Goal: Task Accomplishment & Management: Use online tool/utility

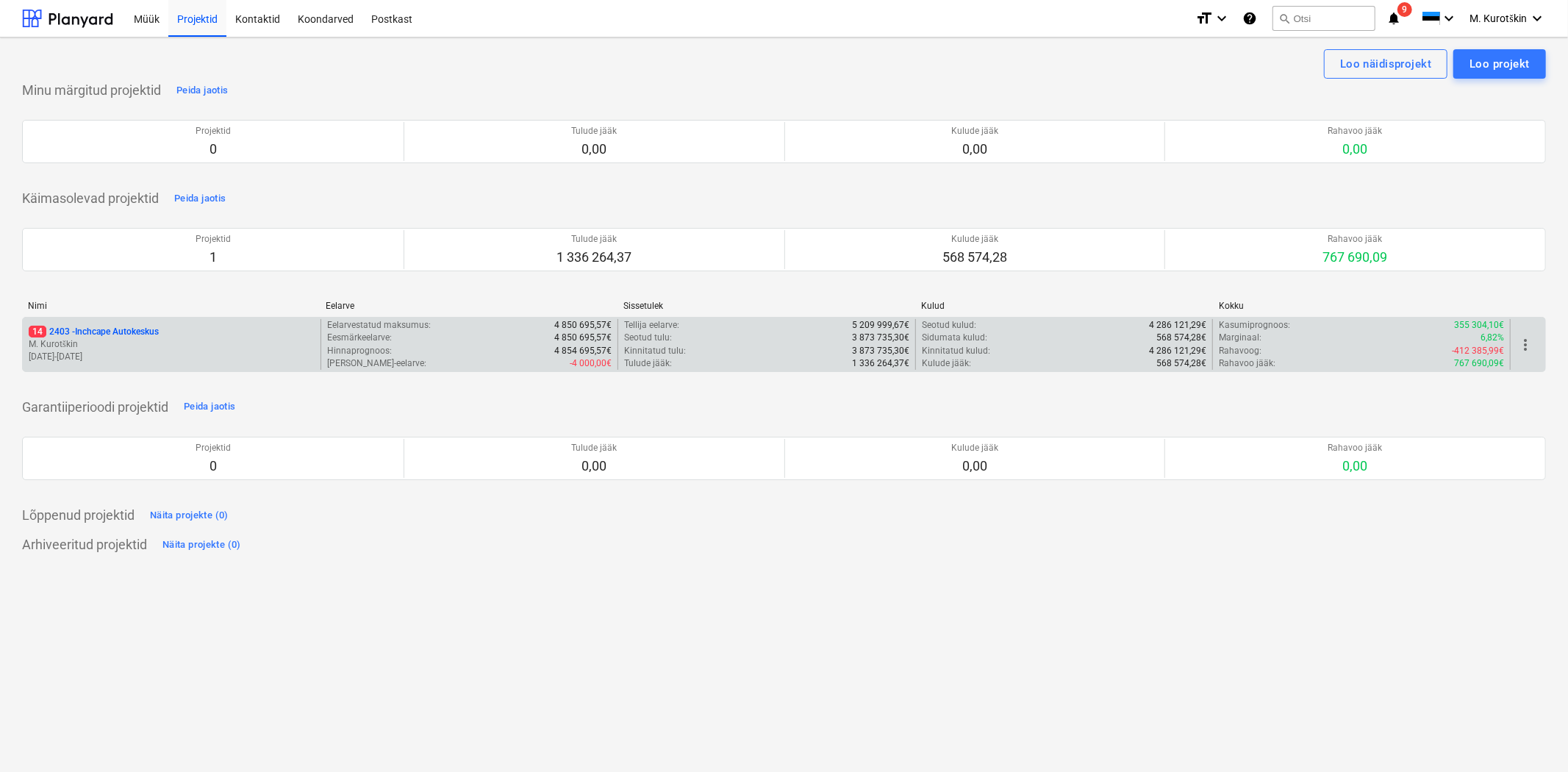
click at [134, 328] on p "14 2403 - Inchcape Autokeskus" at bounding box center [93, 332] width 130 height 13
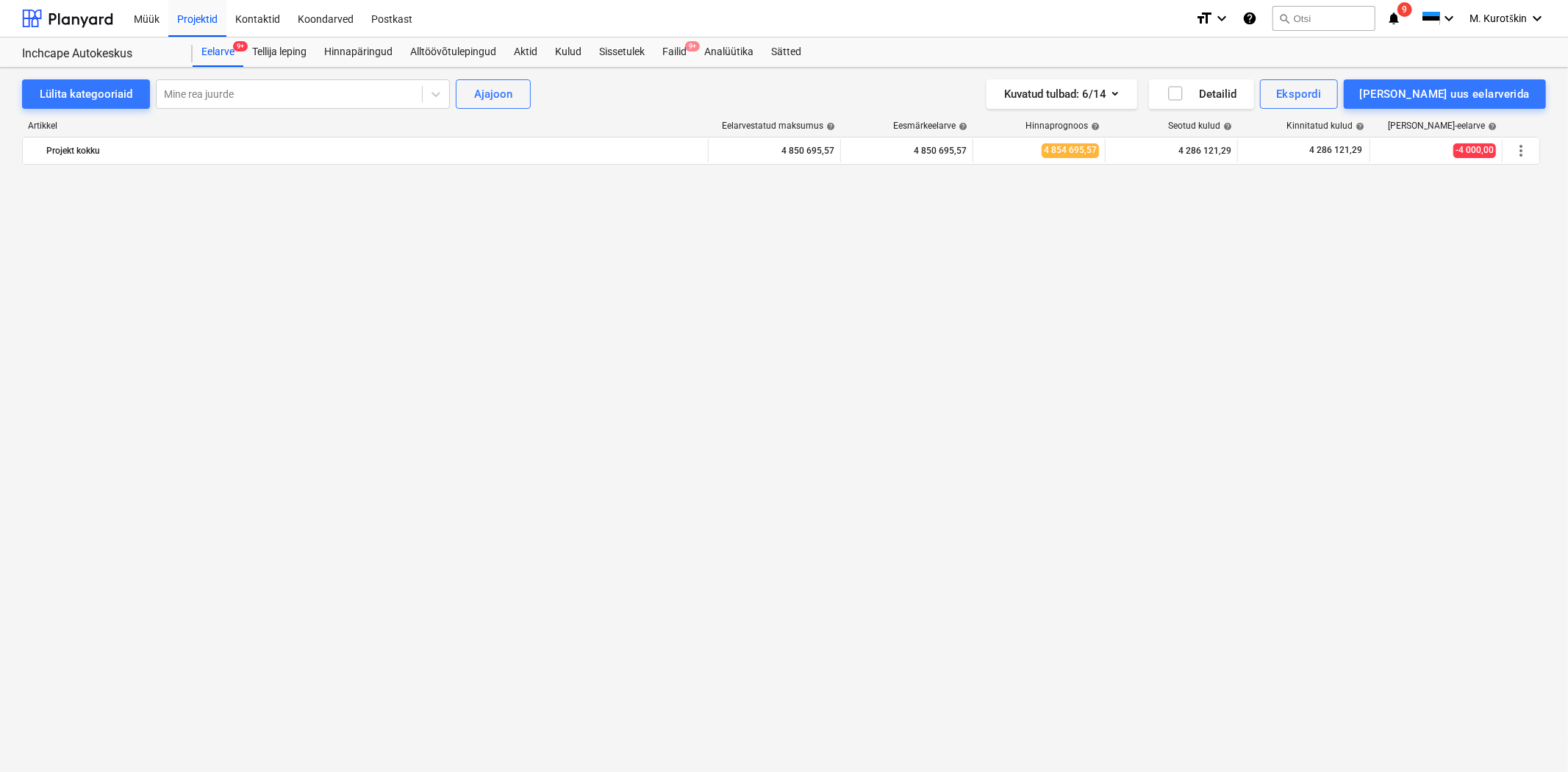
scroll to position [1105, 0]
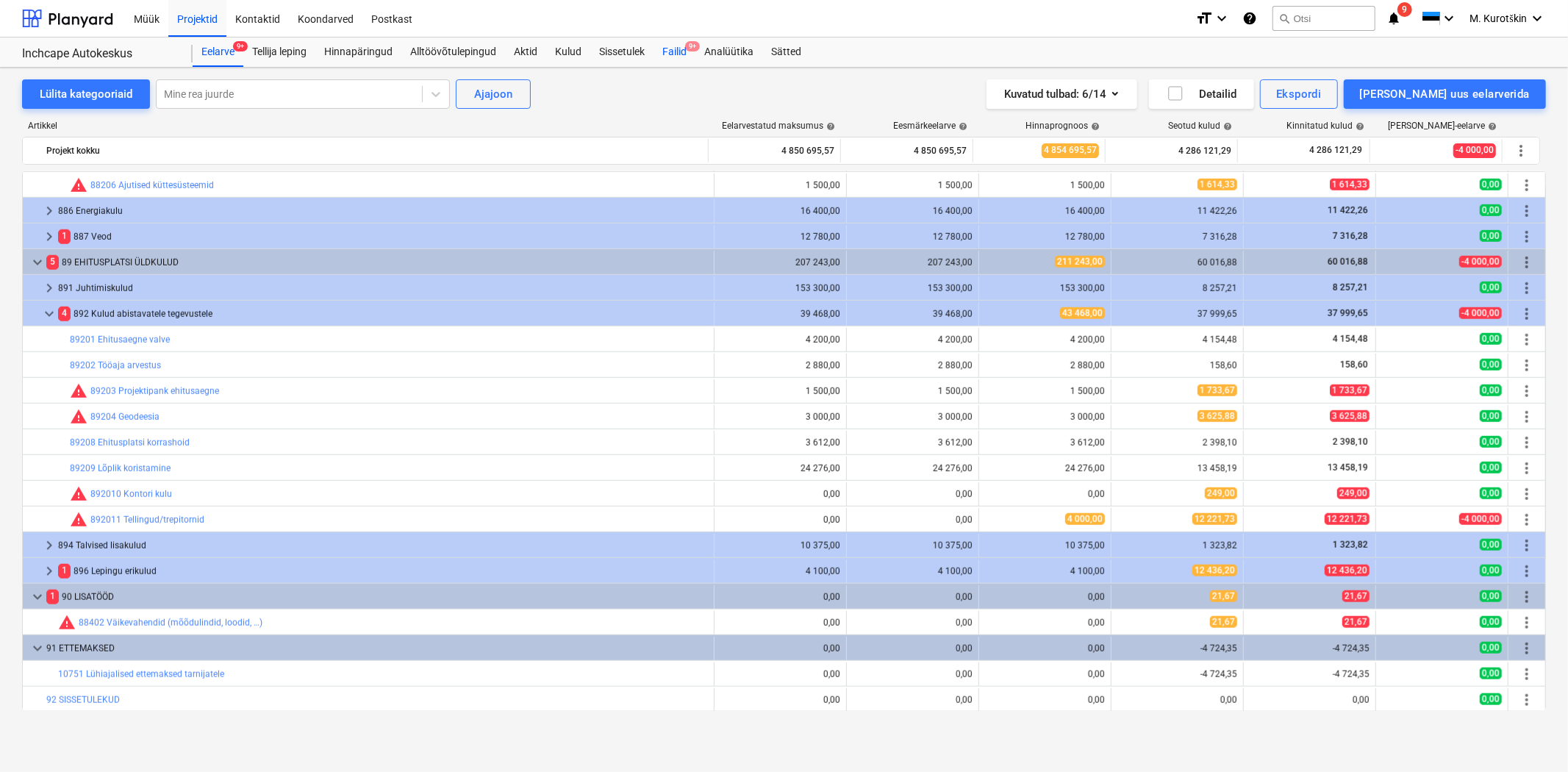
click at [677, 53] on div "Failid 9+" at bounding box center [675, 53] width 42 height 29
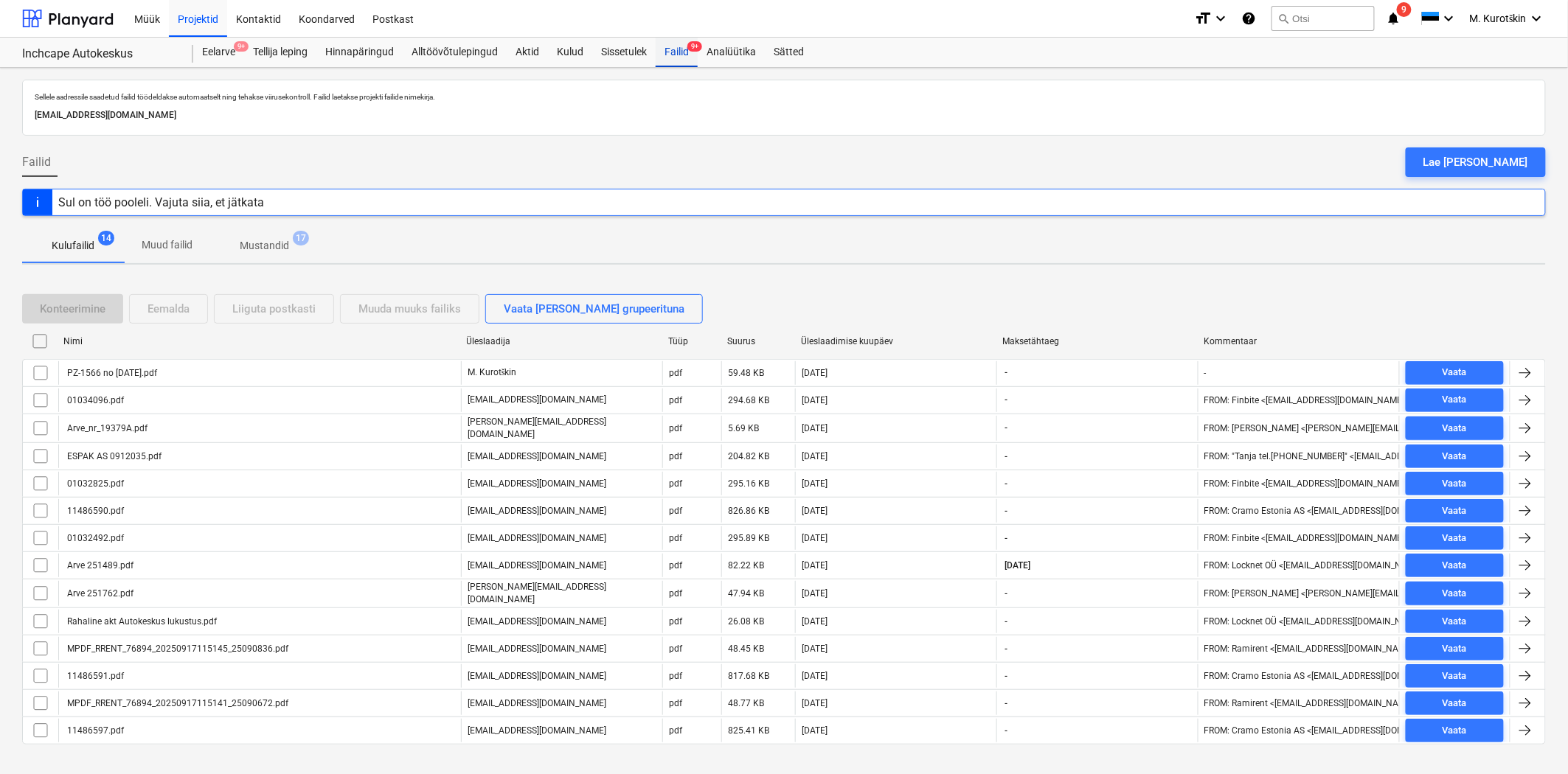
click at [667, 49] on div "Failid 9+" at bounding box center [677, 53] width 42 height 29
click at [230, 48] on div "Eelarve 9+" at bounding box center [219, 53] width 51 height 29
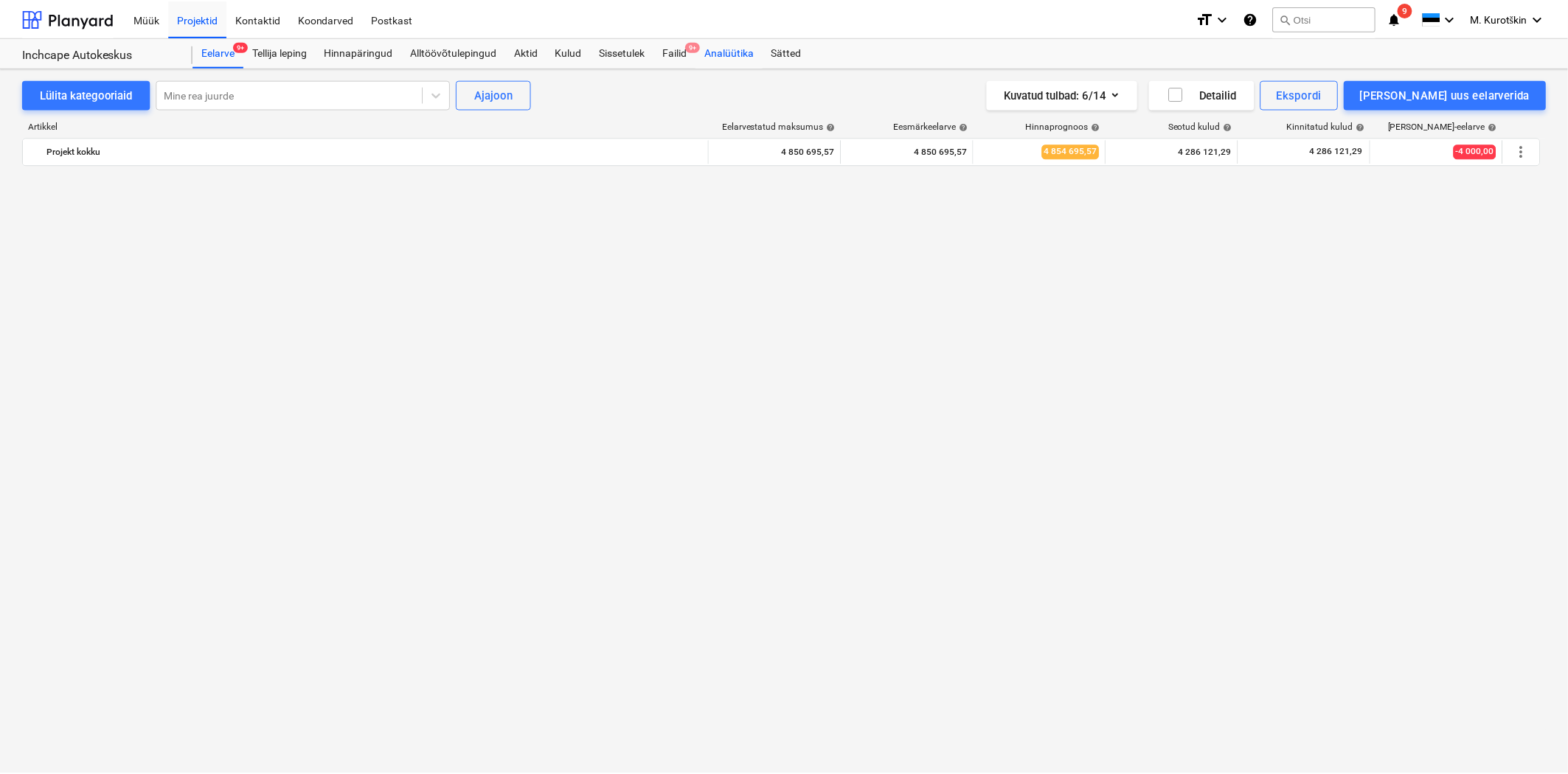
scroll to position [1108, 0]
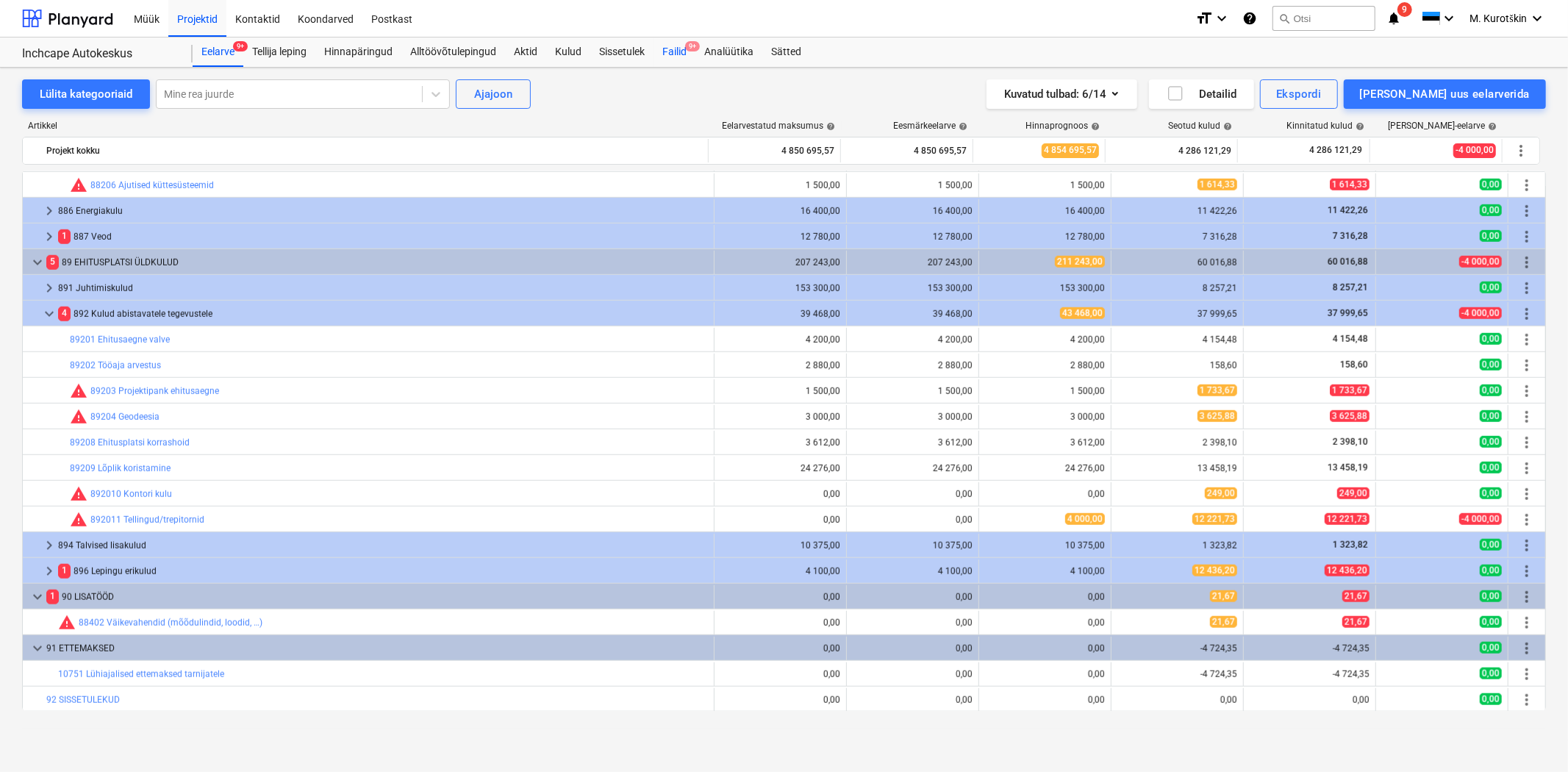
click at [685, 47] on div "Failid 9+" at bounding box center [675, 53] width 42 height 29
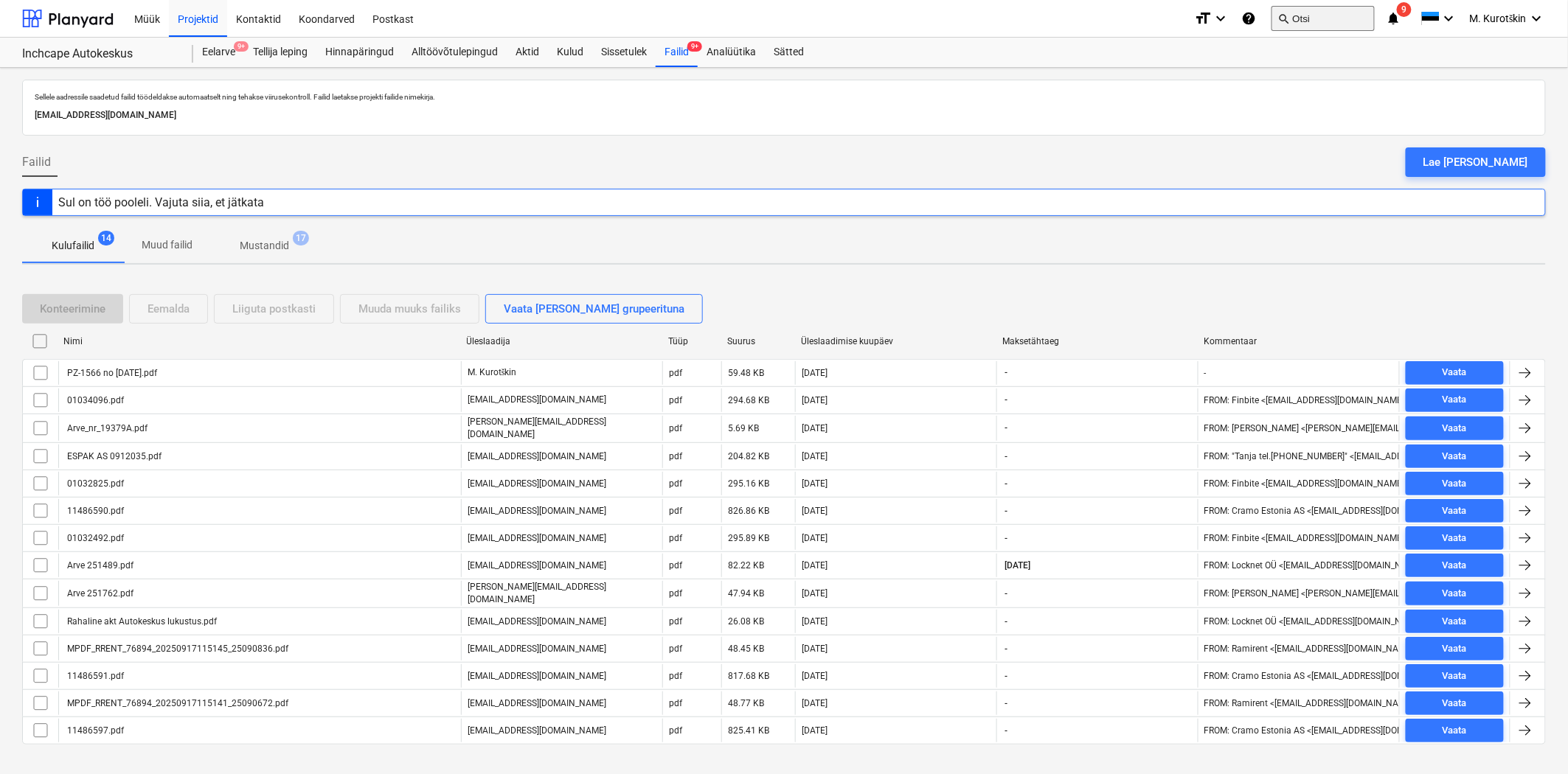
click at [1315, 26] on button "search Otsi" at bounding box center [1323, 18] width 103 height 25
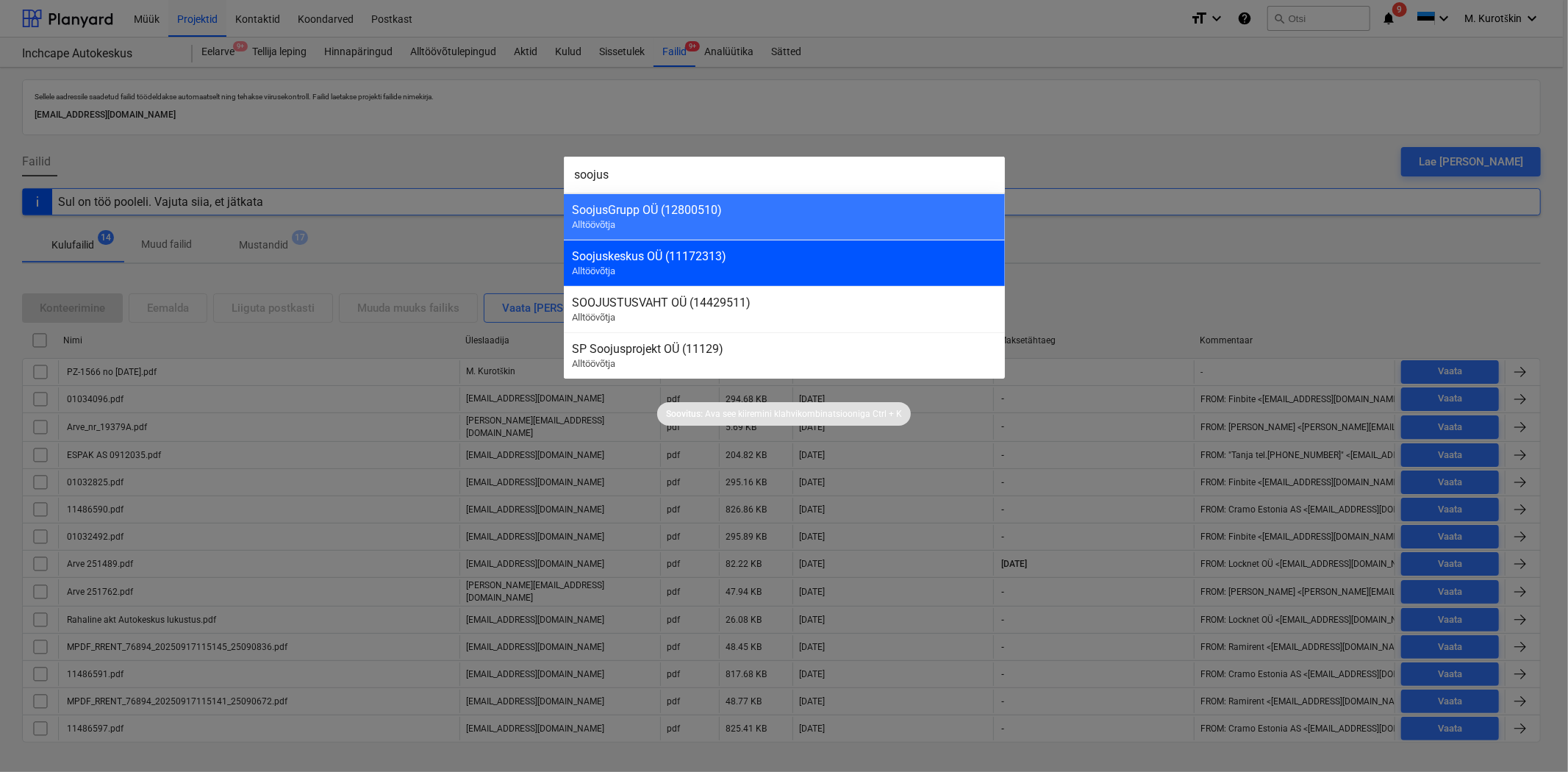
type input "soojus"
click at [718, 258] on div "Soojuskeskus OÜ (11172313)" at bounding box center [785, 256] width 424 height 14
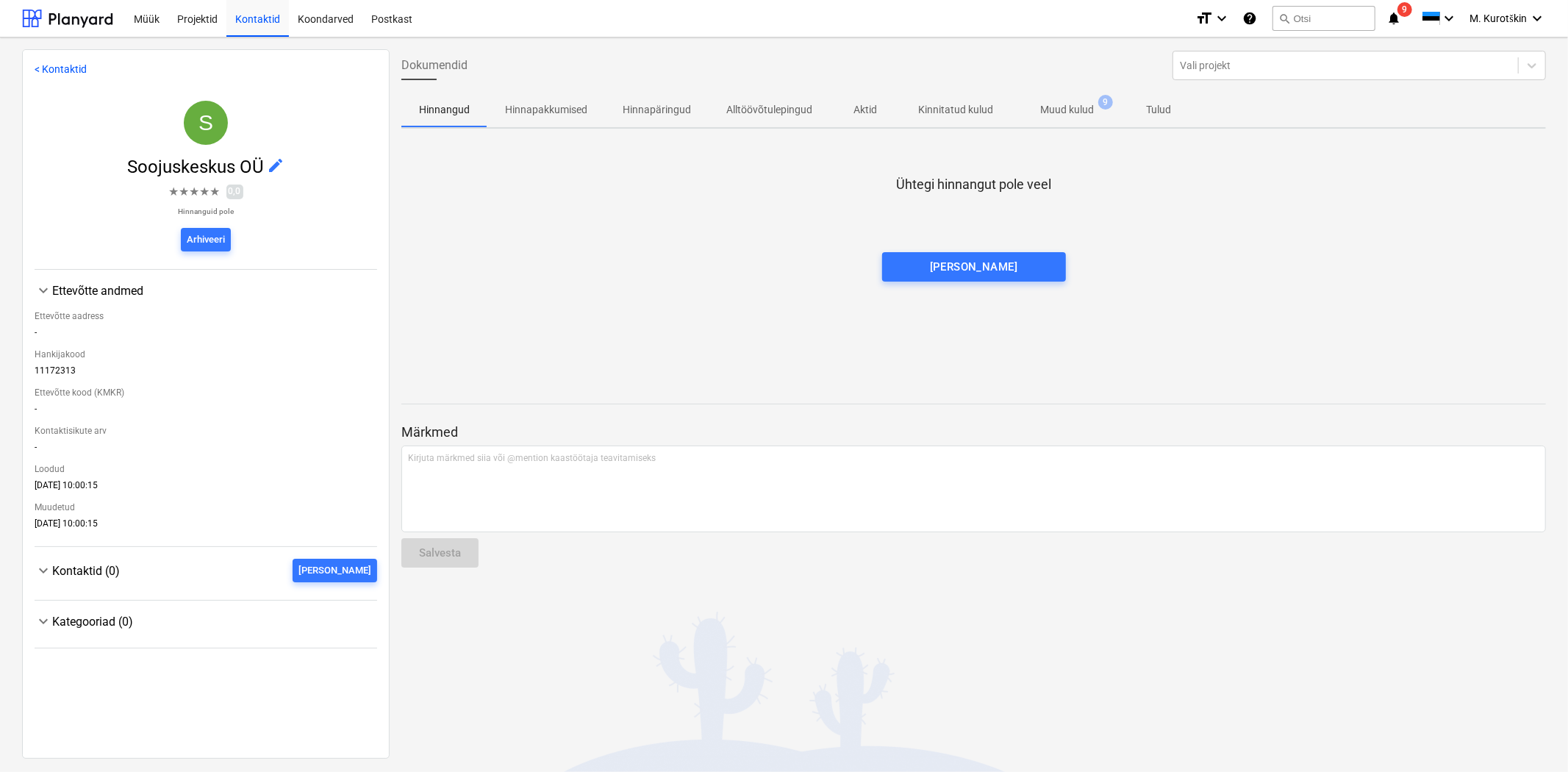
click at [1070, 109] on p "Muud kulud" at bounding box center [1067, 110] width 53 height 16
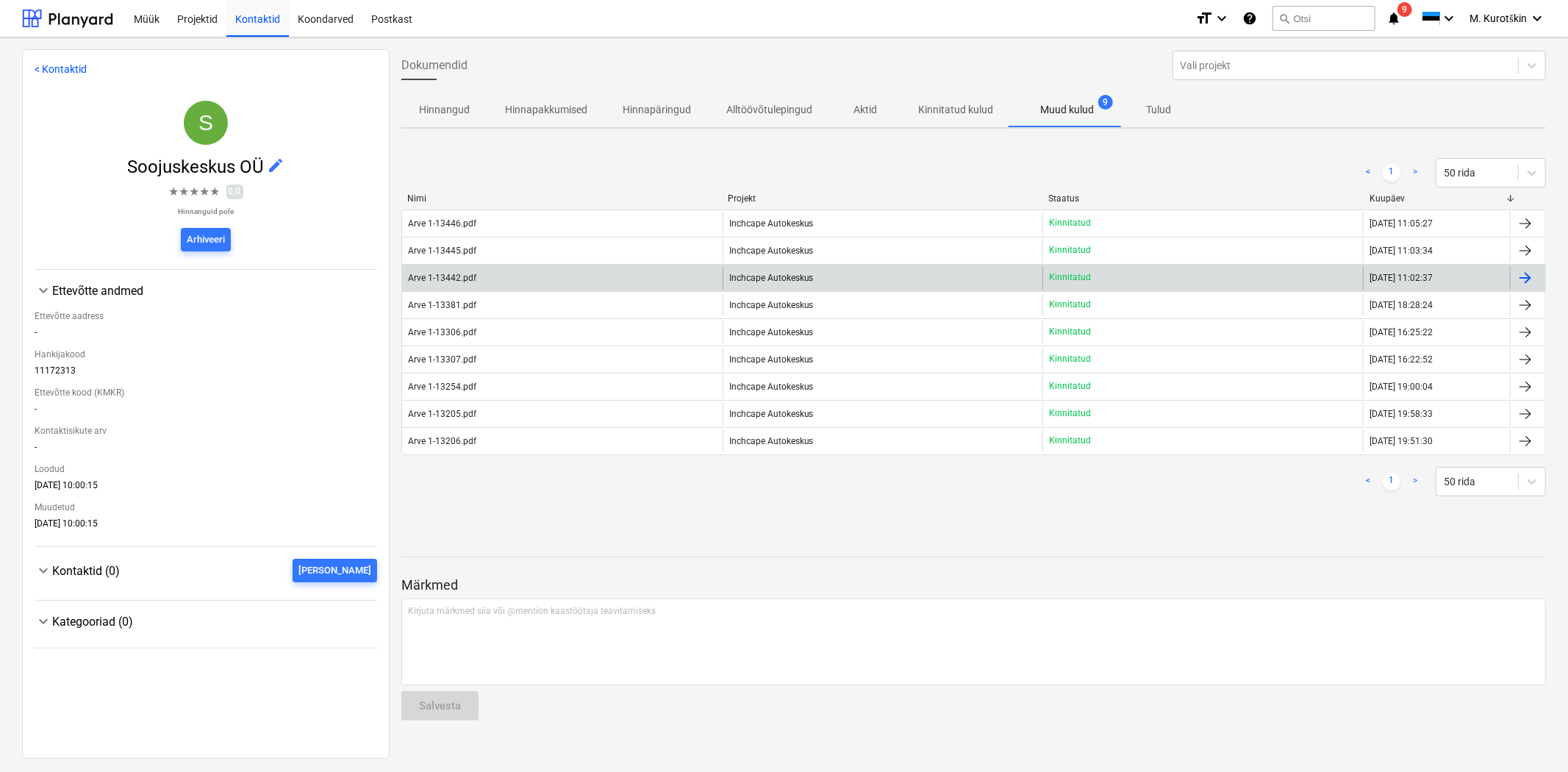
click at [613, 279] on div "Arve 1-13442.pdf" at bounding box center [563, 277] width 320 height 23
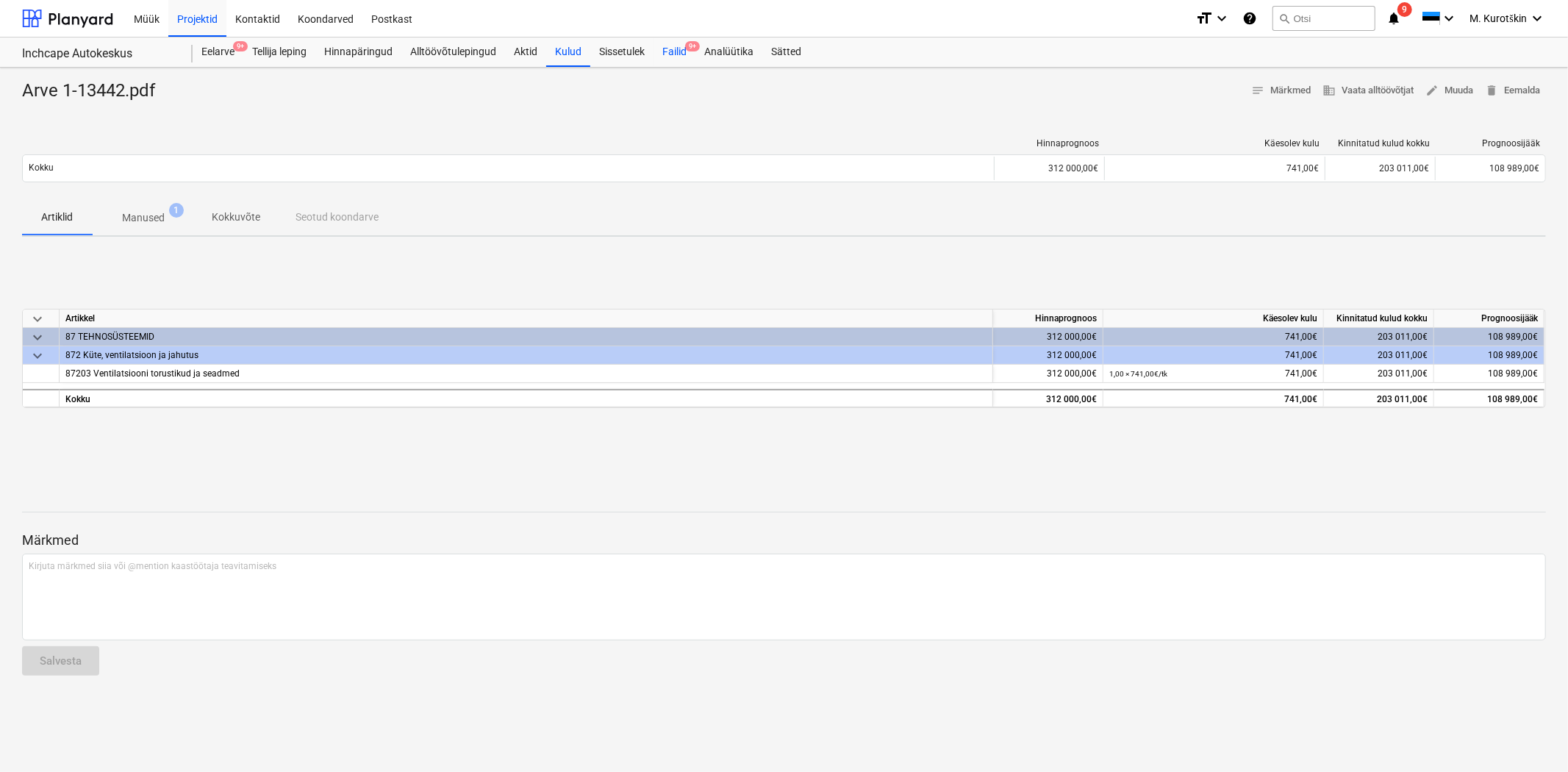
click at [666, 55] on div "Failid 9+" at bounding box center [675, 53] width 42 height 29
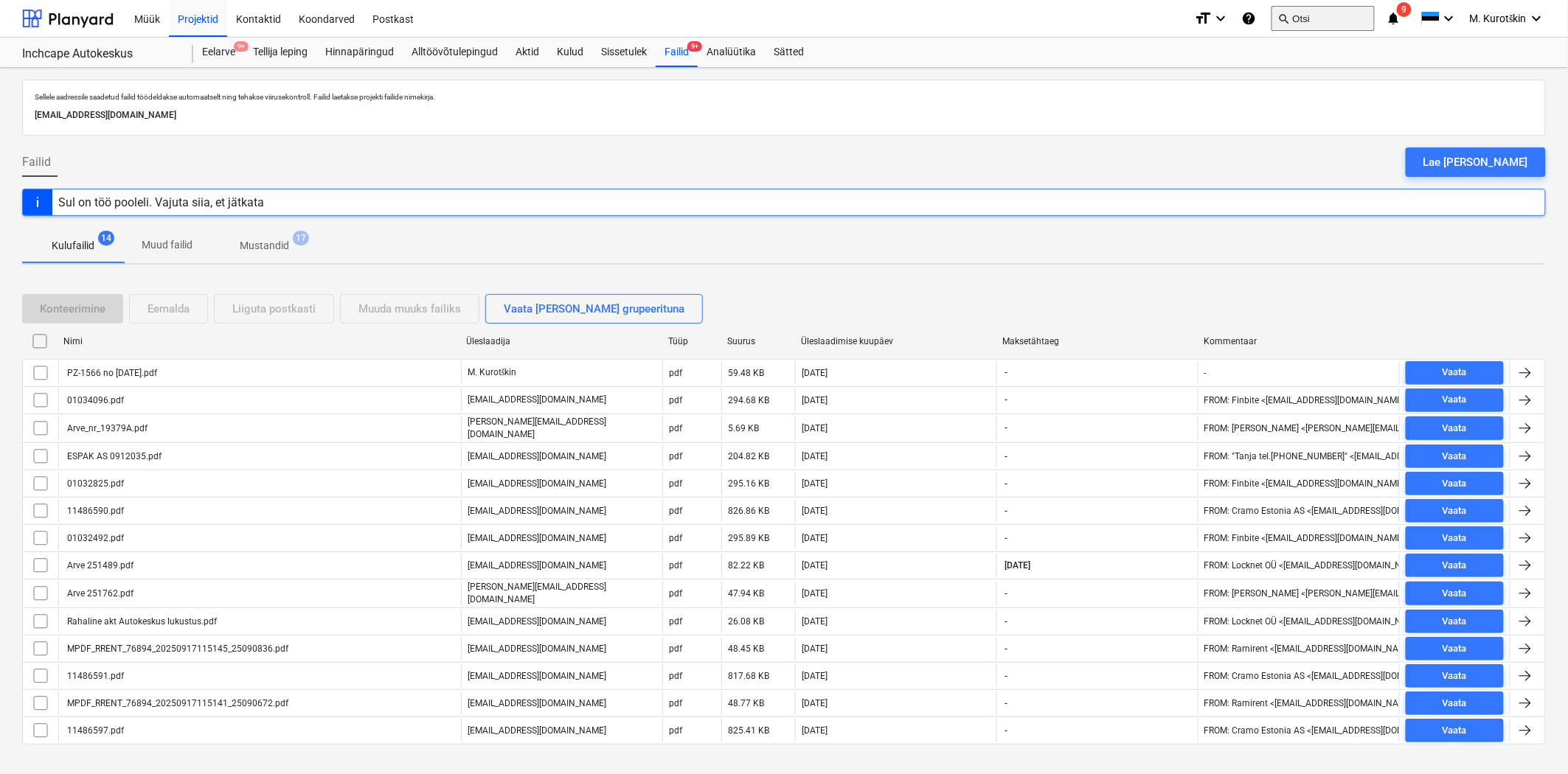
click at [1316, 28] on button "search Otsi" at bounding box center [1323, 18] width 103 height 25
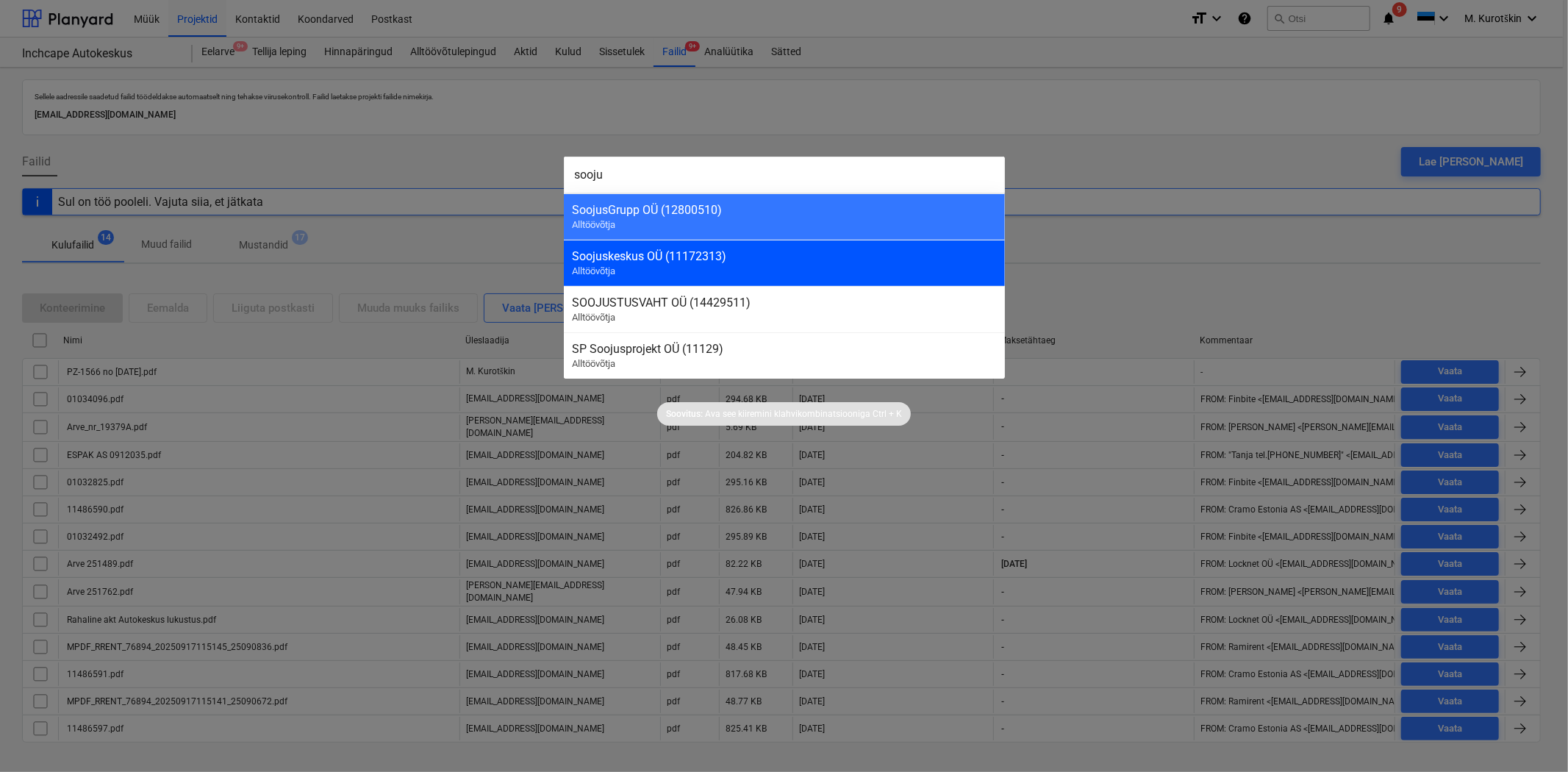
type input "sooju"
click at [769, 252] on div "Soojuskeskus OÜ (11172313)" at bounding box center [785, 256] width 424 height 14
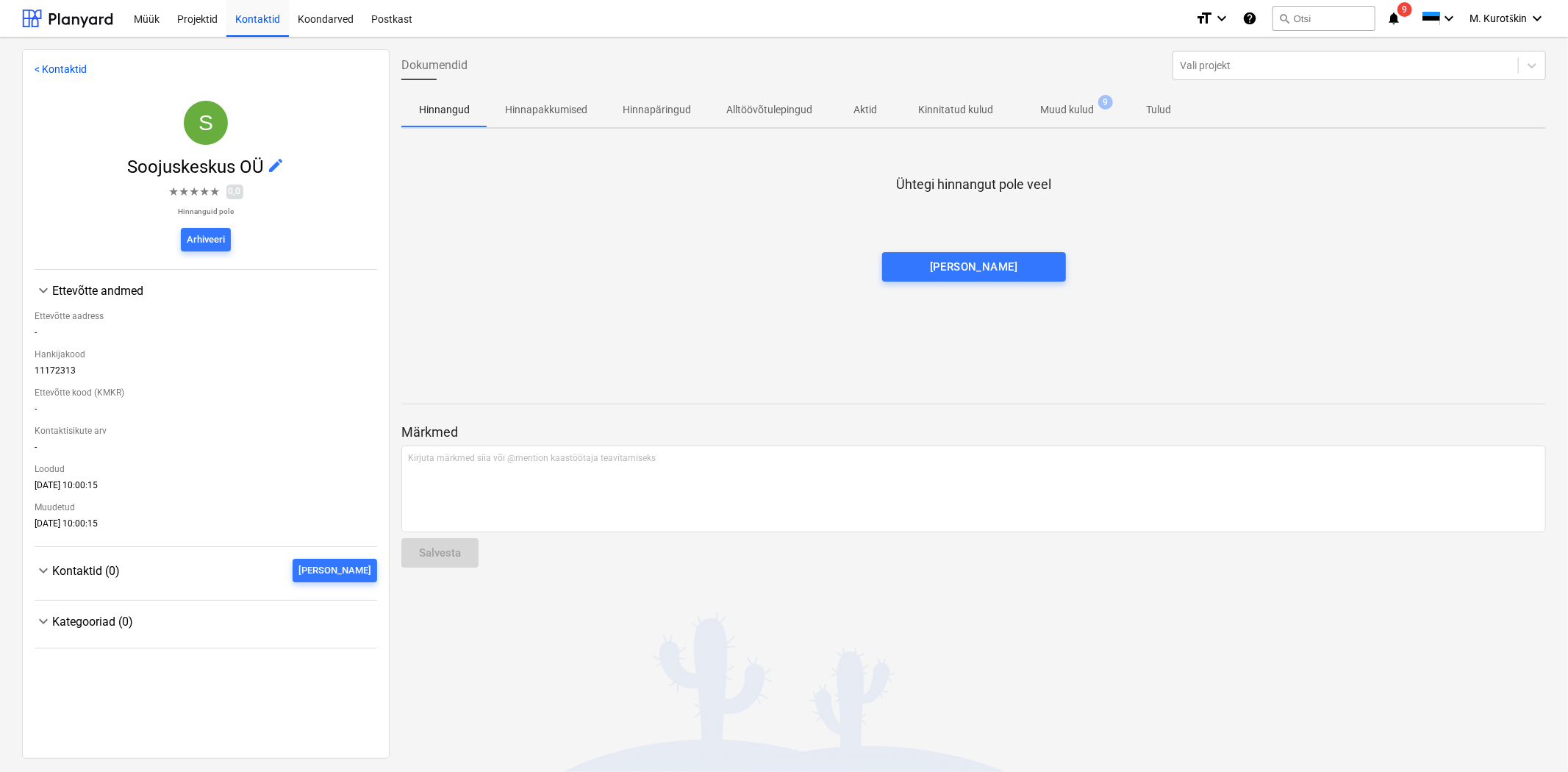
click at [1042, 108] on p "Muud kulud" at bounding box center [1067, 110] width 53 height 16
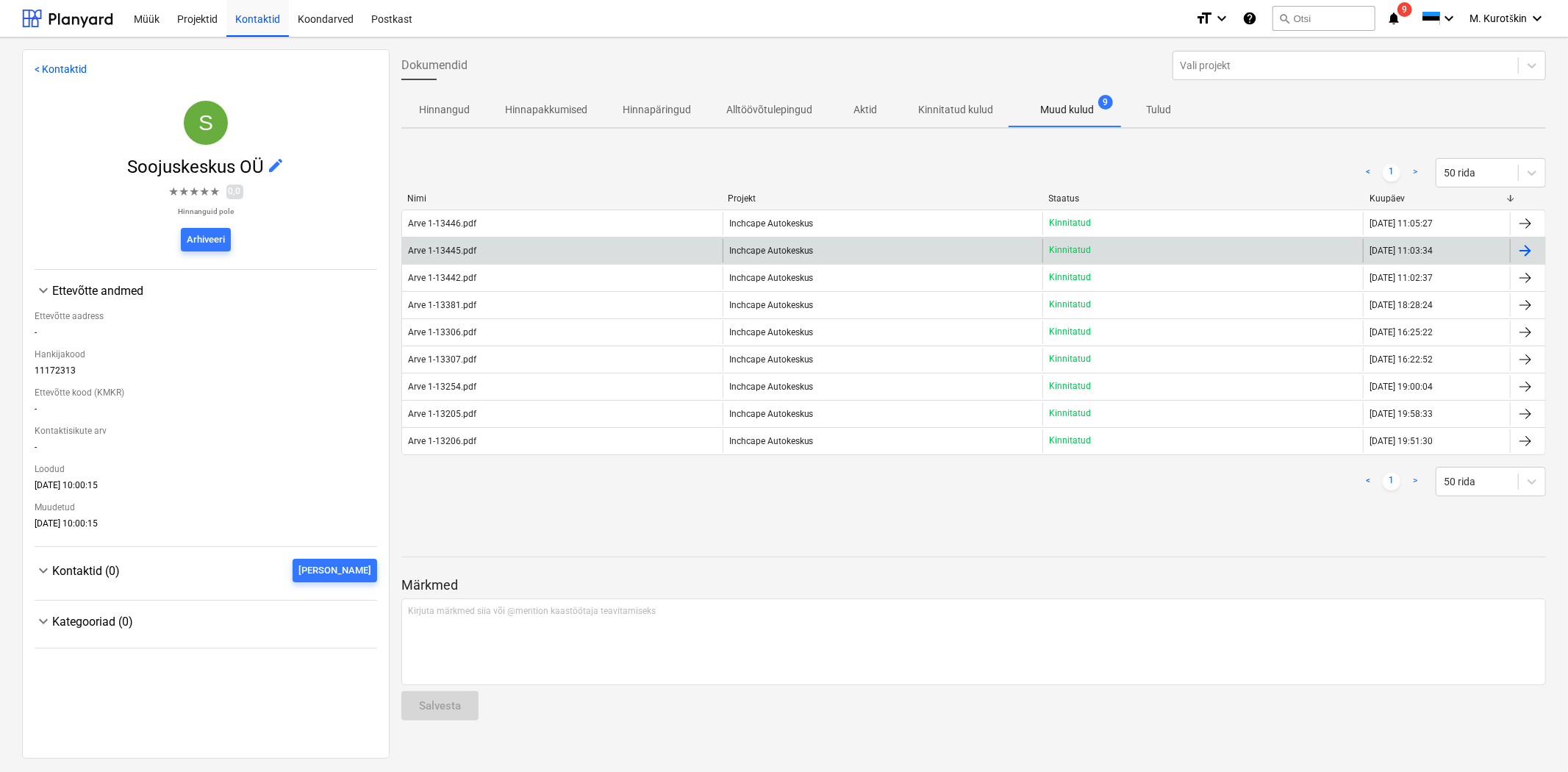
click at [416, 246] on div "Arve 1-13445.pdf" at bounding box center [442, 251] width 68 height 10
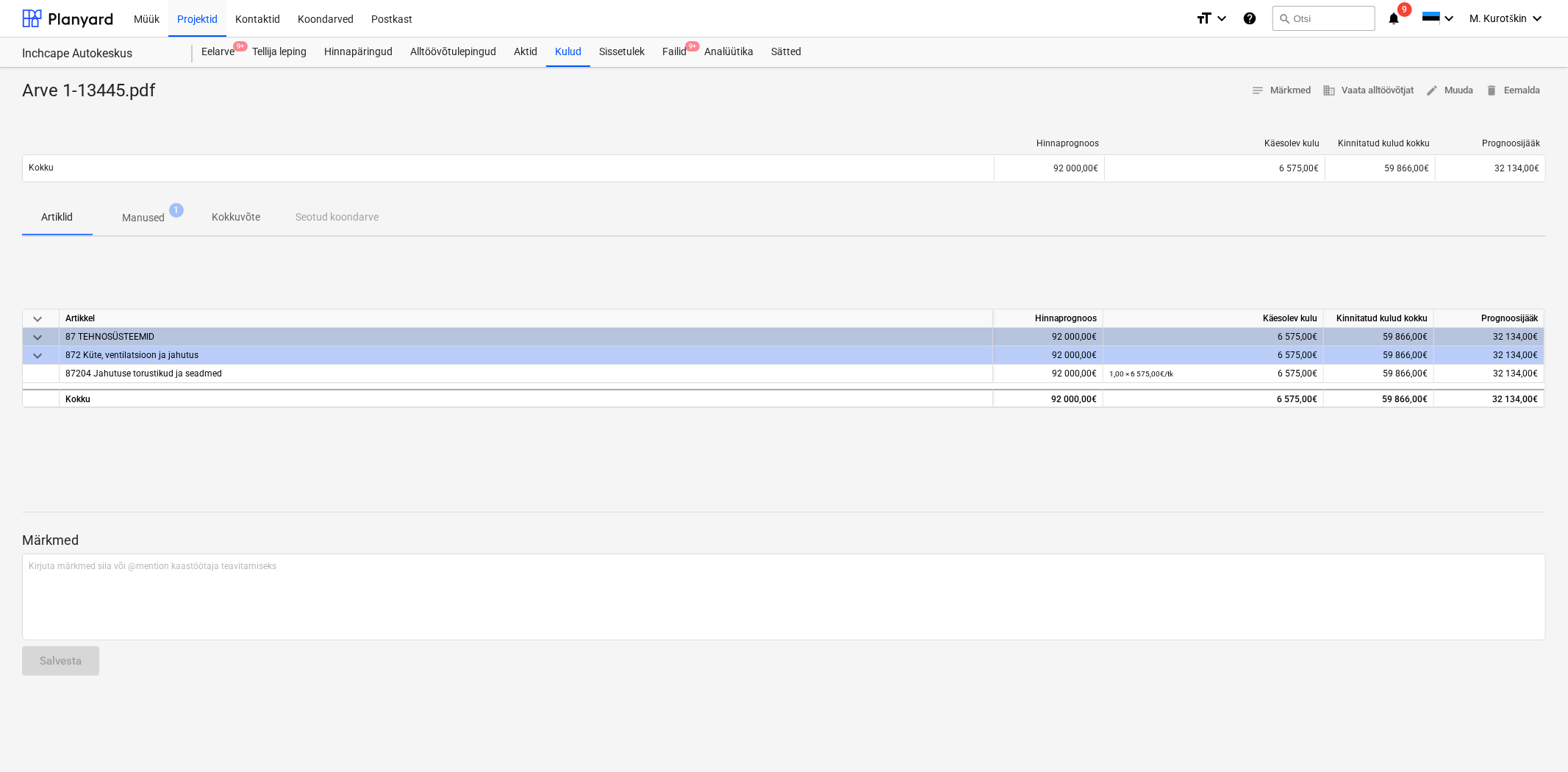
click at [144, 223] on p "Manused" at bounding box center [143, 218] width 42 height 16
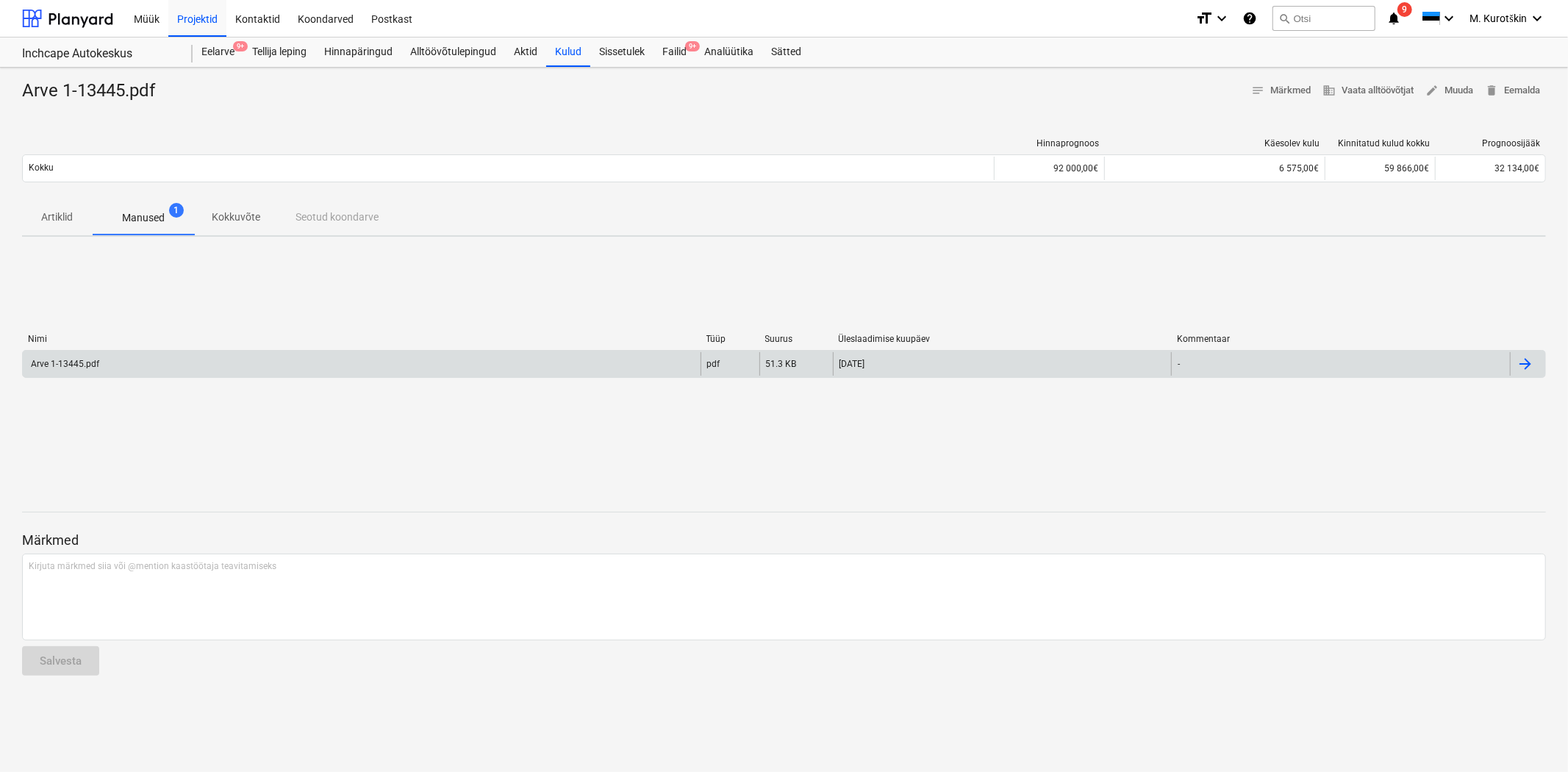
click at [134, 365] on div "Arve 1-13445.pdf" at bounding box center [361, 364] width 678 height 23
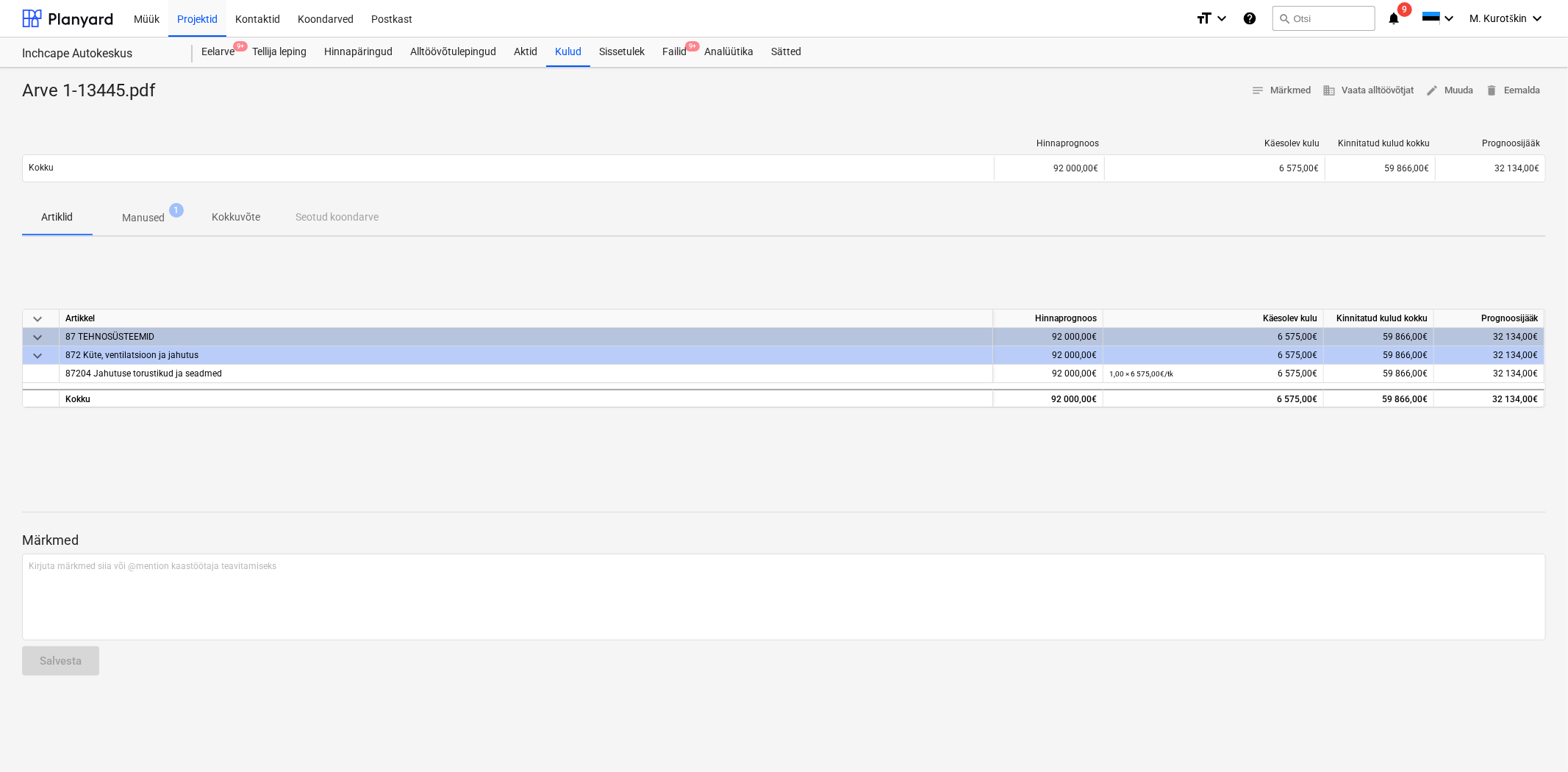
click at [1387, 18] on icon "notifications" at bounding box center [1394, 18] width 15 height 17
click at [1346, 16] on button "search Otsi" at bounding box center [1323, 18] width 103 height 25
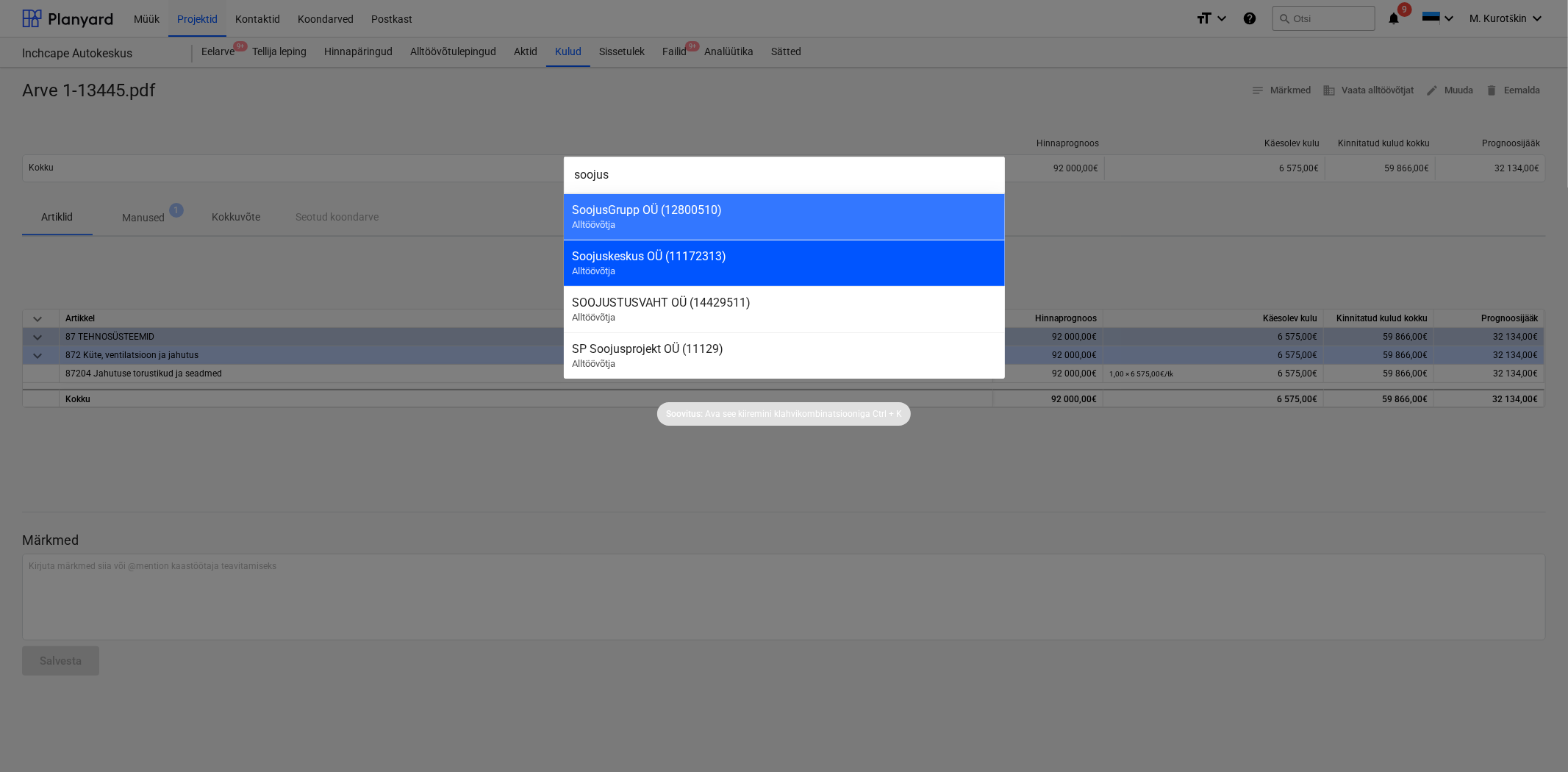
type input "soojus"
click at [662, 262] on div "Soojuskeskus OÜ (11172313)" at bounding box center [785, 256] width 424 height 14
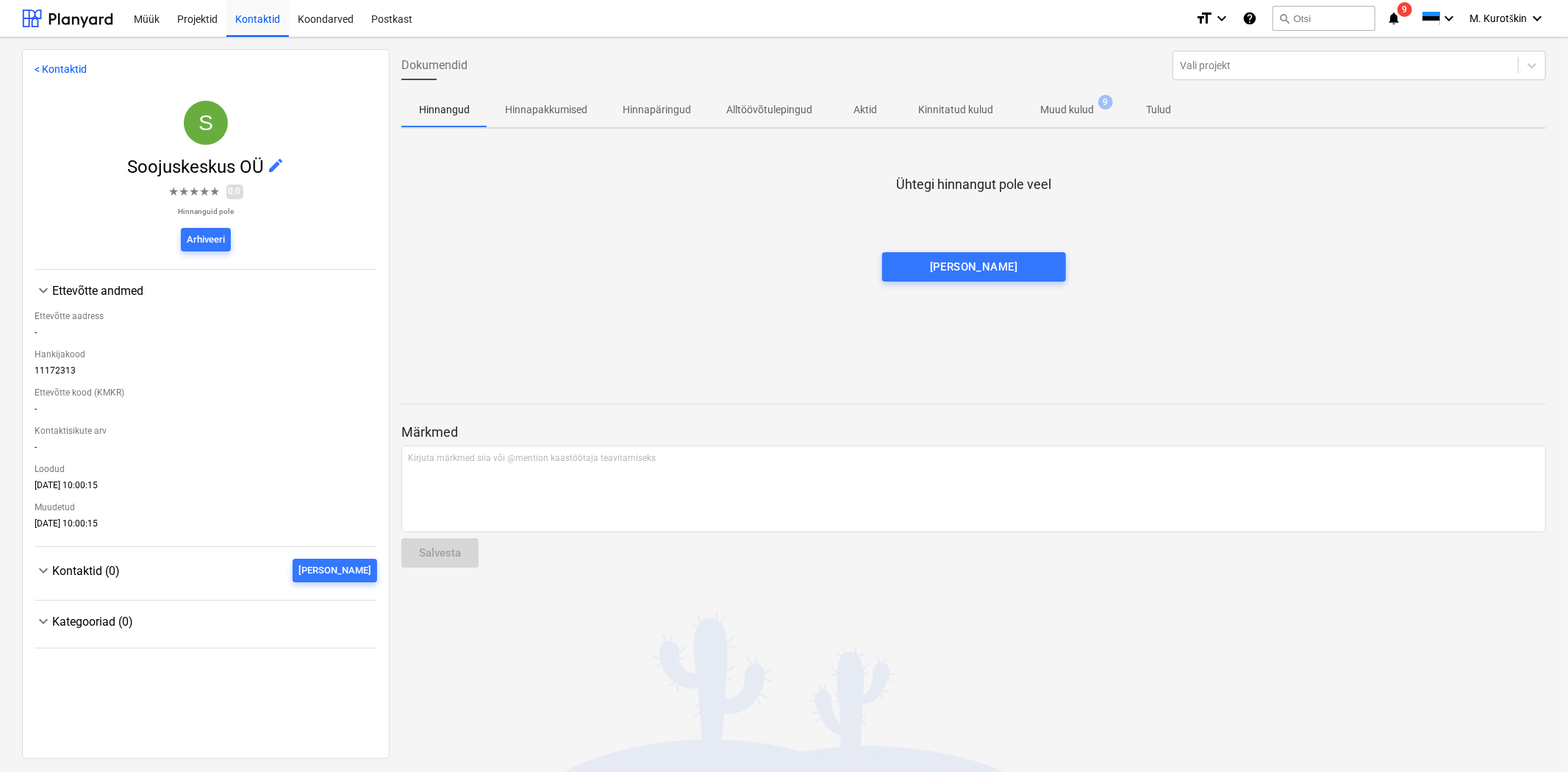
click at [1088, 104] on p "Muud kulud" at bounding box center [1067, 110] width 53 height 16
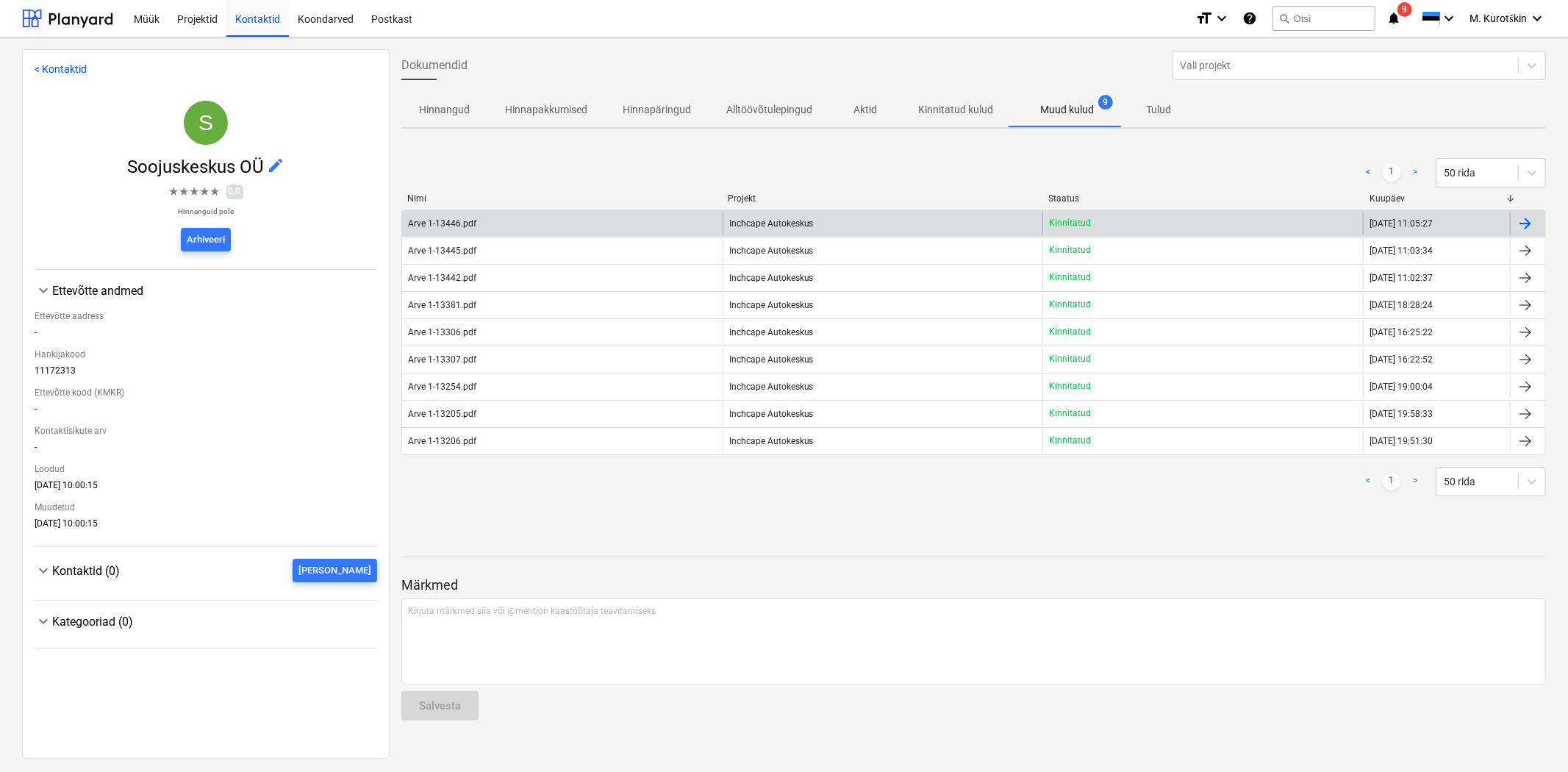
click at [794, 231] on div "Inchcape Autokeskus" at bounding box center [883, 223] width 320 height 23
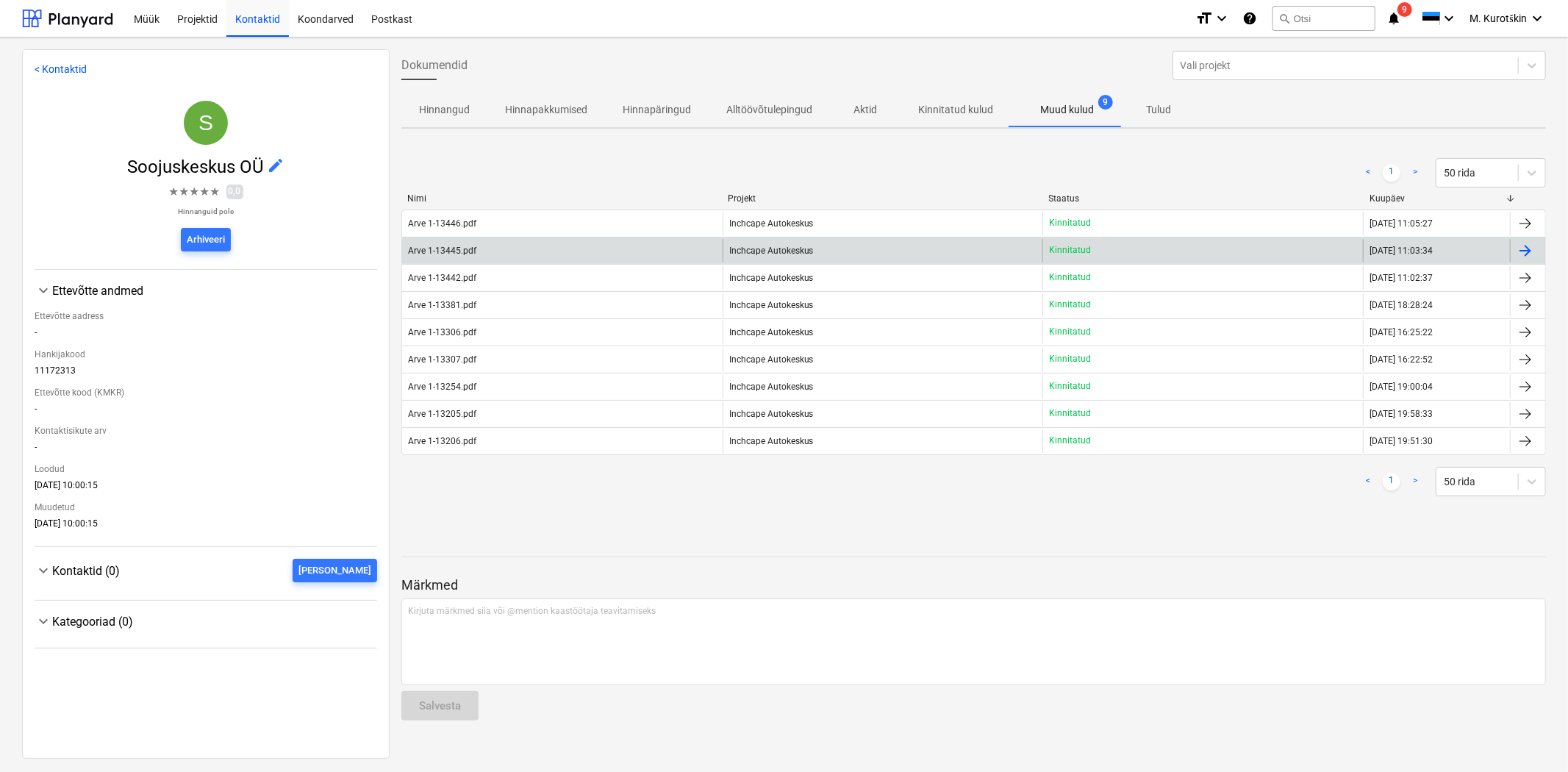
click at [942, 246] on div "Inchcape Autokeskus" at bounding box center [883, 250] width 320 height 23
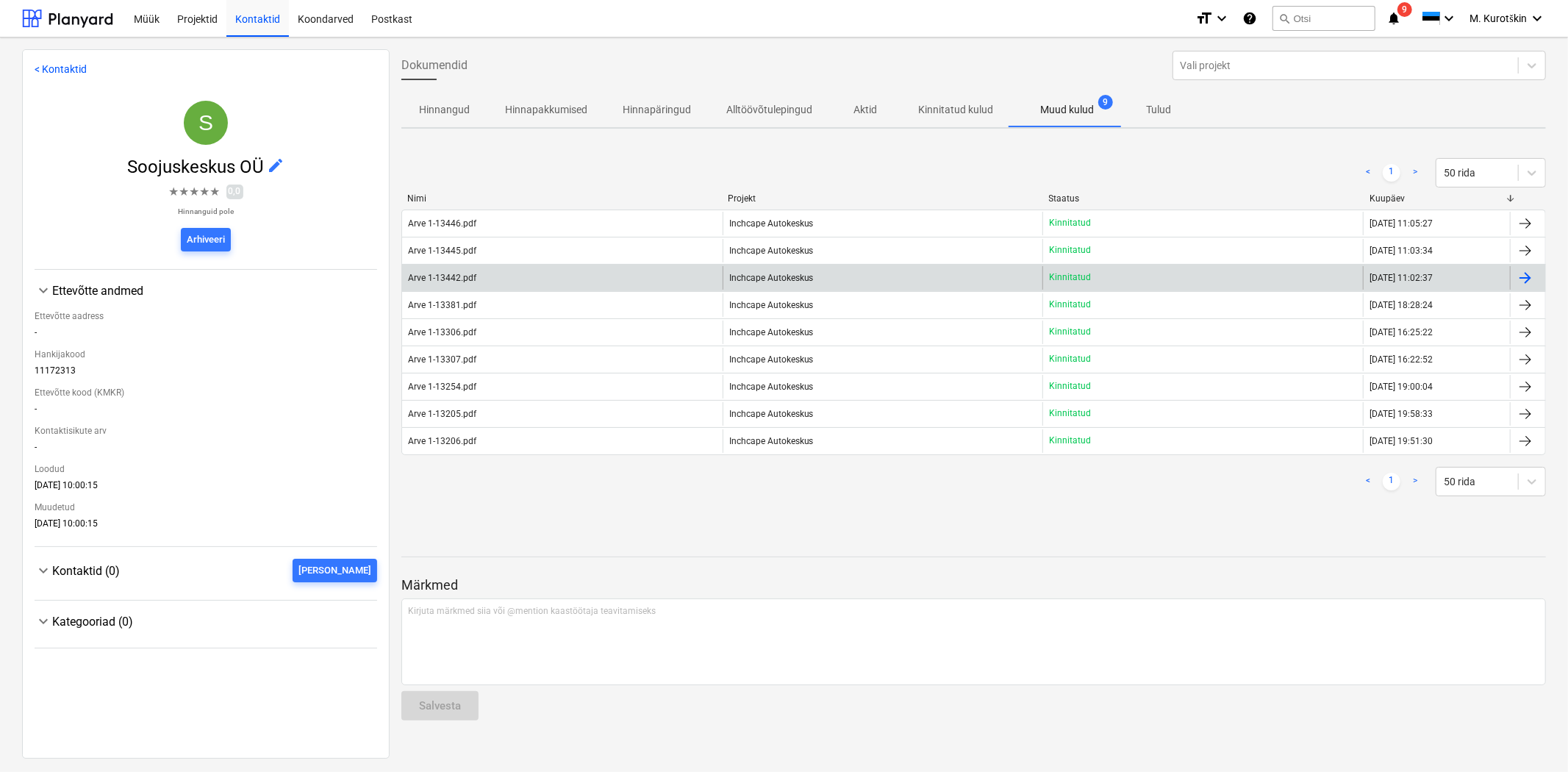
click at [800, 283] on span "Inchcape Autokeskus" at bounding box center [772, 278] width 84 height 10
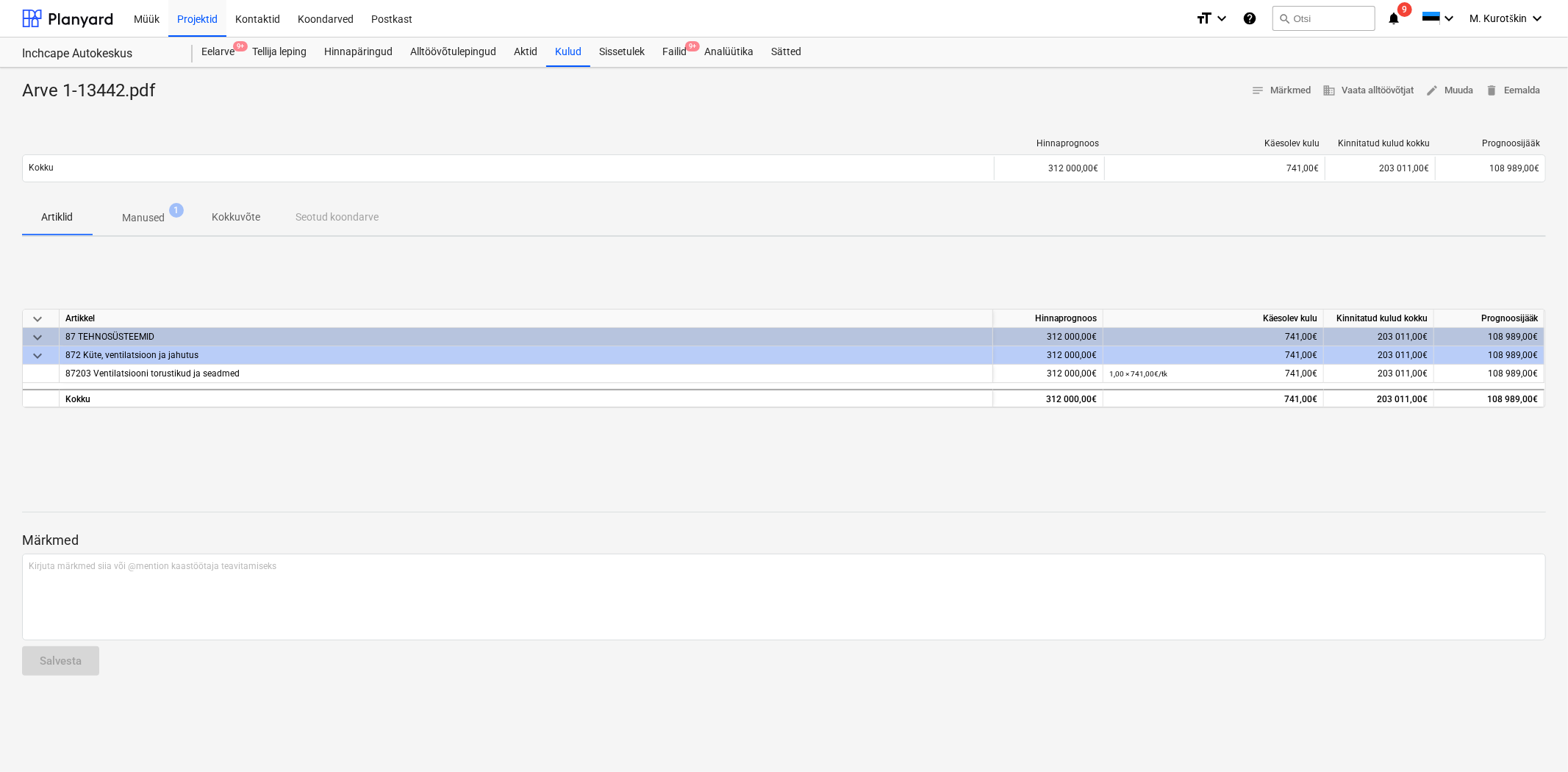
click at [169, 225] on span "Manused 1" at bounding box center [143, 218] width 66 height 16
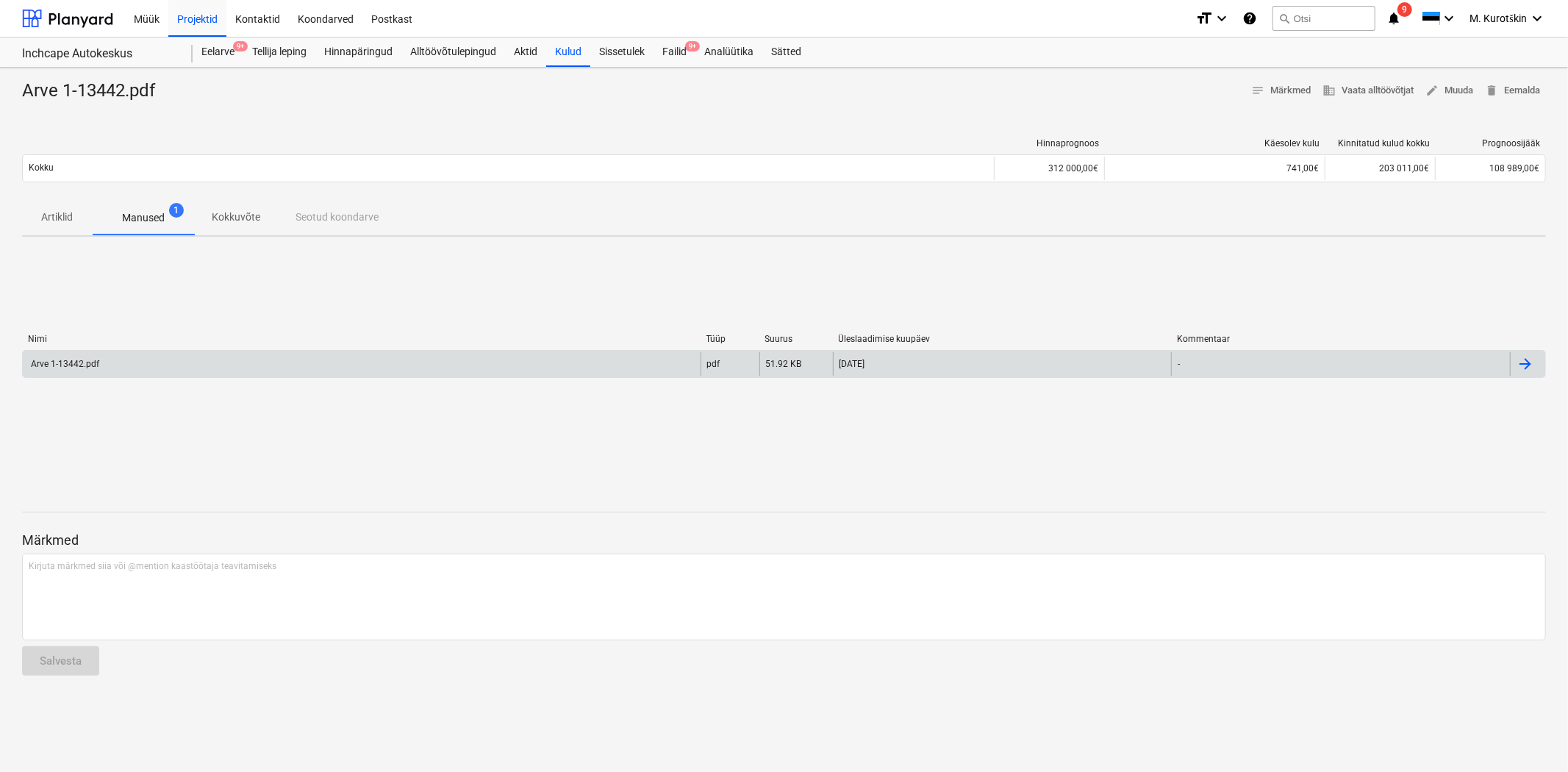
click at [190, 368] on div "Arve 1-13442.pdf" at bounding box center [361, 364] width 678 height 23
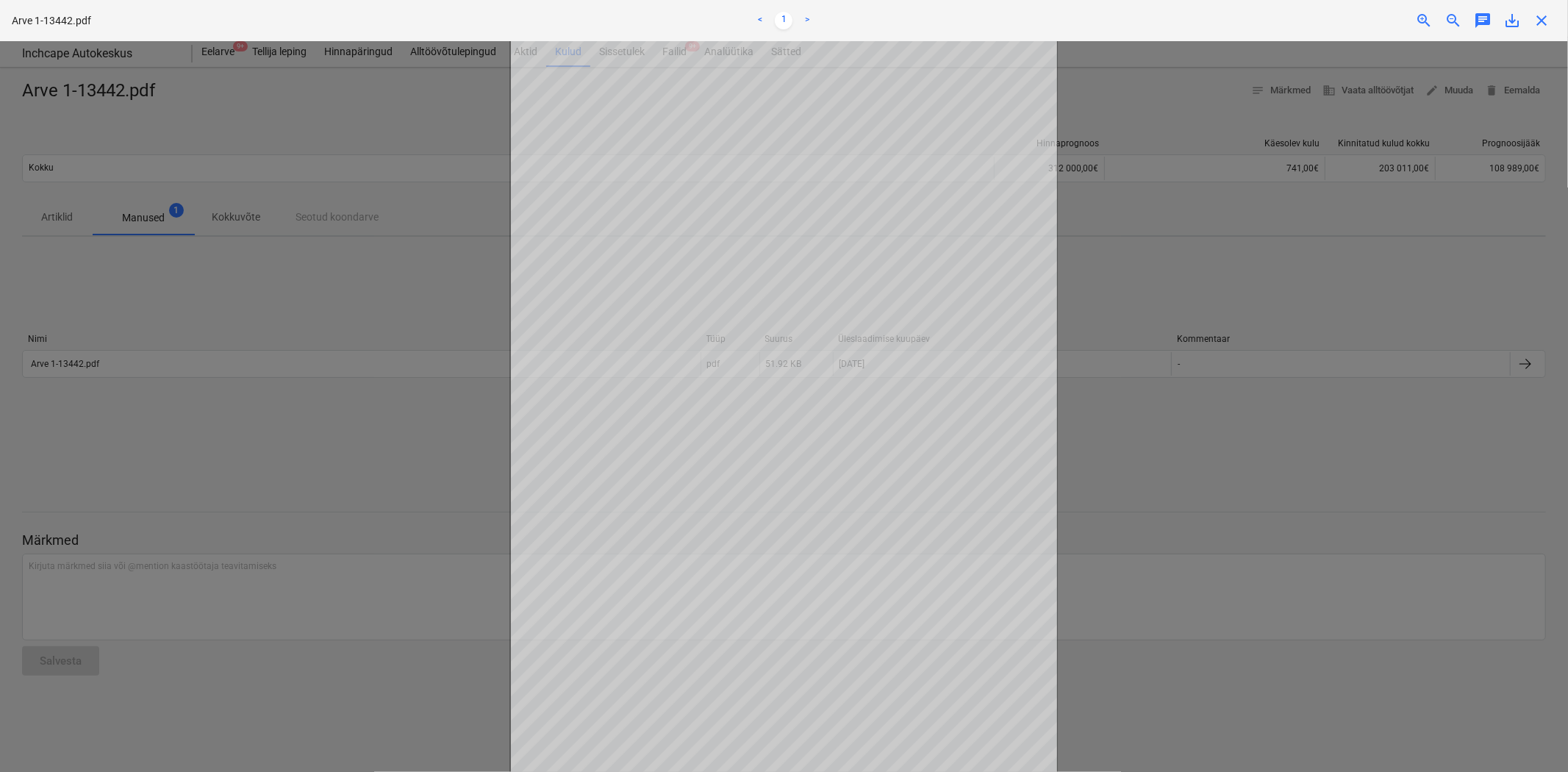
click at [383, 445] on div at bounding box center [784, 407] width 1568 height 731
click at [1210, 316] on div at bounding box center [784, 407] width 1568 height 731
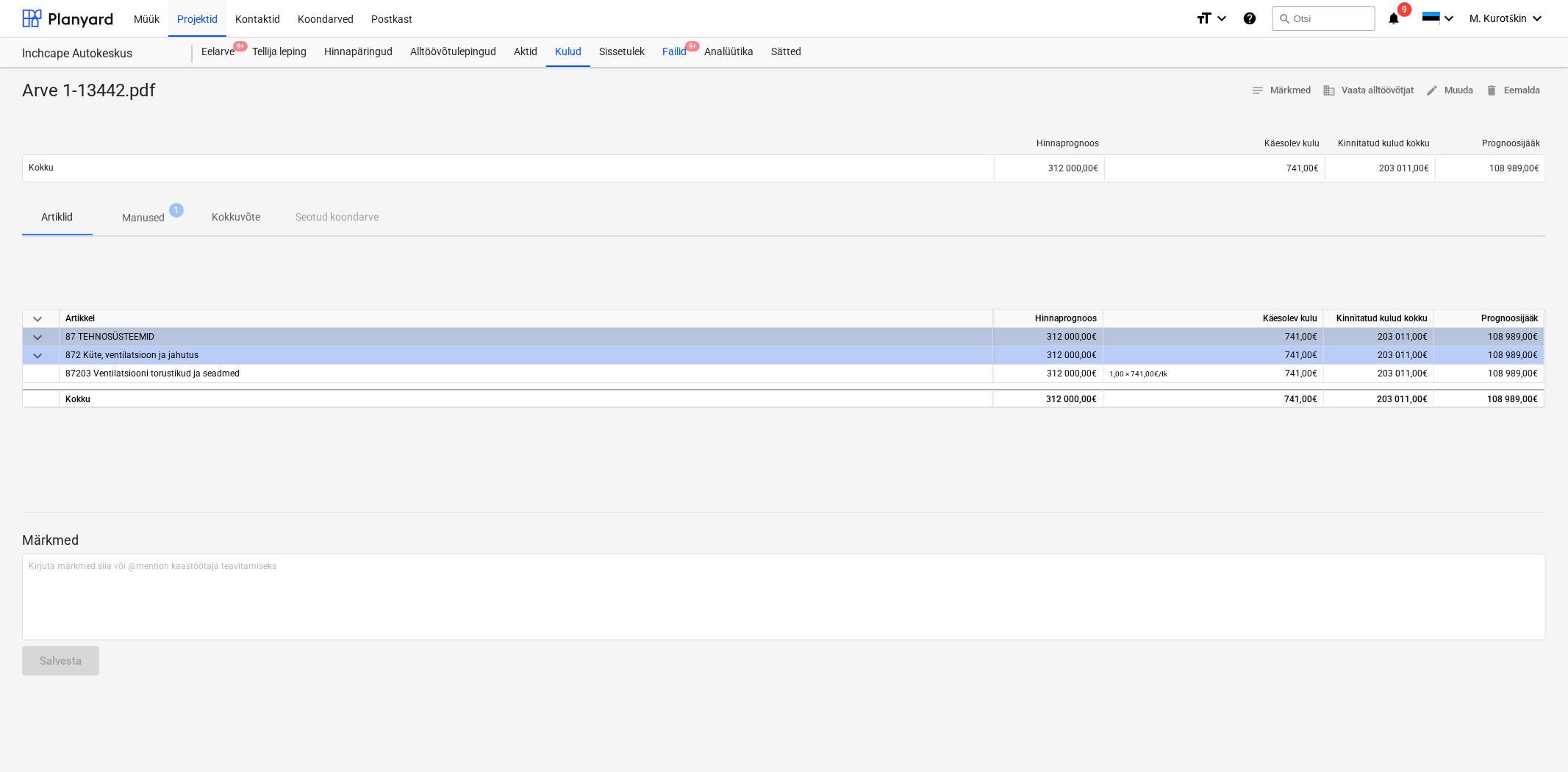
click at [674, 58] on div "Failid 9+" at bounding box center [675, 53] width 42 height 29
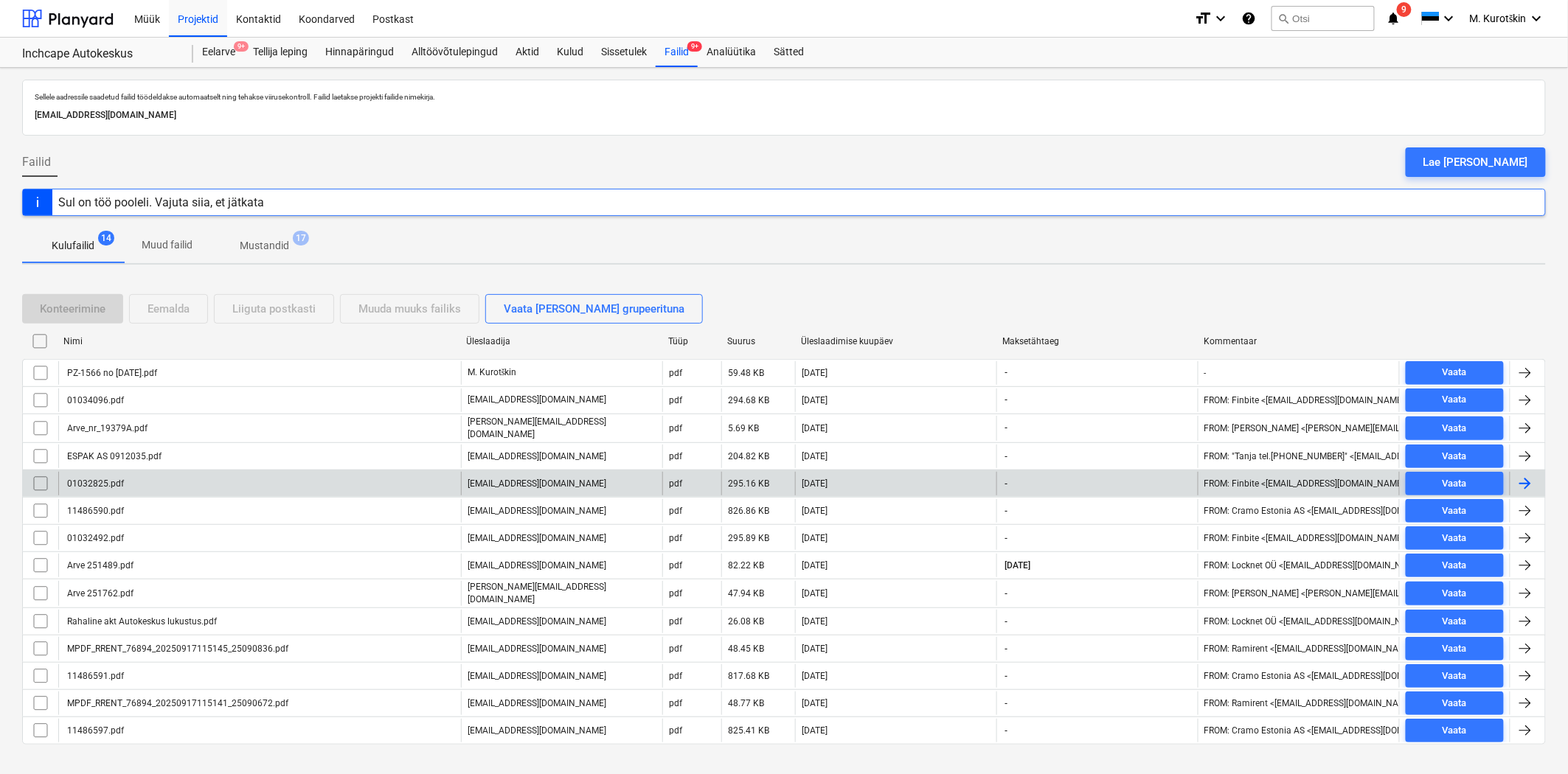
scroll to position [22, 0]
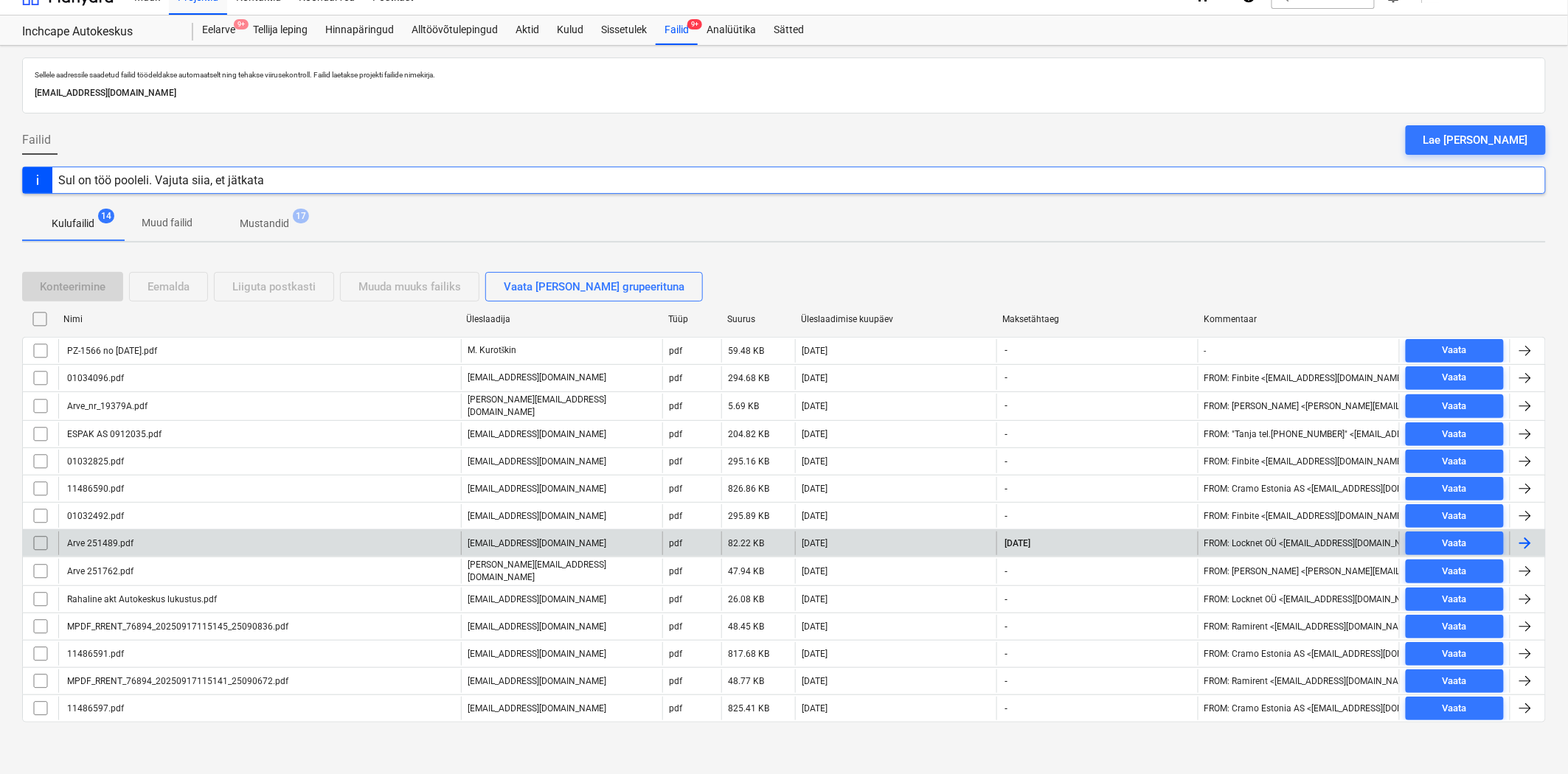
click at [1099, 536] on div "[DATE]" at bounding box center [1097, 542] width 201 height 23
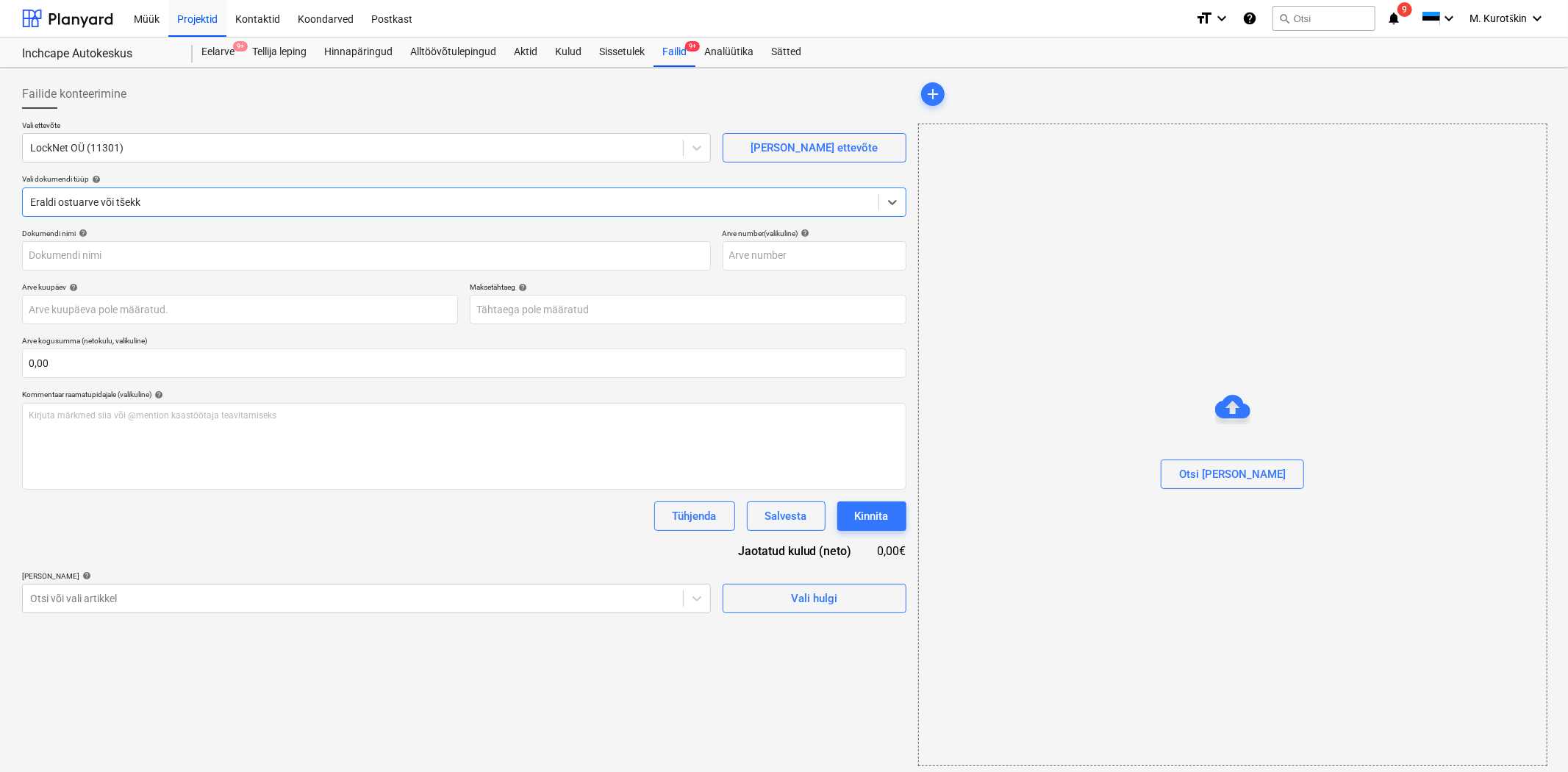
type input "251489"
type input "[DATE]"
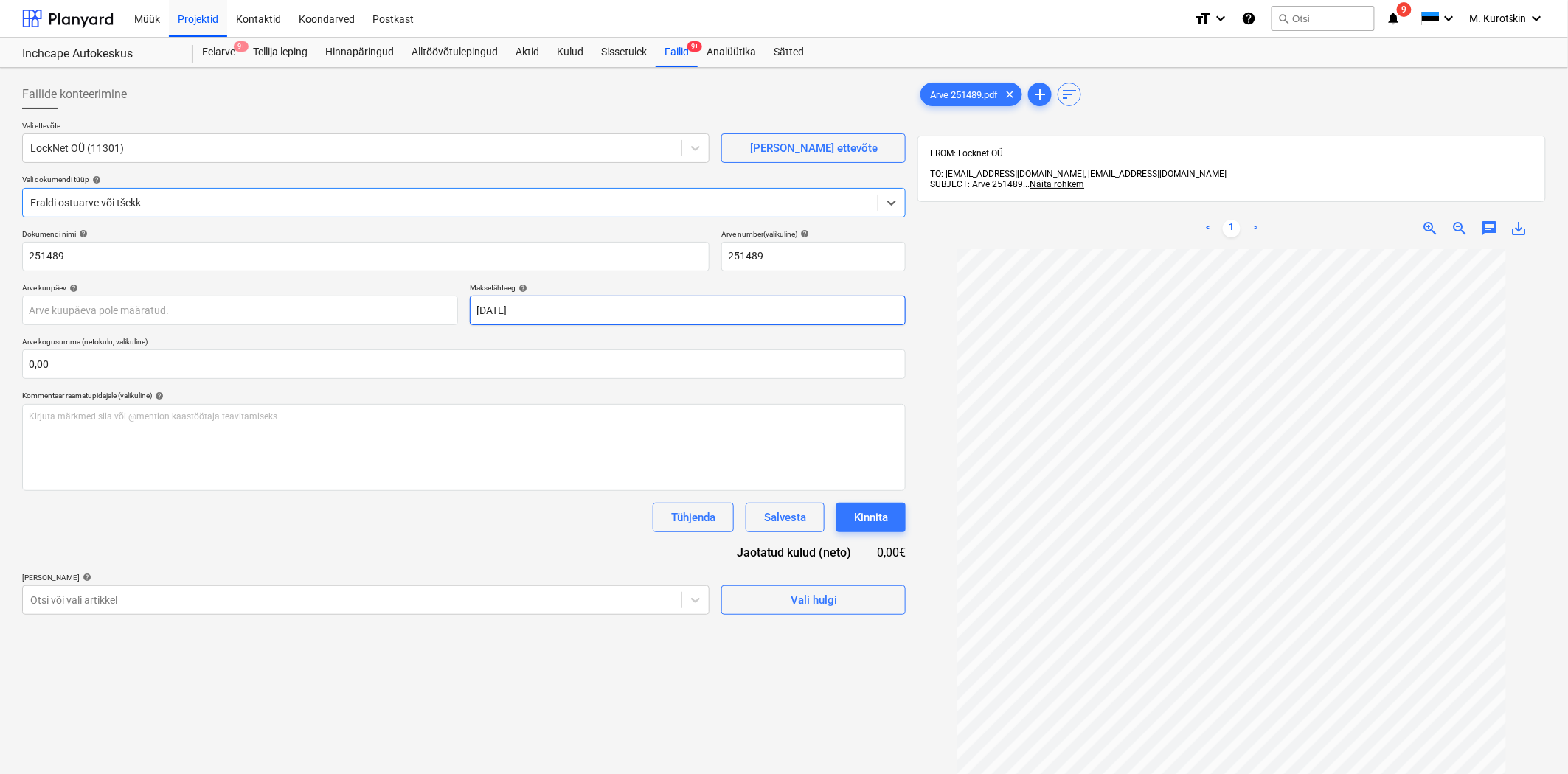
click at [622, 319] on body "Müük Projektid Kontaktid Koondarved Postkast format_size keyboard_arrow_down he…" at bounding box center [784, 387] width 1568 height 774
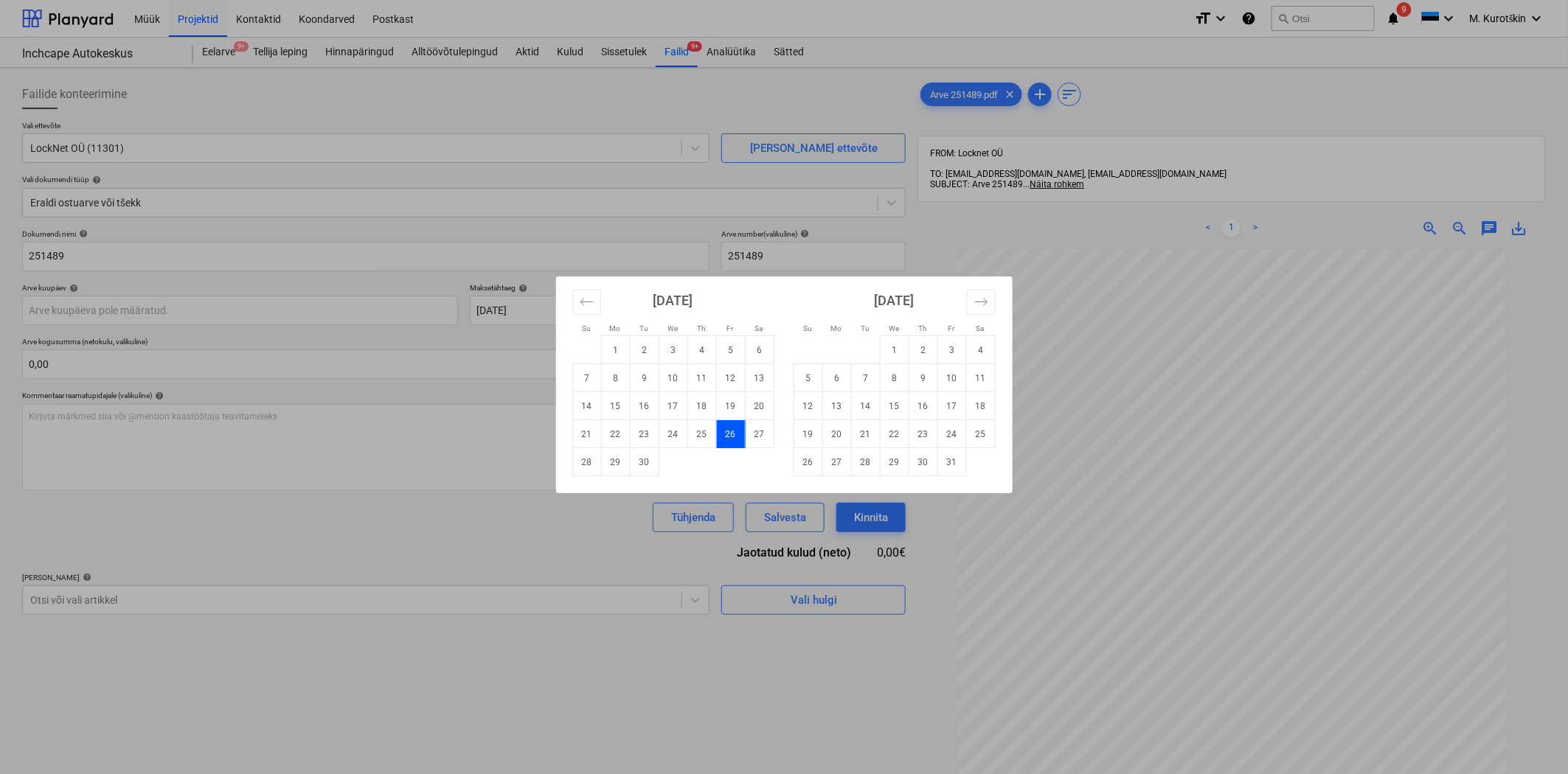
scroll to position [22, 0]
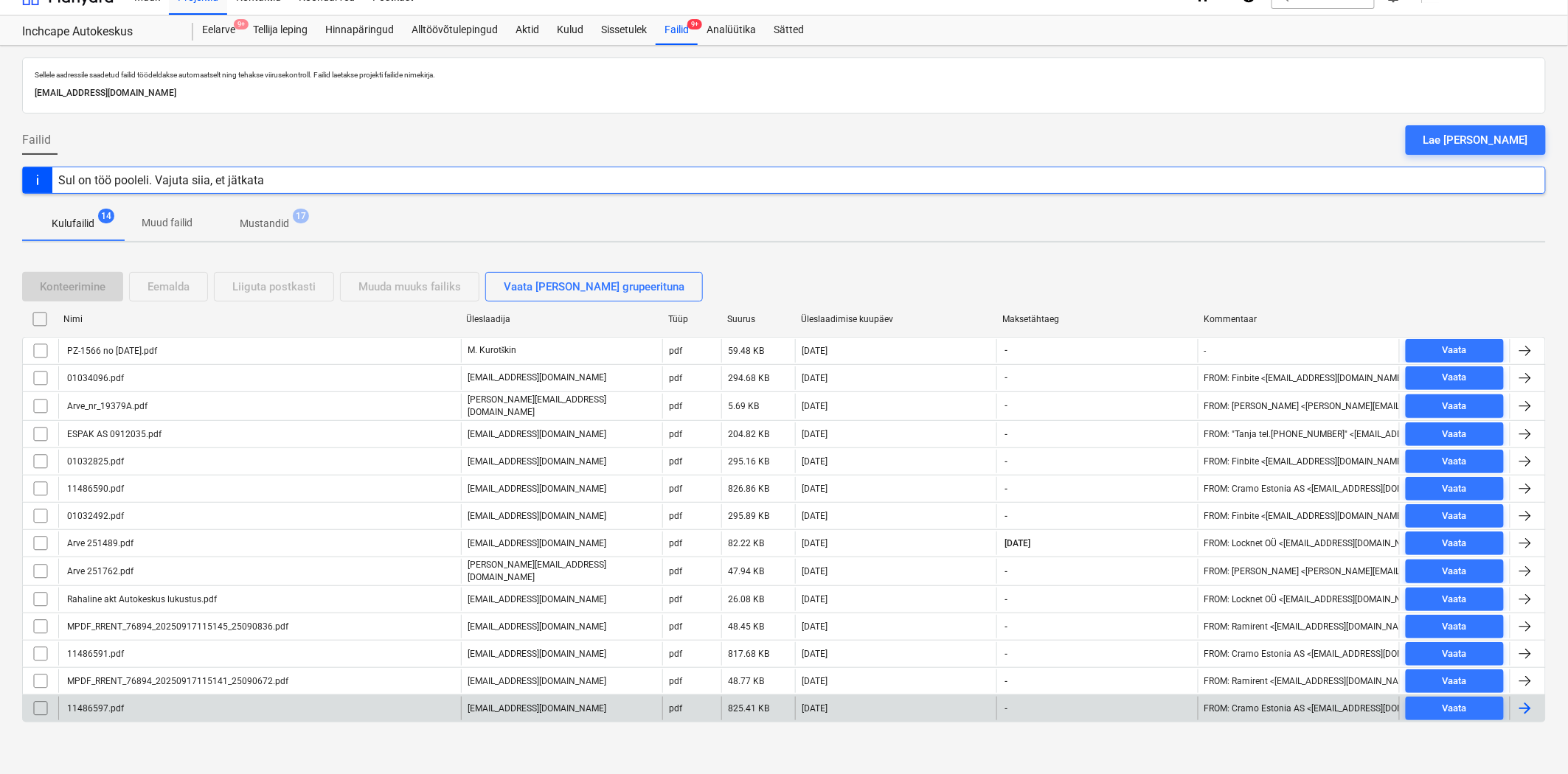
click at [921, 705] on div "[DATE]" at bounding box center [896, 707] width 201 height 23
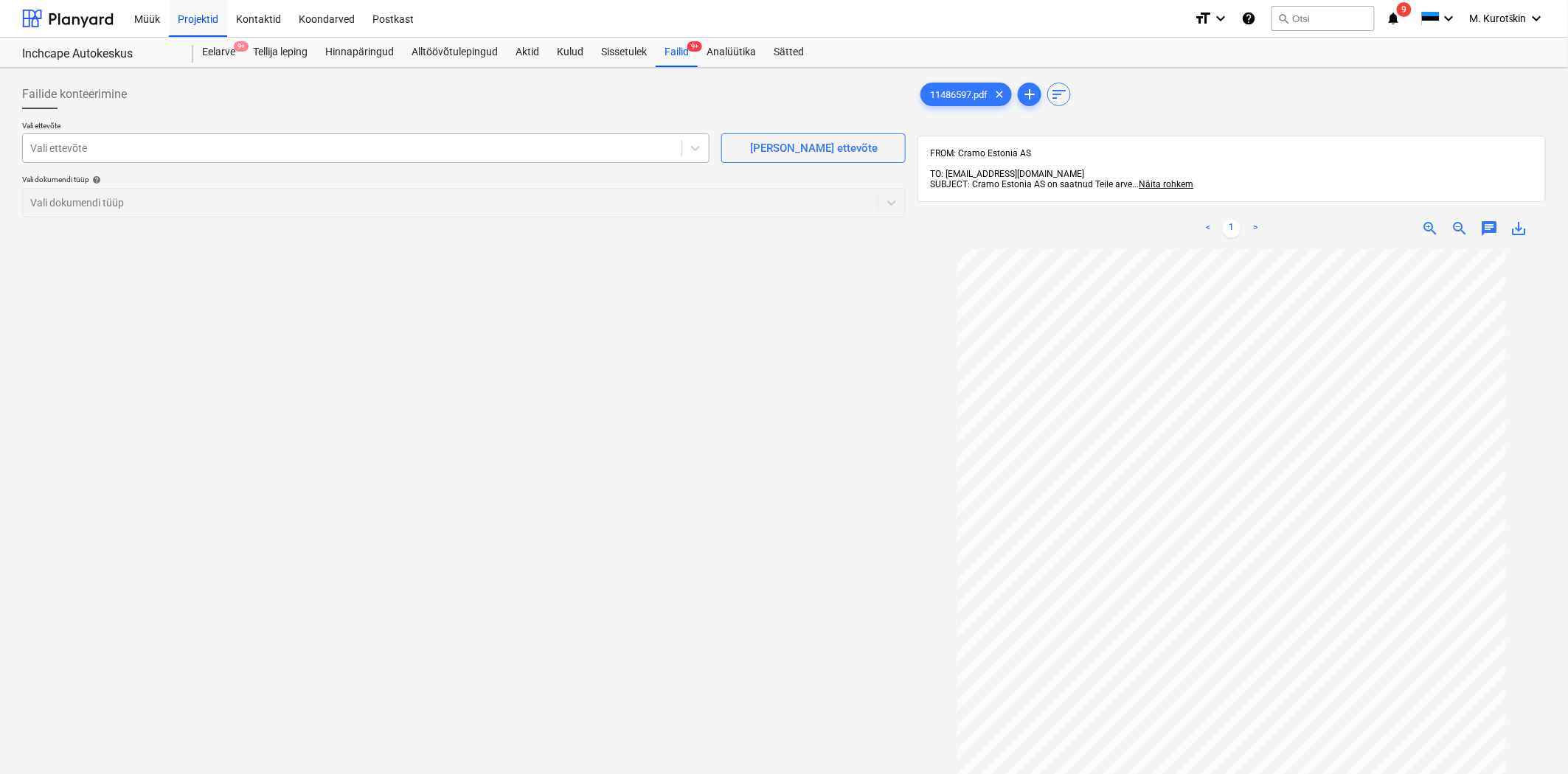
click at [395, 142] on div at bounding box center [352, 148] width 644 height 15
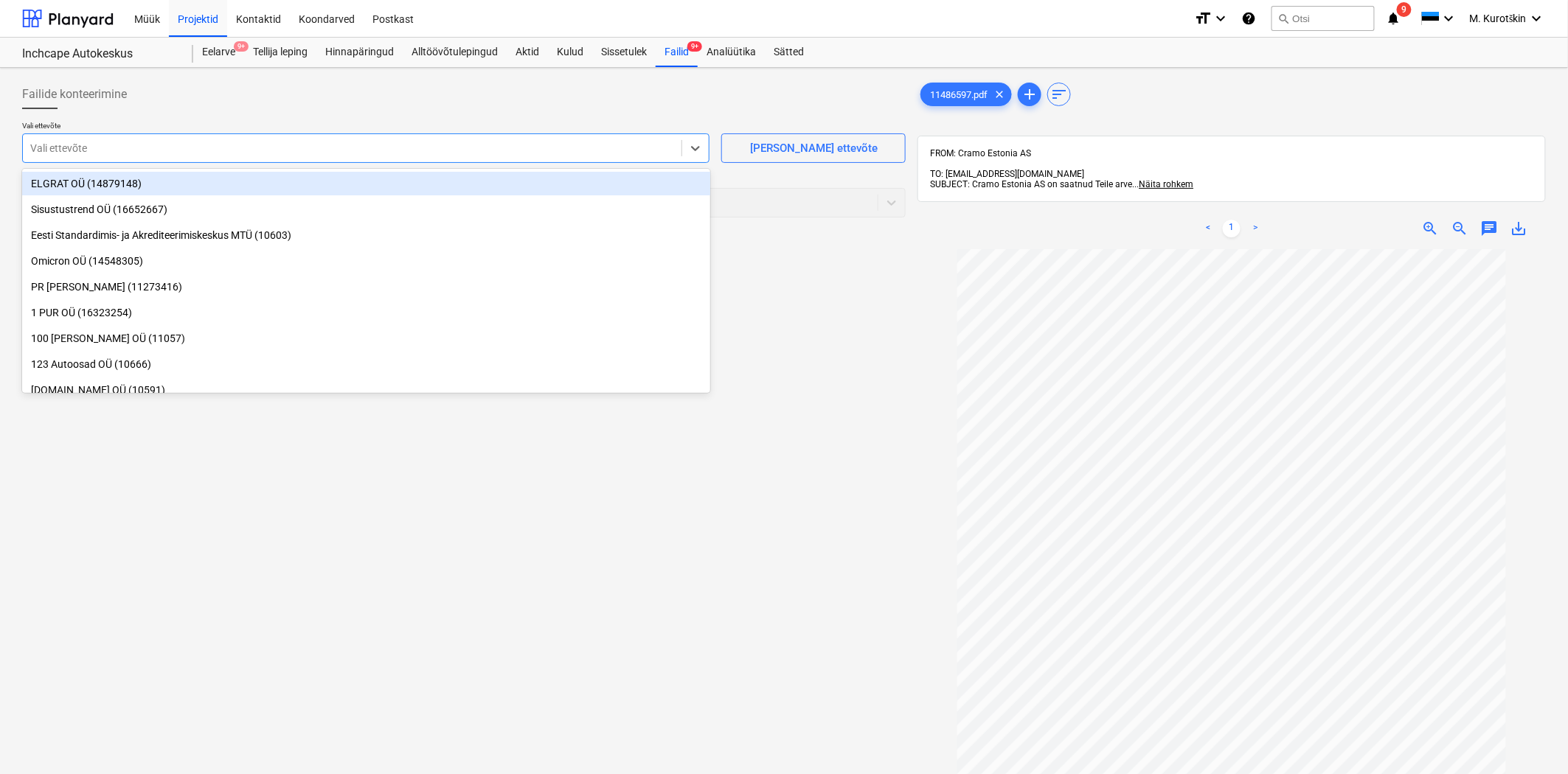
type input "m"
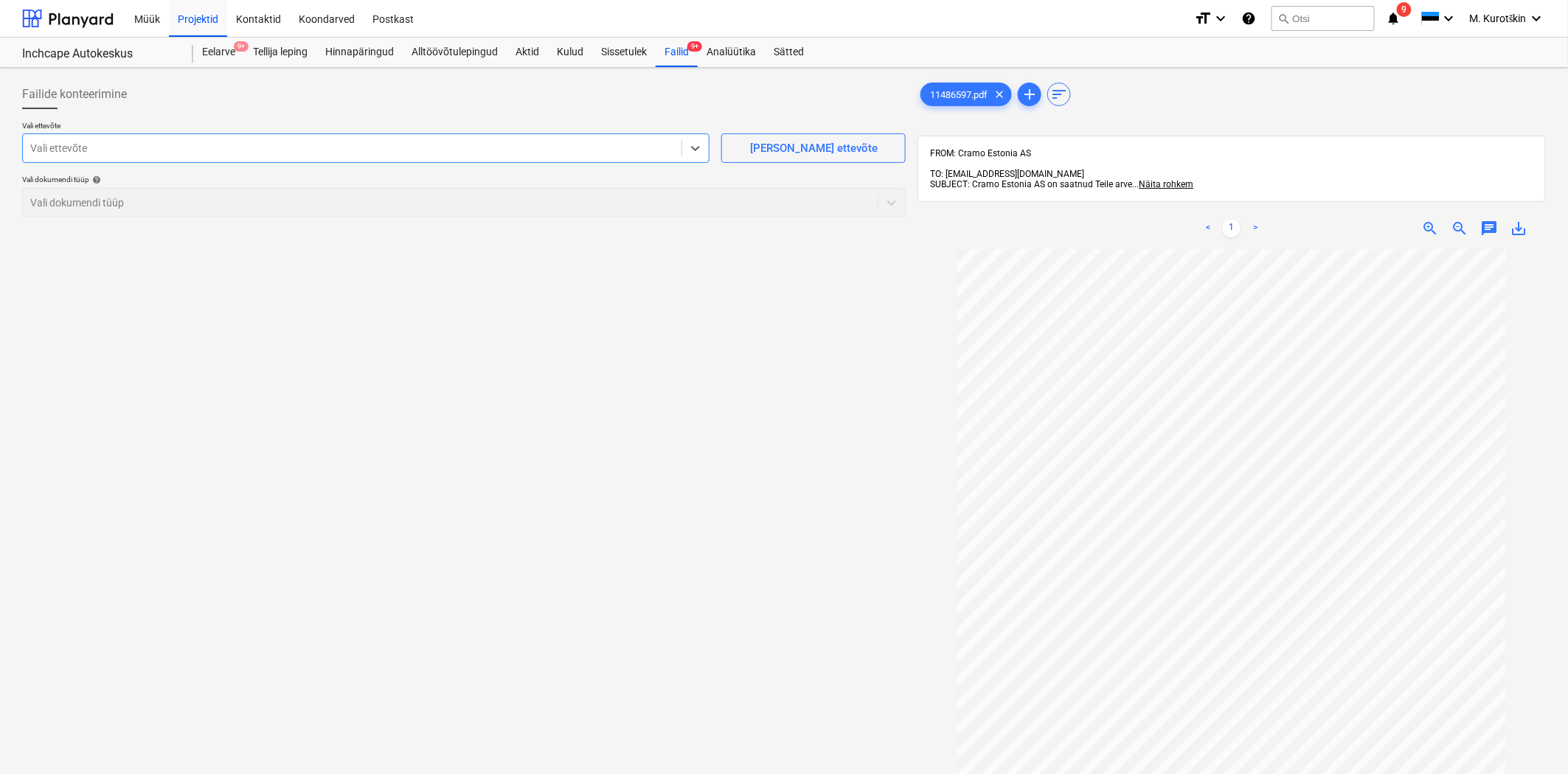
type input "m"
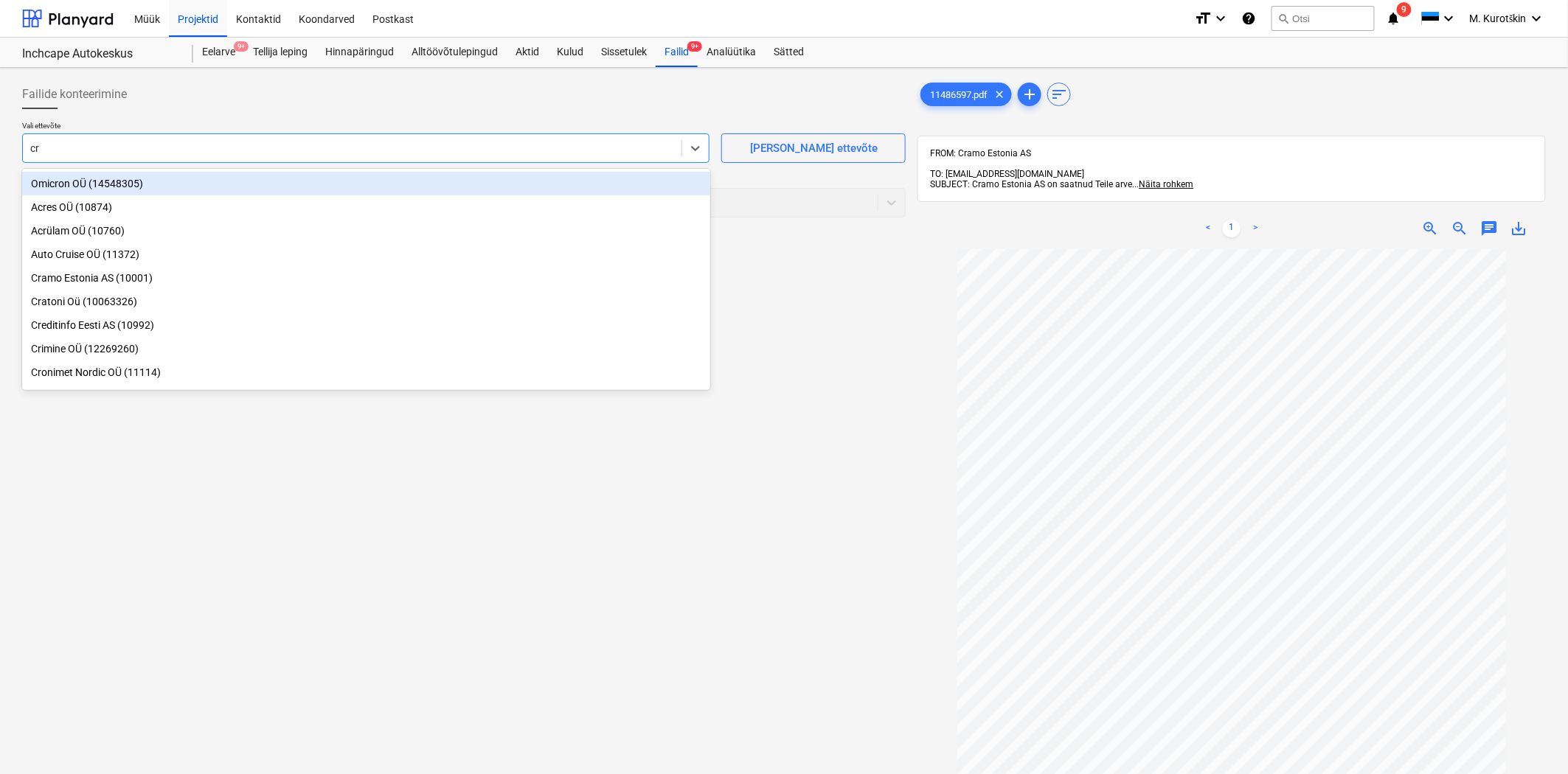
type input "cra"
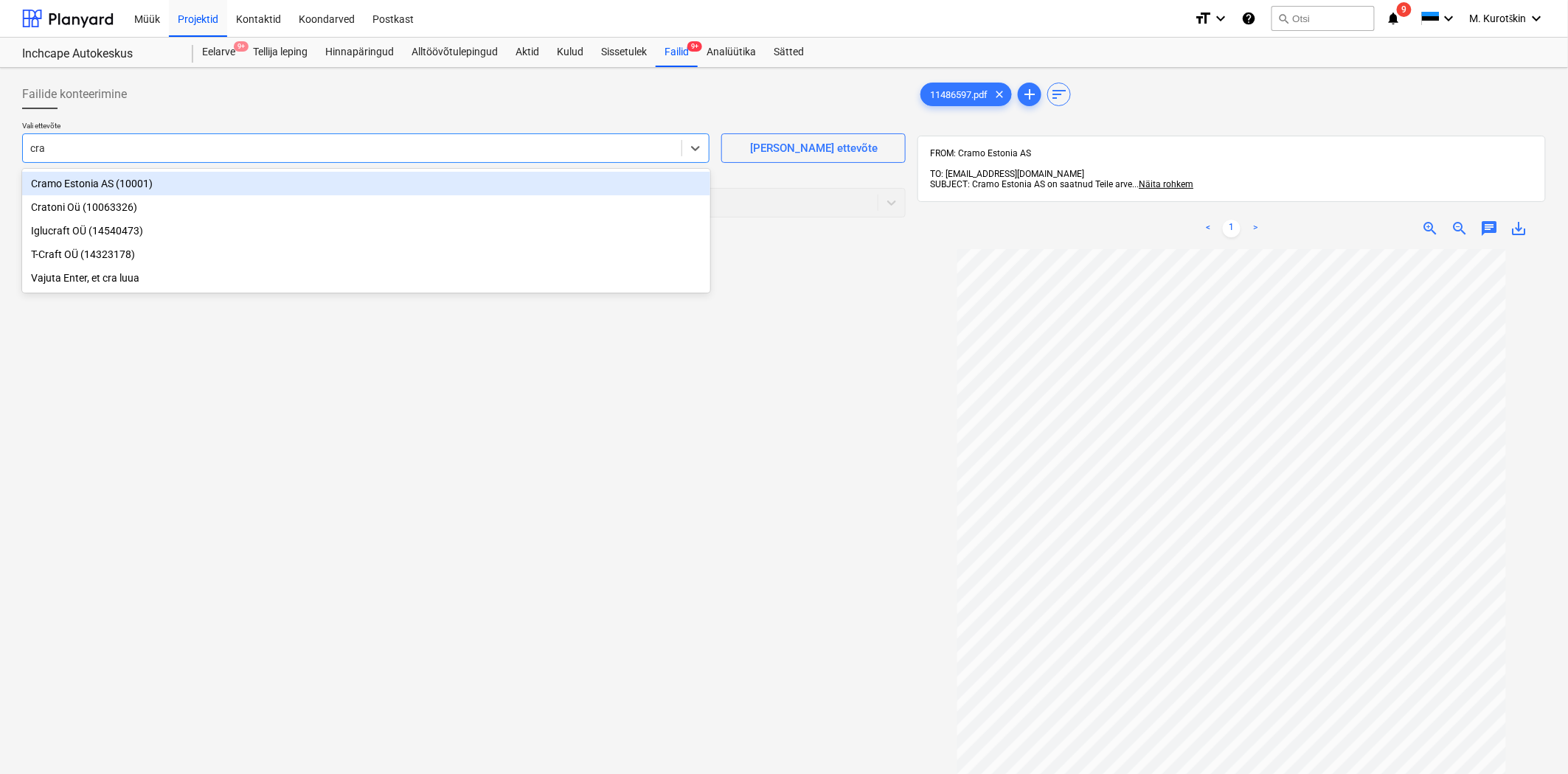
click at [199, 187] on div "Cramo Estonia AS (10001)" at bounding box center [367, 183] width 688 height 23
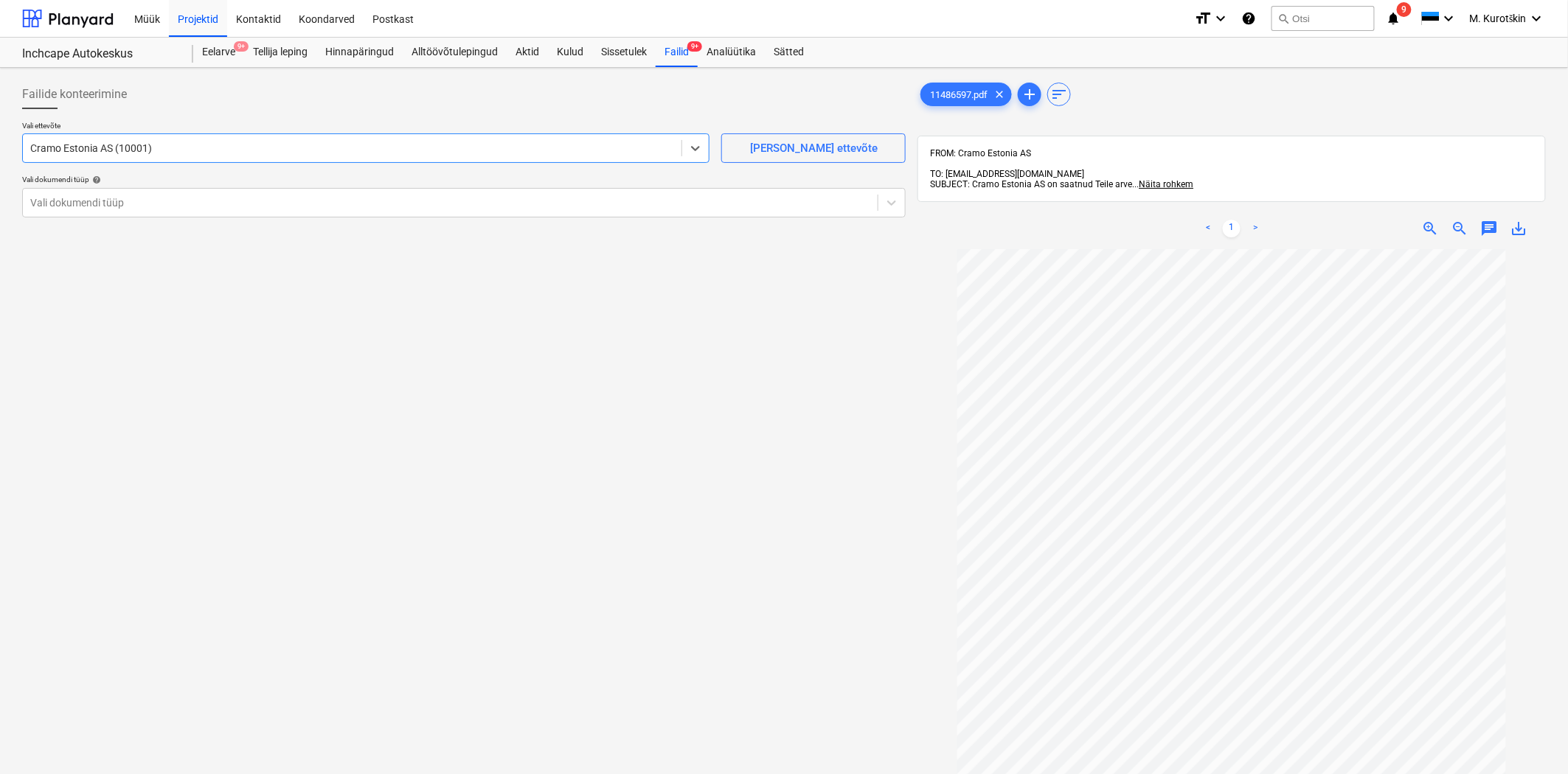
click at [199, 187] on p "Vali dokumendi tüüp help" at bounding box center [464, 181] width 883 height 13
click at [210, 215] on div "Vali dokumendi tüüp" at bounding box center [464, 203] width 883 height 29
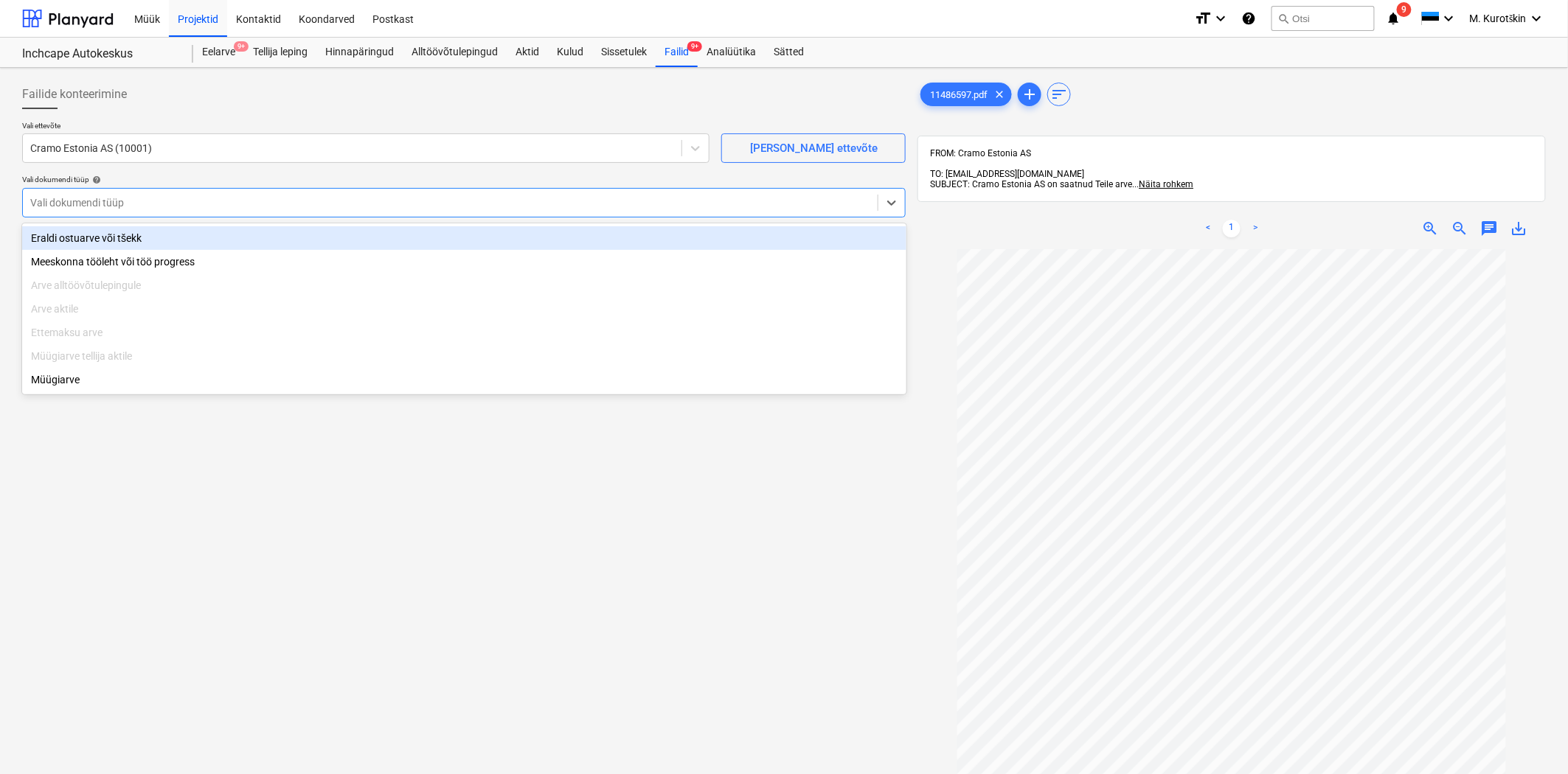
click at [210, 231] on div "Eraldi ostuarve või tšekk" at bounding box center [464, 238] width 884 height 23
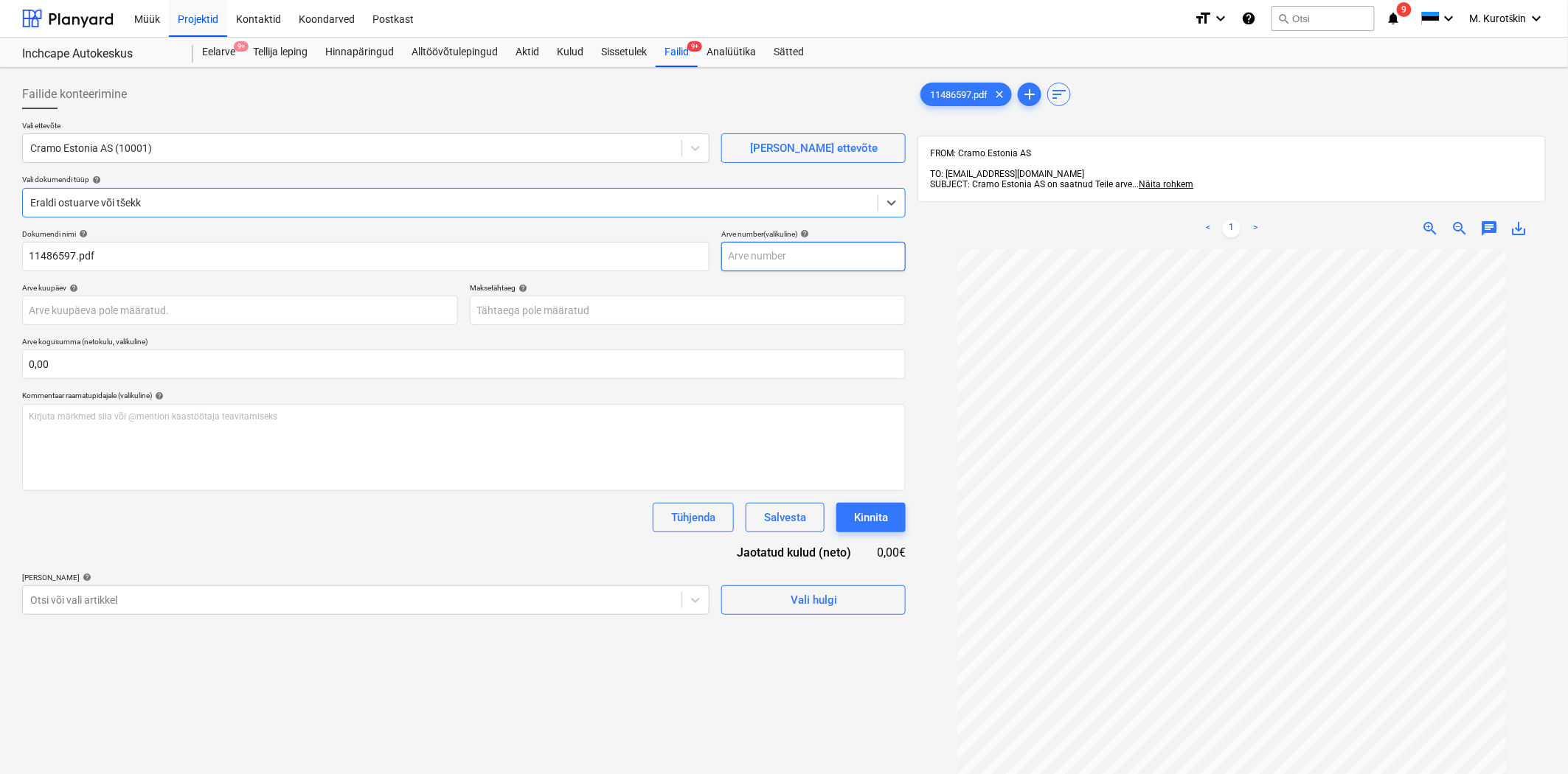
click at [827, 268] on input "text" at bounding box center [813, 257] width 184 height 29
click at [1526, 222] on span "save_alt" at bounding box center [1520, 228] width 17 height 17
click at [830, 247] on input "text" at bounding box center [813, 257] width 184 height 29
paste input "11486597"
type input "11486597"
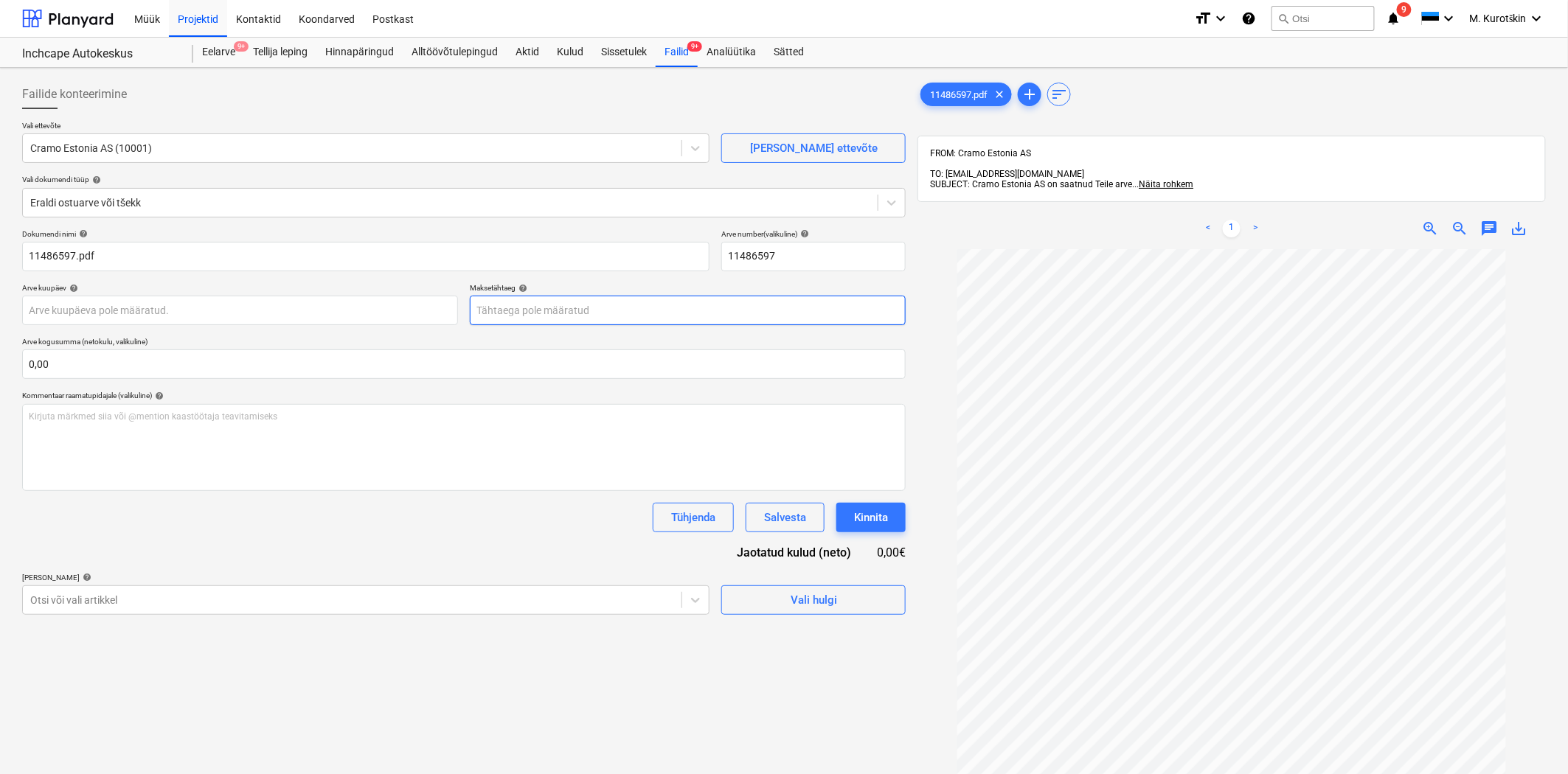
click at [672, 307] on body "Müük Projektid Kontaktid Koondarved Postkast format_size keyboard_arrow_down he…" at bounding box center [784, 387] width 1568 height 774
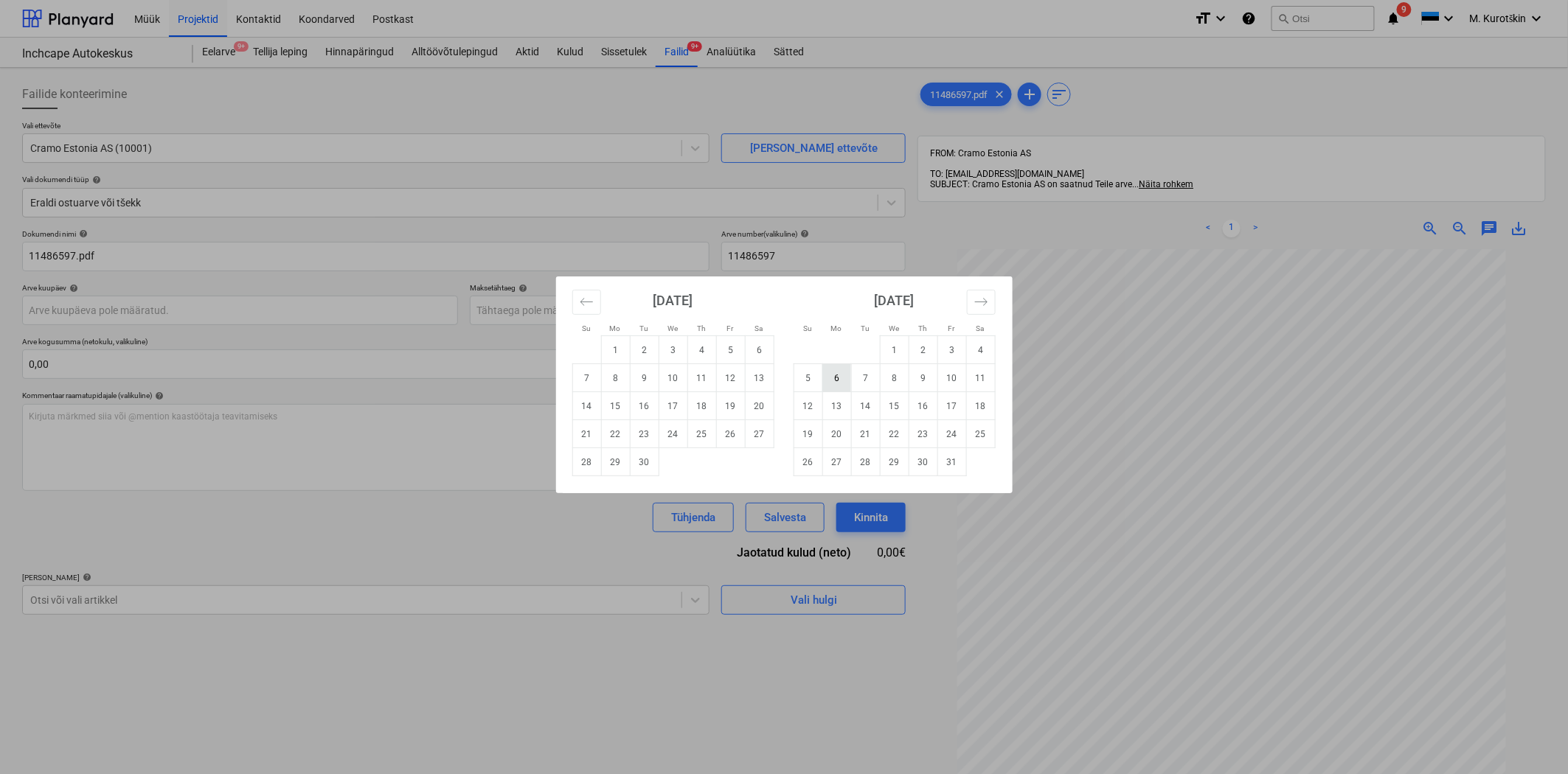
click at [845, 384] on td "6" at bounding box center [836, 378] width 29 height 28
type input "[DATE]"
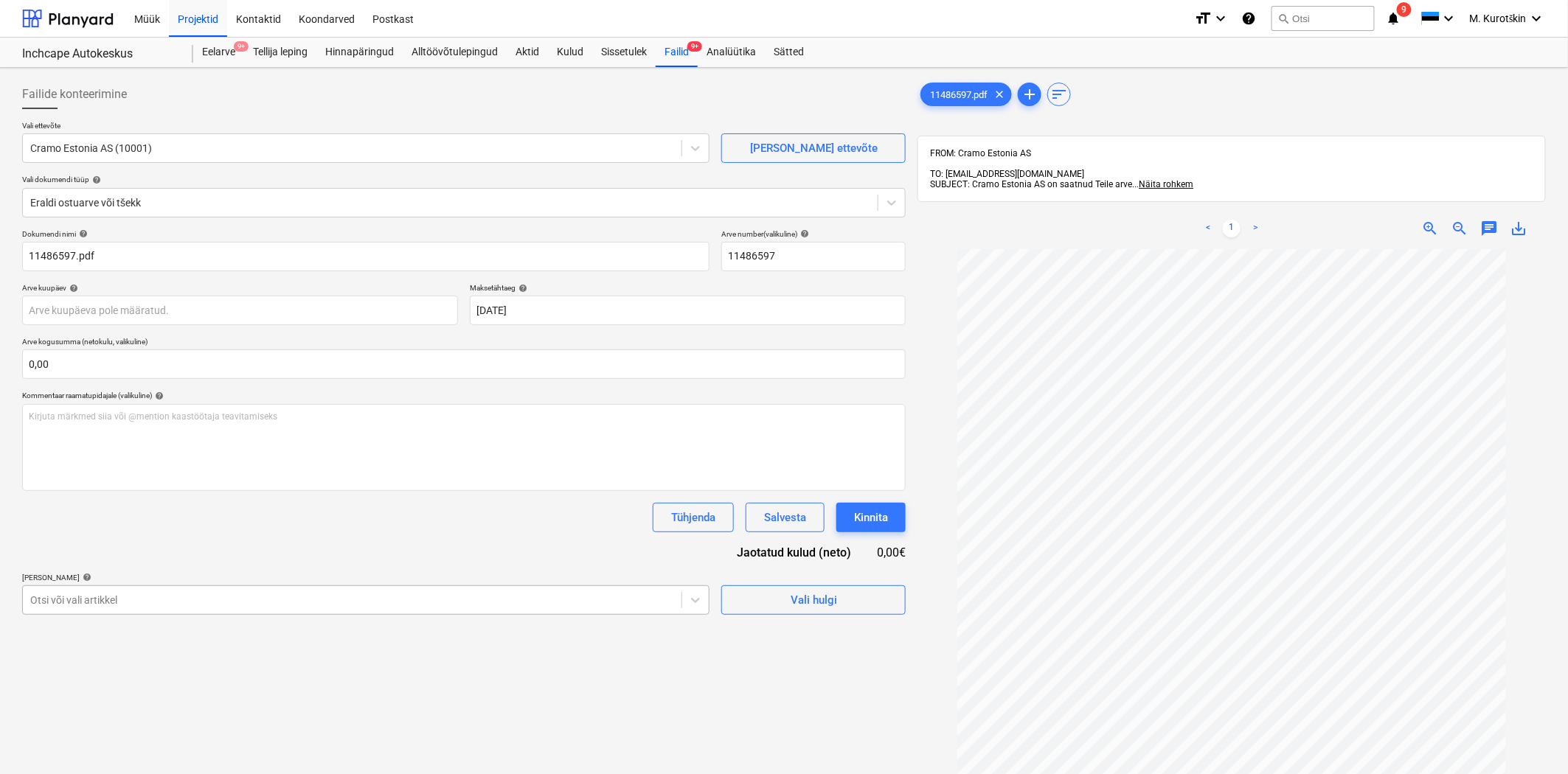
click at [578, 606] on body "Müük Projektid Kontaktid Koondarved Postkast format_size keyboard_arrow_down he…" at bounding box center [784, 387] width 1568 height 774
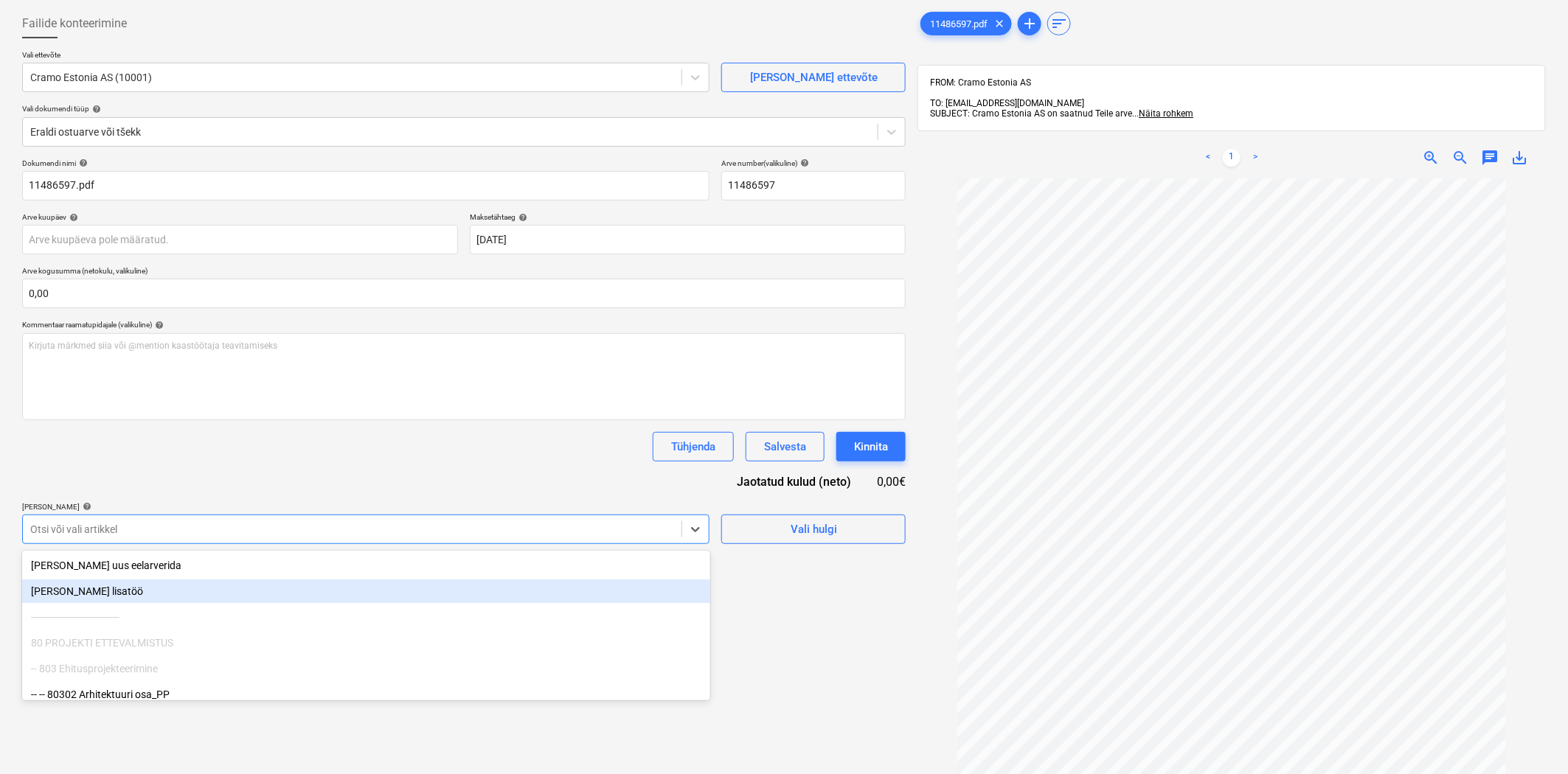
scroll to position [78, 0]
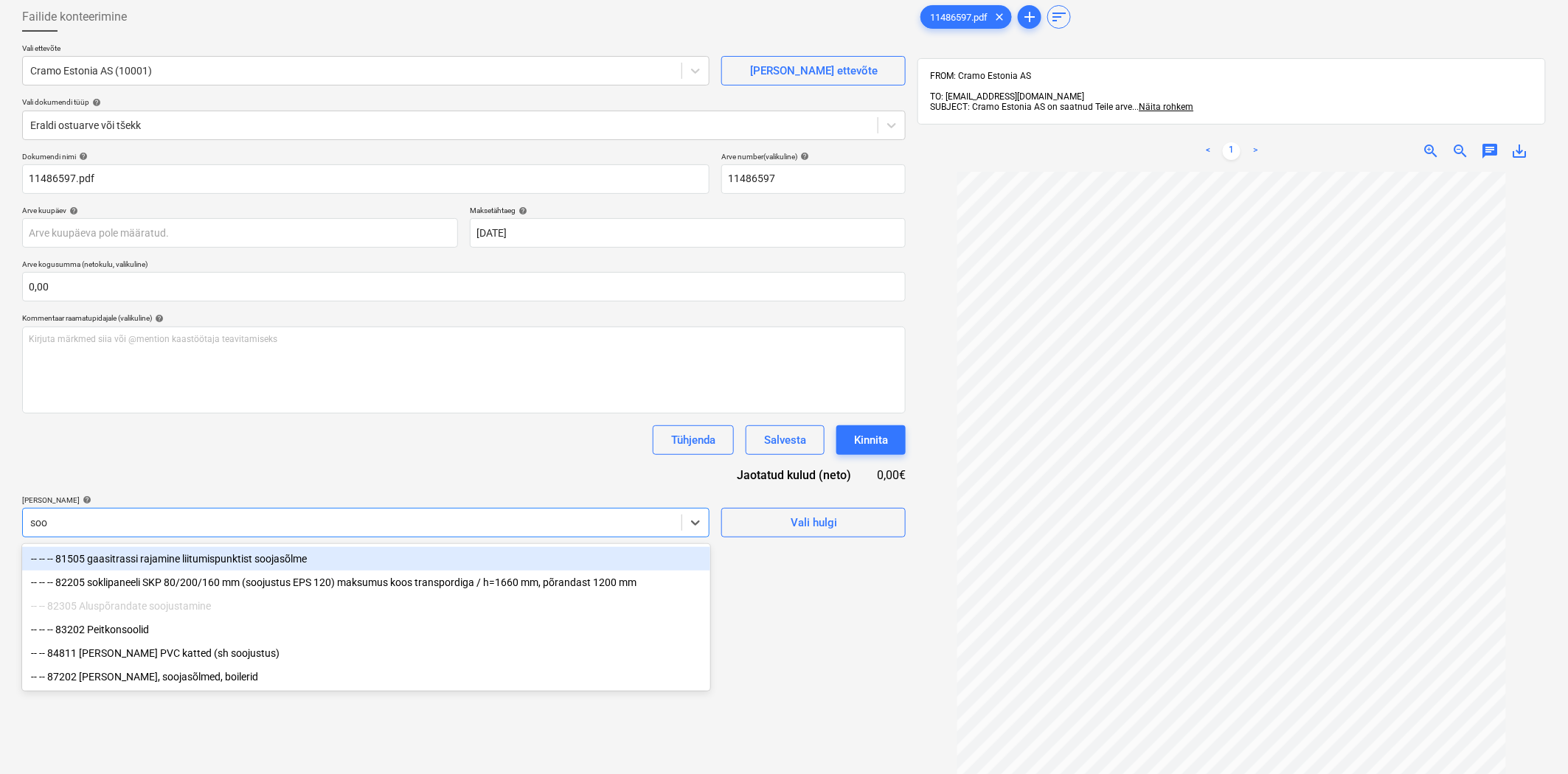
type input "sooj"
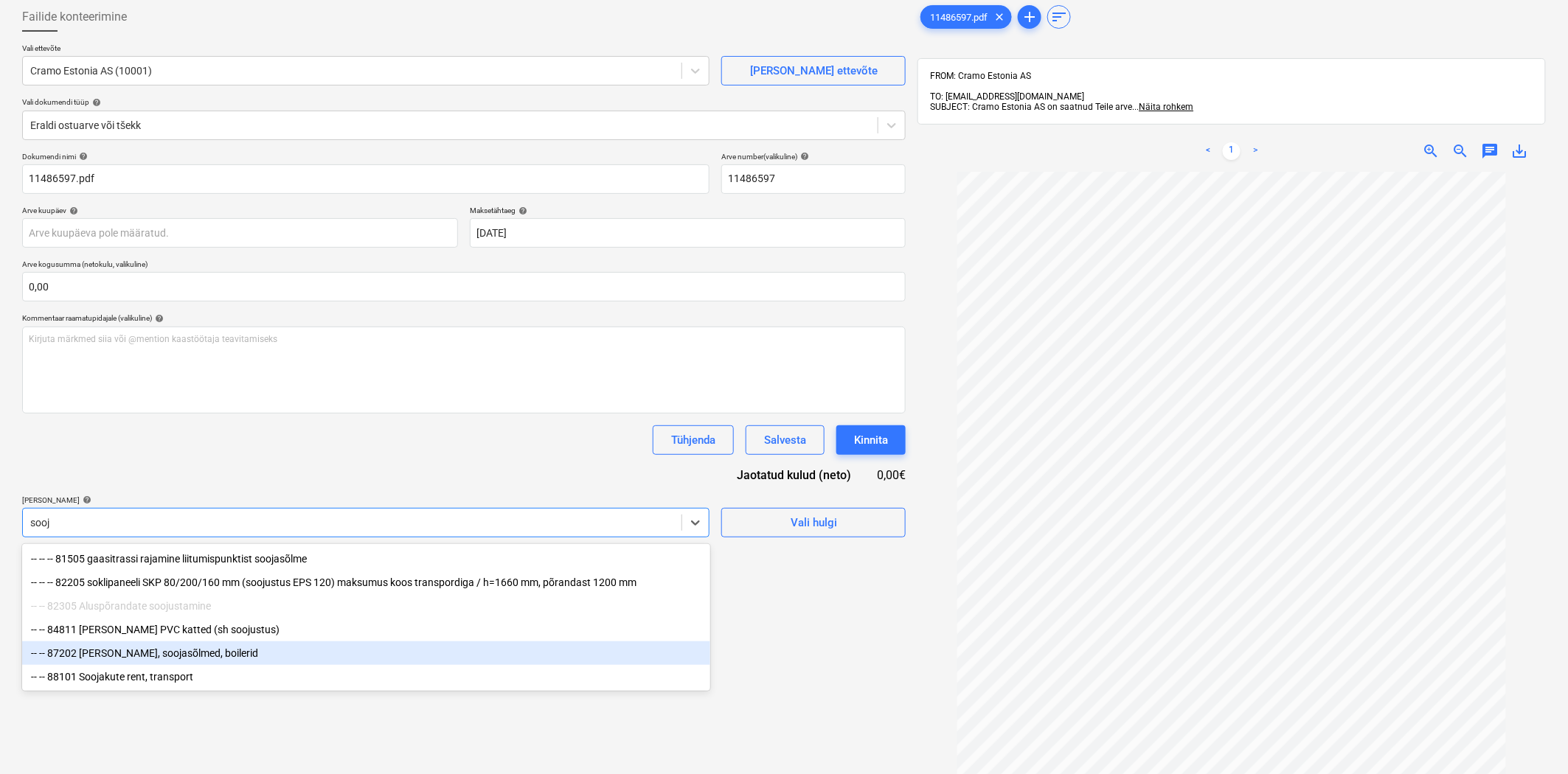
scroll to position [28, 0]
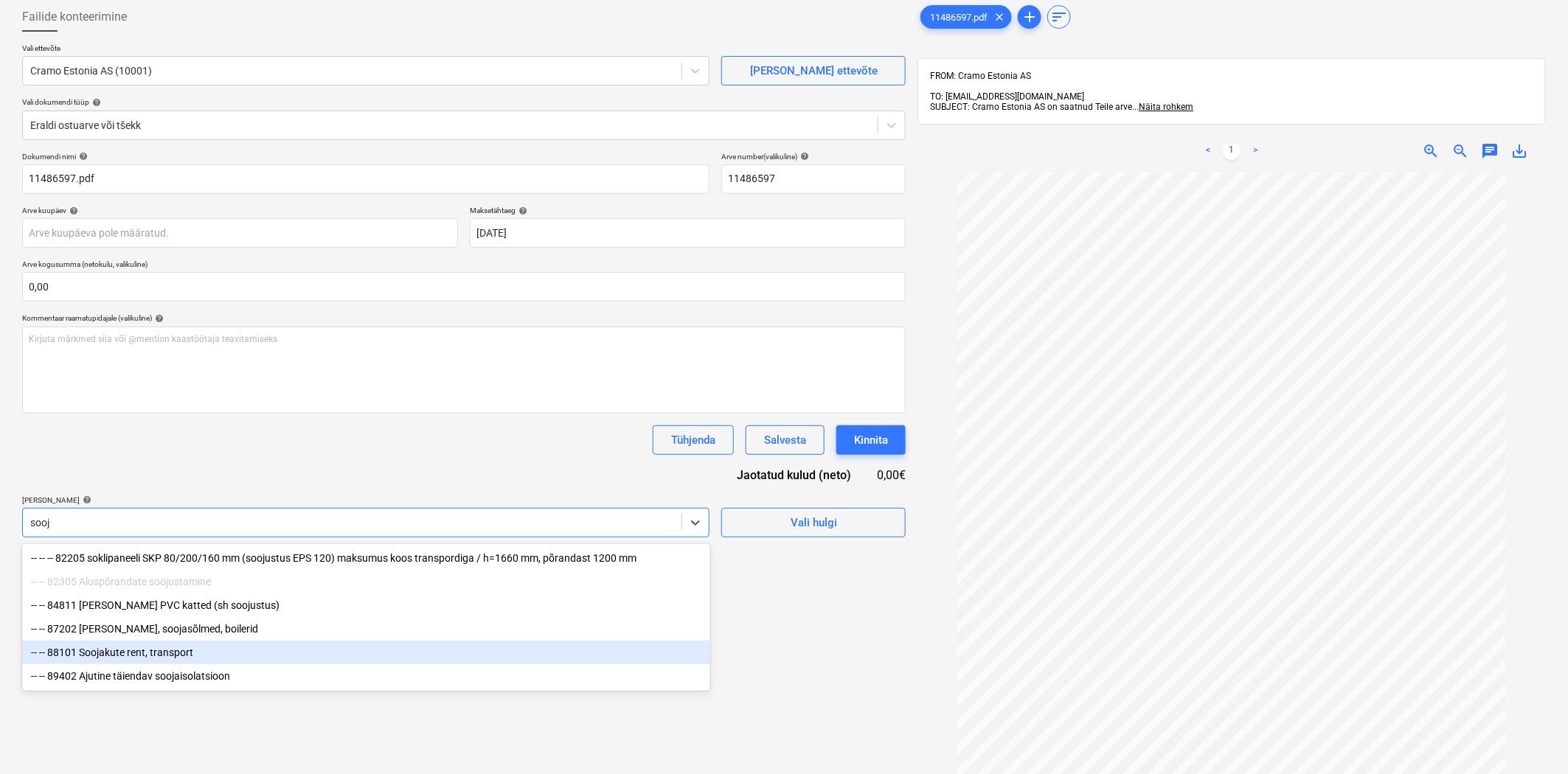
click at [397, 656] on div "-- -- 88101 Soojakute rent, transport" at bounding box center [367, 652] width 688 height 23
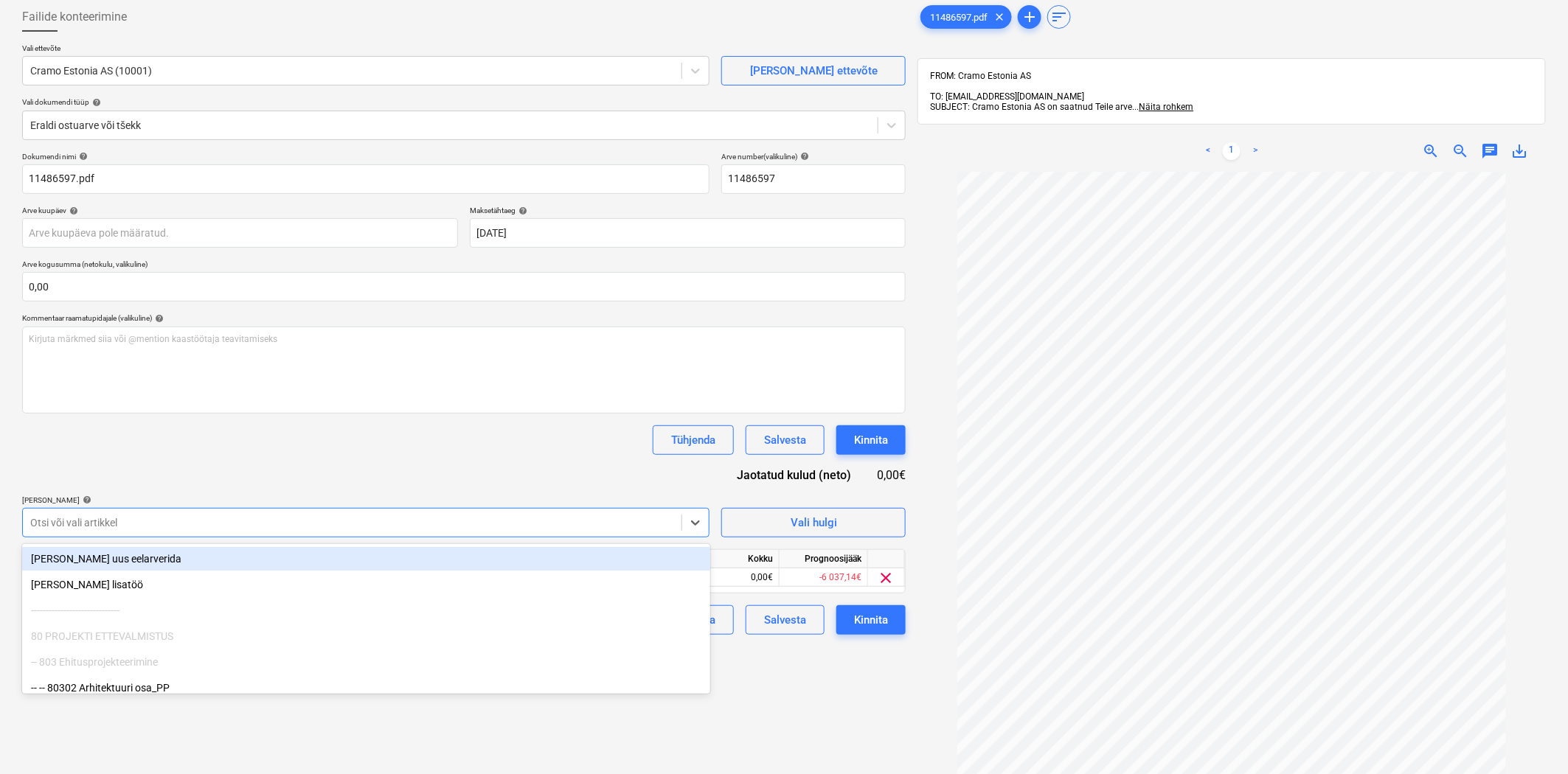
click at [417, 473] on div "Dokumendi nimi help 11486597.pdf Arve number (valikuline) help 11486597 Arve ku…" at bounding box center [464, 393] width 883 height 483
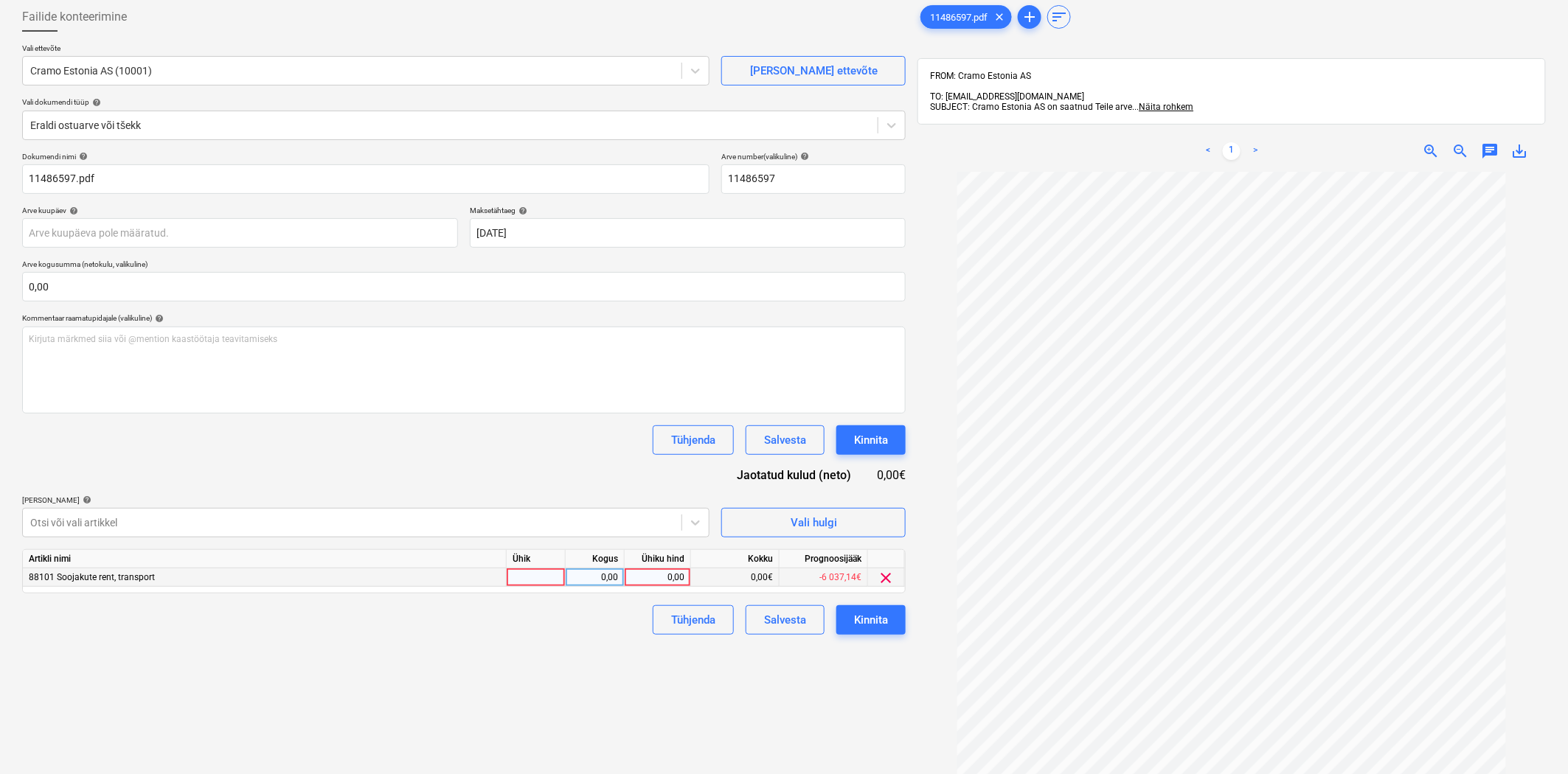
click at [638, 586] on div "0,00" at bounding box center [658, 577] width 54 height 18
type input "50,11"
click at [637, 694] on div "Failide konteerimine Vali ettevõte Cramo Estonia AS (10001) [PERSON_NAME] uus e…" at bounding box center [464, 448] width 896 height 904
click at [891, 629] on button "Kinnita" at bounding box center [871, 620] width 69 height 29
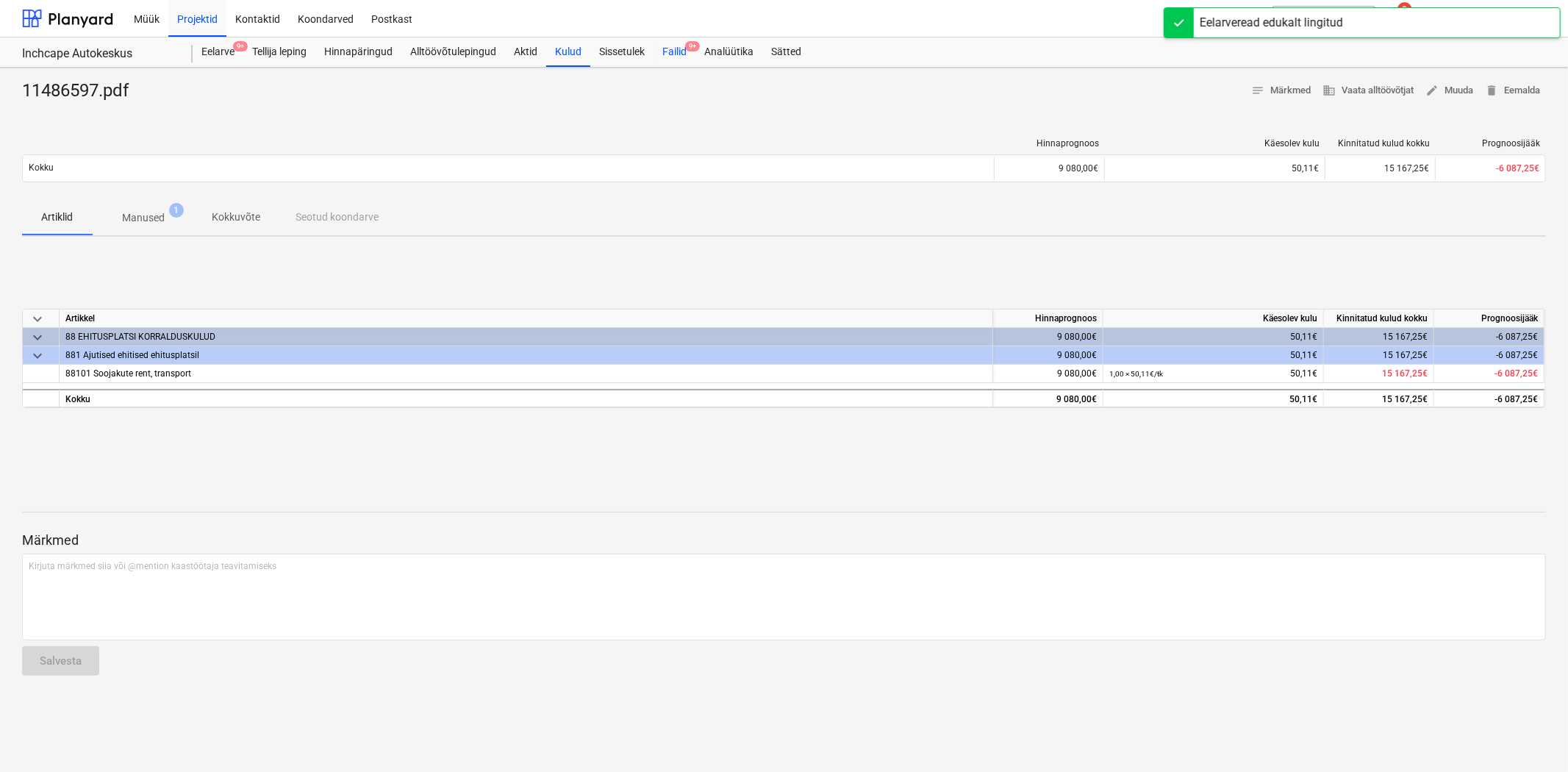
click at [670, 64] on div "Failid 9+" at bounding box center [675, 53] width 42 height 29
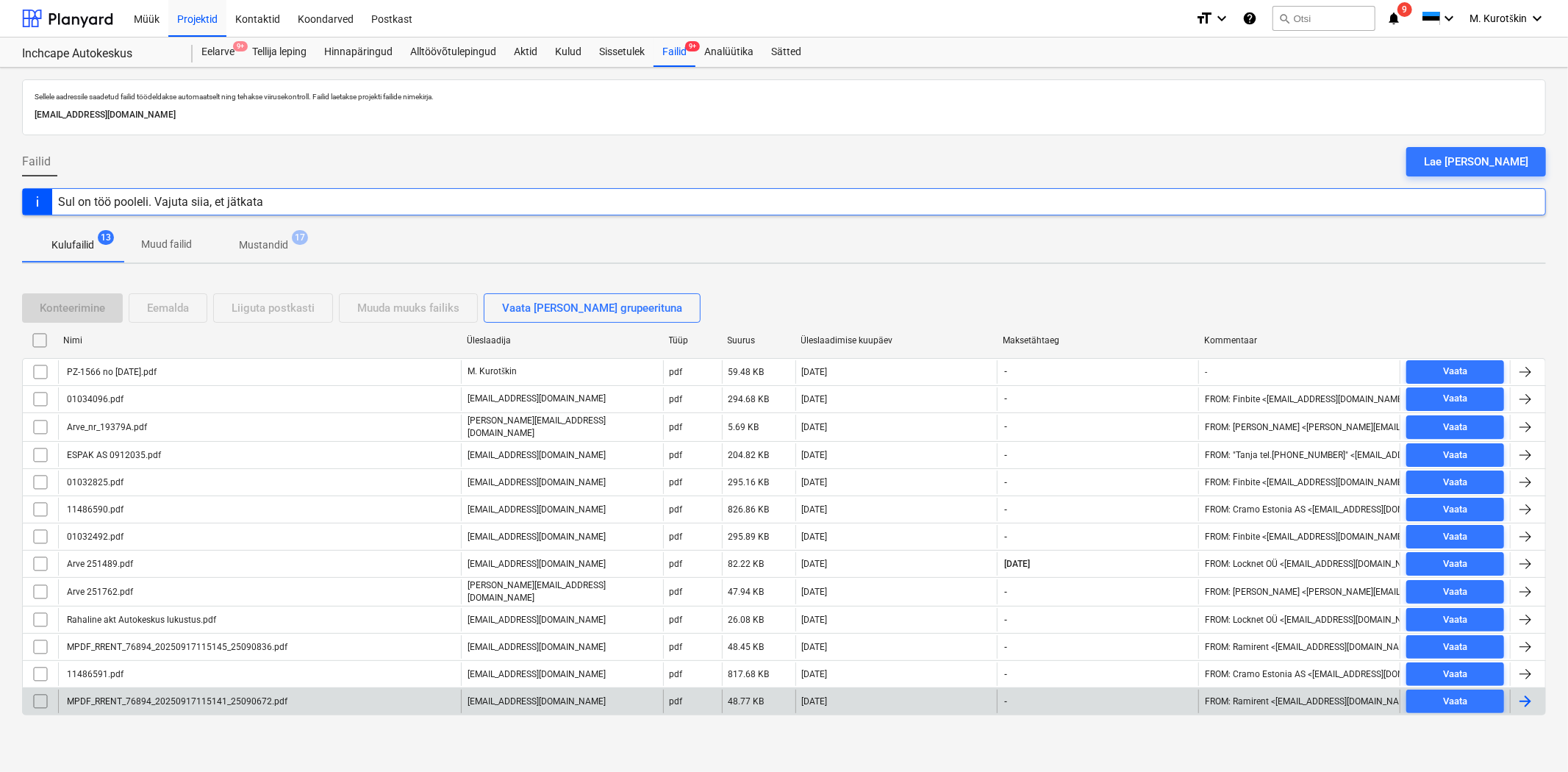
click at [246, 696] on div "MPDF_RRENT_76894_20250917115141_25090672.pdf" at bounding box center [176, 701] width 223 height 10
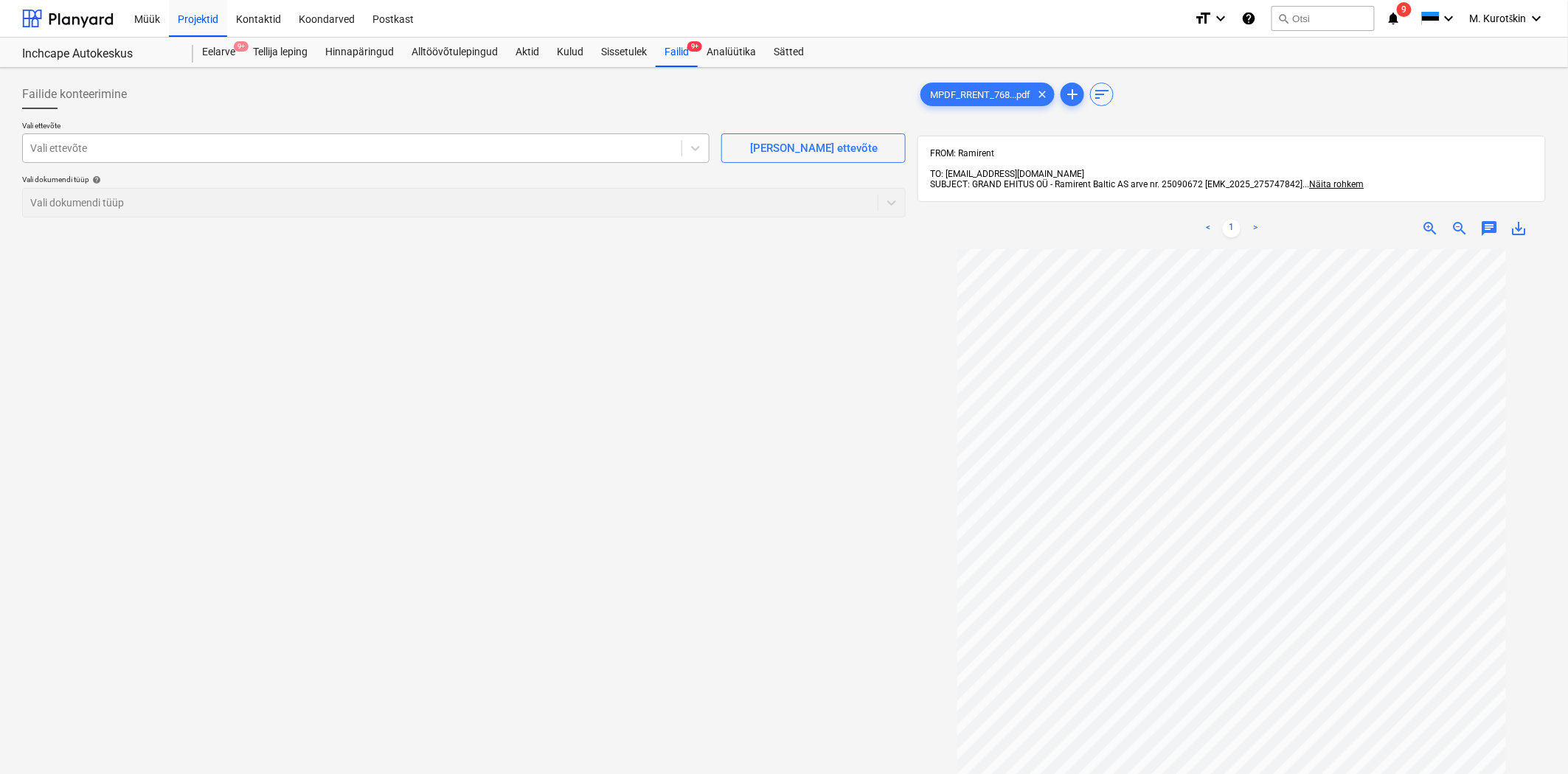
click at [482, 143] on div at bounding box center [352, 148] width 644 height 15
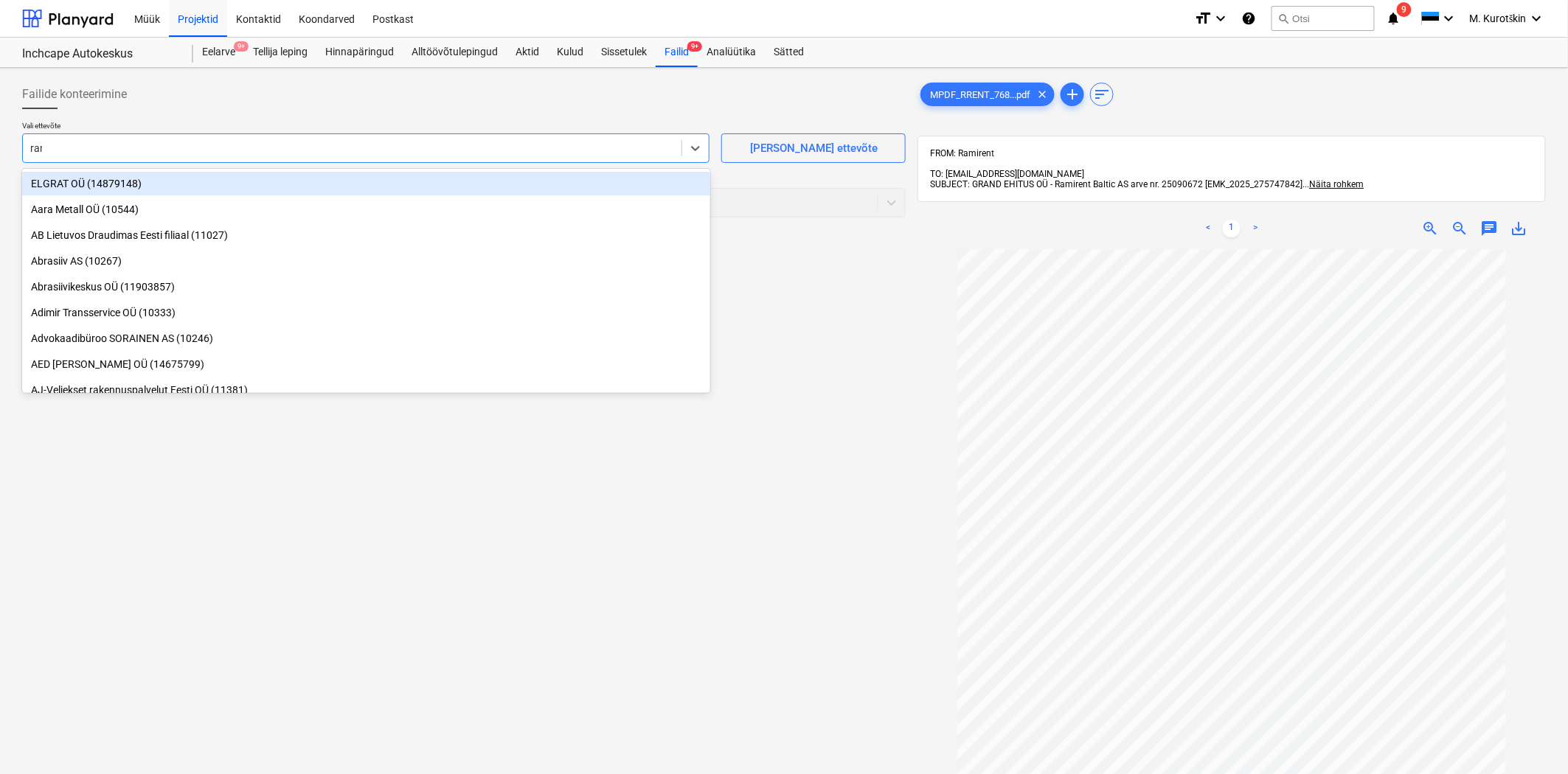
type input "rami"
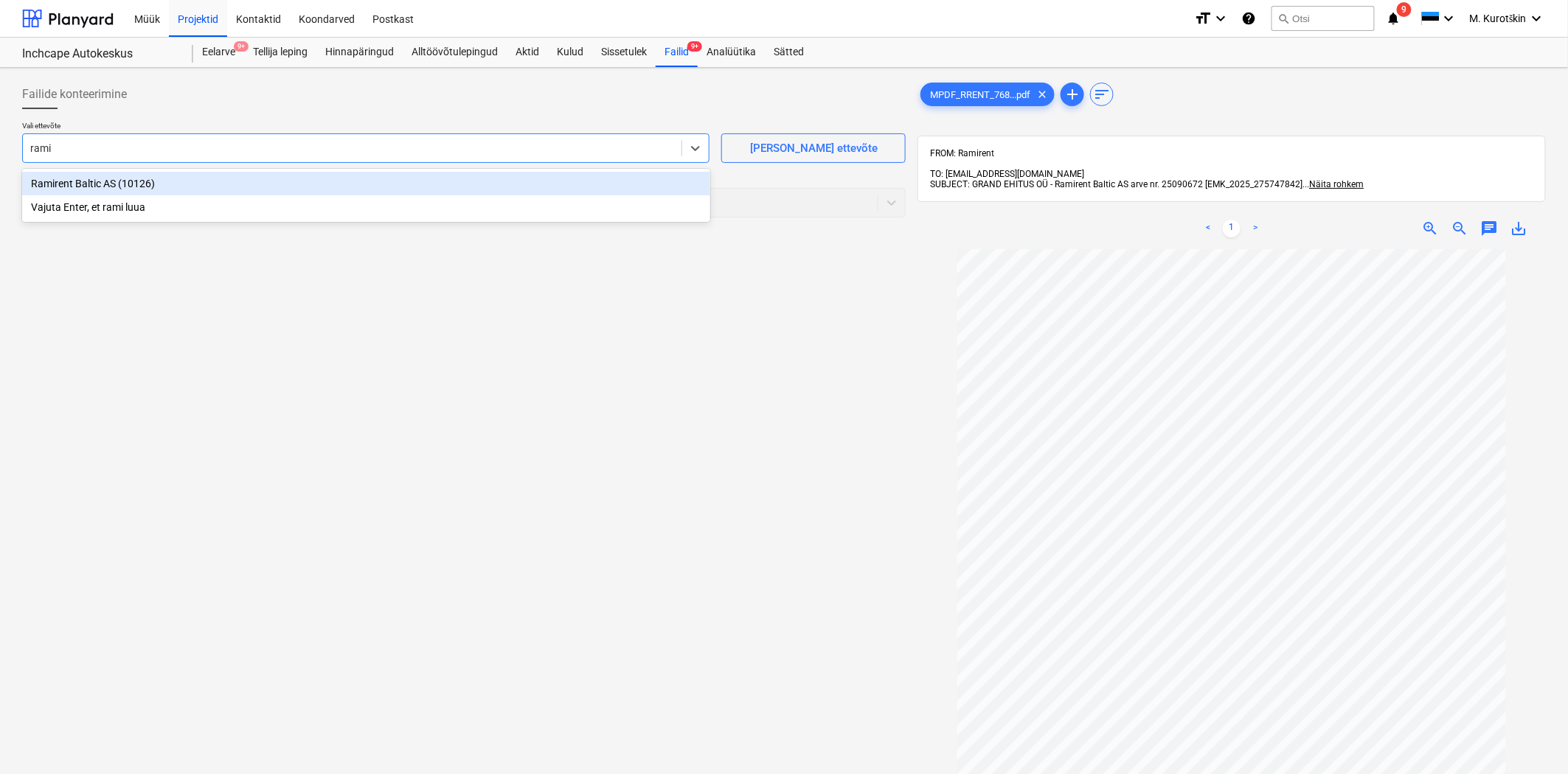
click at [519, 187] on div "Ramirent Baltic AS (10126)" at bounding box center [367, 183] width 688 height 23
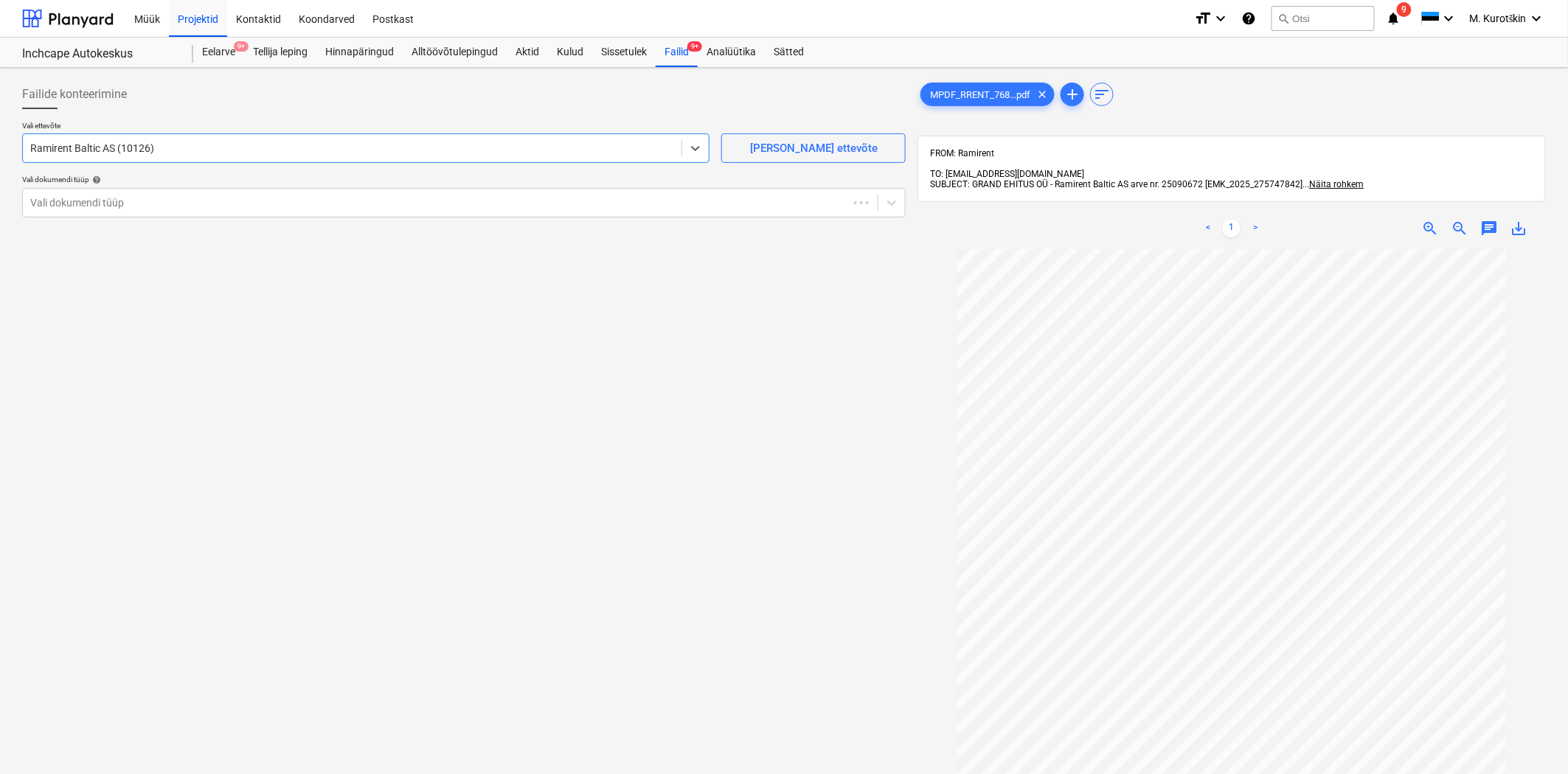
click at [561, 352] on div "Failide konteerimine Vali ettevõte option Ramirent Baltic AS (10126) , selected…" at bounding box center [464, 530] width 896 height 914
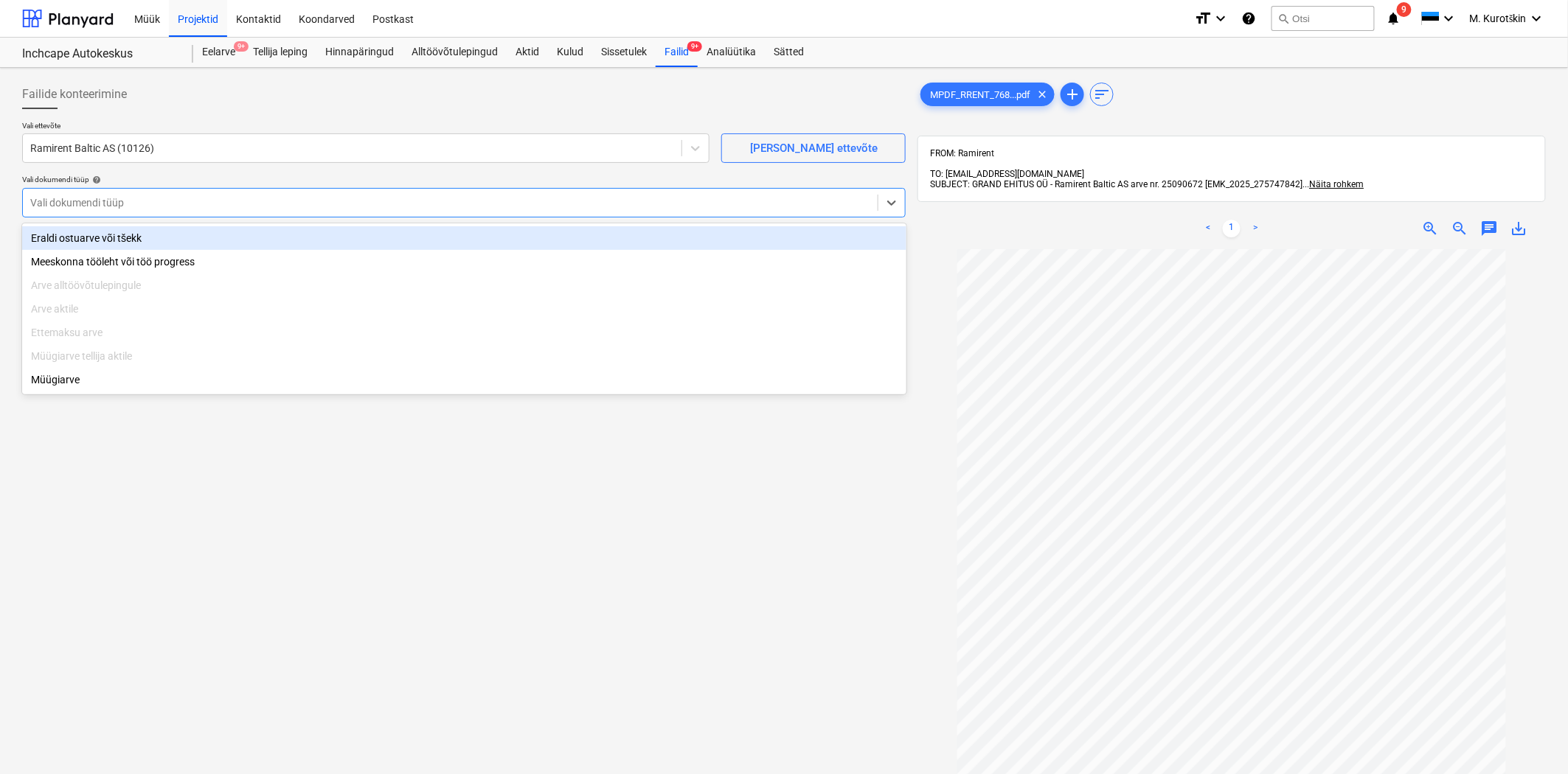
click at [597, 211] on div "Vali dokumendi tüüp" at bounding box center [449, 203] width 855 height 21
click at [585, 234] on div "Eraldi ostuarve või tšekk" at bounding box center [464, 238] width 884 height 23
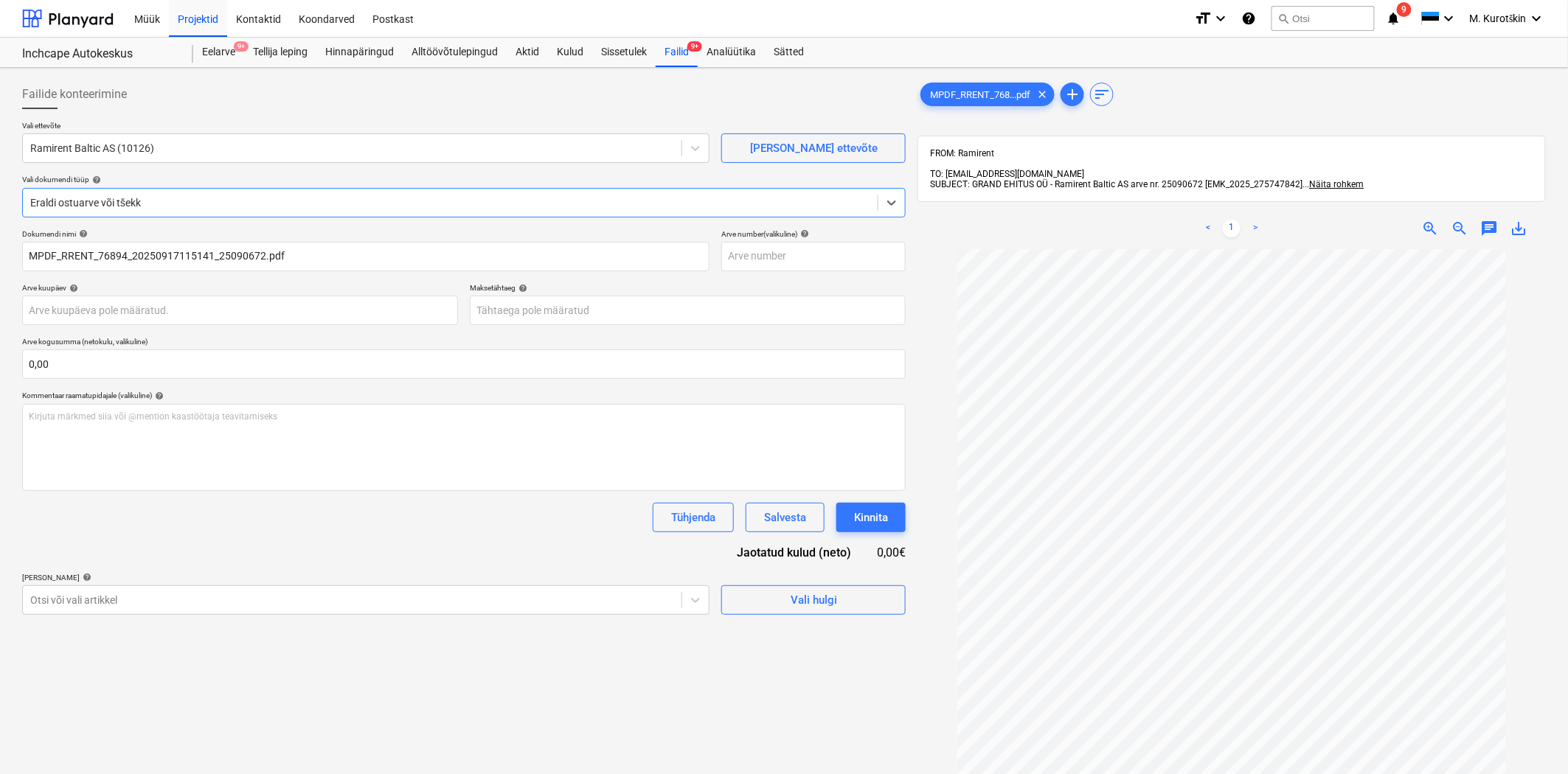
click at [1515, 223] on span "save_alt" at bounding box center [1520, 228] width 17 height 17
click at [823, 259] on input "text" at bounding box center [813, 257] width 184 height 29
paste input "25090672"
type input "25090672"
click at [602, 309] on body "Müük Projektid Kontaktid Koondarved Postkast format_size keyboard_arrow_down he…" at bounding box center [784, 387] width 1568 height 774
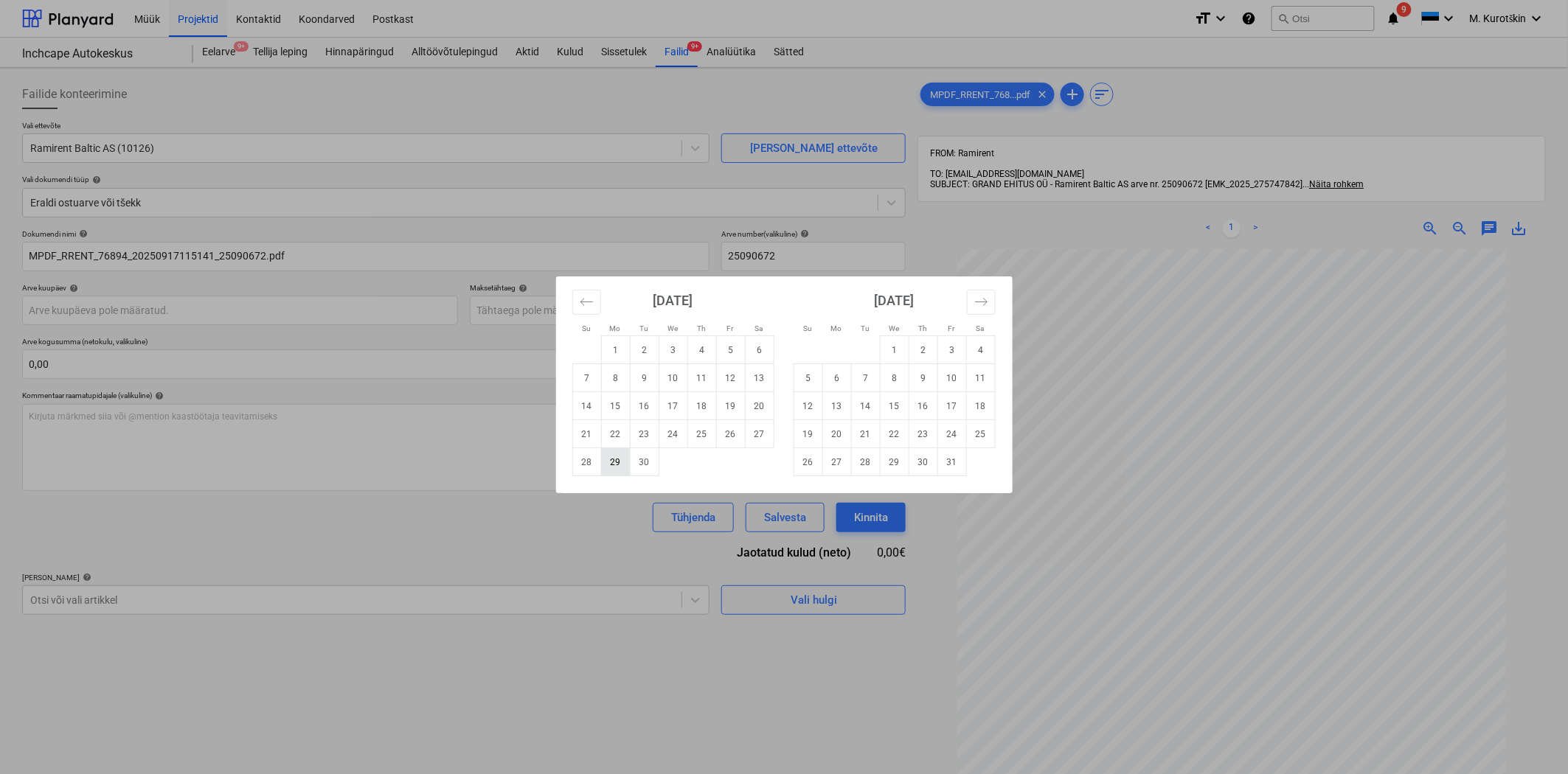
click at [614, 465] on td "29" at bounding box center [615, 462] width 29 height 28
type input "[DATE]"
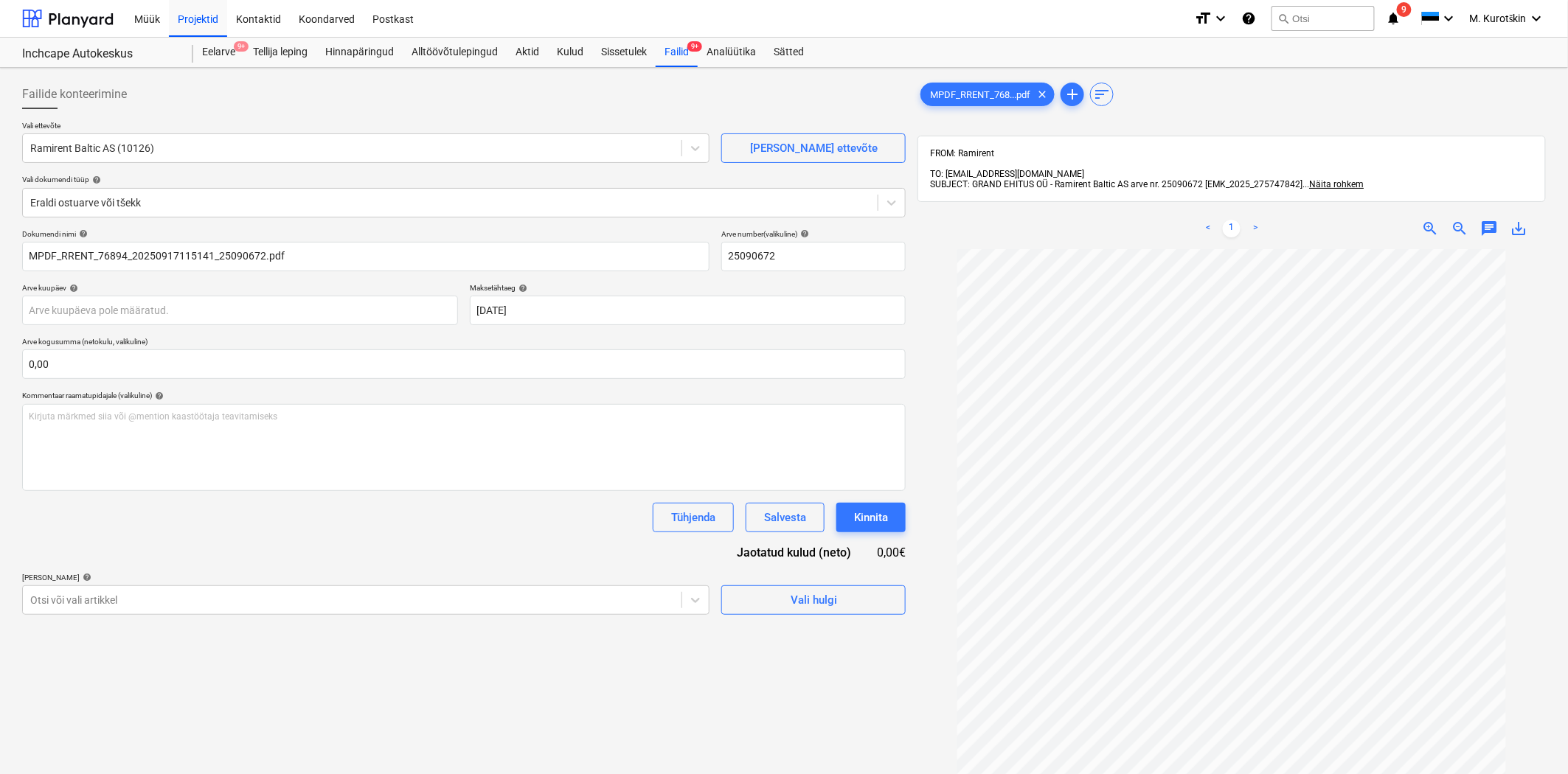
click at [466, 585] on p "[PERSON_NAME] artiklid help" at bounding box center [366, 579] width 687 height 13
click at [469, 600] on body "Müük Projektid Kontaktid Koondarved Postkast format_size keyboard_arrow_down he…" at bounding box center [784, 387] width 1568 height 774
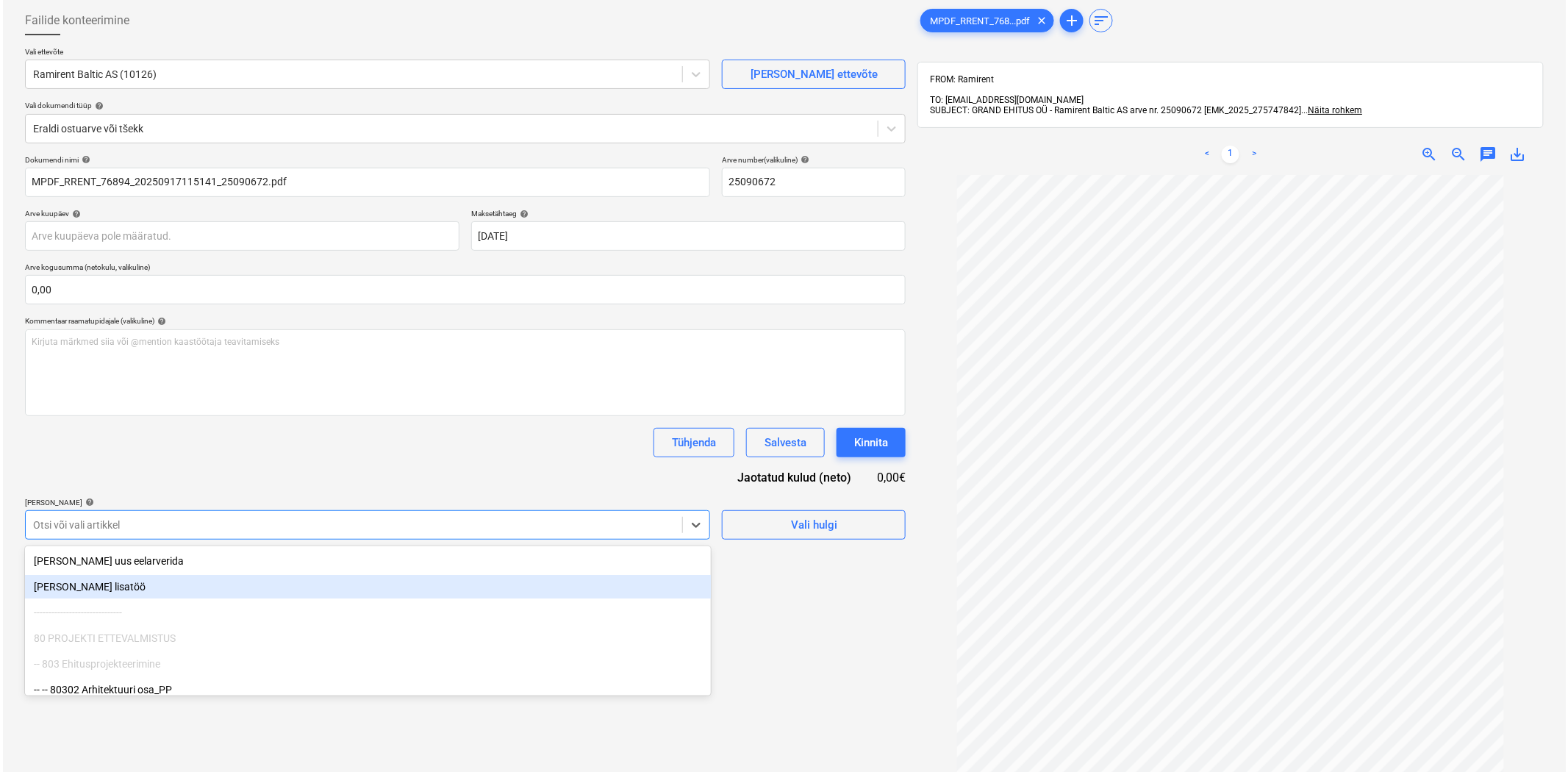
scroll to position [78, 0]
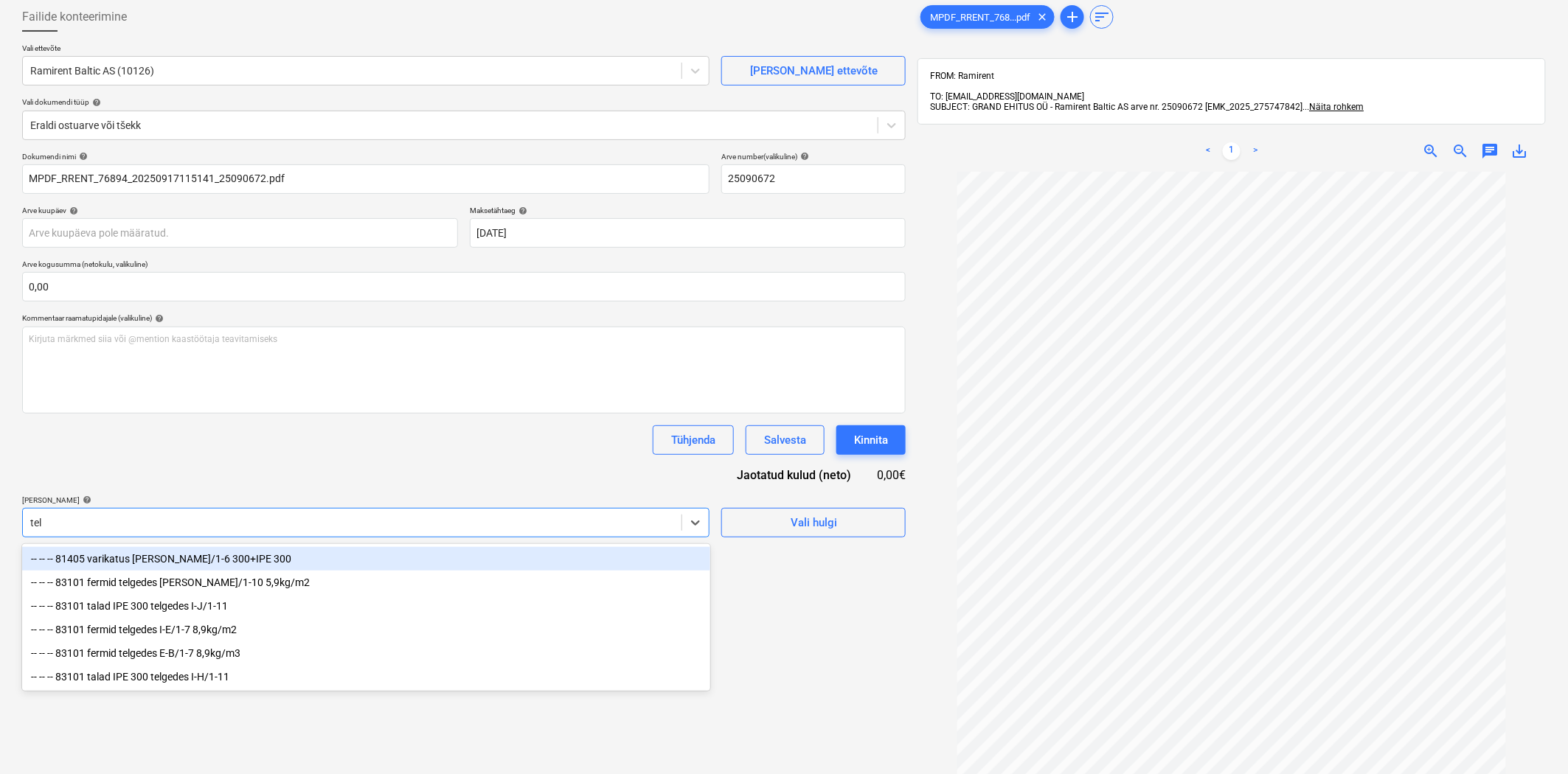
type input "tell"
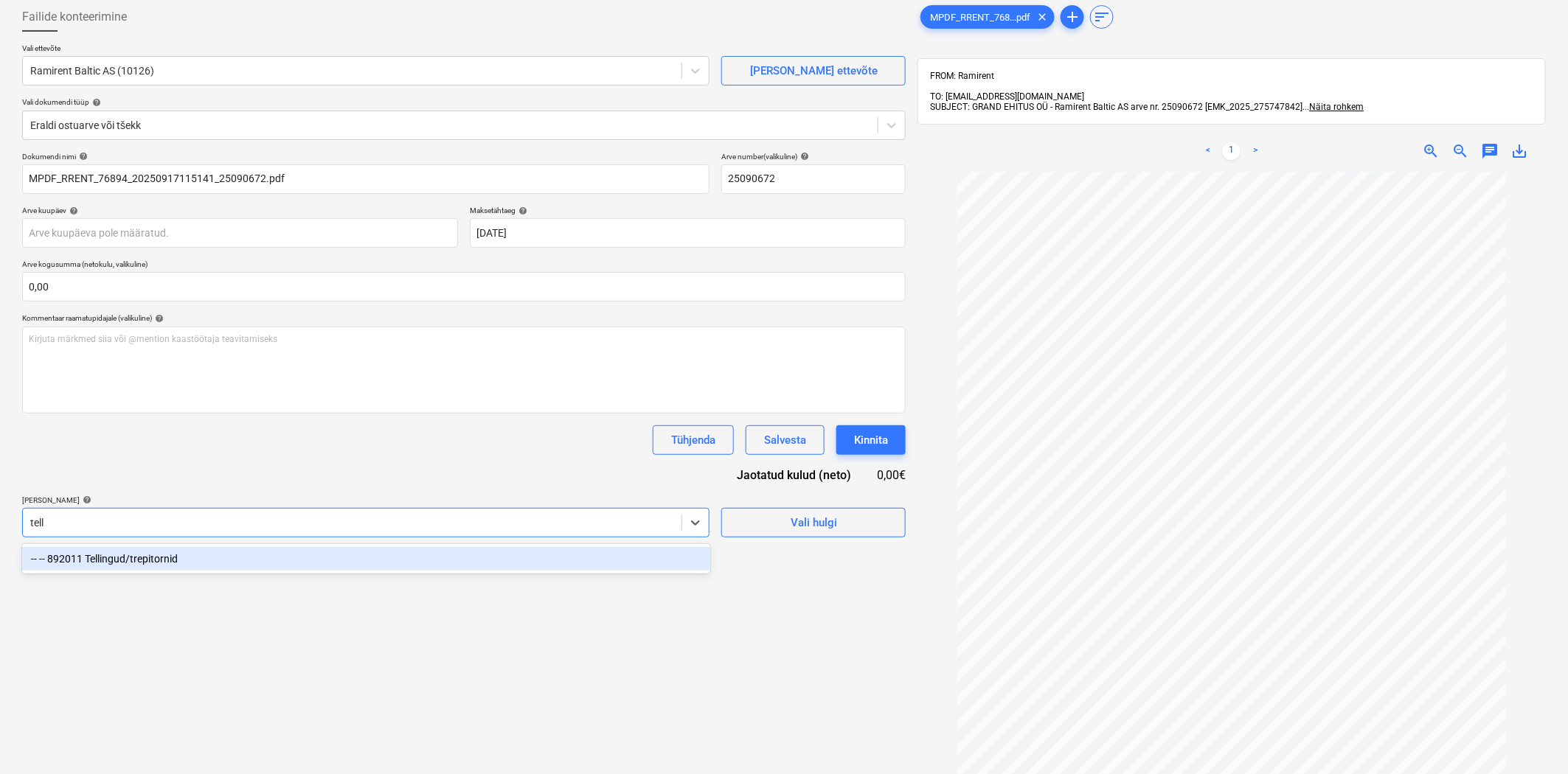
click at [526, 548] on div "-- -- 892011 Tellingud/trepitornid" at bounding box center [367, 558] width 688 height 23
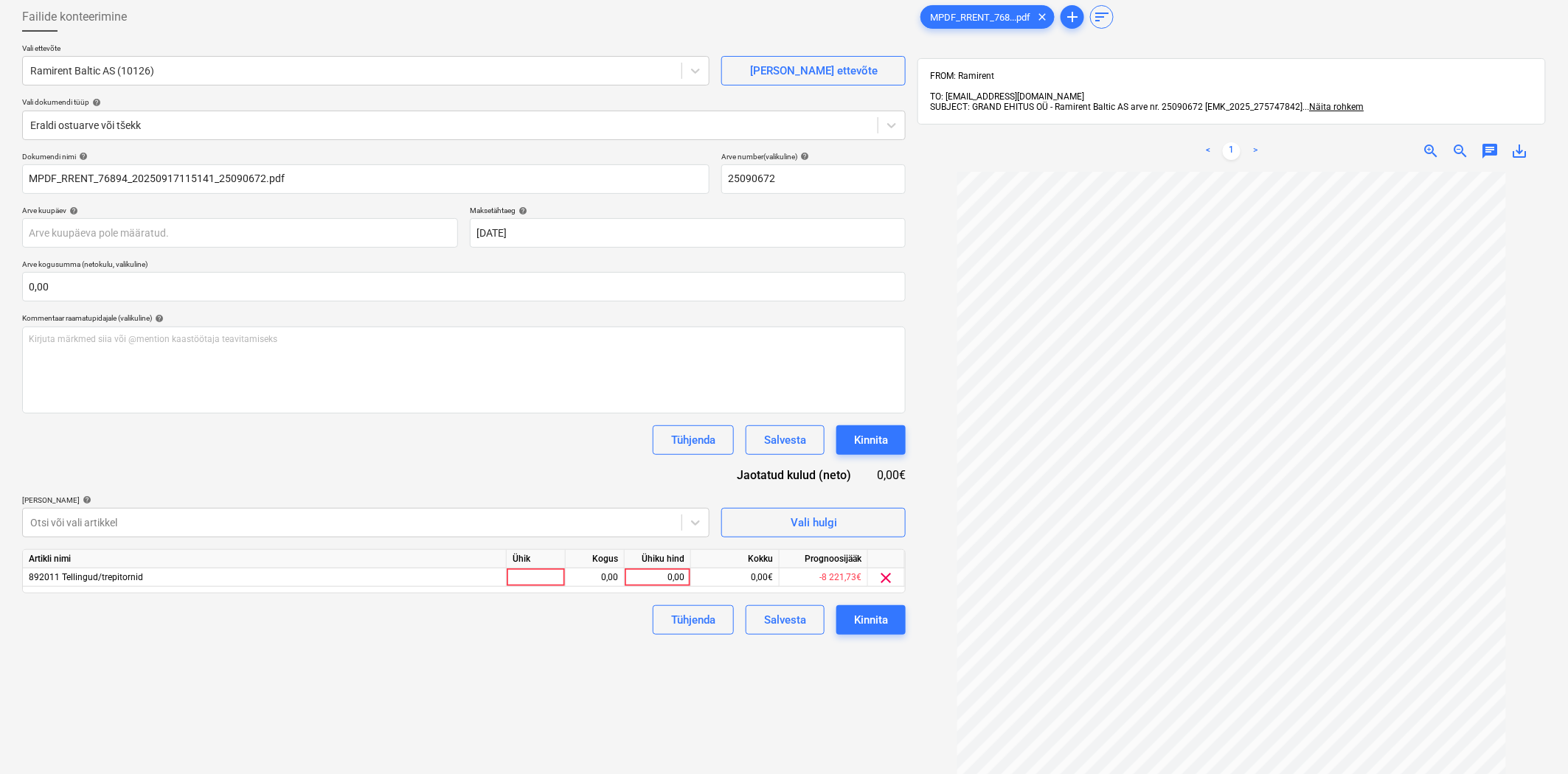
click at [513, 466] on div "Dokumendi nimi help MPDF_RRENT_76894_20250917115141_25090672.pdf Arve number (v…" at bounding box center [464, 393] width 883 height 483
click at [662, 577] on div "0,00" at bounding box center [658, 577] width 54 height 18
type input "30,18"
click at [689, 674] on div "Failide konteerimine Vali ettevõte Ramirent Baltic AS (10126) [PERSON_NAME] uus…" at bounding box center [464, 448] width 896 height 904
click at [876, 629] on div "Kinnita" at bounding box center [870, 620] width 34 height 19
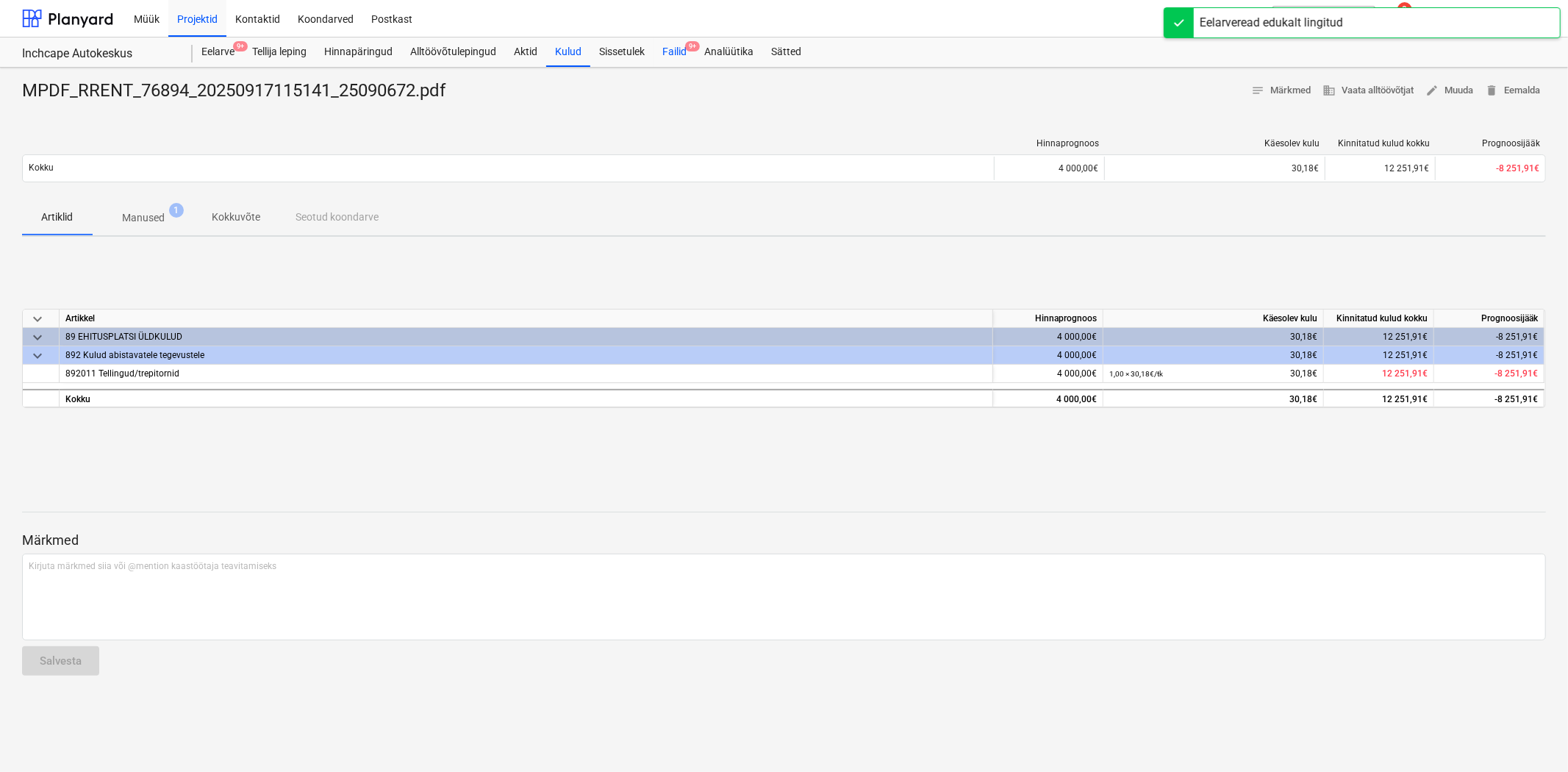
click at [675, 44] on div "Failid 9+" at bounding box center [675, 53] width 42 height 29
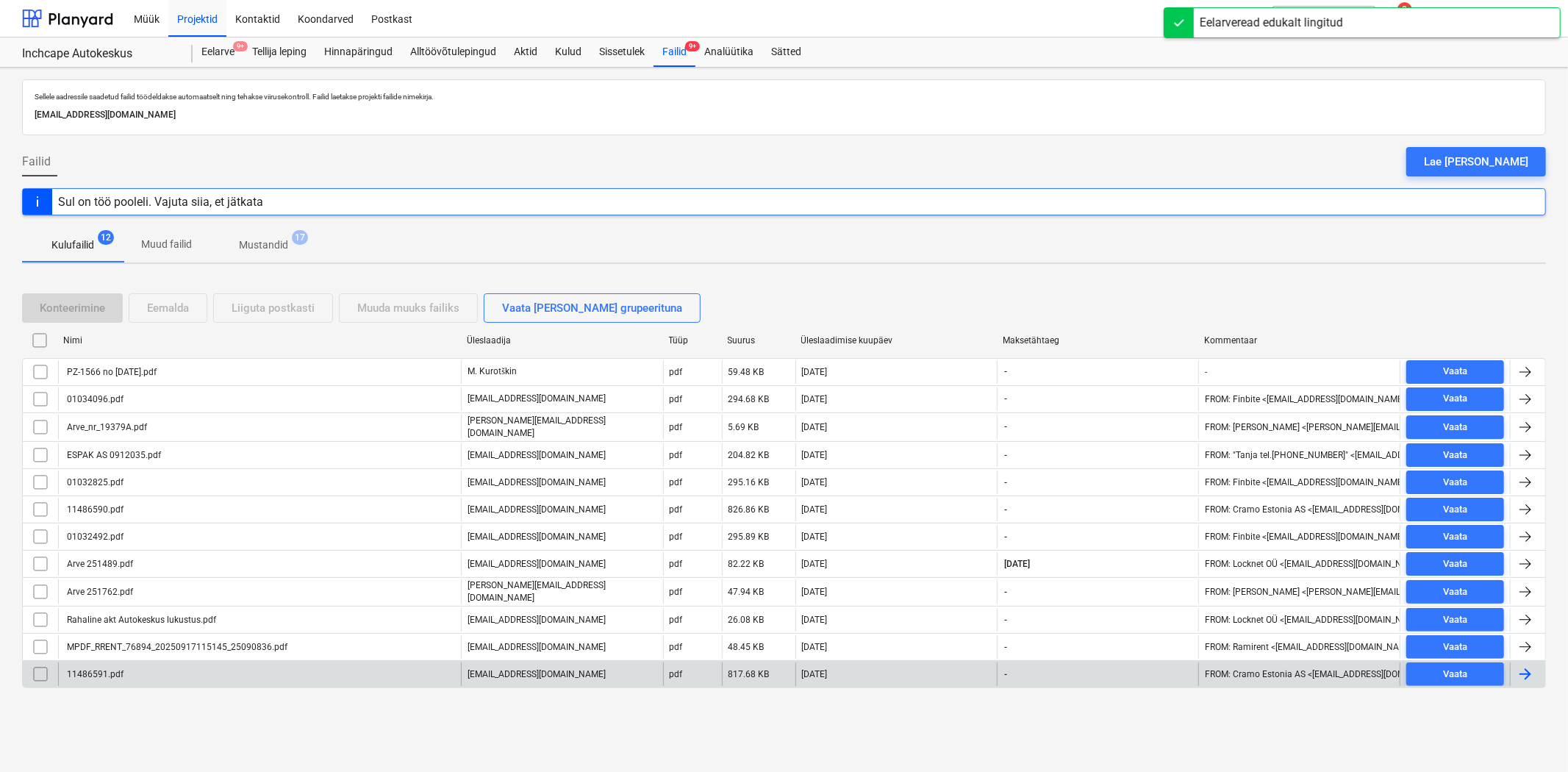
click at [270, 670] on div "11486591.pdf" at bounding box center [259, 674] width 403 height 23
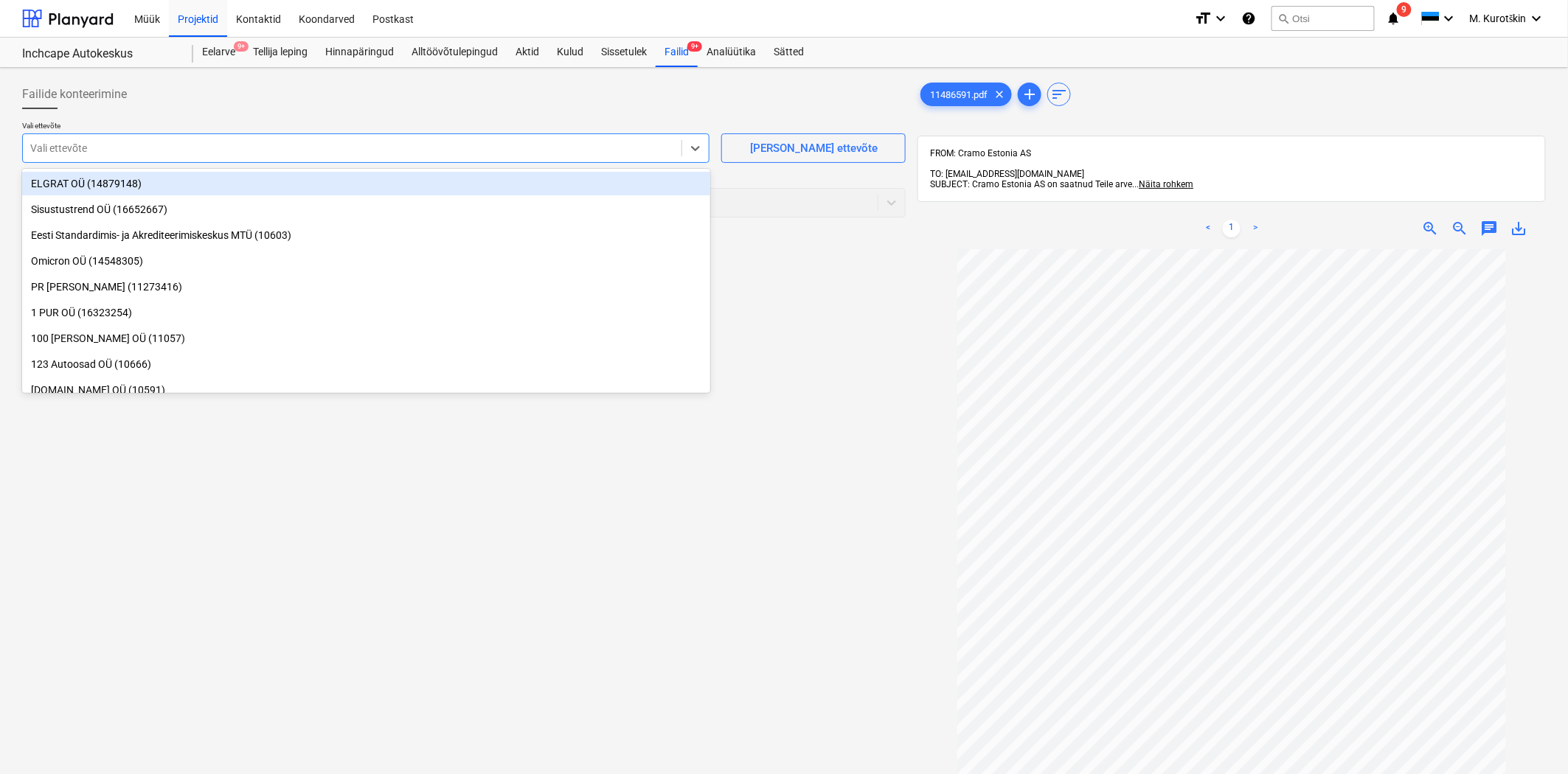
click at [465, 152] on div at bounding box center [352, 148] width 644 height 15
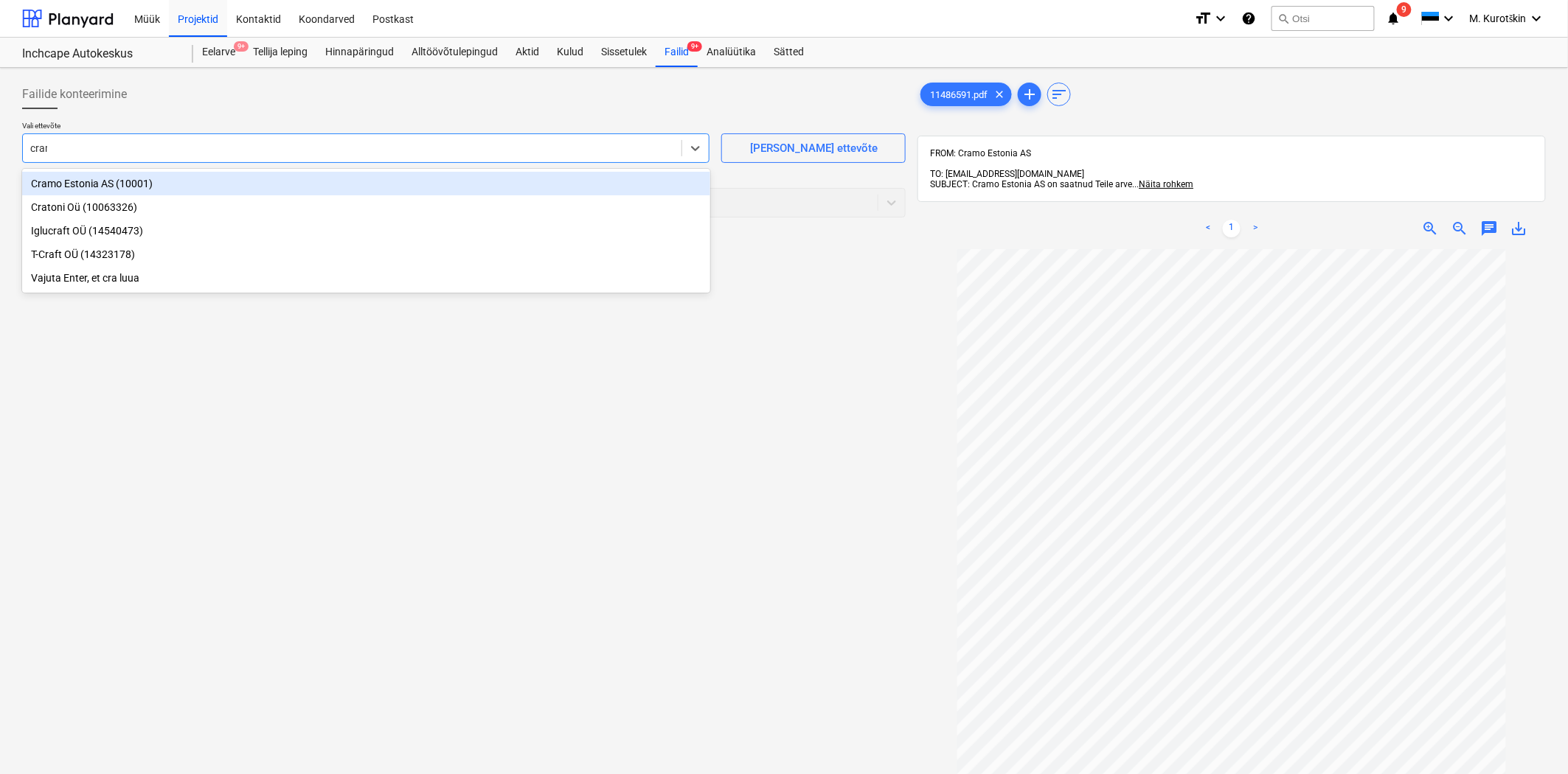
type input "cramo"
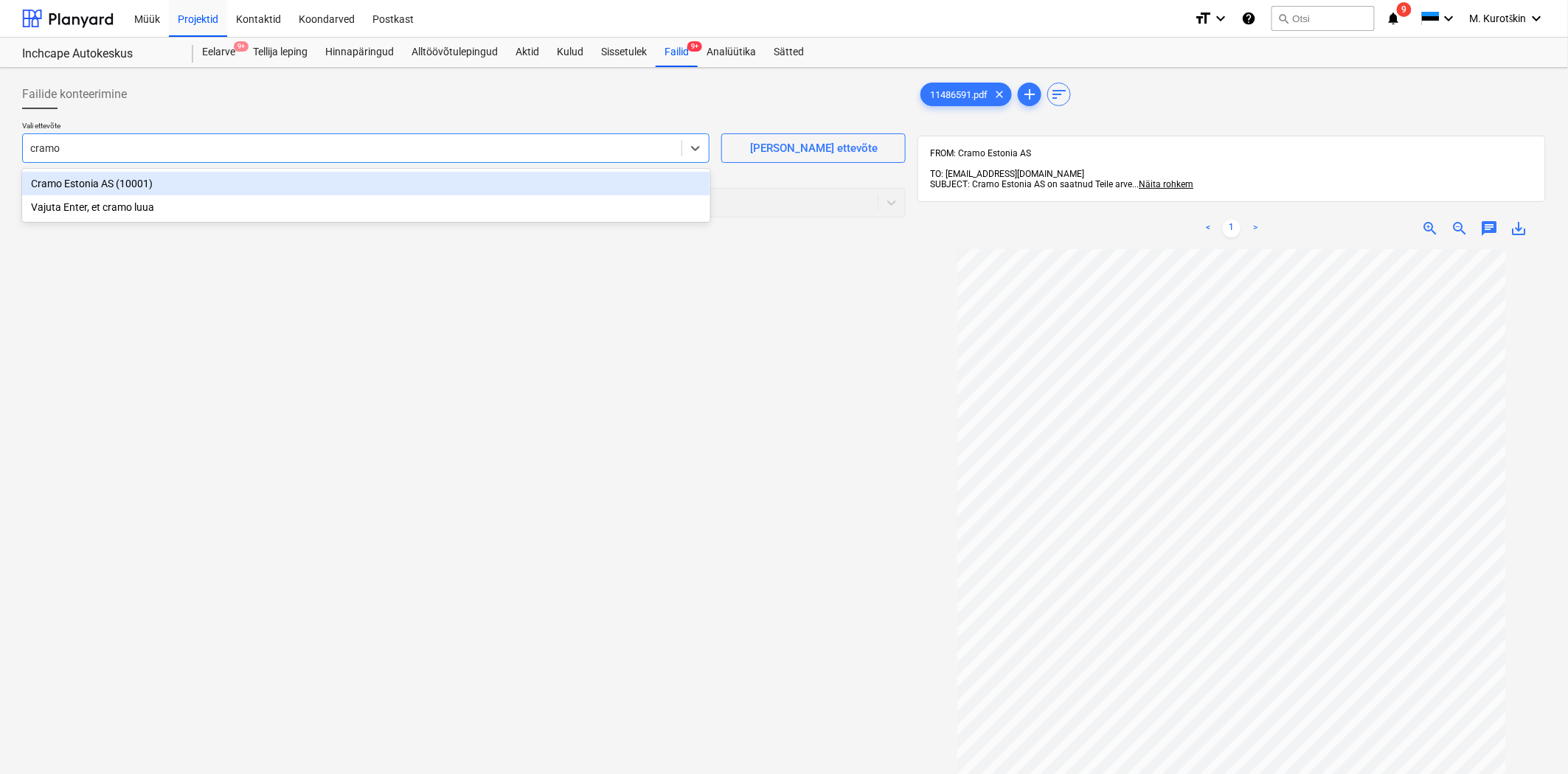
click at [455, 182] on div "Cramo Estonia AS (10001)" at bounding box center [367, 183] width 688 height 23
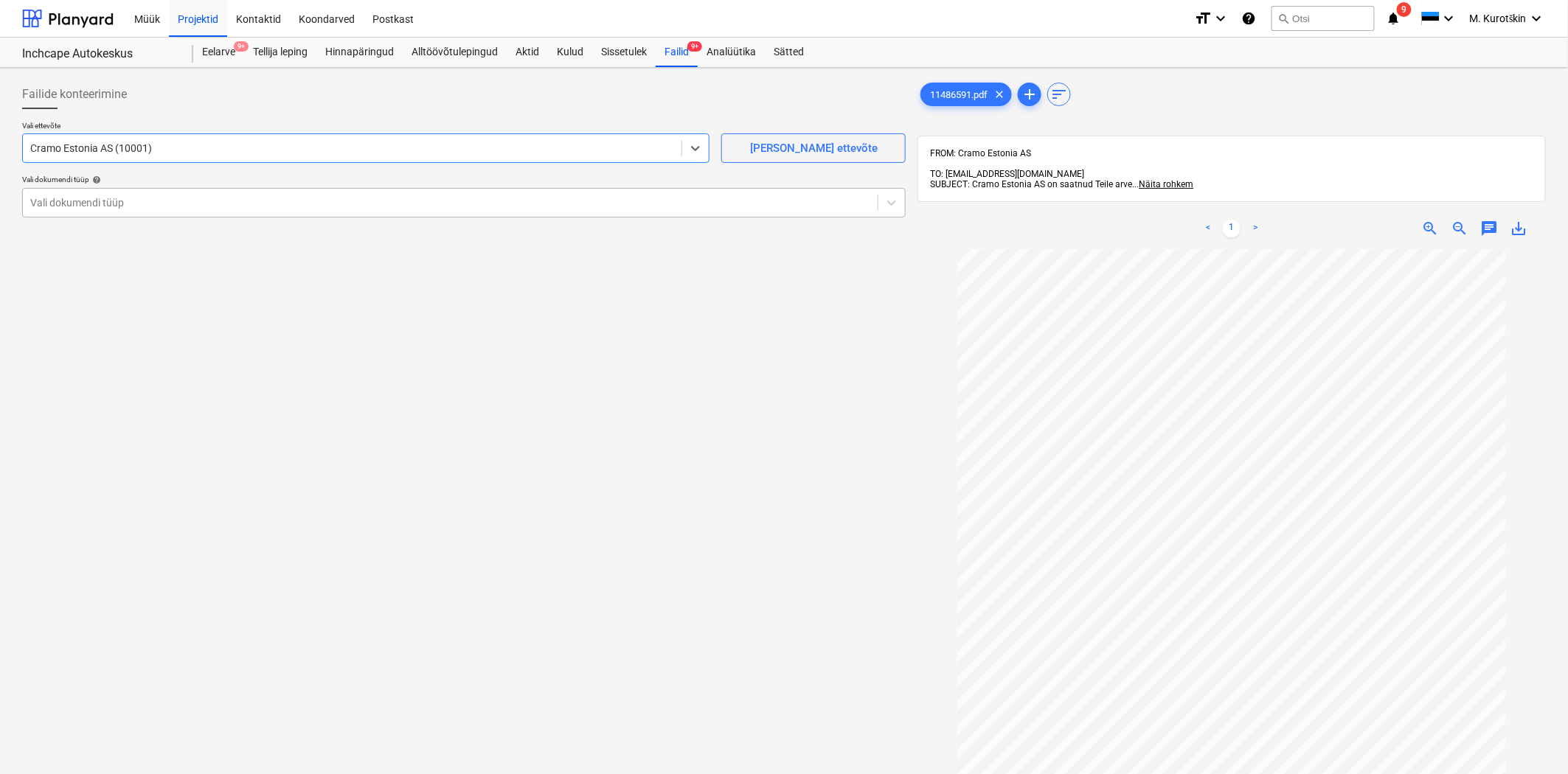
click at [768, 198] on div at bounding box center [450, 202] width 840 height 15
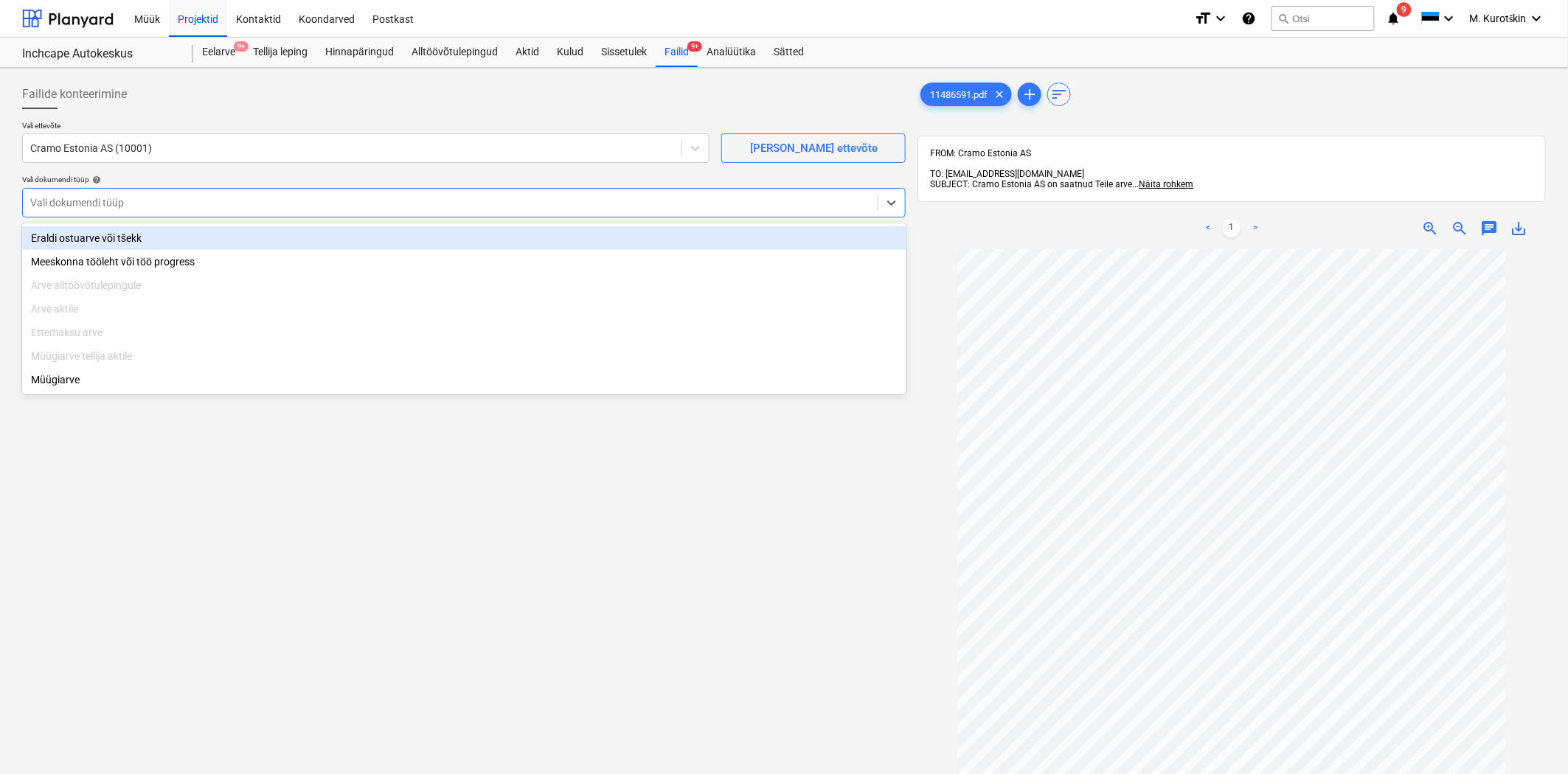
click at [716, 239] on div "Eraldi ostuarve või tšekk" at bounding box center [464, 238] width 884 height 23
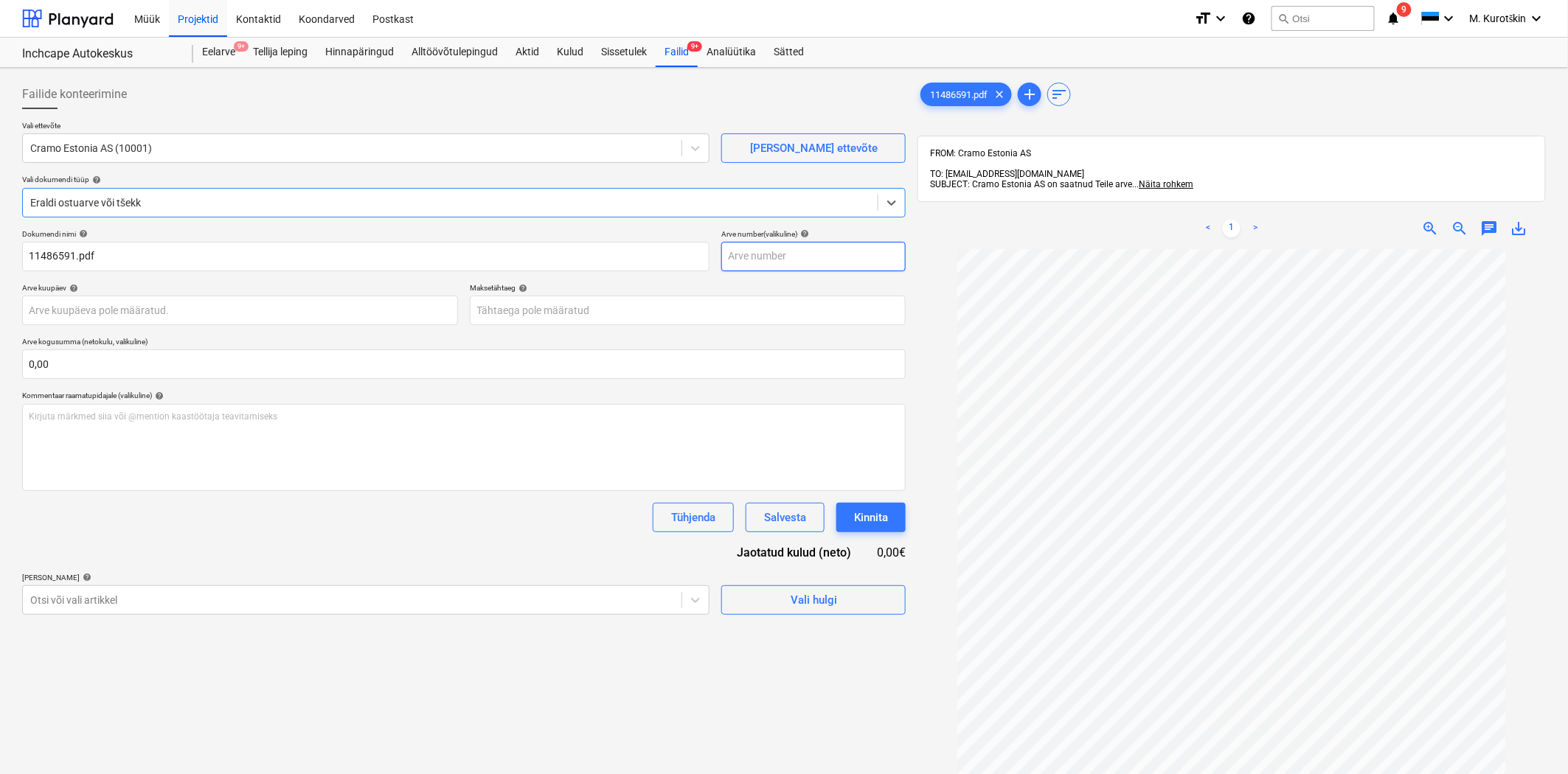
click at [823, 255] on input "text" at bounding box center [813, 257] width 184 height 29
click at [1518, 223] on span "save_alt" at bounding box center [1520, 228] width 17 height 17
click at [824, 253] on input "text" at bounding box center [813, 257] width 184 height 29
paste input "11486591"
type input "11486591"
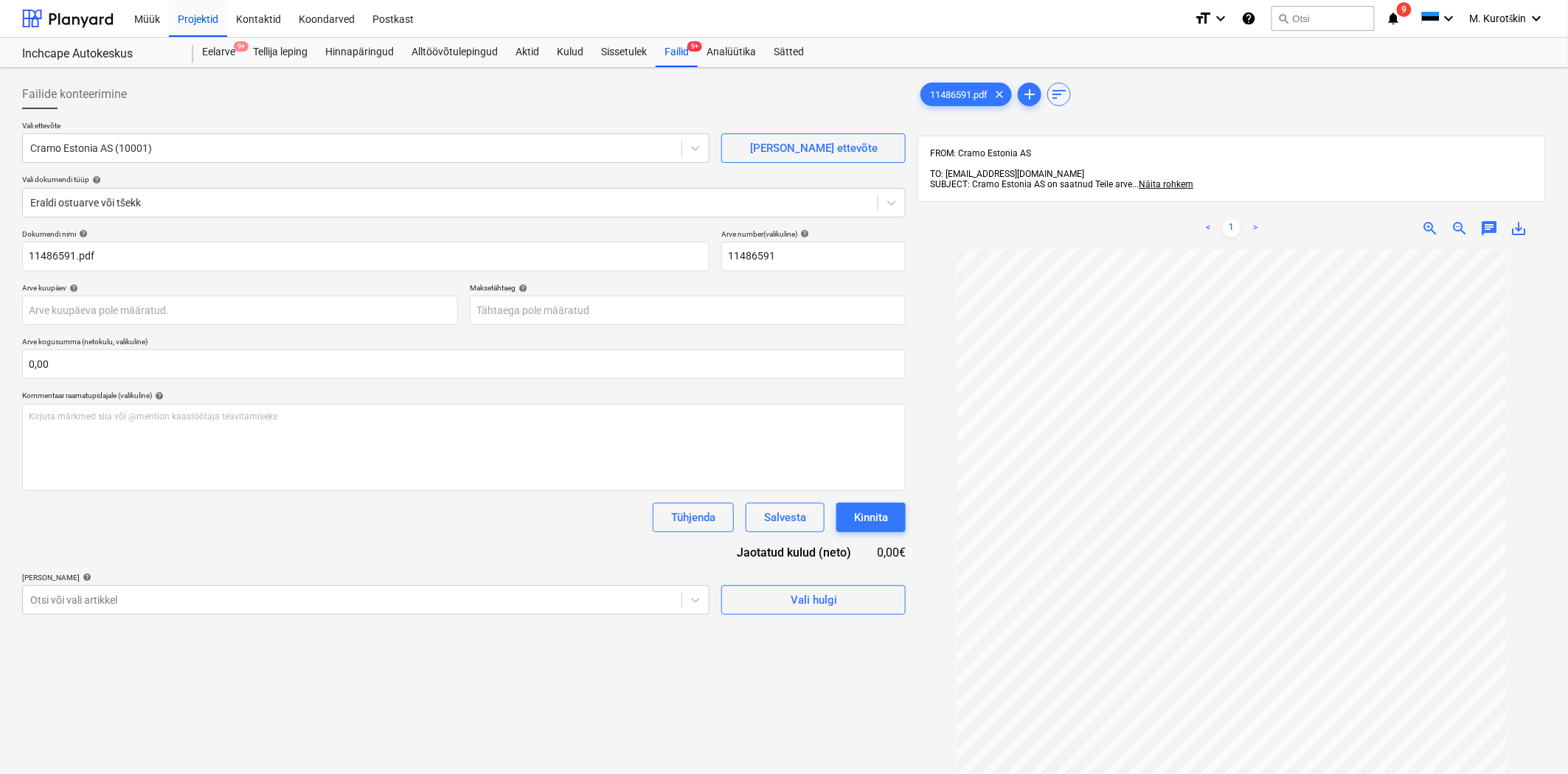
click at [923, 282] on div at bounding box center [1232, 615] width 628 height 733
click at [677, 320] on body "Müük Projektid Kontaktid Koondarved Postkast format_size keyboard_arrow_down he…" at bounding box center [784, 387] width 1568 height 774
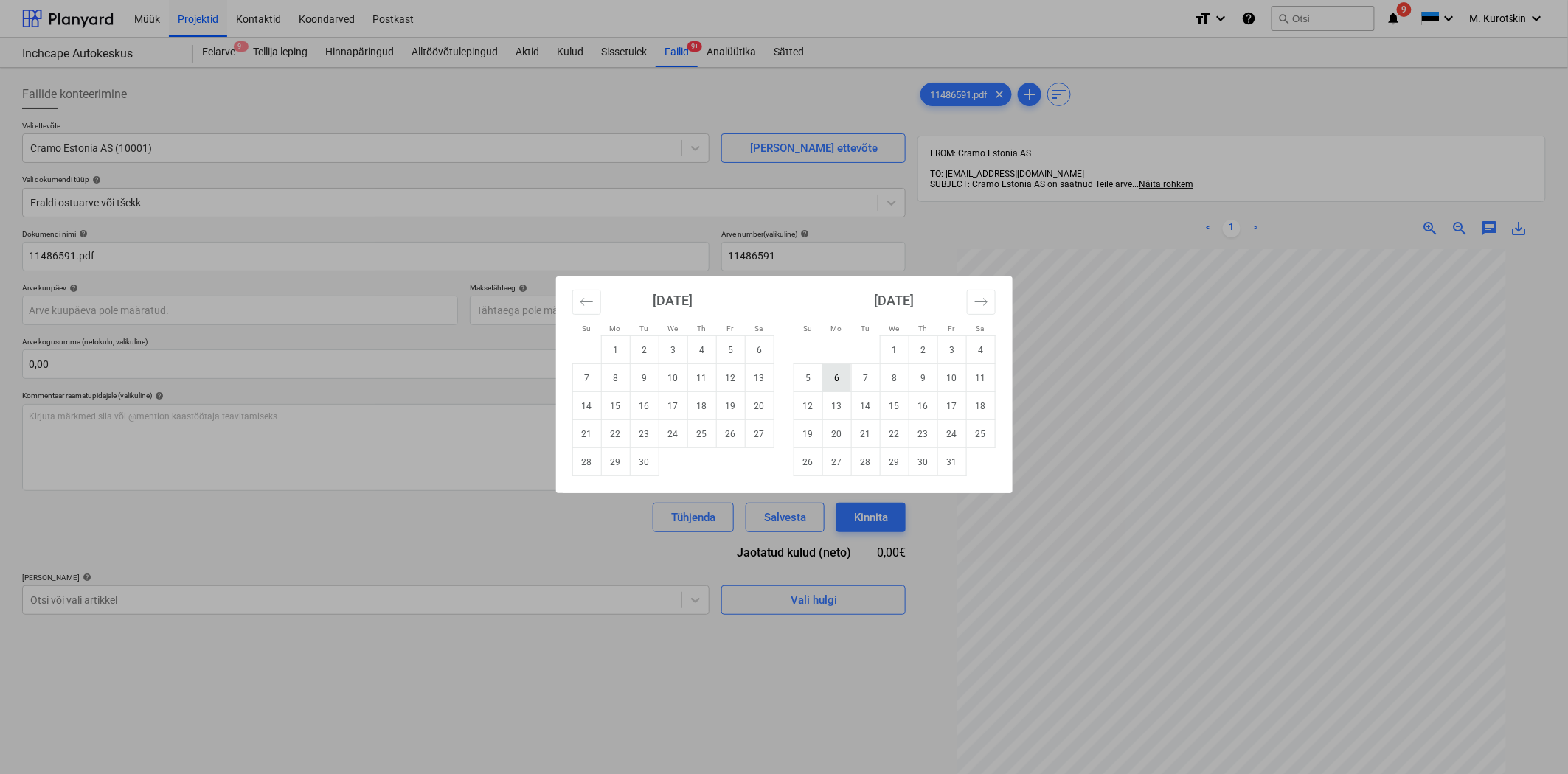
click at [844, 385] on td "6" at bounding box center [836, 378] width 29 height 28
type input "[DATE]"
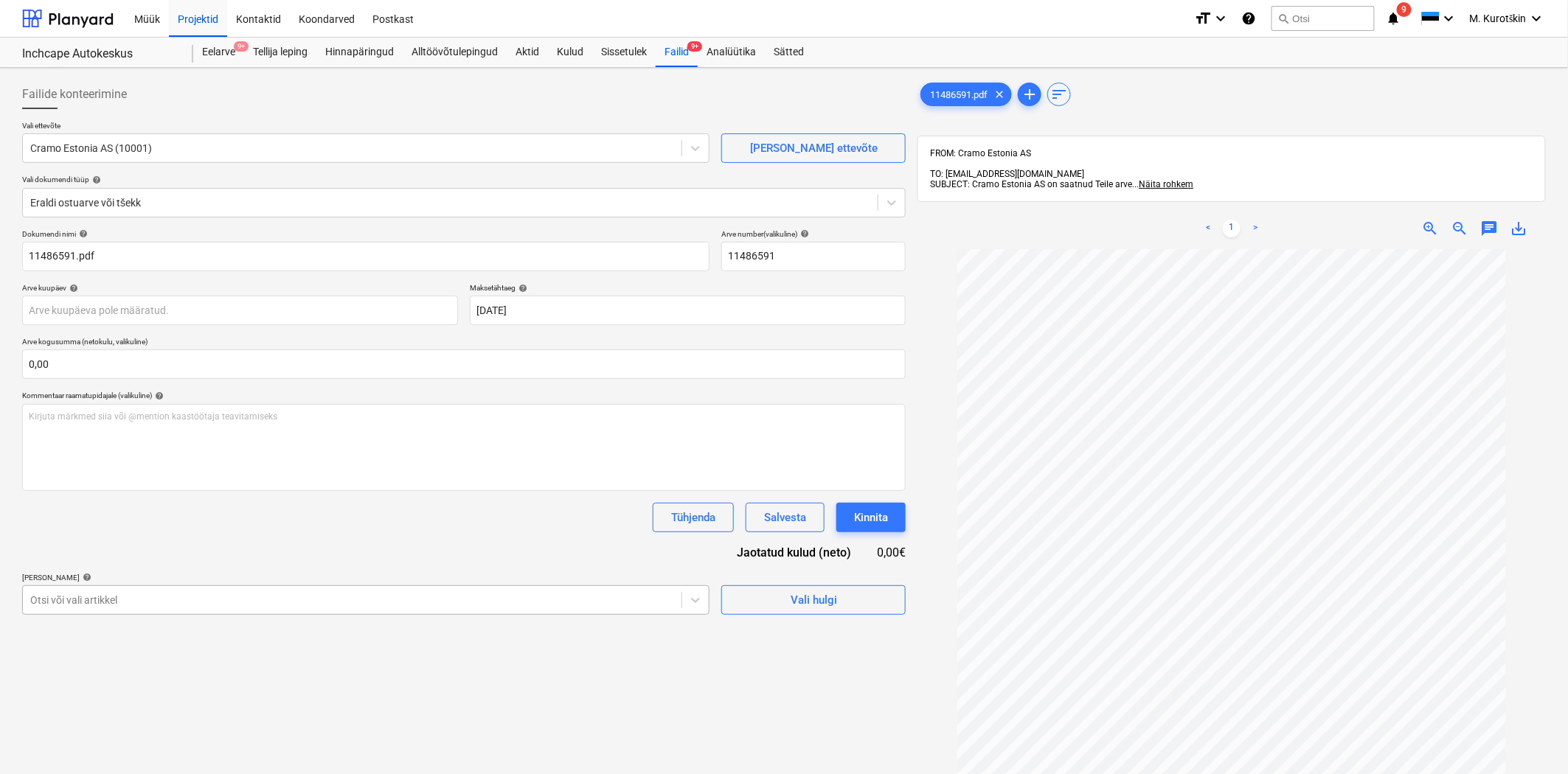
click at [434, 614] on body "Müük Projektid Kontaktid Koondarved Postkast format_size keyboard_arrow_down he…" at bounding box center [784, 387] width 1568 height 774
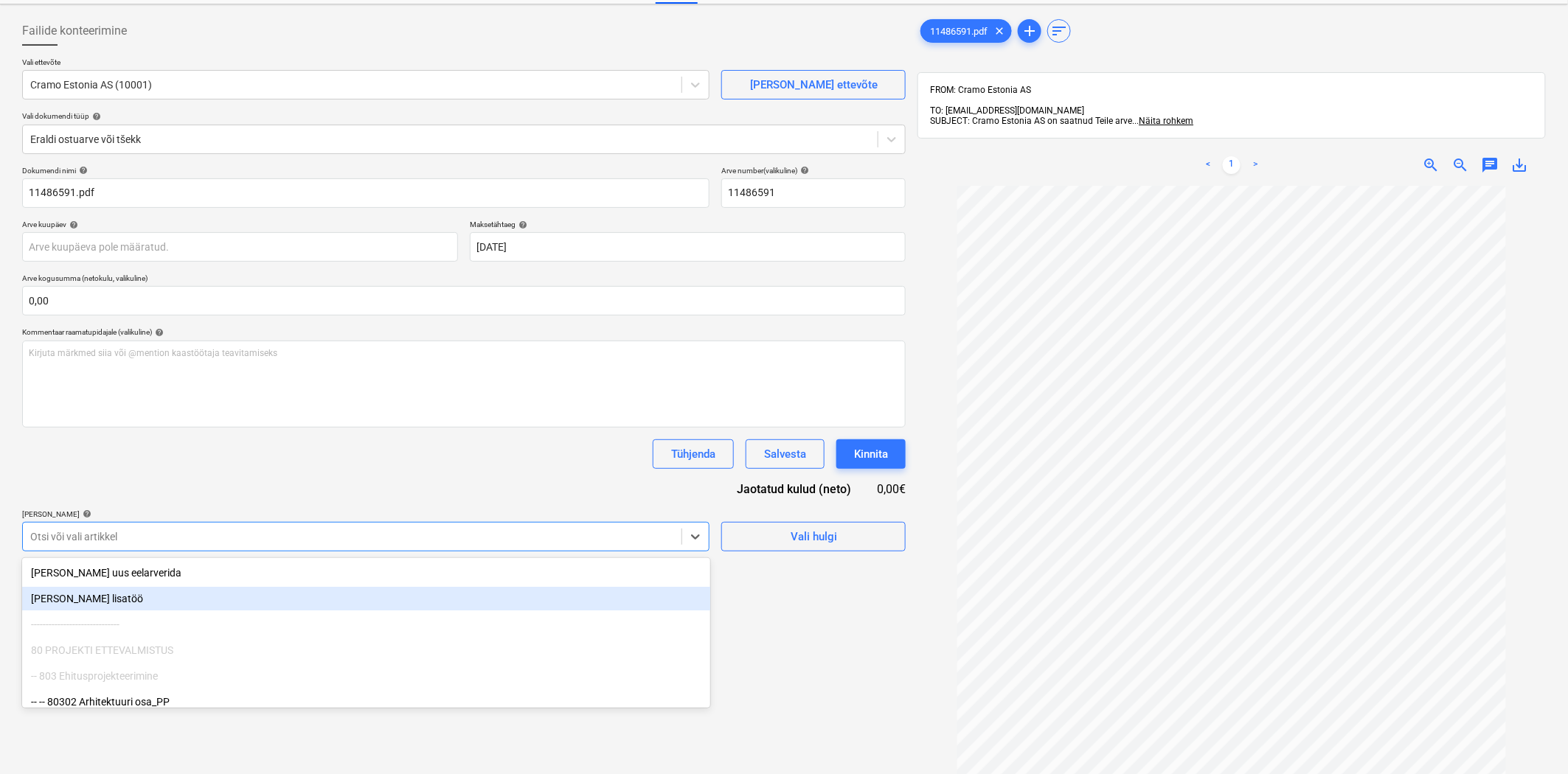
scroll to position [78, 0]
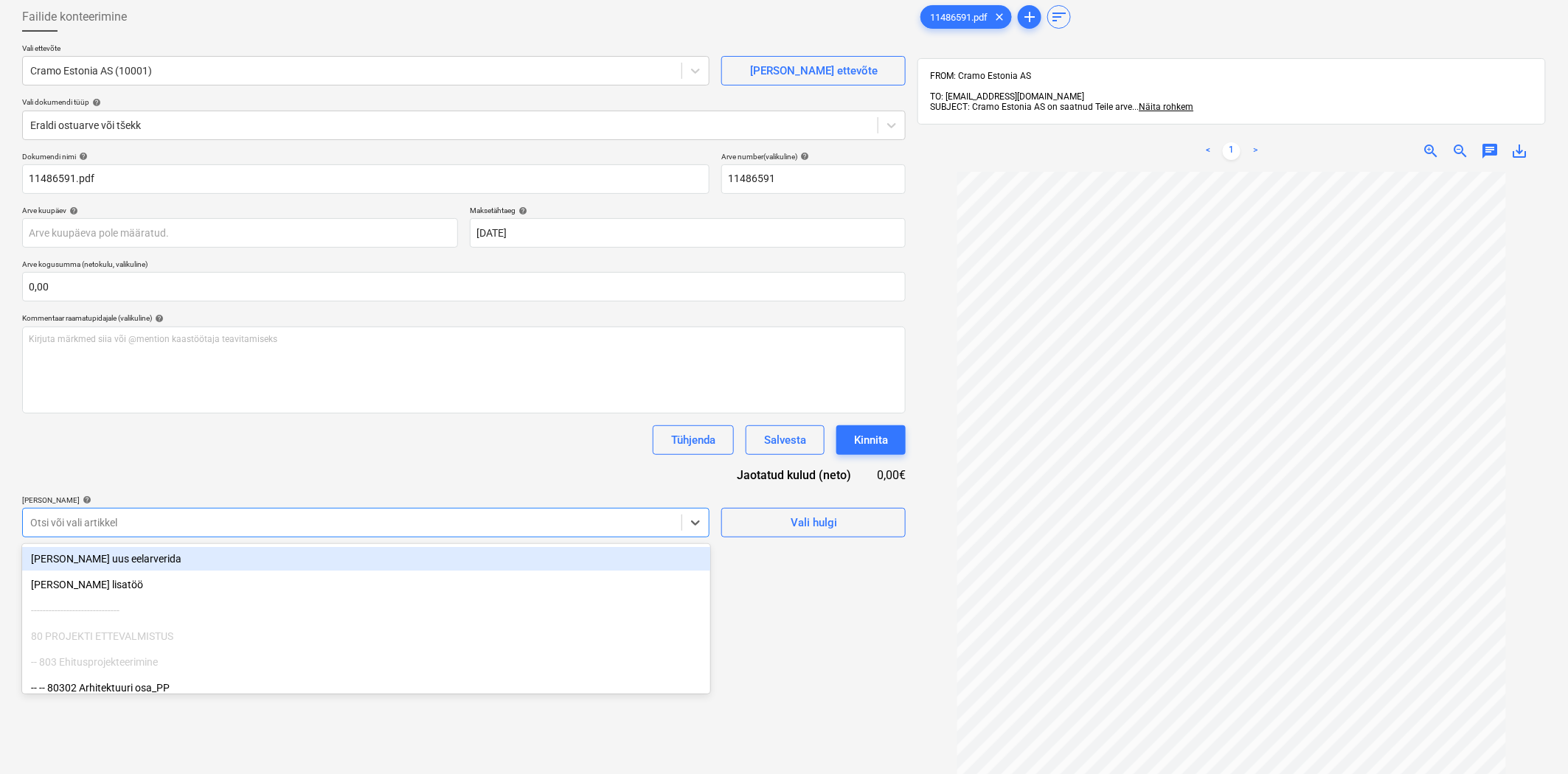
click at [432, 451] on div "Tühjenda Salvesta Kinnita" at bounding box center [464, 440] width 883 height 29
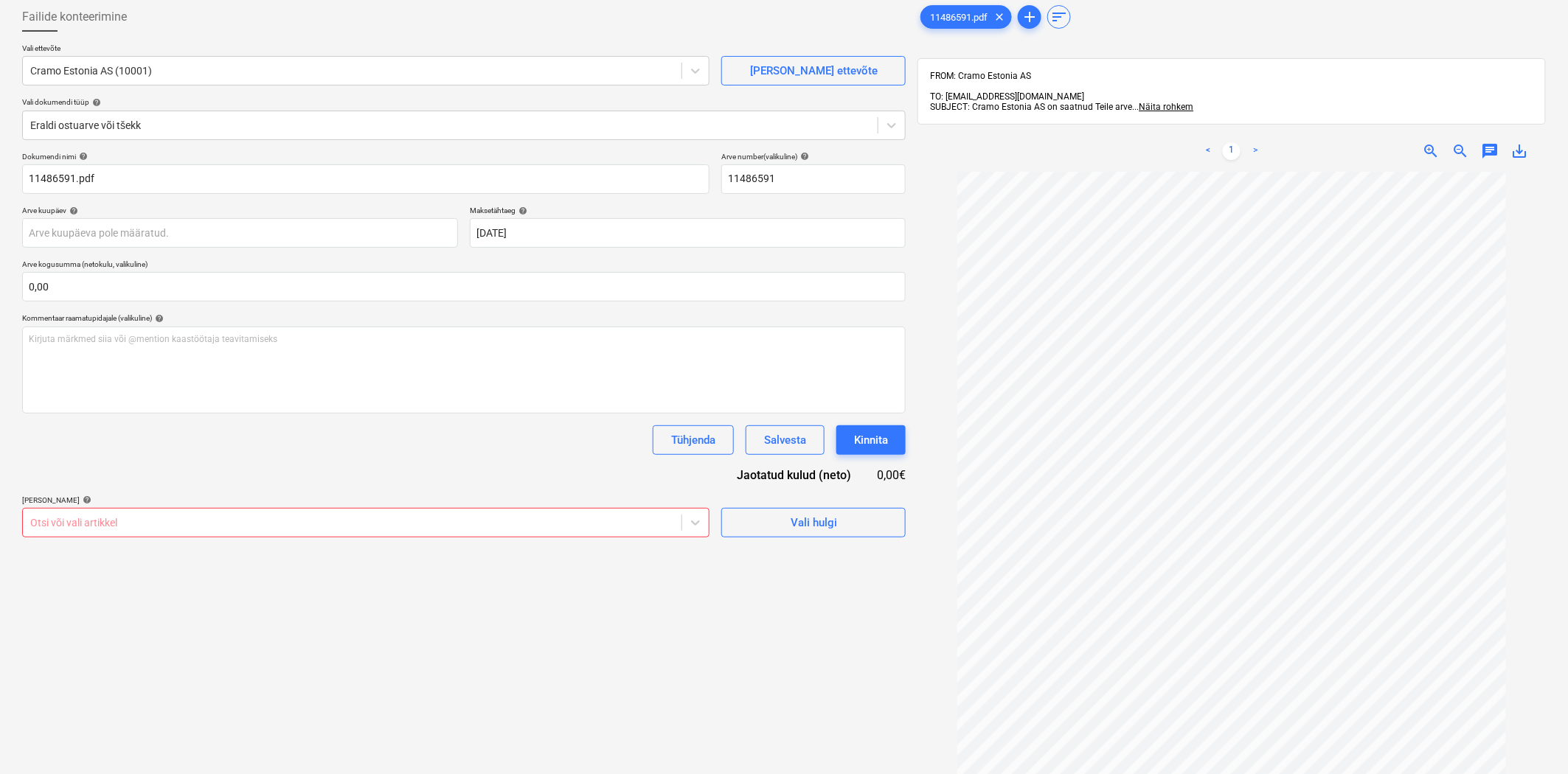
click at [437, 530] on div at bounding box center [352, 522] width 644 height 15
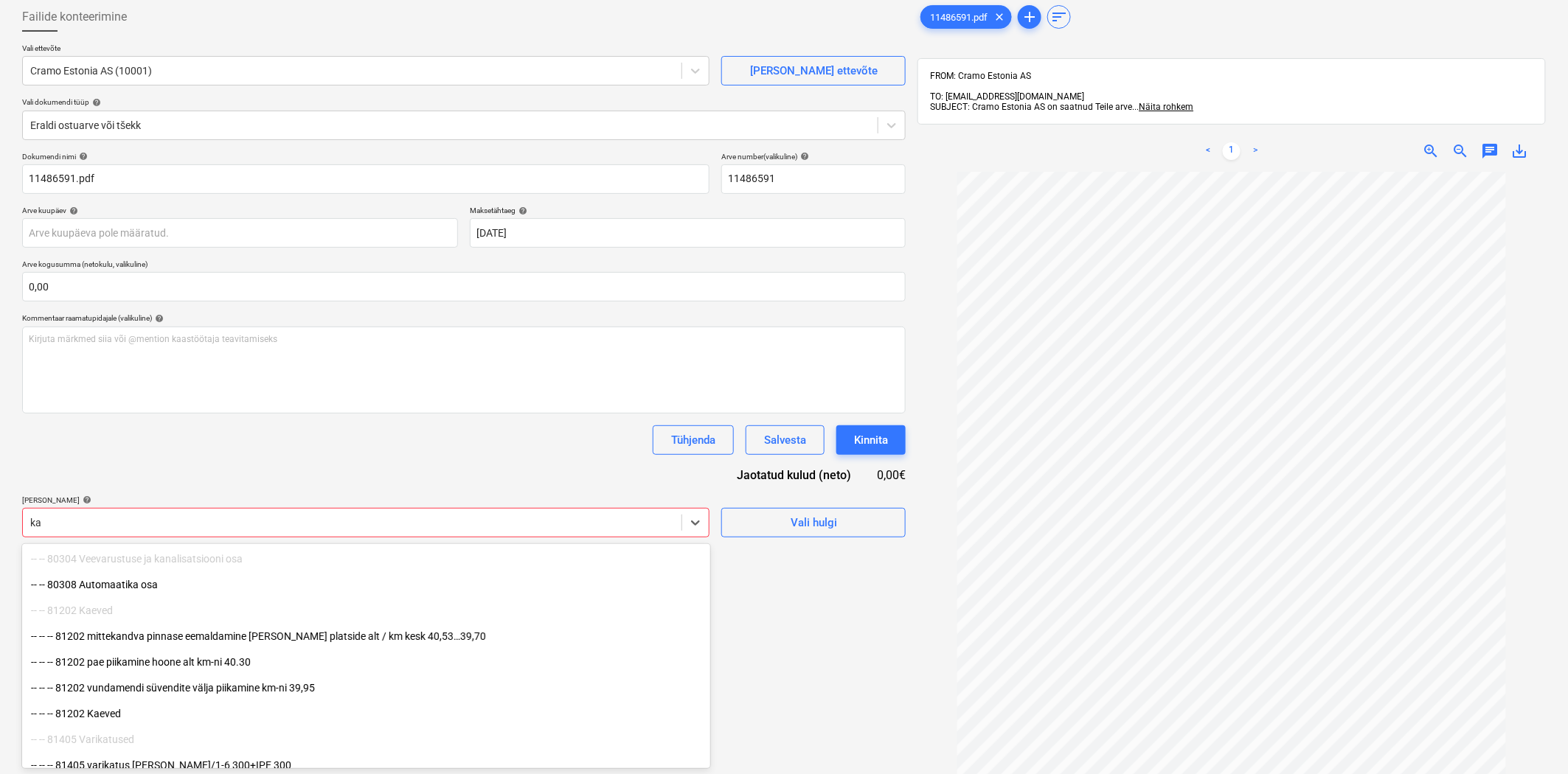
type input "k"
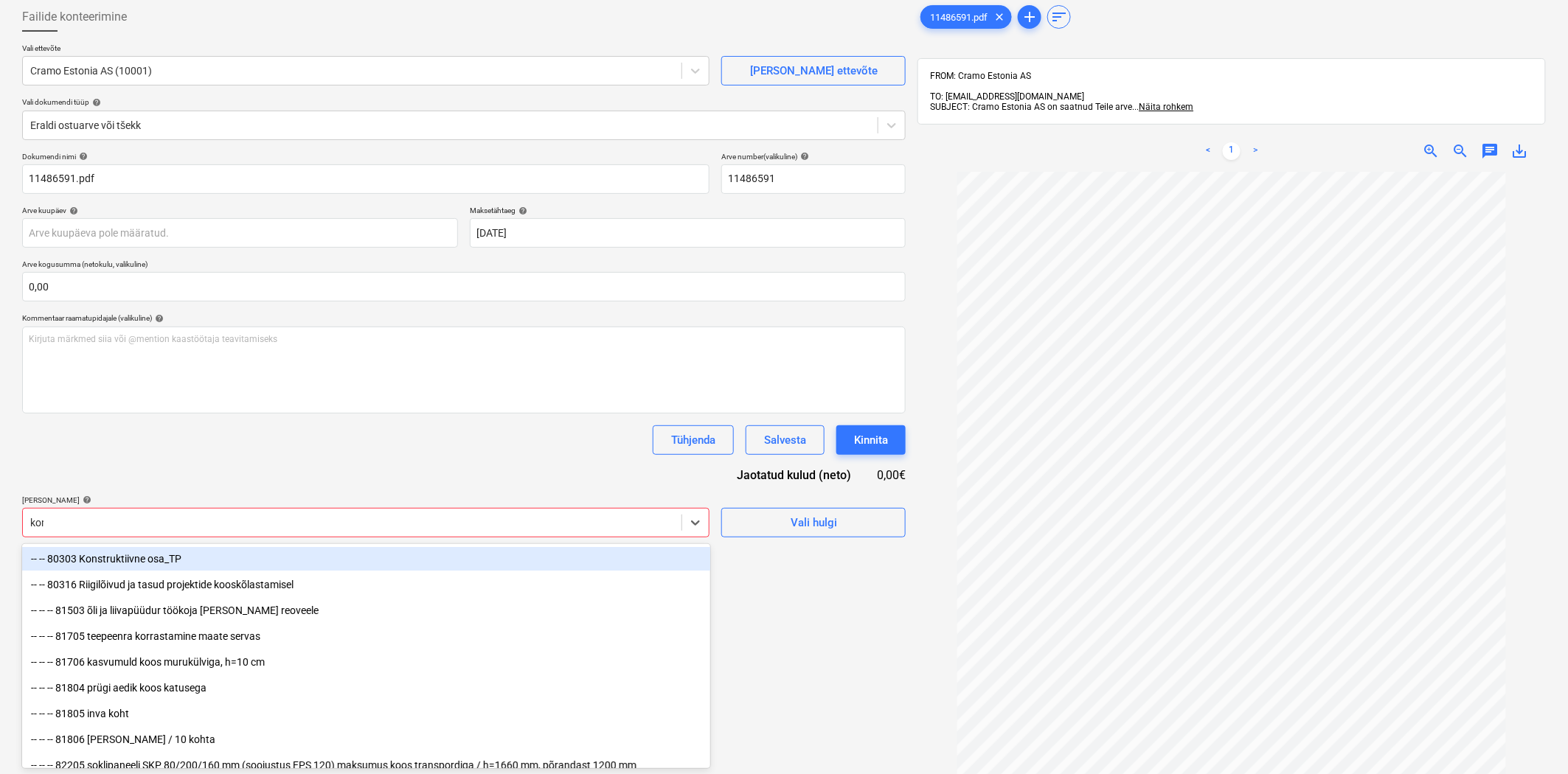
type input "[PERSON_NAME]"
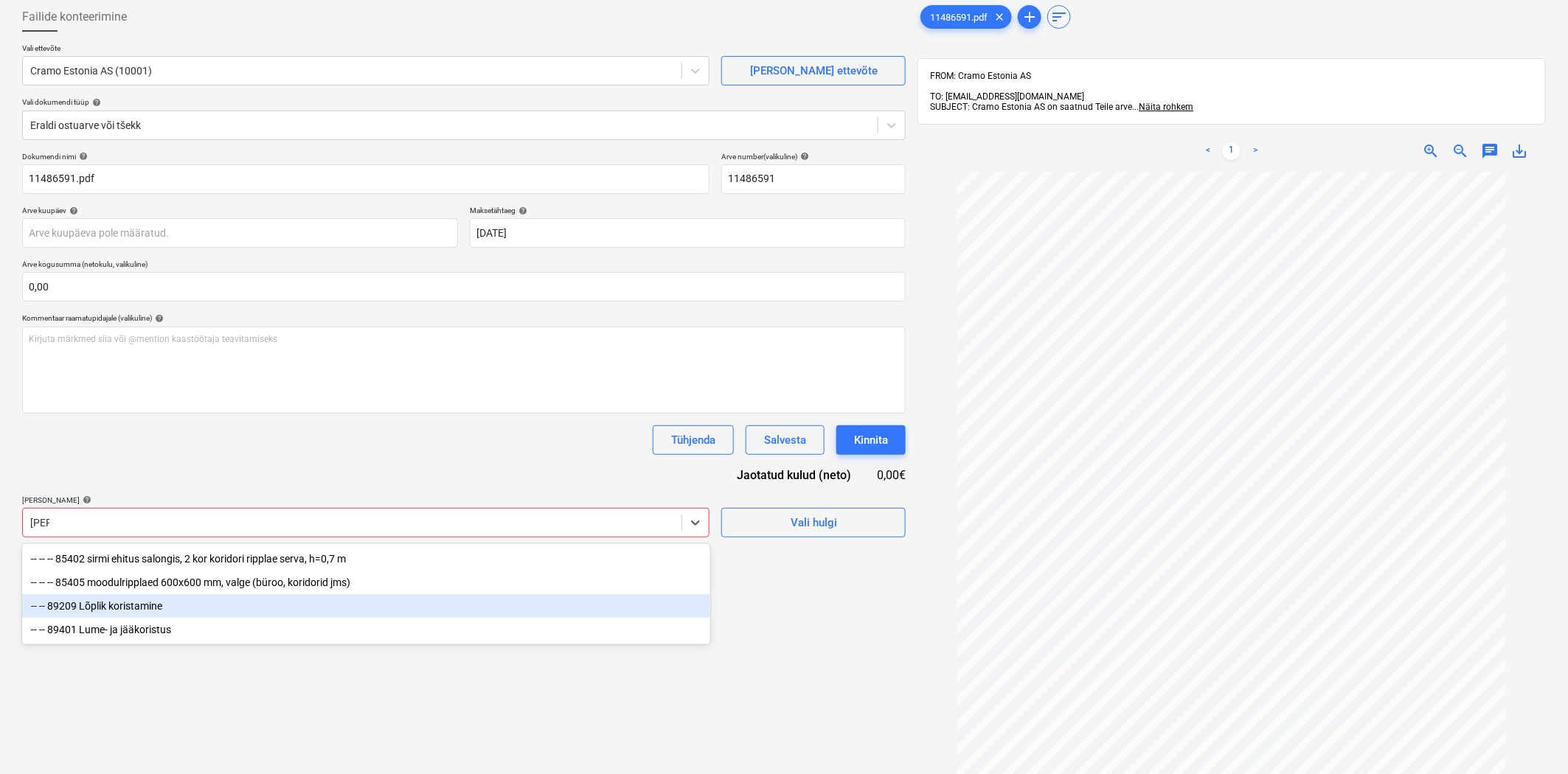
click at [410, 612] on div "-- -- 89209 Lõplik koristamine" at bounding box center [367, 606] width 688 height 23
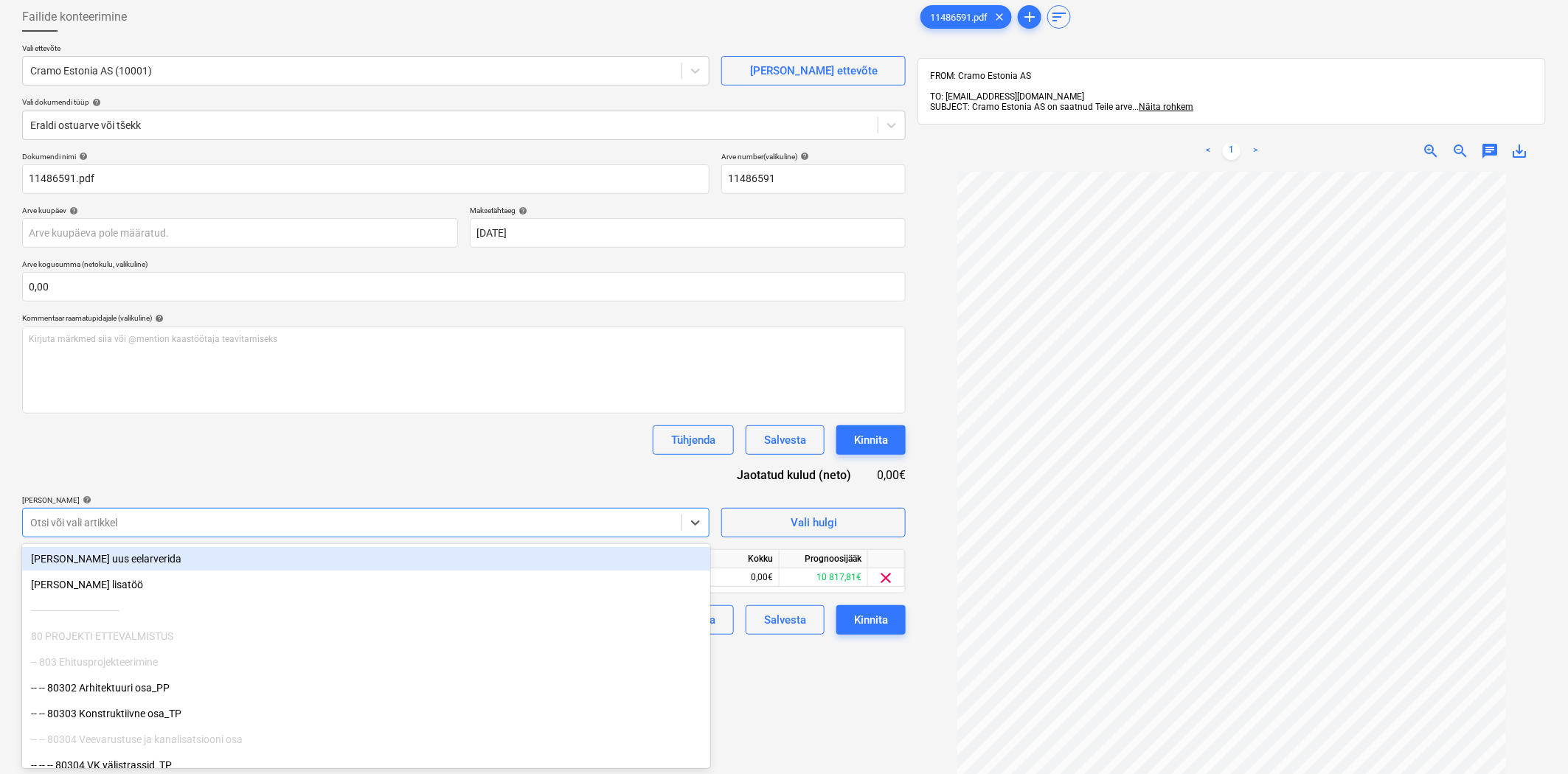
click at [437, 445] on div "Tühjenda Salvesta Kinnita" at bounding box center [464, 440] width 883 height 29
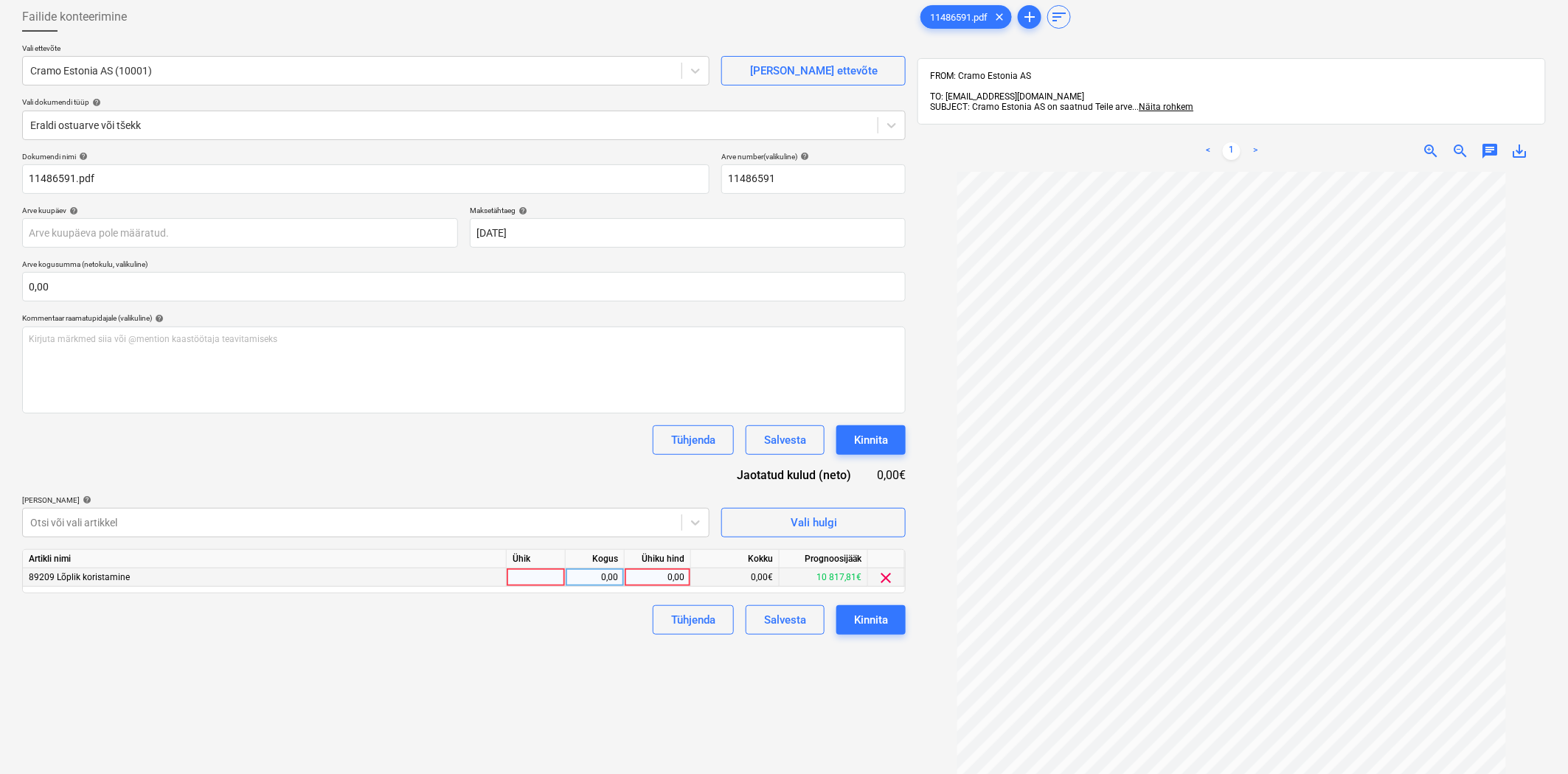
click at [635, 576] on div "0,00" at bounding box center [658, 577] width 54 height 18
click at [652, 580] on input at bounding box center [658, 577] width 66 height 17
type input "305,38"
click at [775, 701] on div "Failide konteerimine Vali ettevõte Cramo Estonia AS (10001) [PERSON_NAME] uus e…" at bounding box center [464, 448] width 896 height 904
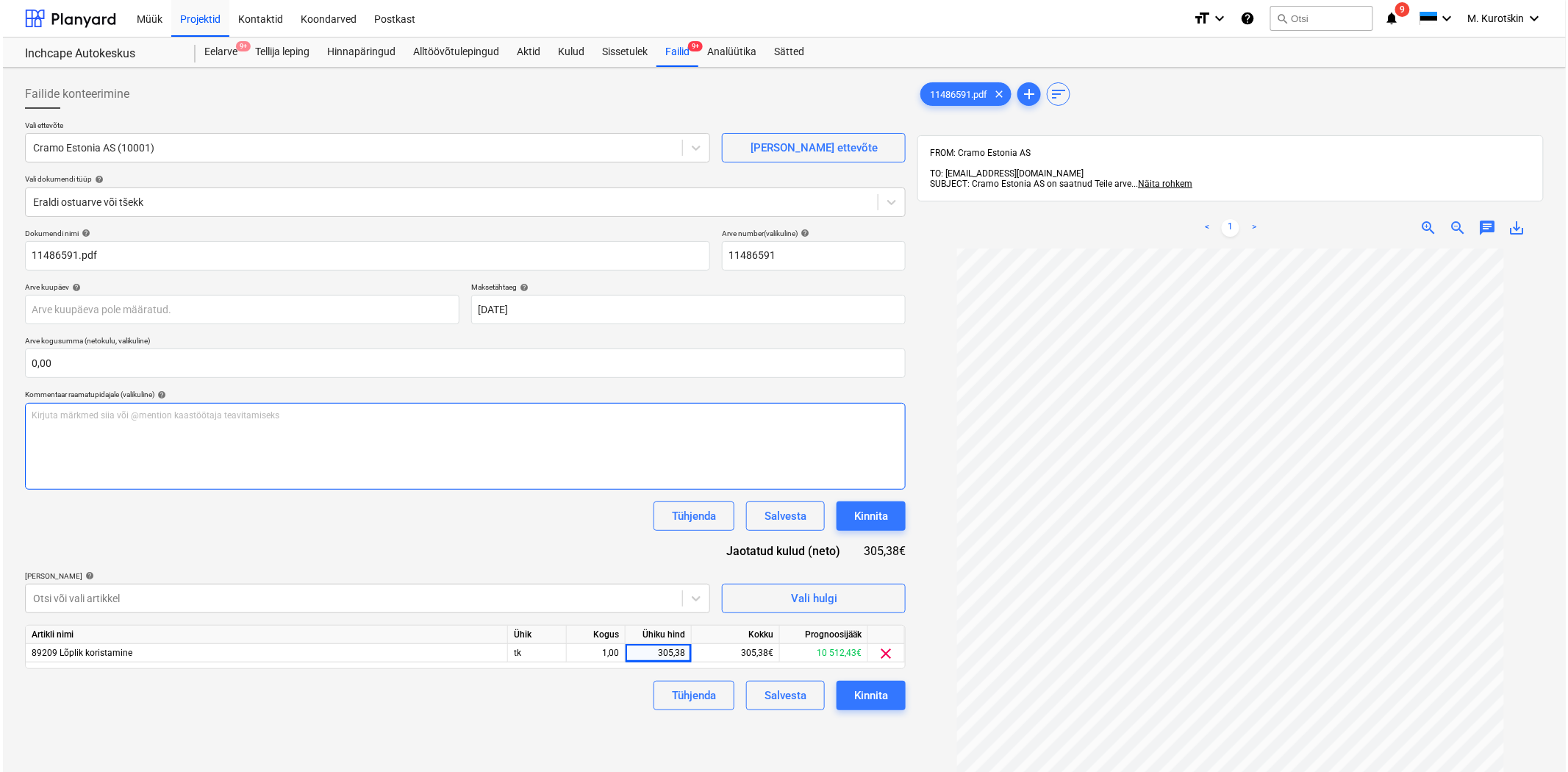
scroll to position [82, 0]
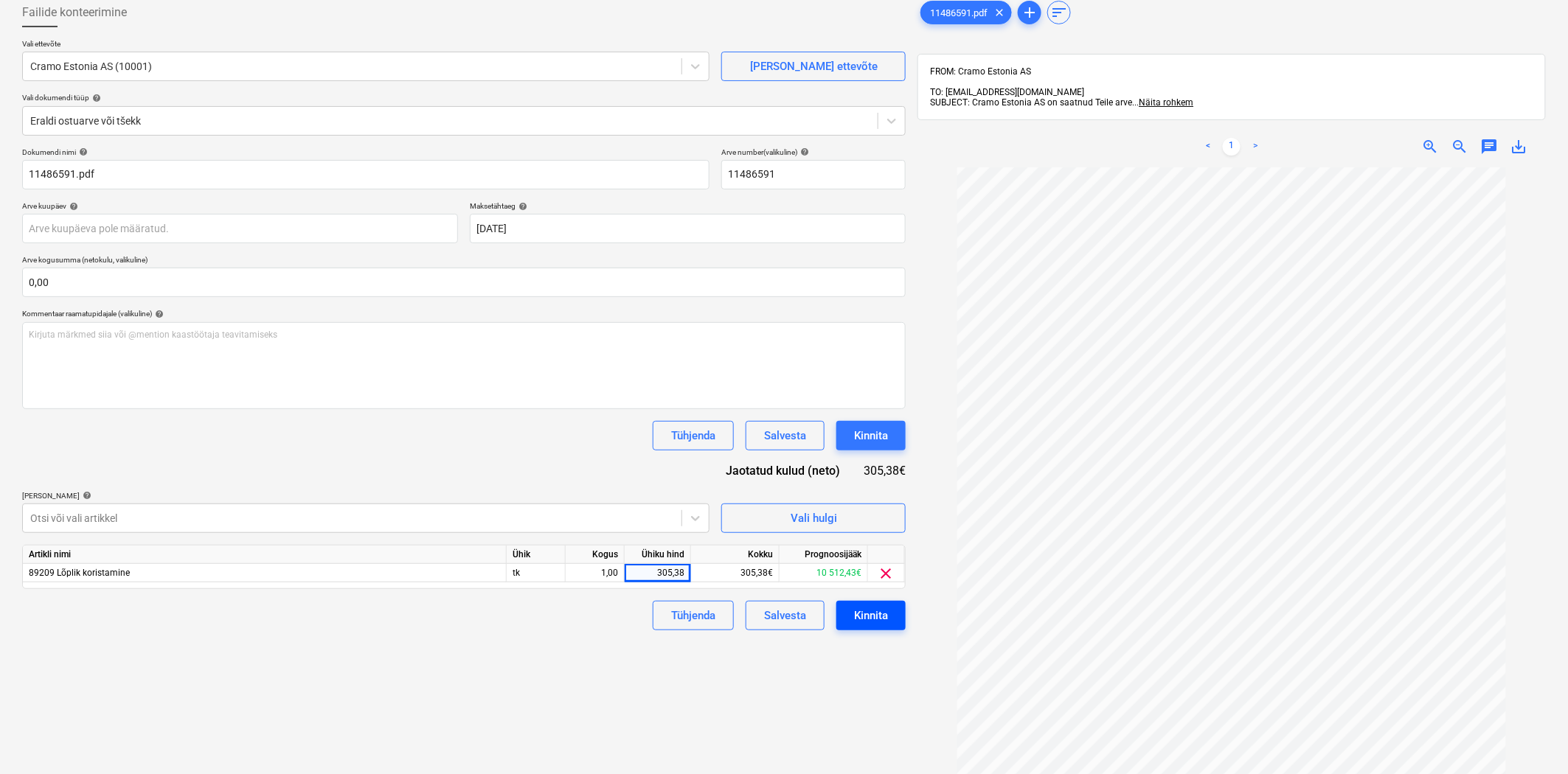
click at [870, 613] on div "Kinnita" at bounding box center [870, 615] width 34 height 19
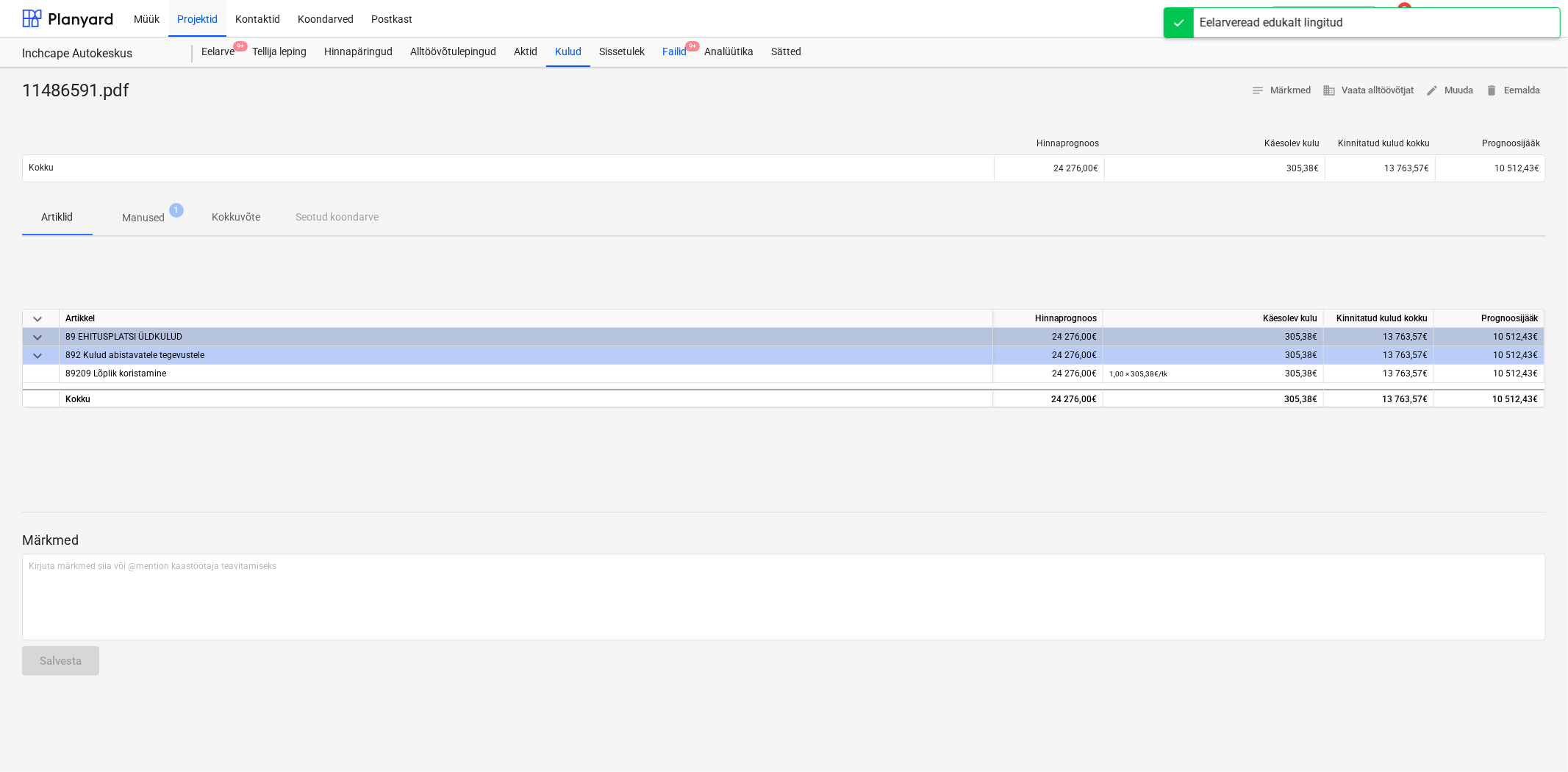
click at [692, 42] on span "9+" at bounding box center [692, 47] width 15 height 10
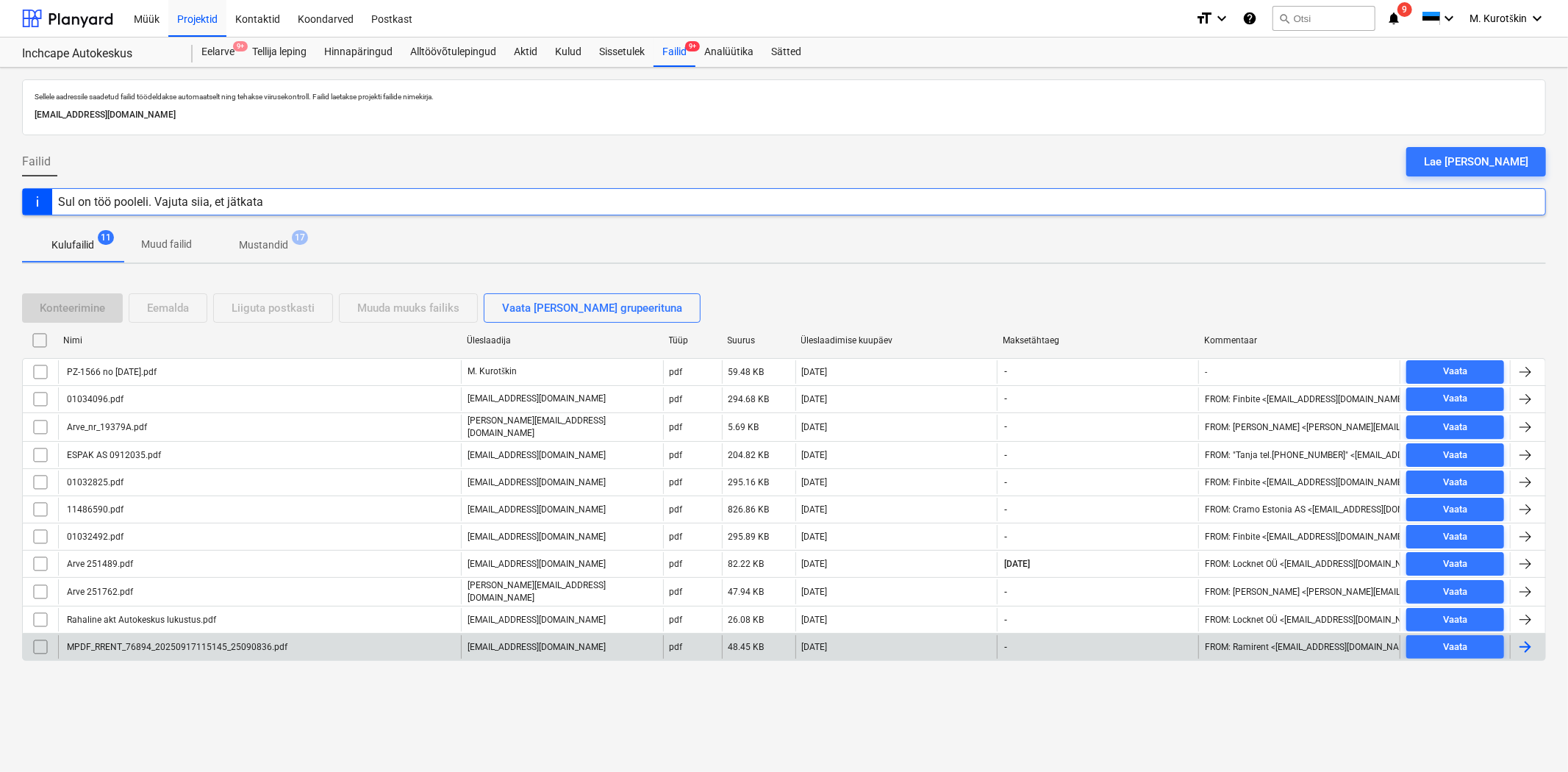
click at [252, 642] on div "MPDF_RRENT_76894_20250917115145_25090836.pdf" at bounding box center [176, 647] width 223 height 10
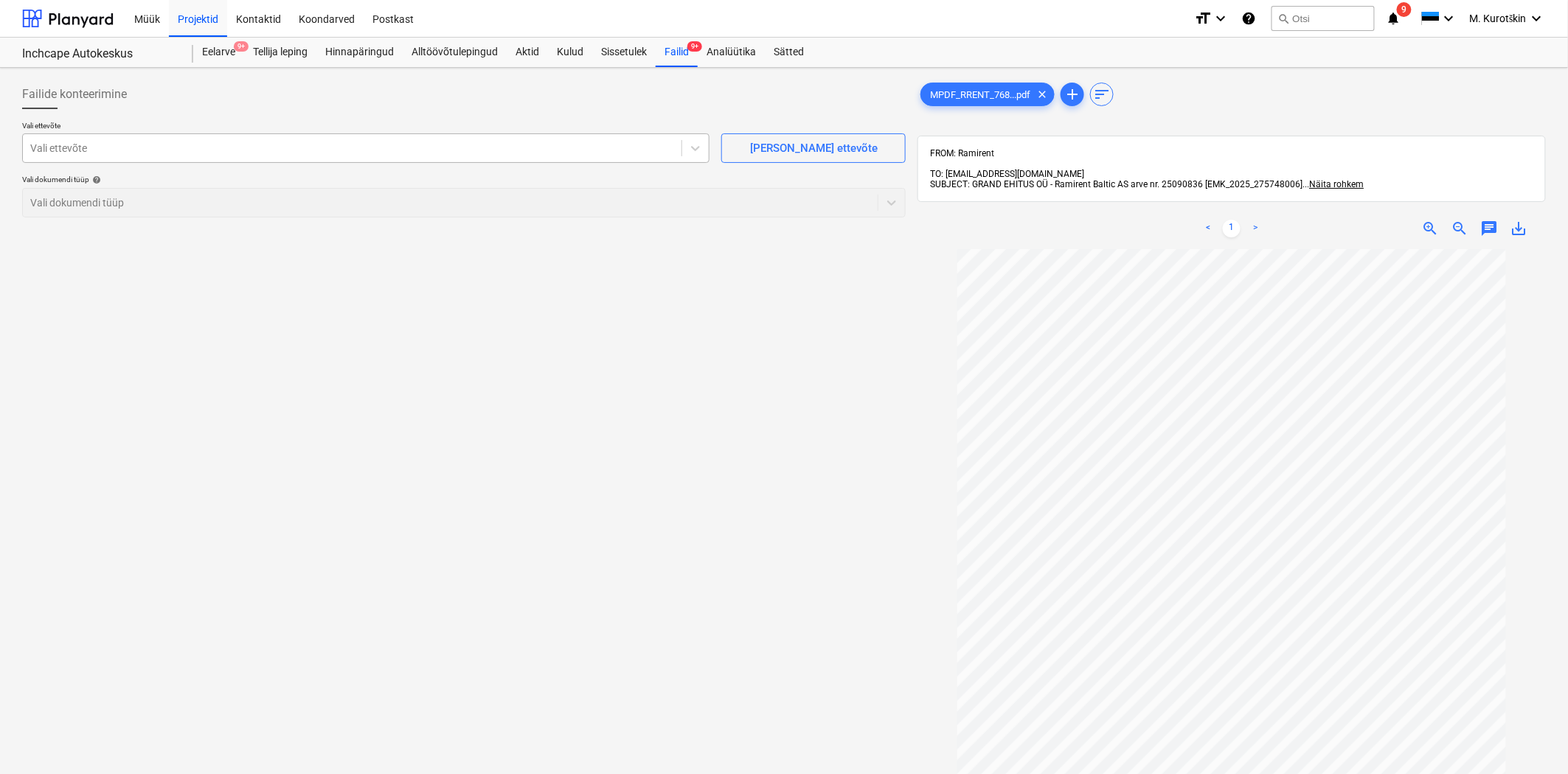
click at [494, 152] on div at bounding box center [352, 148] width 644 height 15
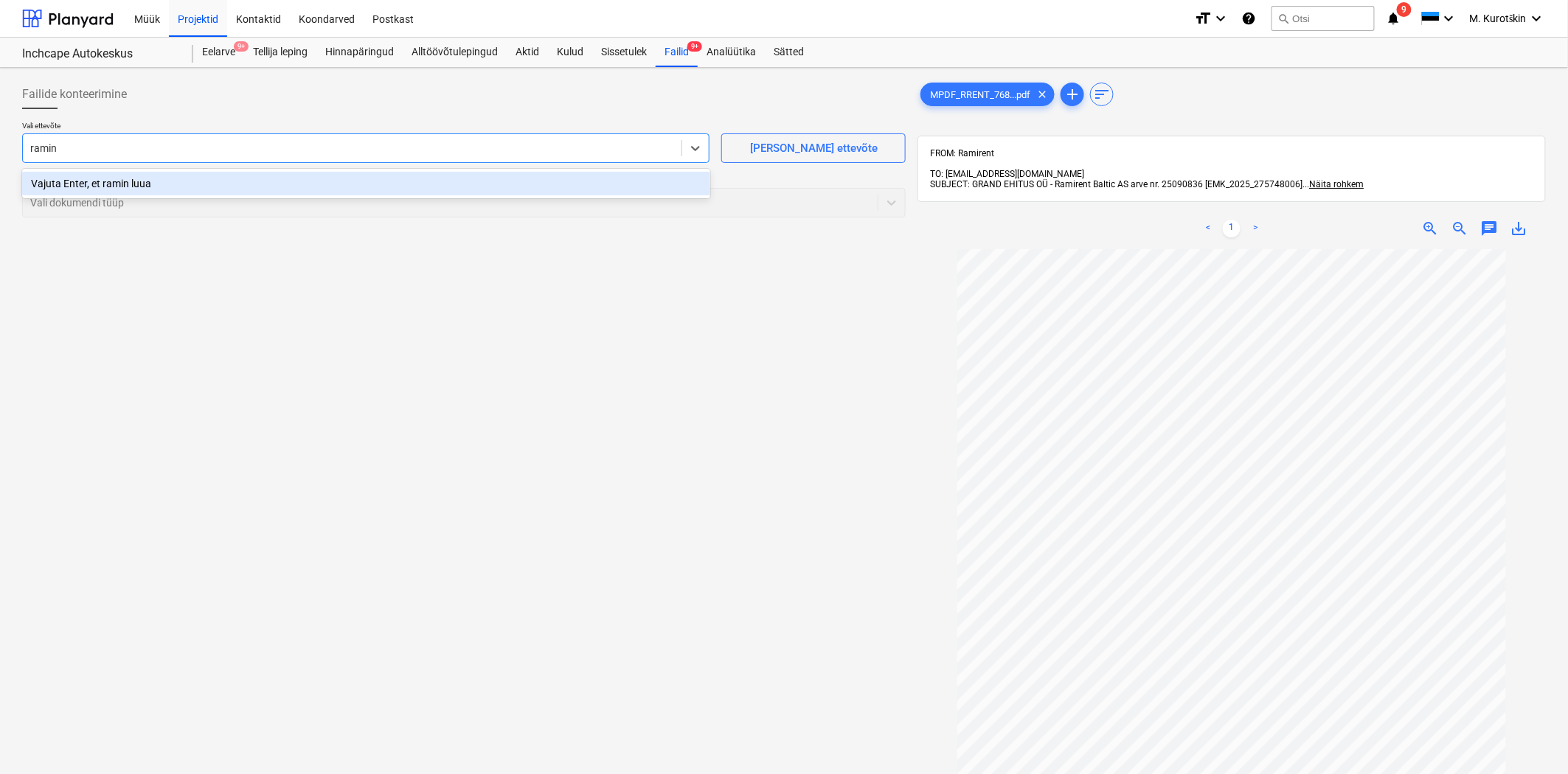
type input "rami"
click at [475, 178] on div "Ramirent Baltic AS (10126)" at bounding box center [367, 183] width 688 height 23
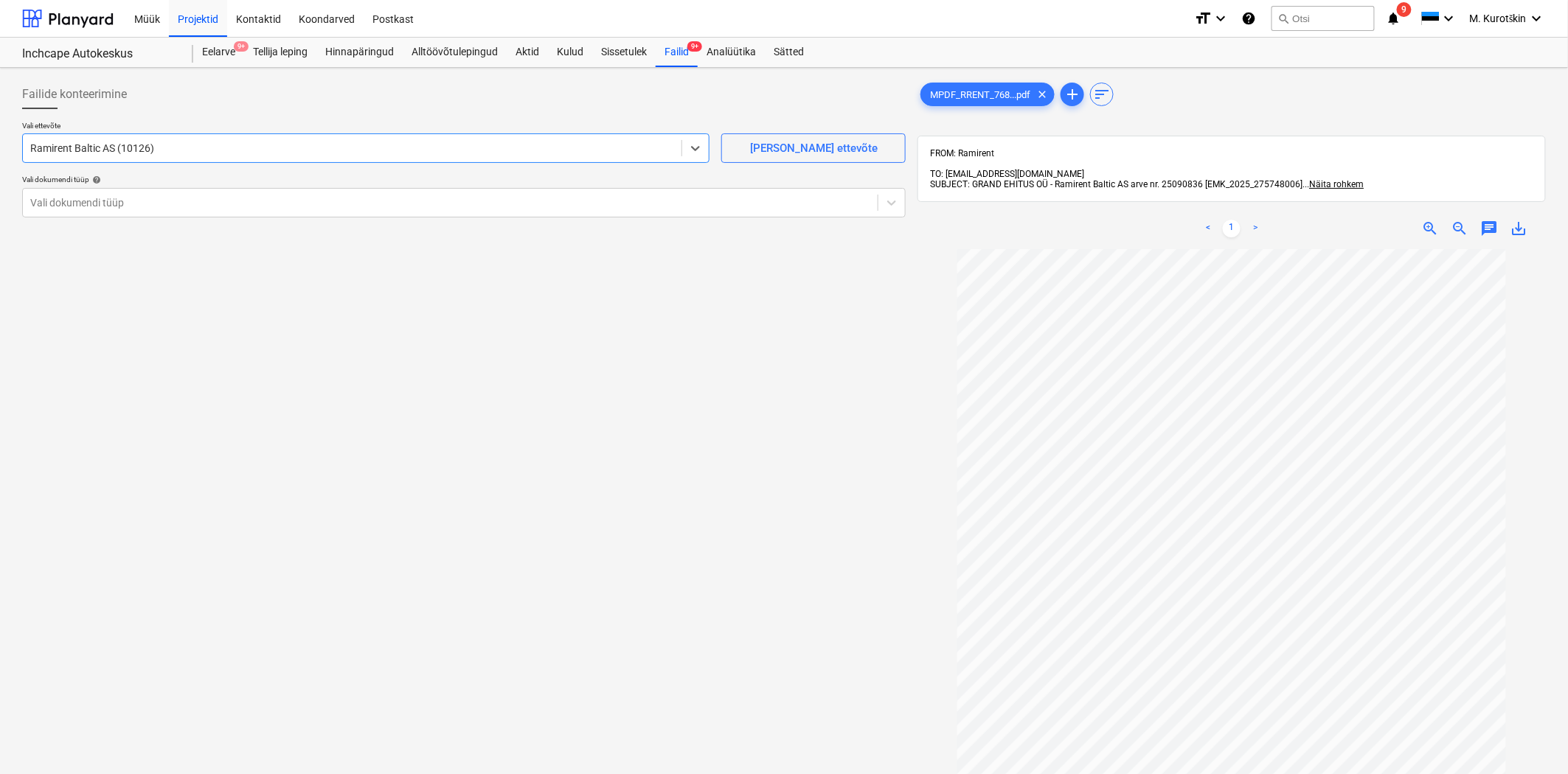
click at [813, 318] on div "Failide konteerimine Vali ettevõte option Ramirent Baltic AS (10126) , selected…" at bounding box center [464, 530] width 896 height 914
click at [708, 219] on div "Vali ettevõte Ramirent Baltic AS (10126) [PERSON_NAME] uus ettevõte Vali dokume…" at bounding box center [464, 174] width 883 height 108
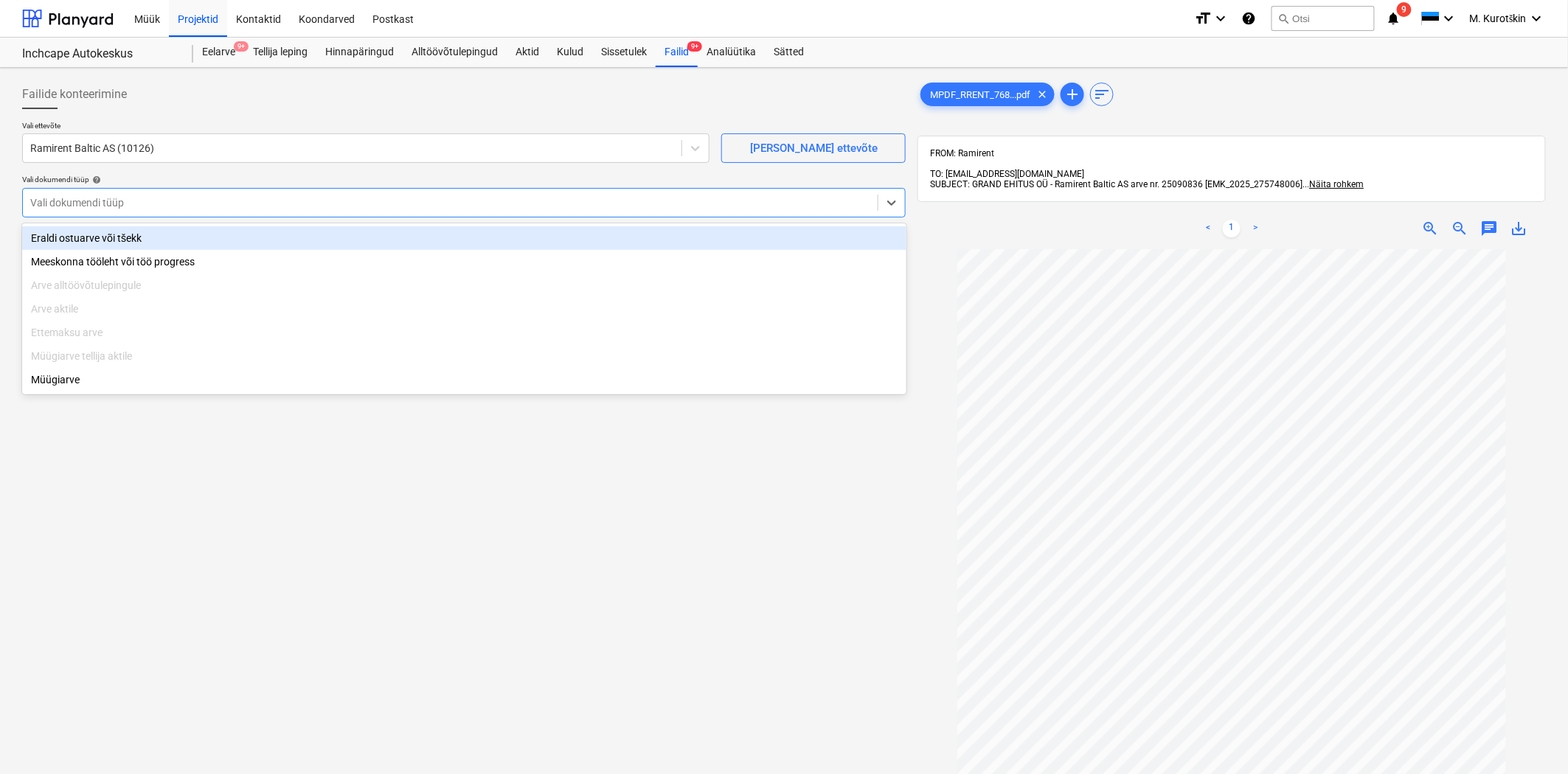
click at [710, 210] on div "Vali dokumendi tüüp" at bounding box center [449, 203] width 855 height 21
click at [708, 236] on div "Eraldi ostuarve või tšekk" at bounding box center [464, 238] width 884 height 23
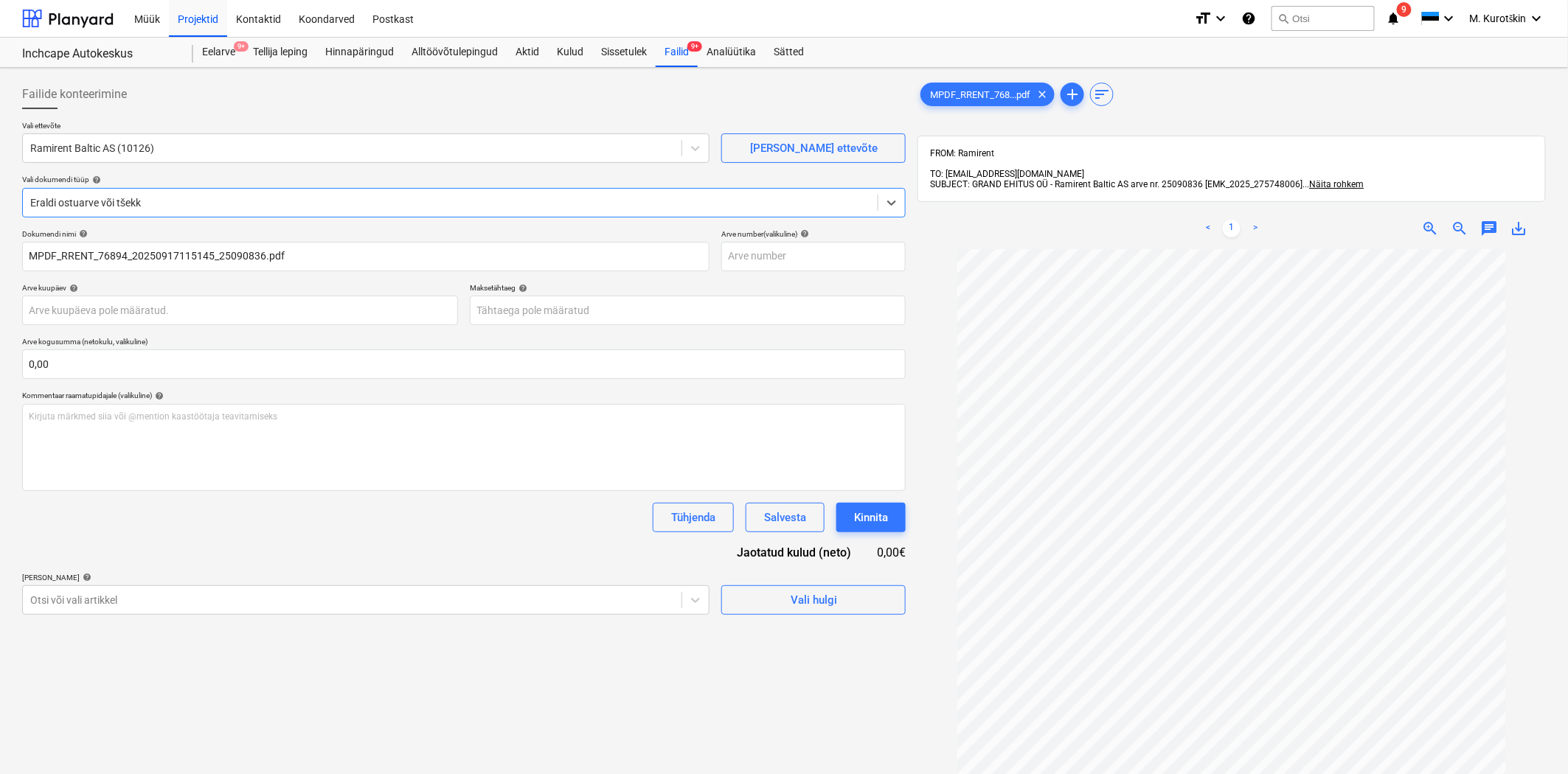
click at [1520, 221] on span "save_alt" at bounding box center [1520, 228] width 17 height 17
click at [816, 259] on input "text" at bounding box center [813, 257] width 184 height 29
paste input "25090836"
type input "25090836"
click at [908, 391] on div "Failide konteerimine Vali ettevõte Ramirent Baltic AS (10126) [PERSON_NAME] uus…" at bounding box center [464, 530] width 896 height 914
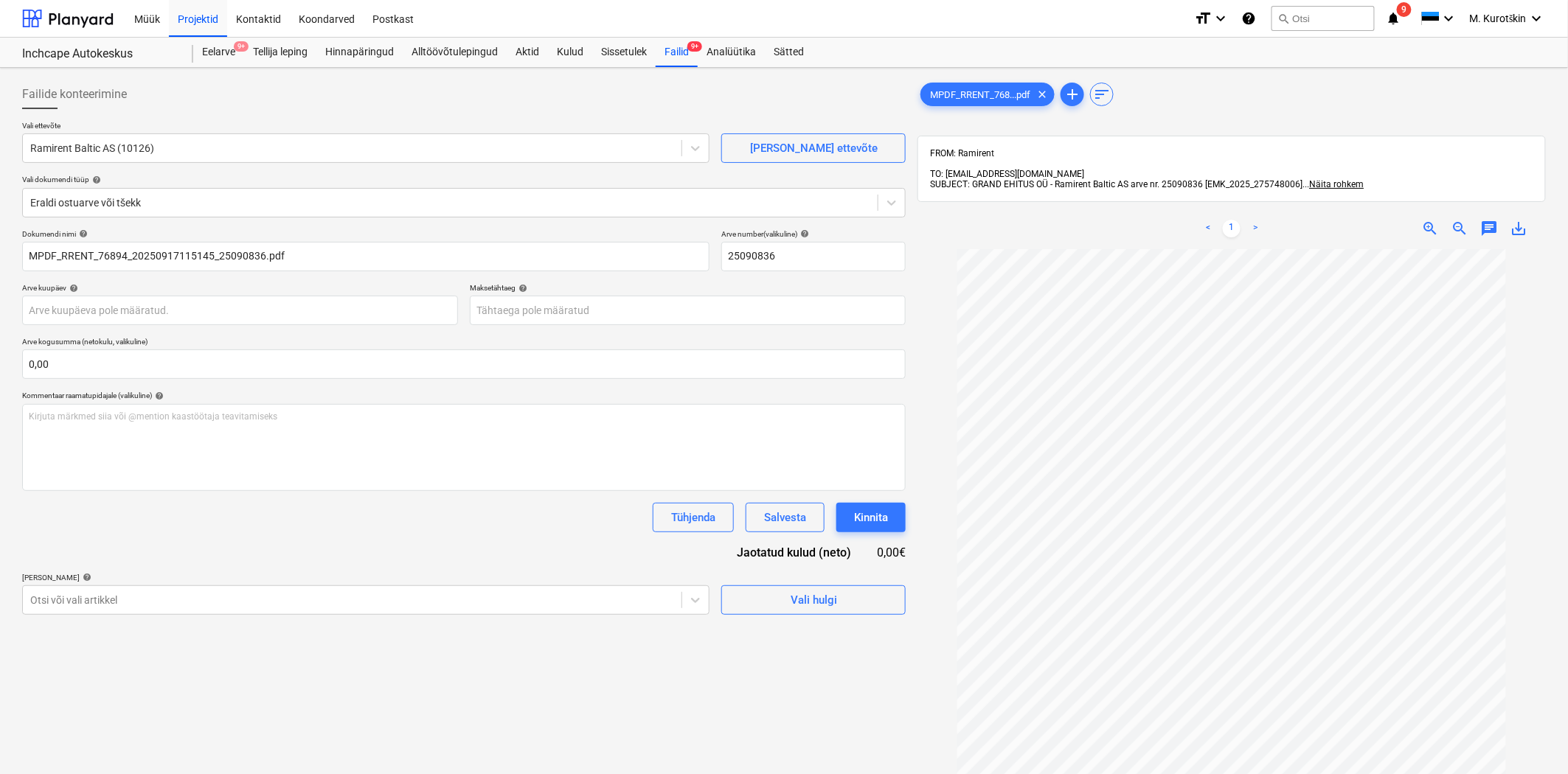
scroll to position [3, 0]
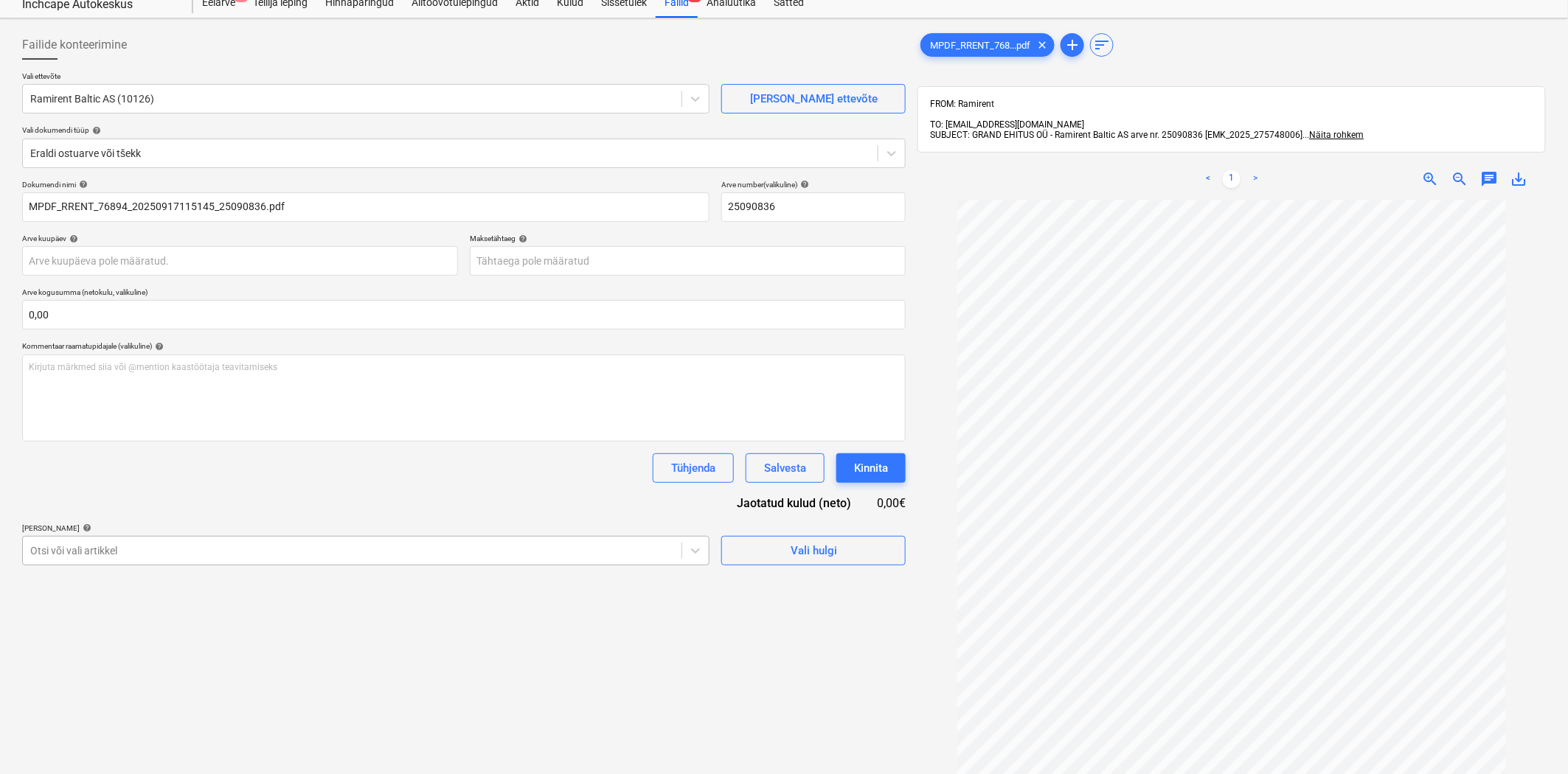
click at [516, 605] on body "Müük Projektid Kontaktid Koondarved Postkast format_size keyboard_arrow_down he…" at bounding box center [784, 338] width 1568 height 774
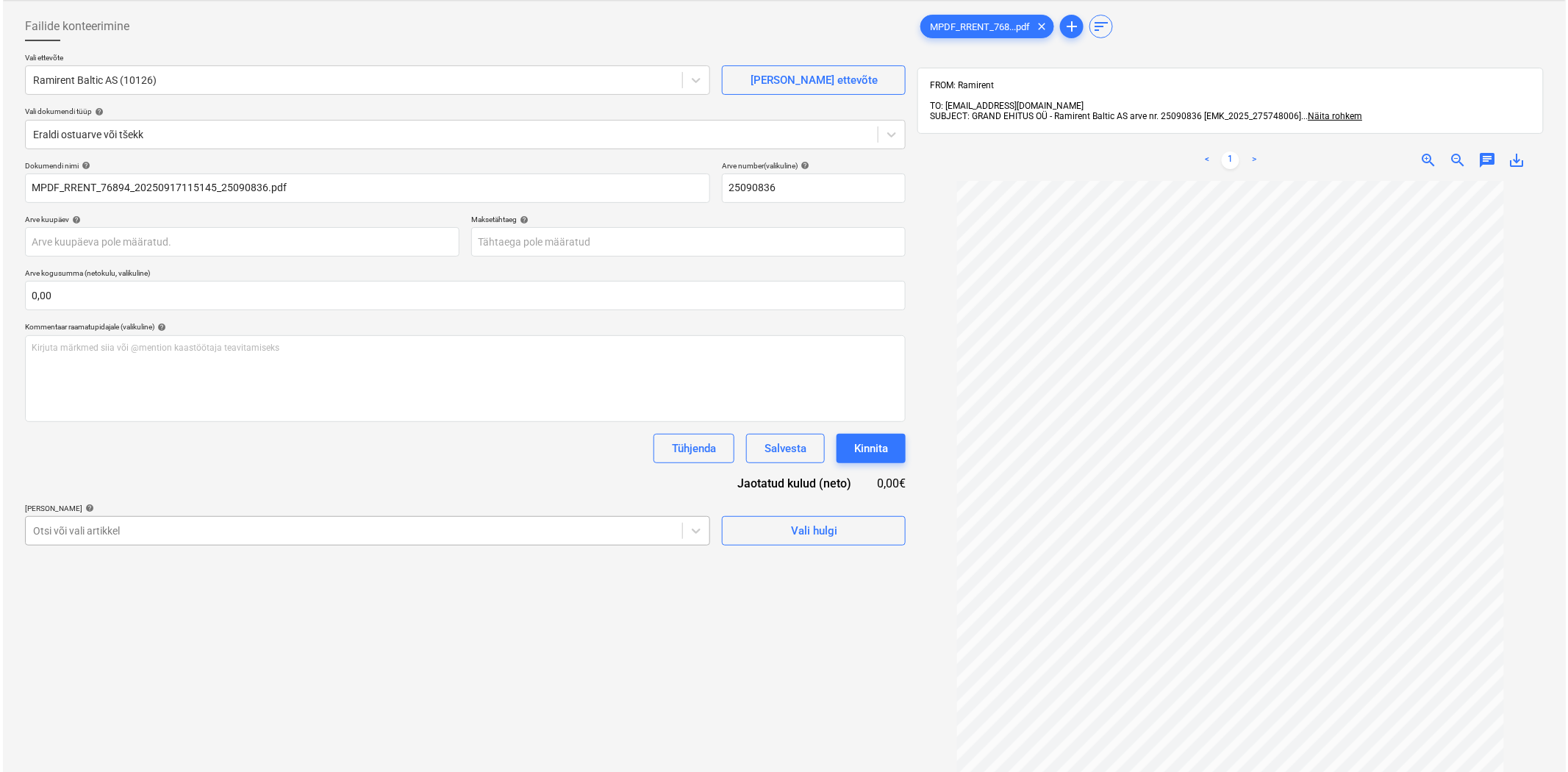
scroll to position [78, 0]
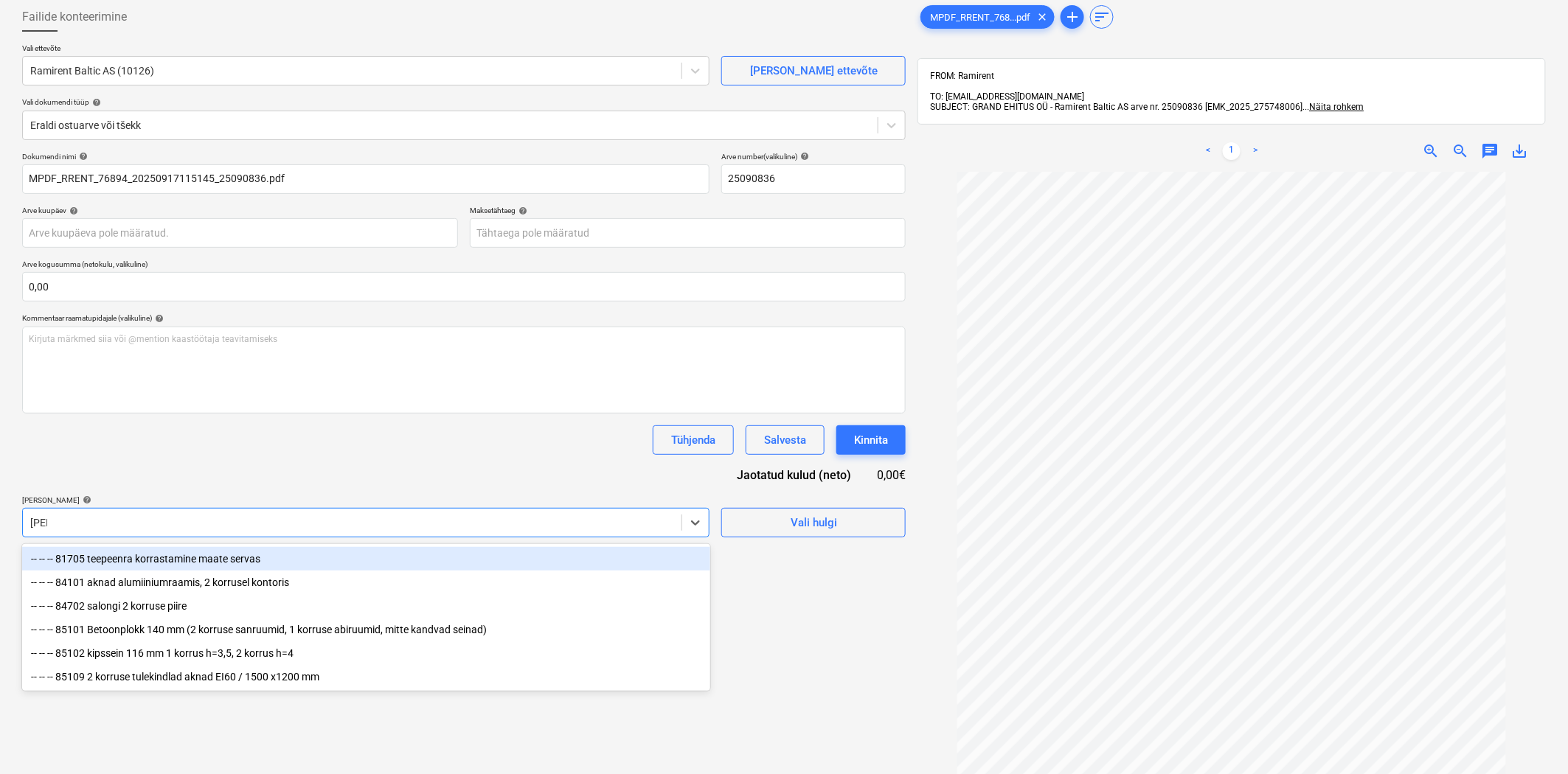
type input "koris"
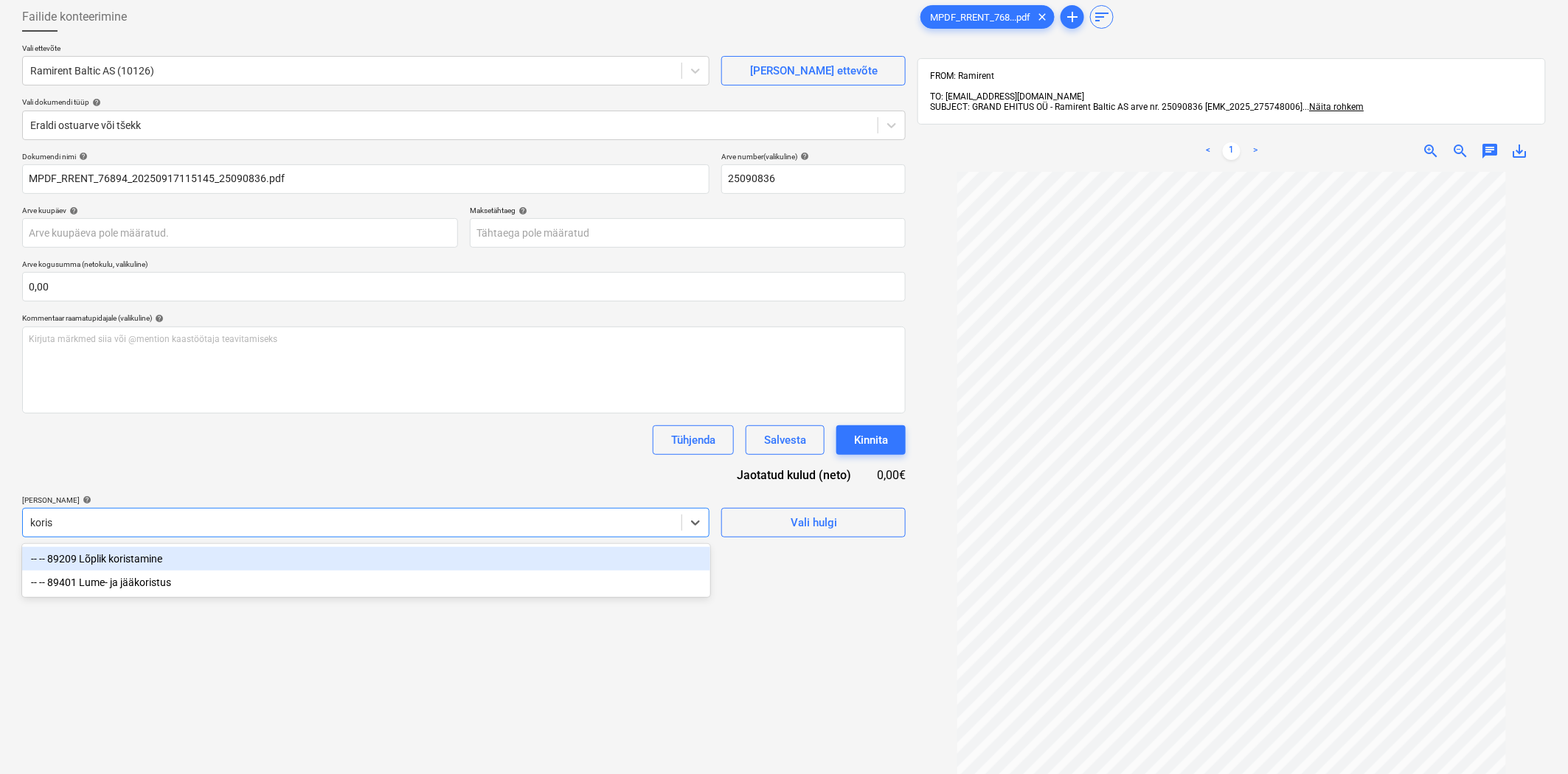
click at [438, 564] on div "-- -- 89209 Lõplik koristamine" at bounding box center [367, 558] width 688 height 23
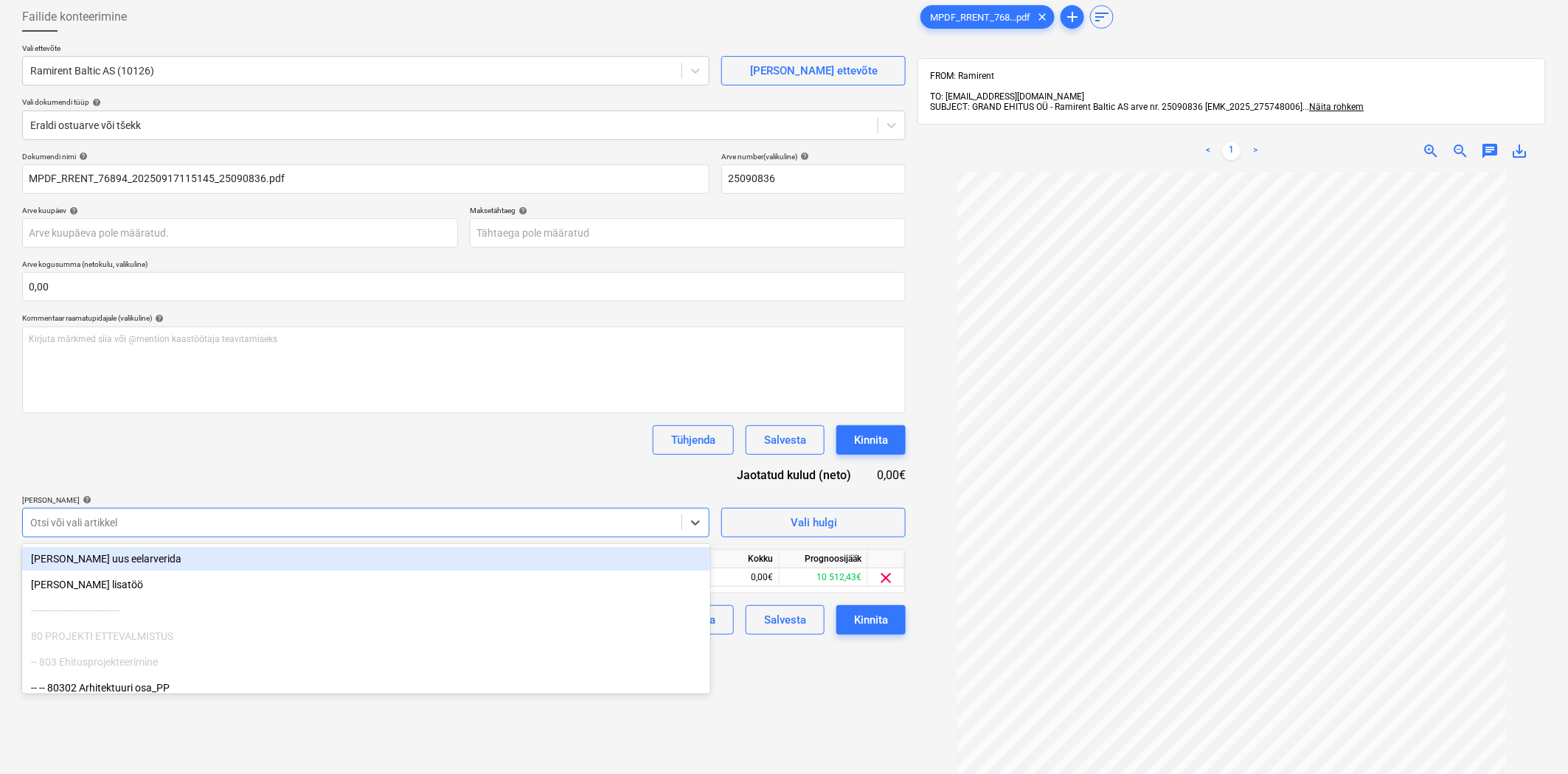
click at [481, 452] on div "Tühjenda Salvesta Kinnita" at bounding box center [464, 440] width 883 height 29
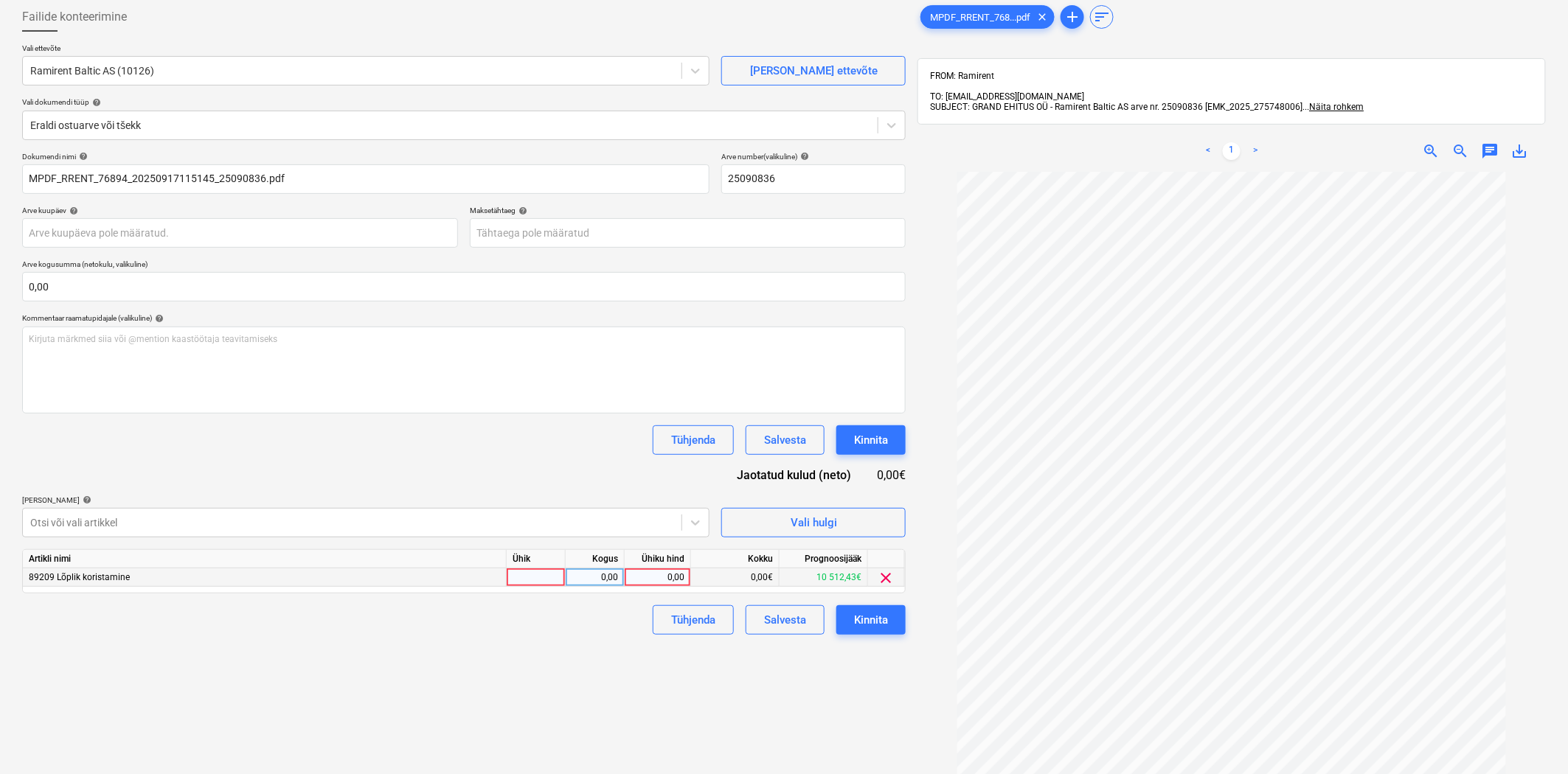
click at [650, 585] on div "0,00" at bounding box center [658, 577] width 54 height 18
type input "69"
click at [672, 709] on div "Failide konteerimine Vali ettevõte Ramirent Baltic AS (10126) [PERSON_NAME] uus…" at bounding box center [464, 448] width 896 height 904
click at [698, 238] on body "Müük Projektid Kontaktid Koondarved Postkast format_size keyboard_arrow_down he…" at bounding box center [784, 309] width 1568 height 774
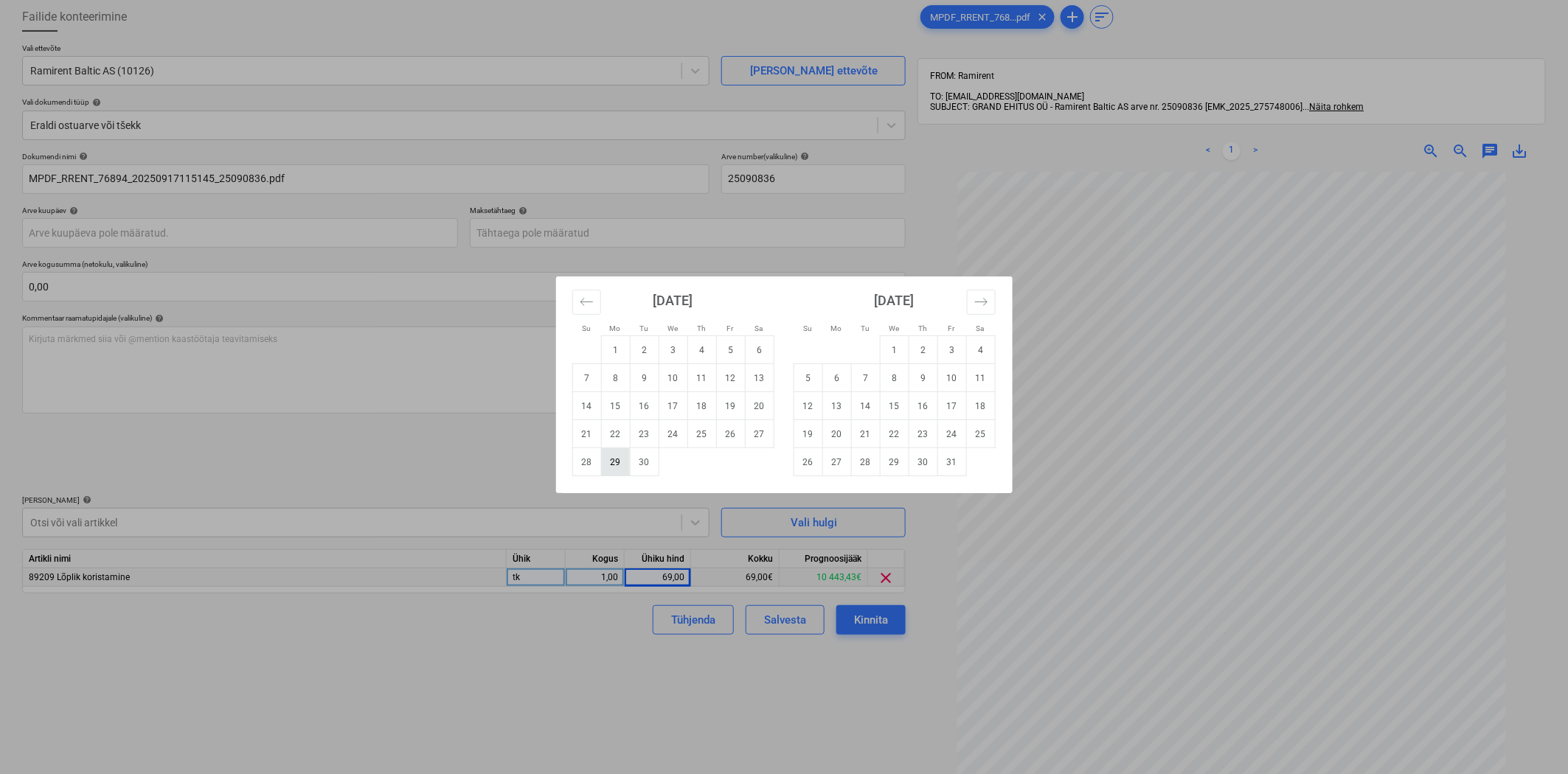
click at [618, 466] on td "29" at bounding box center [615, 462] width 29 height 28
type input "[DATE]"
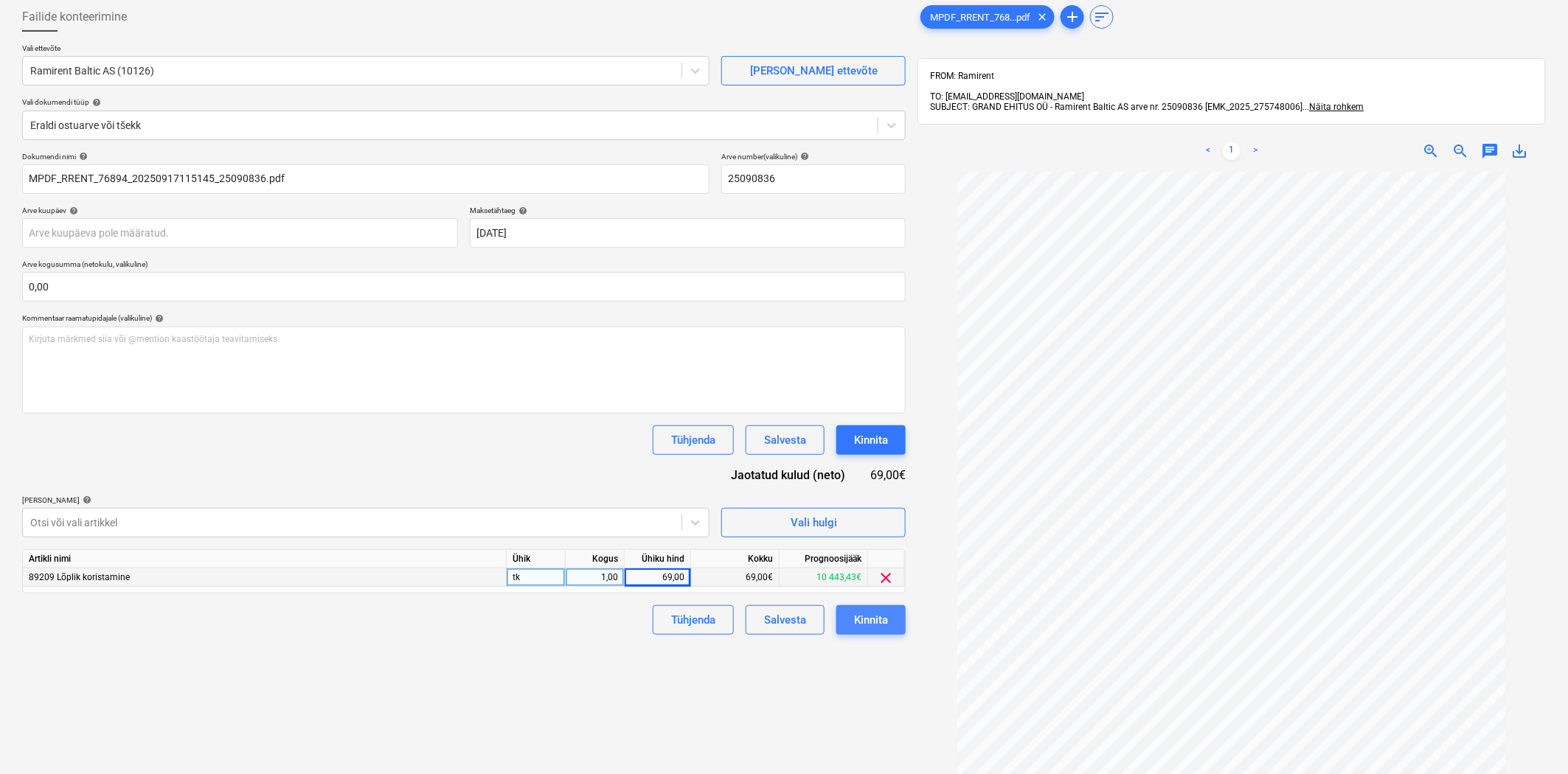
click at [867, 625] on div "Kinnita" at bounding box center [870, 620] width 34 height 19
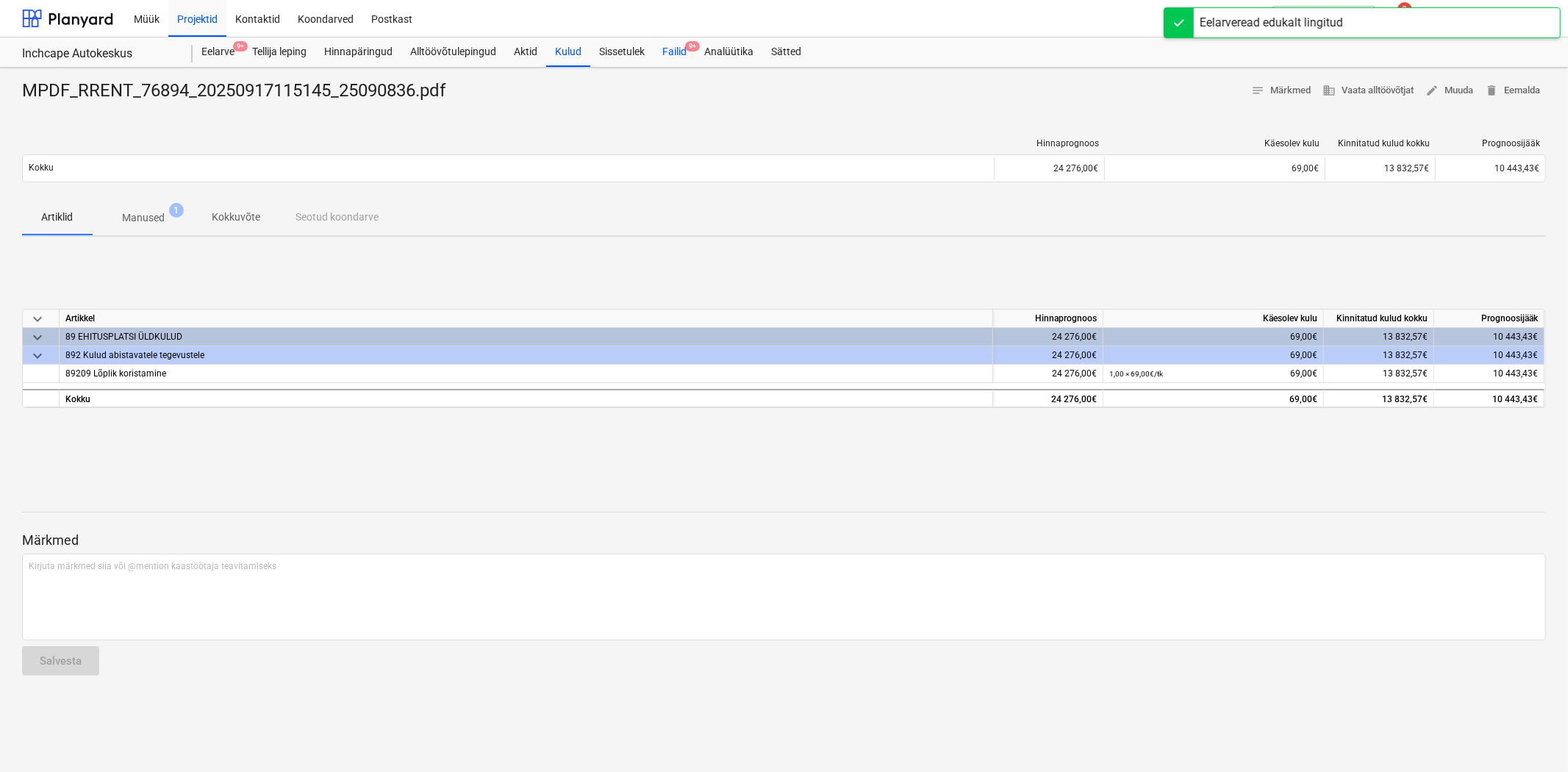
click at [685, 47] on div "Failid 9+" at bounding box center [675, 53] width 42 height 29
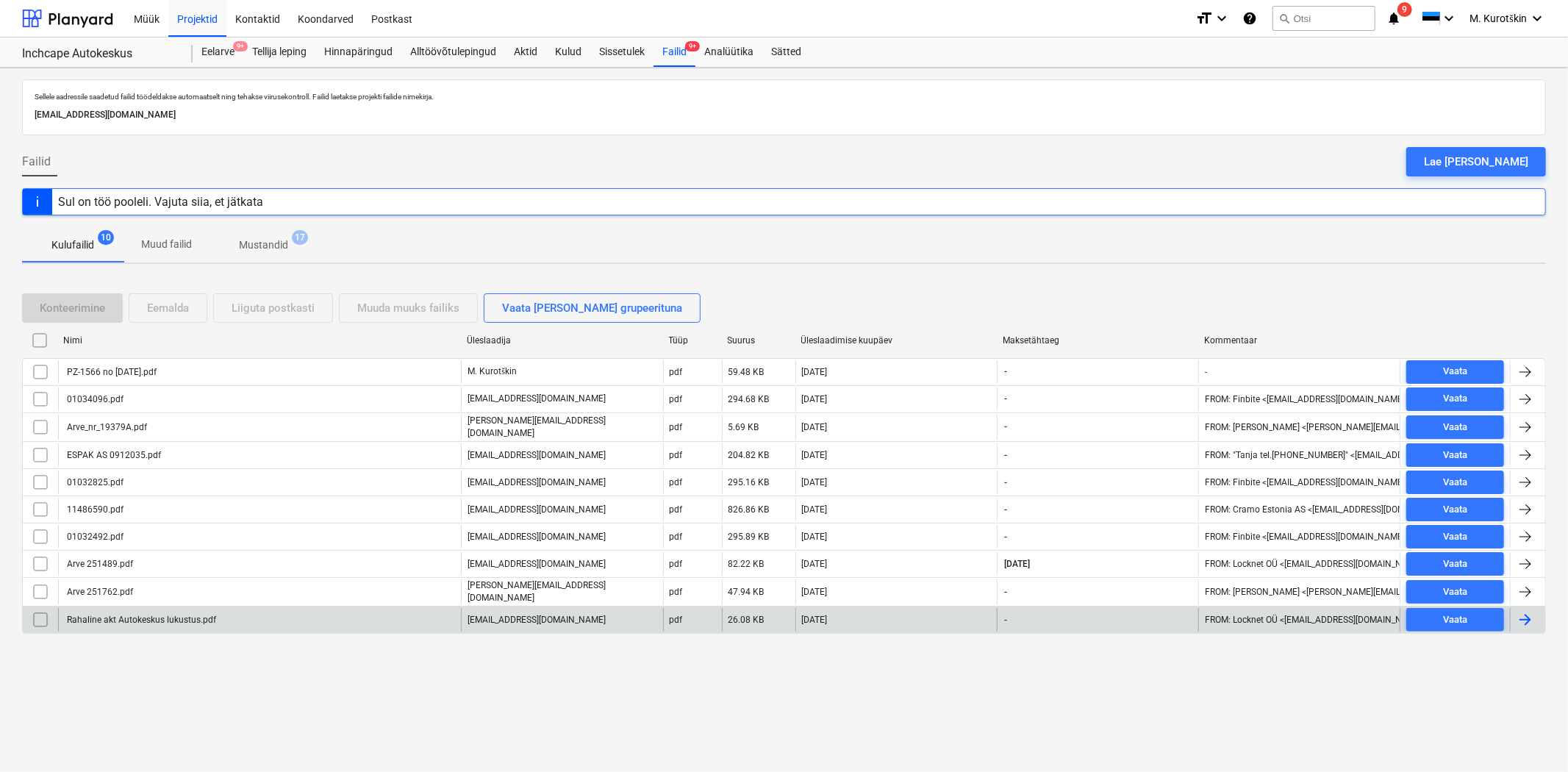
click at [157, 623] on div "Rahaline akt Autokeskus lukustus.pdf" at bounding box center [259, 619] width 403 height 23
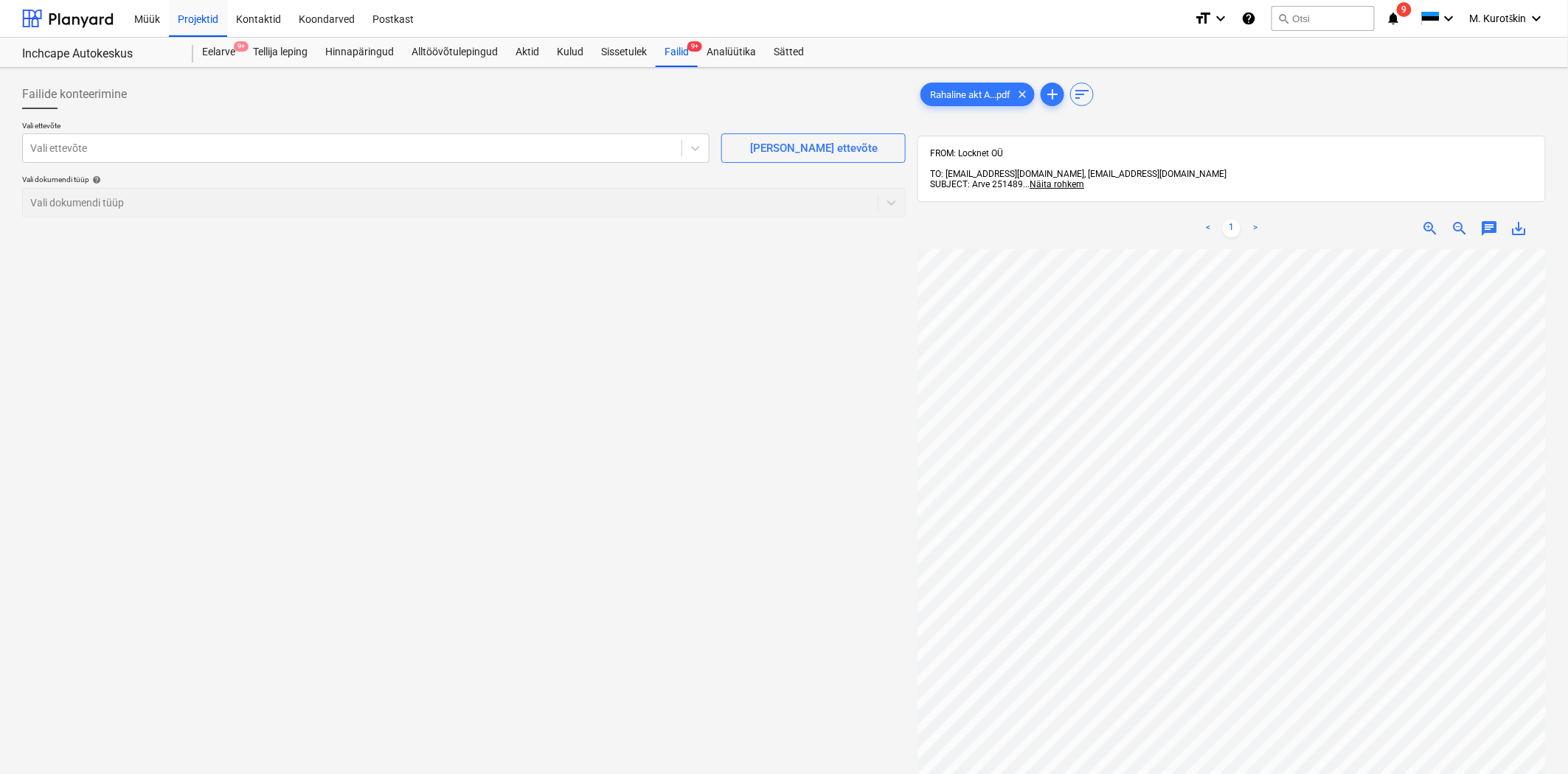
click at [1522, 224] on span "save_alt" at bounding box center [1520, 228] width 17 height 17
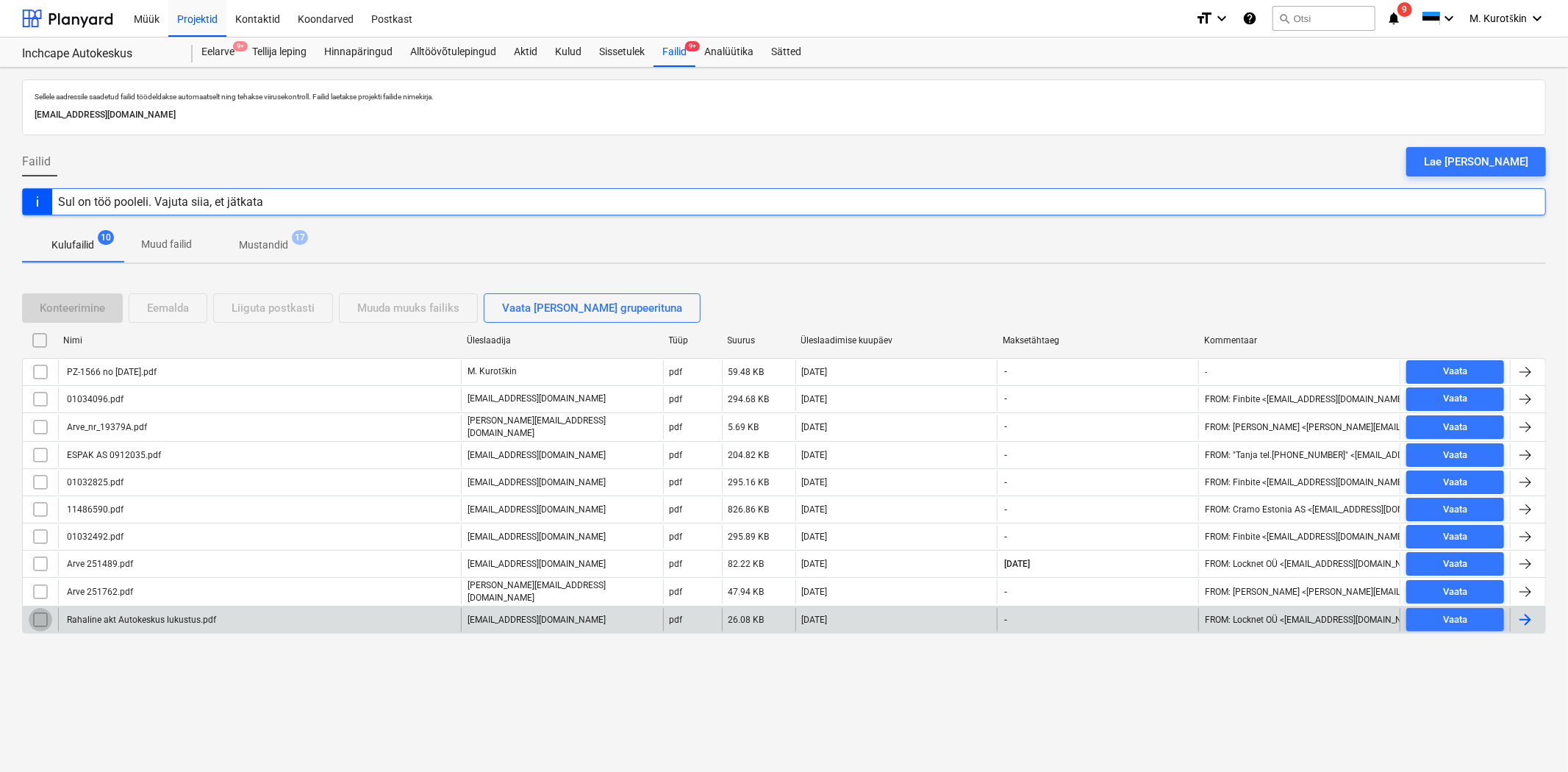
click at [39, 629] on input "checkbox" at bounding box center [40, 619] width 23 height 23
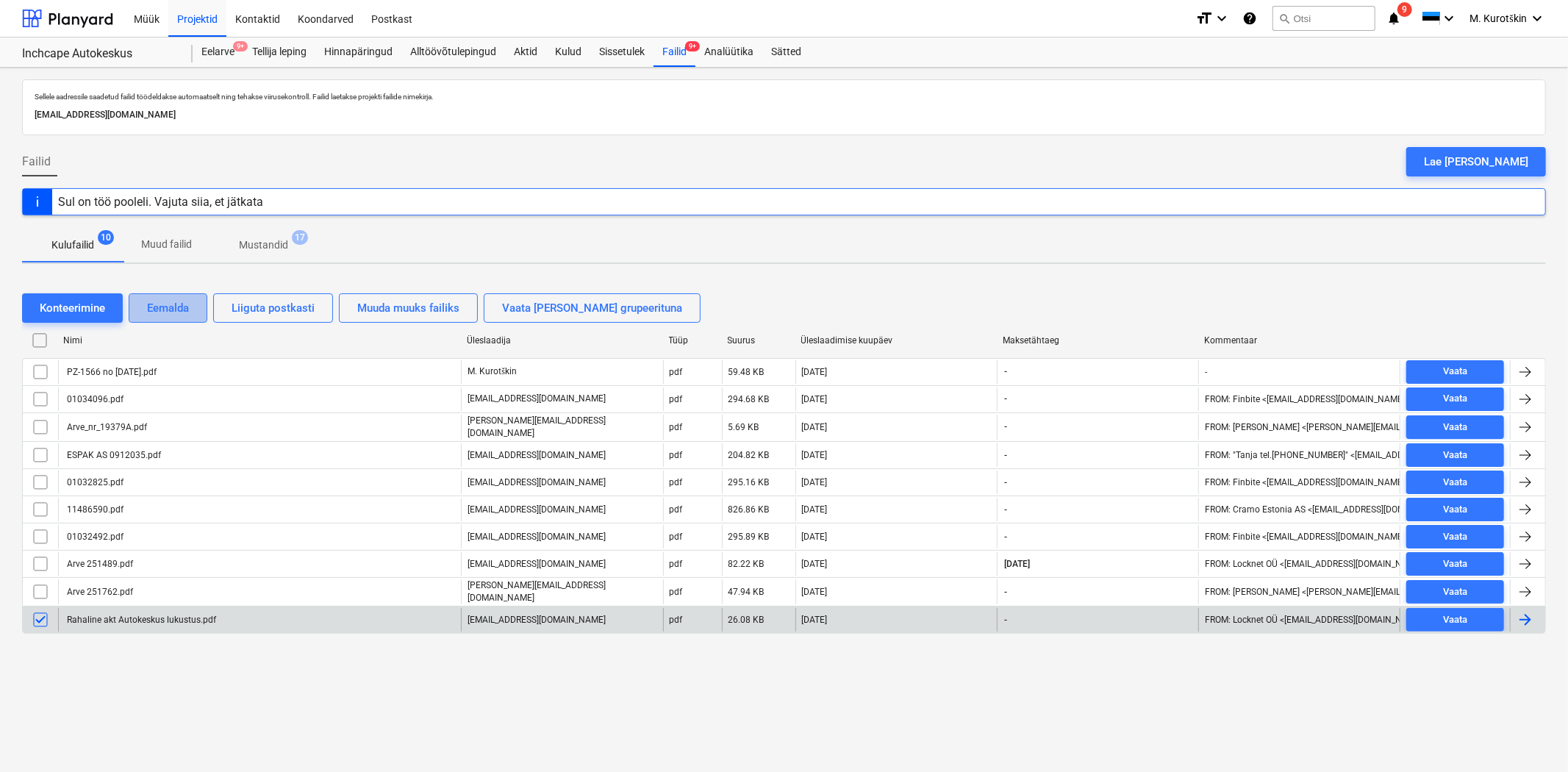
click at [189, 314] on div "Eemalda" at bounding box center [168, 308] width 42 height 19
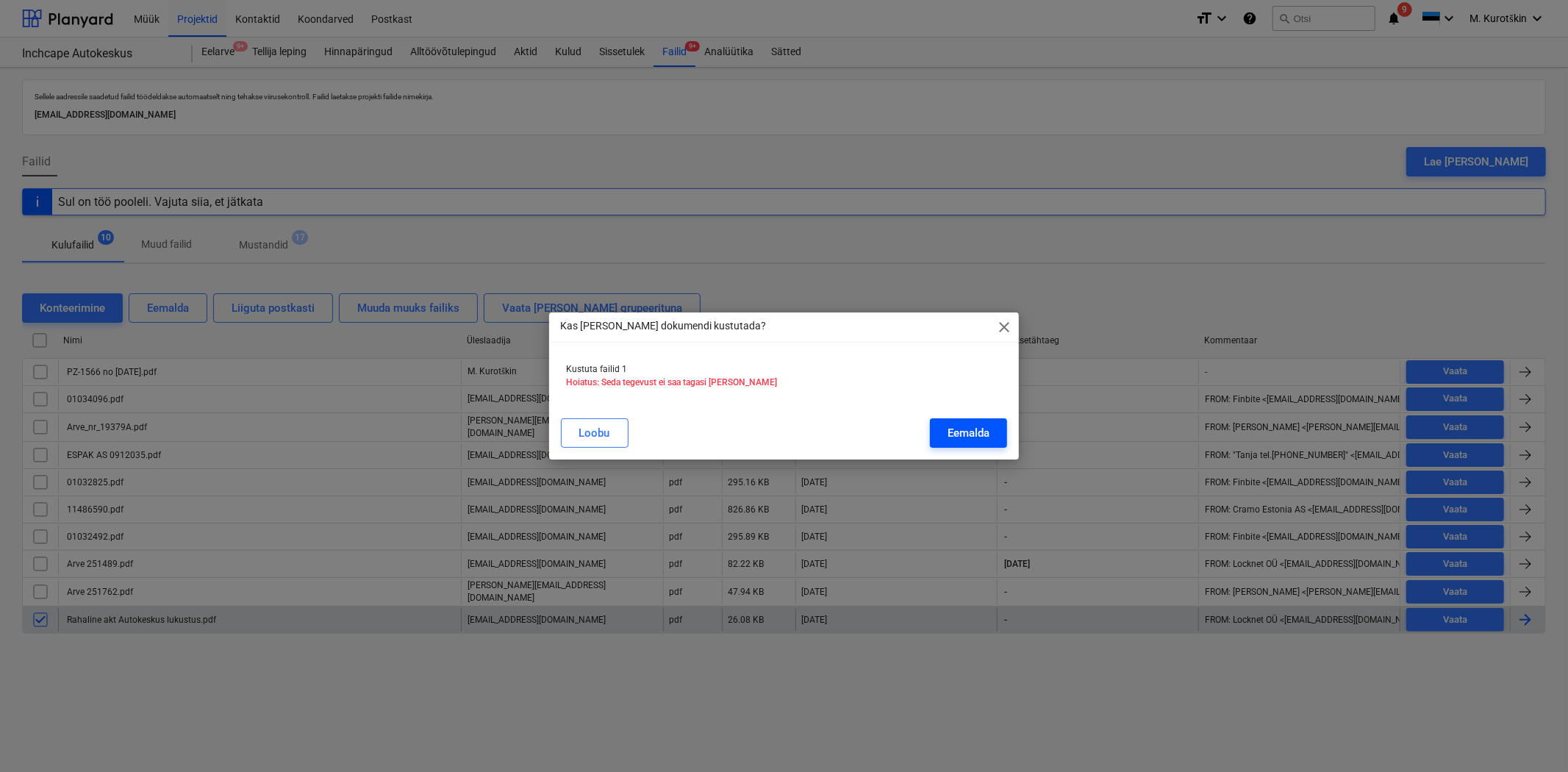
click at [967, 446] on button "Eemalda" at bounding box center [968, 433] width 78 height 29
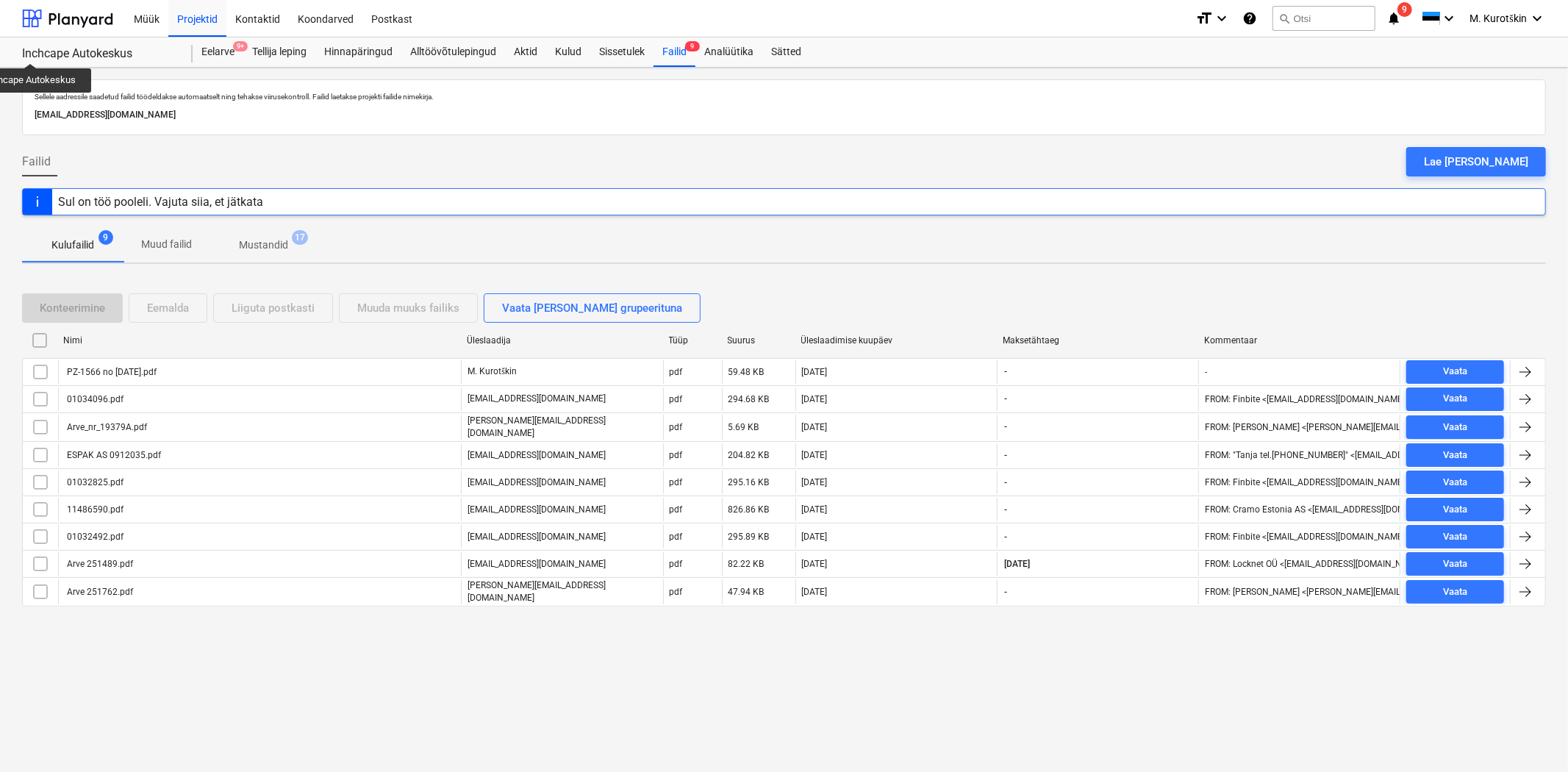
drag, startPoint x: 202, startPoint y: 686, endPoint x: 194, endPoint y: 681, distance: 9.4
click at [202, 686] on div "Sellele aadressile saadetud failid töödeldakse automaatselt ning tehakse viirus…" at bounding box center [784, 420] width 1568 height 704
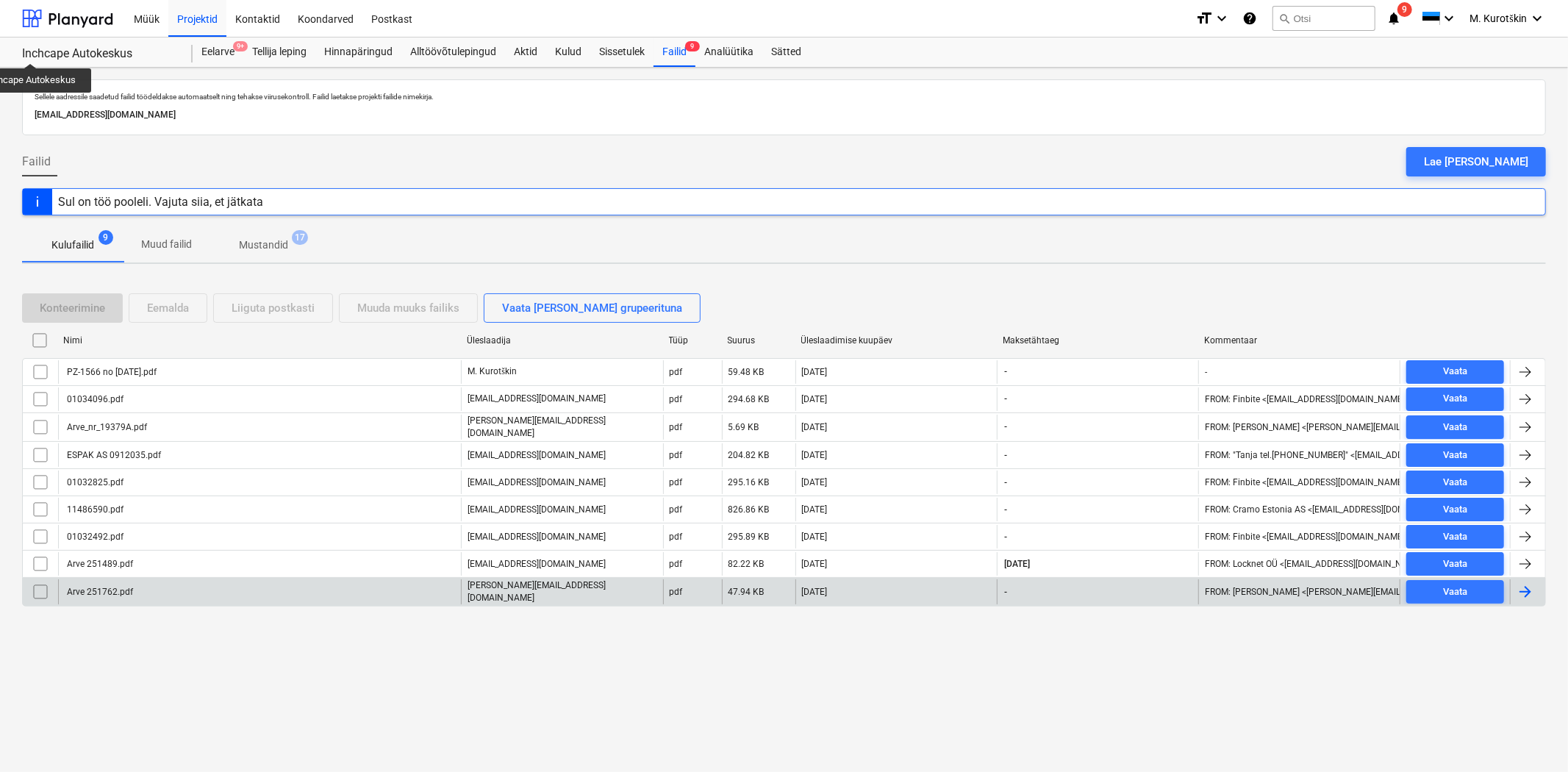
click at [86, 589] on div "Arve 251762.pdf" at bounding box center [98, 592] width 68 height 10
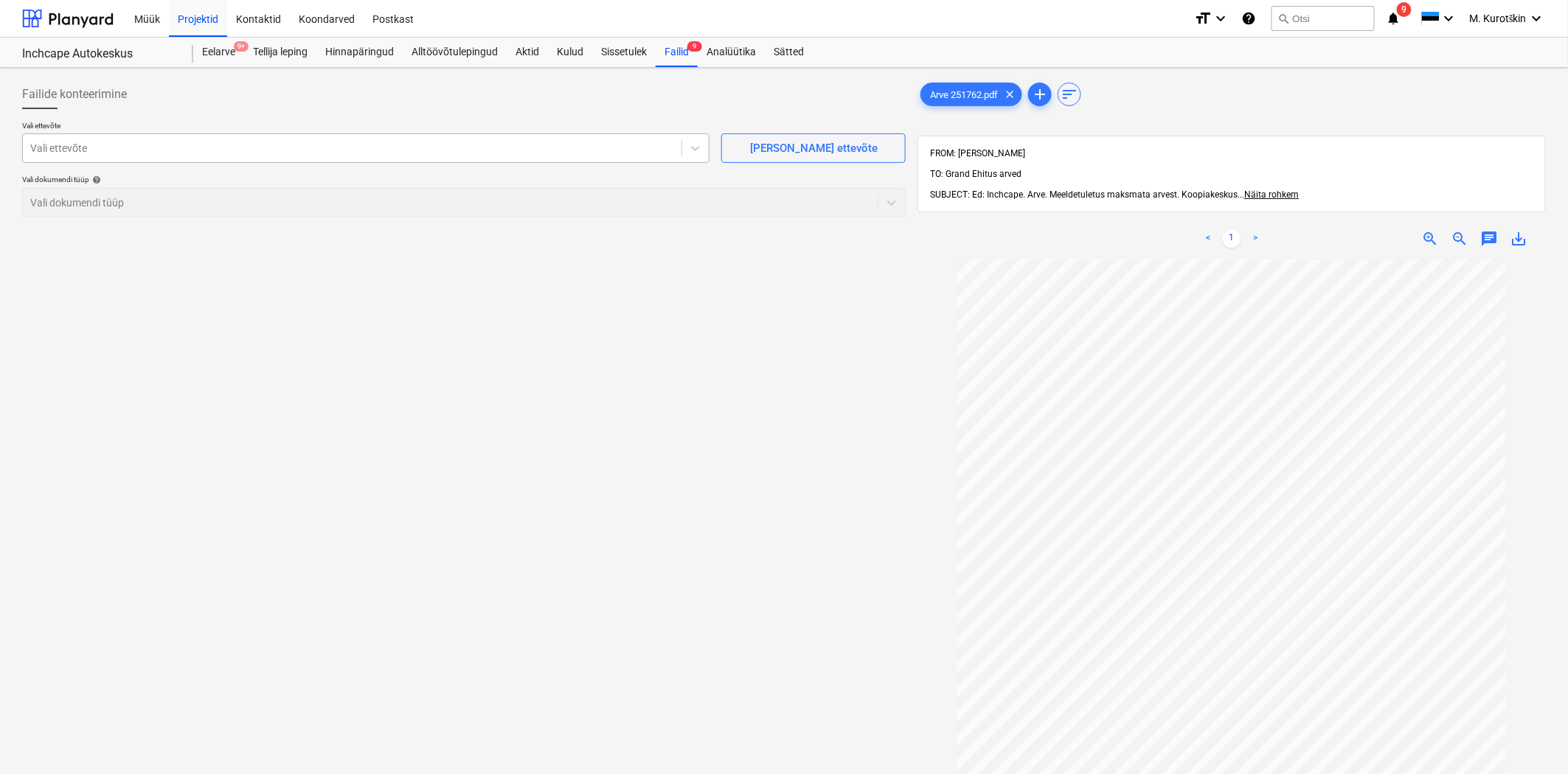
click at [244, 151] on div at bounding box center [352, 148] width 644 height 15
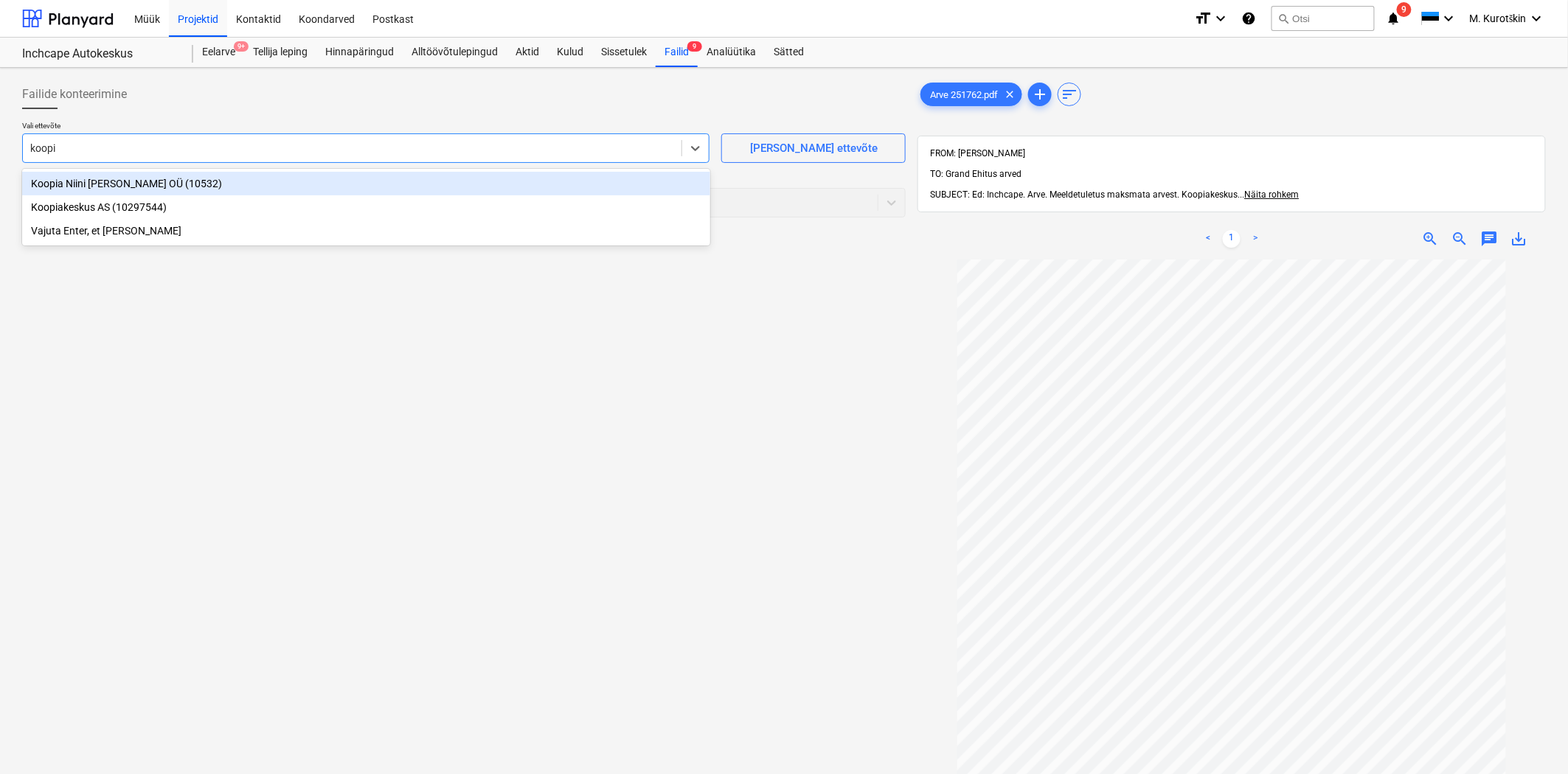
type input "koopia"
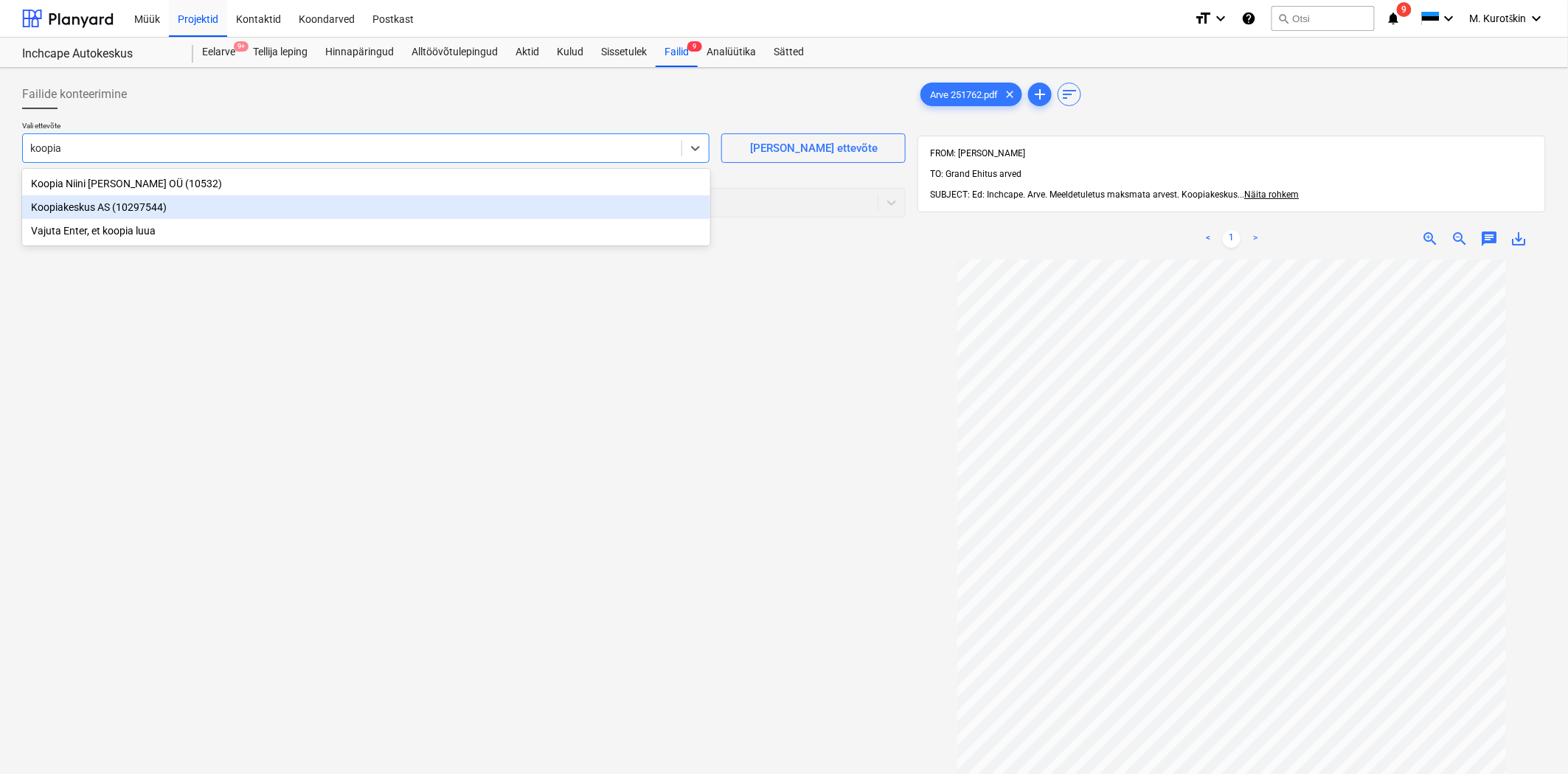
click at [219, 213] on div "Koopiakeskus AS (10297544)" at bounding box center [367, 206] width 688 height 23
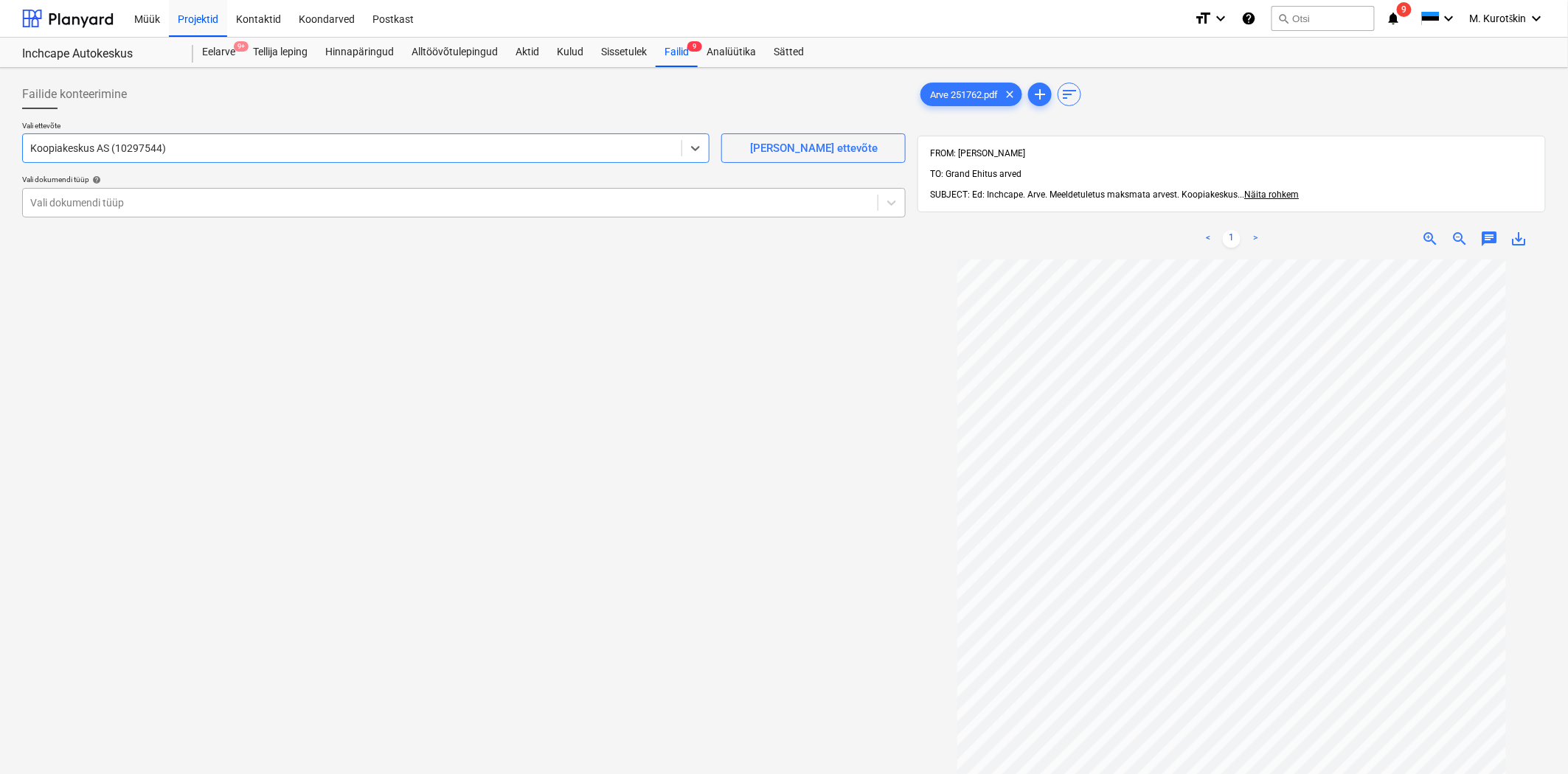
click at [214, 212] on div "Vali dokumendi tüüp" at bounding box center [449, 203] width 855 height 21
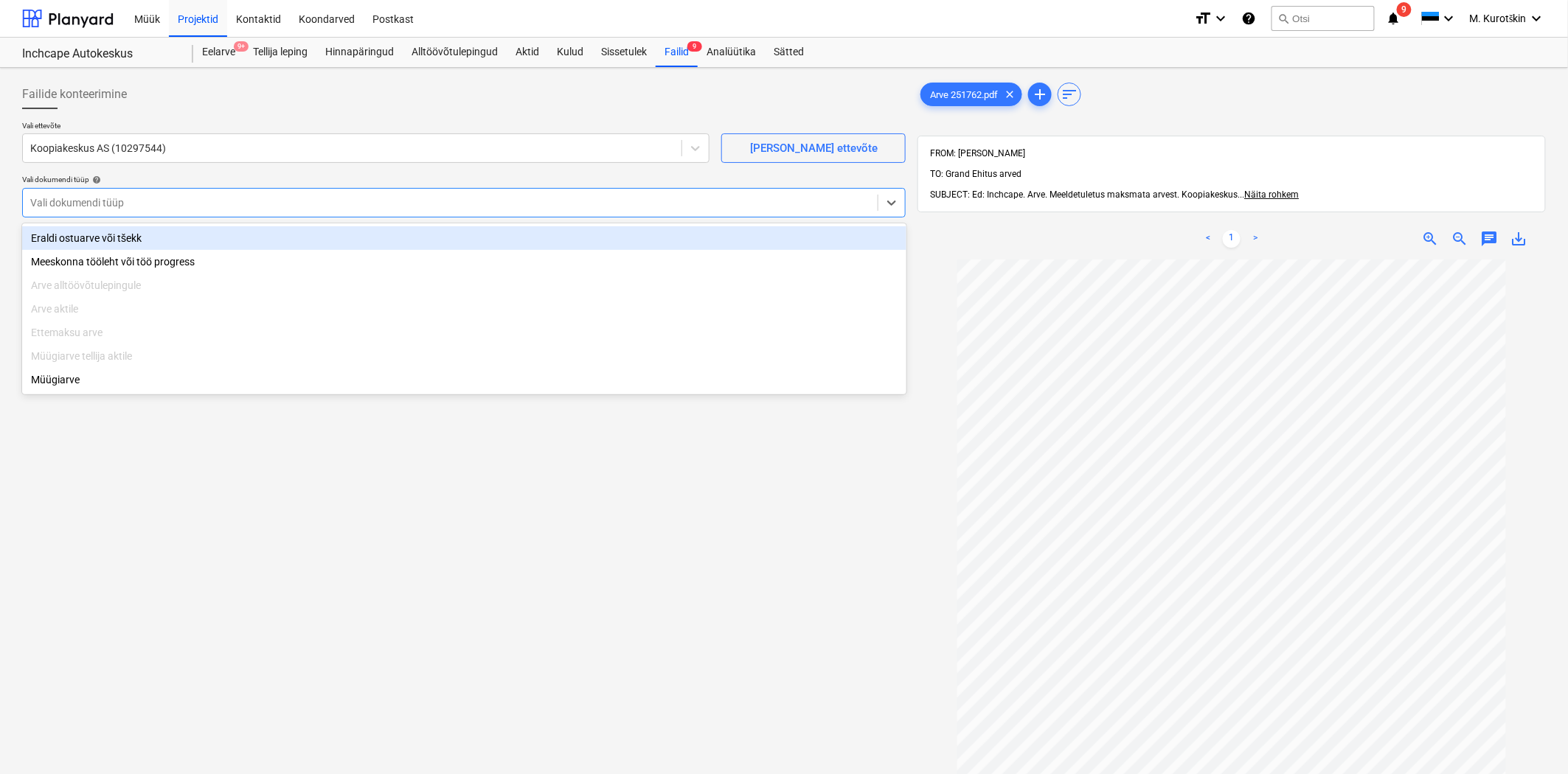
click at [210, 231] on div "Eraldi ostuarve või tšekk" at bounding box center [464, 238] width 884 height 23
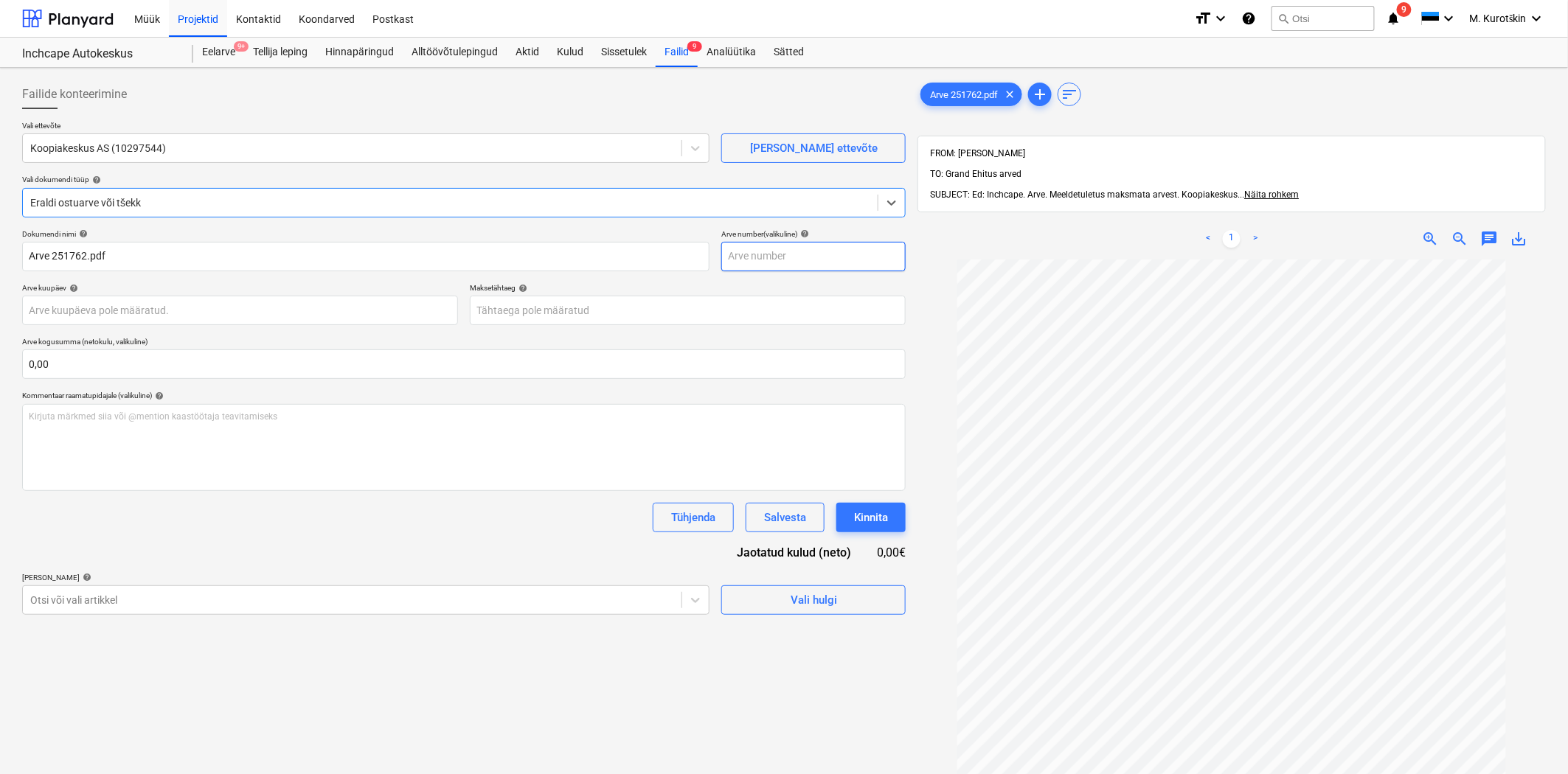
click at [799, 261] on input "text" at bounding box center [813, 257] width 184 height 29
type input "251762"
click at [603, 309] on body "Müük Projektid Kontaktid Koondarved Postkast format_size keyboard_arrow_down he…" at bounding box center [784, 387] width 1568 height 774
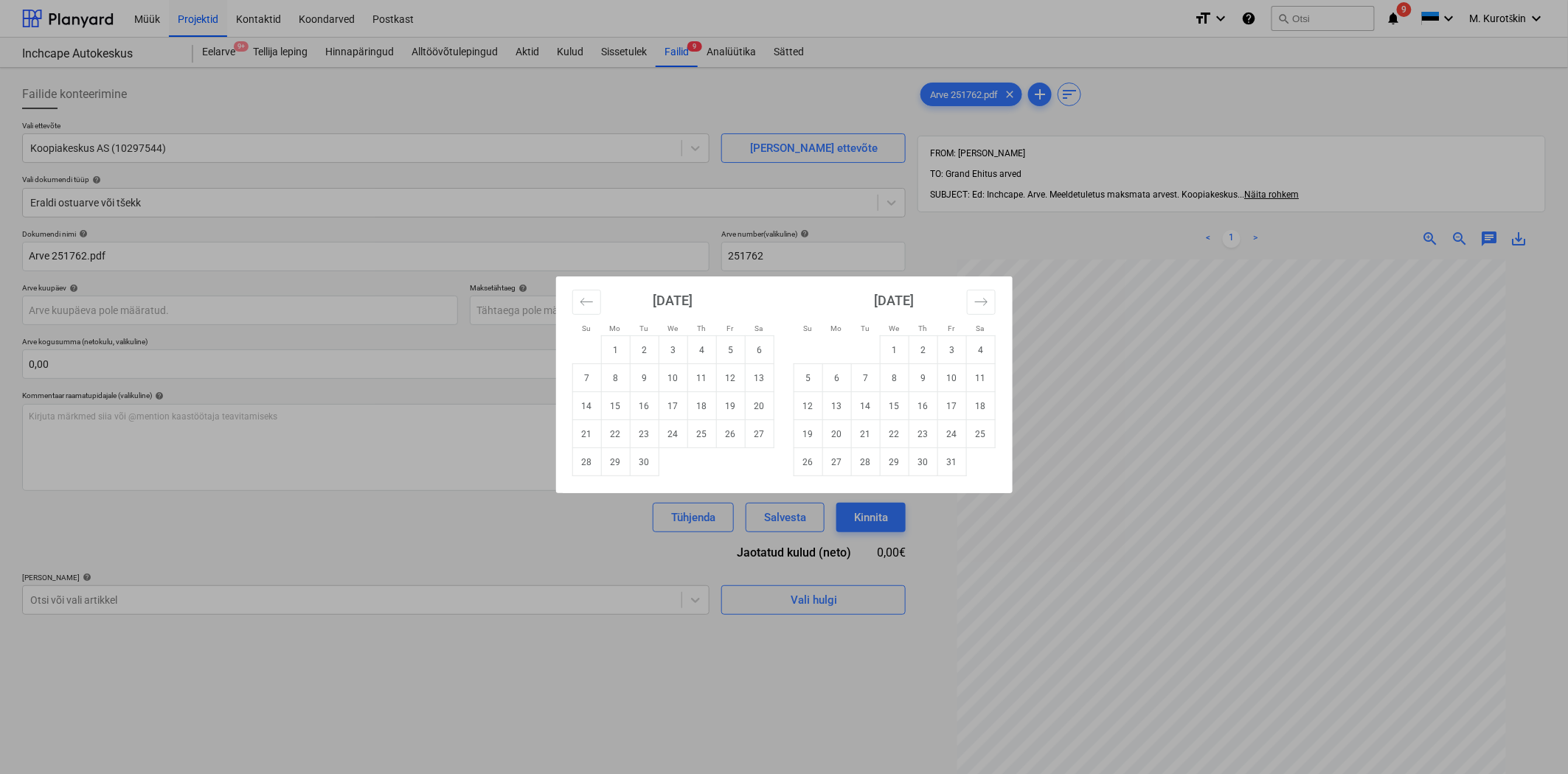
click at [490, 717] on div "Su Mo Tu We Th Fr Sa Su Mo Tu We Th Fr Sa [DATE] 1 2 3 4 5 6 7 8 9 10 11 12 13 …" at bounding box center [784, 387] width 1568 height 774
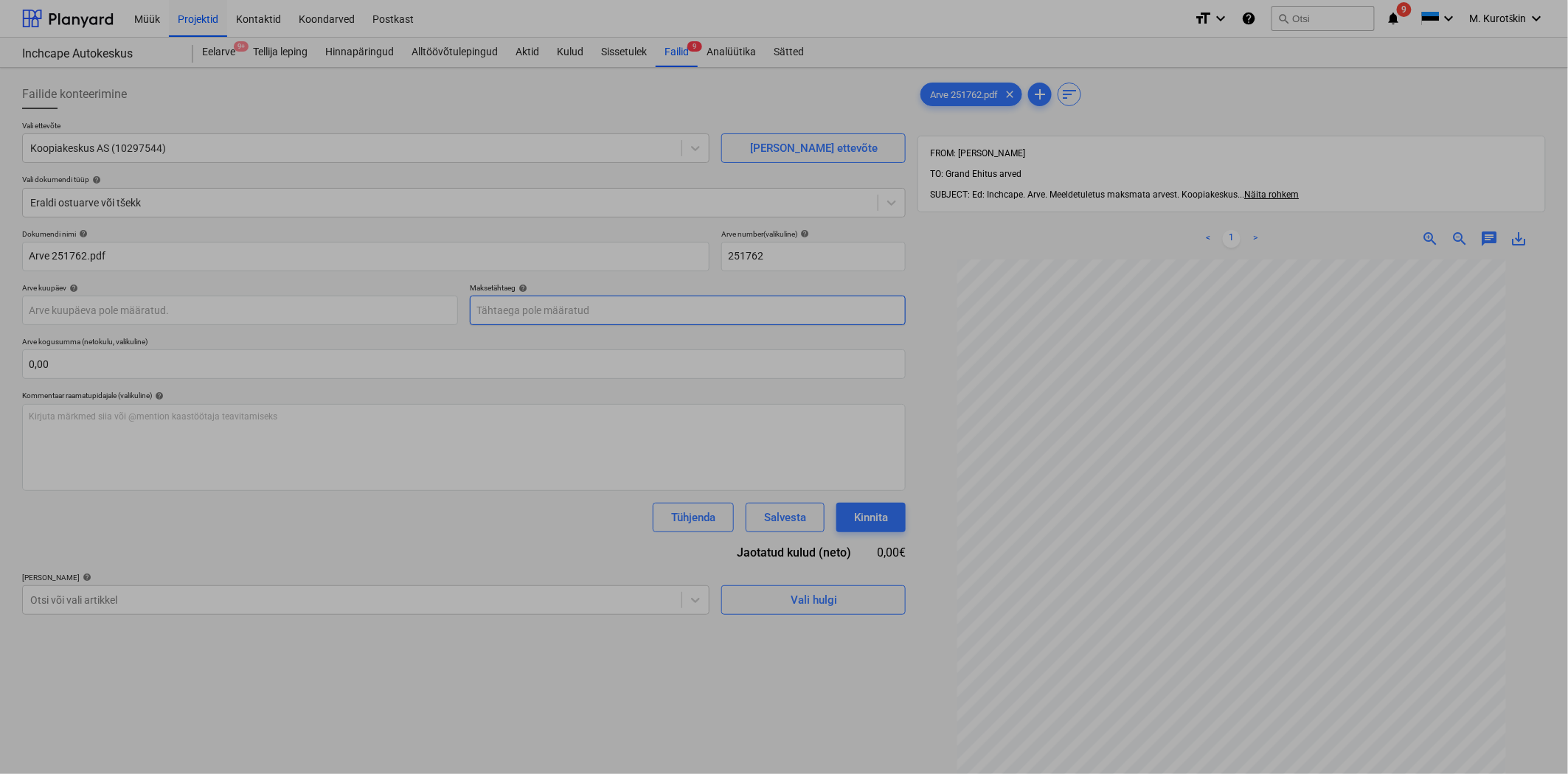
click at [549, 308] on body "Müük Projektid Kontaktid Koondarved Postkast format_size keyboard_arrow_down he…" at bounding box center [784, 387] width 1568 height 774
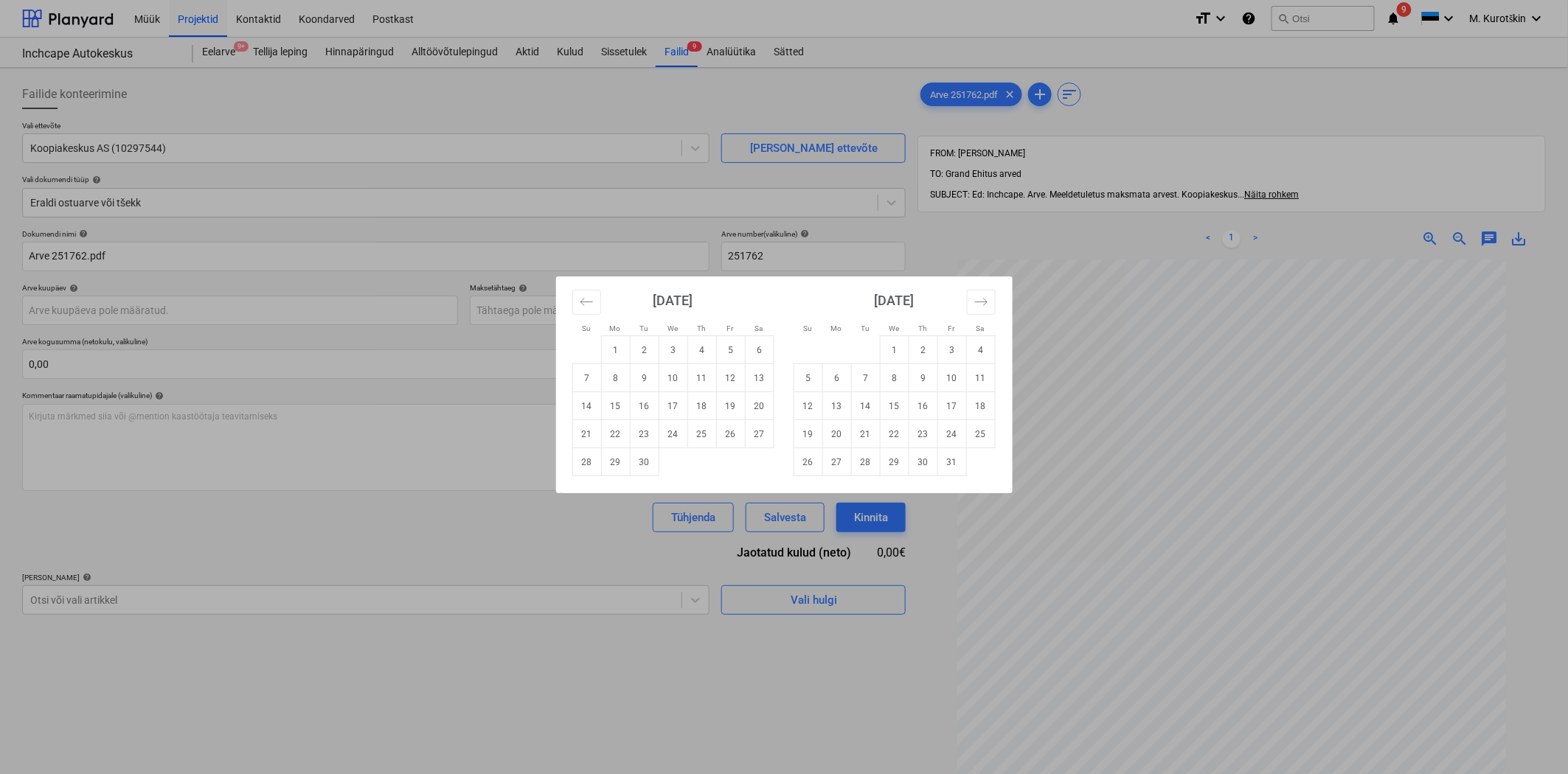
click at [507, 367] on div "Su Mo Tu We Th Fr Sa Su Mo Tu We Th Fr Sa [DATE] 1 2 3 4 5 6 7 8 9 10 11 12 13 …" at bounding box center [784, 387] width 1568 height 774
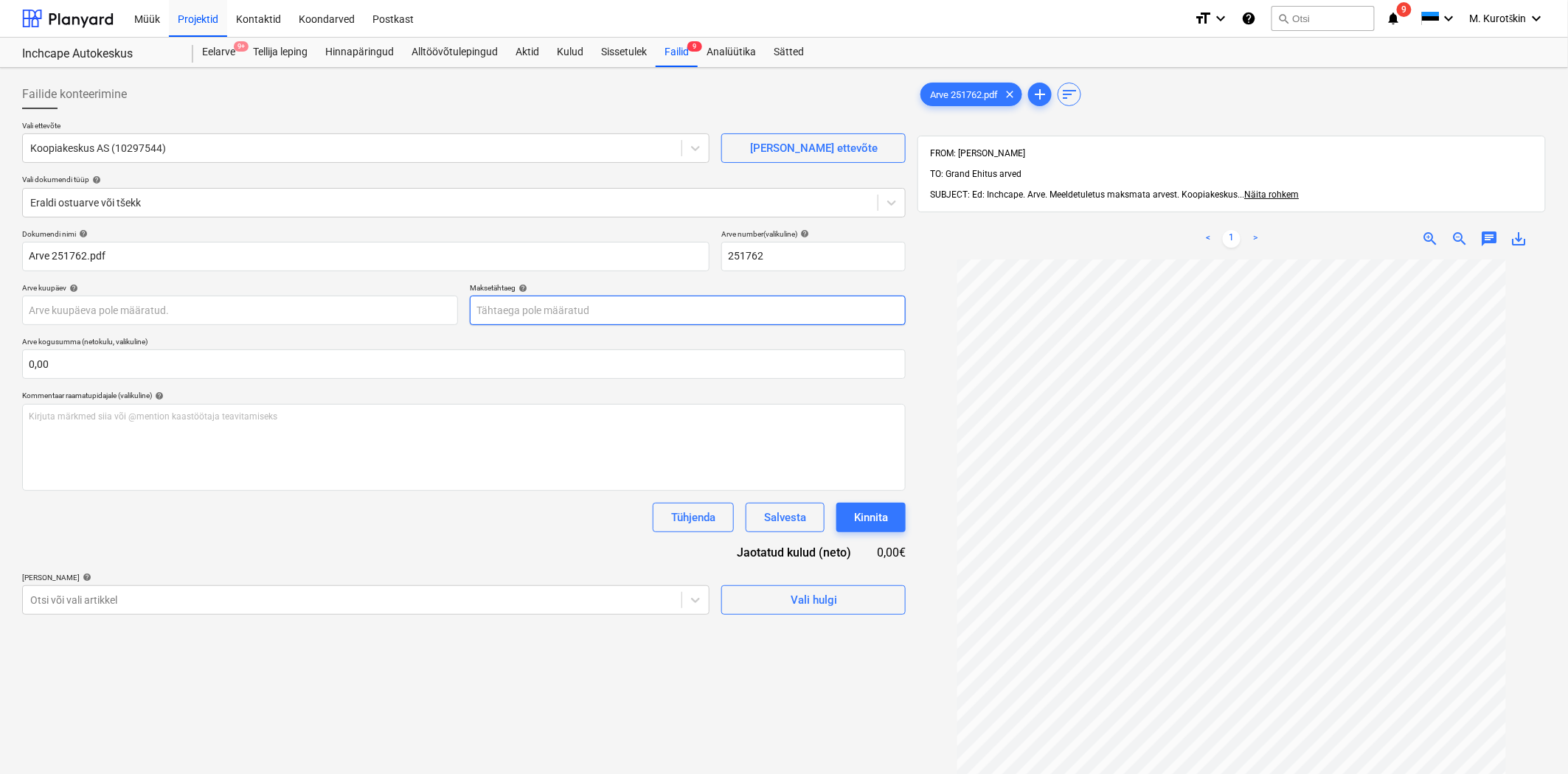
click at [551, 319] on body "Müük Projektid Kontaktid Koondarved Postkast format_size keyboard_arrow_down he…" at bounding box center [784, 387] width 1568 height 774
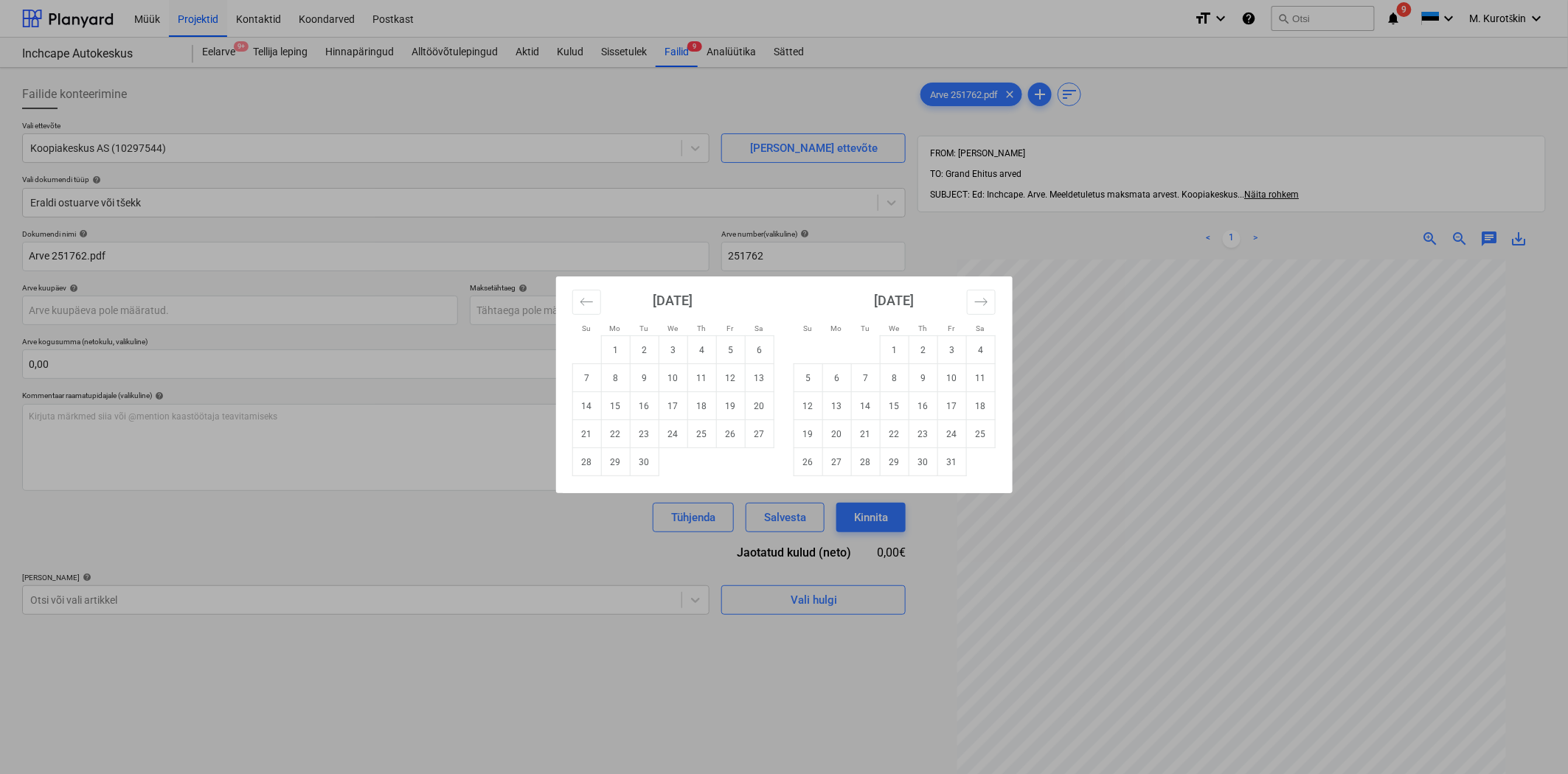
click at [477, 327] on div "Su Mo Tu We Th Fr Sa Su Mo Tu We Th Fr Sa [DATE] 1 2 3 4 5 6 7 8 9 10 11 12 13 …" at bounding box center [784, 387] width 1568 height 774
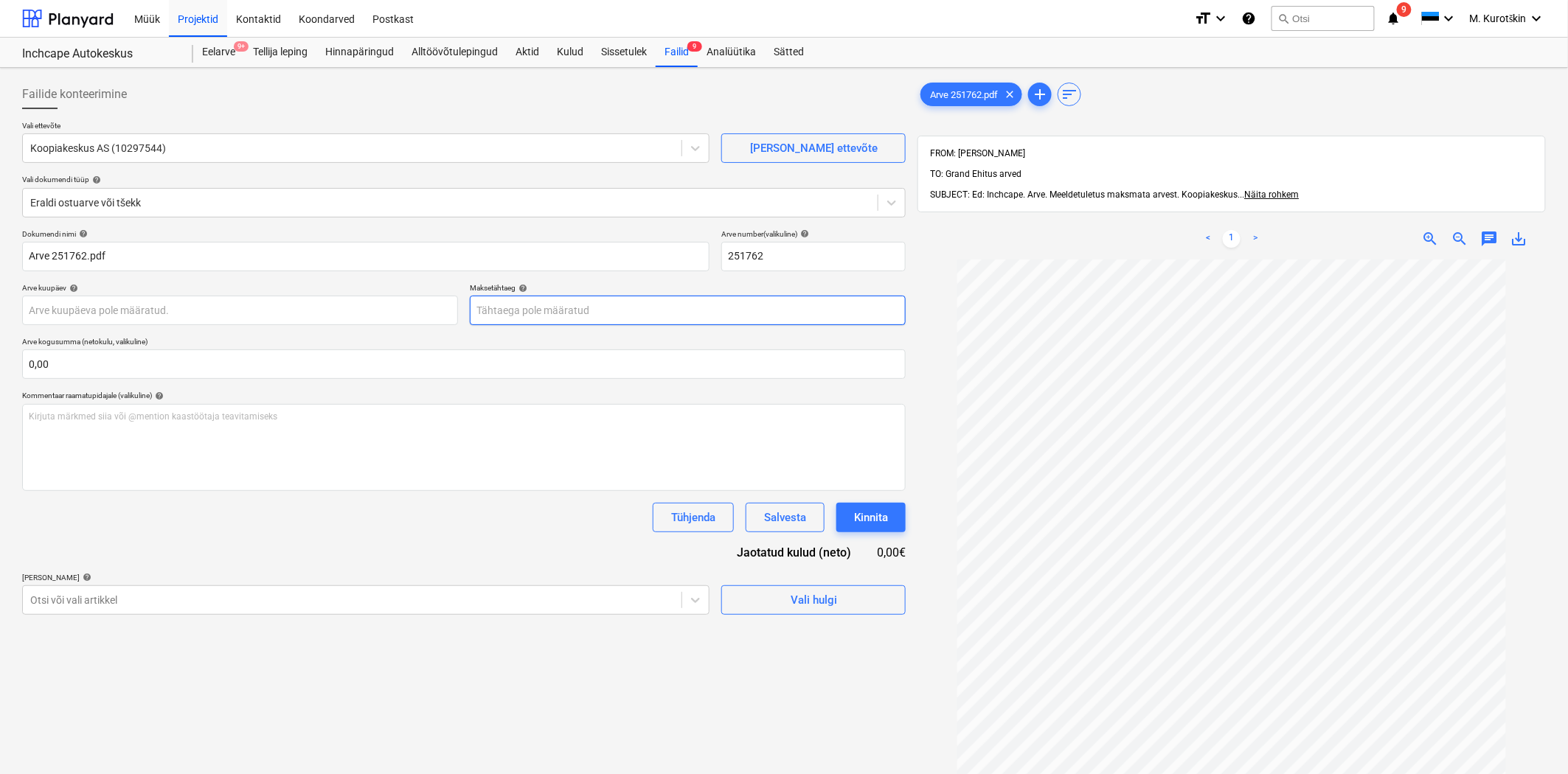
click at [558, 320] on body "Müük Projektid Kontaktid Koondarved Postkast format_size keyboard_arrow_down he…" at bounding box center [784, 387] width 1568 height 774
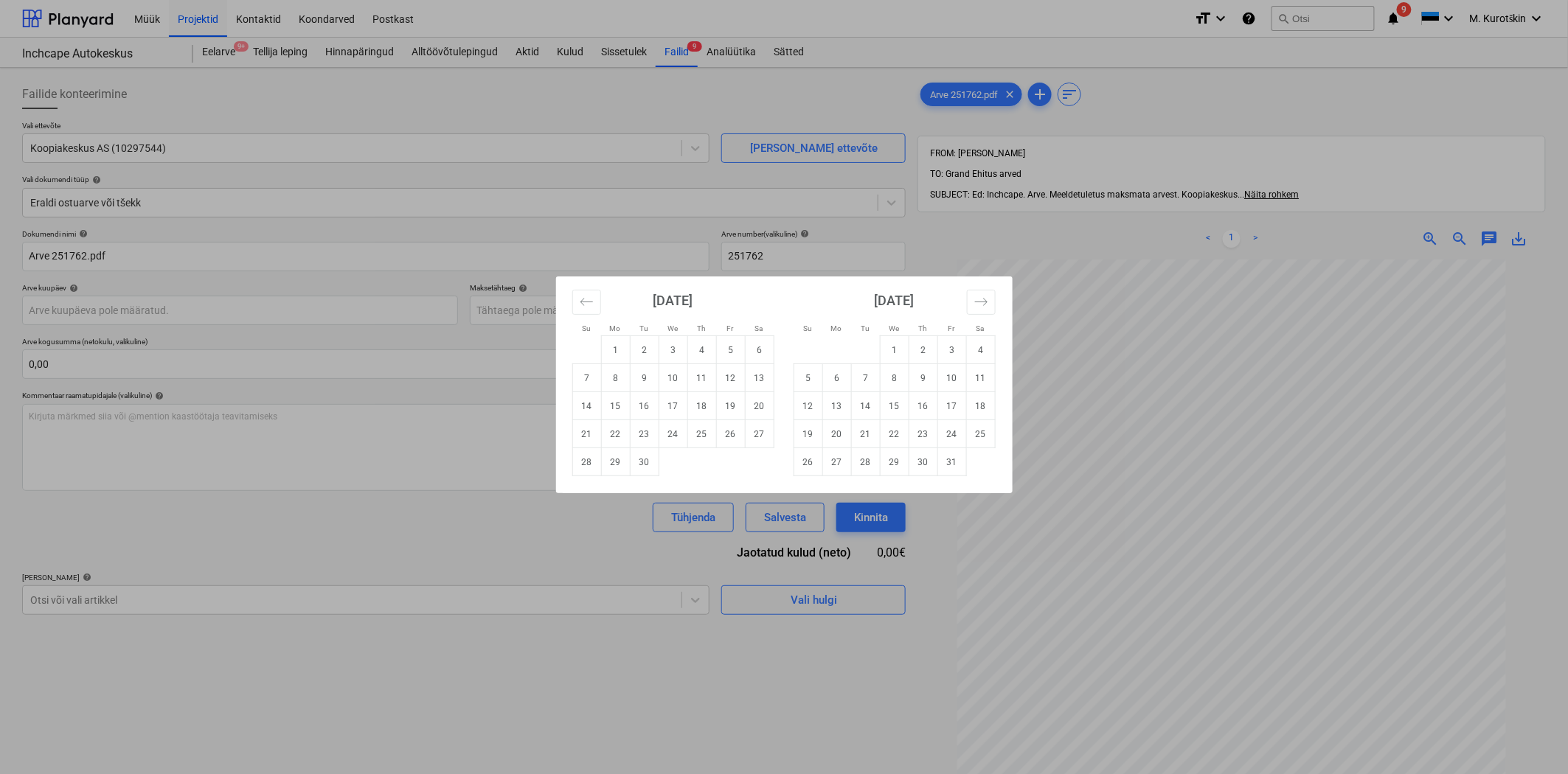
click at [1331, 349] on div "Su Mo Tu We Th Fr Sa Su Mo Tu We Th Fr Sa [DATE] 1 2 3 4 5 6 7 8 9 10 11 12 13 …" at bounding box center [784, 387] width 1568 height 774
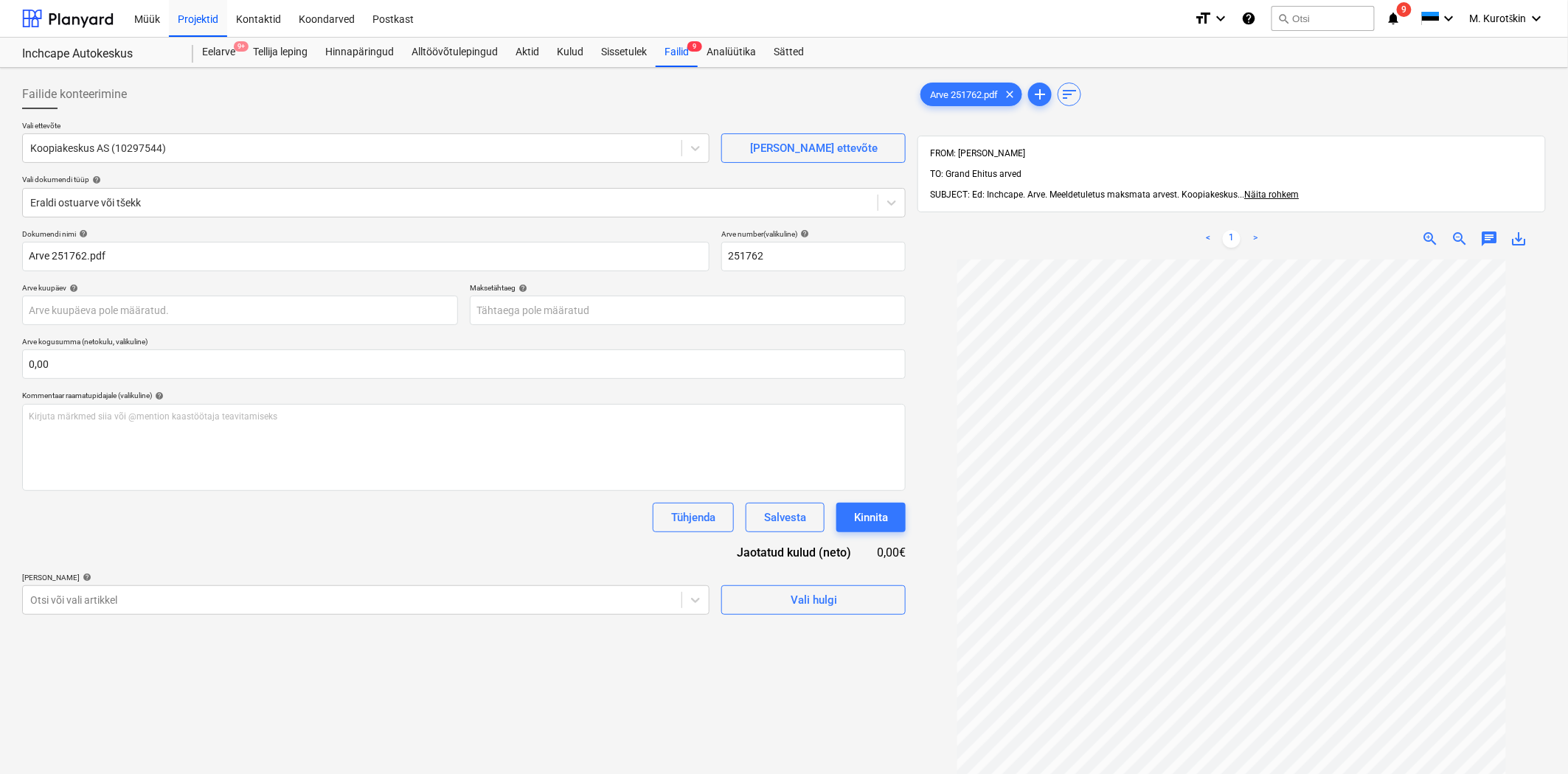
scroll to position [46, 0]
click at [1282, 189] on span "Näita rohkem" at bounding box center [1272, 194] width 54 height 10
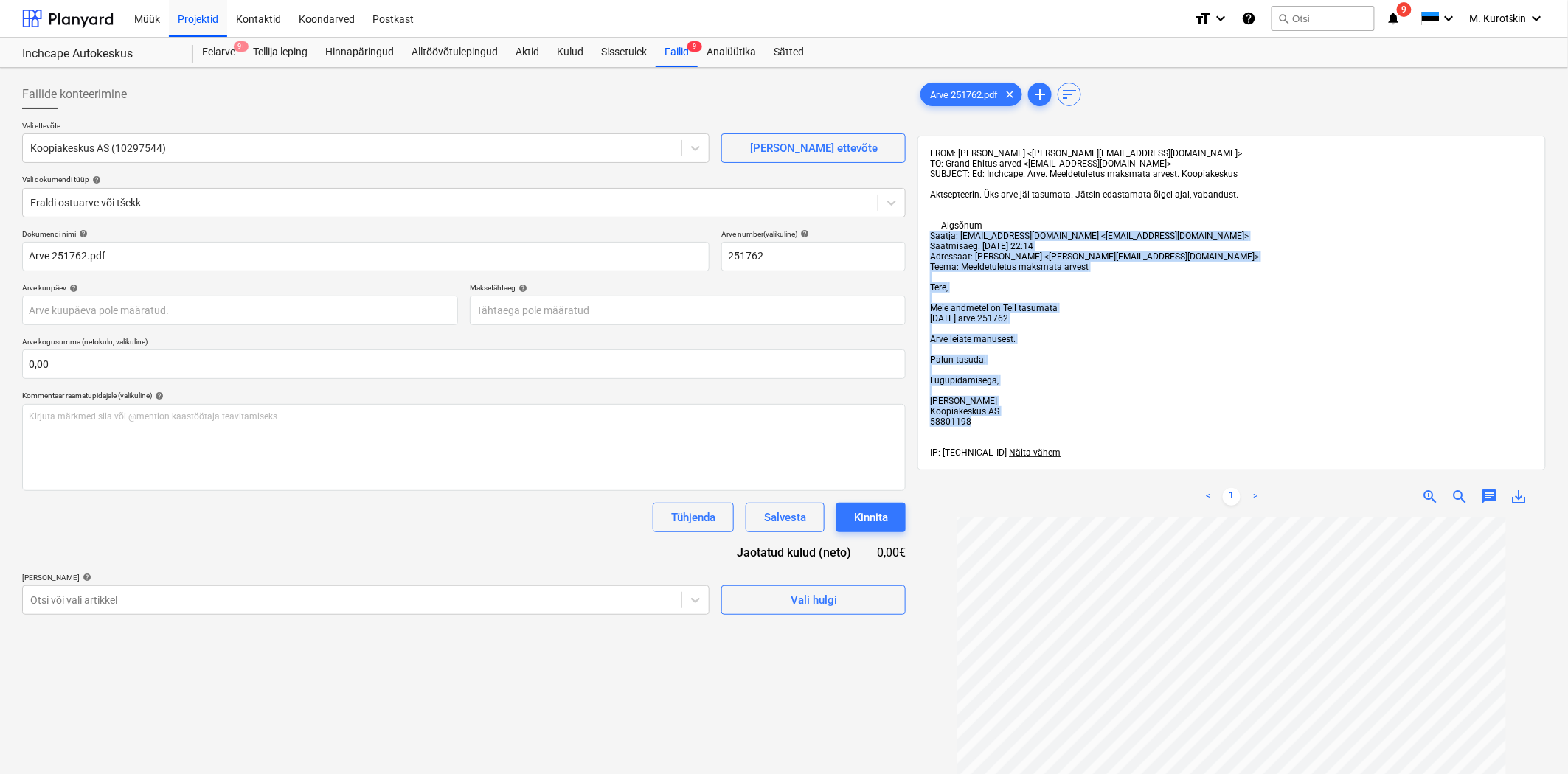
drag, startPoint x: 927, startPoint y: 240, endPoint x: 1026, endPoint y: 425, distance: 209.8
click at [1026, 425] on div "FROM: [PERSON_NAME] <[PERSON_NAME][EMAIL_ADDRESS][DOMAIN_NAME]> TO: Grand Ehitu…" at bounding box center [1232, 302] width 628 height 334
copy span "Saatja: [EMAIL_ADDRESS][DOMAIN_NAME] <[EMAIL_ADDRESS][DOMAIN_NAME]>  Saatmisae…"
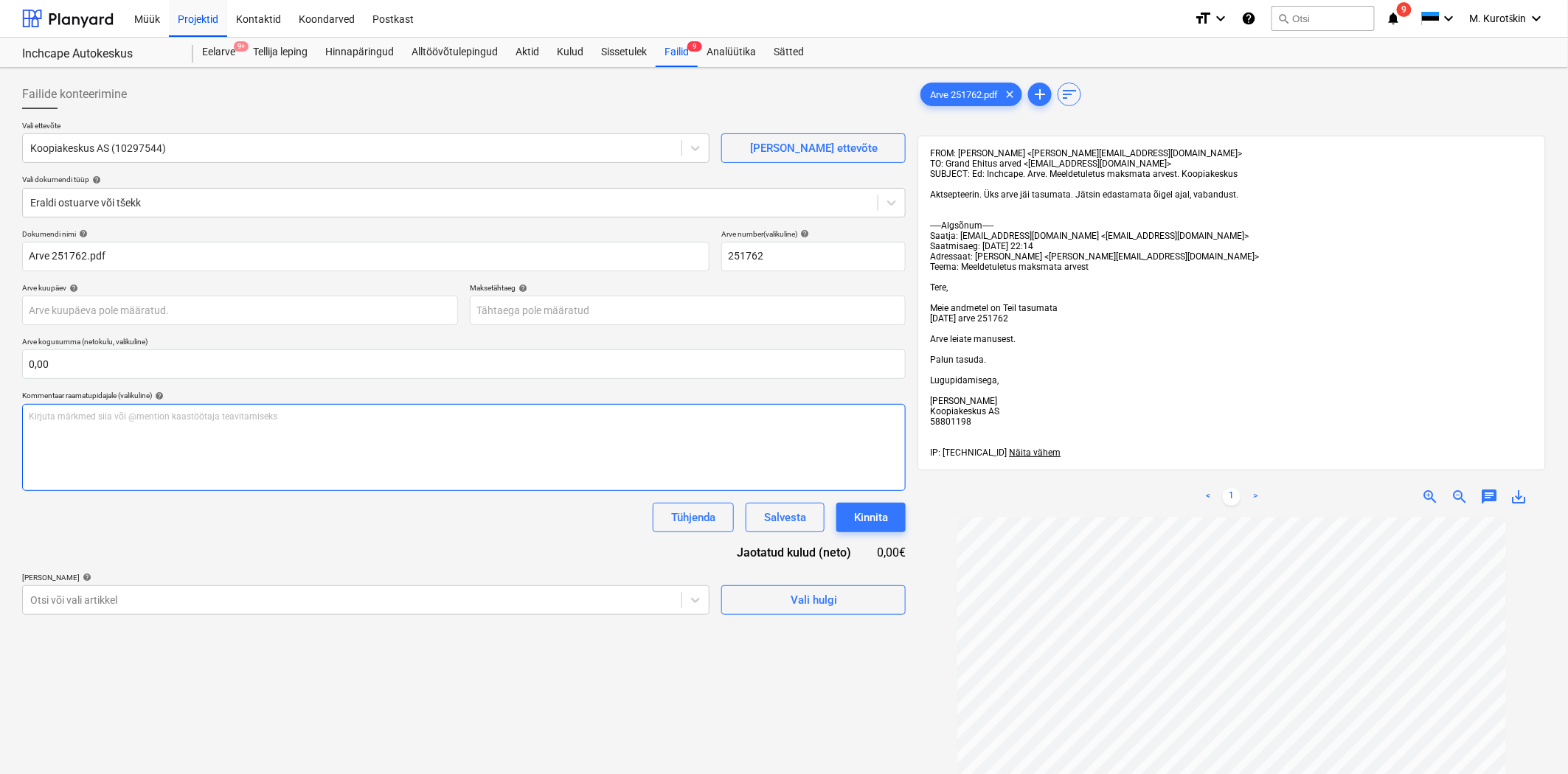
click at [415, 423] on div "Kirjuta märkmed siia või @mention kaastöötaja teavitamiseks ﻿" at bounding box center [464, 447] width 883 height 87
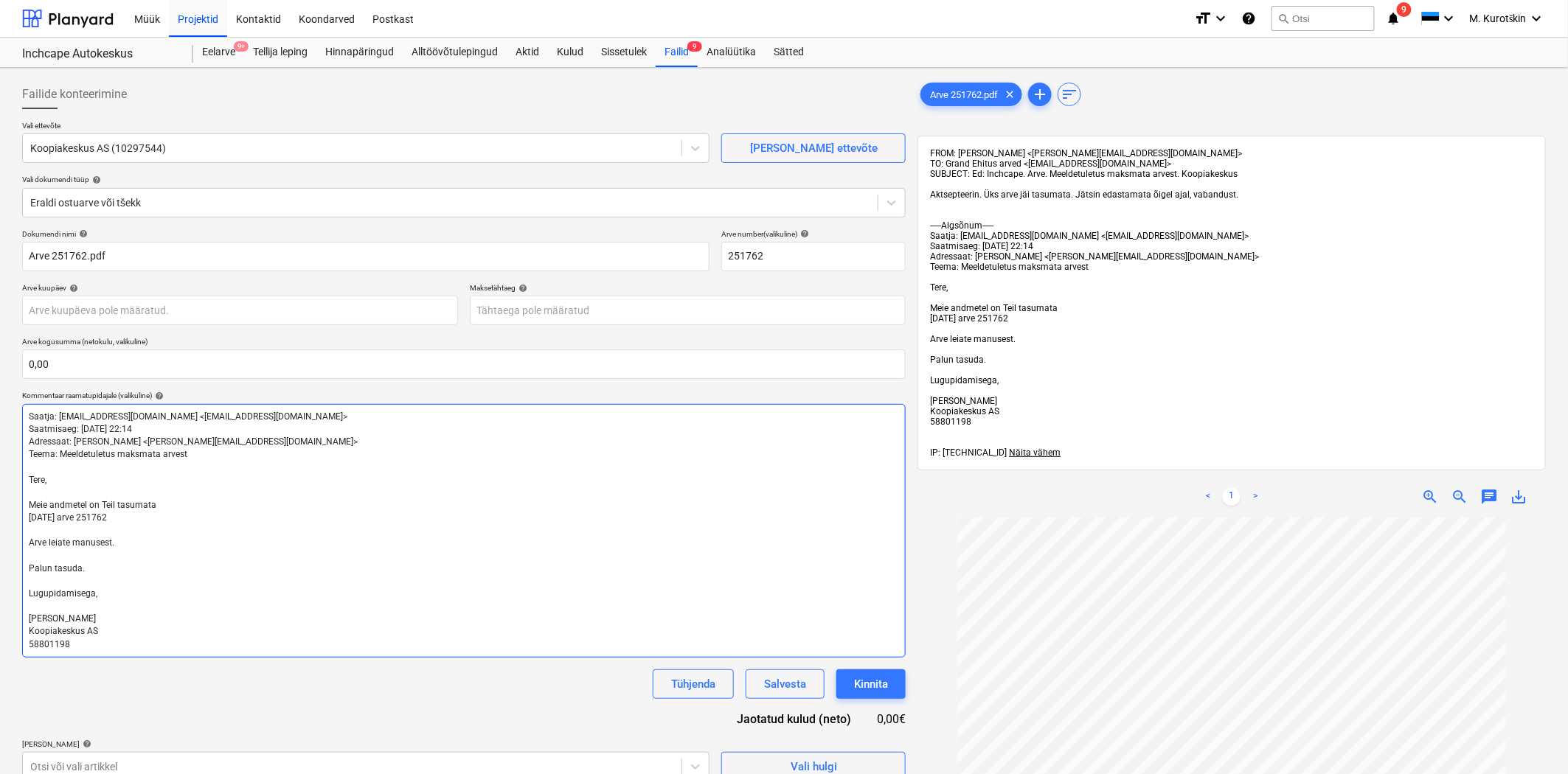
click at [363, 522] on p "[DATE] arve 251762" at bounding box center [463, 517] width 870 height 13
click at [363, 480] on p "Tere," at bounding box center [463, 480] width 870 height 13
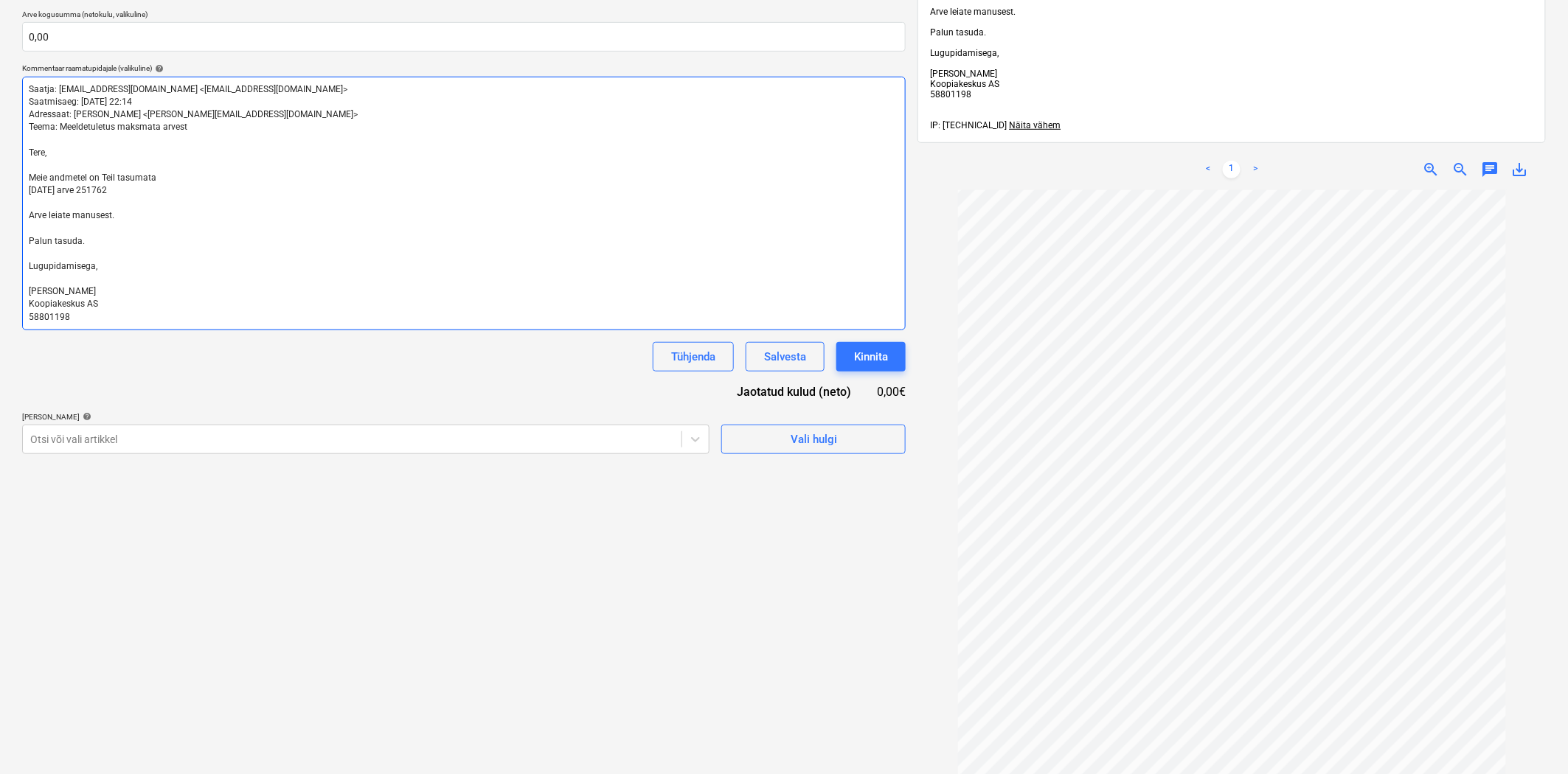
scroll to position [82, 0]
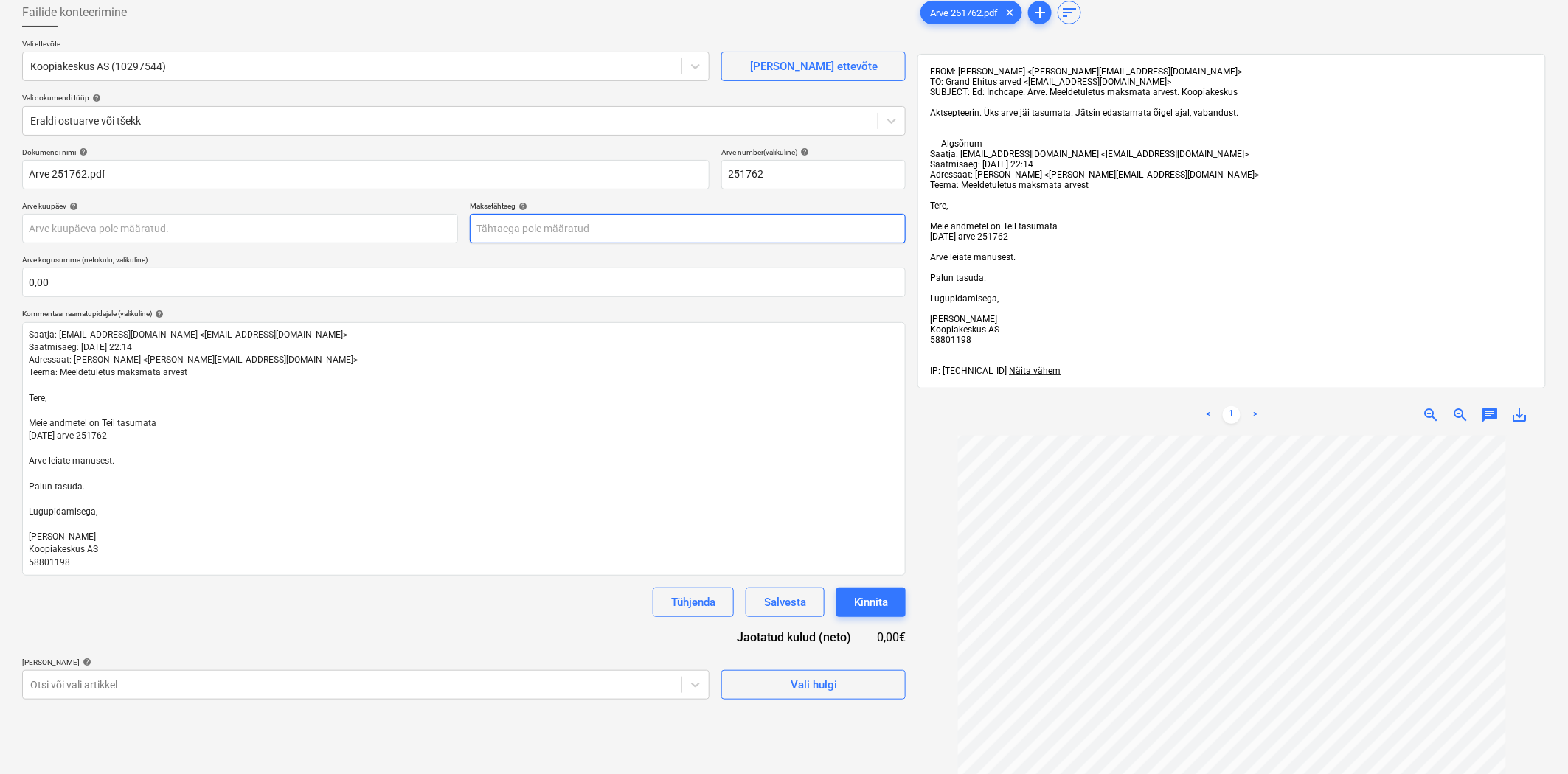
click at [621, 224] on body "Müük Projektid Kontaktid Koondarved Postkast format_size keyboard_arrow_down he…" at bounding box center [784, 305] width 1568 height 774
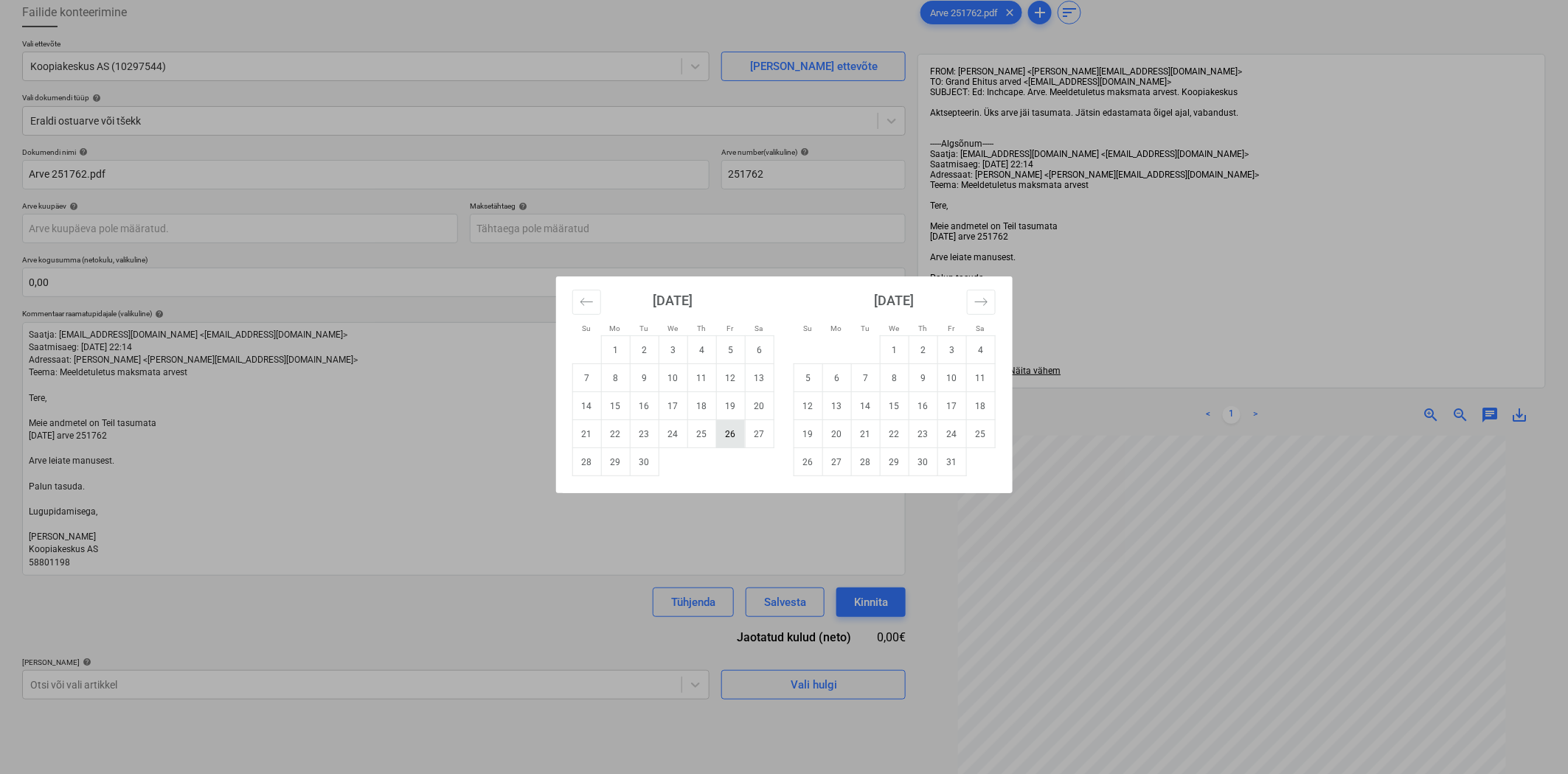
click at [741, 432] on td "26" at bounding box center [730, 434] width 29 height 28
type input "[DATE]"
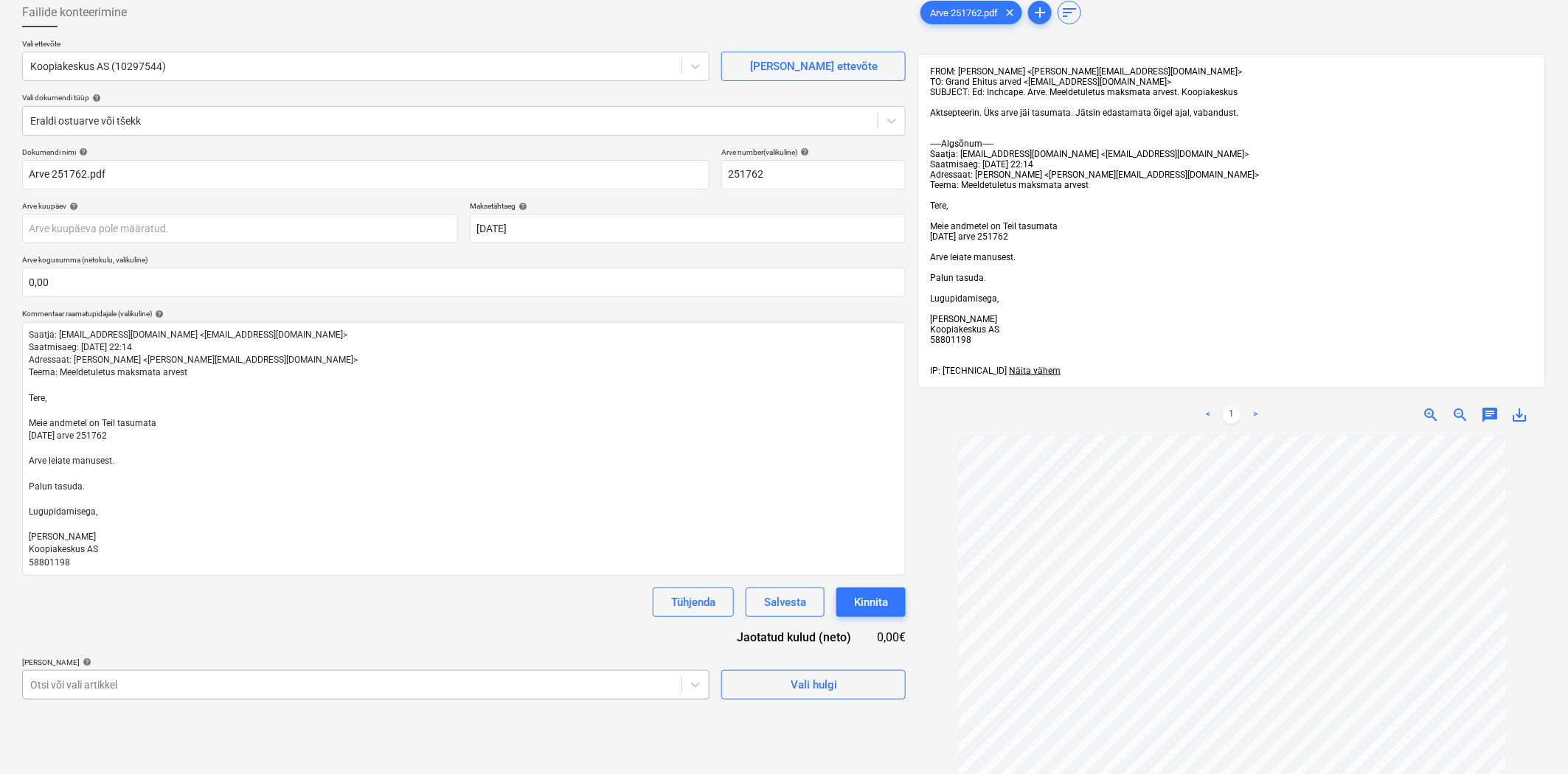
scroll to position [244, 0]
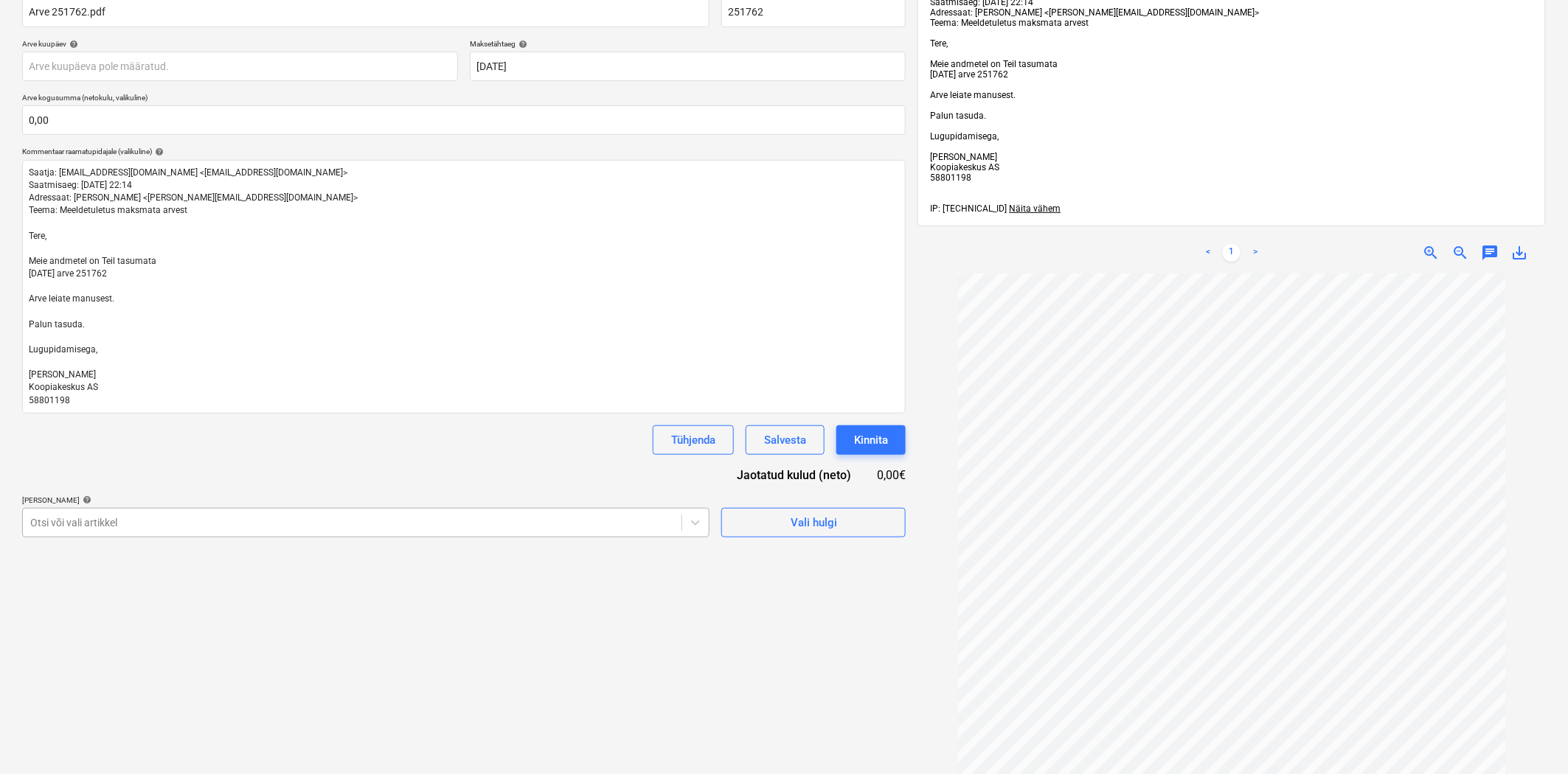
click at [281, 530] on body "Müük Projektid Kontaktid Koondarved Postkast format_size keyboard_arrow_down he…" at bounding box center [784, 143] width 1568 height 774
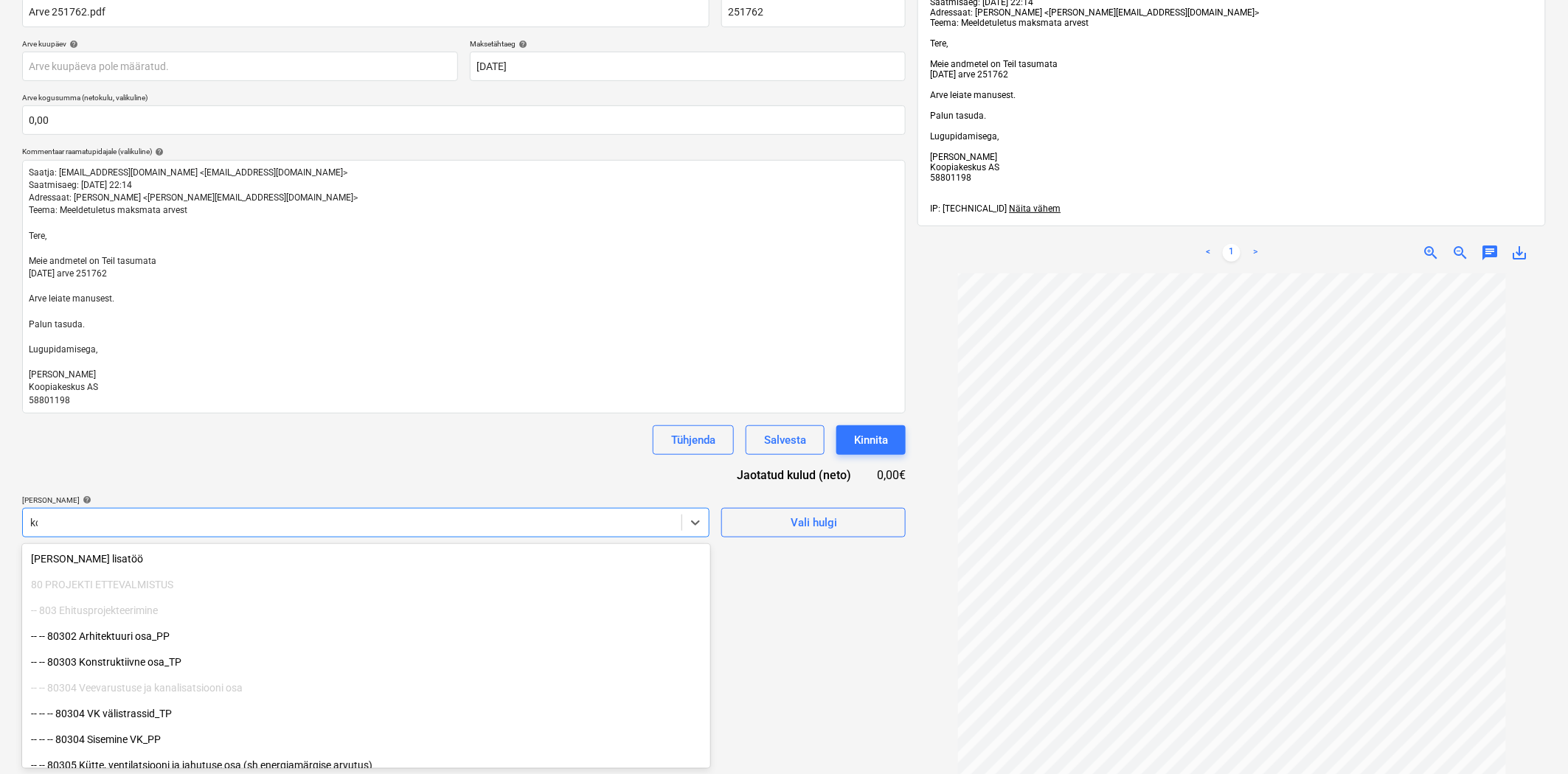
type input "k"
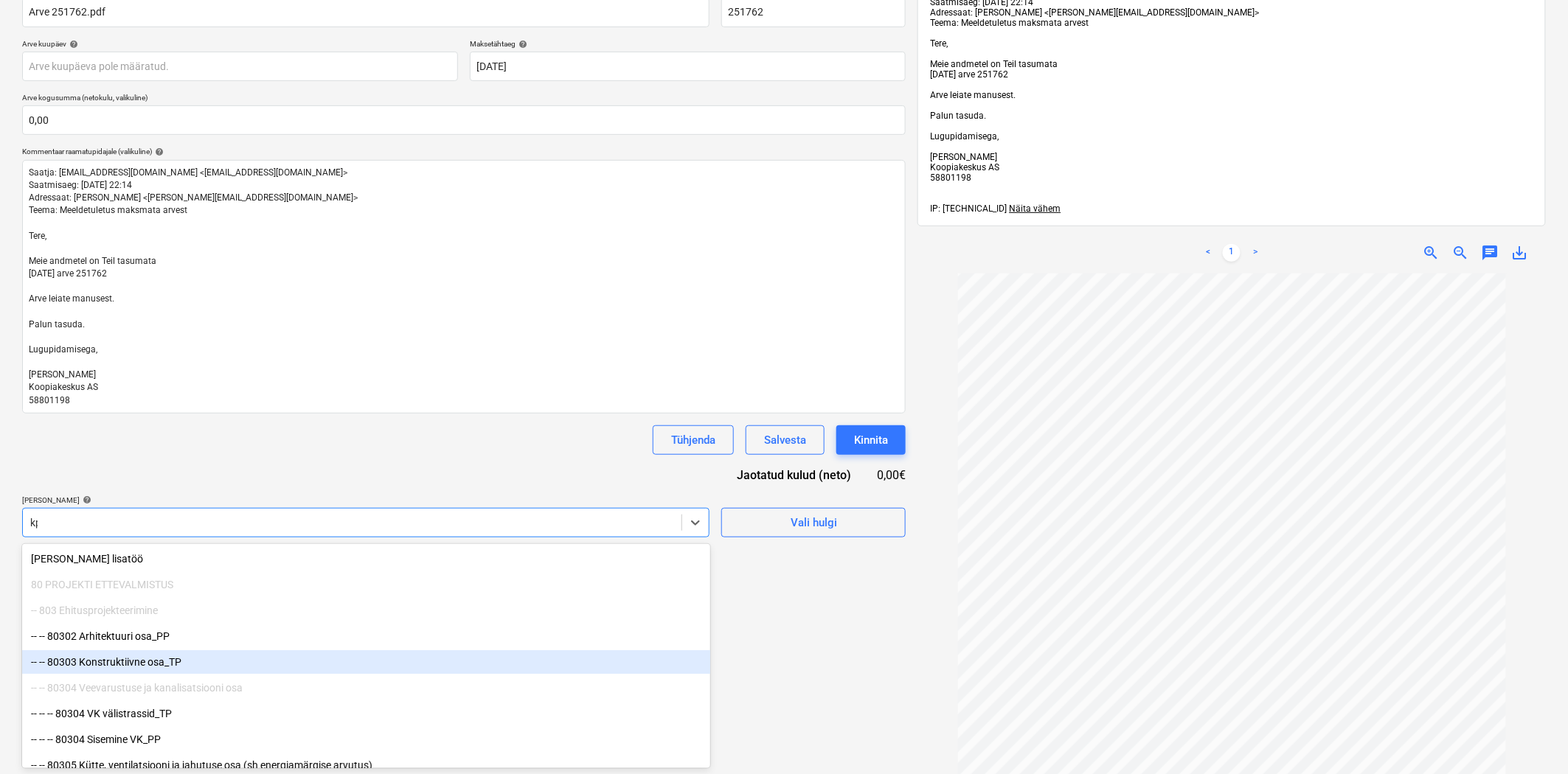
type input "k"
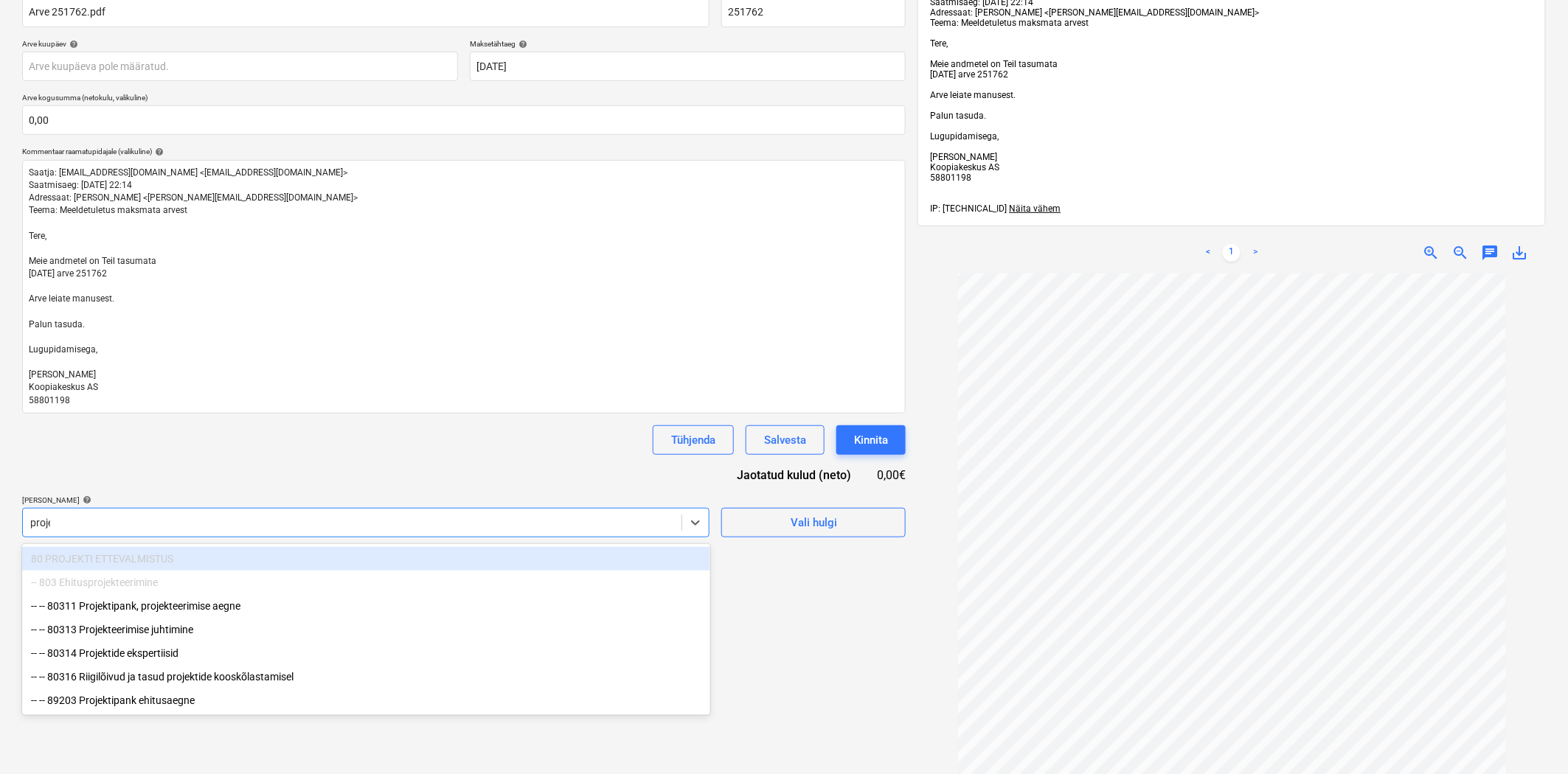
type input "projek"
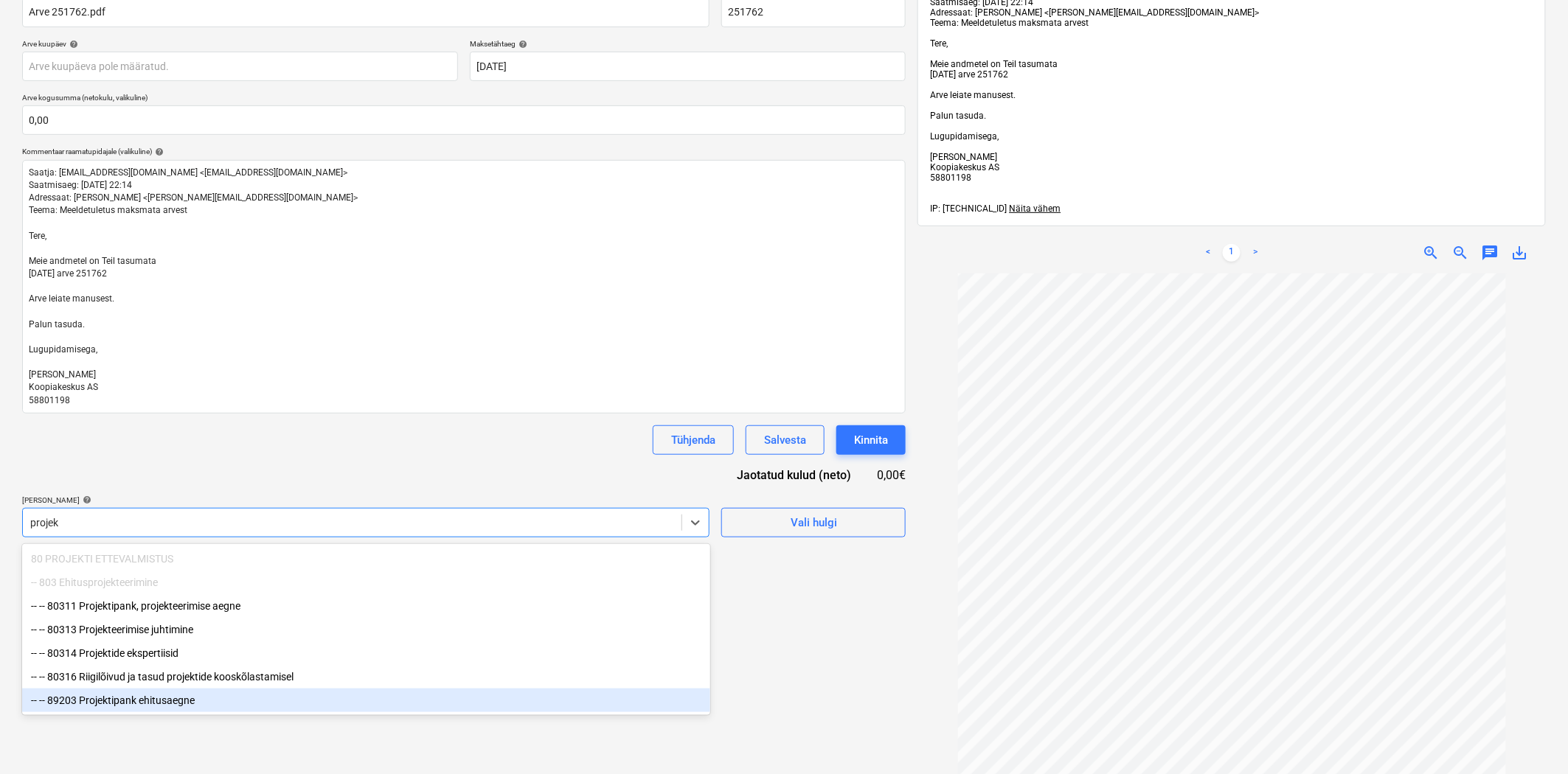
click at [195, 694] on div "-- -- 89203 Projektipank ehitusaegne" at bounding box center [367, 700] width 688 height 23
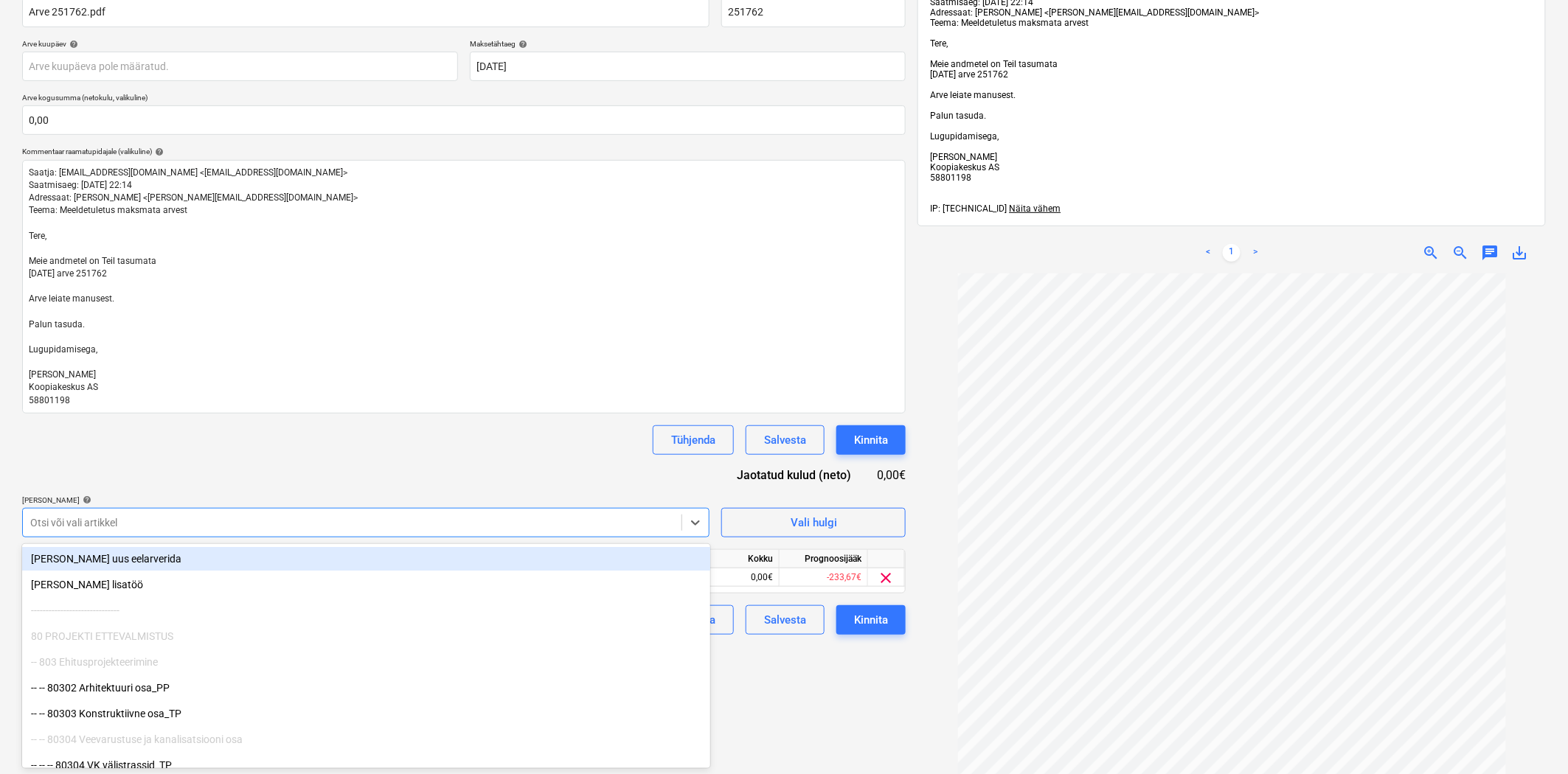
click at [335, 477] on div "Dokumendi nimi help Arve 251762.pdf Arve number (valikuline) help 251762 Arve k…" at bounding box center [464, 310] width 883 height 650
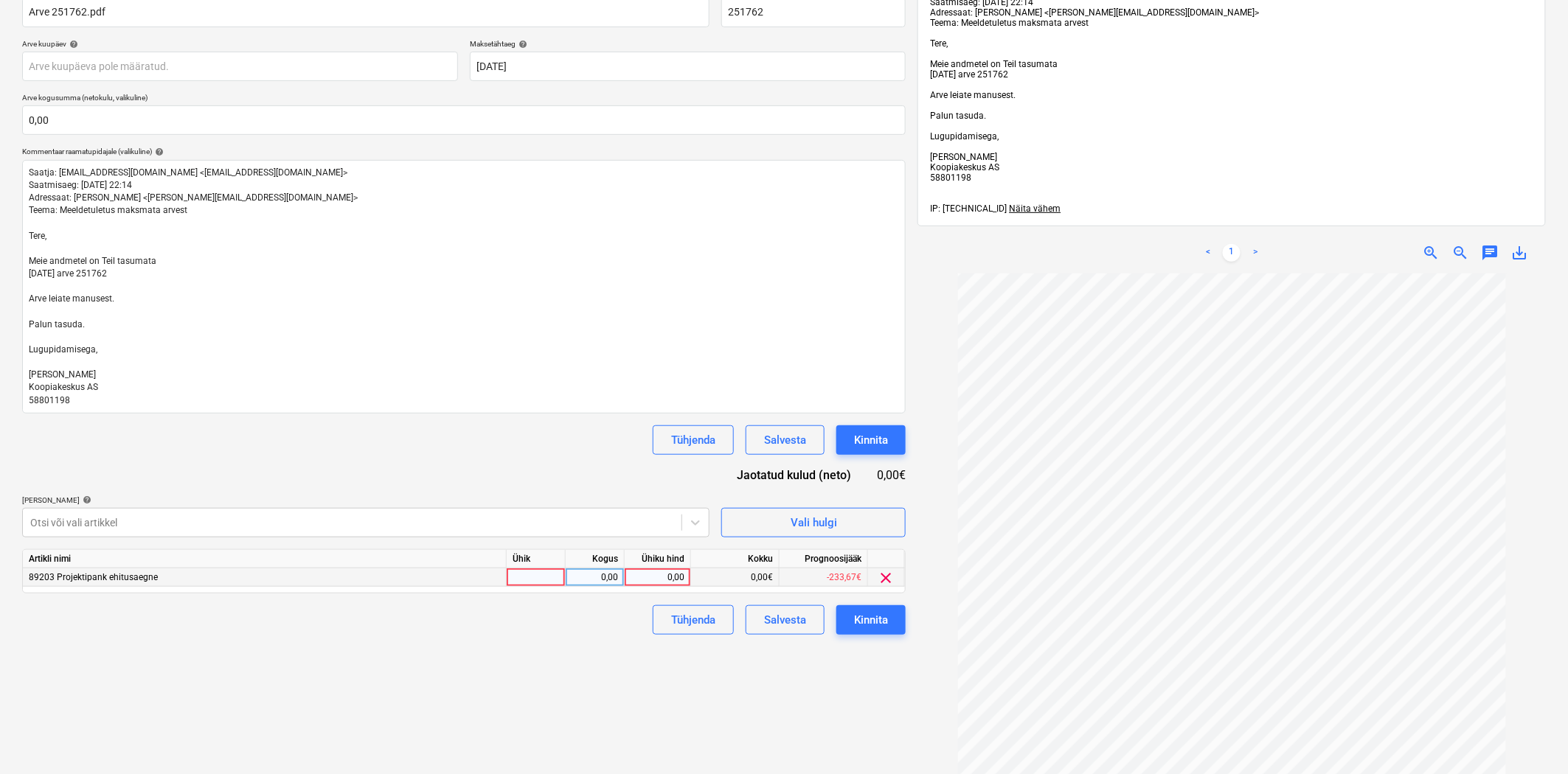
click at [675, 584] on div "0,00" at bounding box center [658, 577] width 54 height 18
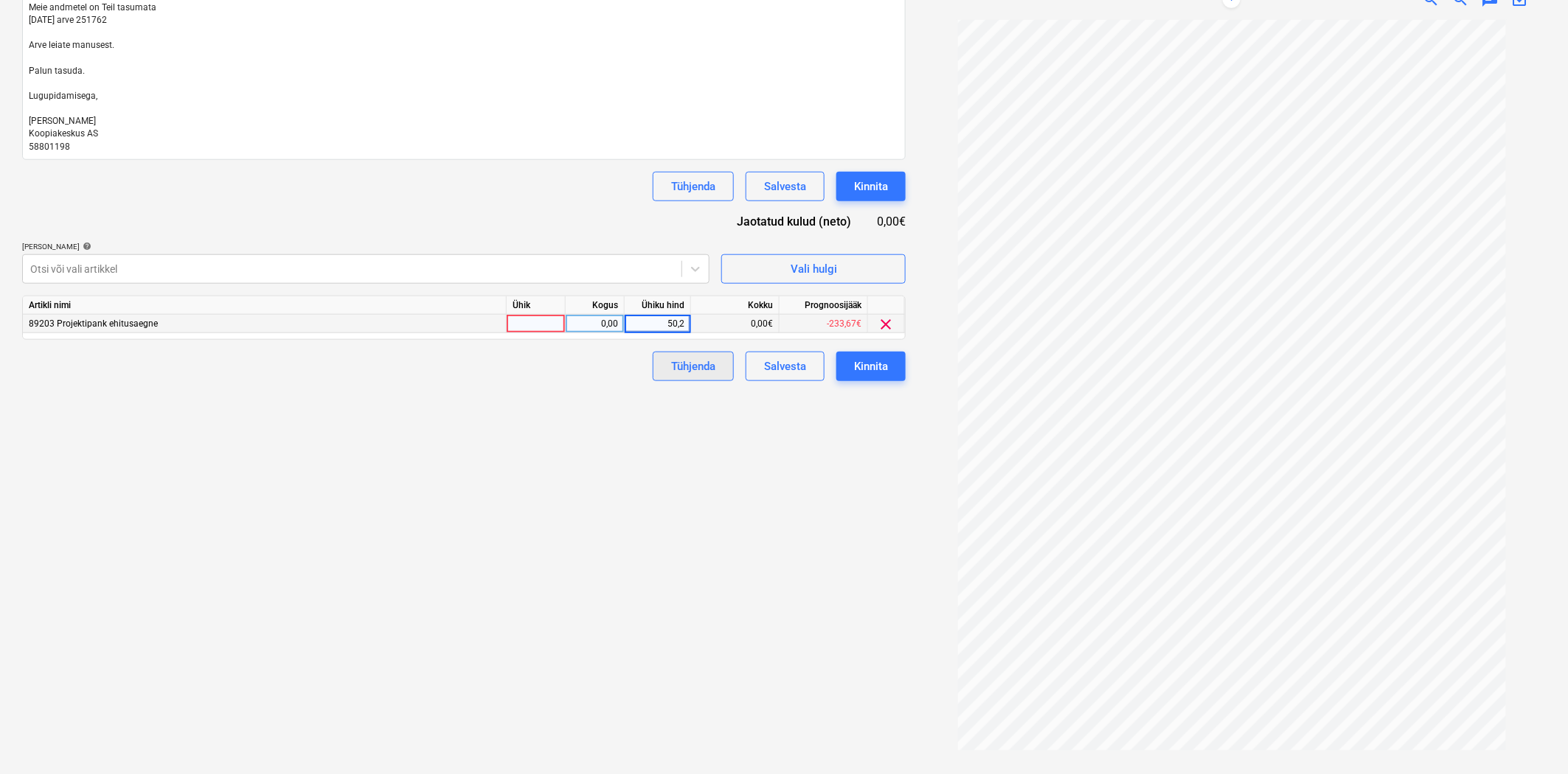
type input "50,27"
click at [629, 542] on div "Failide konteerimine Vali ettevõte Koopiakeskus AS (10297544) [PERSON_NAME] uus…" at bounding box center [464, 172] width 896 height 1192
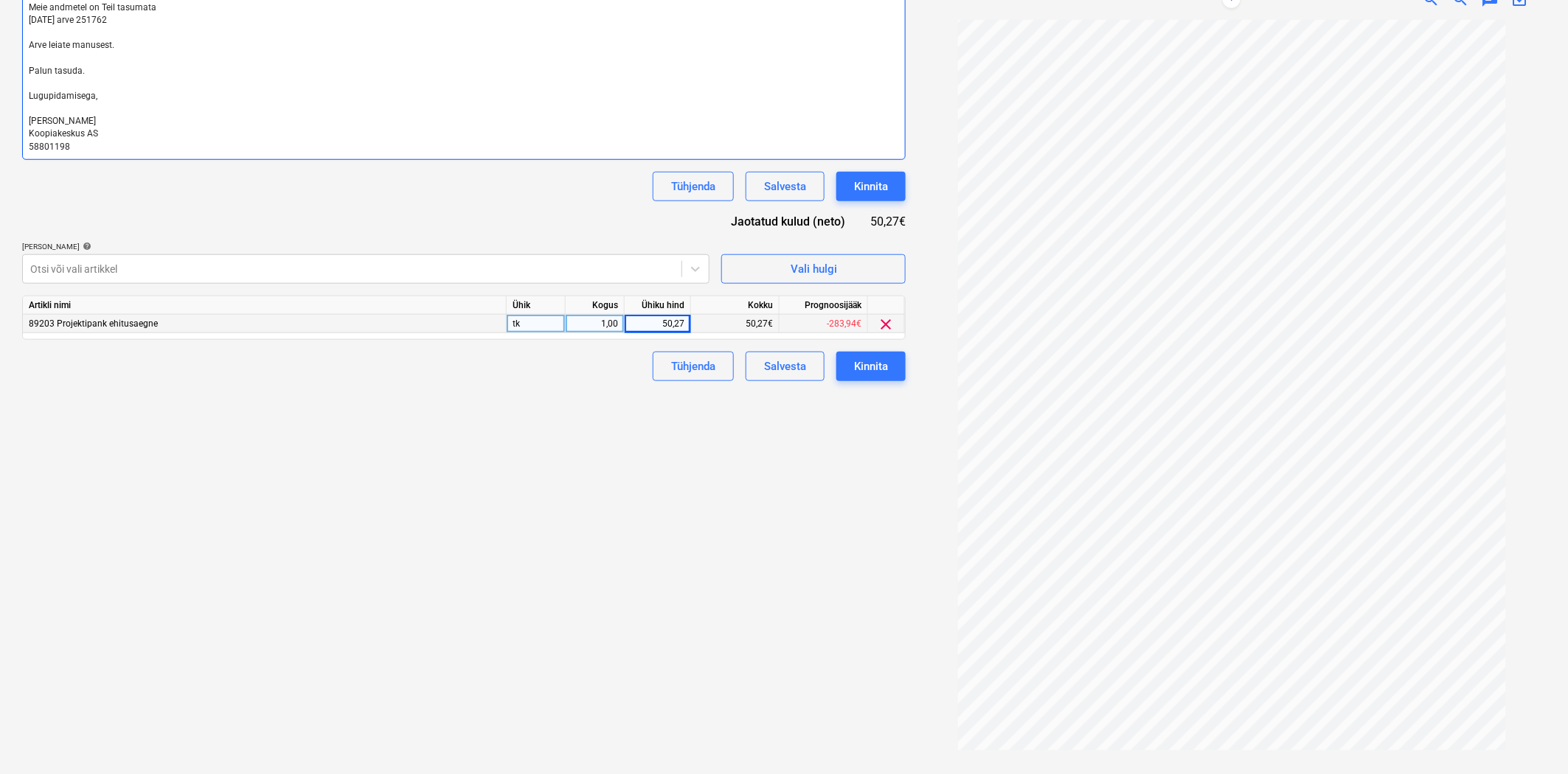
scroll to position [0, 0]
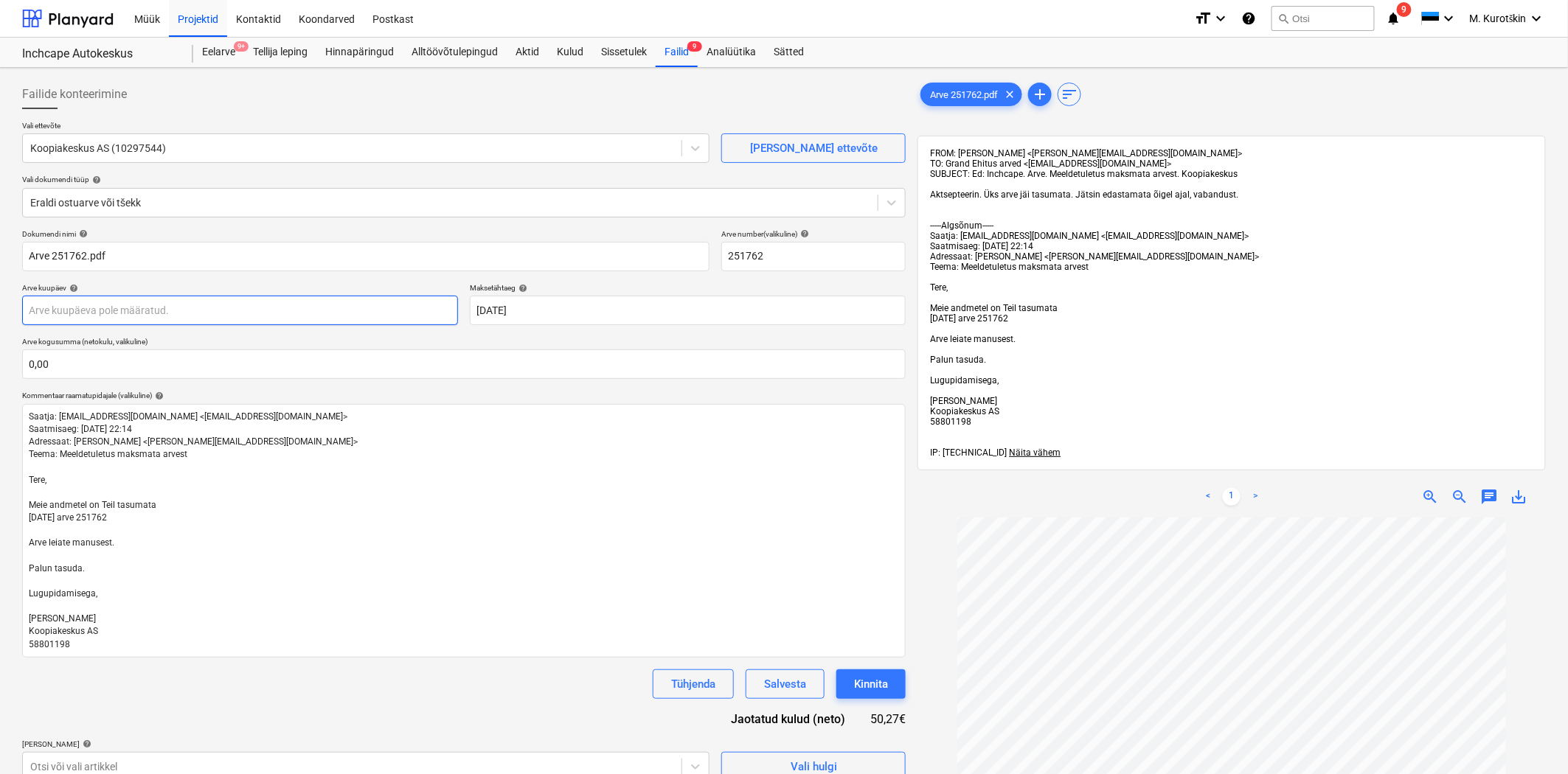
click at [258, 312] on body "Müük Projektid Kontaktid Koondarved Postkast format_size keyboard_arrow_down he…" at bounding box center [784, 387] width 1568 height 774
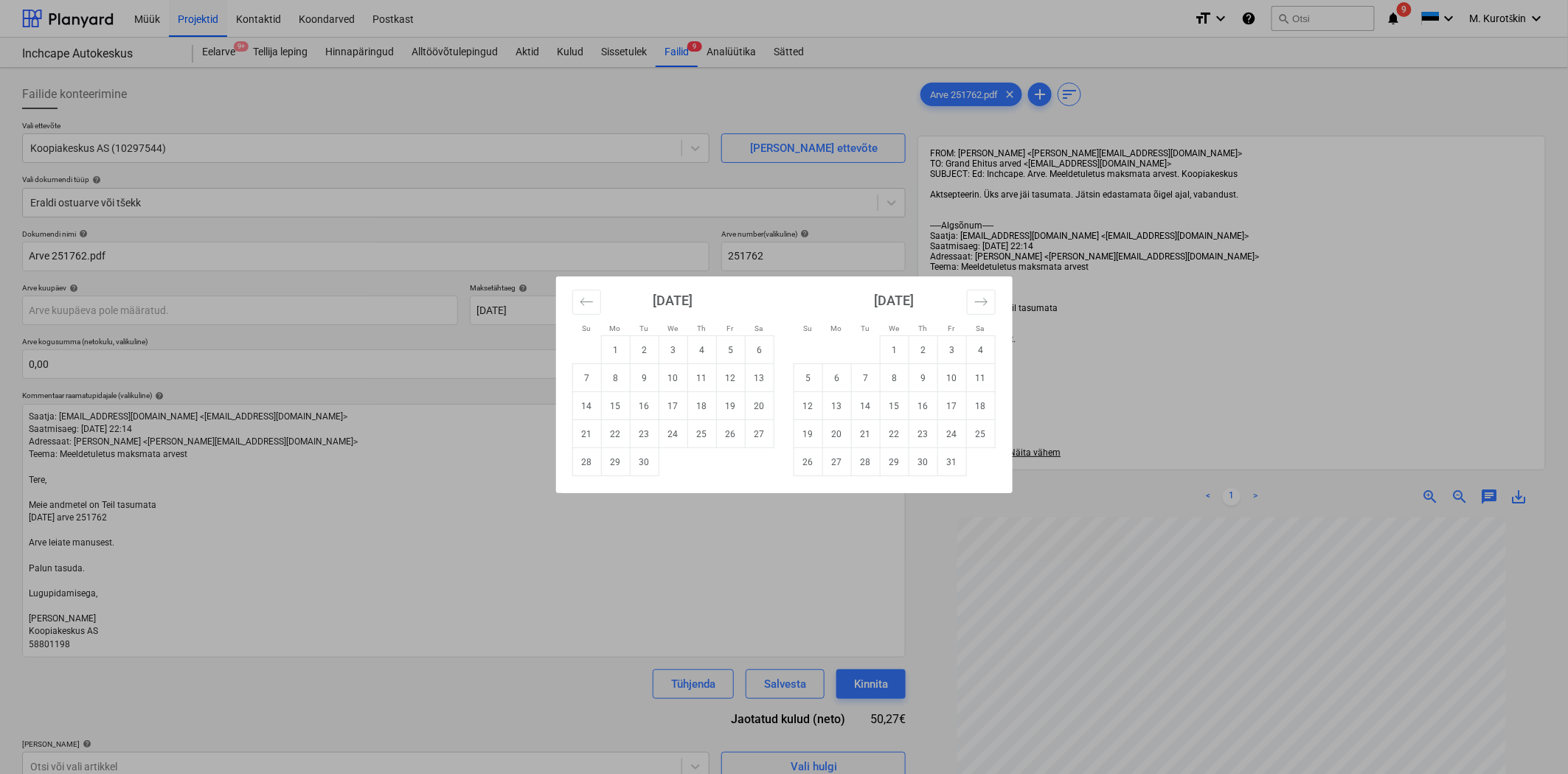
click at [303, 286] on div "Su Mo Tu We Th Fr Sa Su Mo Tu We Th Fr Sa [DATE] 1 2 3 4 5 6 7 8 9 10 11 12 13 …" at bounding box center [784, 387] width 1568 height 774
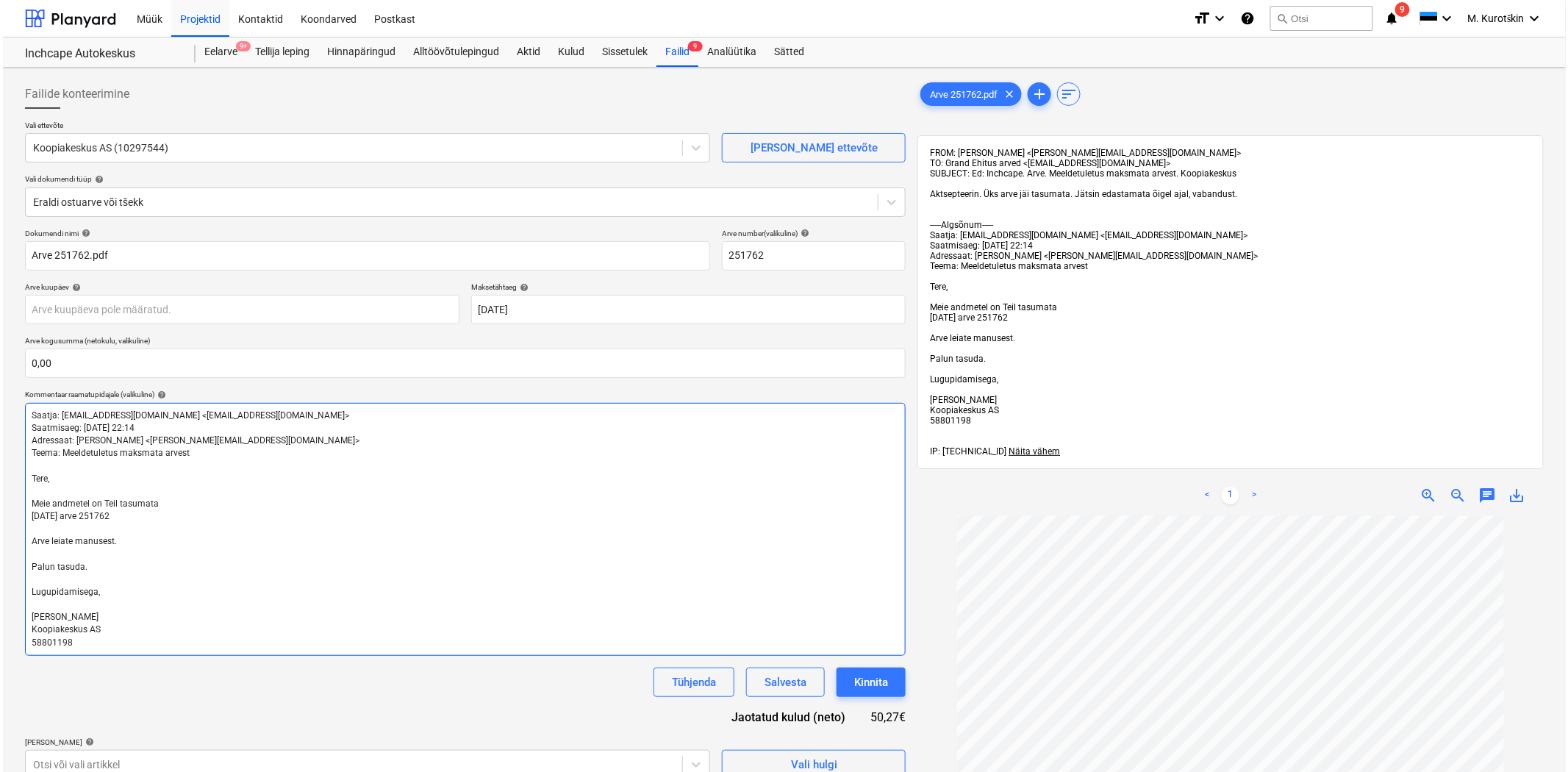
scroll to position [496, 0]
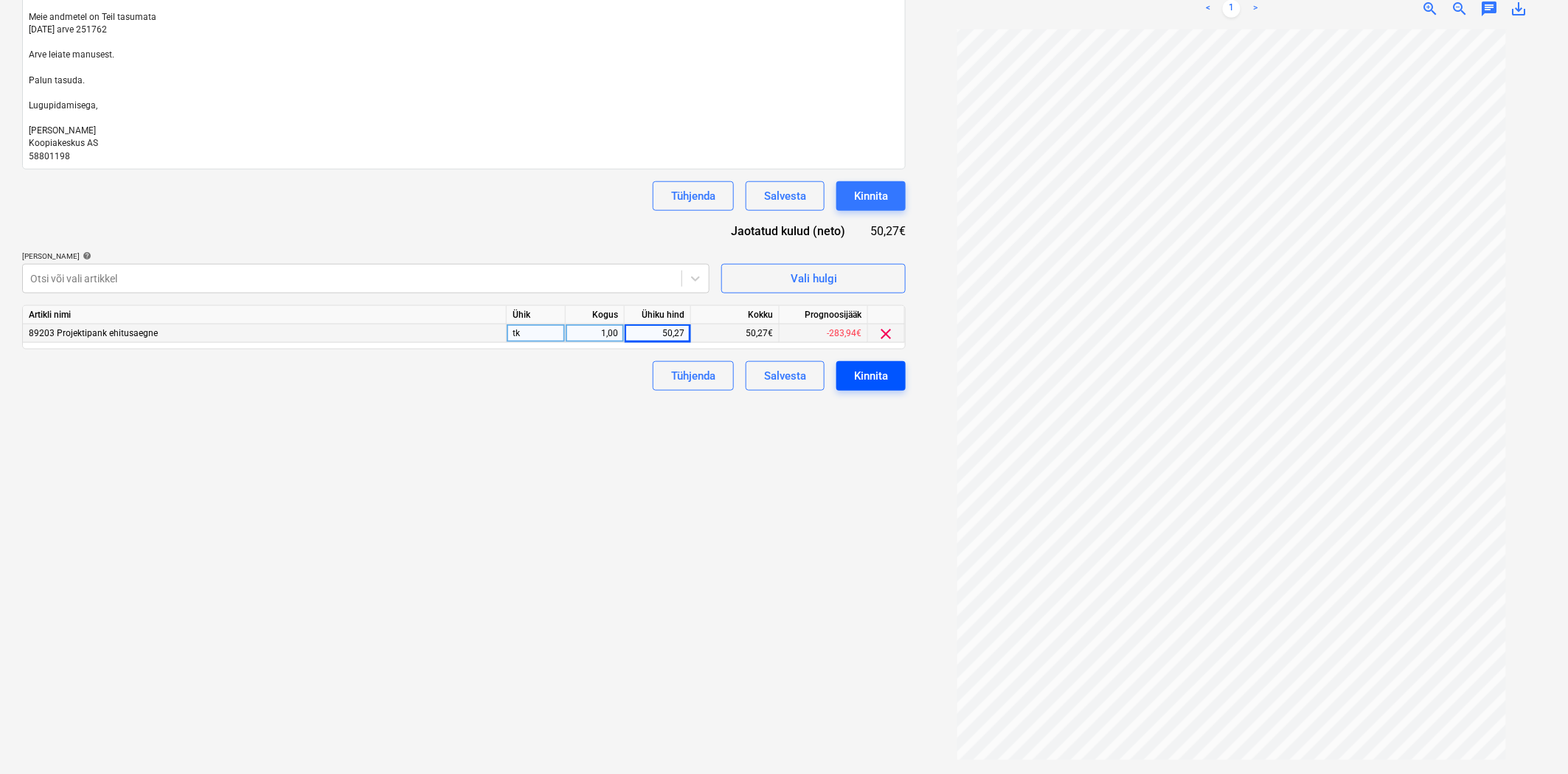
click at [867, 371] on div "Kinnita" at bounding box center [870, 376] width 34 height 19
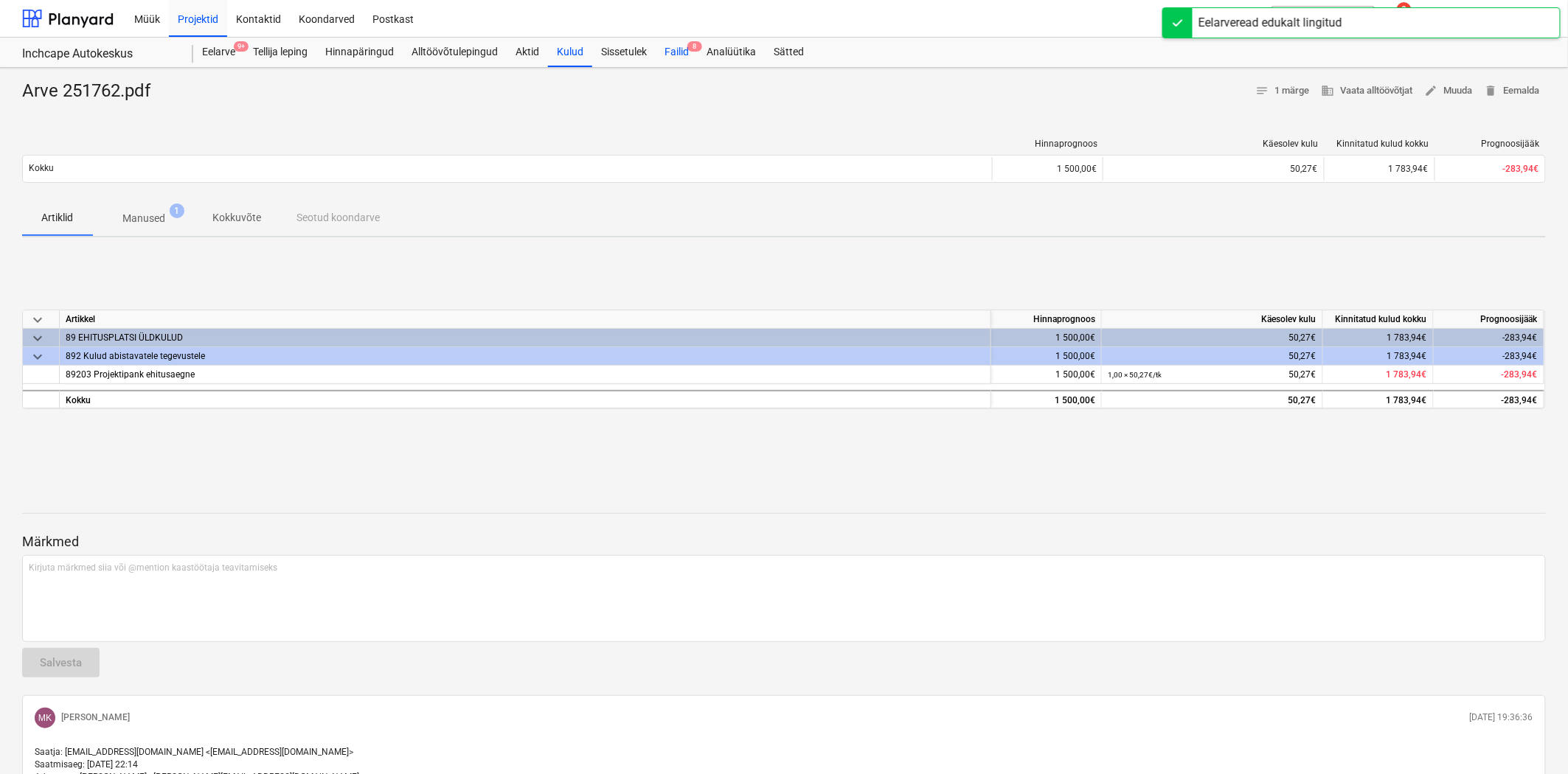
click at [681, 42] on div "Failid 8" at bounding box center [677, 53] width 42 height 29
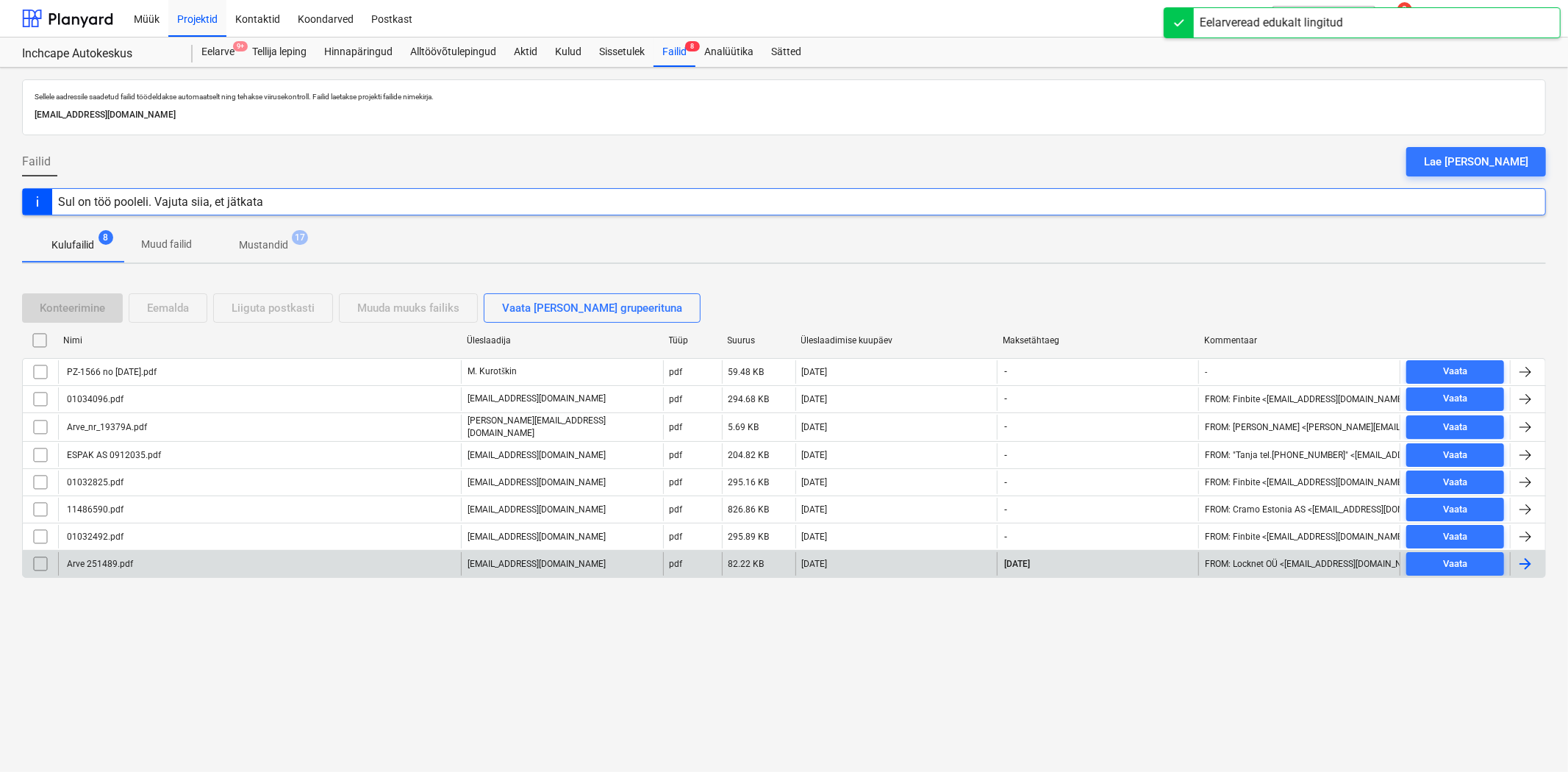
click at [272, 563] on div "Arve 251489.pdf" at bounding box center [259, 563] width 403 height 23
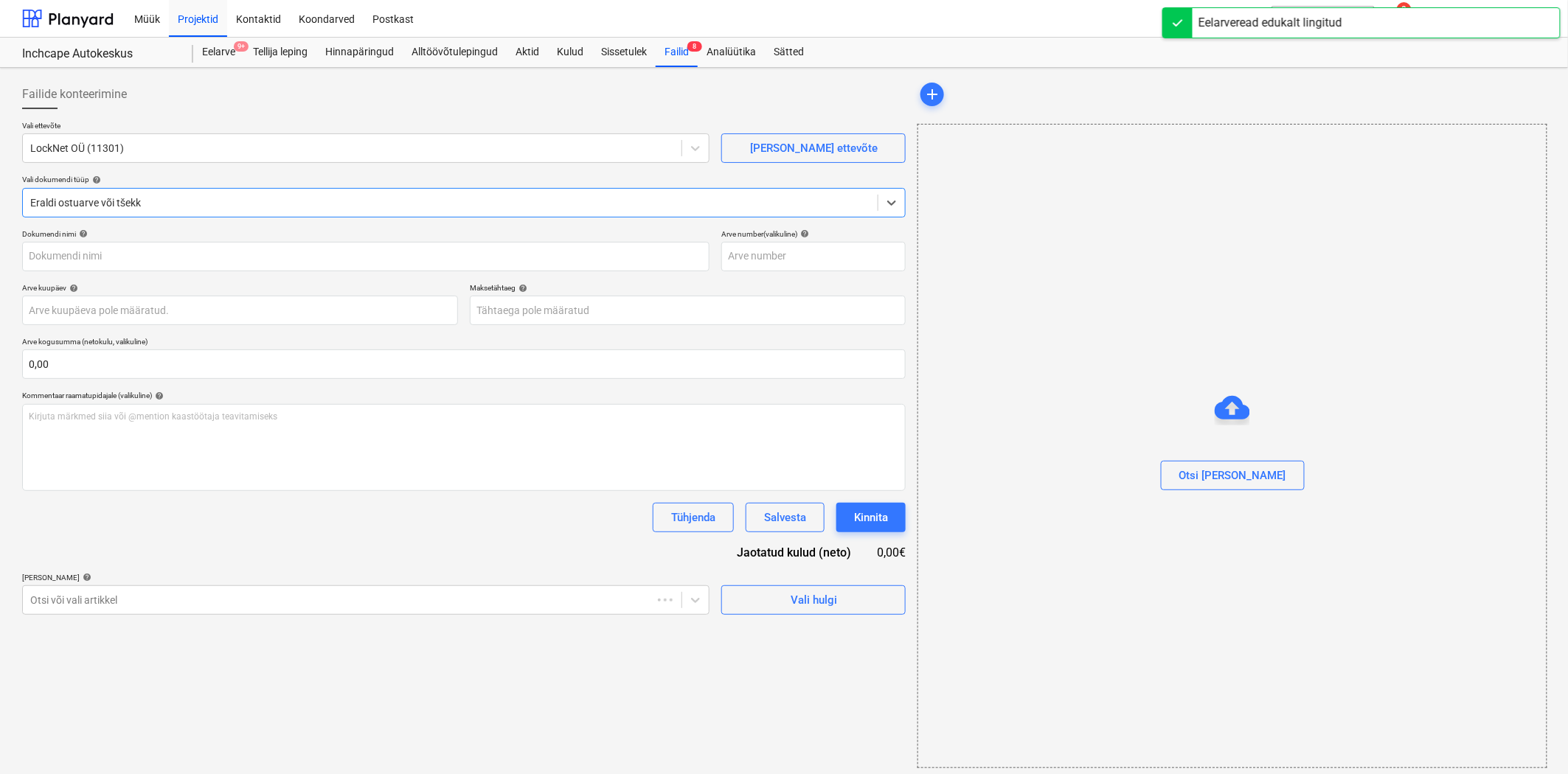
type input "251489"
type input "[DATE]"
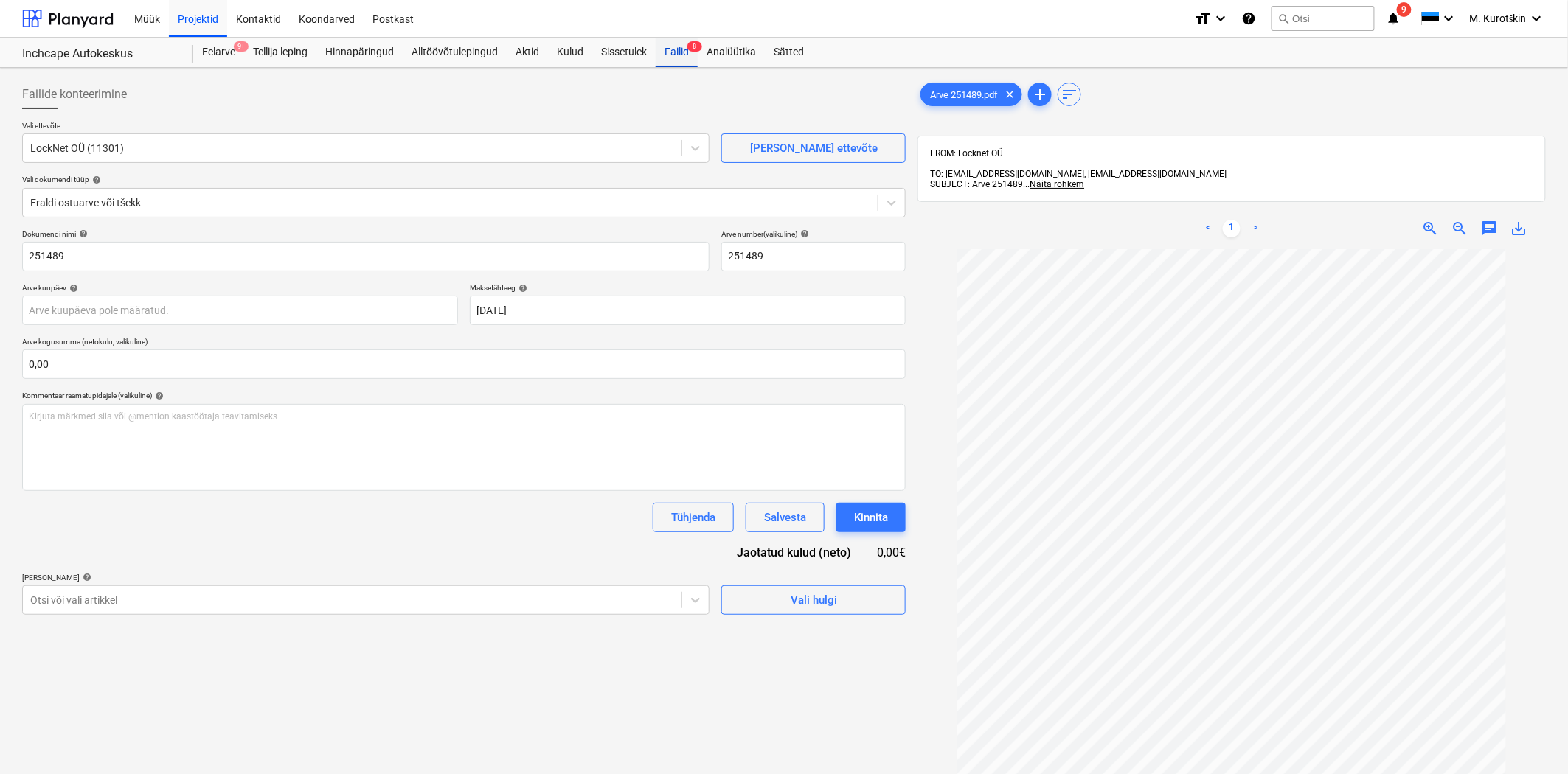
click at [666, 45] on div "Failid 8" at bounding box center [677, 53] width 42 height 29
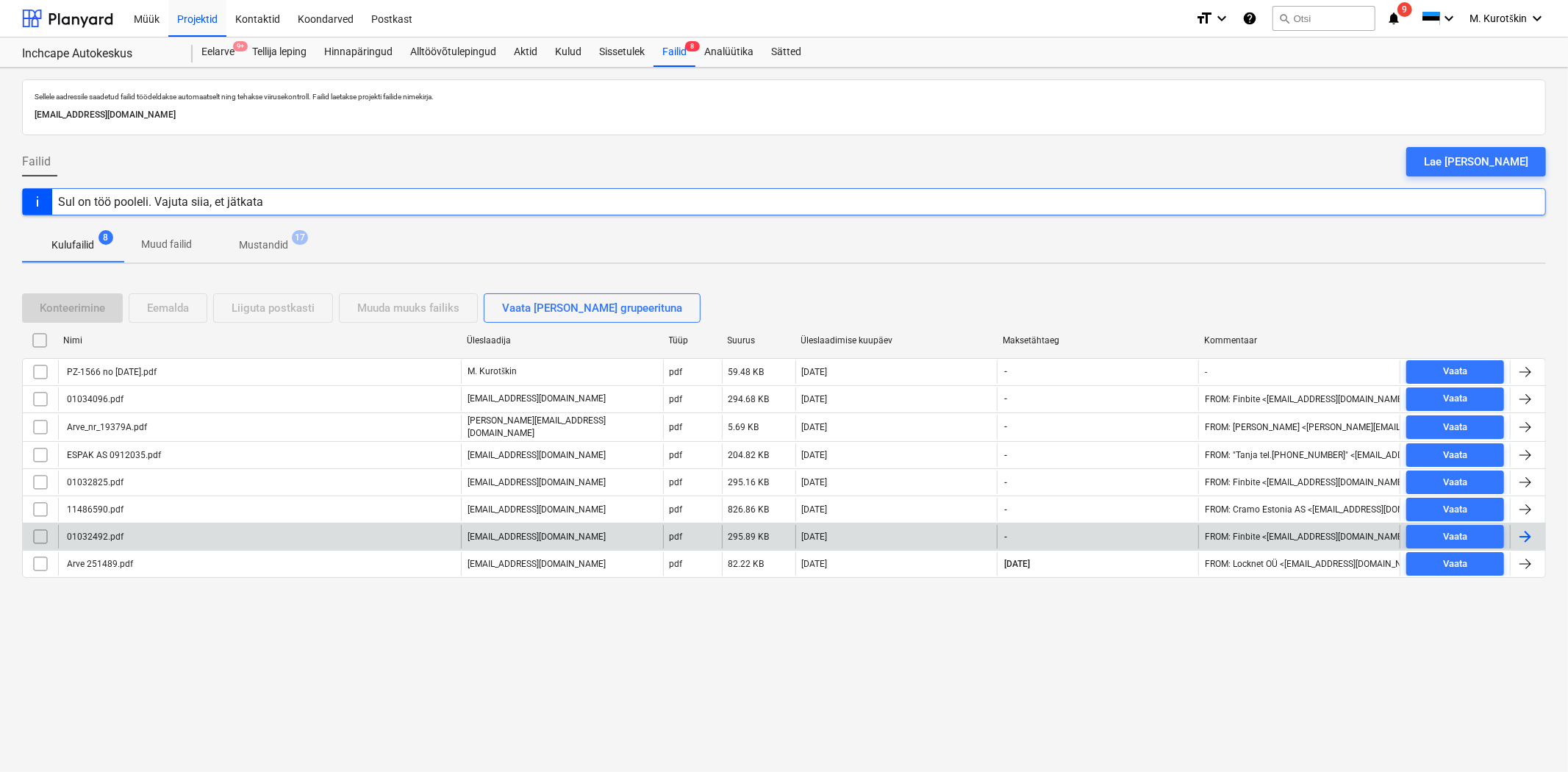
click at [94, 540] on div "01032492.pdf" at bounding box center [94, 537] width 59 height 10
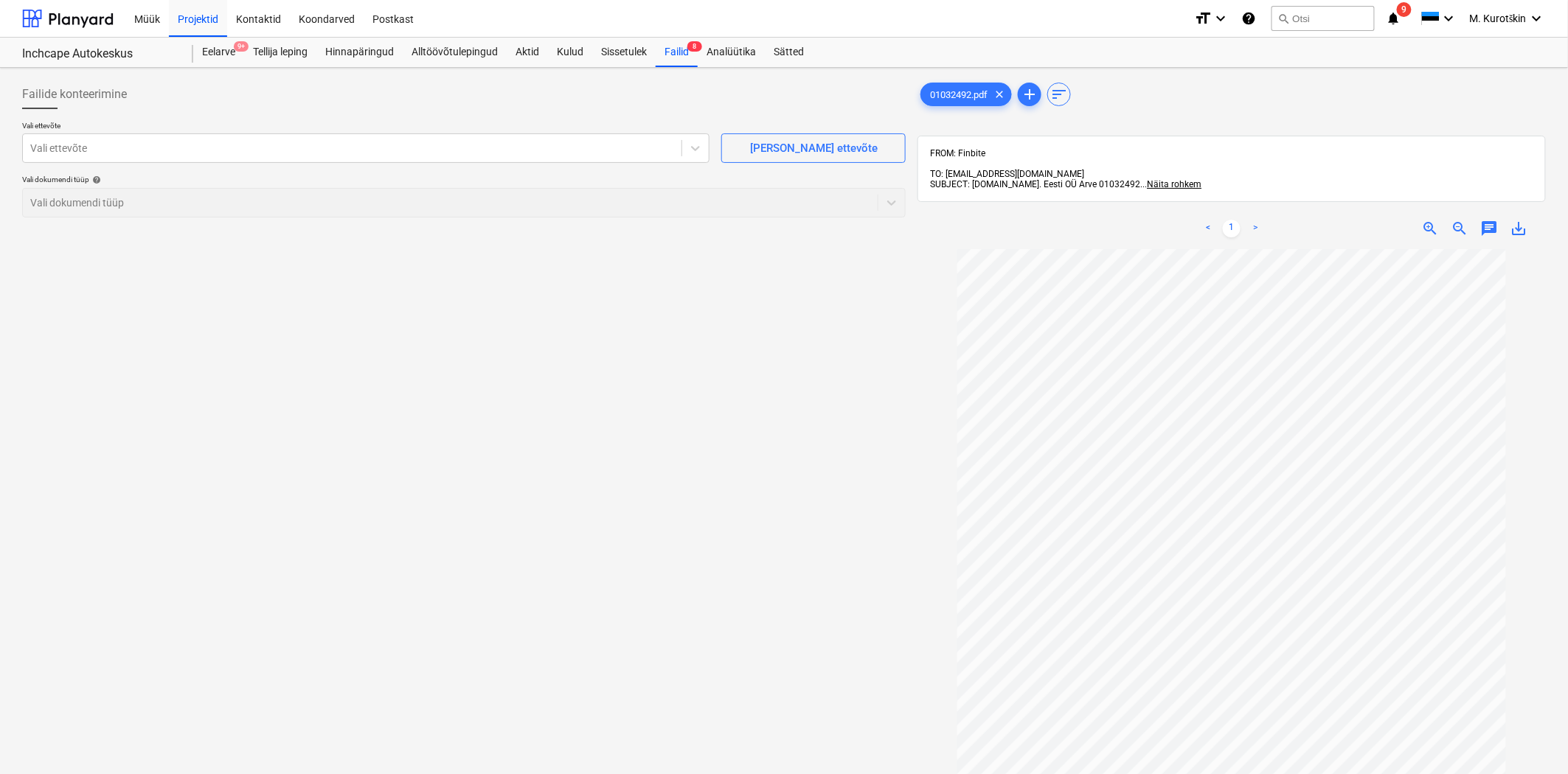
scroll to position [10, 0]
click at [1433, 219] on span "zoom_in" at bounding box center [1431, 228] width 17 height 17
click at [782, 193] on div "Vali dokumendi tüüp help Vali dokumendi tüüp" at bounding box center [464, 195] width 883 height 42
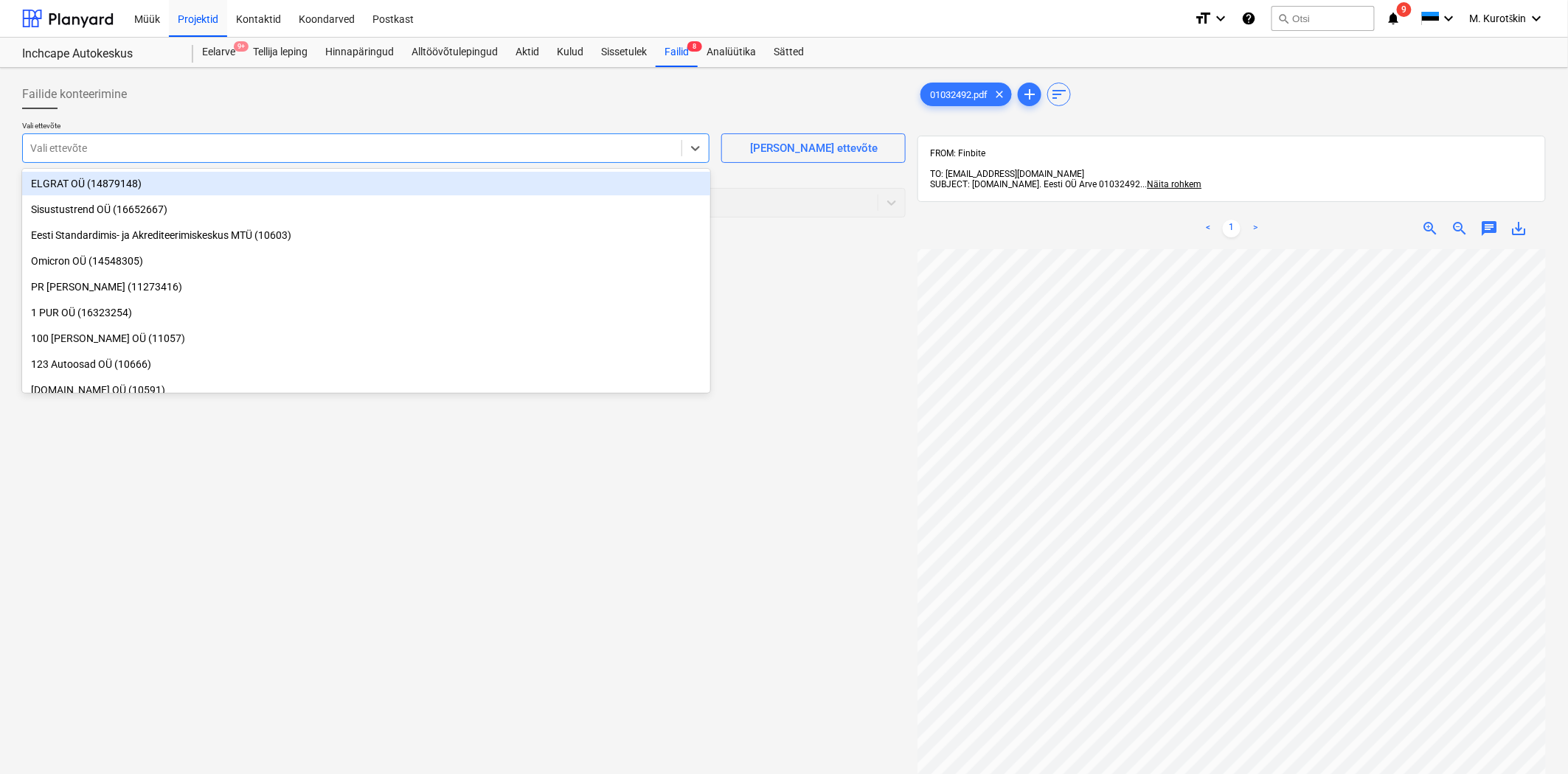
click at [184, 153] on div at bounding box center [352, 148] width 644 height 15
click at [189, 100] on div "Failide konteerimine" at bounding box center [464, 94] width 883 height 29
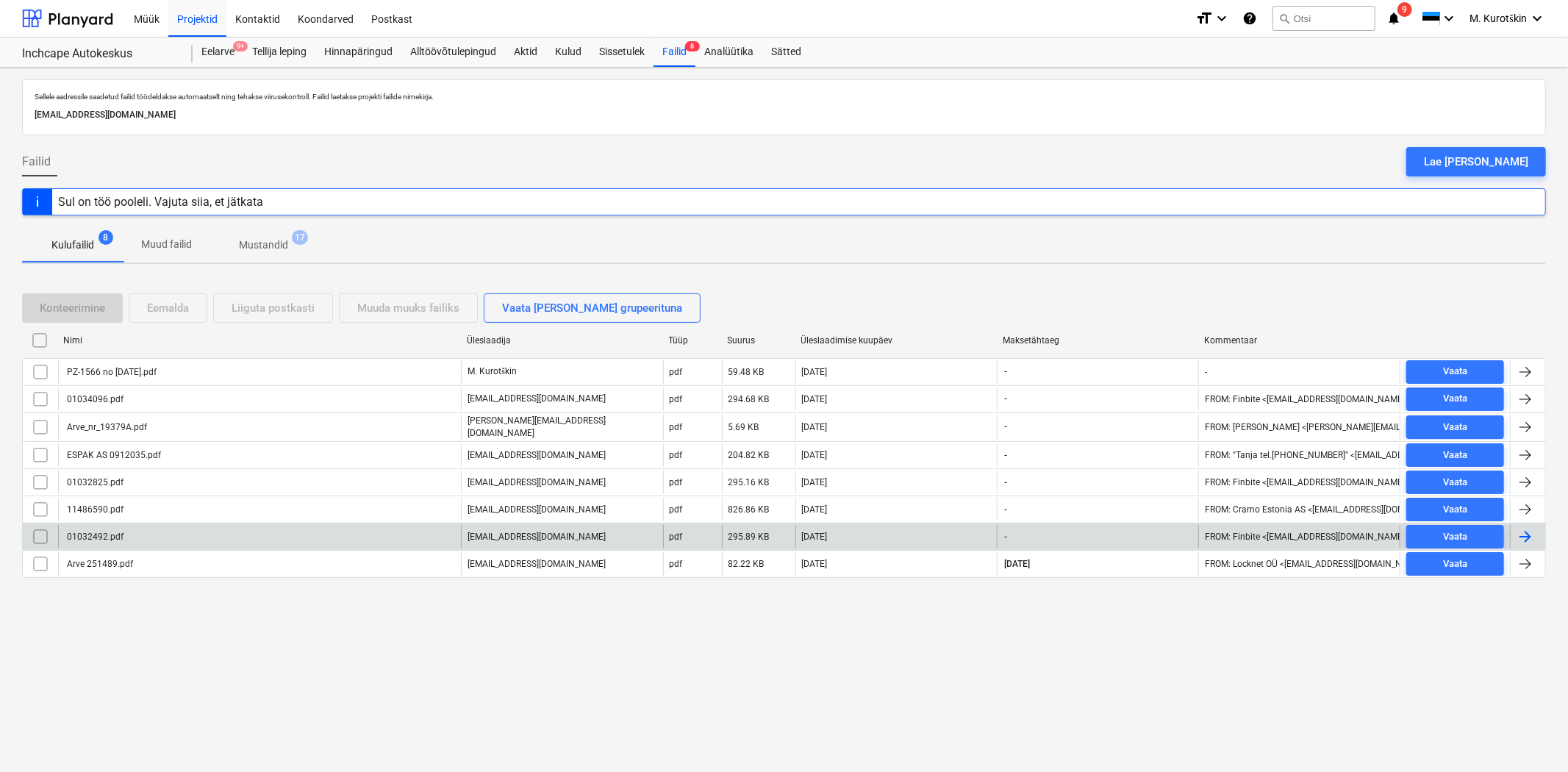
click at [77, 535] on div "01032492.pdf" at bounding box center [94, 537] width 59 height 10
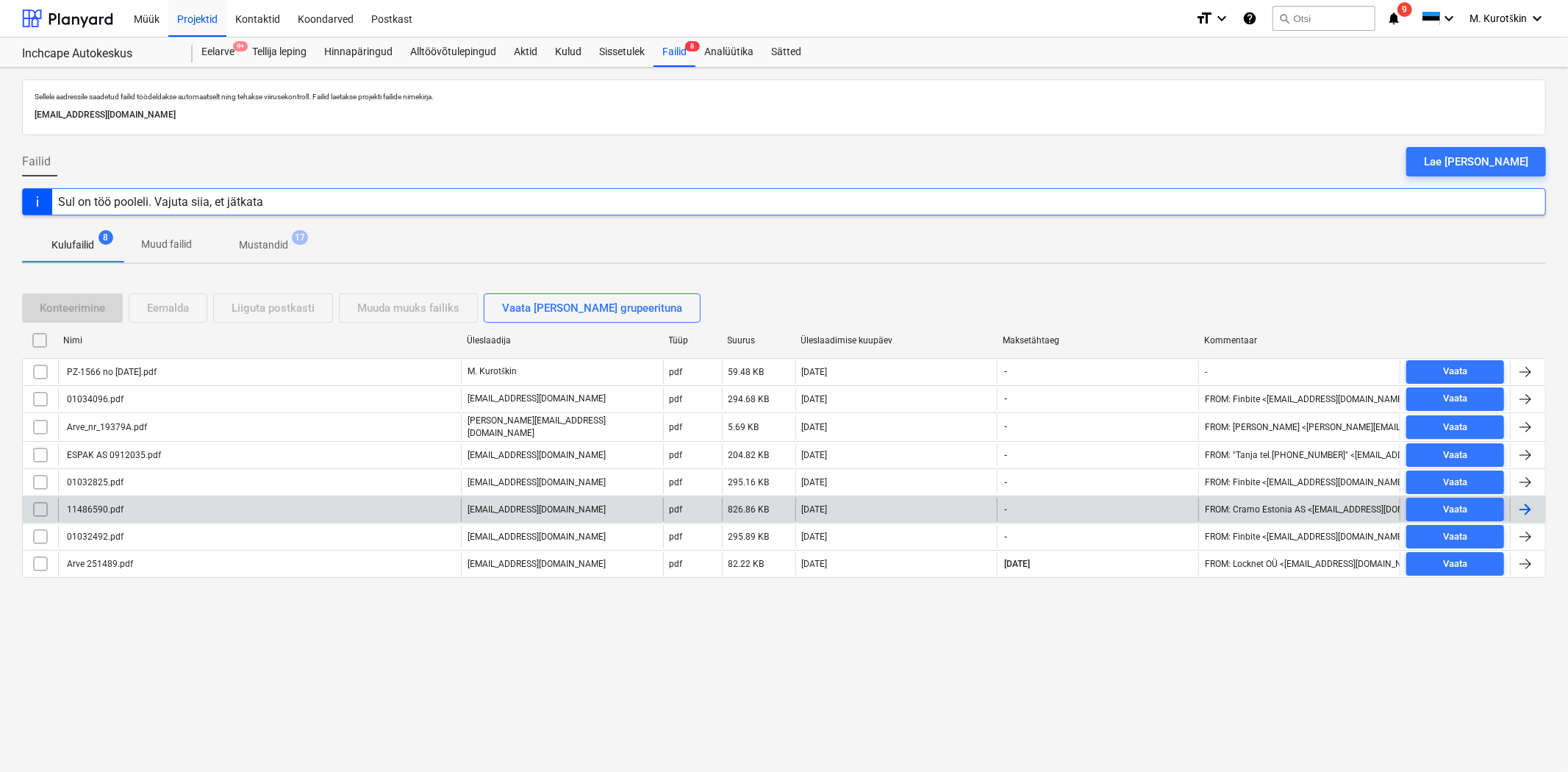
click at [93, 509] on div "11486590.pdf" at bounding box center [94, 509] width 59 height 10
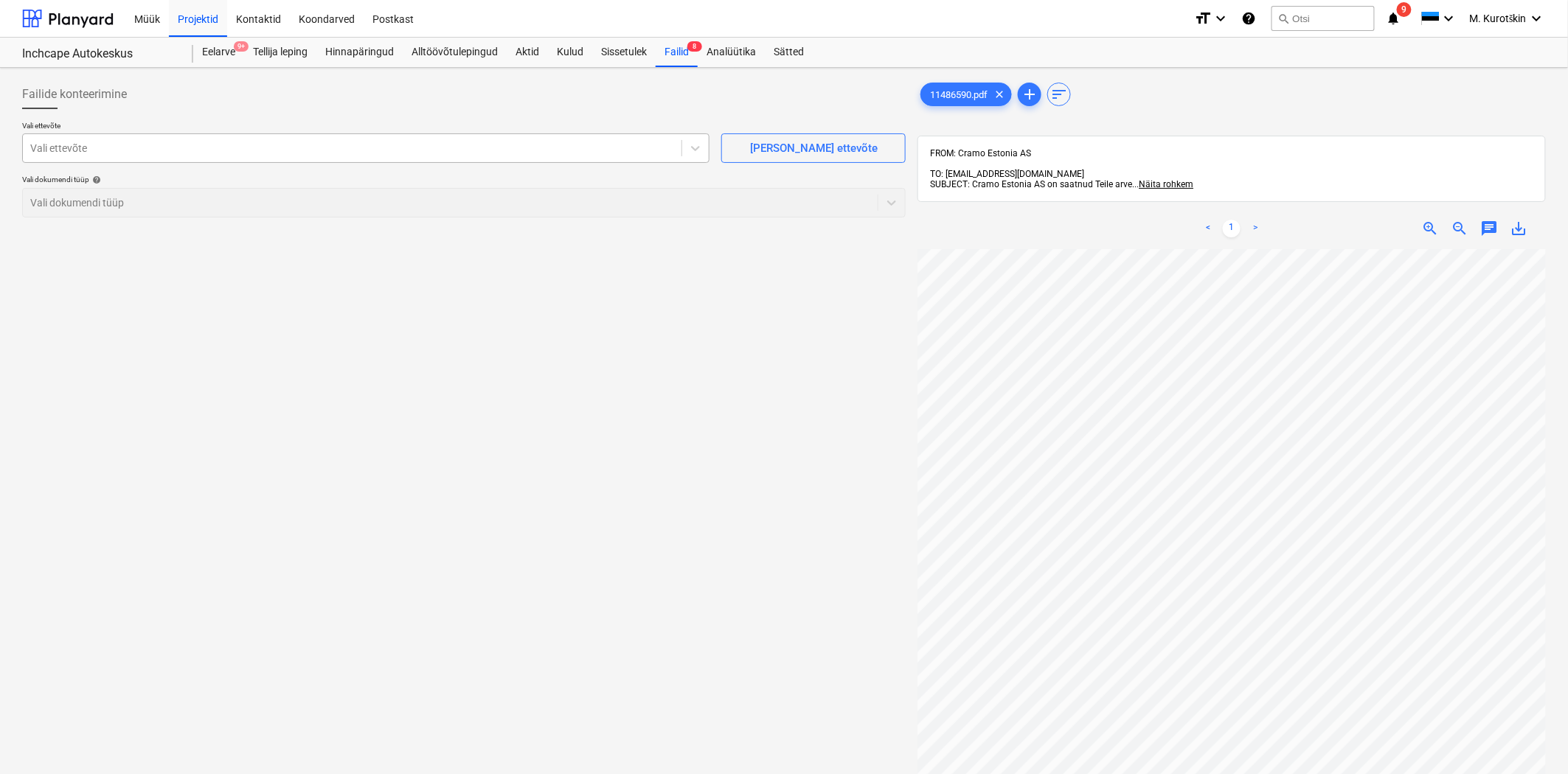
click at [406, 158] on div "Vali ettevõte" at bounding box center [352, 149] width 659 height 21
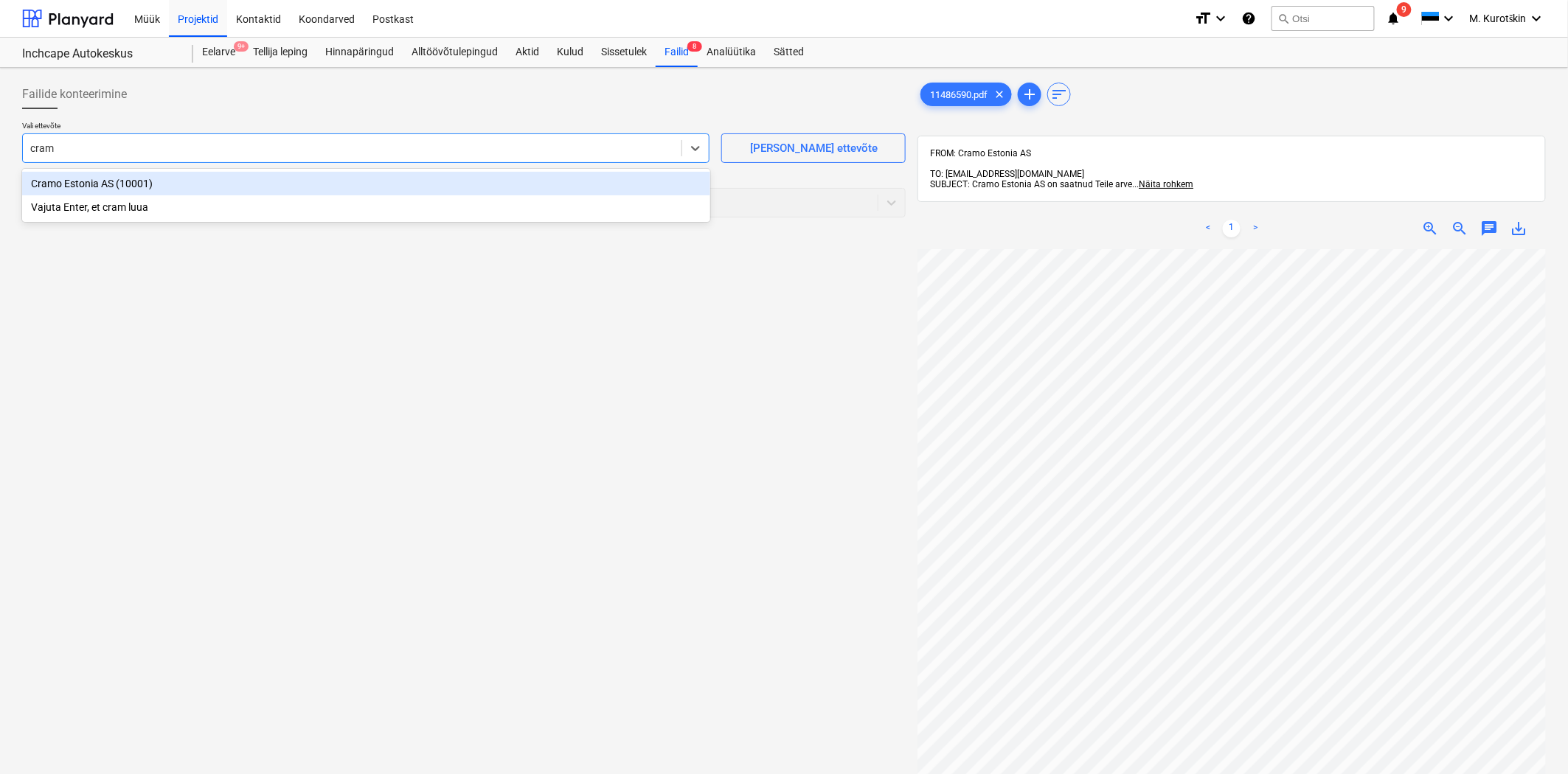
type input "cramo"
click at [401, 179] on div "Cramo Estonia AS (10001)" at bounding box center [367, 183] width 688 height 23
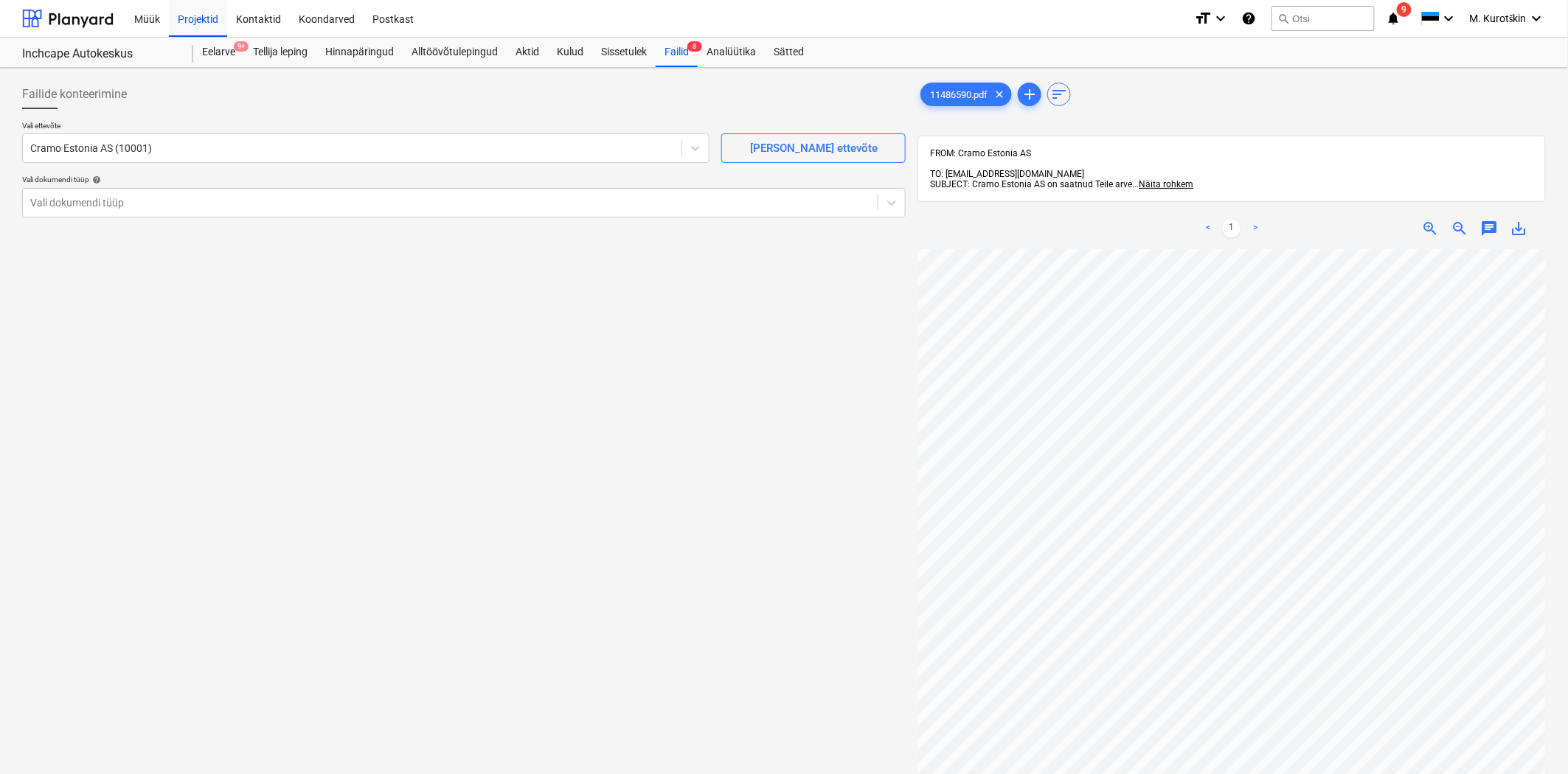
scroll to position [3, 38]
click at [345, 206] on div at bounding box center [450, 202] width 840 height 15
type input "k"
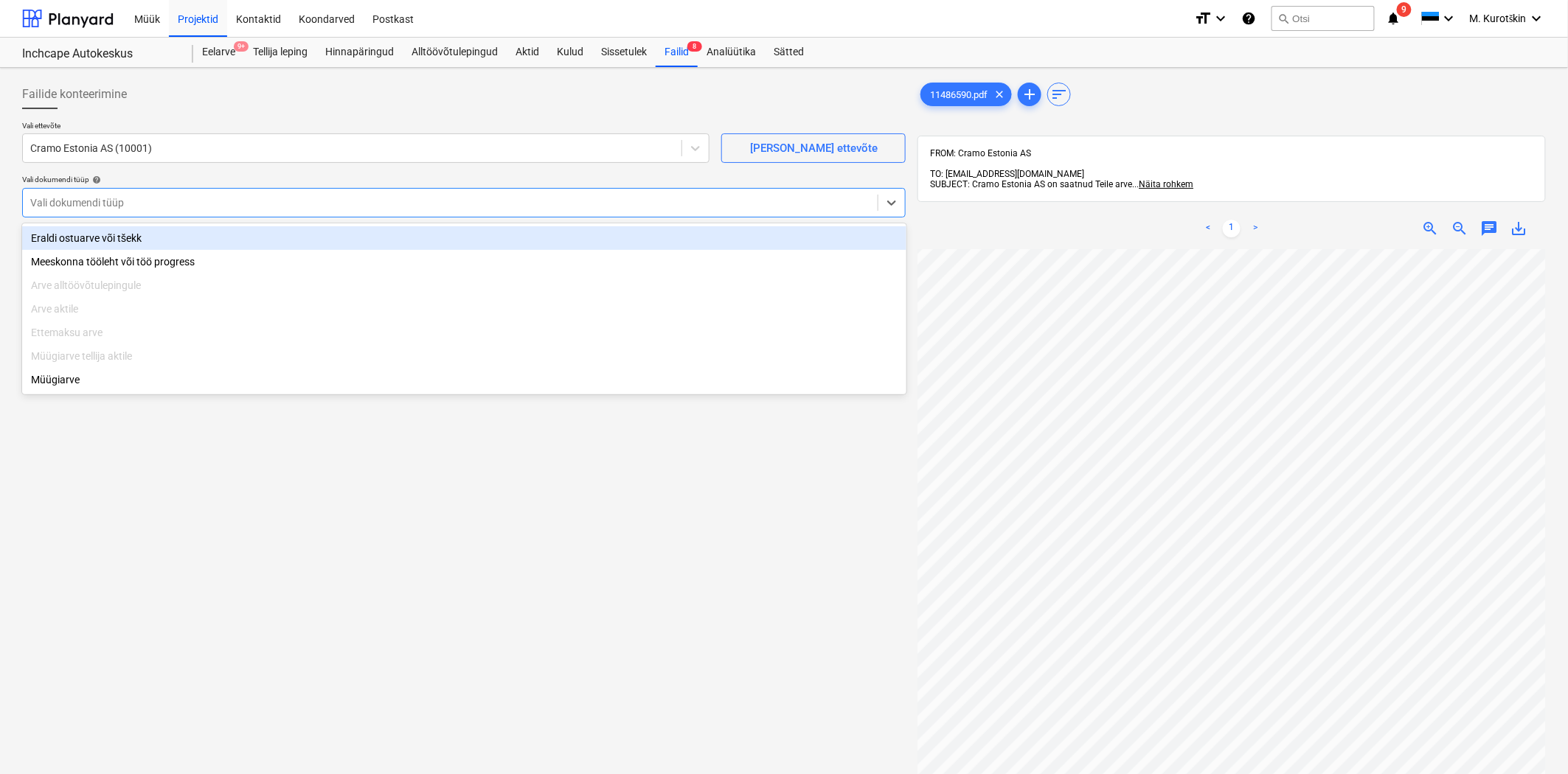
click at [342, 237] on div "Eraldi ostuarve või tšekk" at bounding box center [464, 238] width 884 height 23
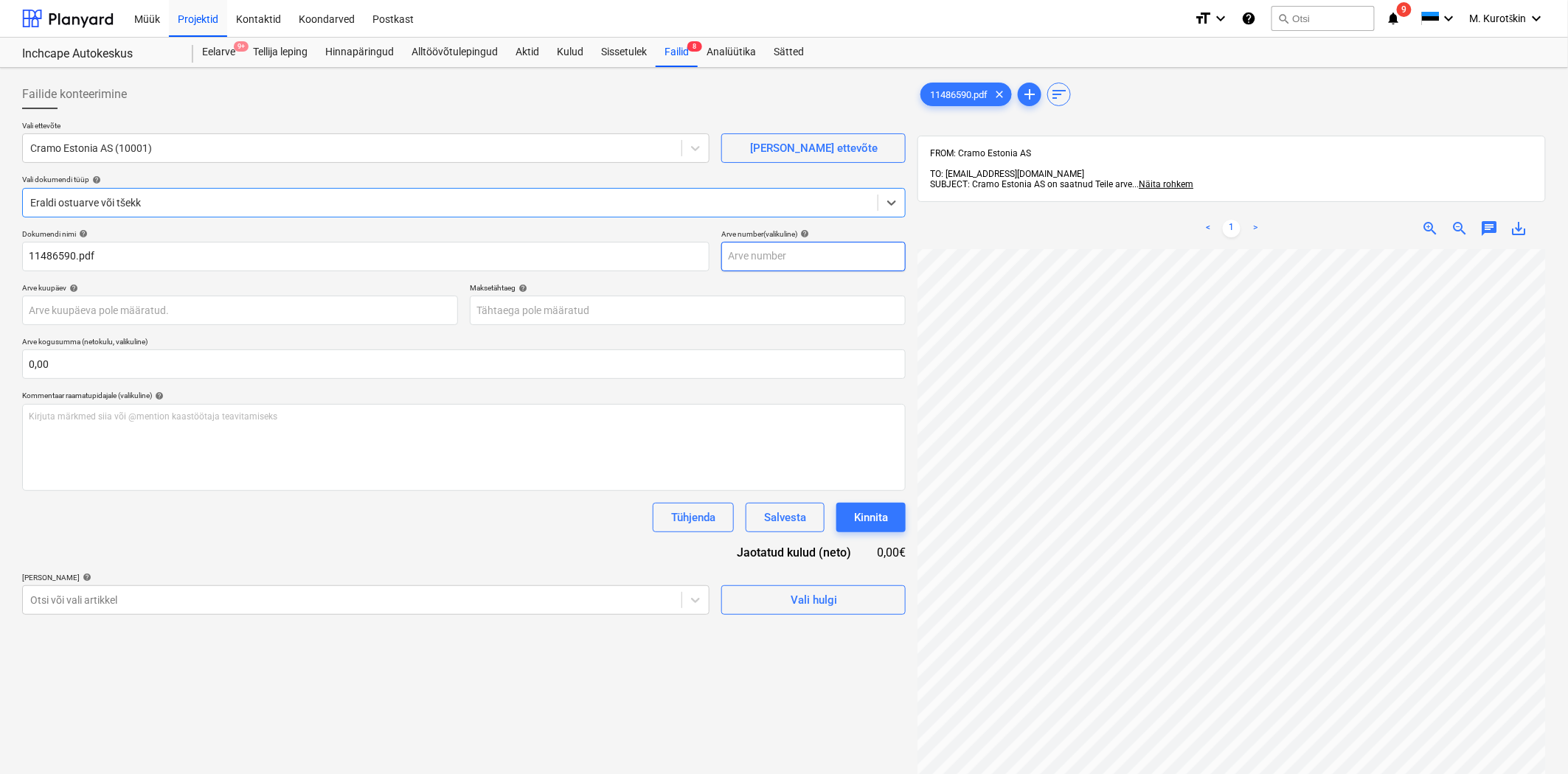
click at [784, 257] on input "text" at bounding box center [813, 257] width 184 height 29
click at [1517, 219] on span "save_alt" at bounding box center [1520, 228] width 17 height 17
click at [831, 256] on input "text" at bounding box center [813, 257] width 184 height 29
paste input "11486590"
type input "11486590"
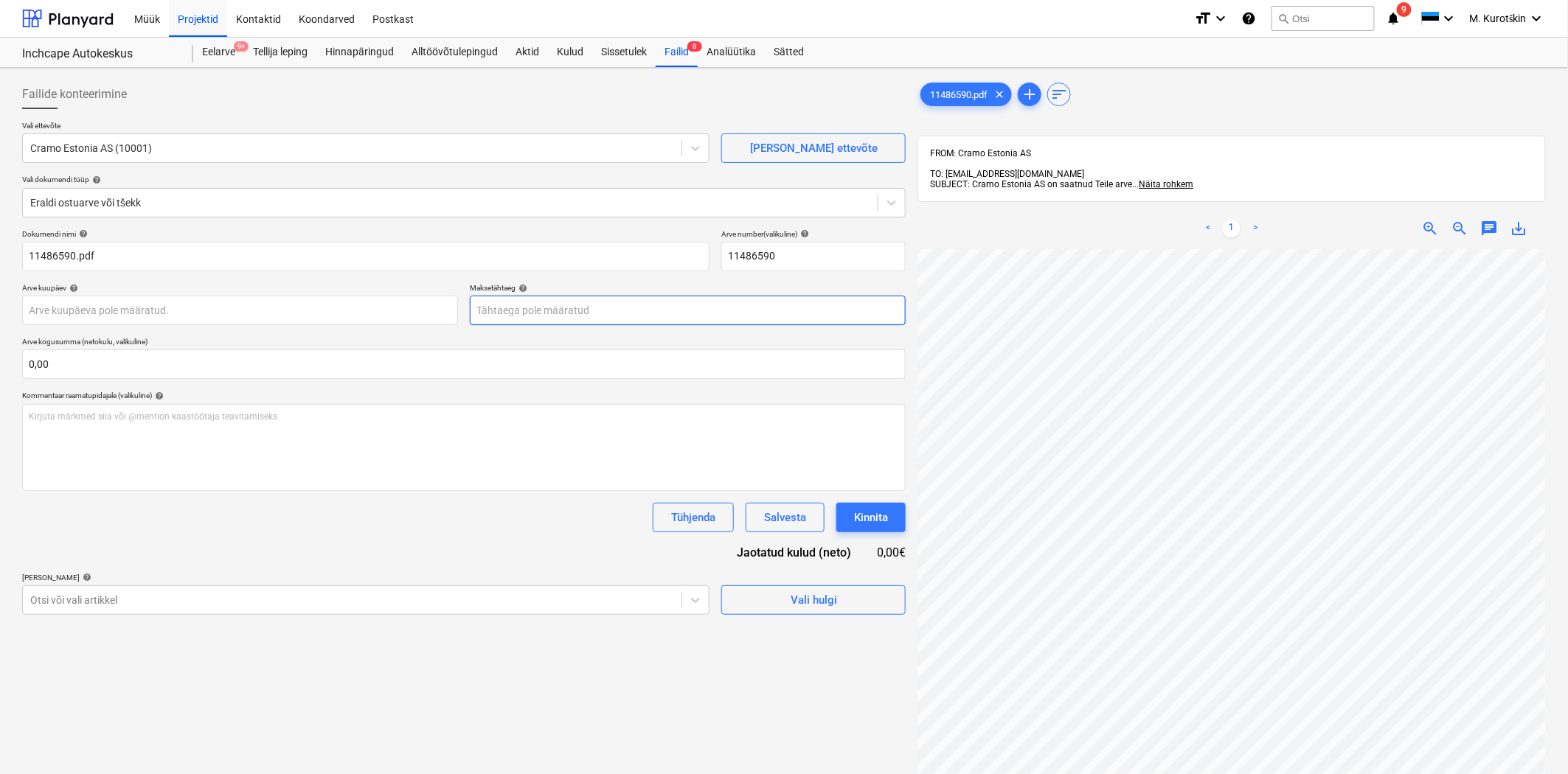
click at [636, 314] on body "Müük Projektid Kontaktid Koondarved Postkast format_size keyboard_arrow_down he…" at bounding box center [784, 387] width 1568 height 774
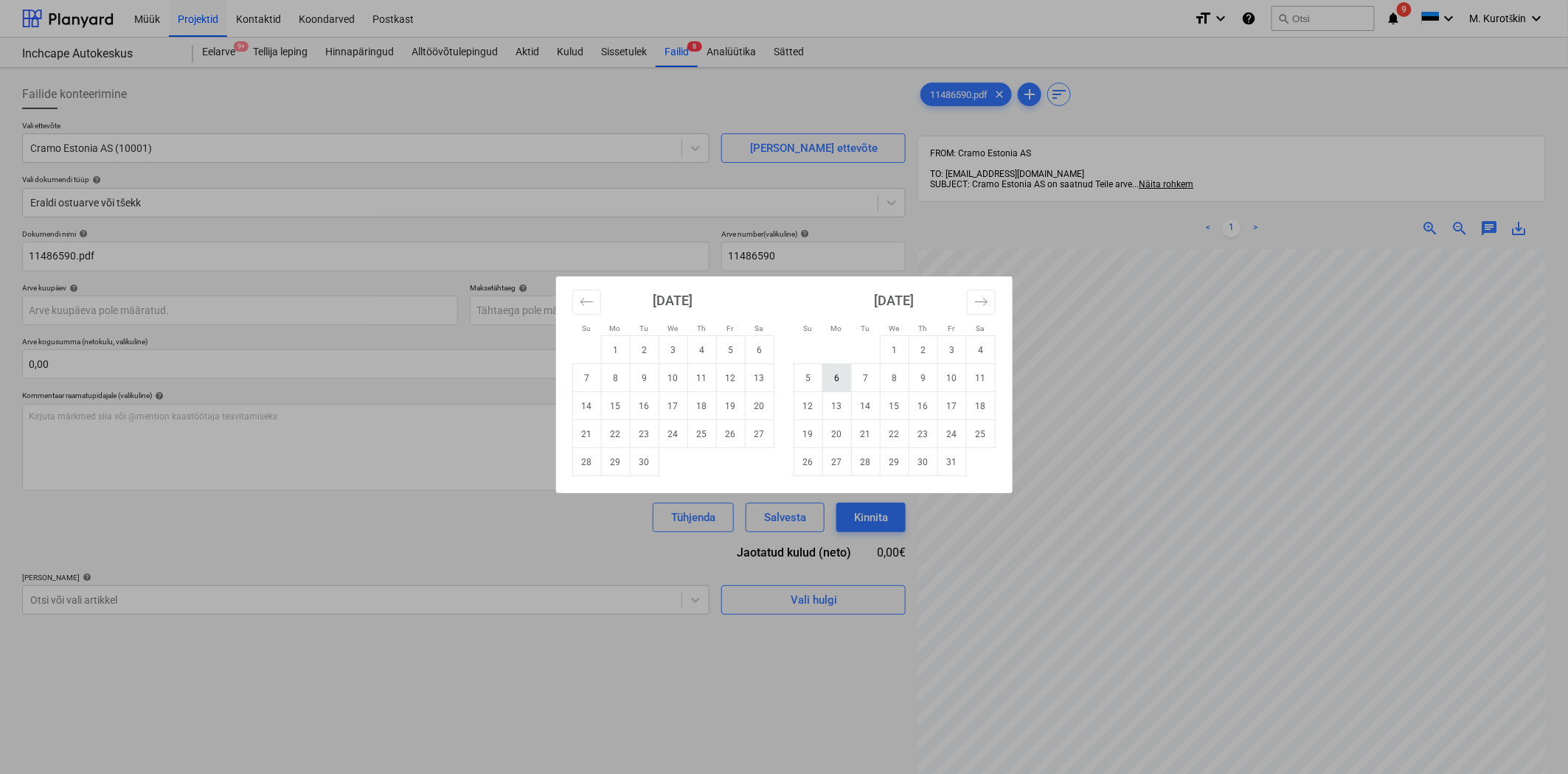
click at [832, 377] on td "6" at bounding box center [836, 378] width 29 height 28
type input "[DATE]"
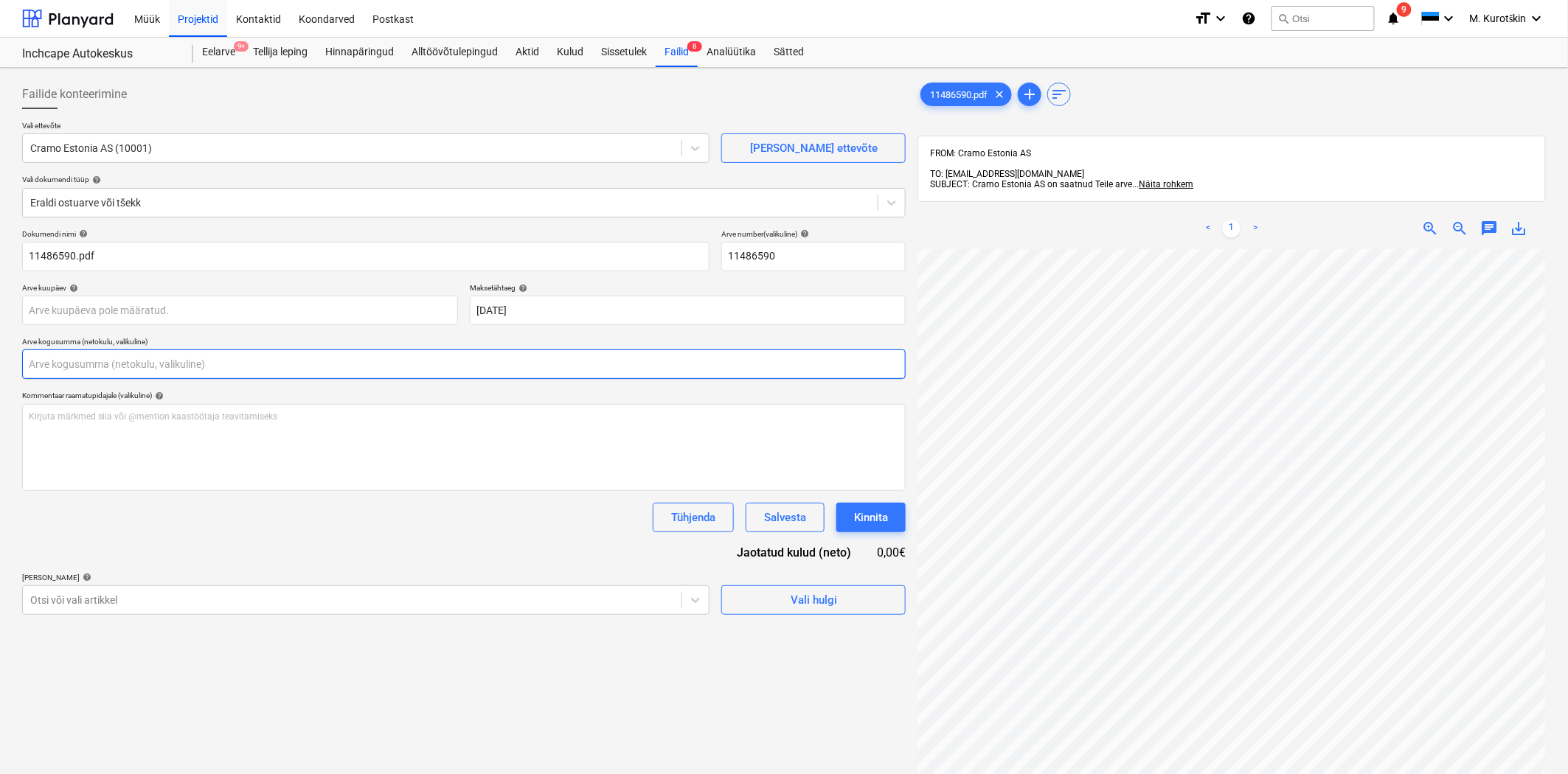
click at [621, 363] on input "text" at bounding box center [464, 364] width 883 height 29
type input "0,00"
click at [395, 606] on body "Müük Projektid Kontaktid Koondarved Postkast format_size keyboard_arrow_down he…" at bounding box center [784, 387] width 1568 height 774
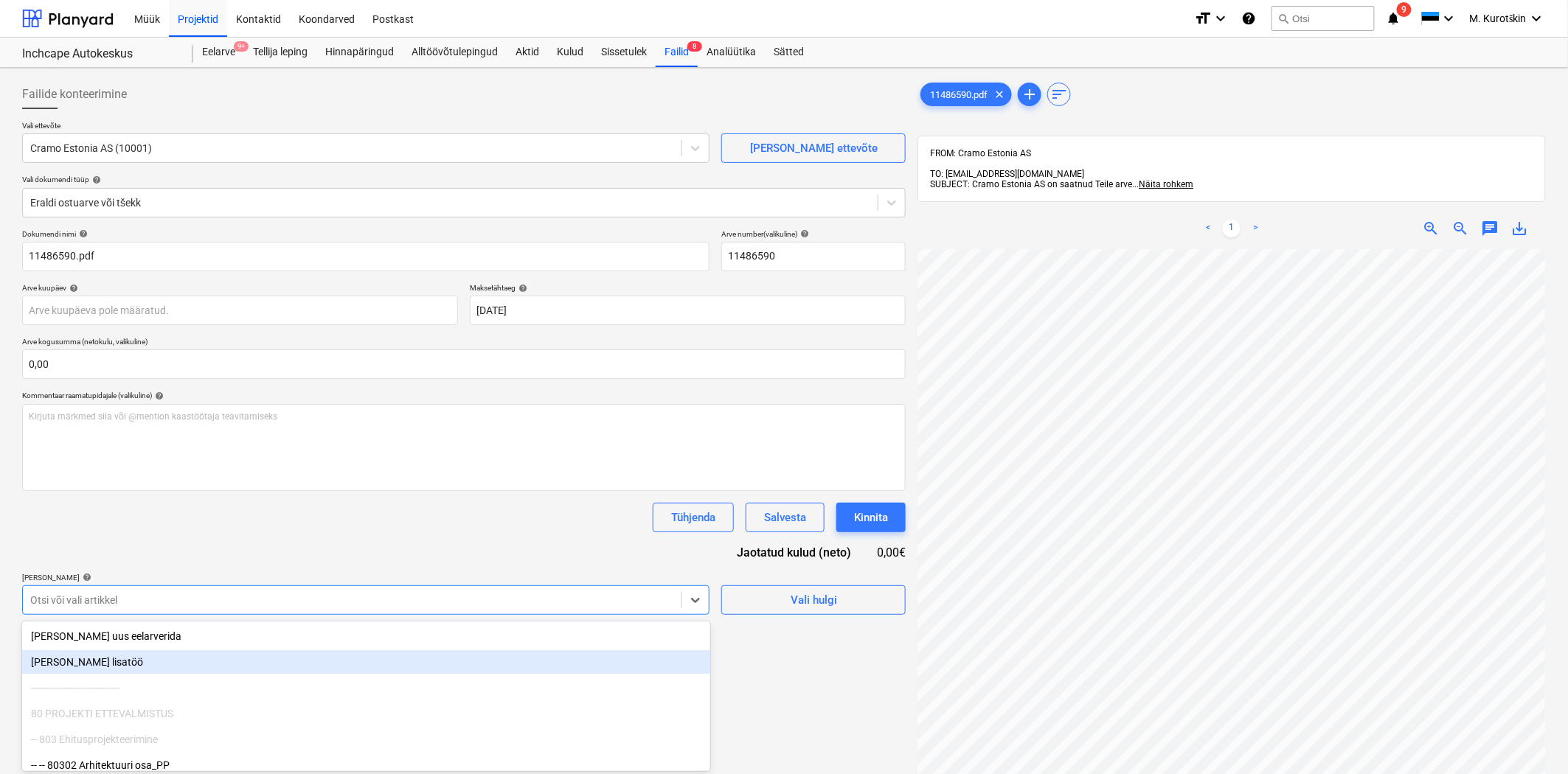
scroll to position [78, 0]
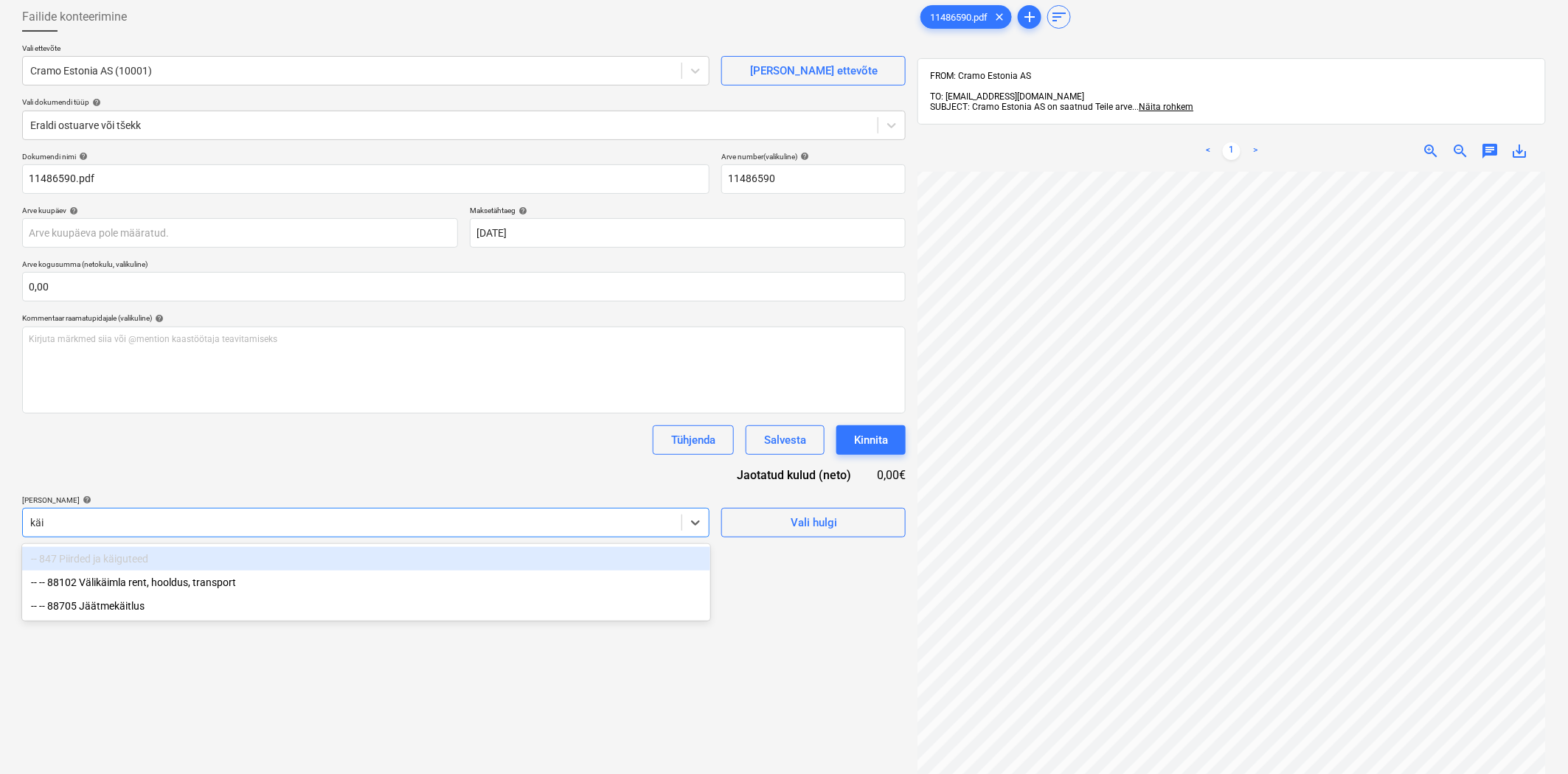
type input "käim"
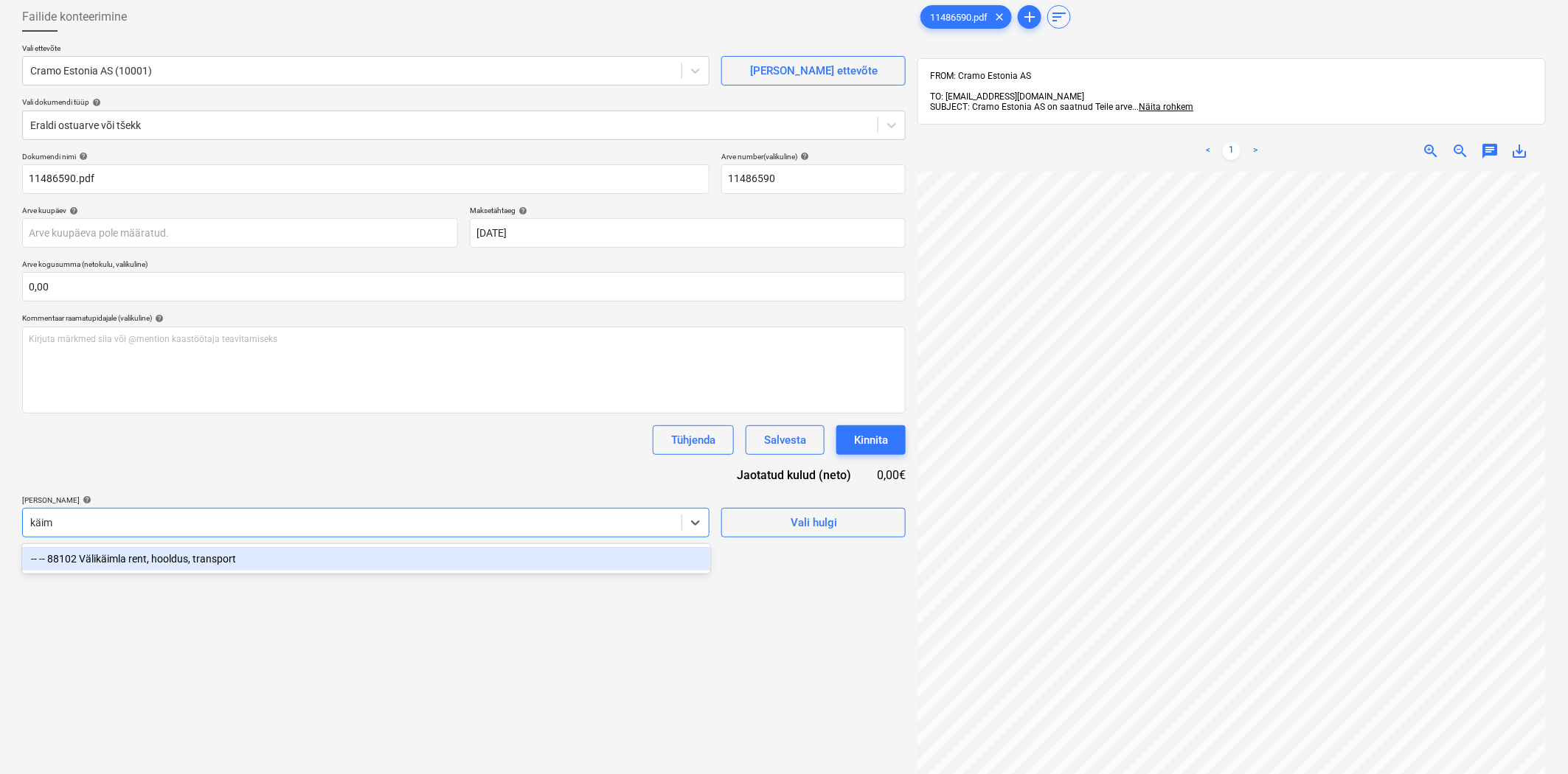
click at [399, 561] on div "-- -- 88102 Välikäimla rent, hooldus, transport" at bounding box center [367, 558] width 688 height 23
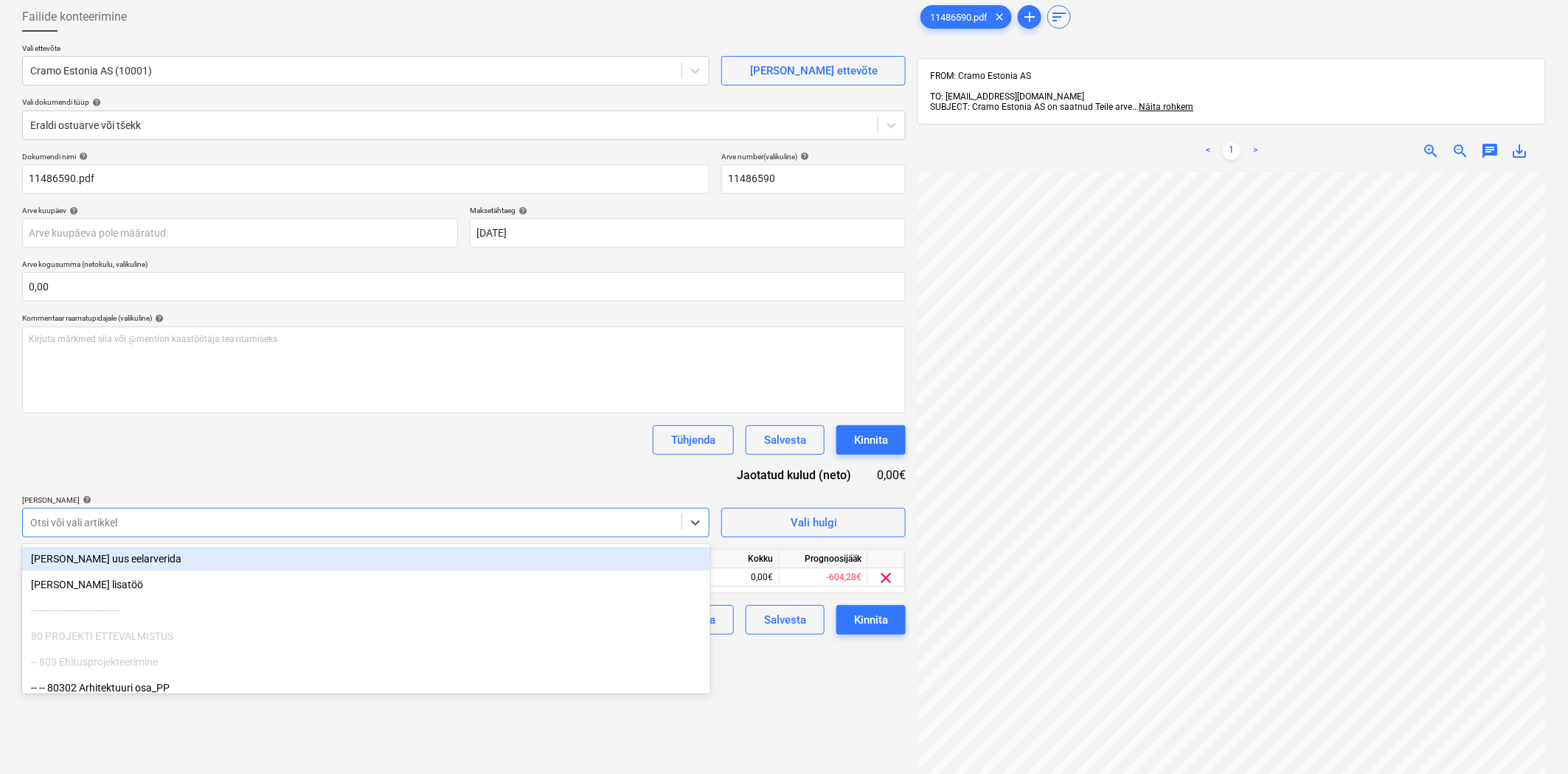
click at [407, 478] on div "Dokumendi nimi help 11486590.pdf Arve number (valikuline) help 11486590 Arve ku…" at bounding box center [464, 393] width 883 height 483
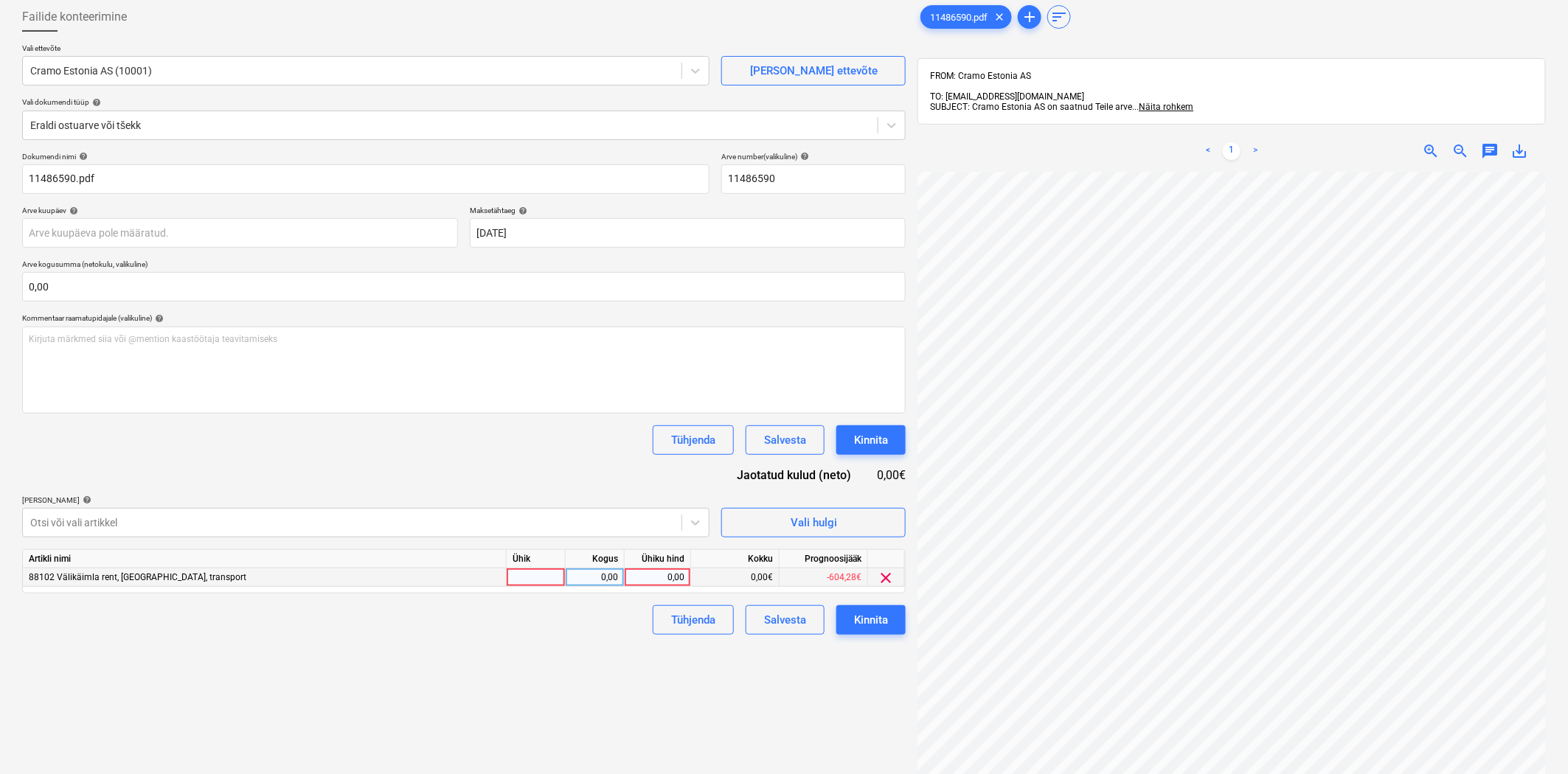
click at [667, 584] on div "0,00" at bounding box center [658, 577] width 54 height 18
click at [672, 570] on div "0,00" at bounding box center [658, 577] width 54 height 18
type input "62,94"
click at [638, 701] on div "Failide konteerimine Vali ettevõte Cramo Estonia AS (10001) [PERSON_NAME] uus e…" at bounding box center [464, 448] width 896 height 904
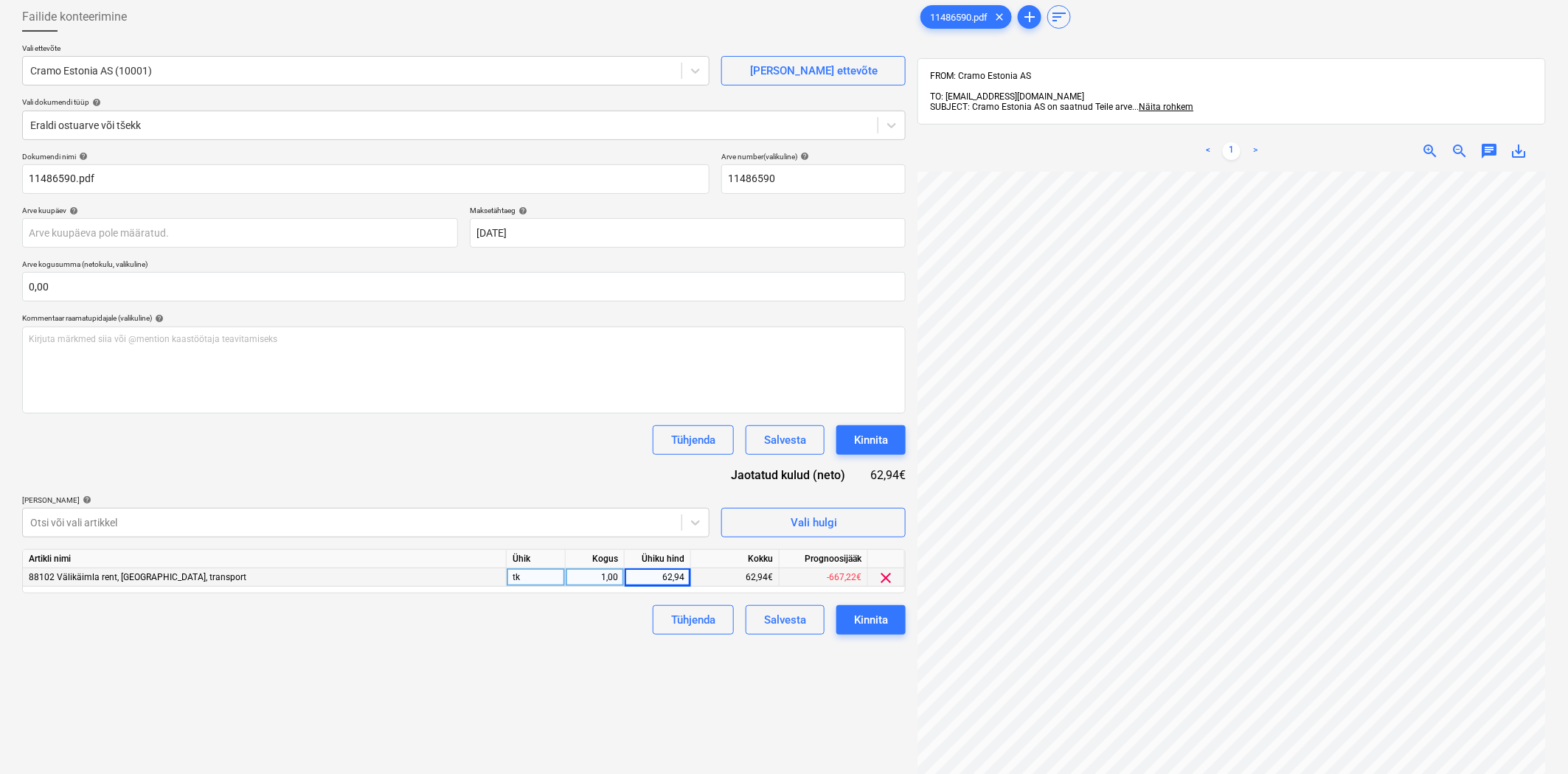
scroll to position [0, 0]
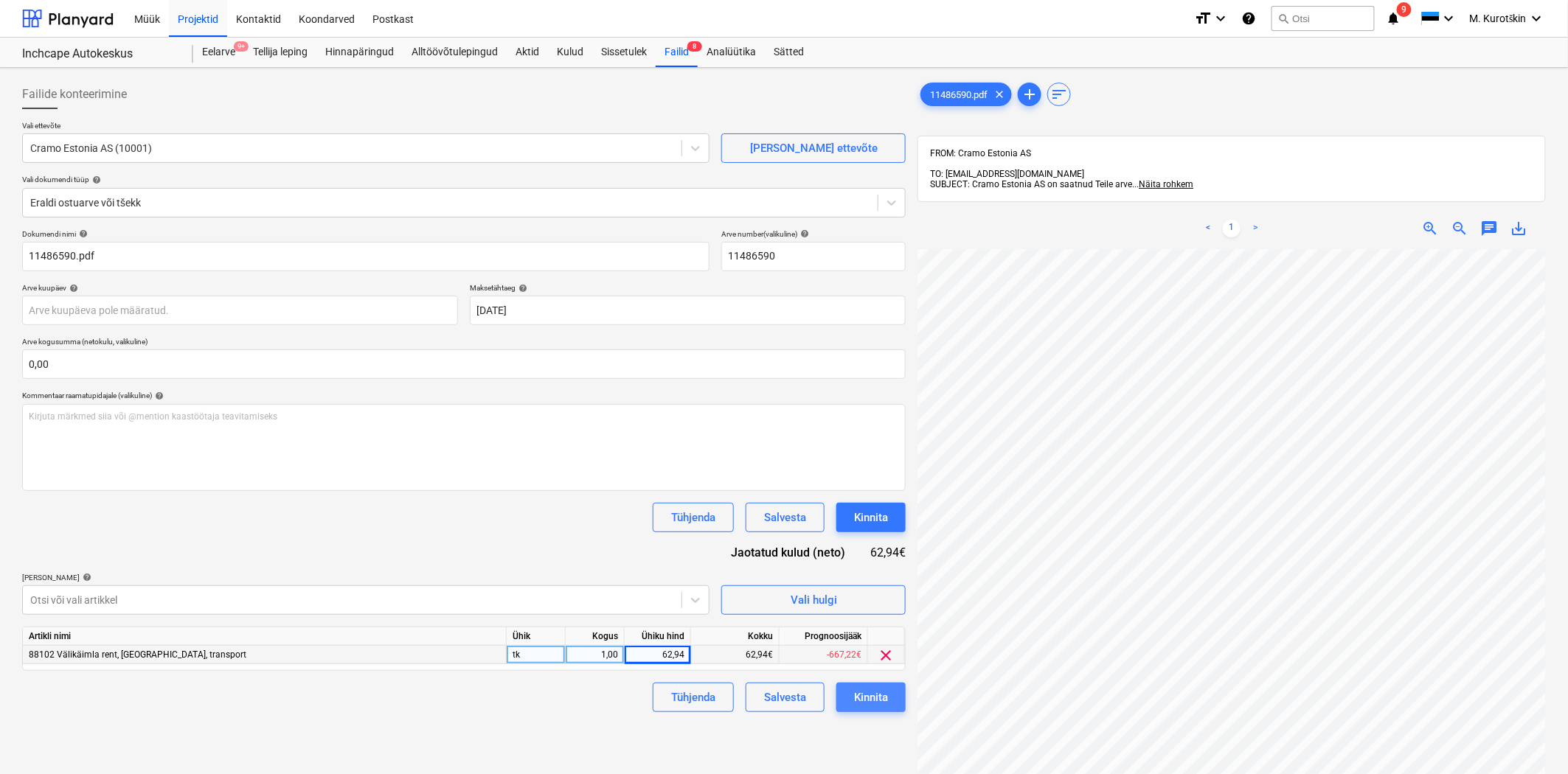
click at [876, 704] on div "Kinnita" at bounding box center [870, 697] width 34 height 19
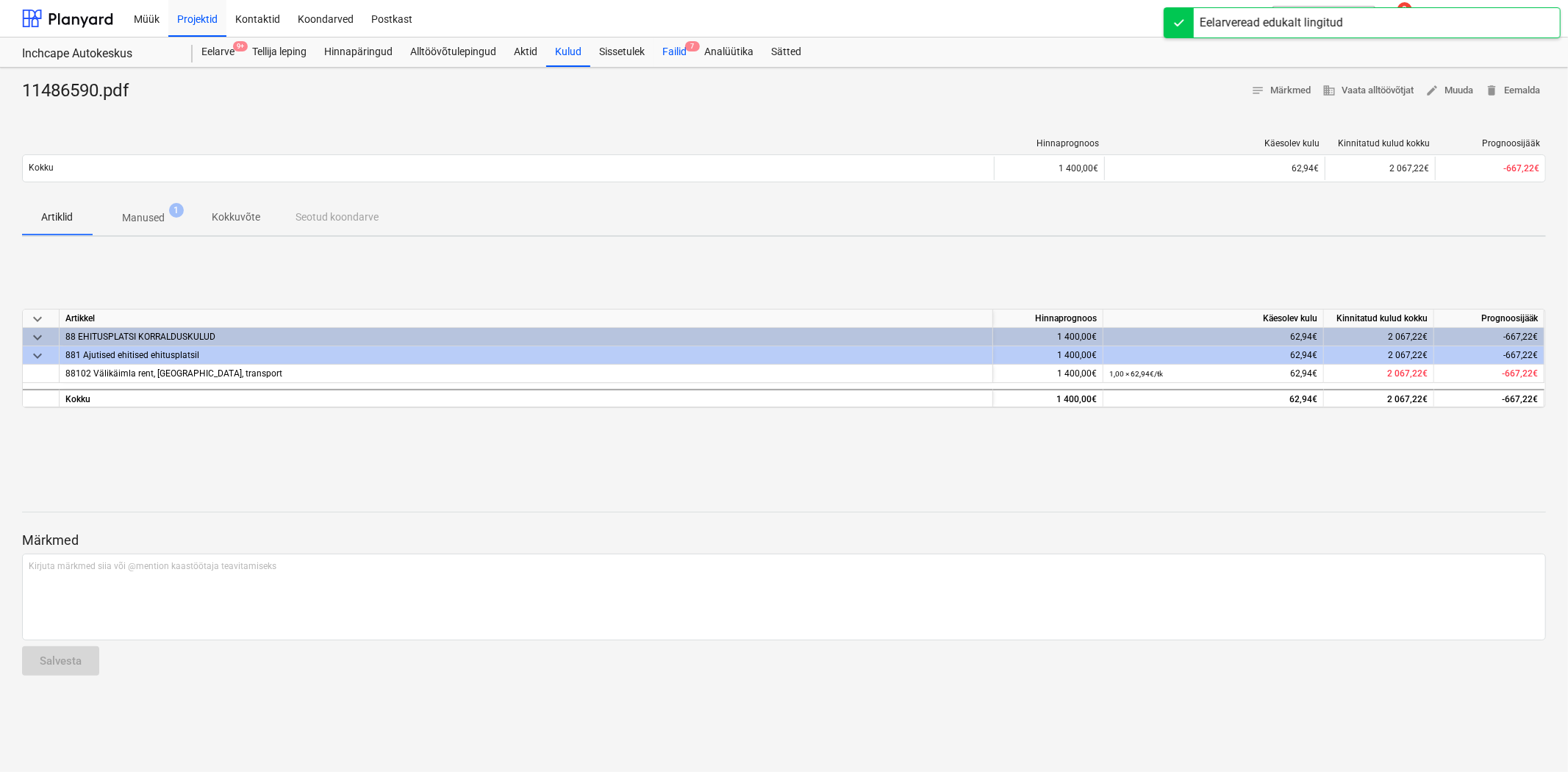
click at [694, 49] on span "7" at bounding box center [692, 47] width 15 height 10
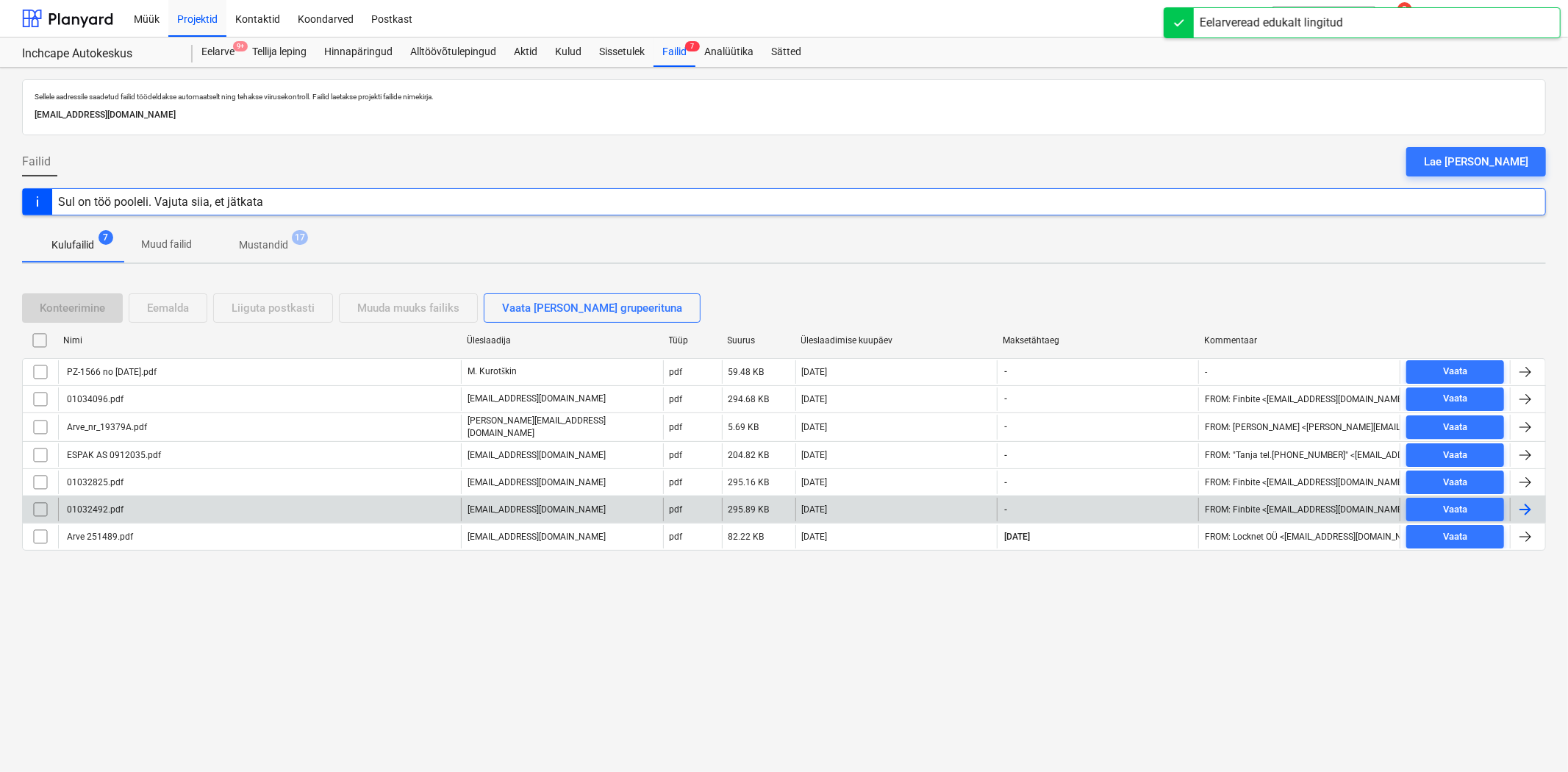
click at [181, 508] on div "01032492.pdf" at bounding box center [259, 509] width 403 height 23
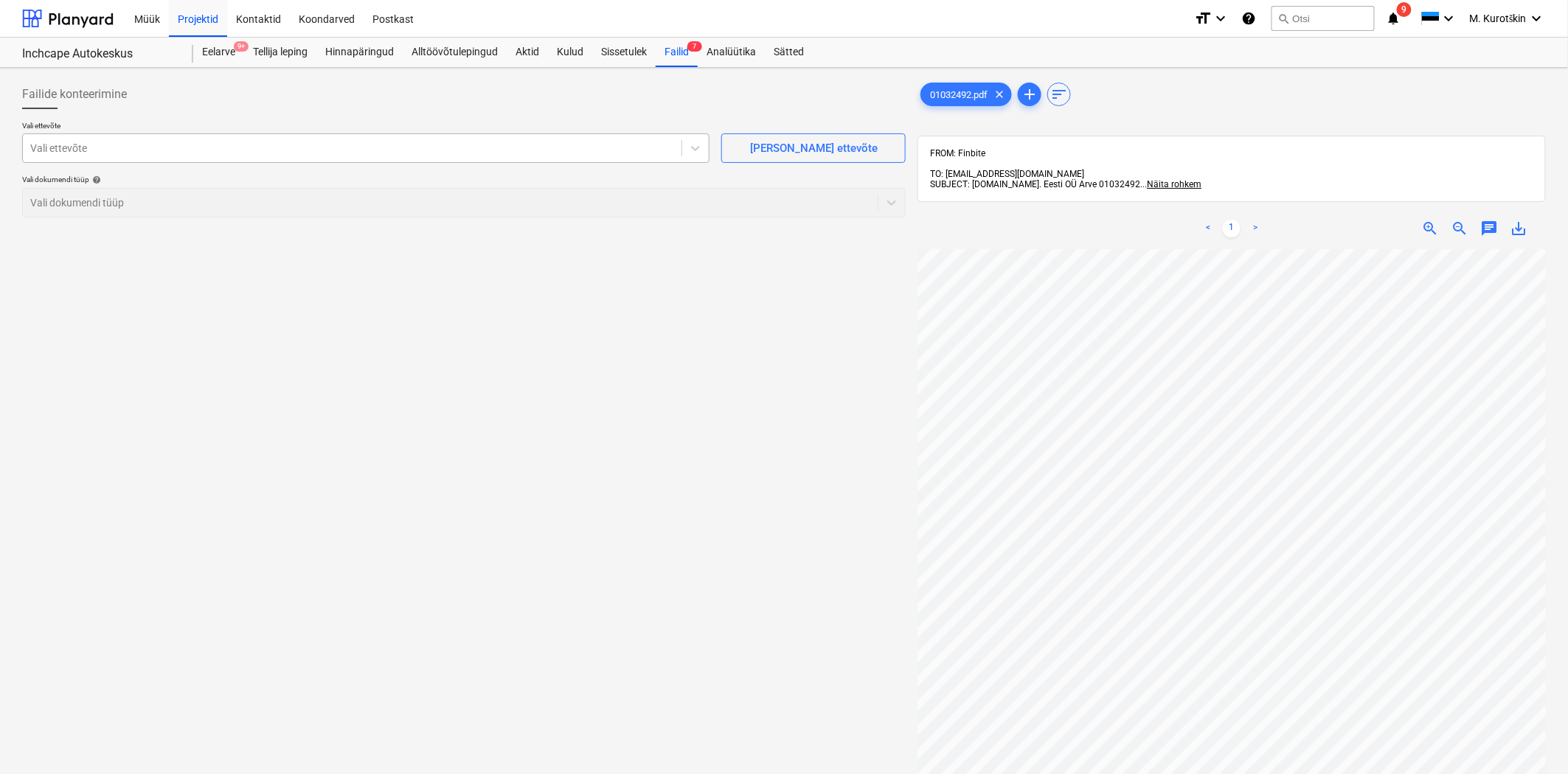
click at [372, 152] on div at bounding box center [352, 148] width 644 height 15
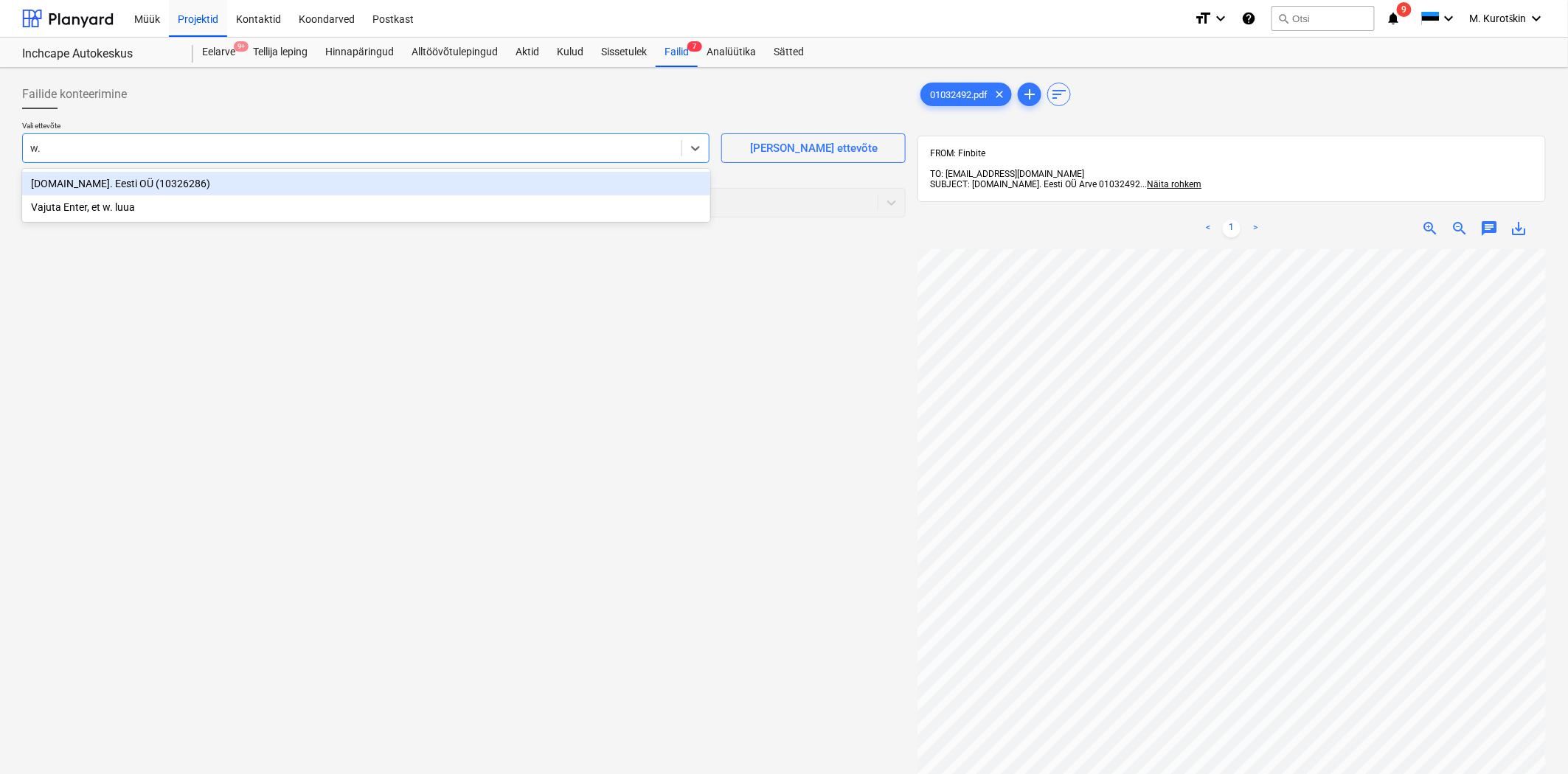
type input "w.e"
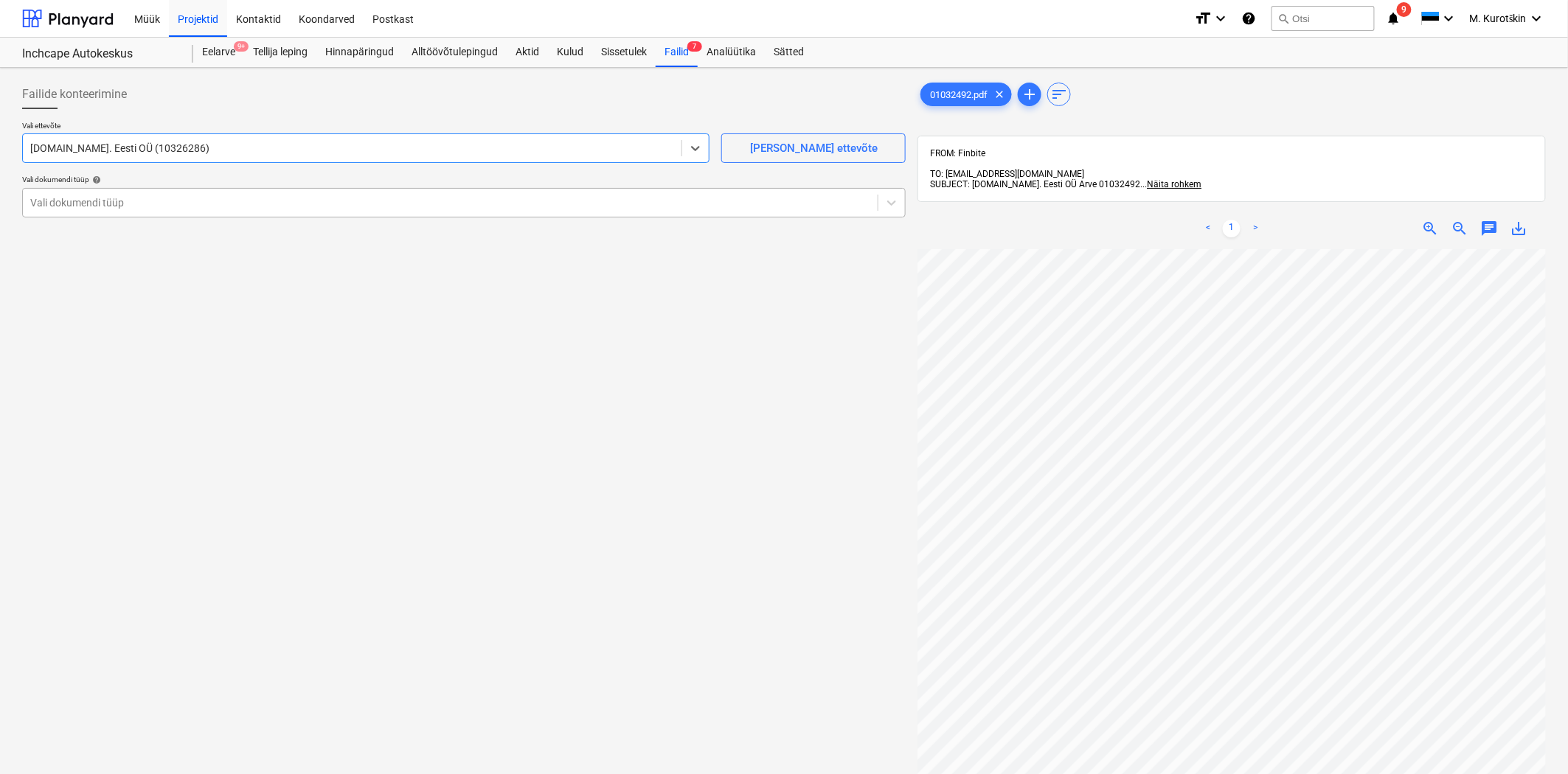
click at [359, 201] on div at bounding box center [450, 202] width 840 height 15
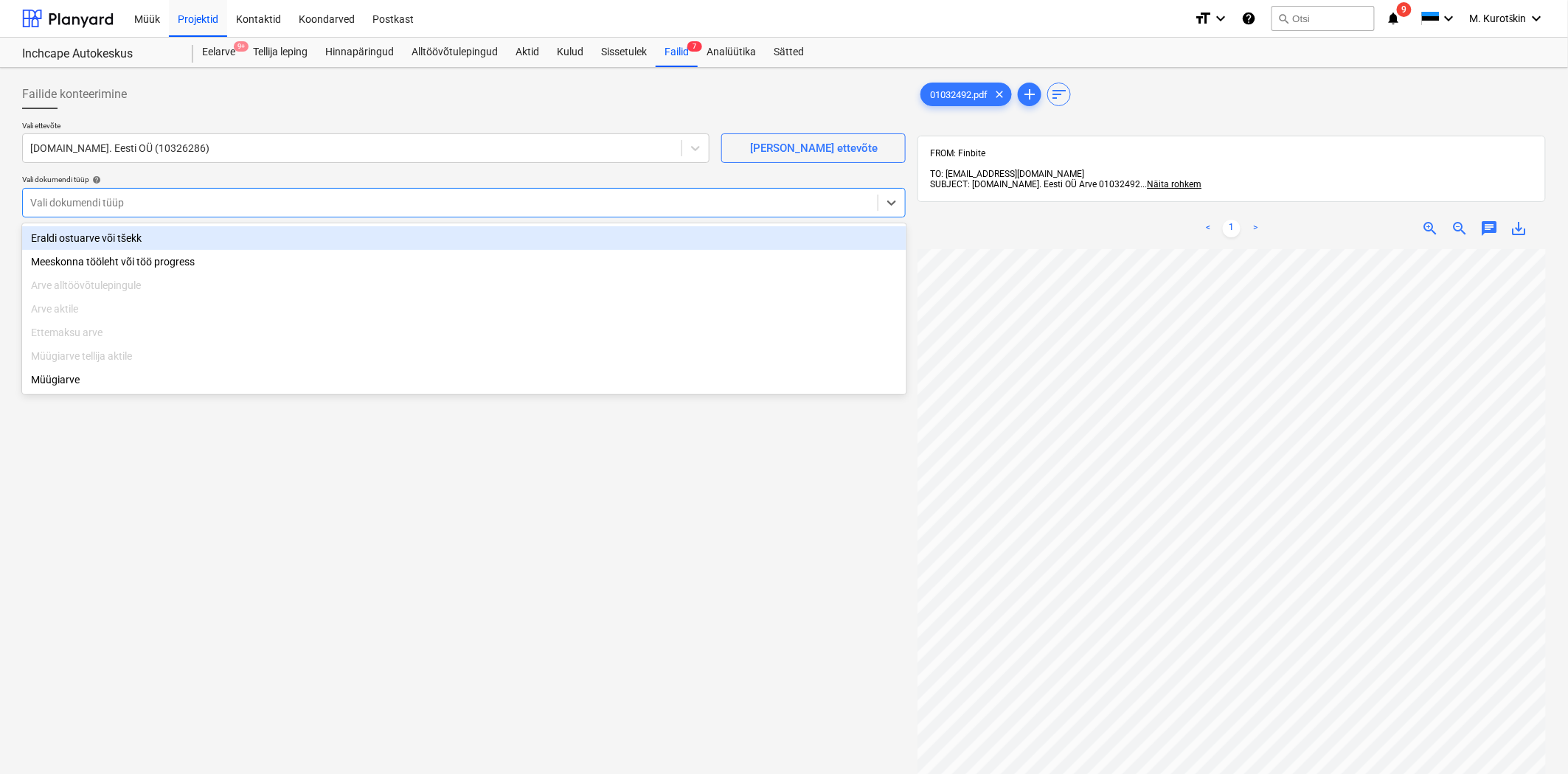
click at [362, 234] on div "Eraldi ostuarve või tšekk" at bounding box center [464, 238] width 884 height 23
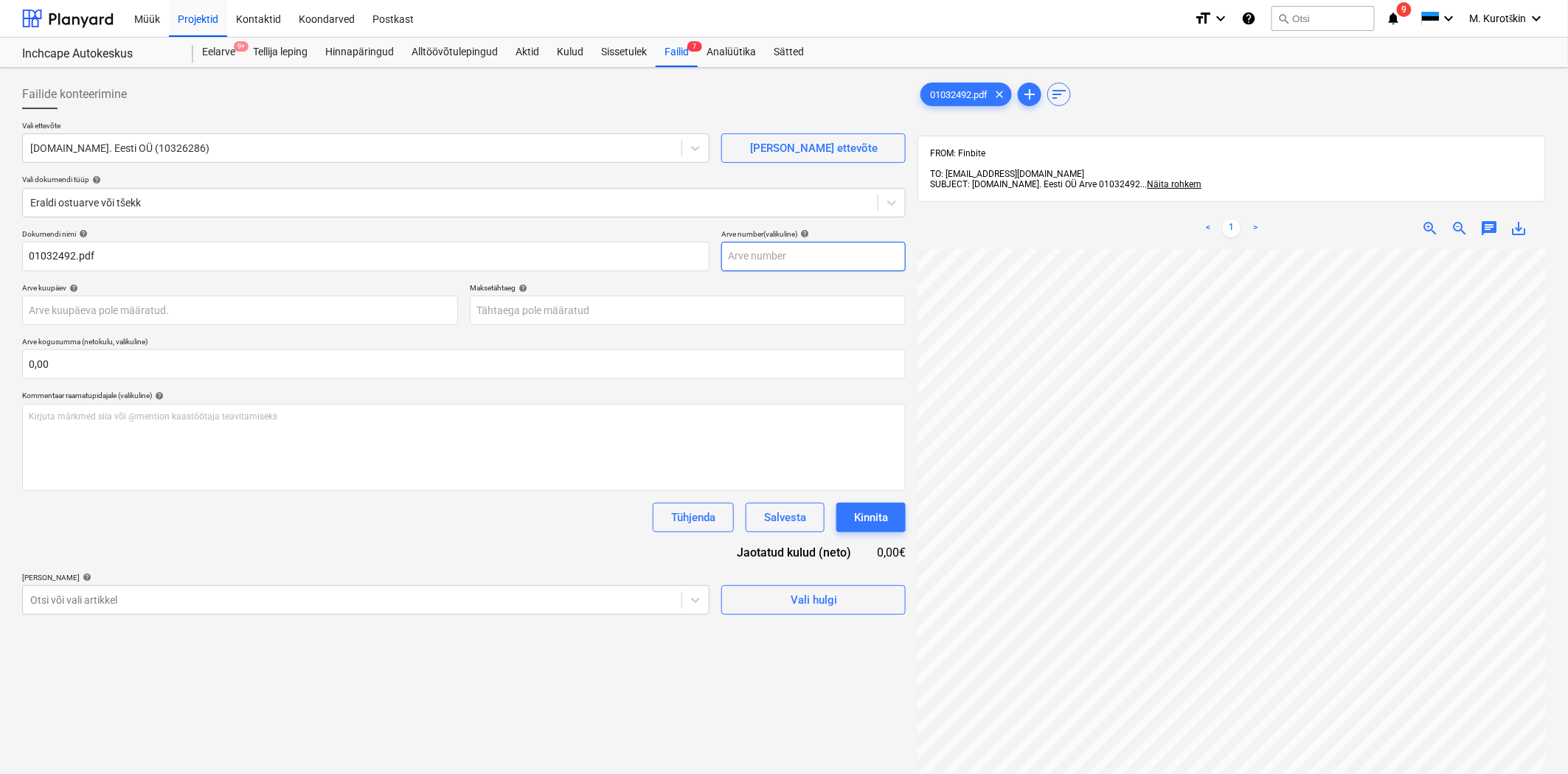
click at [757, 254] on input "text" at bounding box center [813, 257] width 184 height 29
click at [1530, 222] on div "save_alt" at bounding box center [1520, 228] width 29 height 17
click at [1528, 219] on span "save_alt" at bounding box center [1520, 228] width 17 height 17
click at [868, 256] on input "text" at bounding box center [813, 257] width 184 height 29
paste input "01032492"
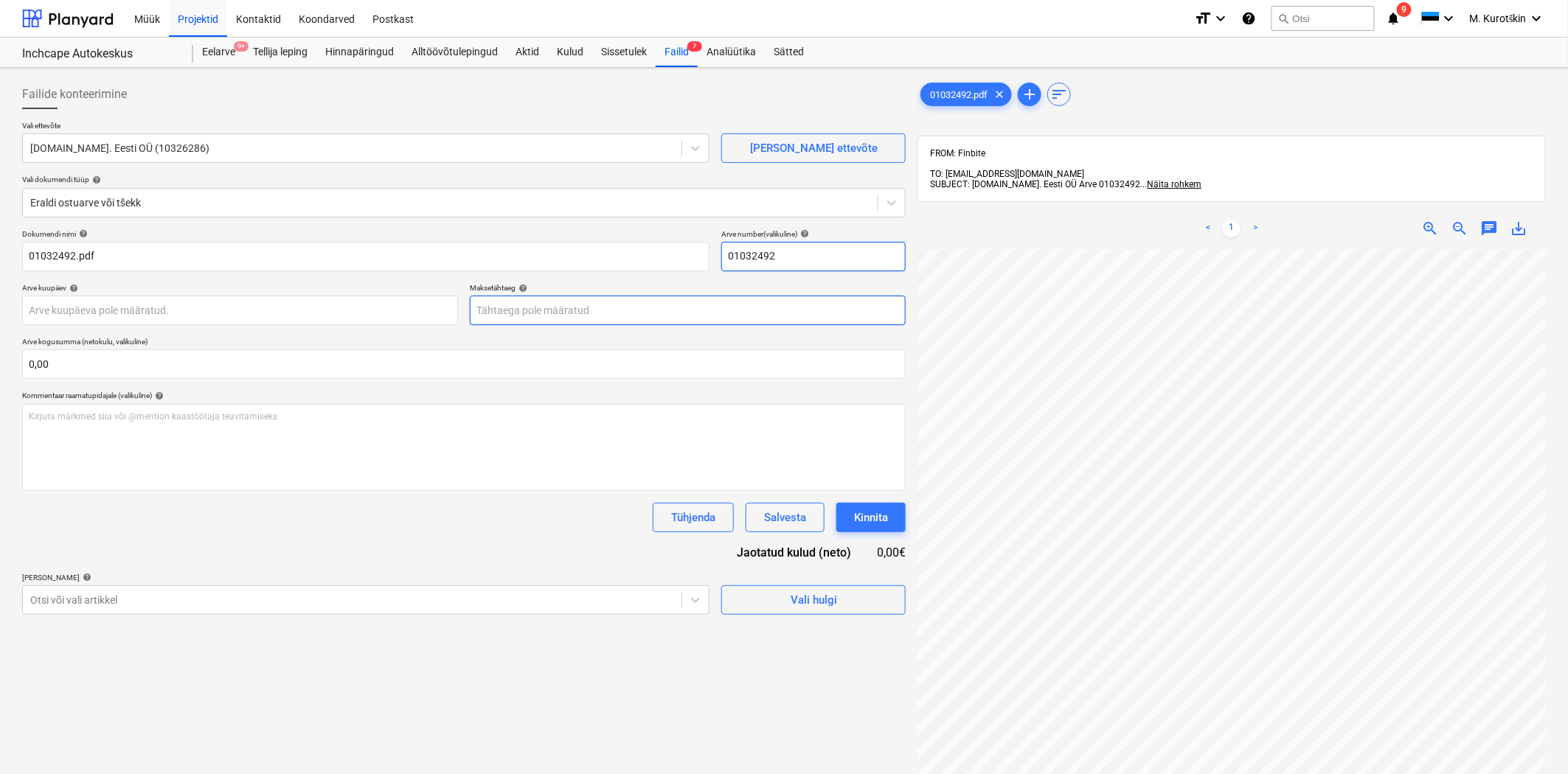
type input "01032492"
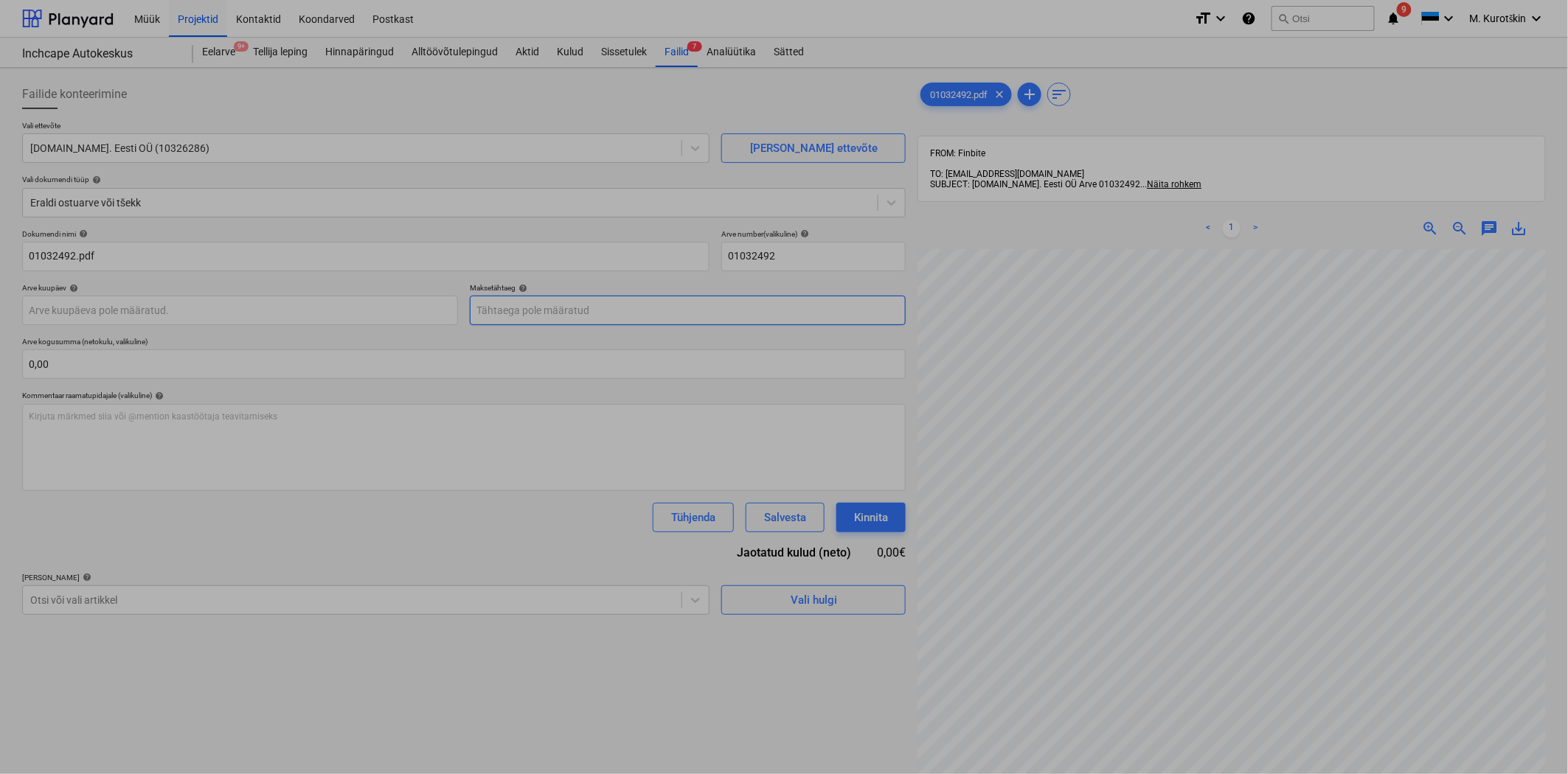
click at [555, 315] on body "Müük Projektid Kontaktid Koondarved Postkast format_size keyboard_arrow_down he…" at bounding box center [784, 387] width 1568 height 774
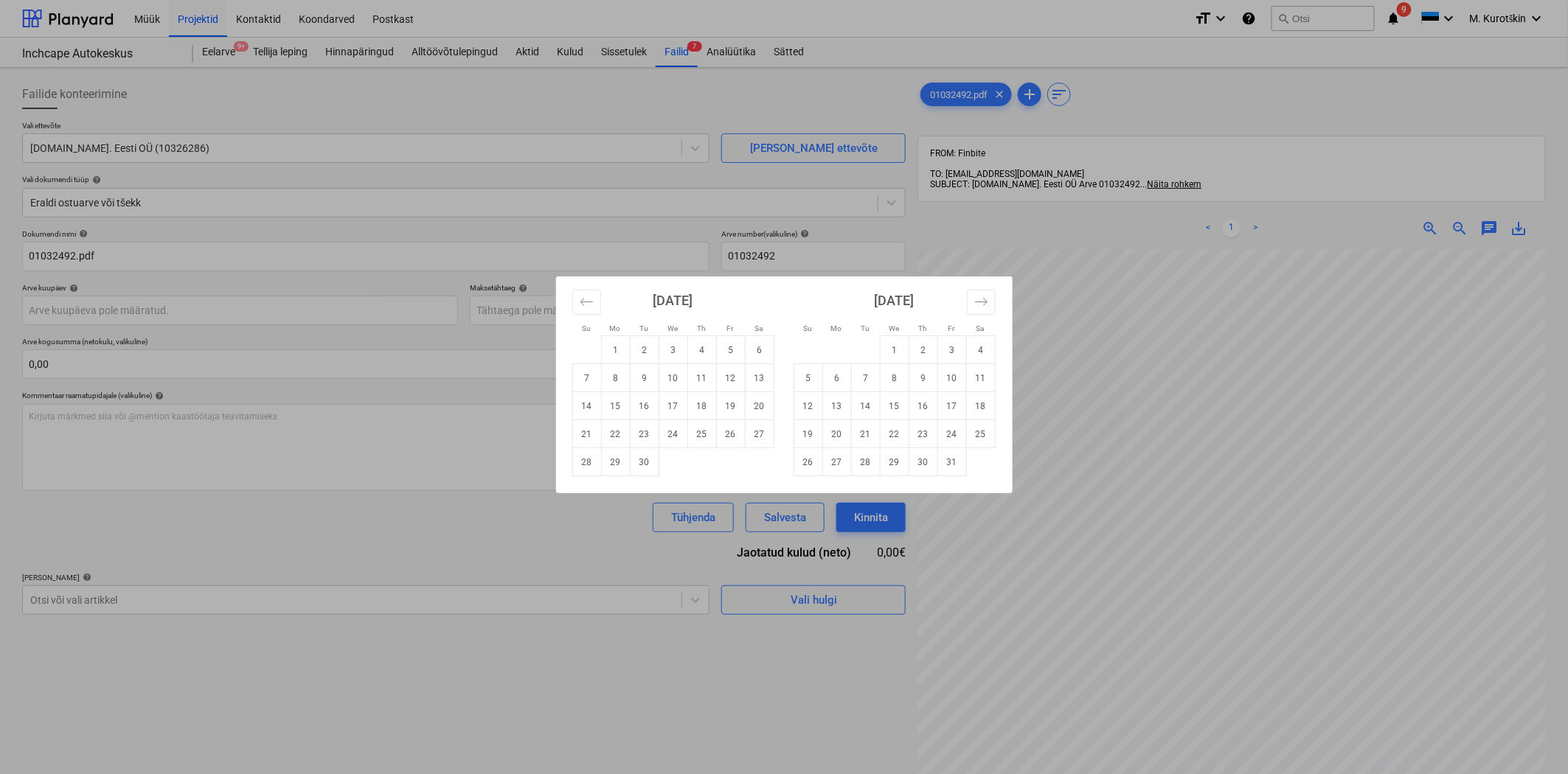
click at [498, 344] on div "Su Mo Tu We Th Fr Sa Su Mo Tu We Th Fr Sa [DATE] 1 2 3 4 5 6 7 8 9 10 11 12 13 …" at bounding box center [784, 387] width 1568 height 774
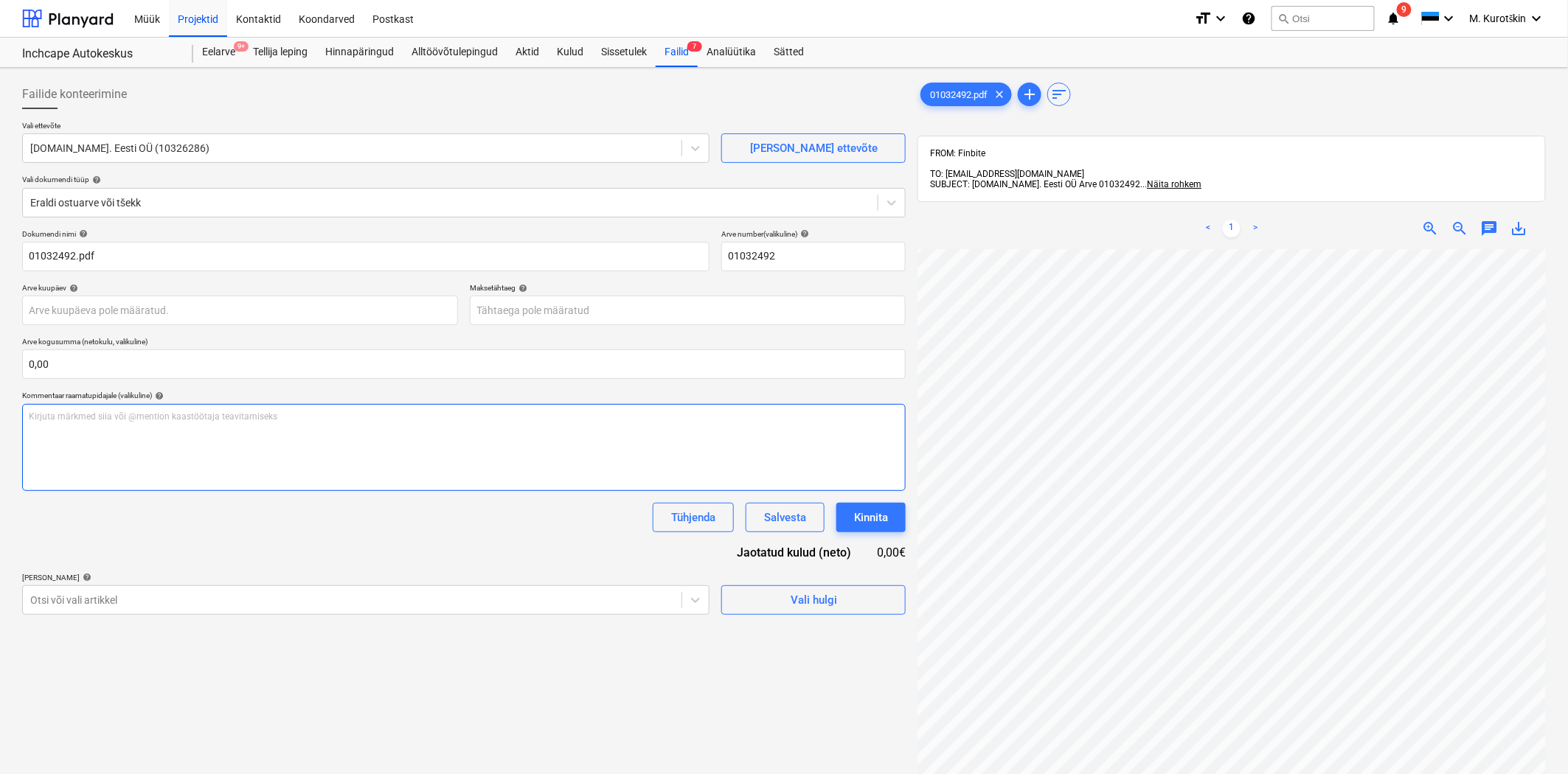
scroll to position [142, 24]
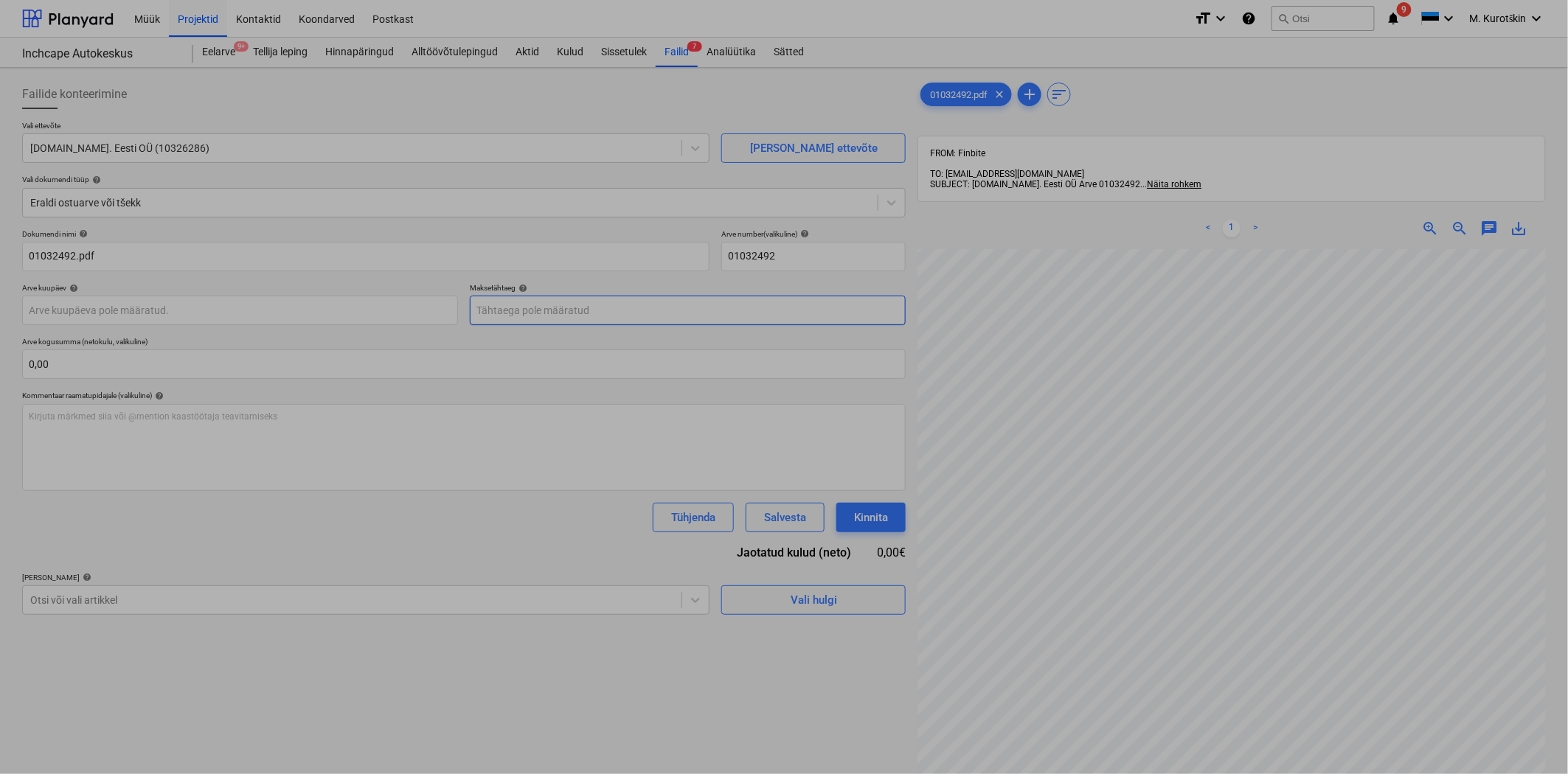
click at [766, 295] on body "Müük Projektid Kontaktid Koondarved Postkast format_size keyboard_arrow_down he…" at bounding box center [784, 387] width 1568 height 774
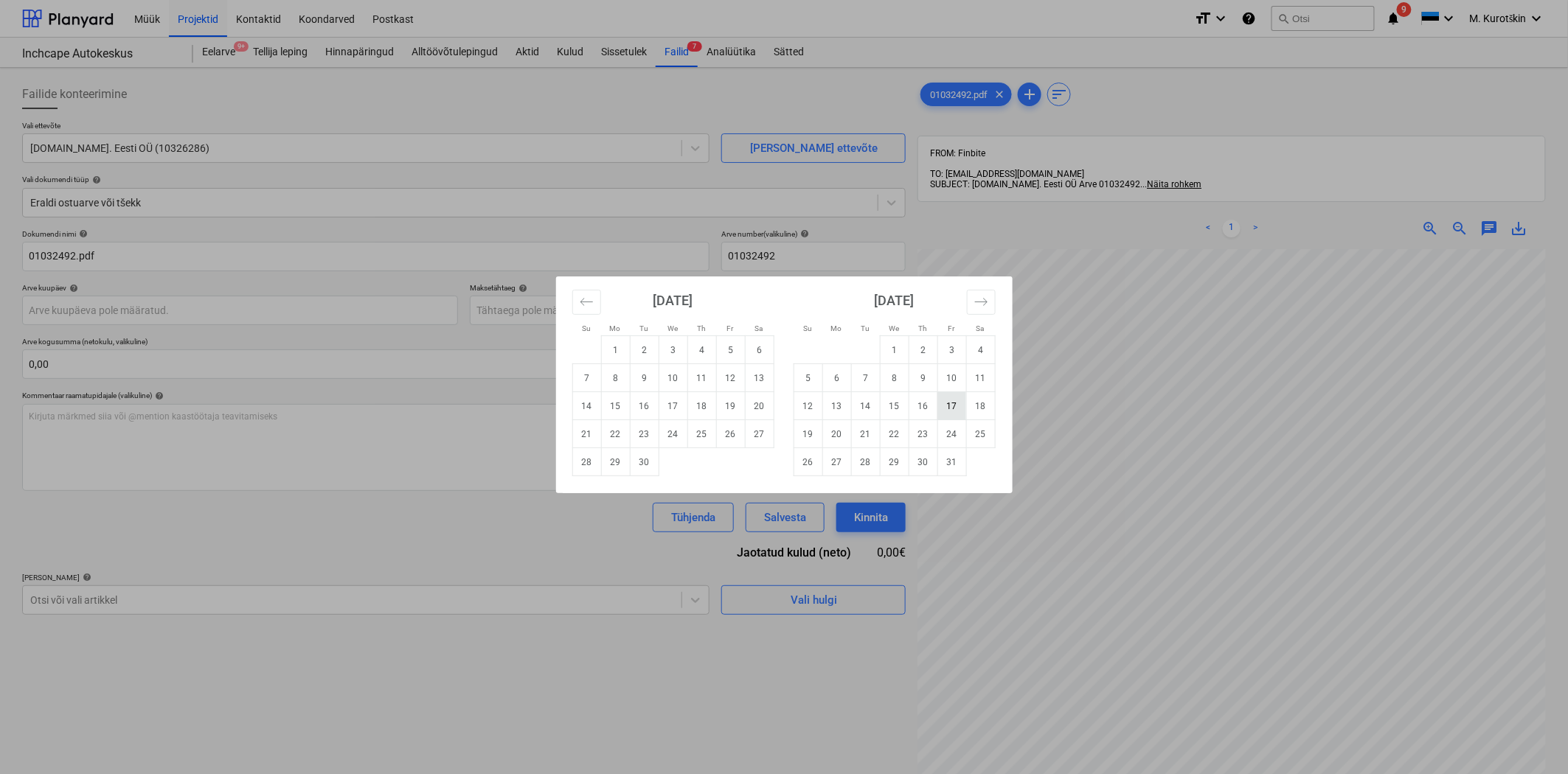
click at [953, 403] on td "17" at bounding box center [952, 406] width 29 height 28
type input "[DATE]"
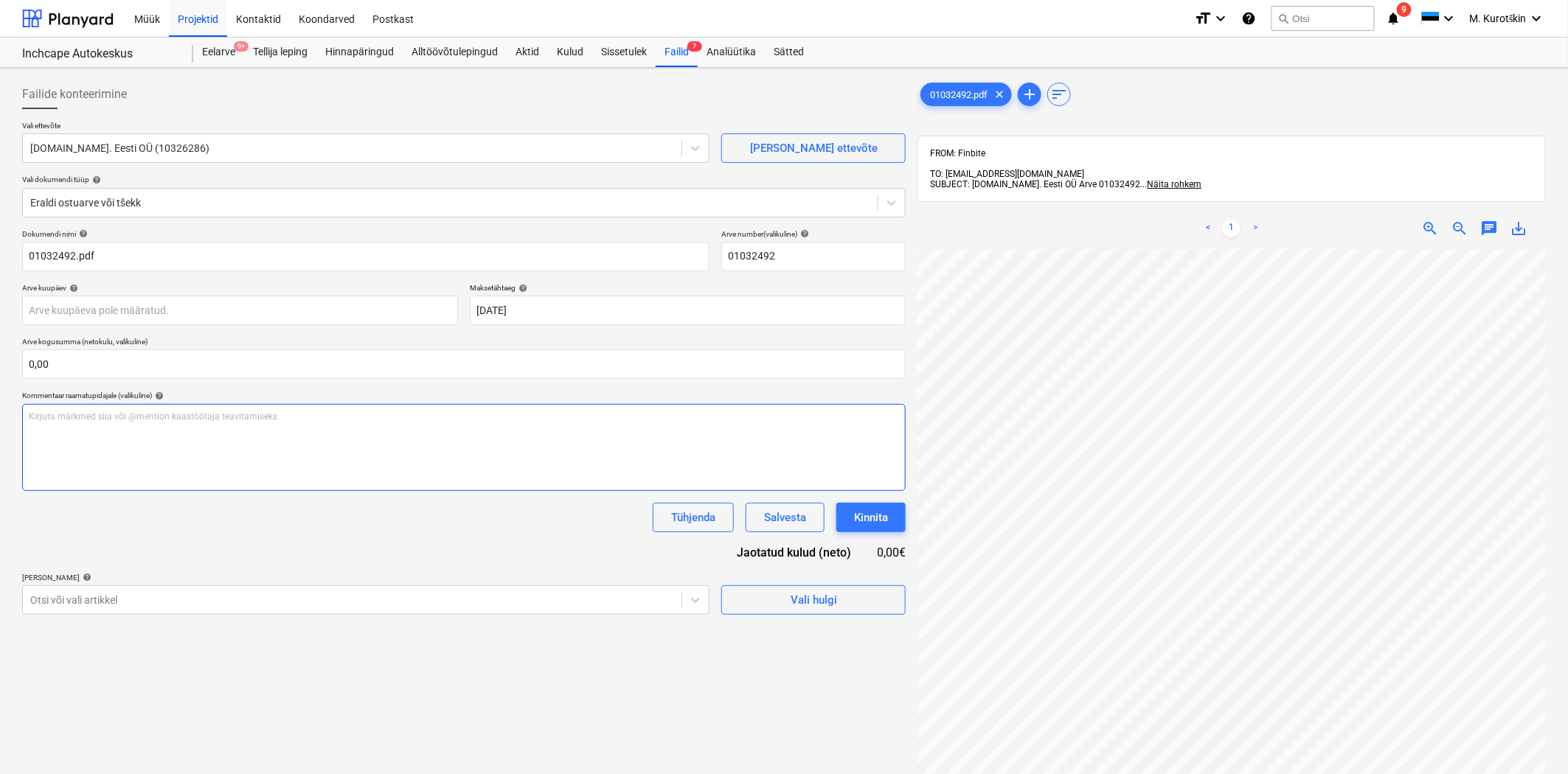
click at [591, 433] on div "Kirjuta märkmed siia või @mention kaastöötaja teavitamiseks ﻿" at bounding box center [464, 447] width 883 height 87
click at [511, 555] on div "Dokumendi nimi help 01032492.pdf Arve number (valikuline) help 01032492 Arve ku…" at bounding box center [464, 422] width 883 height 385
click at [794, 522] on div "Salvesta" at bounding box center [785, 517] width 42 height 19
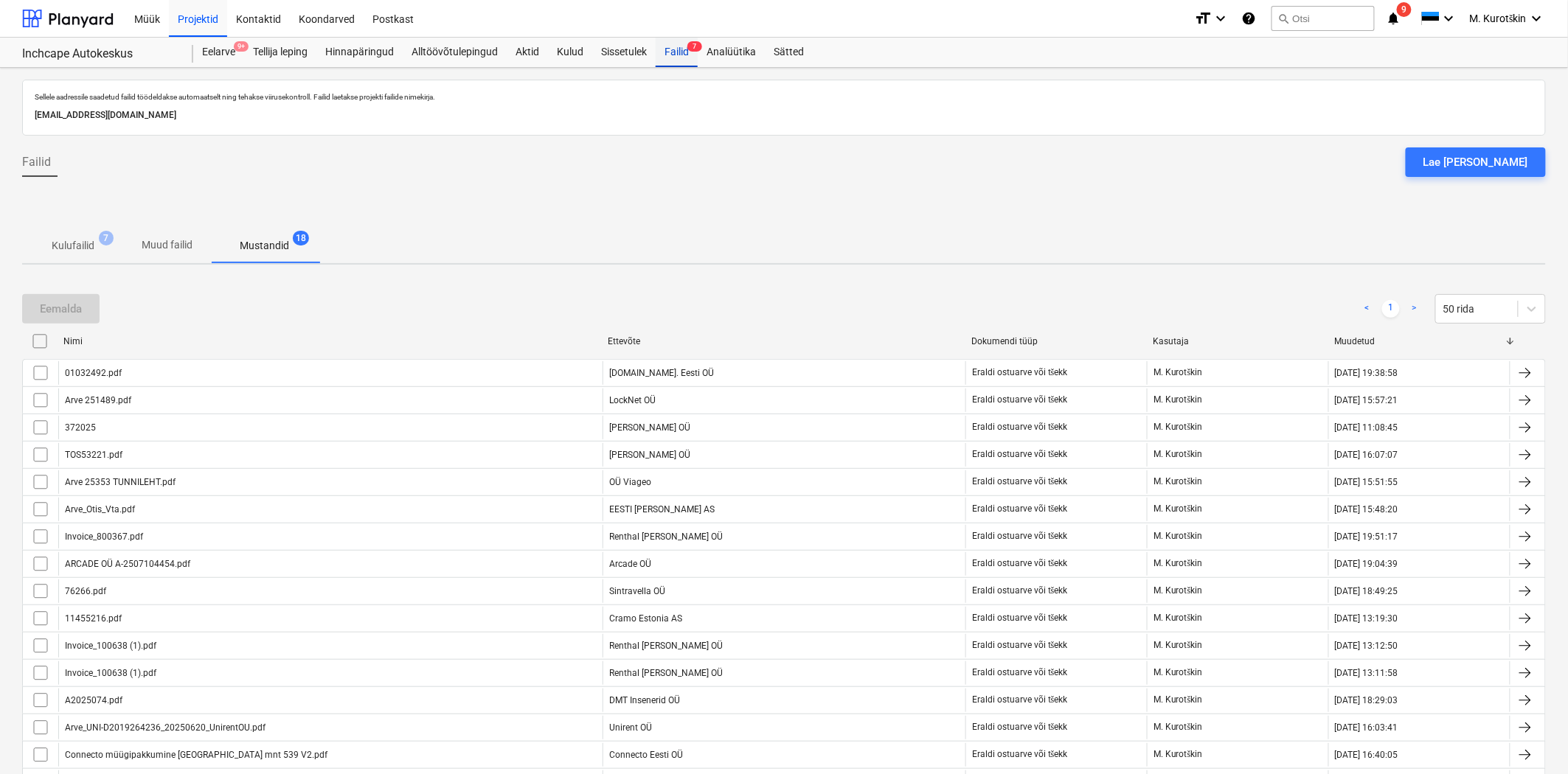
click at [692, 55] on div "Failid 7" at bounding box center [677, 53] width 42 height 29
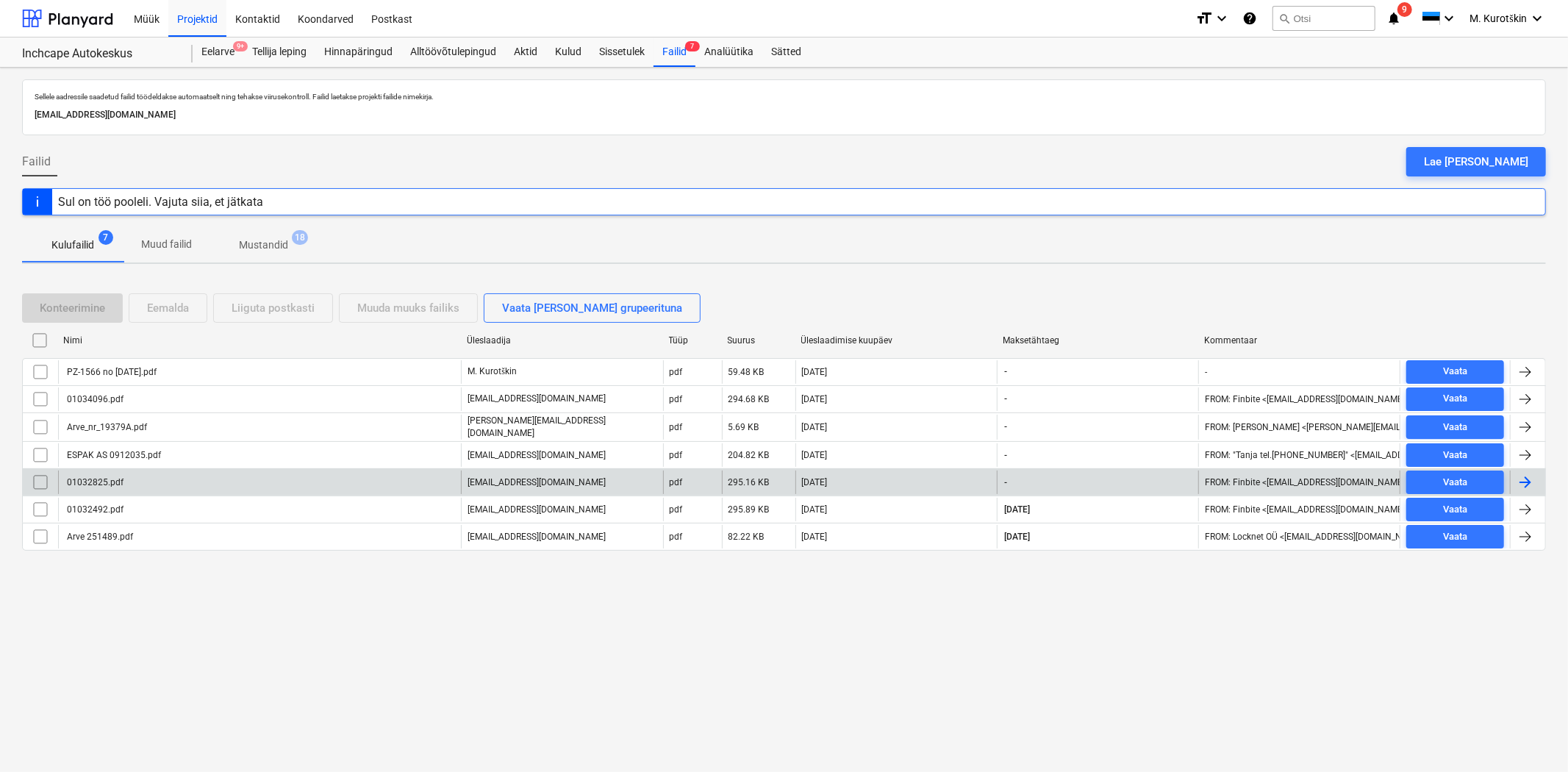
click at [96, 485] on div "01032825.pdf" at bounding box center [94, 482] width 59 height 10
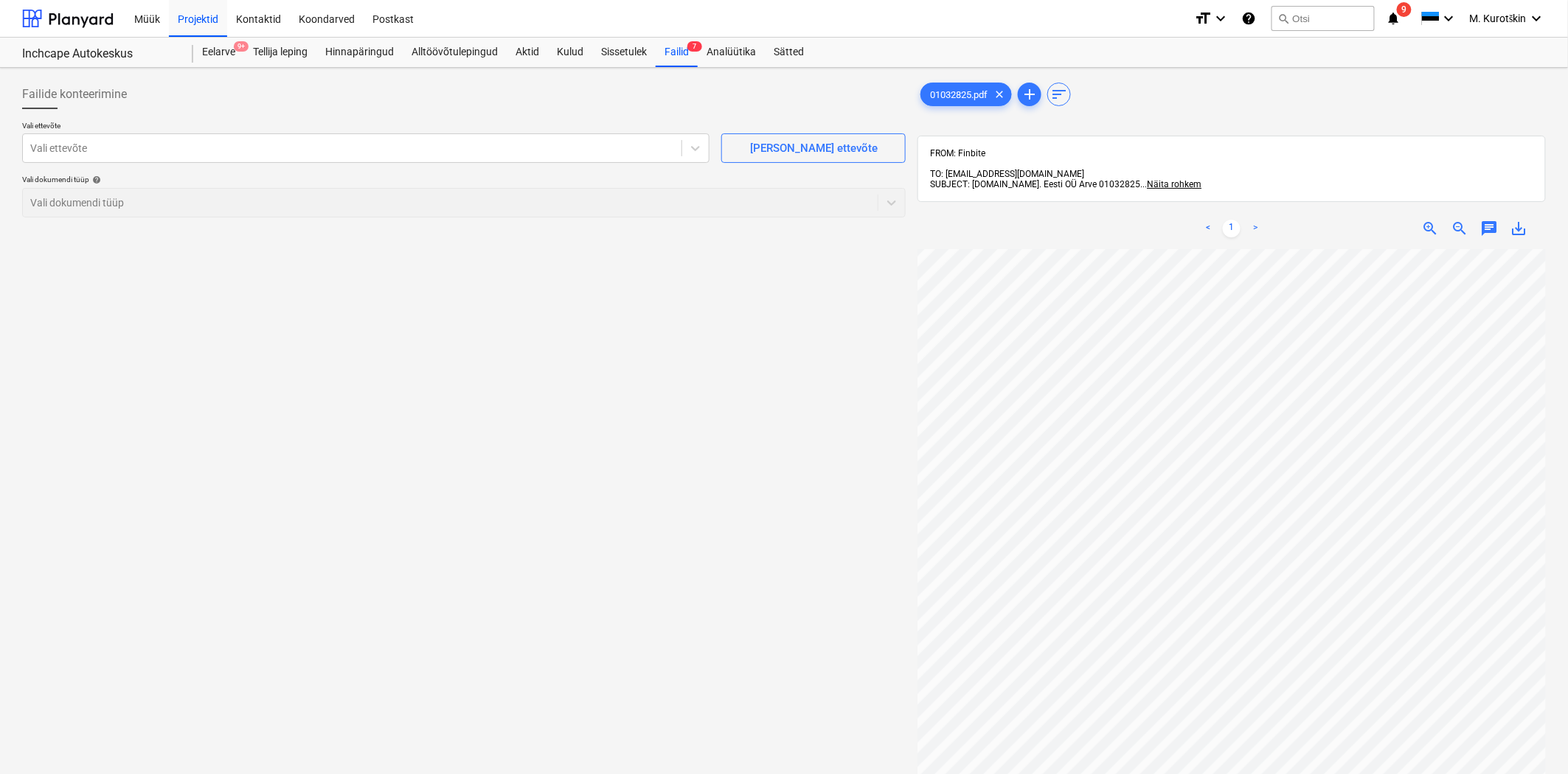
scroll to position [0, 38]
click at [571, 146] on div at bounding box center [352, 148] width 644 height 15
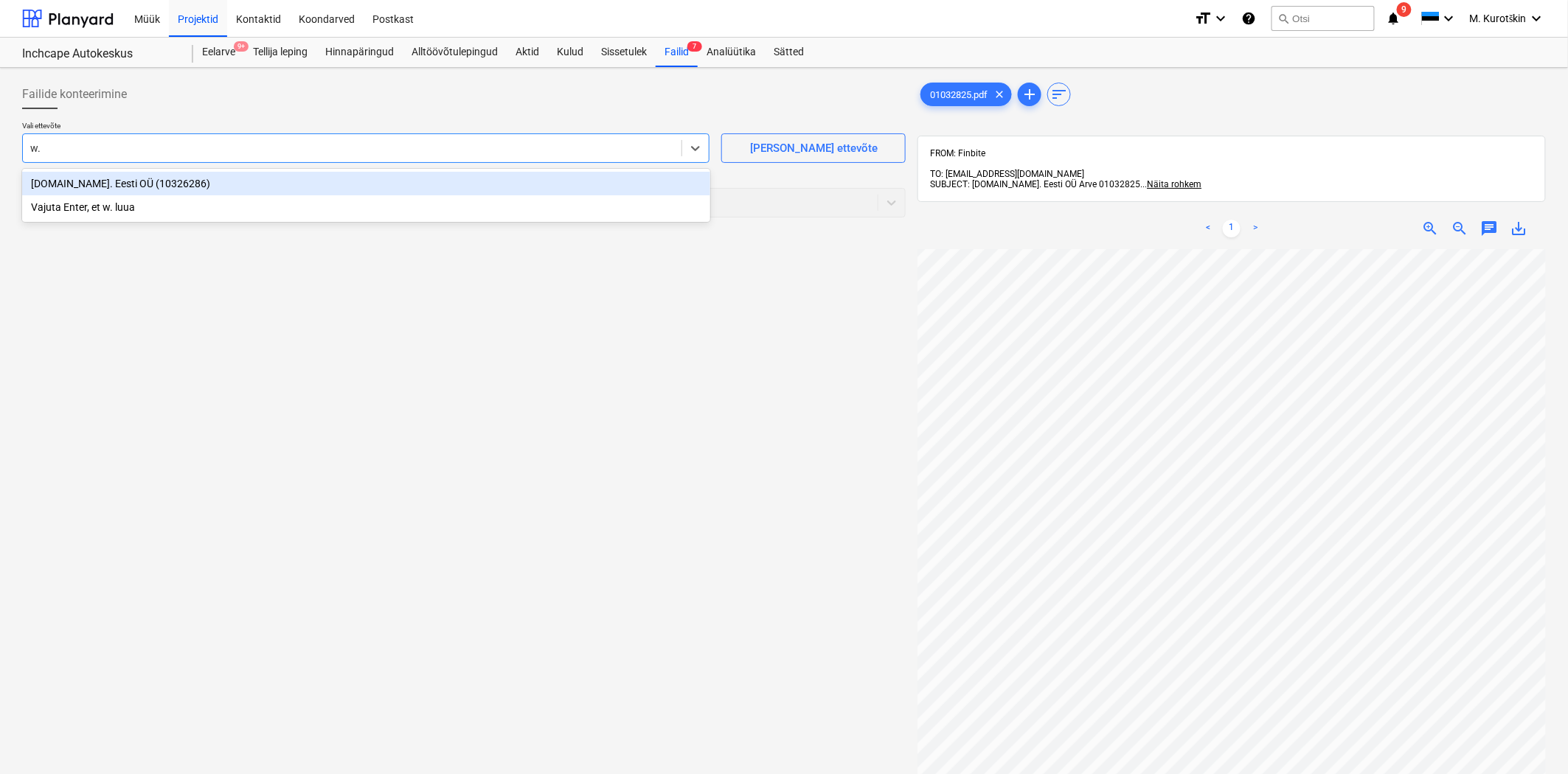
type input "w.e"
click at [561, 180] on div "[DOMAIN_NAME]. Eesti OÜ (10326286)" at bounding box center [367, 183] width 688 height 23
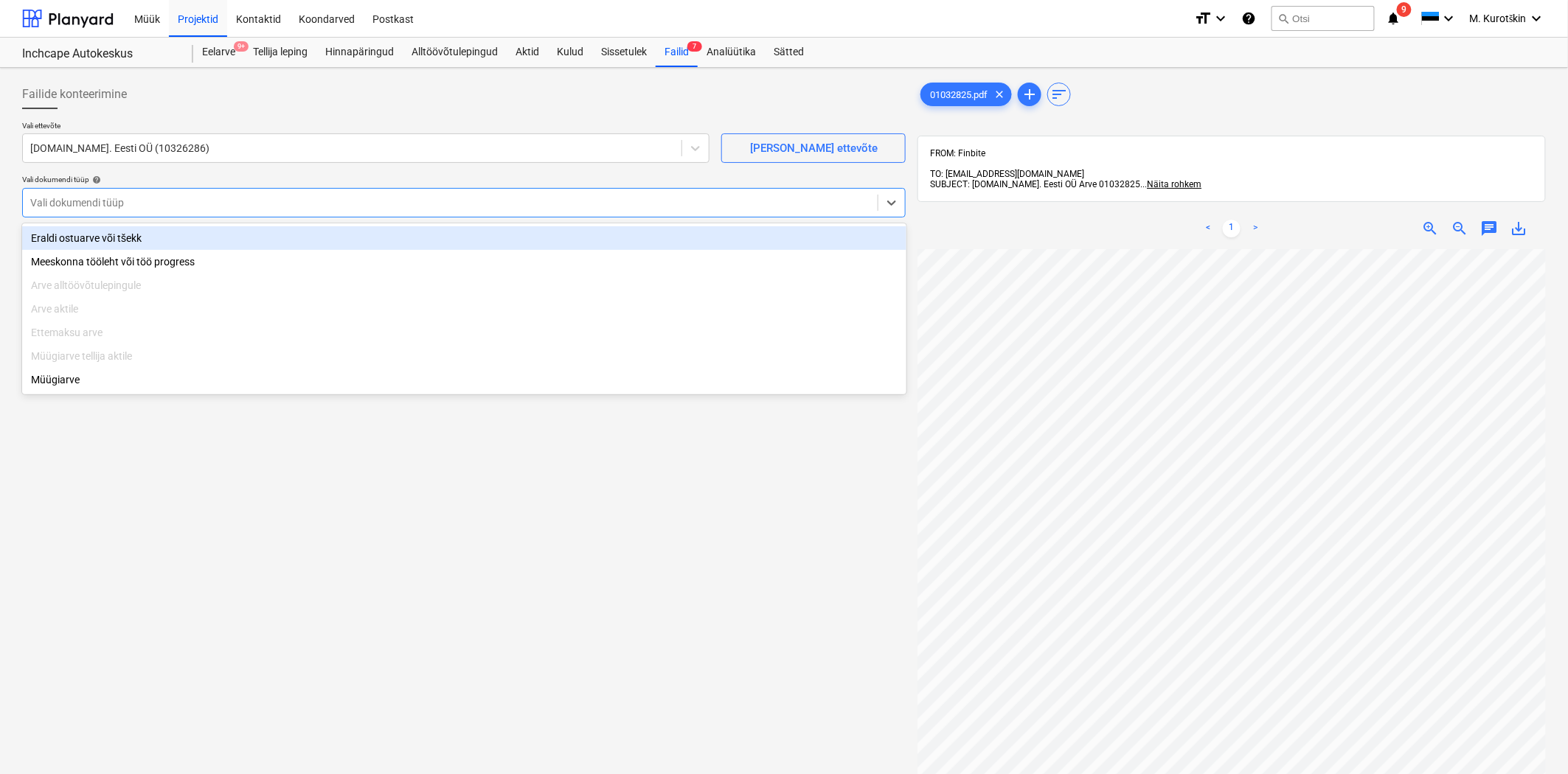
click at [556, 208] on div at bounding box center [450, 202] width 840 height 15
click at [545, 234] on div "Eraldi ostuarve või tšekk" at bounding box center [464, 238] width 884 height 23
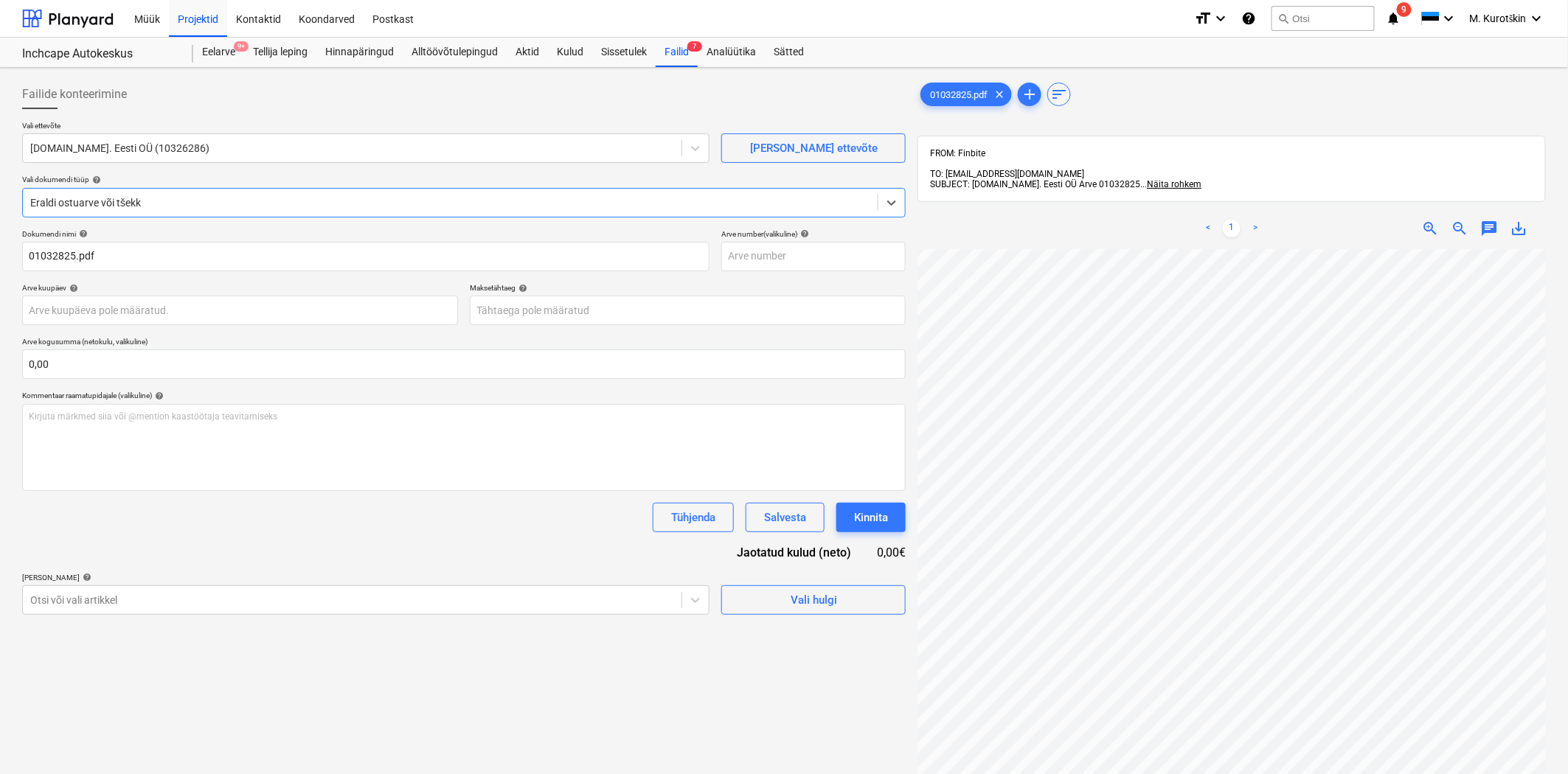
click at [1531, 222] on div "save_alt" at bounding box center [1520, 228] width 29 height 17
click at [1527, 222] on span "save_alt" at bounding box center [1520, 228] width 17 height 17
click at [809, 251] on input "text" at bounding box center [813, 257] width 184 height 29
paste input "01032825"
type input "01032825"
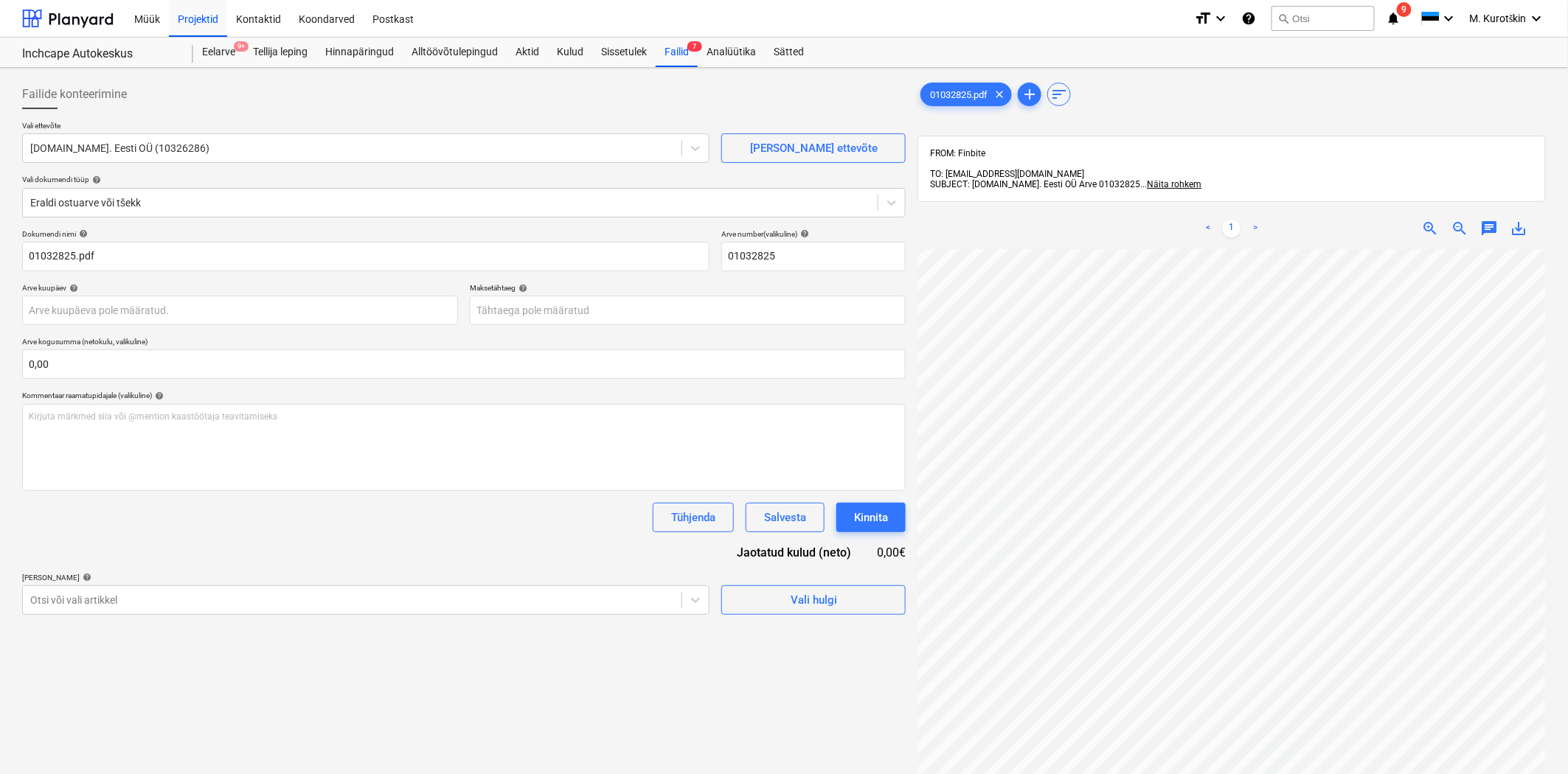
click at [815, 283] on div "Maksetähtaeg help" at bounding box center [688, 288] width 436 height 10
click at [527, 434] on div "Kirjuta märkmed siia või @mention kaastöötaja teavitamiseks ﻿" at bounding box center [464, 447] width 883 height 87
click at [656, 318] on body "Müük Projektid Kontaktid Koondarved Postkast format_size keyboard_arrow_down he…" at bounding box center [784, 387] width 1568 height 774
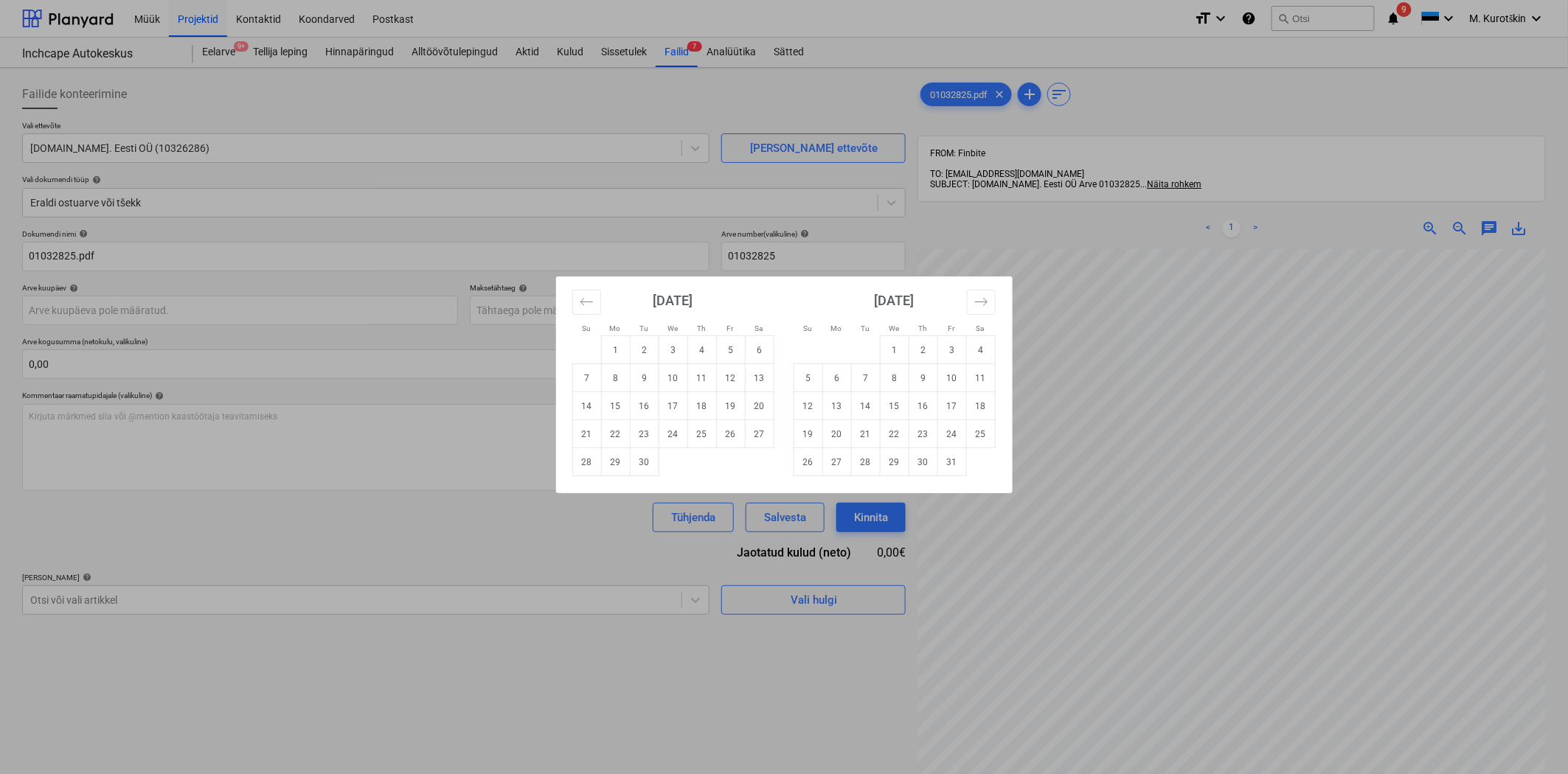
drag, startPoint x: 1377, startPoint y: 429, endPoint x: 1383, endPoint y: 558, distance: 129.1
click at [1383, 558] on div "Su Mo Tu We Th Fr Sa Su Mo Tu We Th Fr Sa [DATE] 1 2 3 4 5 6 7 8 9 10 11 12 13 …" at bounding box center [784, 387] width 1568 height 774
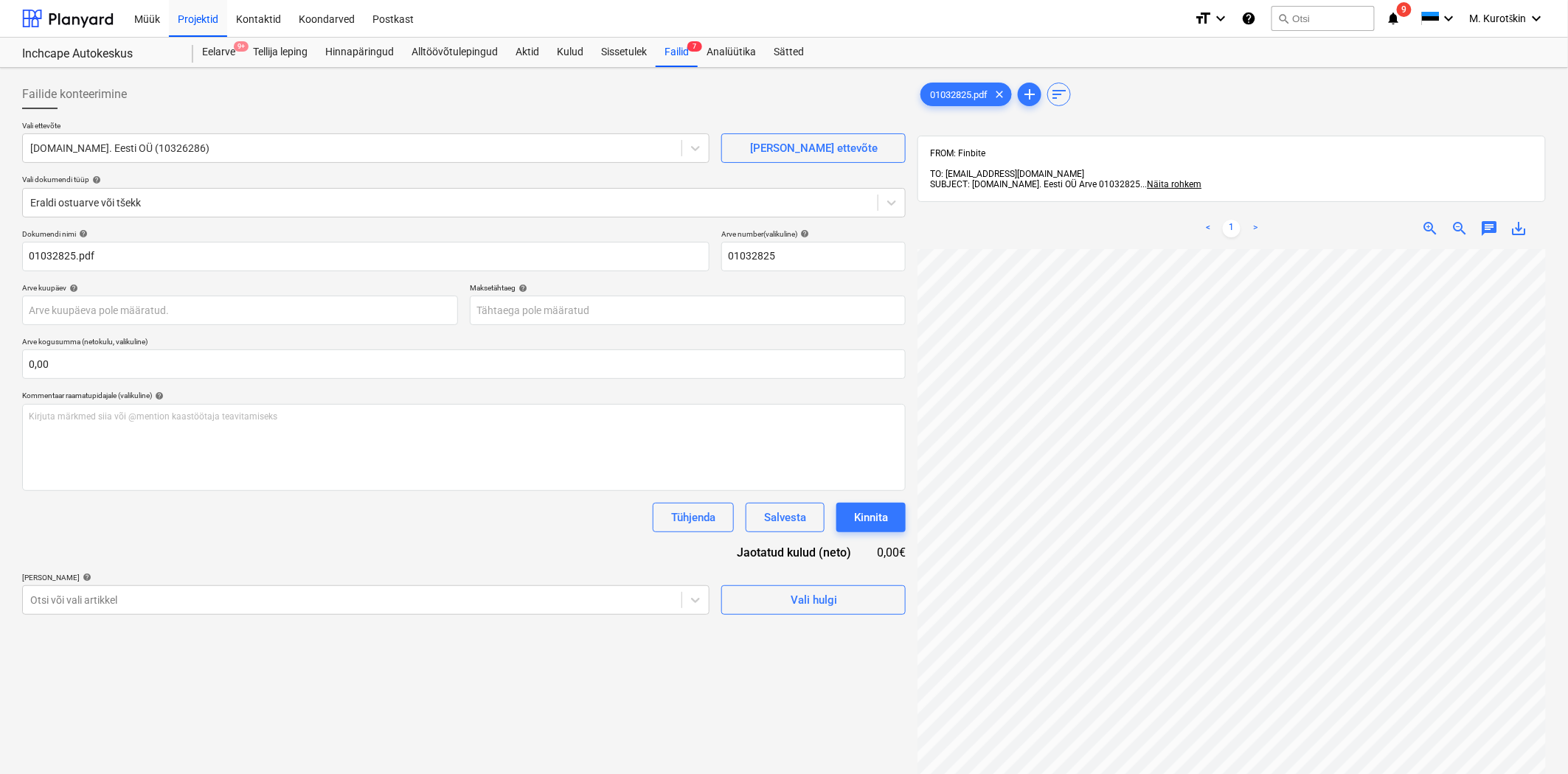
scroll to position [0, 0]
click at [577, 329] on div "Dokumendi nimi help 01032825.pdf Arve number (valikuline) help 01032825 Arve ku…" at bounding box center [464, 422] width 883 height 385
click at [580, 314] on body "Müük Projektid Kontaktid Koondarved Postkast format_size keyboard_arrow_down he…" at bounding box center [784, 387] width 1568 height 774
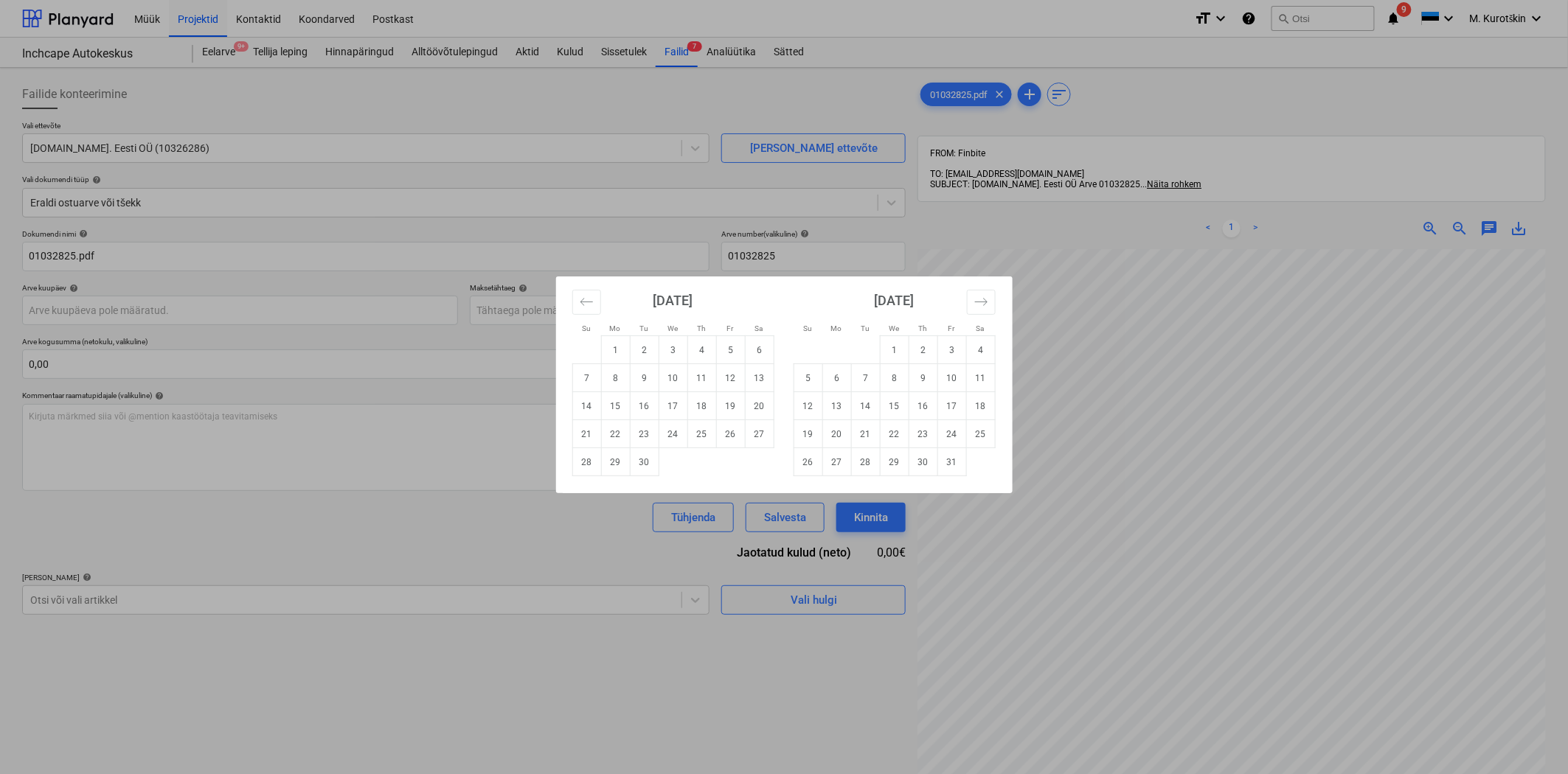
click at [1344, 532] on div "Su Mo Tu We Th Fr Sa Su Mo Tu We Th Fr Sa [DATE] 1 2 3 4 5 6 7 8 9 10 11 12 13 …" at bounding box center [784, 387] width 1568 height 774
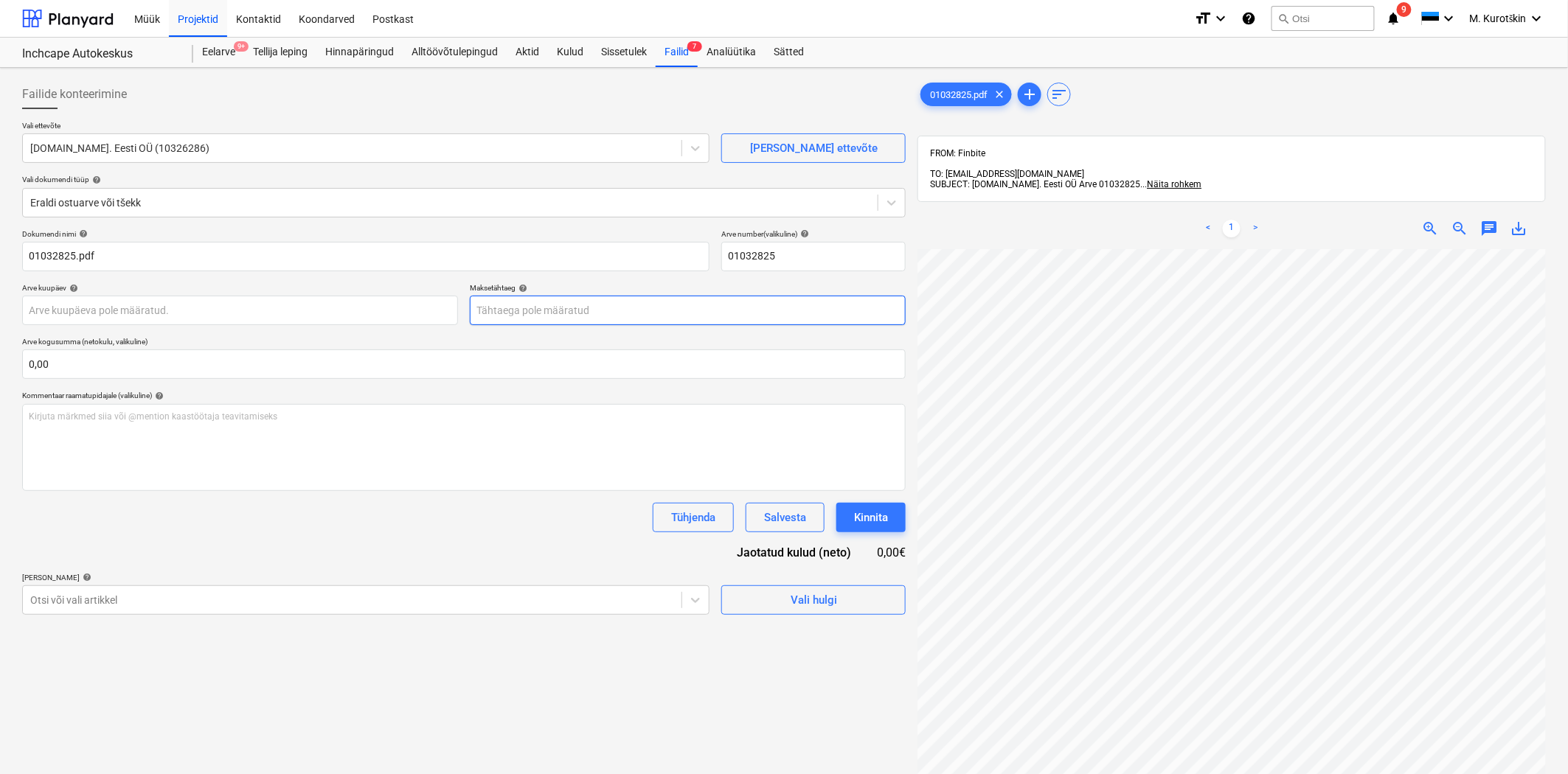
click at [592, 313] on body "Müük Projektid Kontaktid Koondarved Postkast format_size keyboard_arrow_down he…" at bounding box center [784, 387] width 1568 height 774
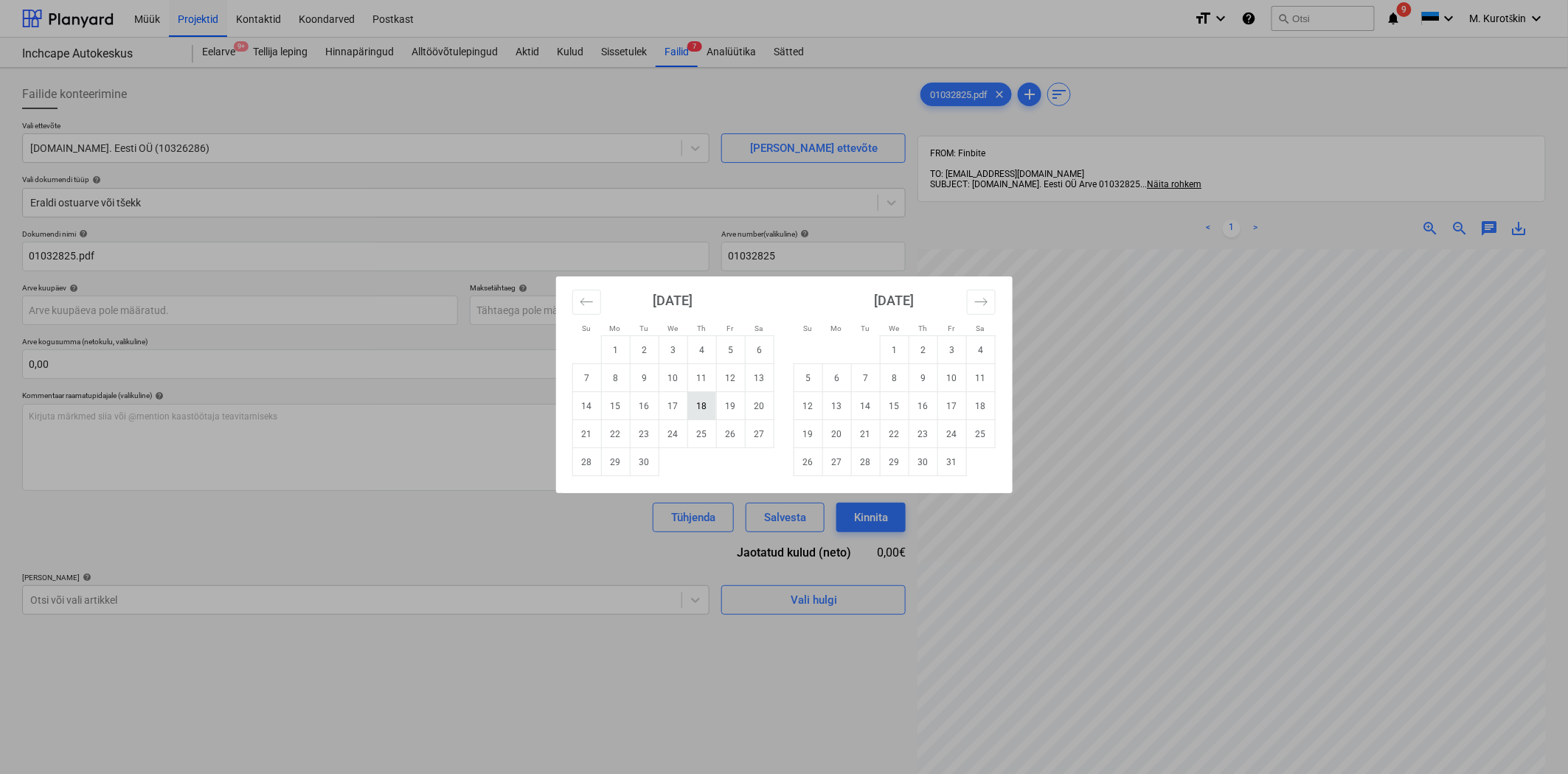
click at [710, 411] on td "18" at bounding box center [701, 406] width 29 height 28
type input "[DATE]"
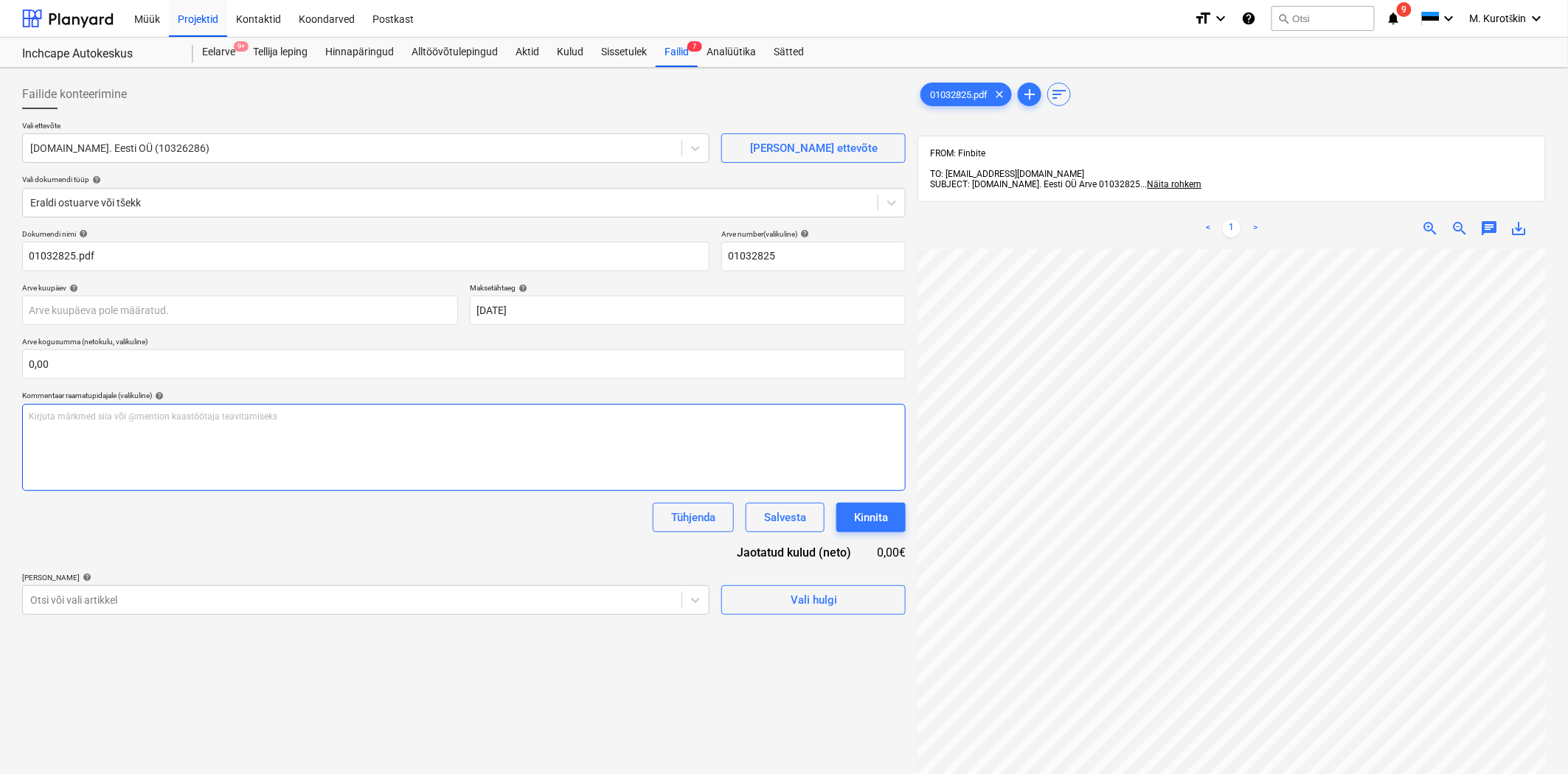
click at [551, 431] on div "Kirjuta märkmed siia või @mention kaastöötaja teavitamiseks ﻿" at bounding box center [464, 447] width 883 height 87
click at [699, 465] on div "hoiame" at bounding box center [464, 447] width 883 height 87
drag, startPoint x: 860, startPoint y: 526, endPoint x: 806, endPoint y: 497, distance: 61.3
click at [806, 497] on div "Dokumendi nimi help 01032825.pdf Arve number (valikuline) help 01032825 Arve ku…" at bounding box center [464, 422] width 883 height 385
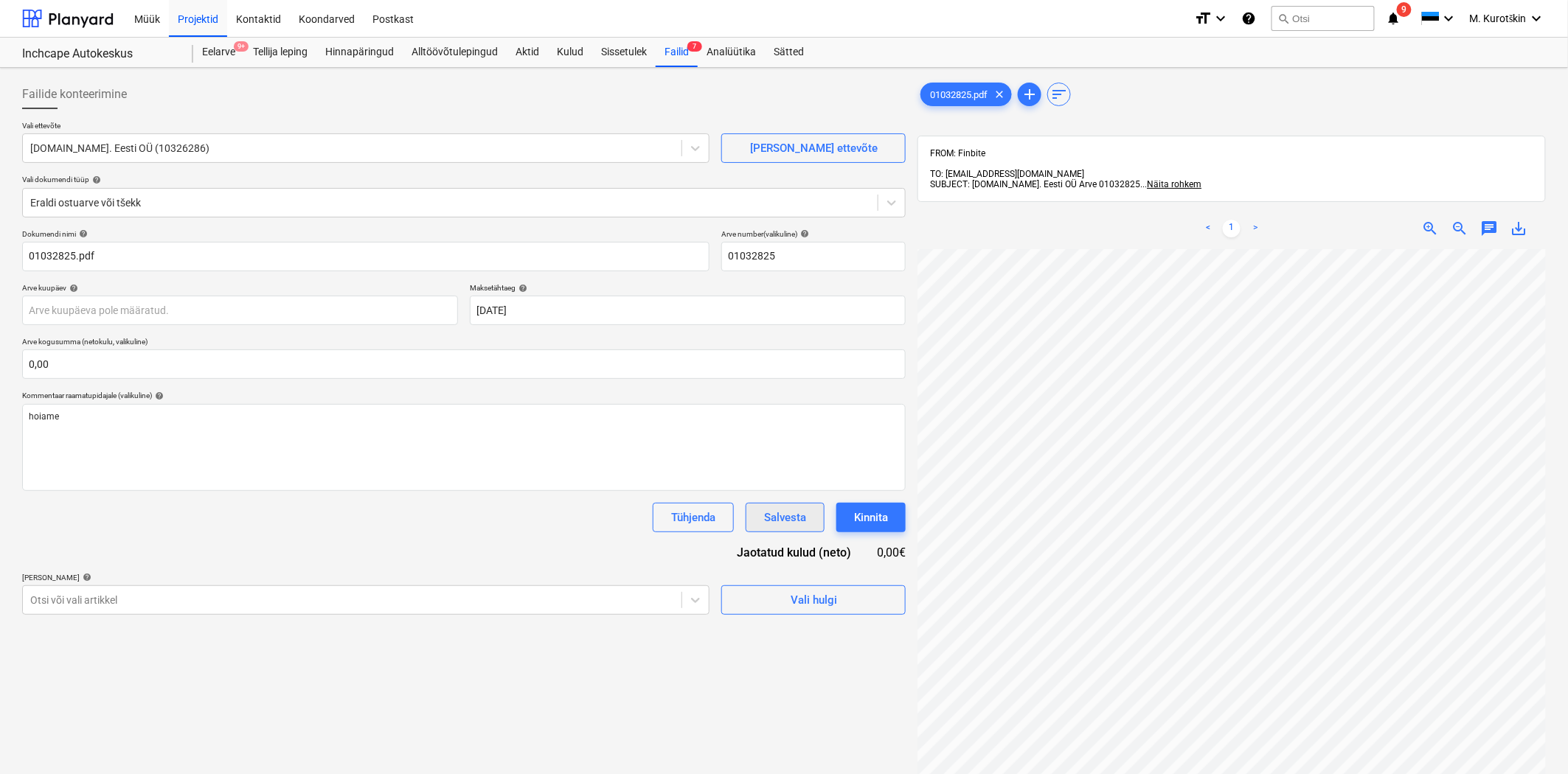
click at [785, 523] on div "Salvesta" at bounding box center [785, 517] width 42 height 19
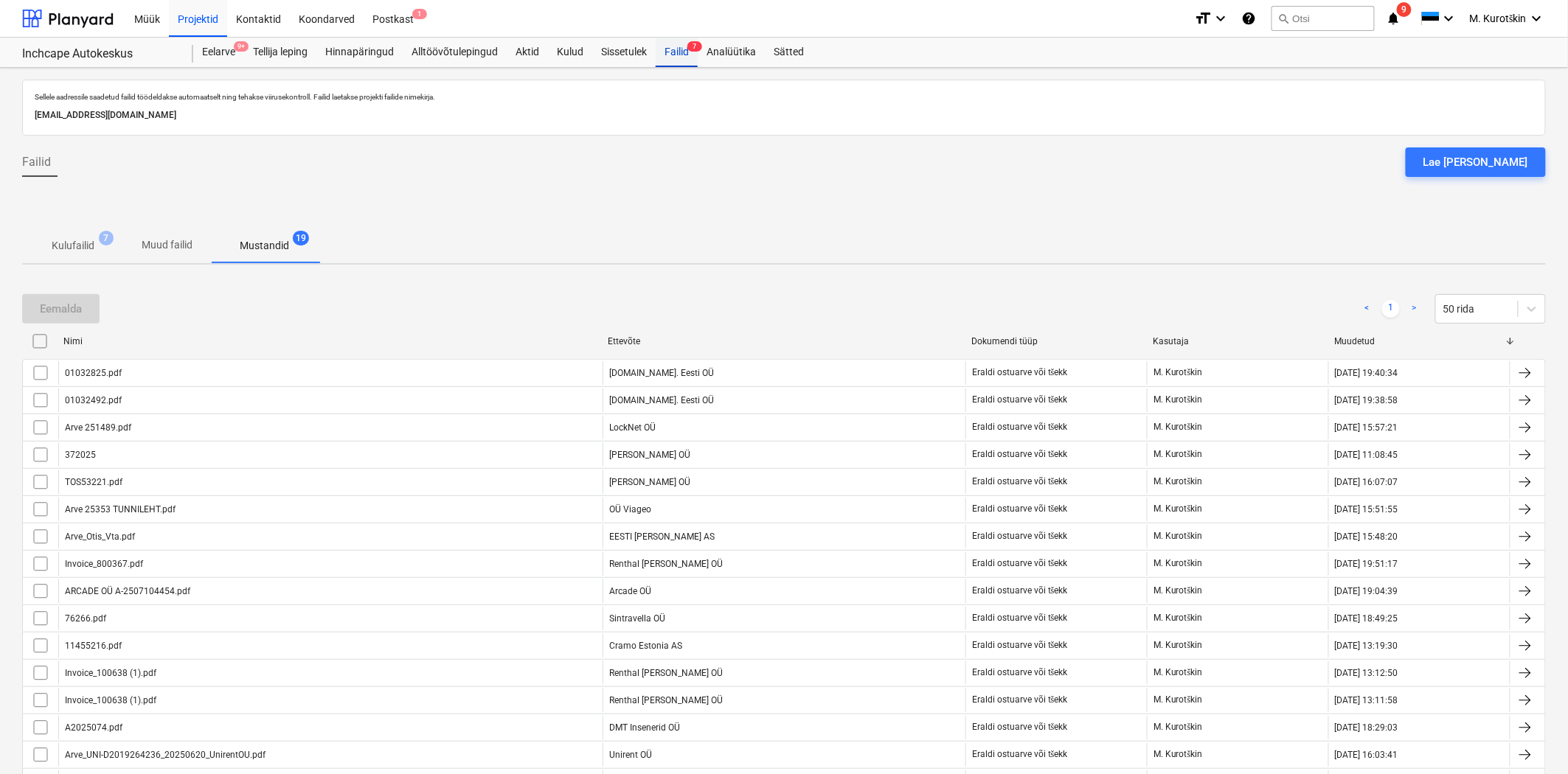
click at [665, 52] on div "Failid 7" at bounding box center [677, 53] width 42 height 29
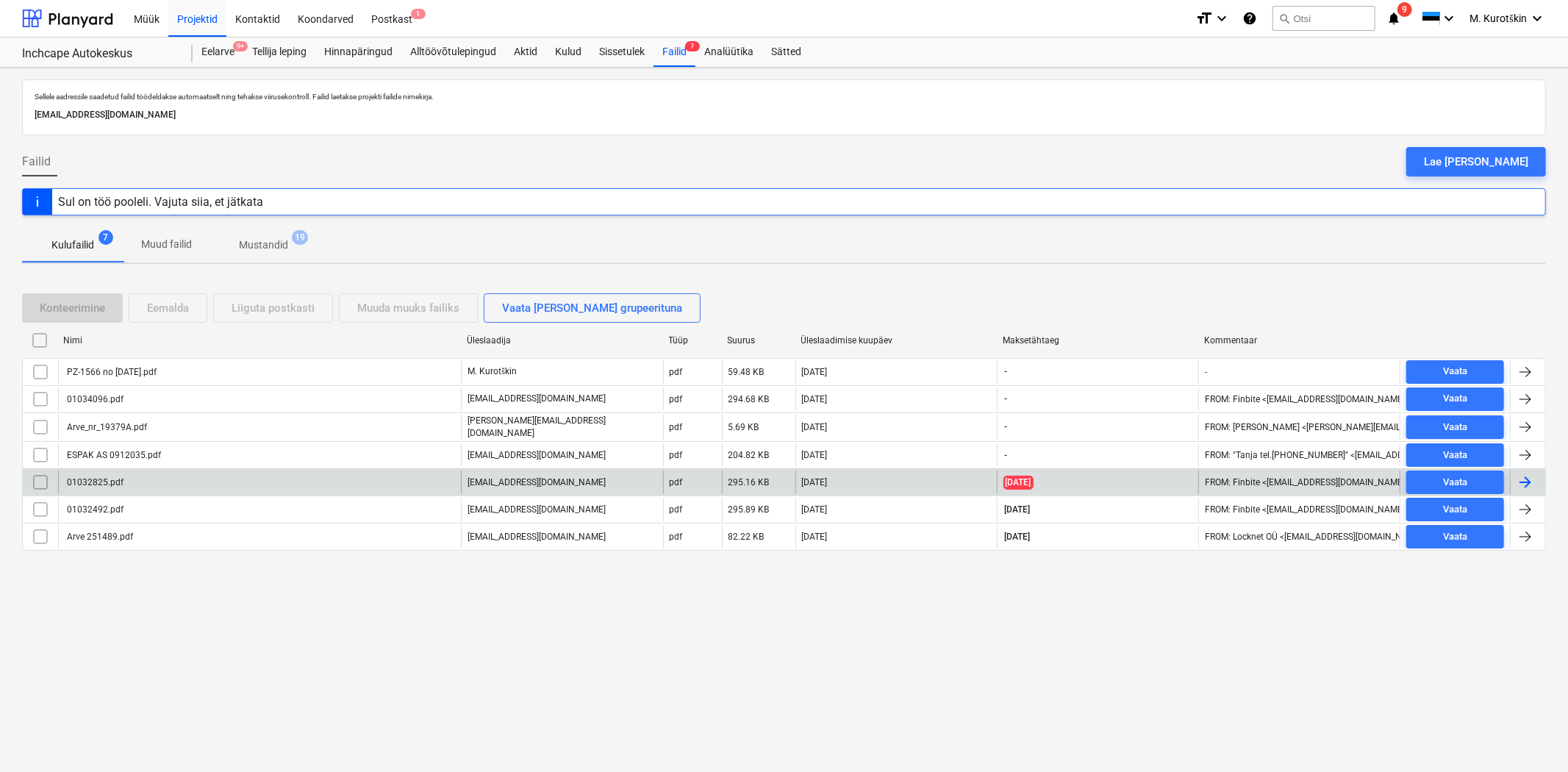
click at [516, 481] on p "[EMAIL_ADDRESS][DOMAIN_NAME]" at bounding box center [537, 482] width 138 height 13
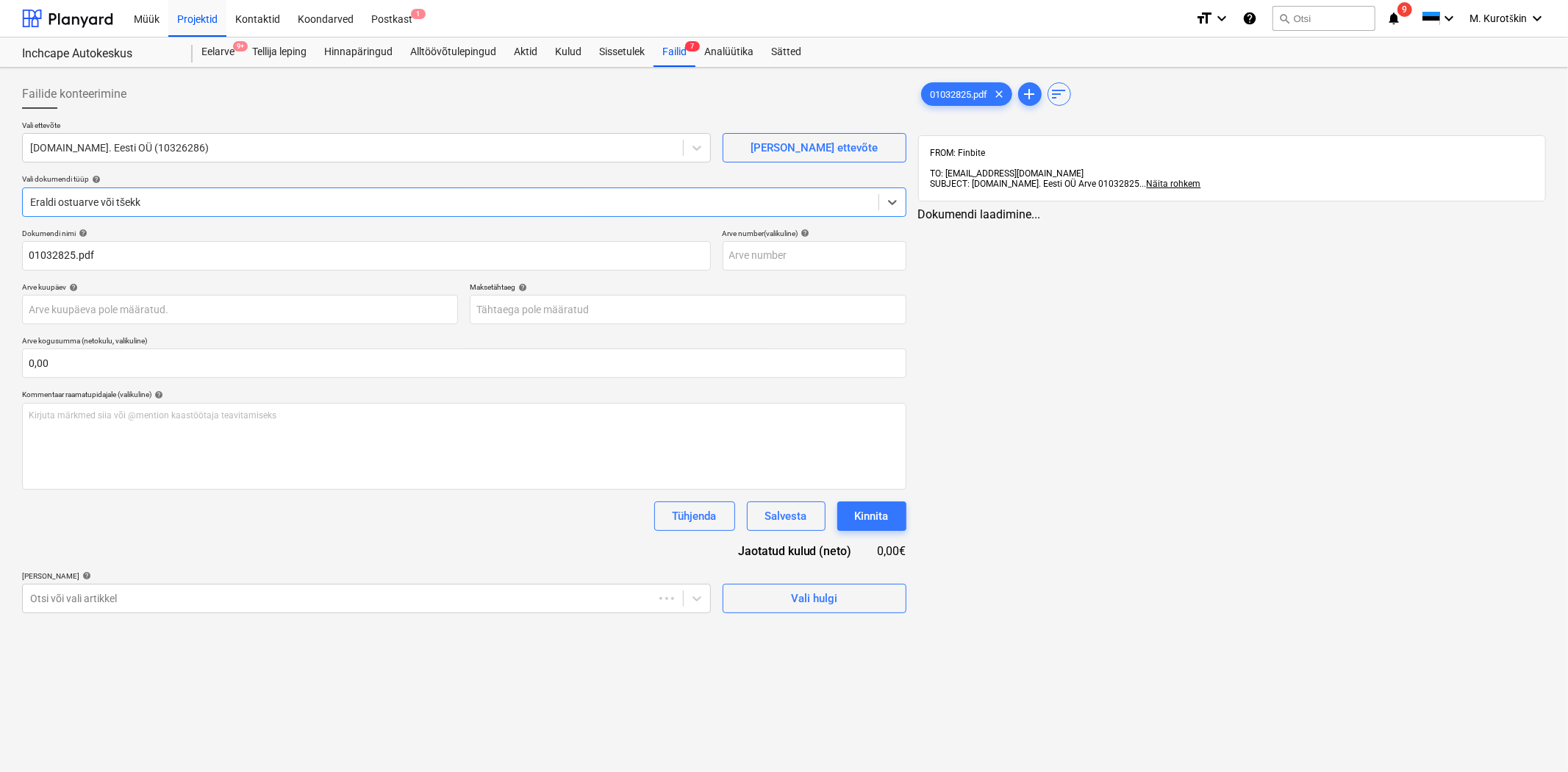
type input "01032825"
click at [574, 313] on body "Müük Projektid Kontaktid Koondarved Postkast 1 format_size keyboard_arrow_down …" at bounding box center [784, 386] width 1568 height 772
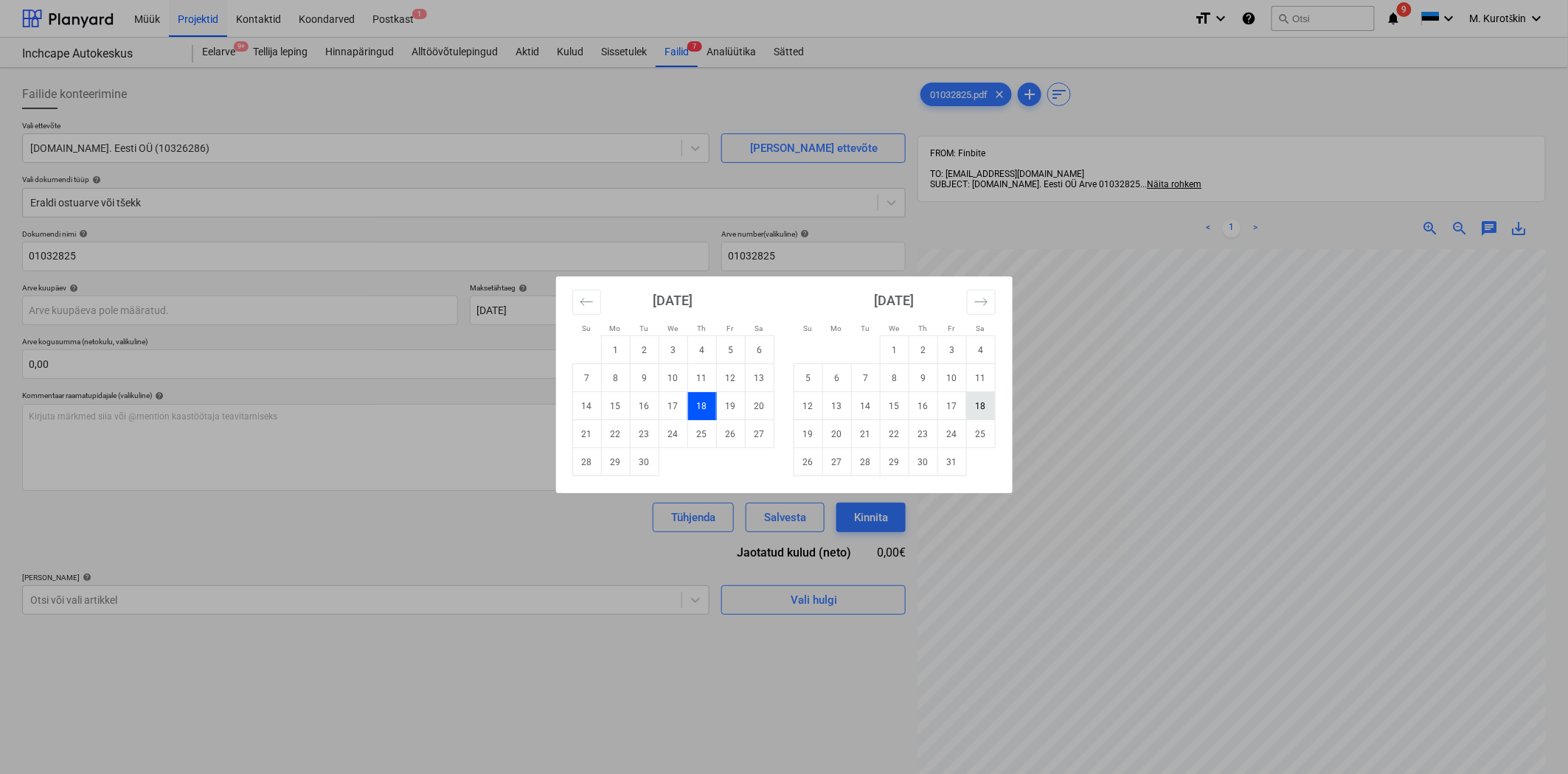
click at [982, 402] on td "18" at bounding box center [980, 406] width 29 height 28
type input "[DATE]"
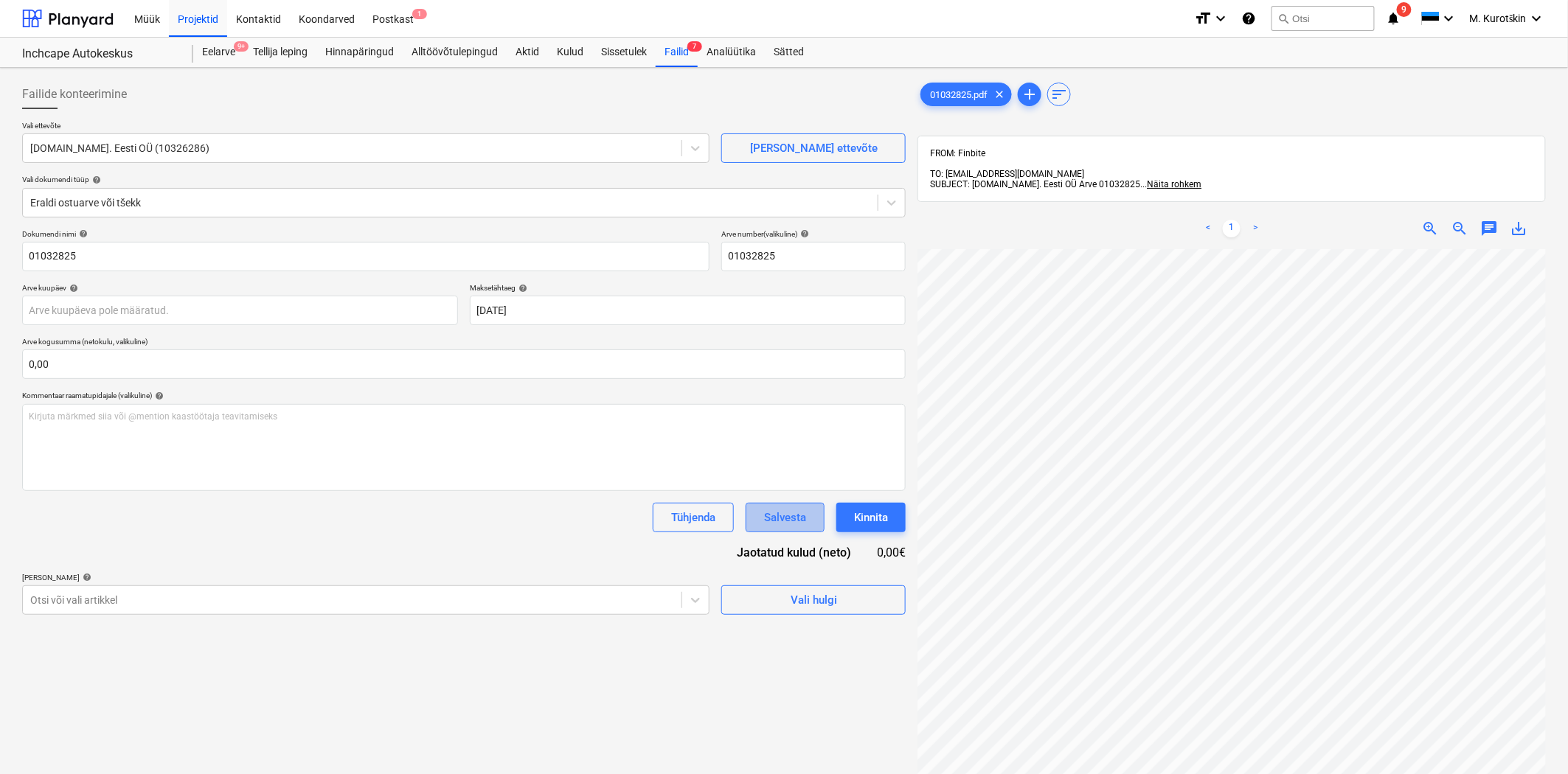
click at [797, 525] on div "Salvesta" at bounding box center [785, 517] width 42 height 19
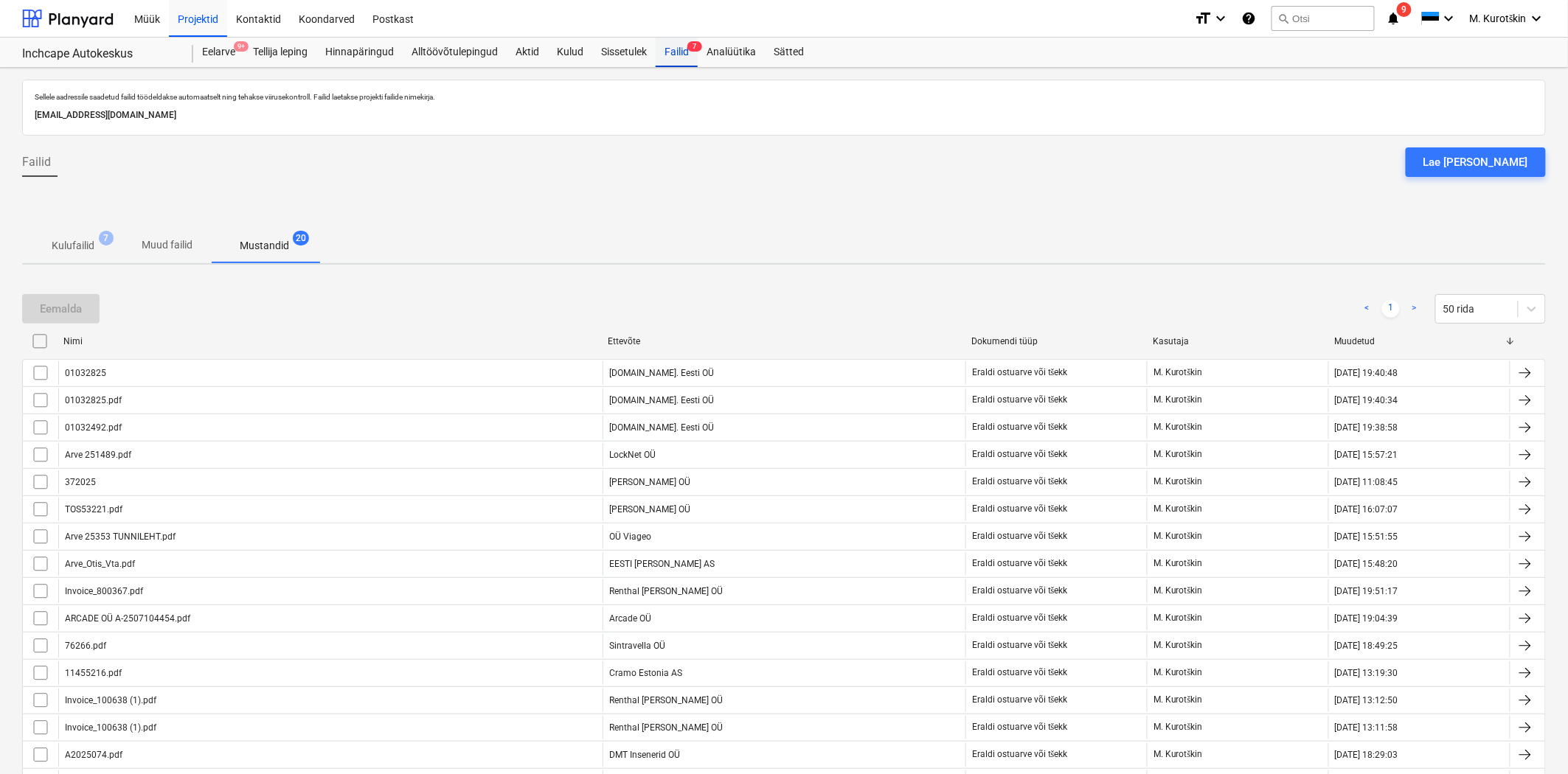
click at [673, 59] on div "Failid 7" at bounding box center [677, 53] width 42 height 29
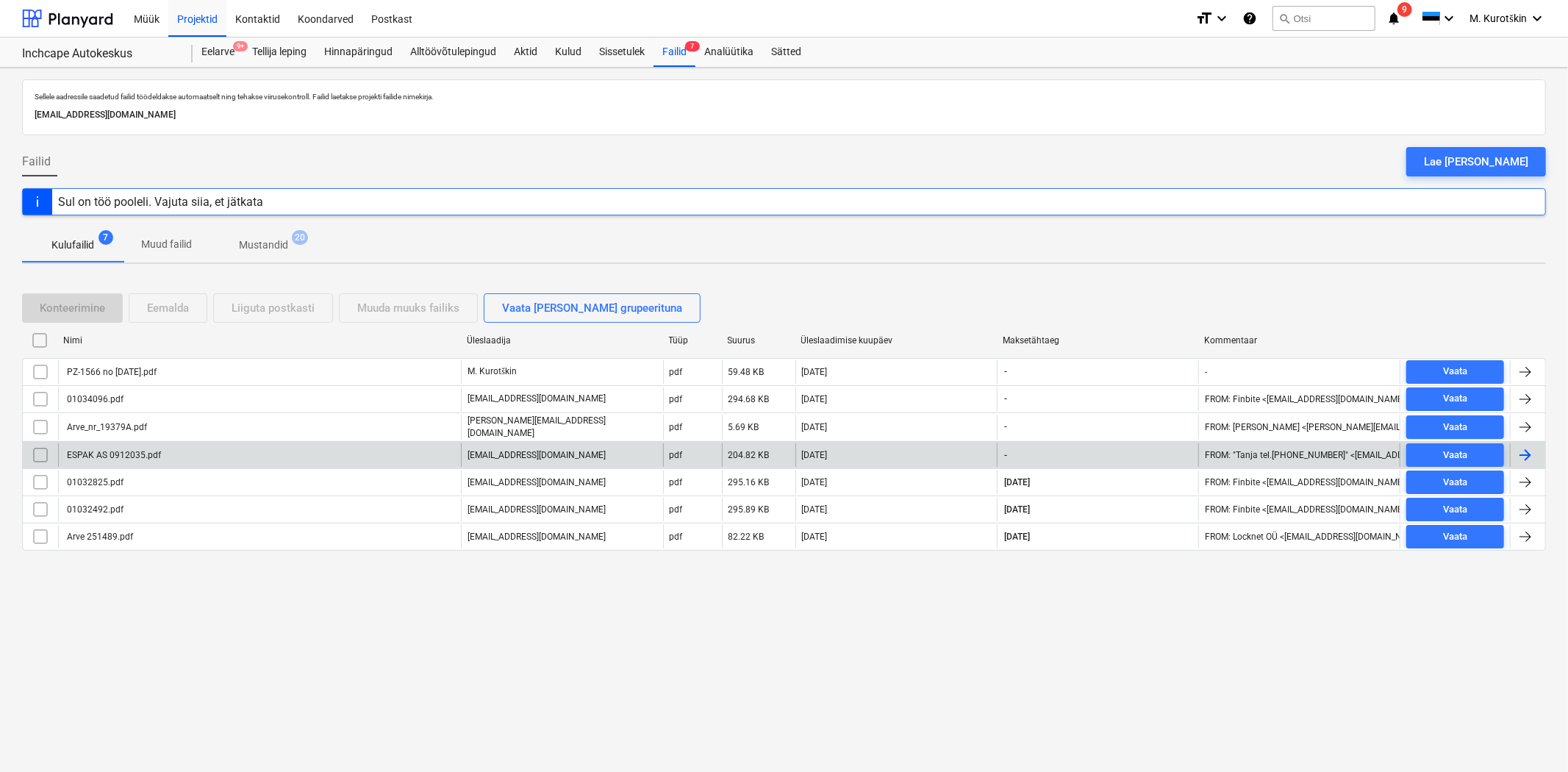
click at [136, 444] on div "ESPAK AS 0912035.pdf" at bounding box center [259, 455] width 403 height 23
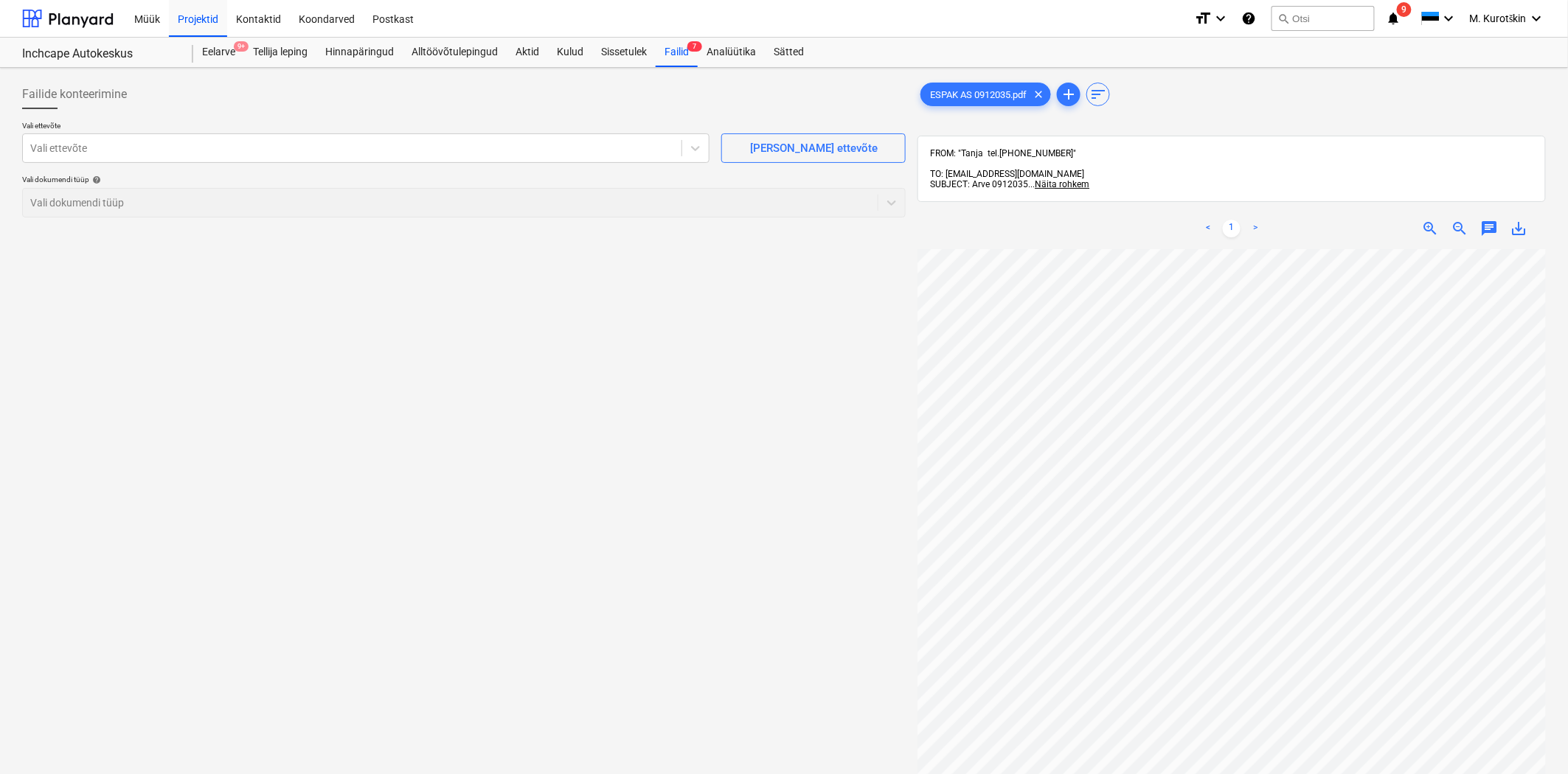
click at [456, 129] on p "Vali ettevõte" at bounding box center [366, 127] width 687 height 13
click at [456, 142] on div at bounding box center [352, 148] width 644 height 15
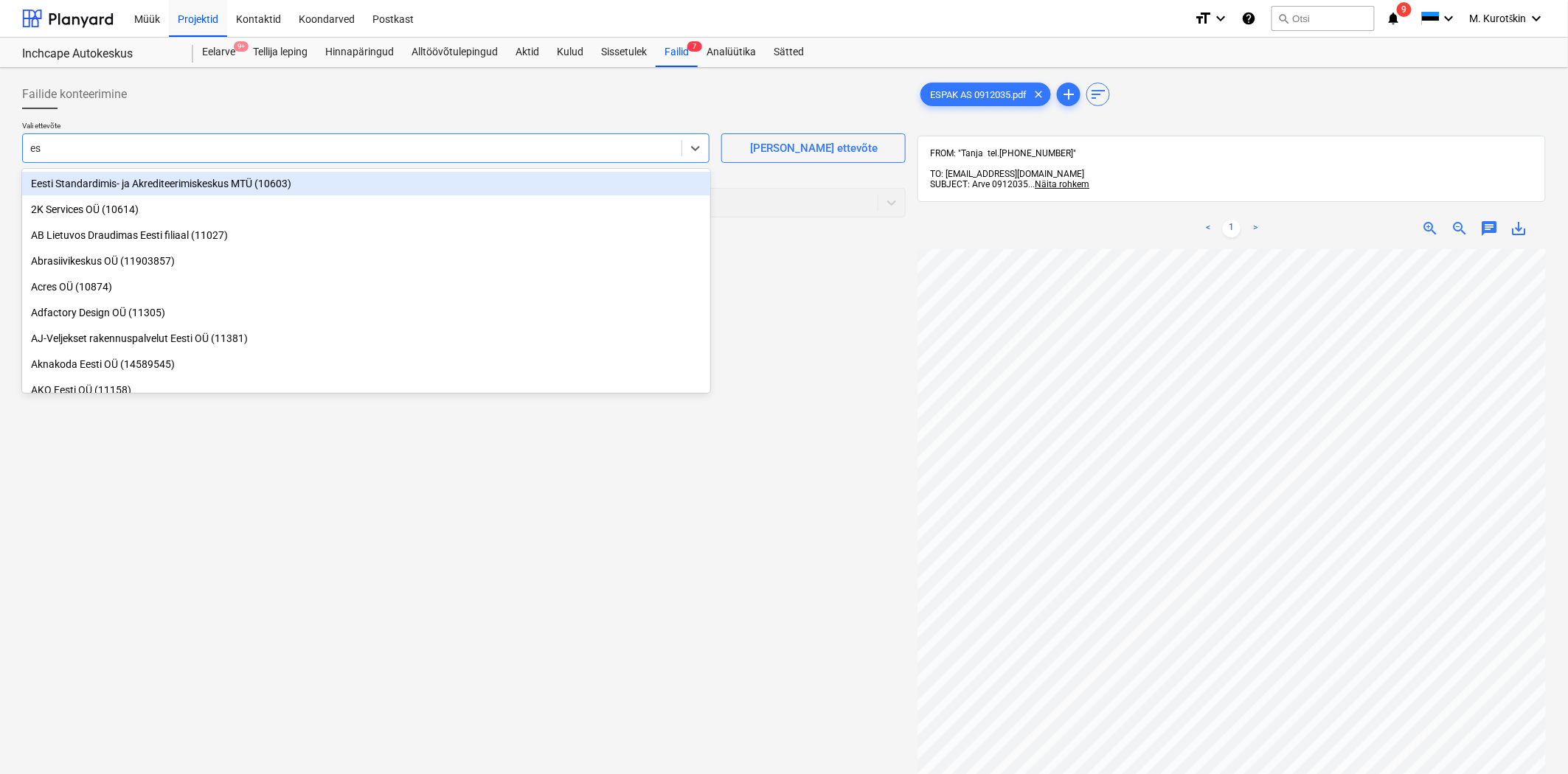
type input "esp"
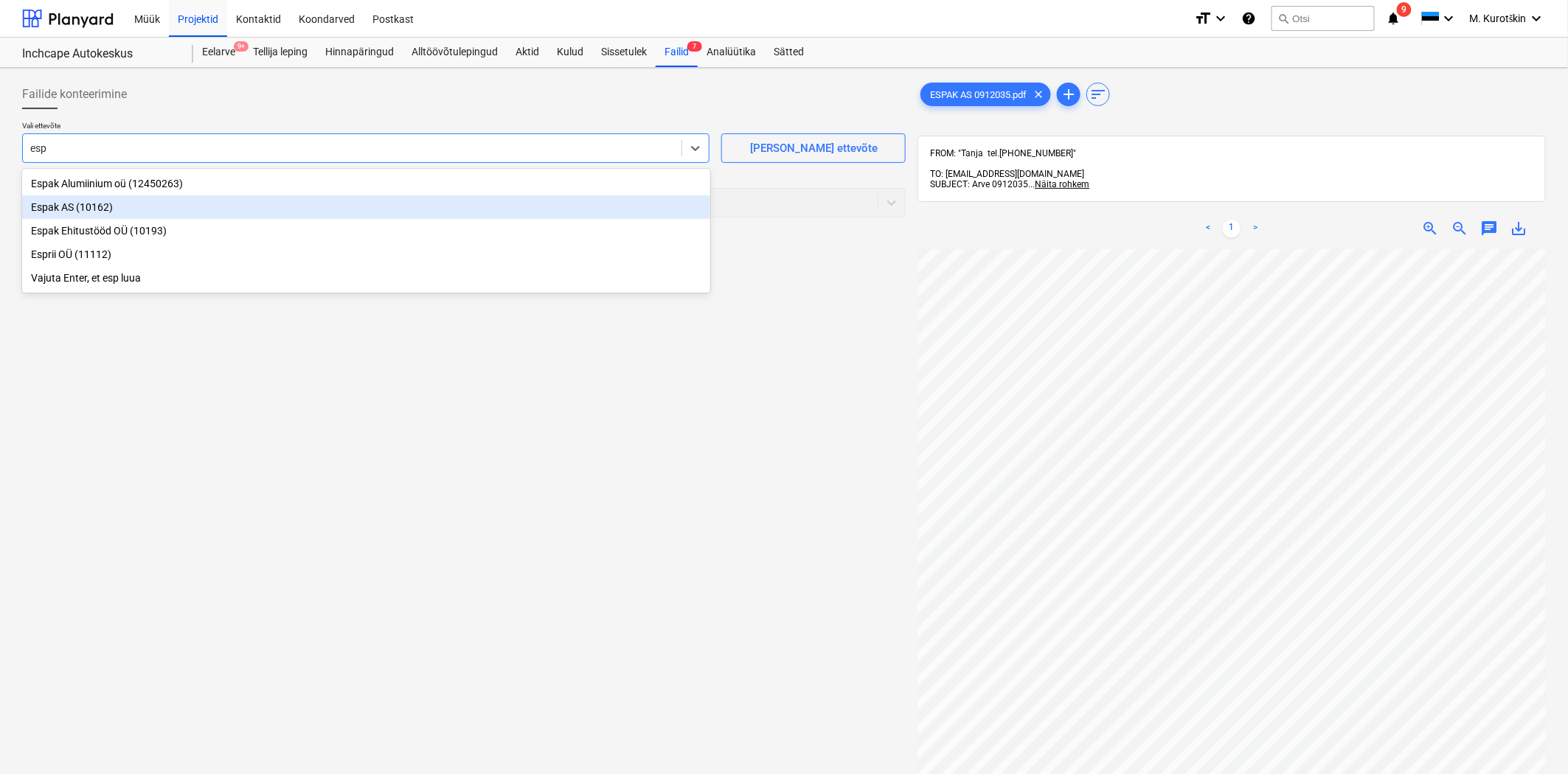
click at [370, 200] on div "Espak AS (10162)" at bounding box center [367, 206] width 688 height 23
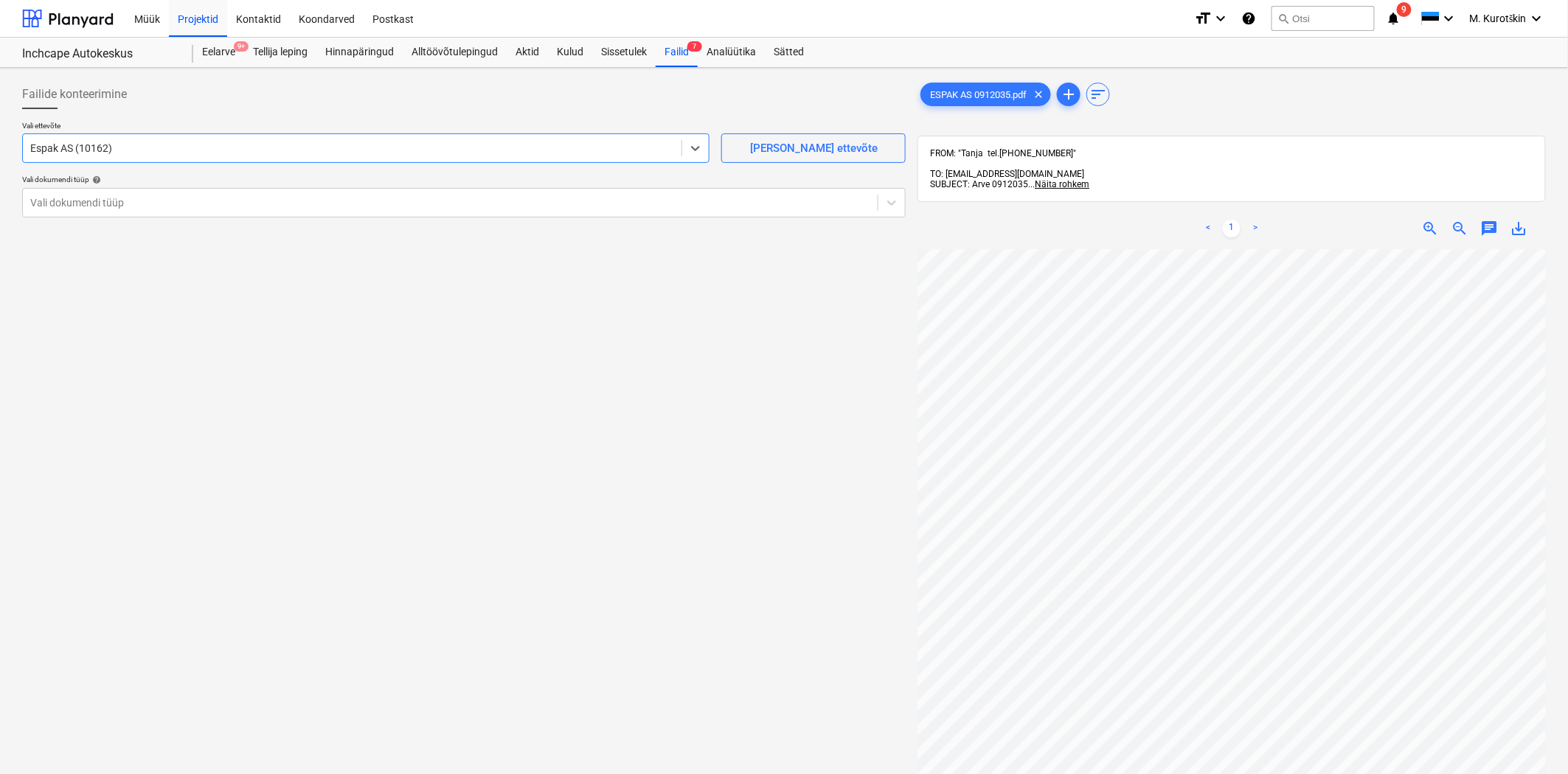
click at [370, 200] on div at bounding box center [450, 202] width 840 height 15
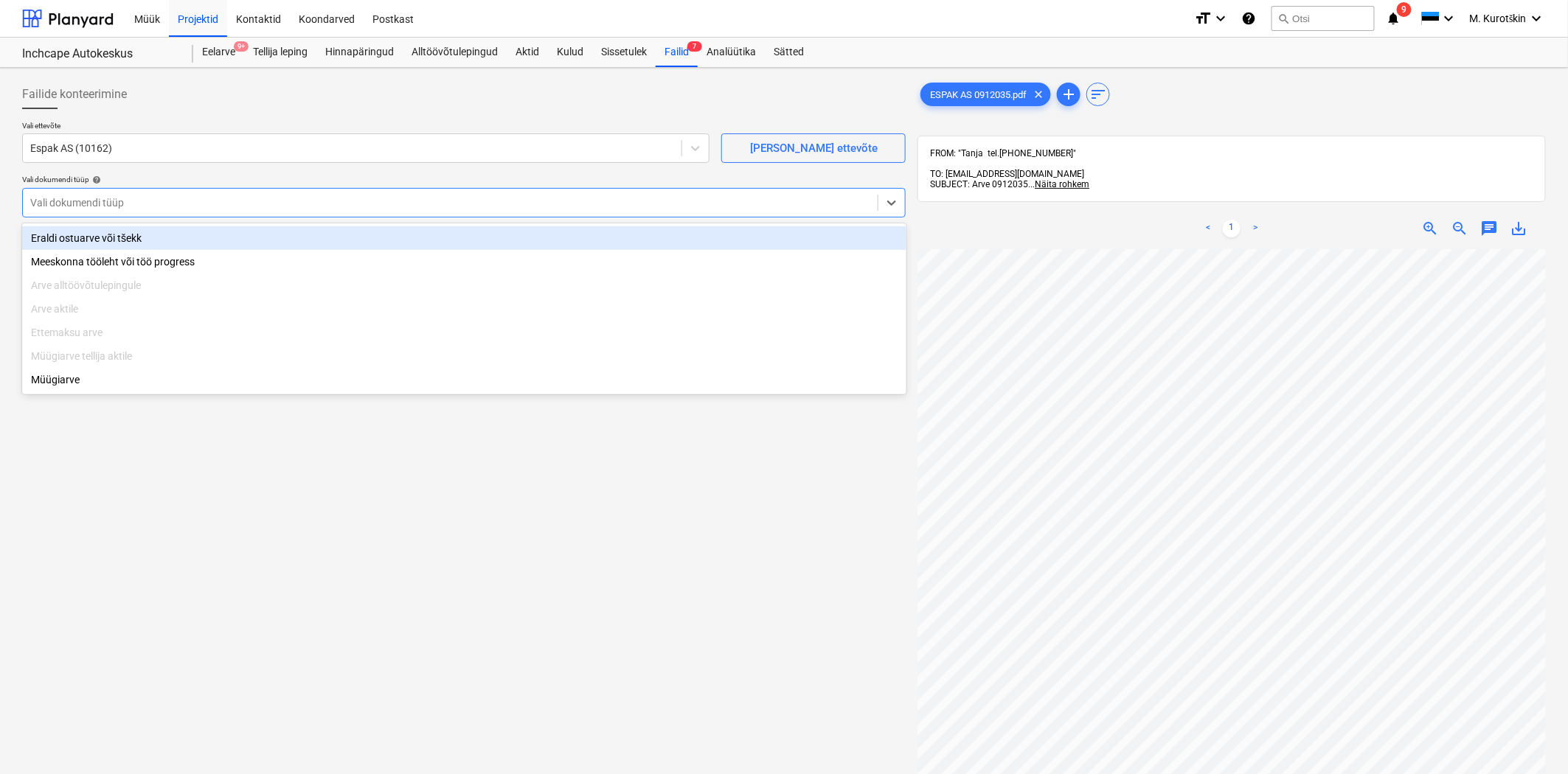
click at [362, 236] on div "Eraldi ostuarve või tšekk" at bounding box center [464, 238] width 884 height 23
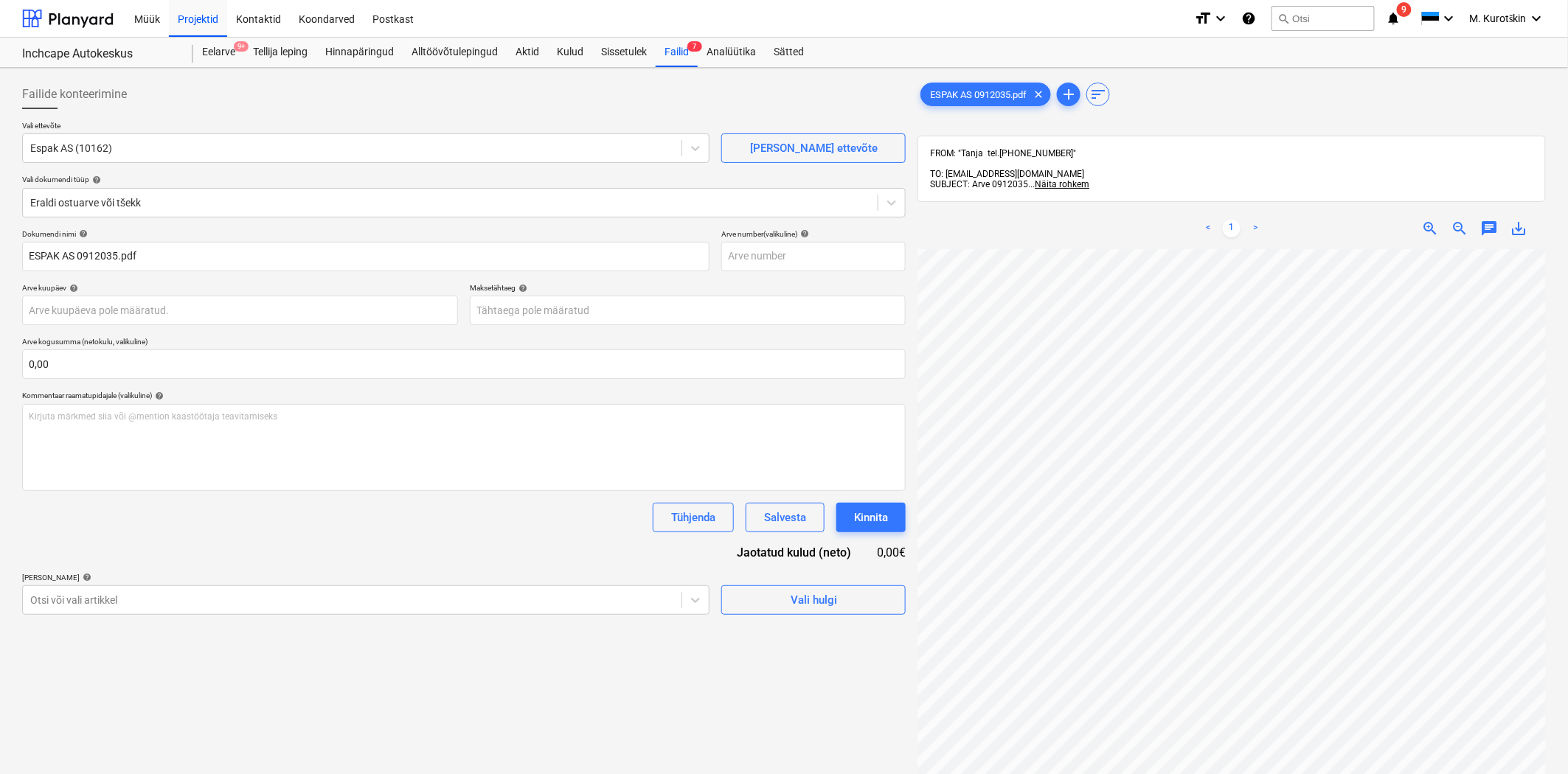
scroll to position [0, 38]
click at [1523, 227] on span "save_alt" at bounding box center [1520, 228] width 17 height 17
click at [813, 266] on input "text" at bounding box center [813, 257] width 184 height 29
paste input "0912035"
type input "0912035"
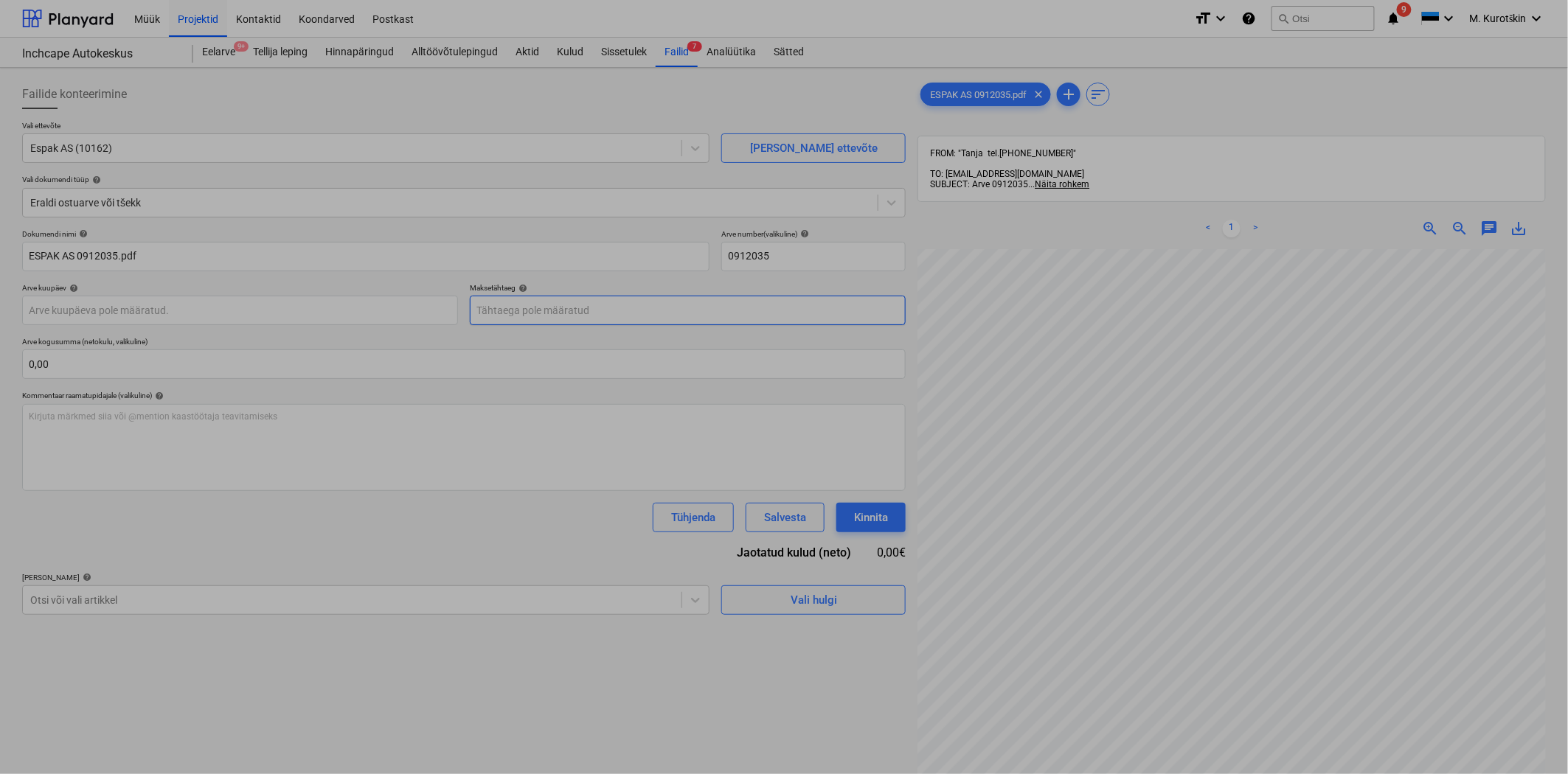
click at [800, 302] on body "Müük Projektid Kontaktid Koondarved Postkast format_size keyboard_arrow_down he…" at bounding box center [784, 387] width 1568 height 774
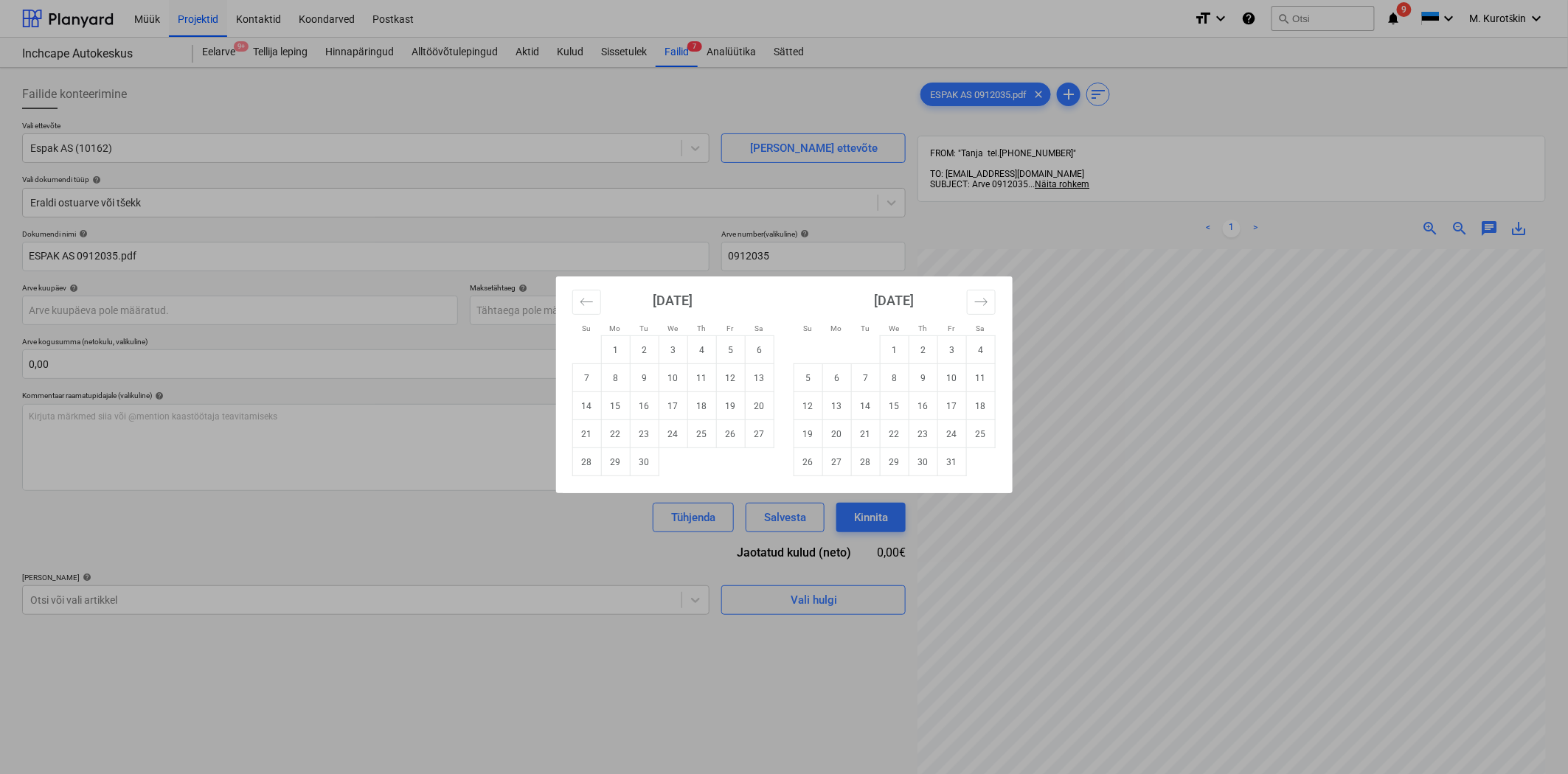
click at [1350, 459] on div "Su Mo Tu We Th Fr Sa Su Mo Tu We Th Fr Sa [DATE] 1 2 3 4 5 6 7 8 9 10 11 12 13 …" at bounding box center [784, 387] width 1568 height 774
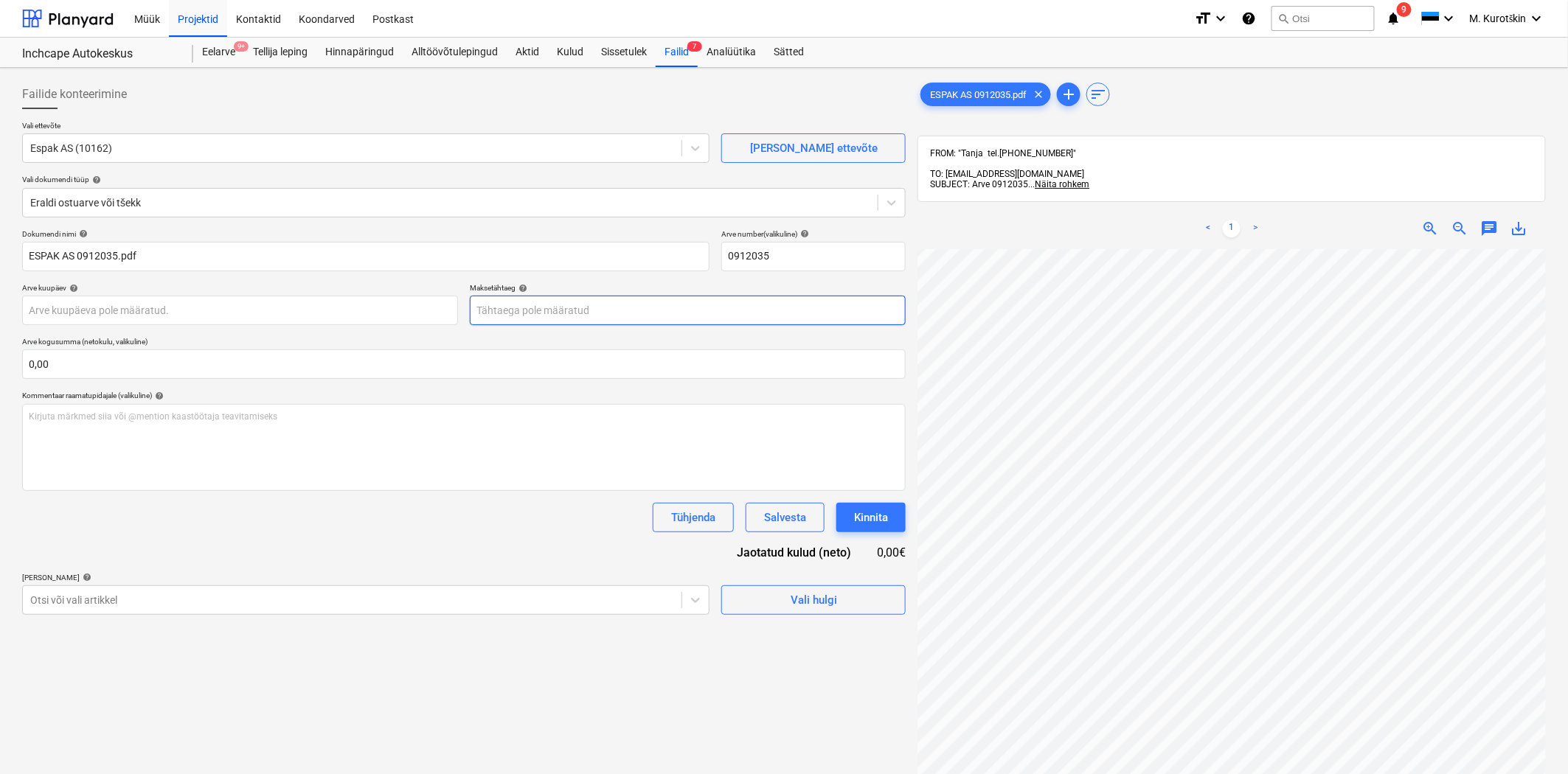
click at [782, 308] on body "Müük Projektid Kontaktid Koondarved Postkast format_size keyboard_arrow_down he…" at bounding box center [784, 387] width 1568 height 774
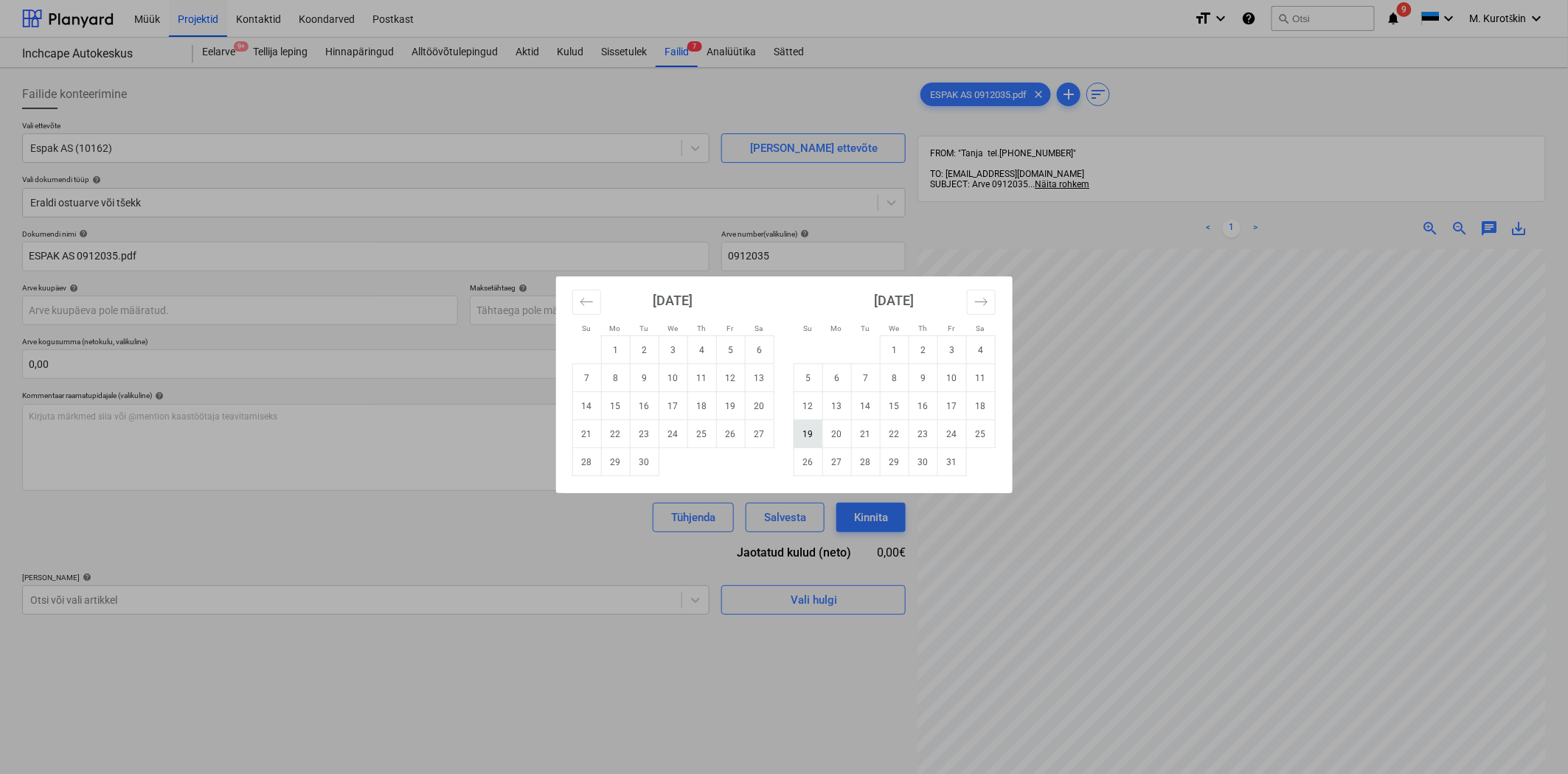
click at [813, 436] on td "19" at bounding box center [807, 434] width 29 height 28
type input "[DATE]"
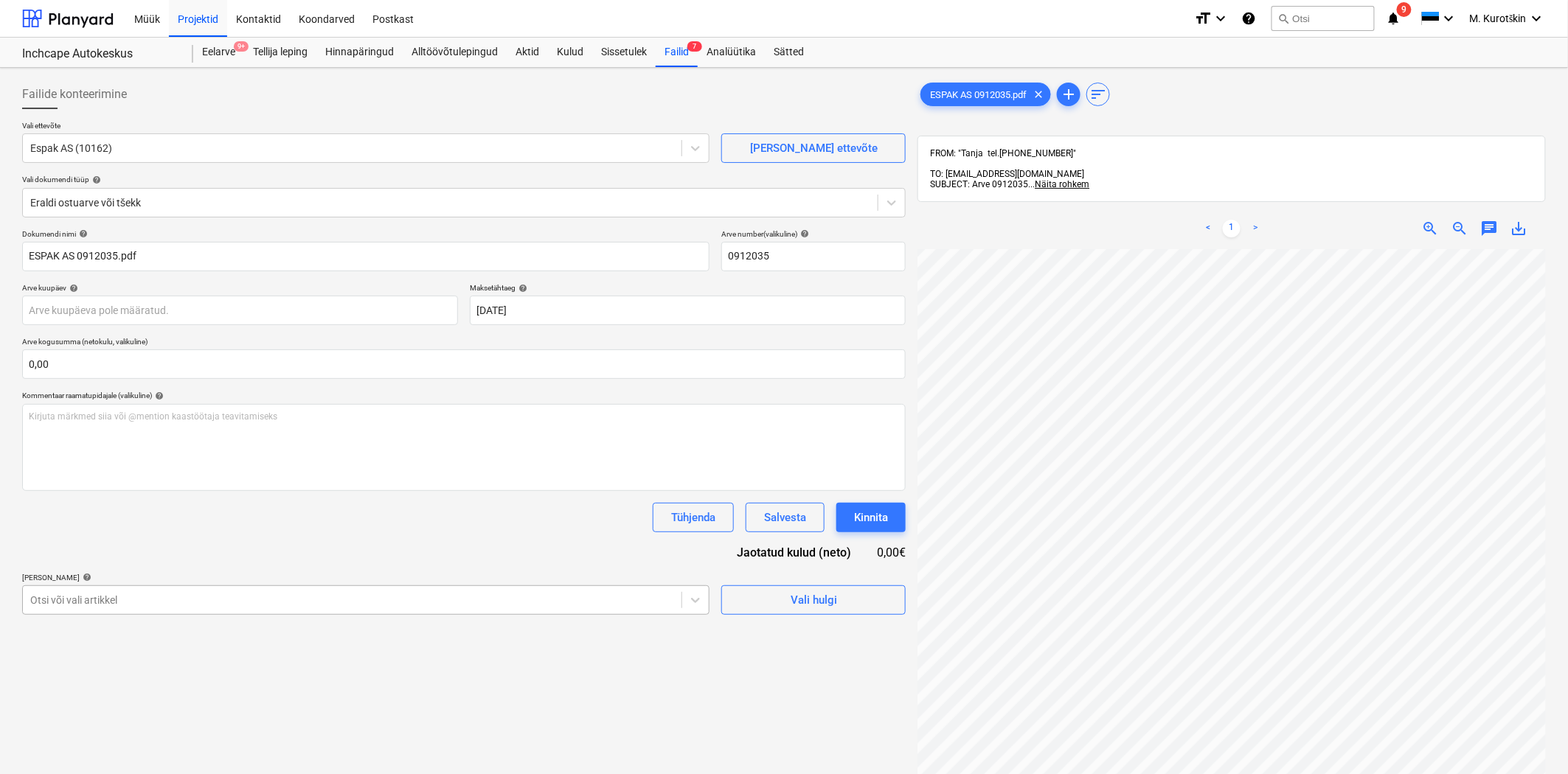
click at [478, 597] on body "Müük Projektid Kontaktid Koondarved Postkast format_size keyboard_arrow_down he…" at bounding box center [784, 387] width 1568 height 774
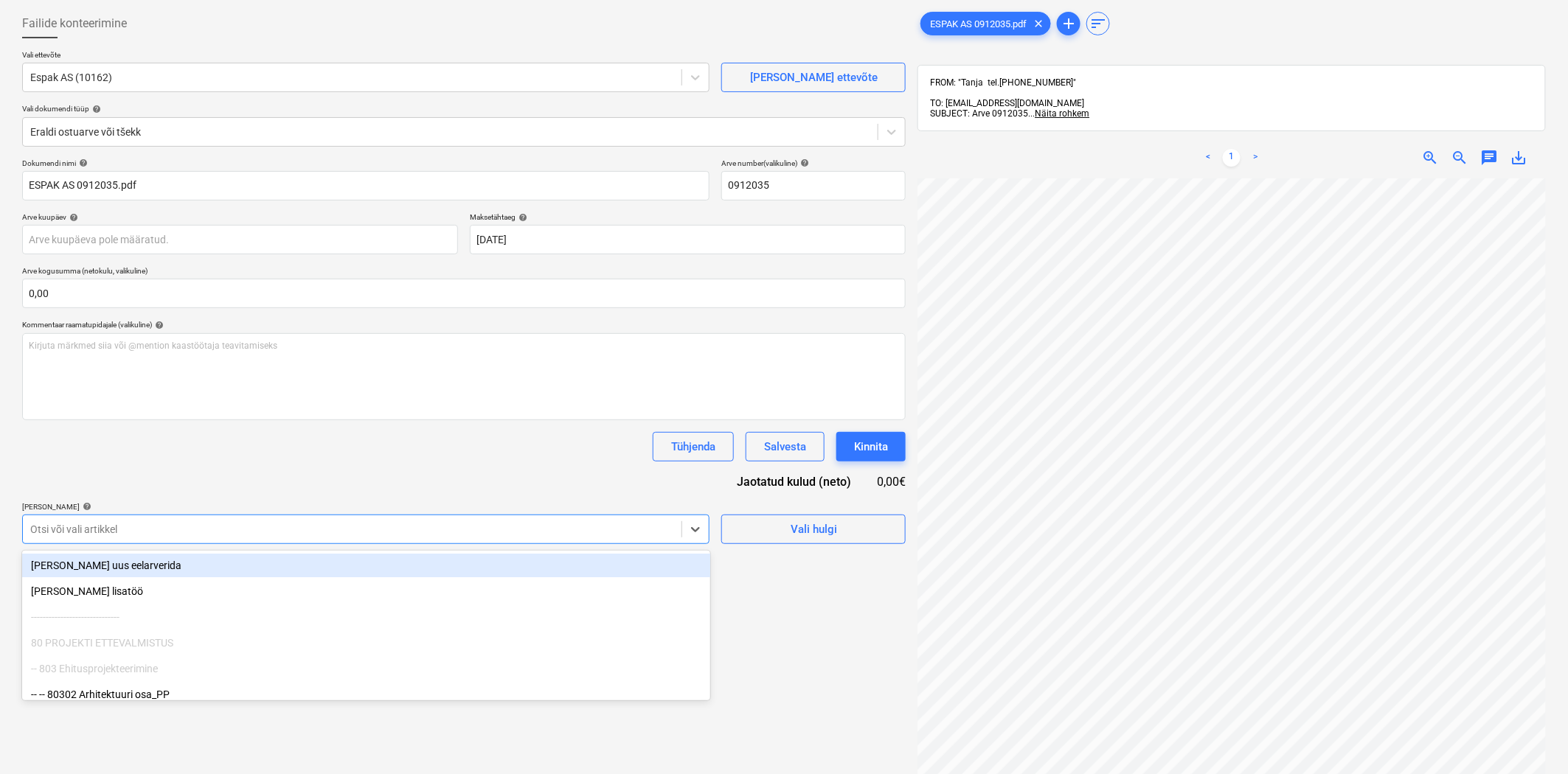
scroll to position [78, 0]
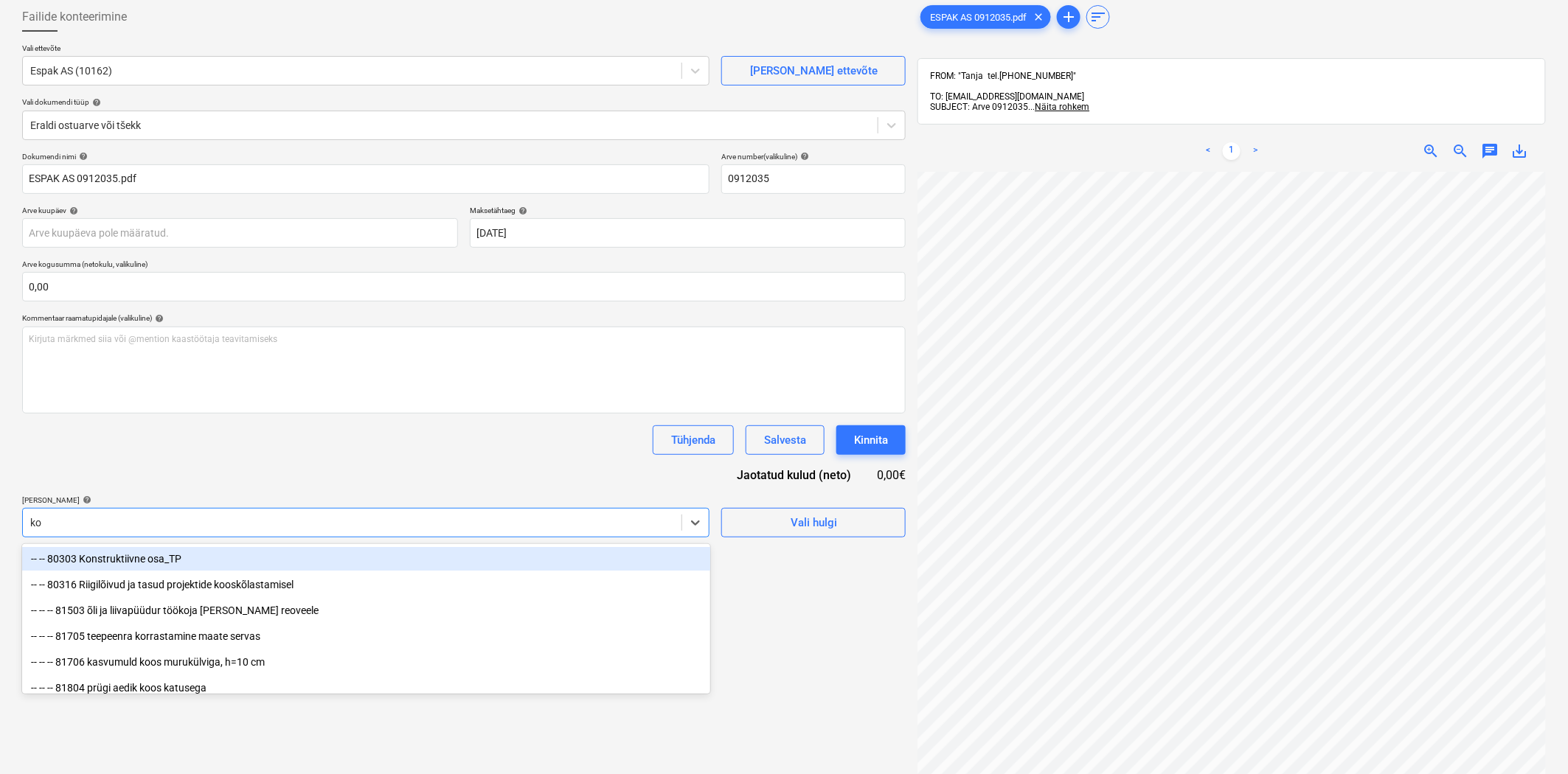
type input "kor"
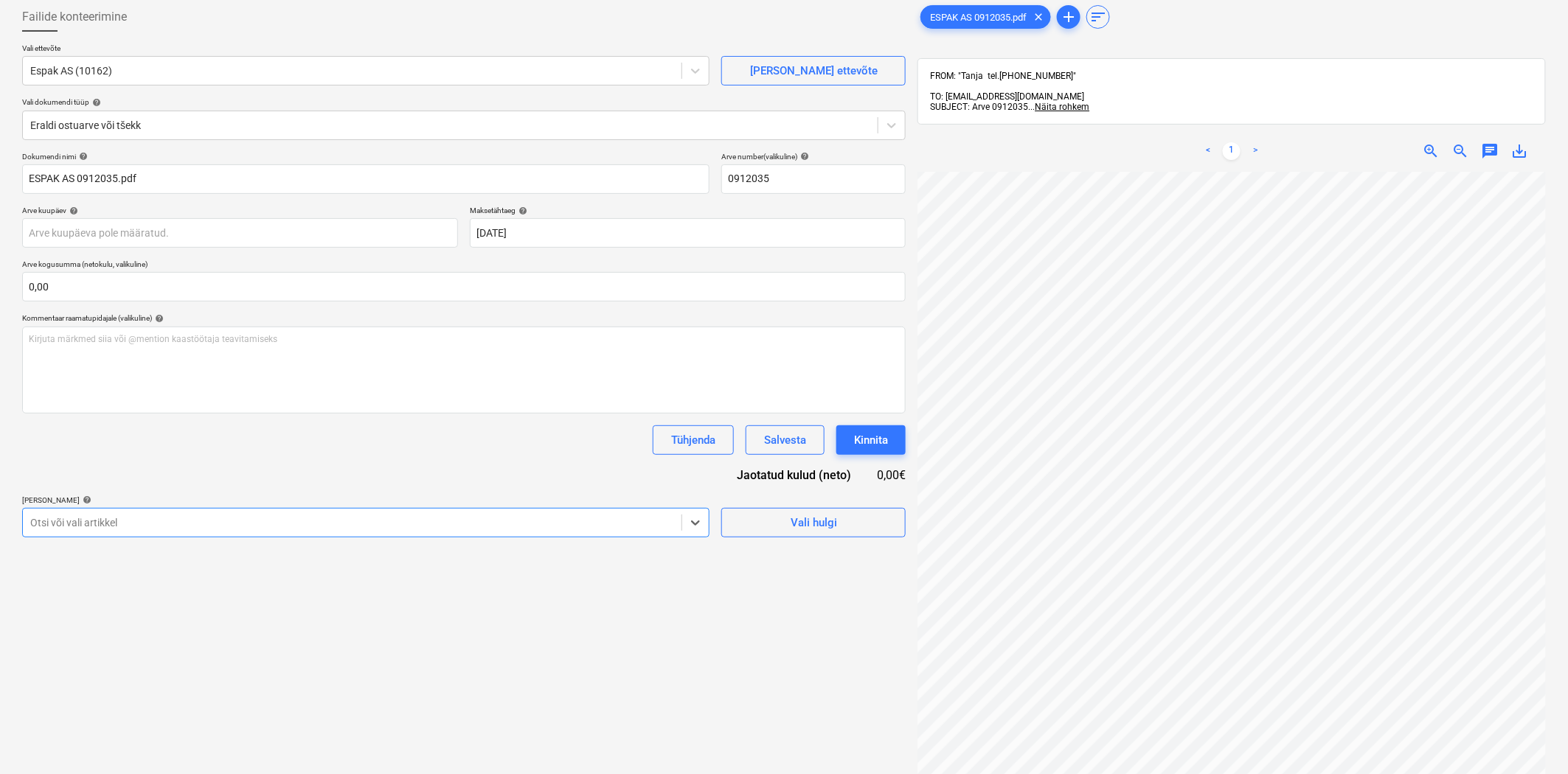
click at [94, 529] on div at bounding box center [352, 522] width 644 height 15
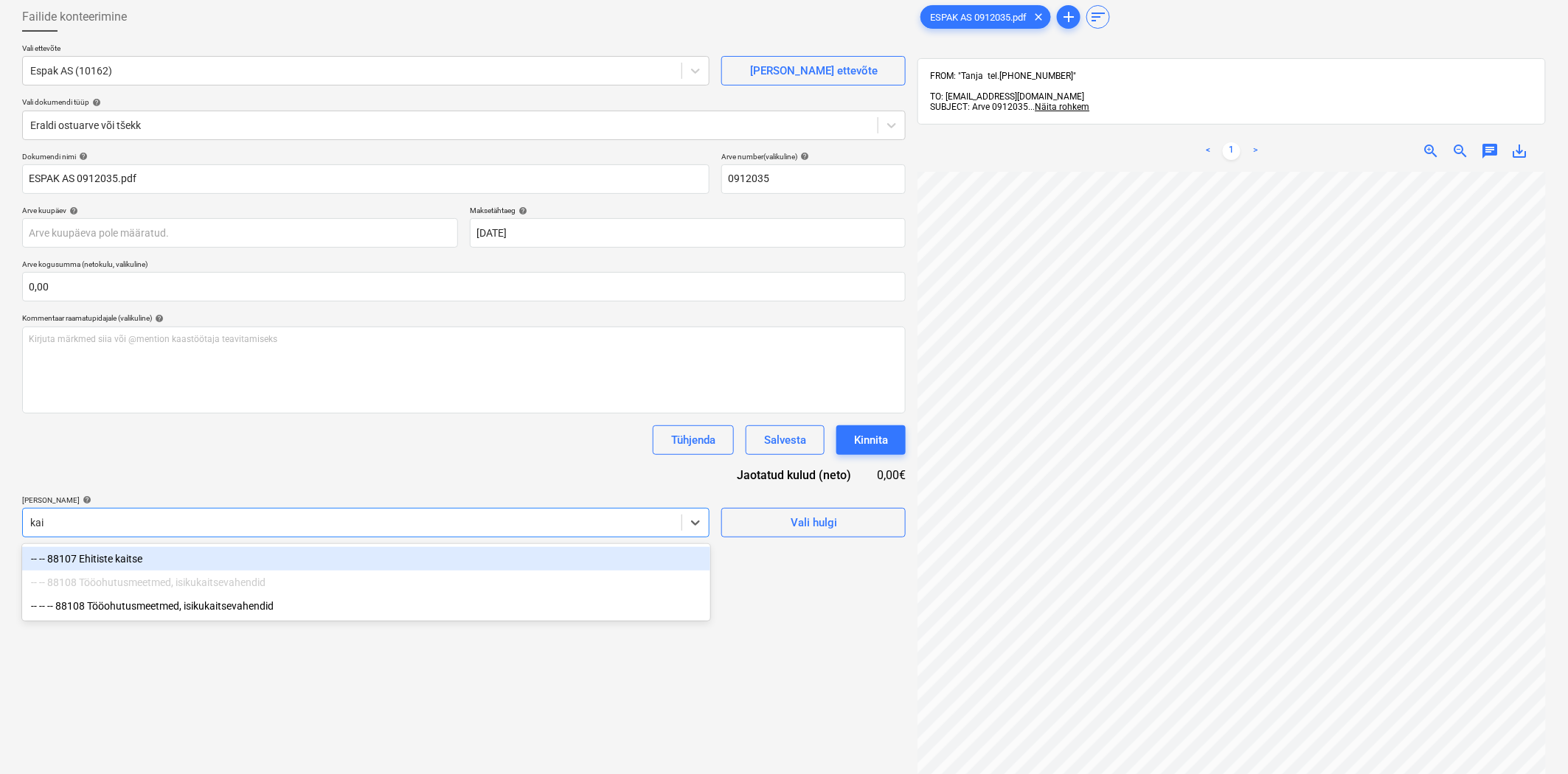
type input "kait"
click at [109, 555] on div "-- -- 88107 Ehitiste kaitse" at bounding box center [367, 558] width 688 height 23
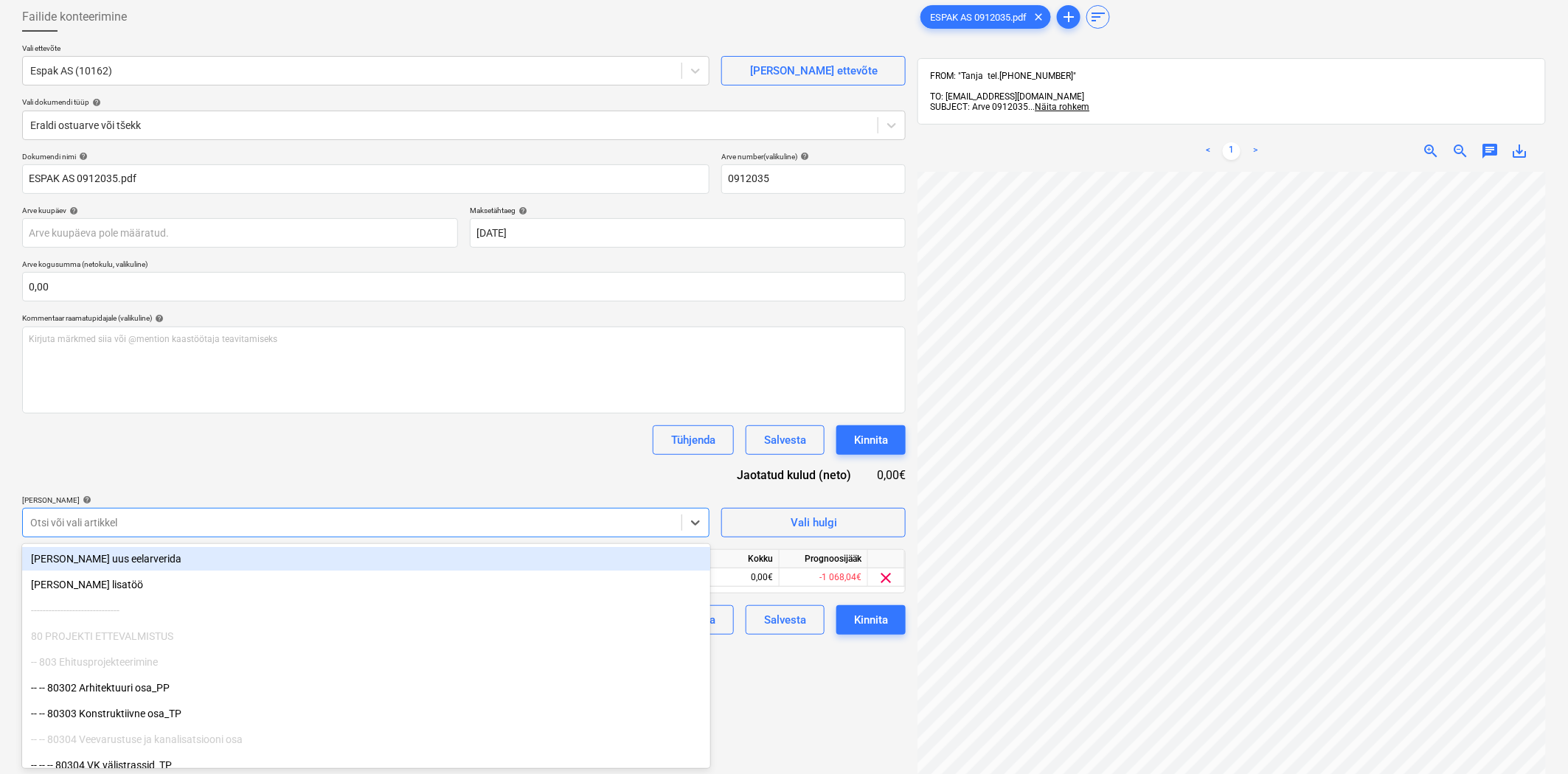
click at [187, 478] on div "Dokumendi nimi help ESPAK AS 0912035.pdf Arve number (valikuline) help 0912035 …" at bounding box center [464, 393] width 883 height 483
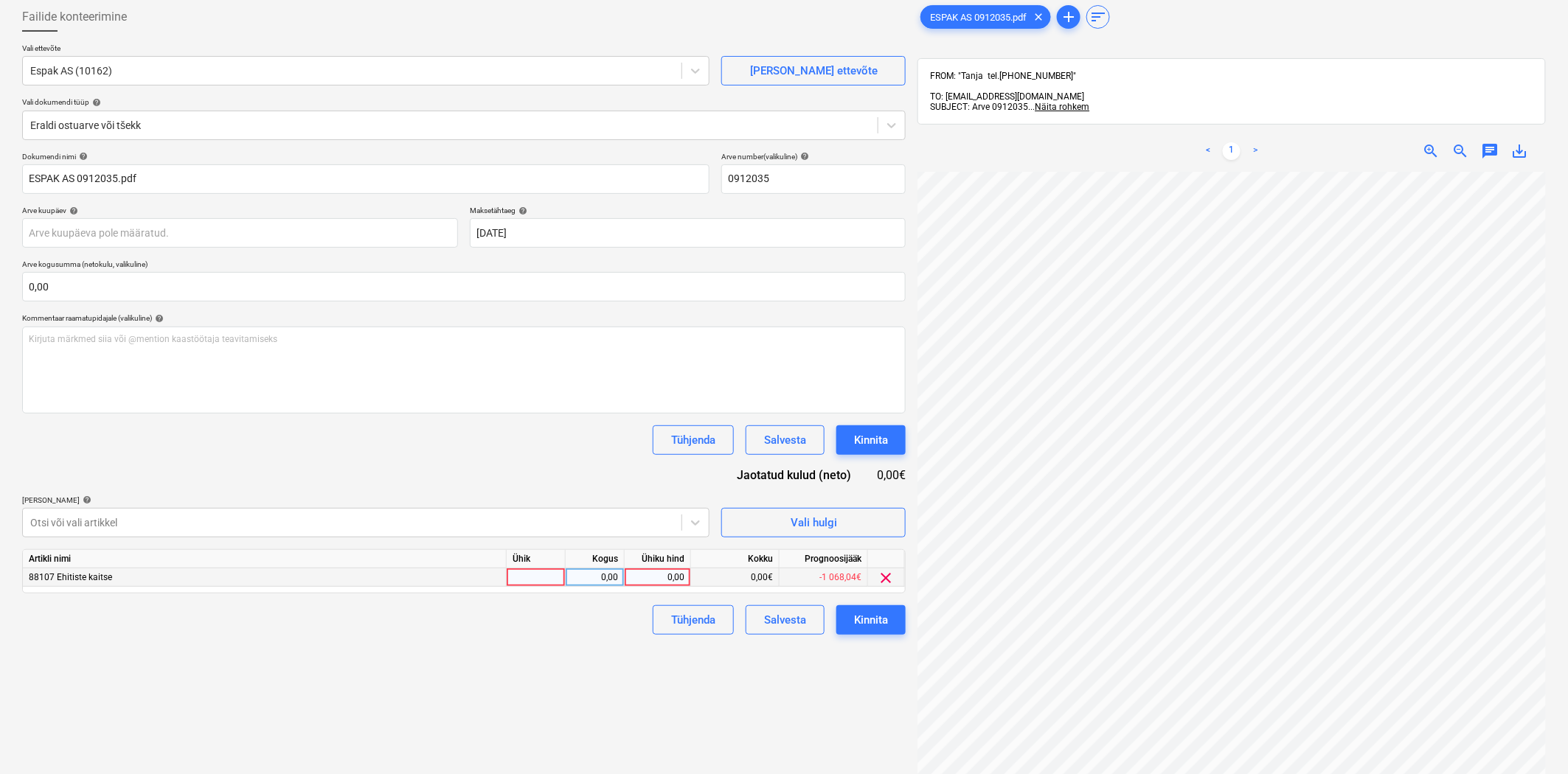
click at [655, 579] on div "0,00" at bounding box center [658, 577] width 54 height 18
type input "27,42"
click at [576, 695] on div "Failide konteerimine Vali ettevõte Espak AS (10162) [PERSON_NAME] uus ettevõte …" at bounding box center [464, 448] width 896 height 904
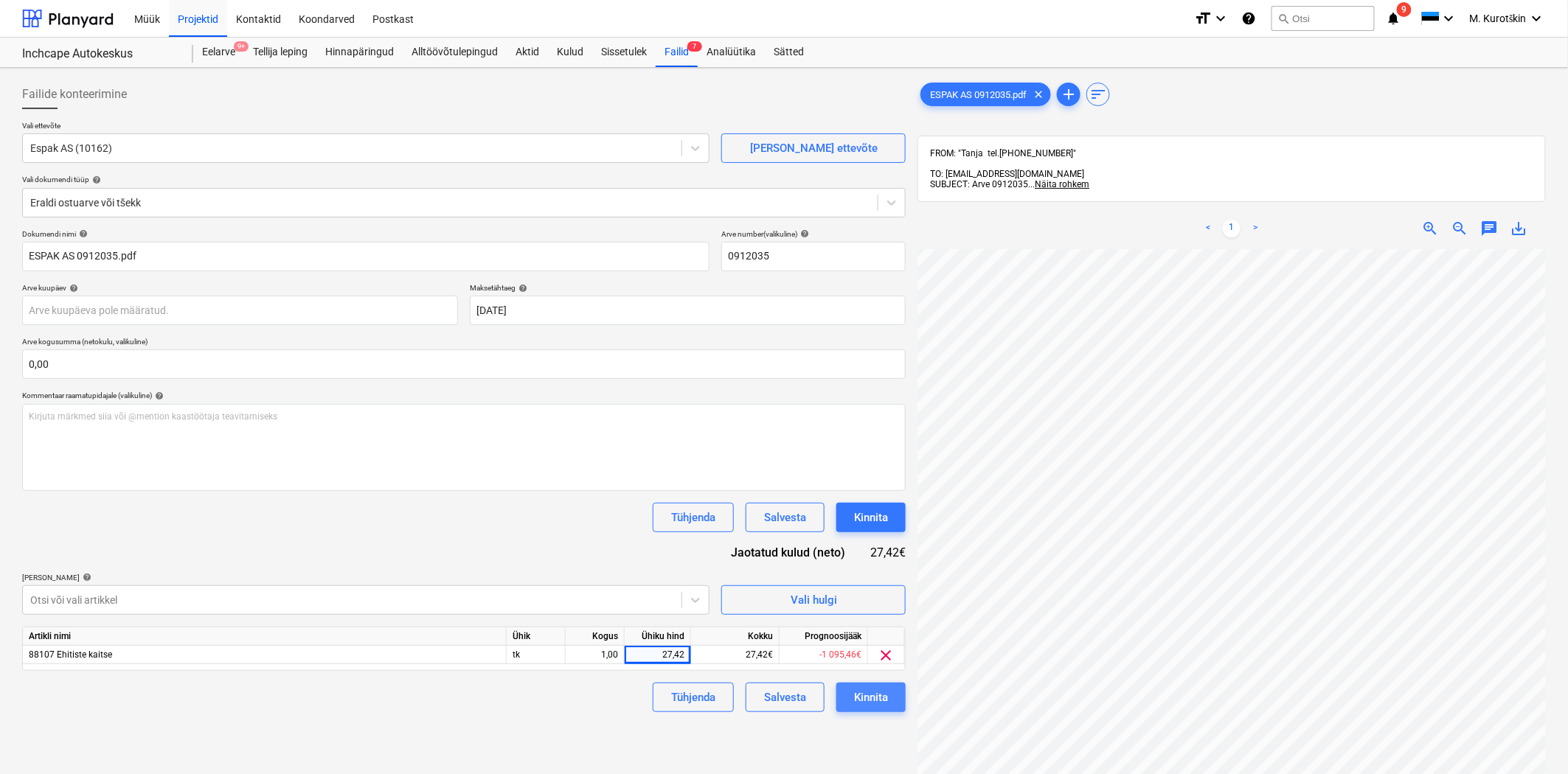
click at [889, 704] on button "Kinnita" at bounding box center [871, 697] width 69 height 29
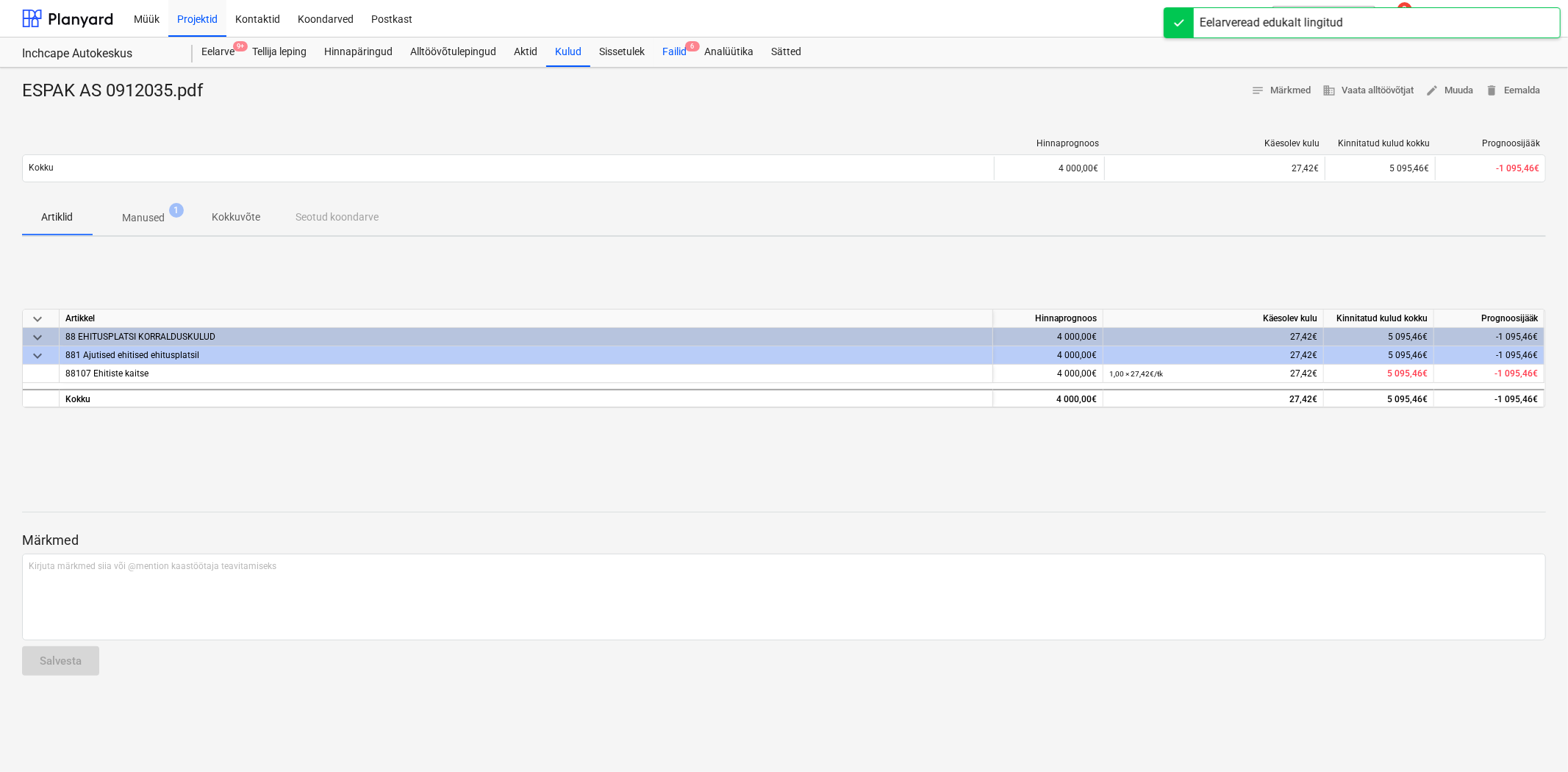
click at [688, 55] on div "Failid 6" at bounding box center [675, 53] width 42 height 29
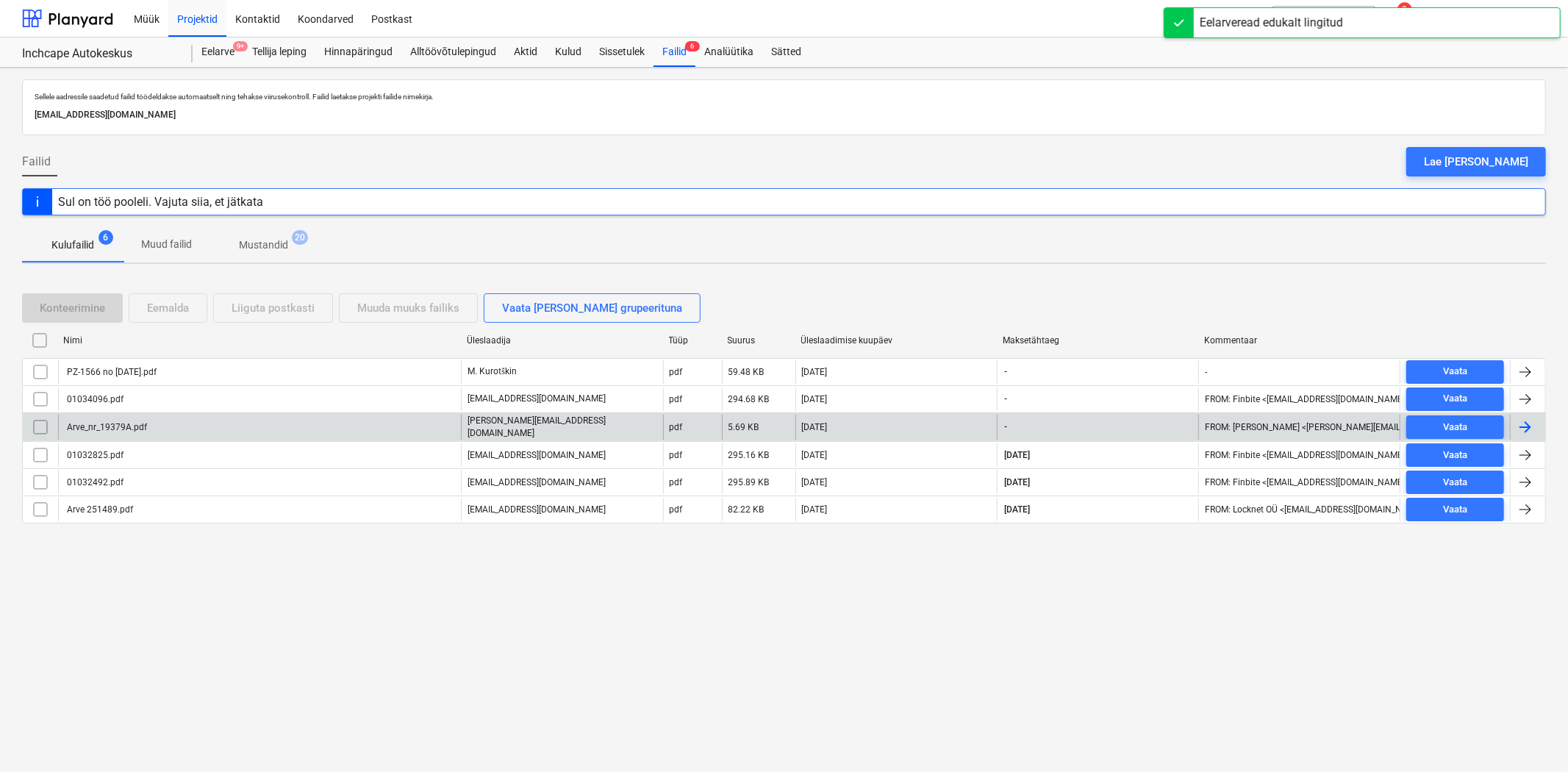
click at [141, 428] on div "Arve_nr_19379A.pdf" at bounding box center [106, 427] width 83 height 10
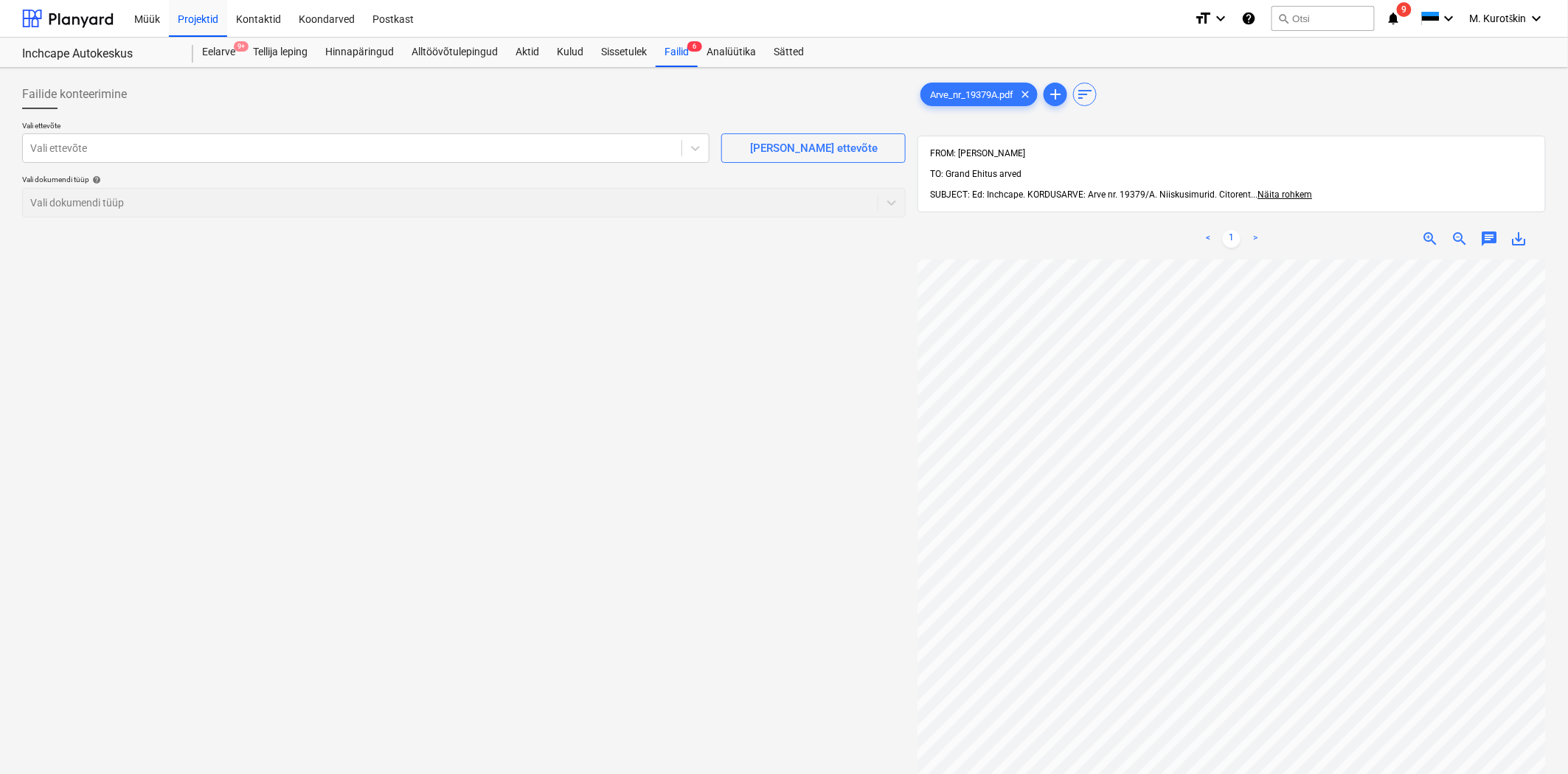
scroll to position [13, 0]
click at [686, 57] on div "Failid 6" at bounding box center [677, 53] width 42 height 29
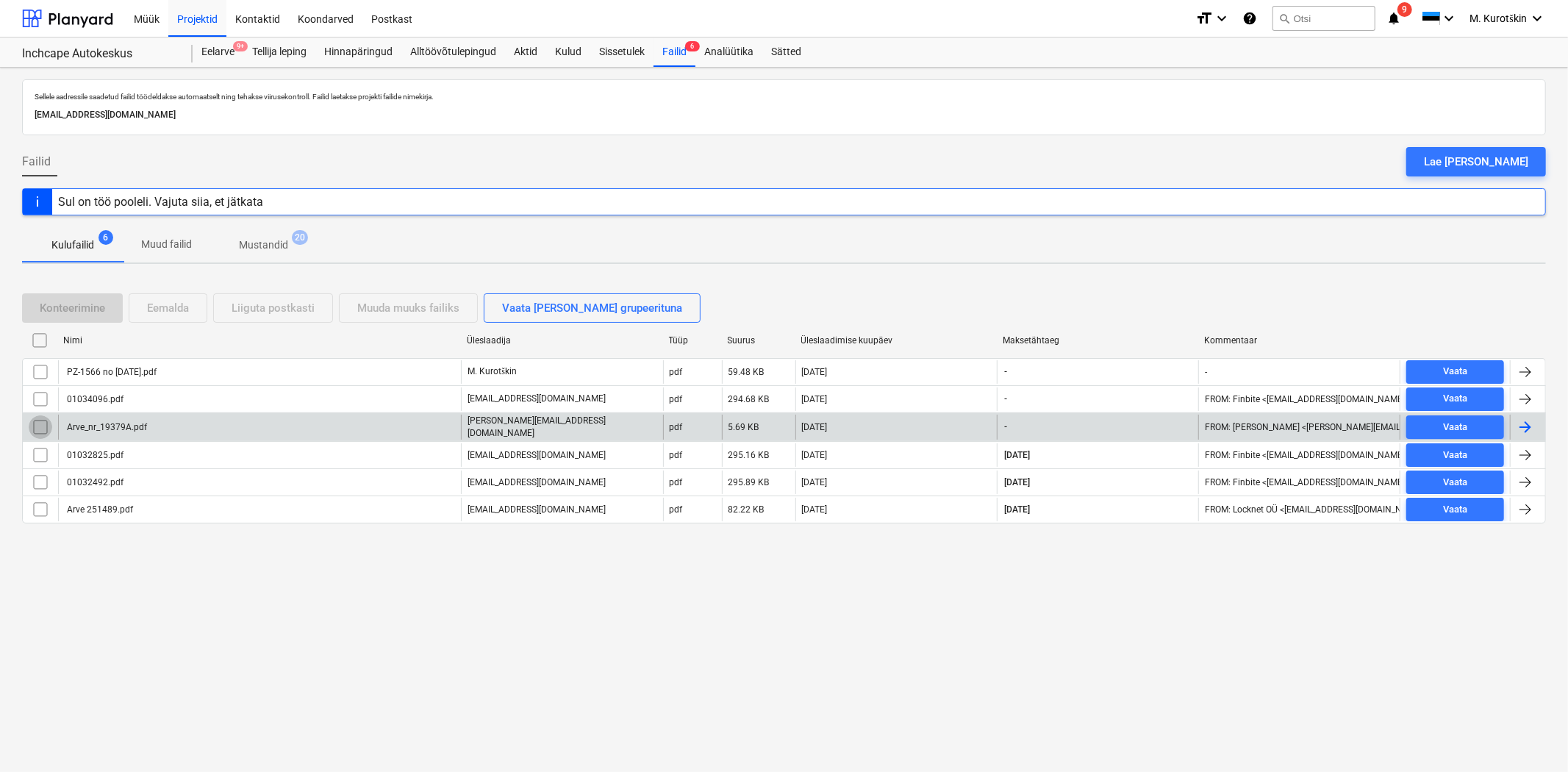
click at [42, 425] on input "checkbox" at bounding box center [40, 426] width 23 height 23
click at [554, 432] on p "[PERSON_NAME][EMAIL_ADDRESS][DOMAIN_NAME]" at bounding box center [562, 426] width 189 height 25
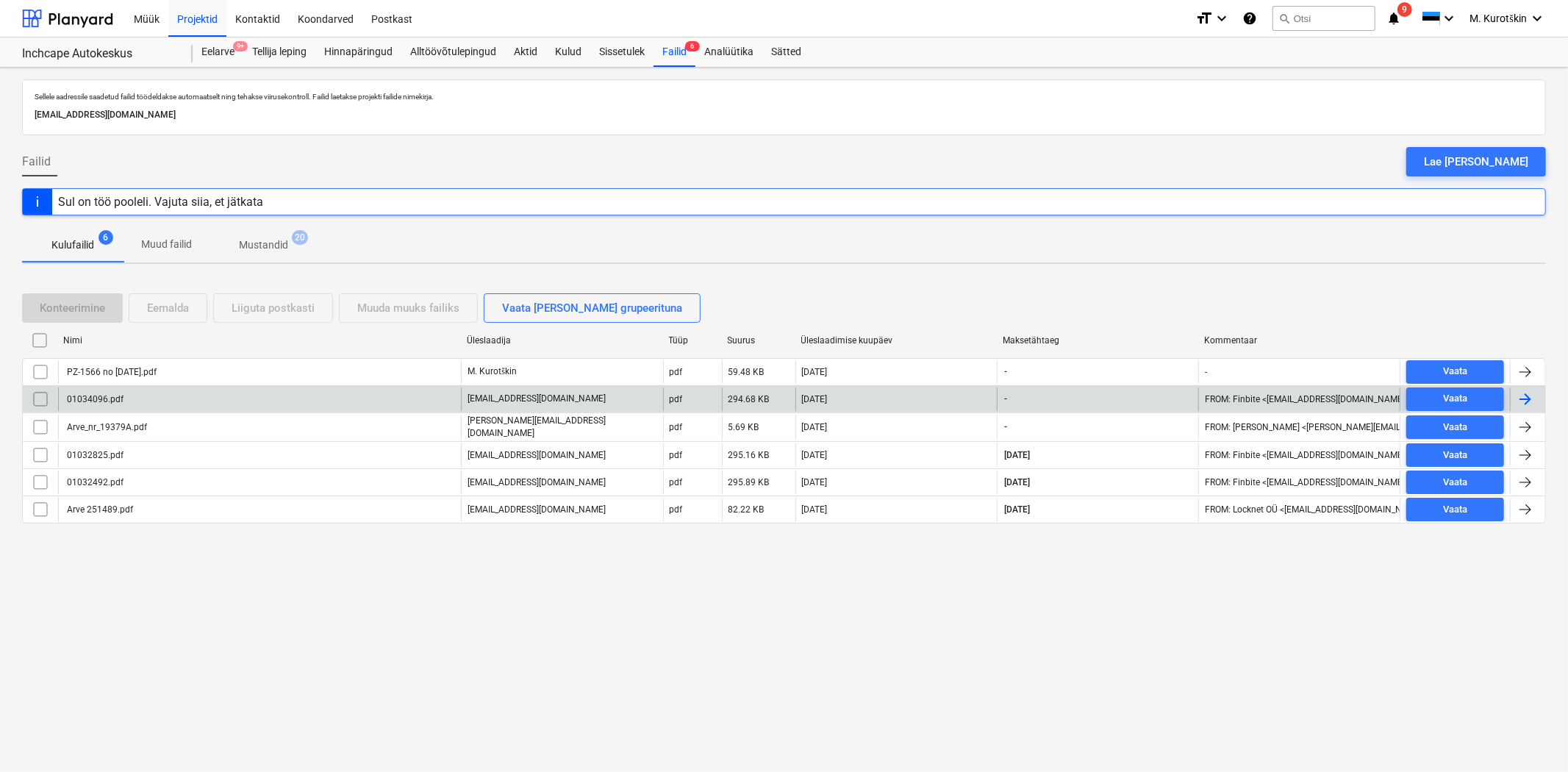
click at [221, 399] on div "01034096.pdf" at bounding box center [259, 399] width 403 height 23
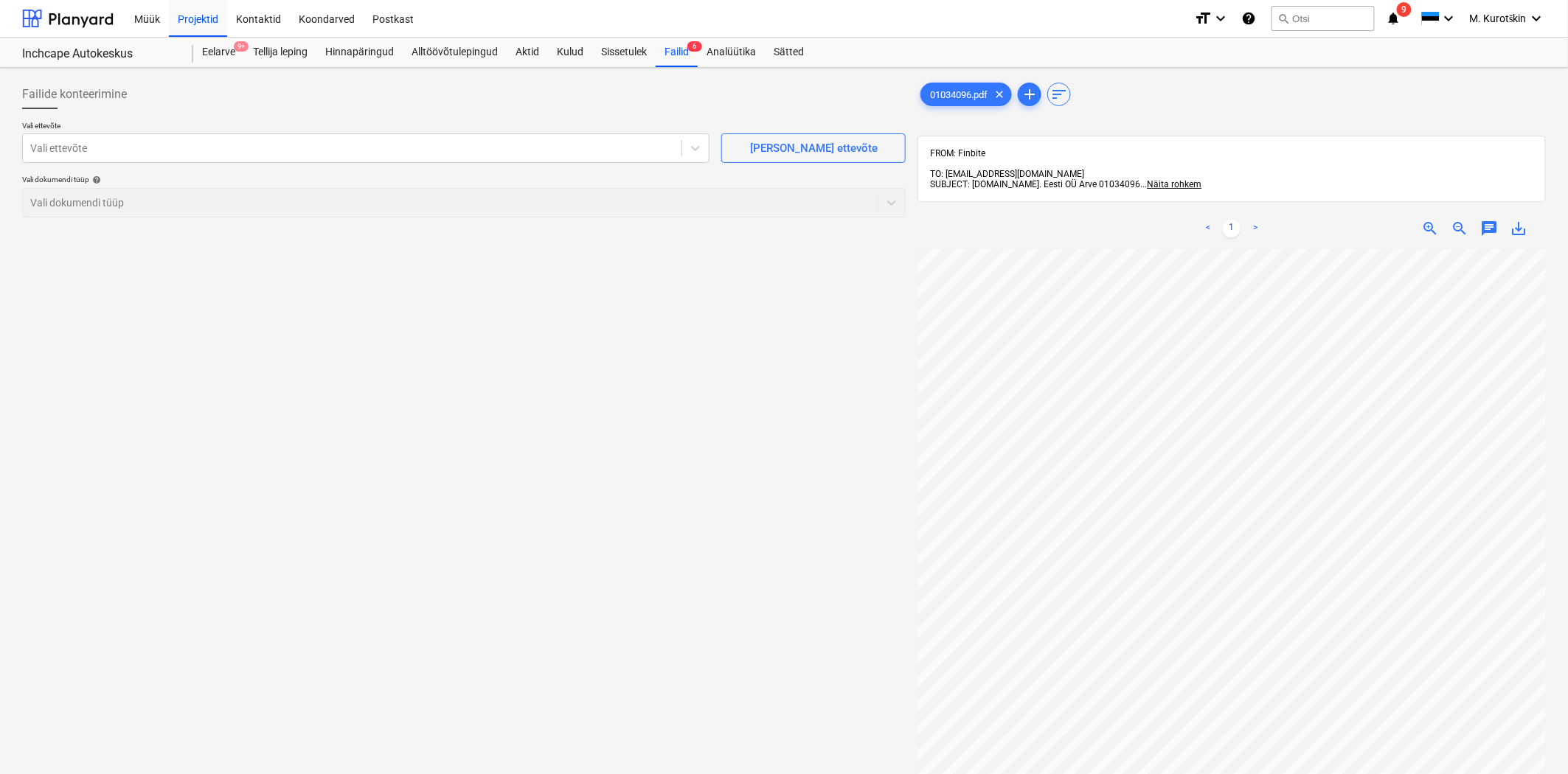
scroll to position [35, 13]
click at [507, 142] on div at bounding box center [352, 148] width 644 height 15
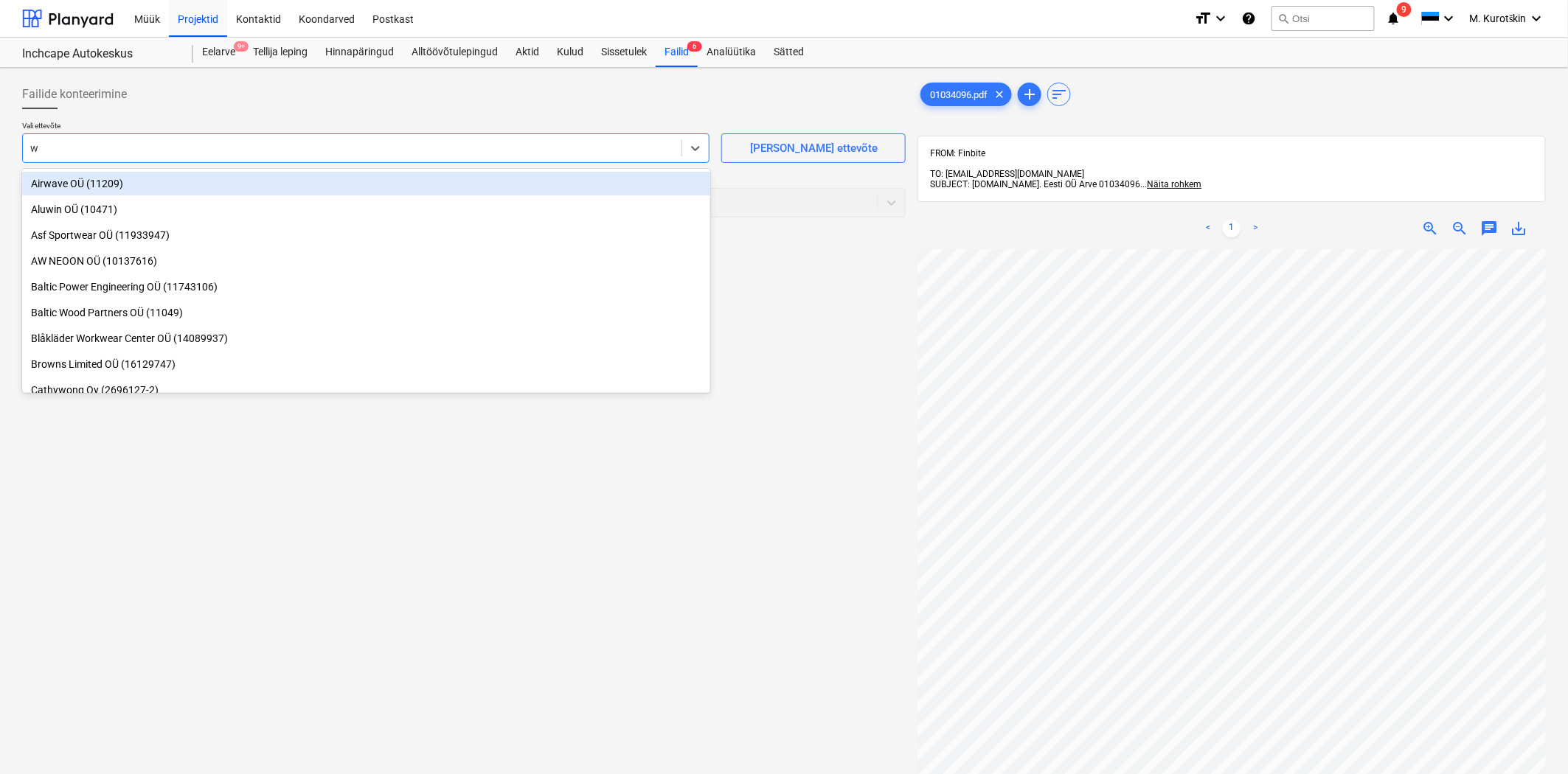
type input "w."
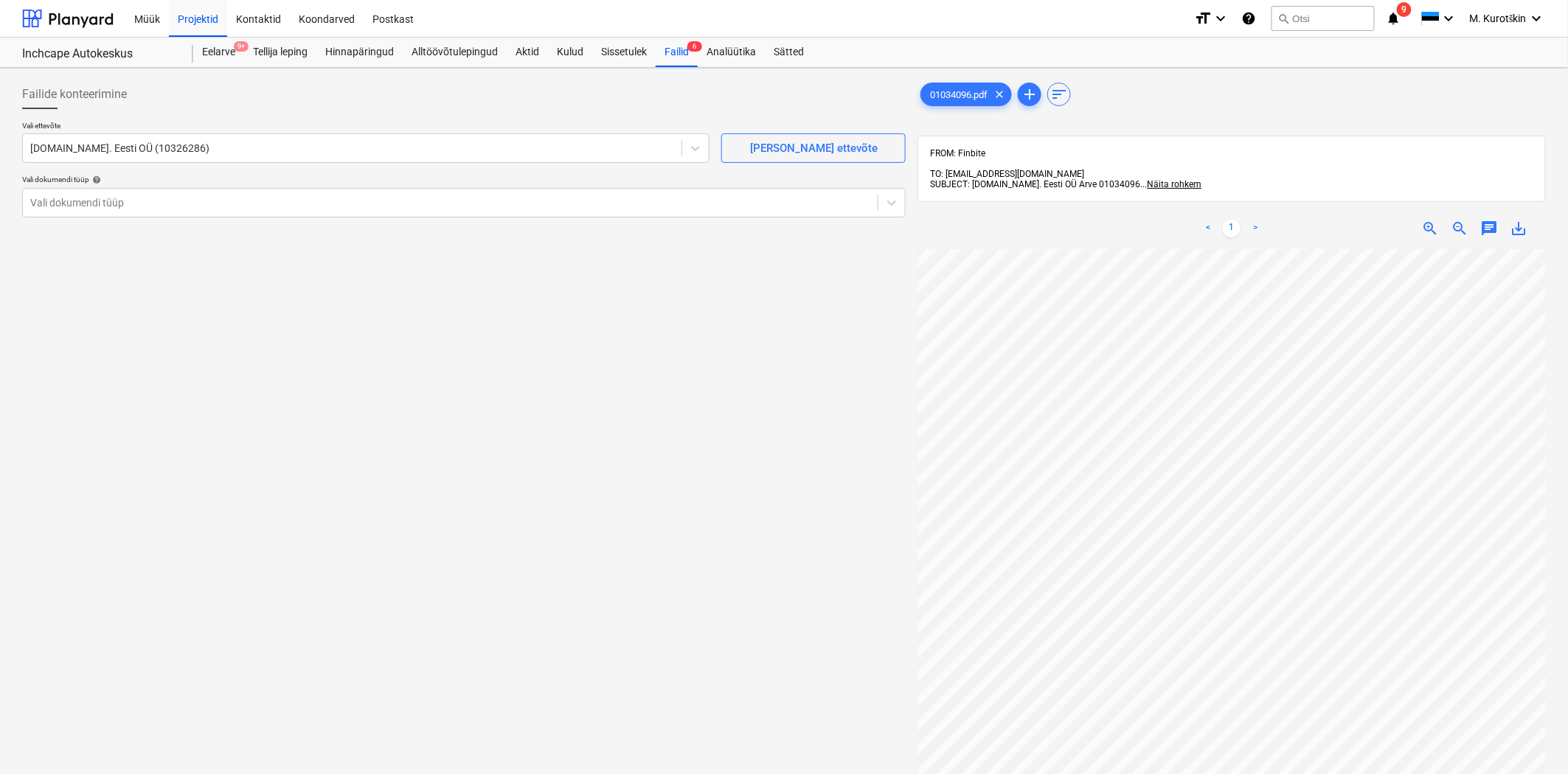
scroll to position [70, 6]
click at [124, 203] on div at bounding box center [450, 202] width 840 height 15
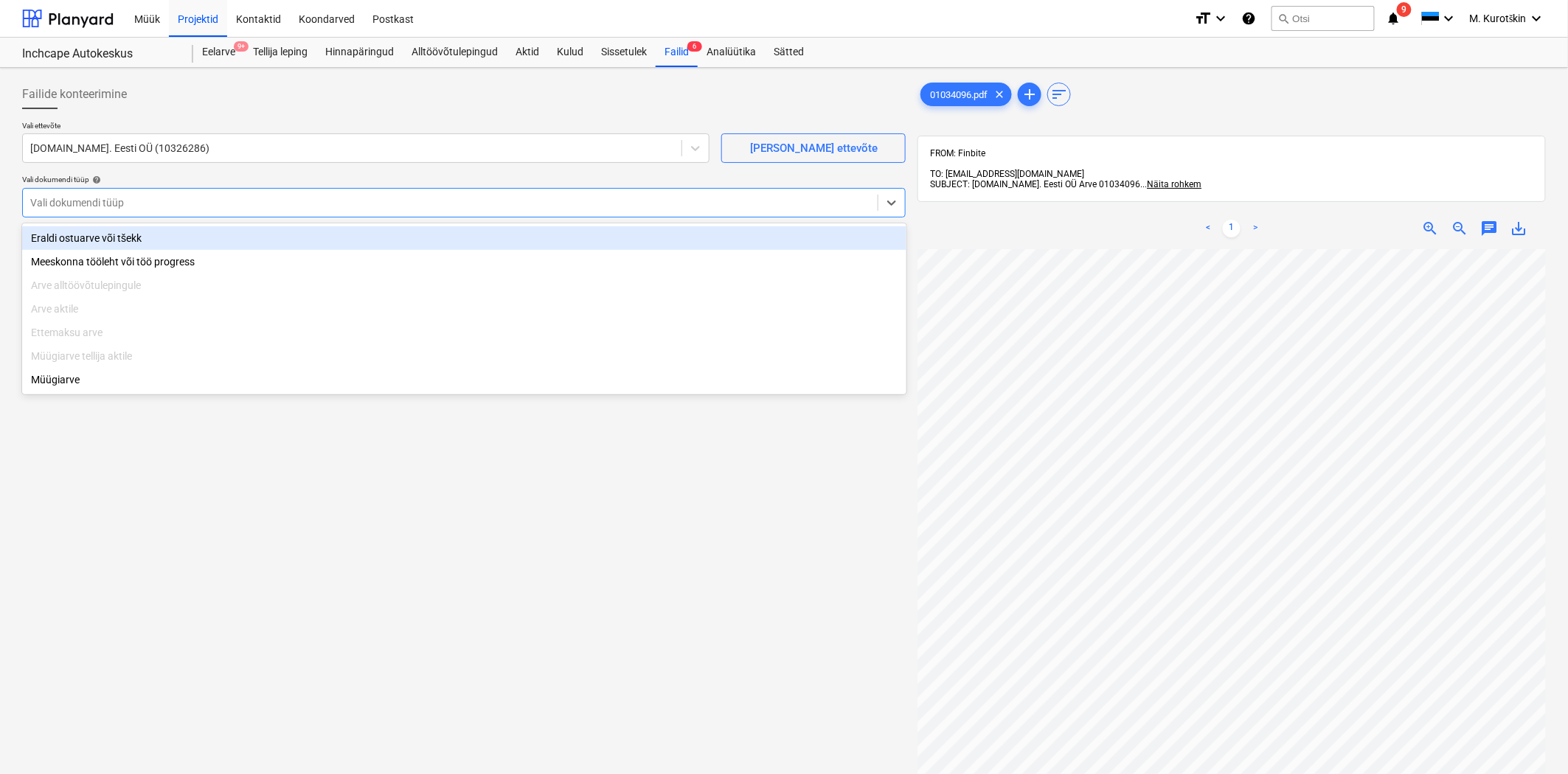
click at [119, 241] on div "Eraldi ostuarve või tšekk" at bounding box center [464, 238] width 884 height 23
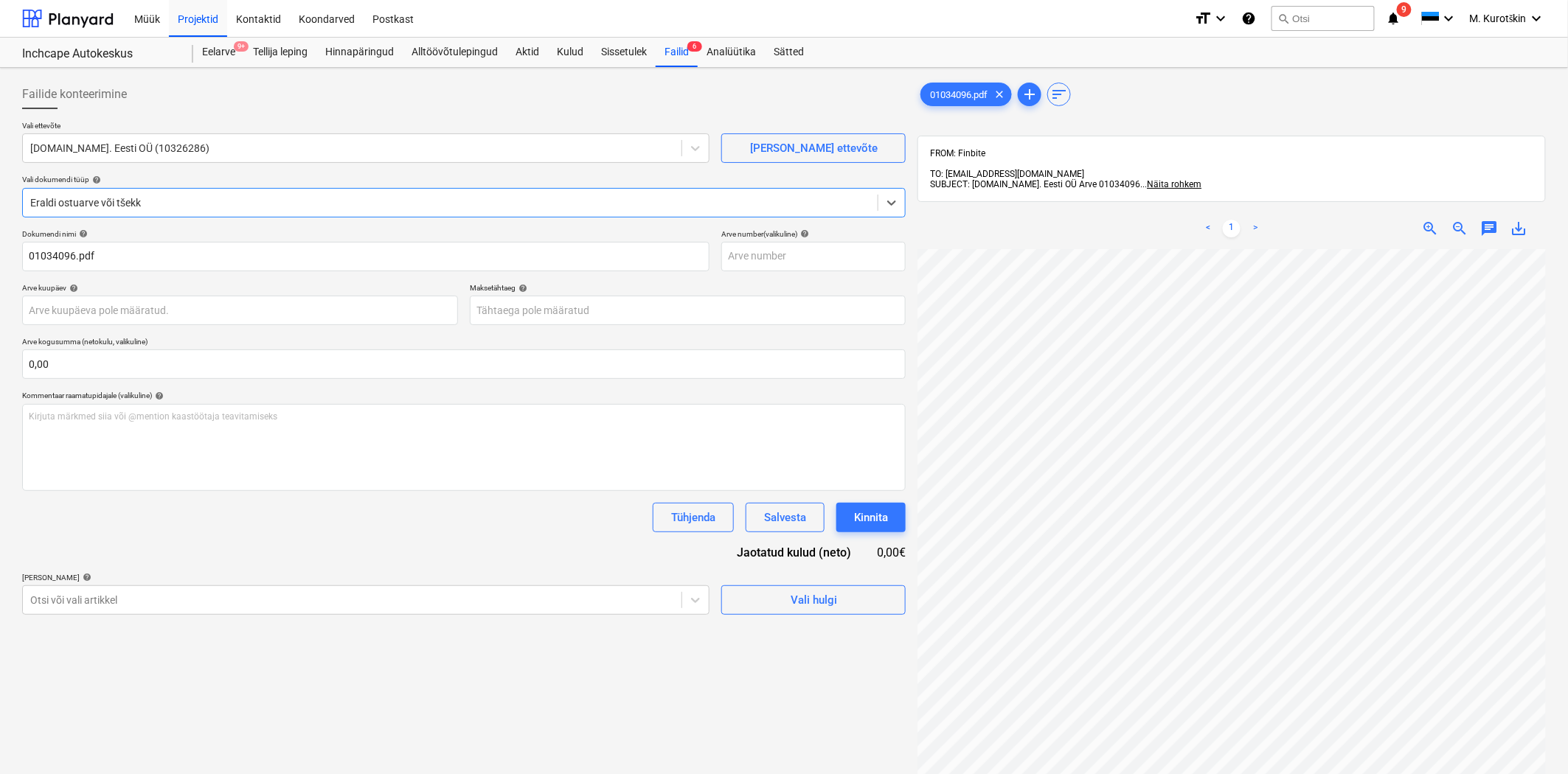
click at [1516, 219] on span "save_alt" at bounding box center [1520, 228] width 17 height 17
click at [768, 256] on input "text" at bounding box center [813, 257] width 184 height 29
paste input "01034096"
type input "01034096"
click at [461, 414] on p "Kirjuta märkmed siia või @mention kaastöötaja teavitamiseks ﻿" at bounding box center [463, 416] width 870 height 13
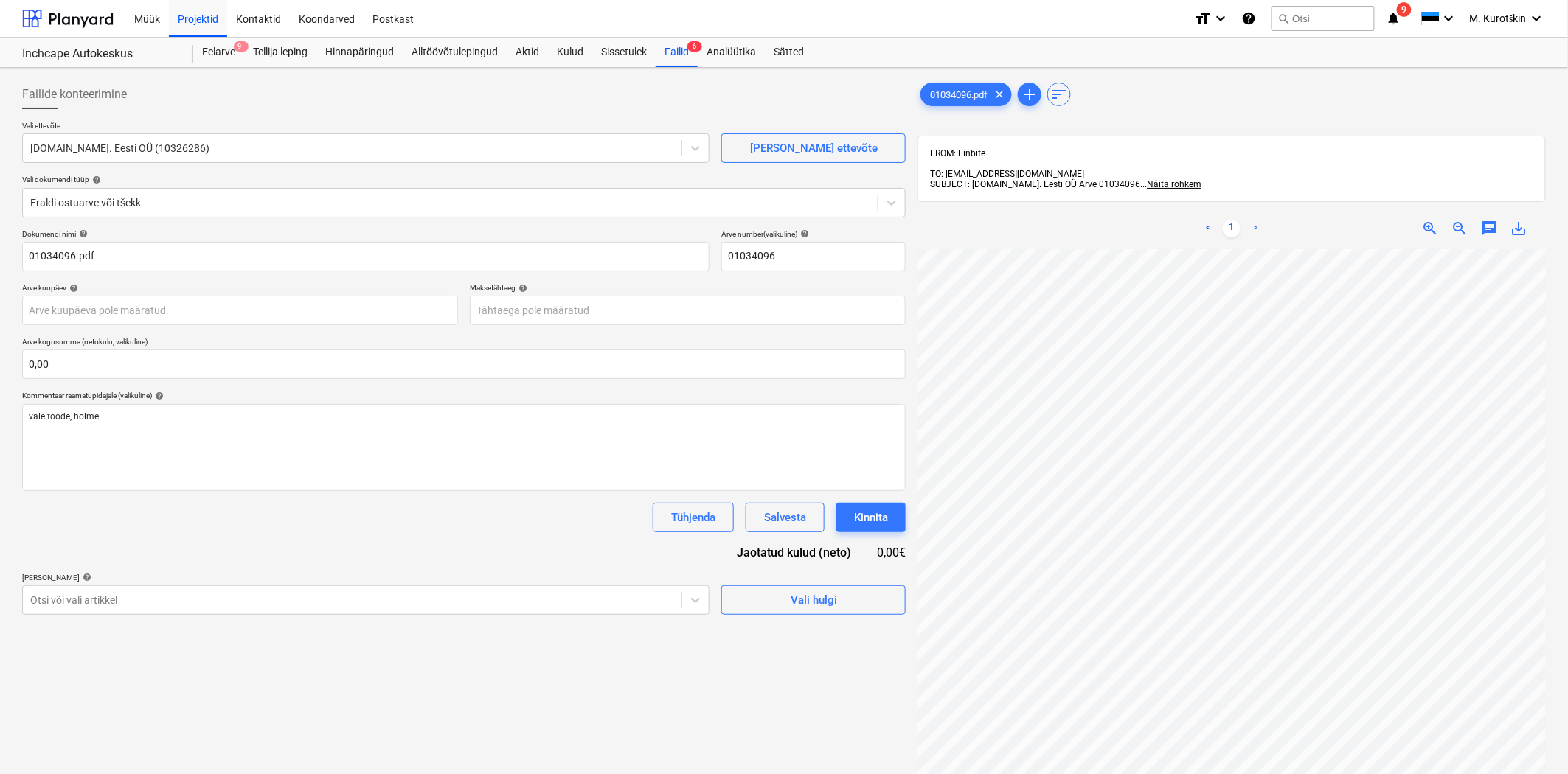
scroll to position [143, 29]
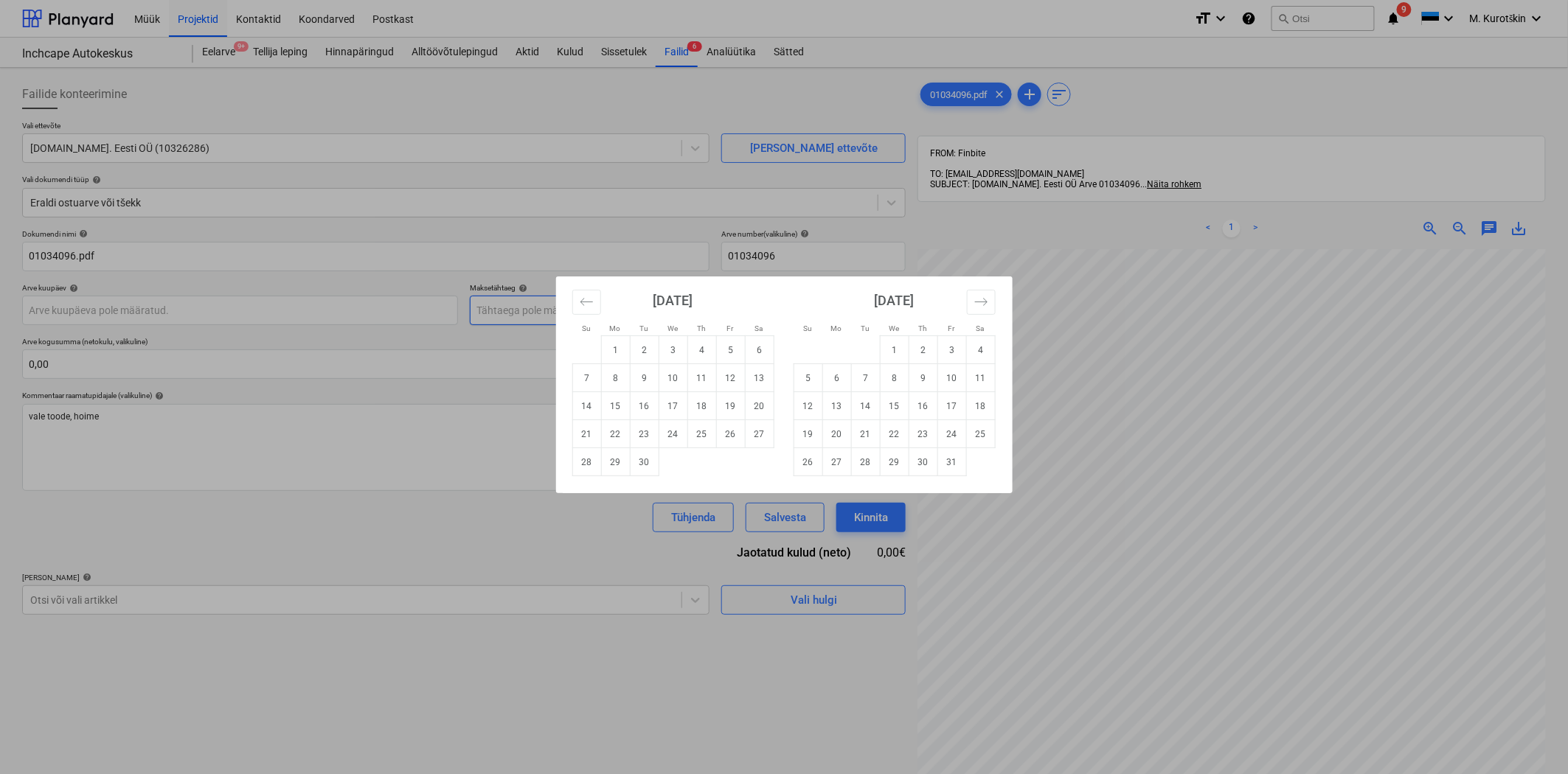
click at [625, 305] on body "Müük Projektid Kontaktid Koondarved Postkast format_size keyboard_arrow_down he…" at bounding box center [784, 387] width 1568 height 774
click at [895, 435] on td "22" at bounding box center [894, 434] width 29 height 28
type input "[DATE]"
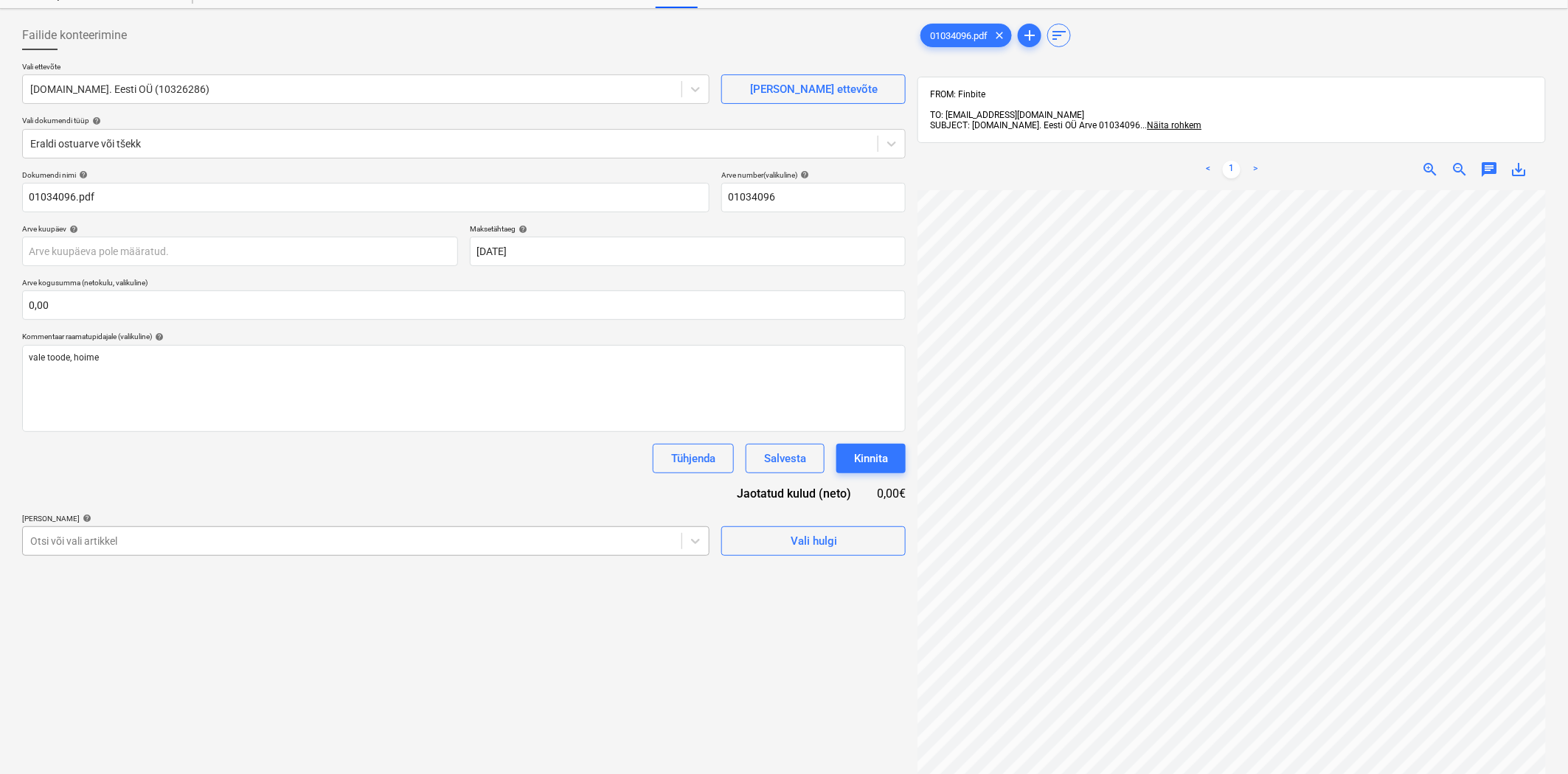
click at [556, 605] on body "Müük Projektid Kontaktid Koondarved Postkast format_size keyboard_arrow_down he…" at bounding box center [784, 328] width 1568 height 774
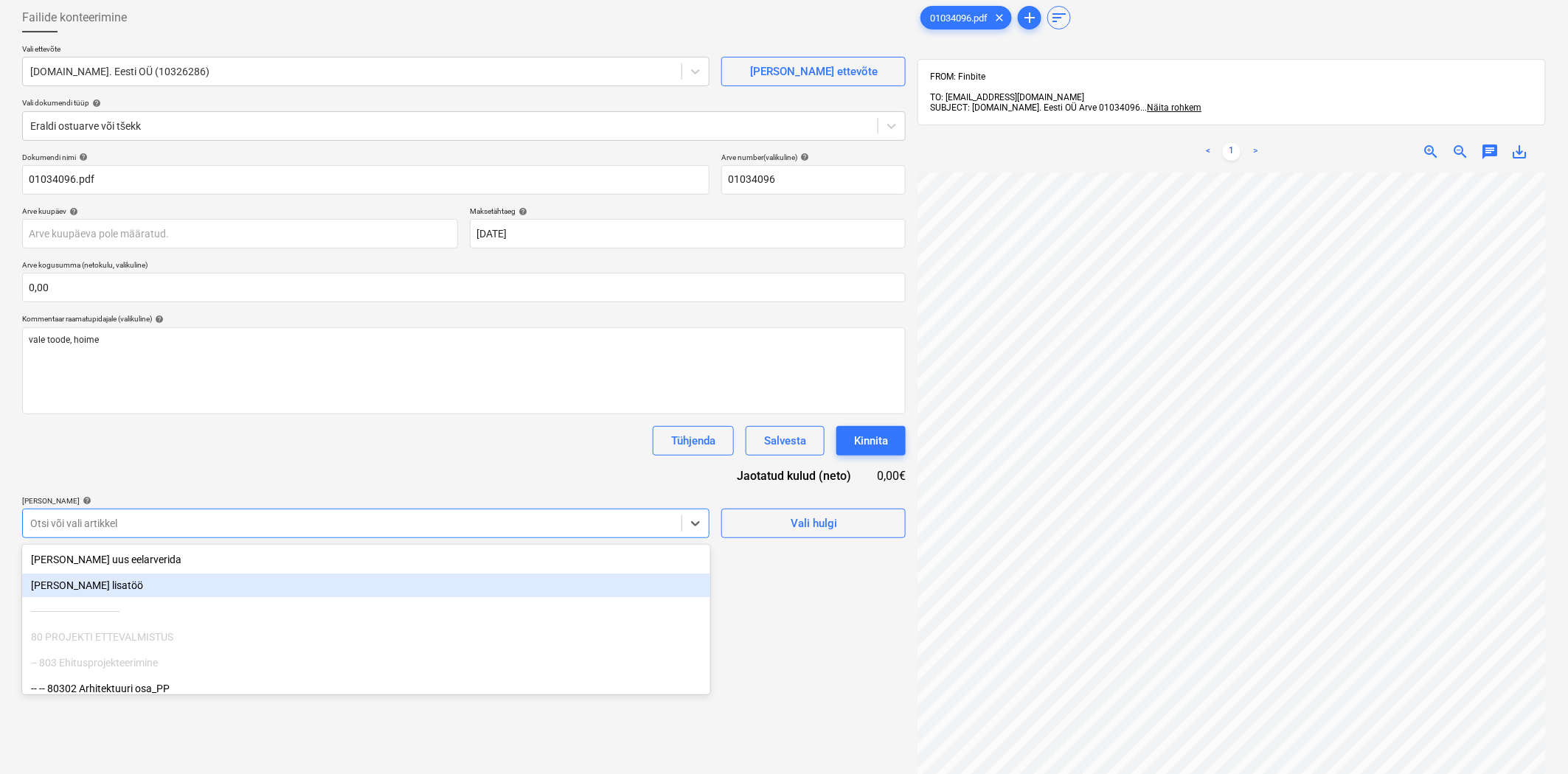
scroll to position [78, 0]
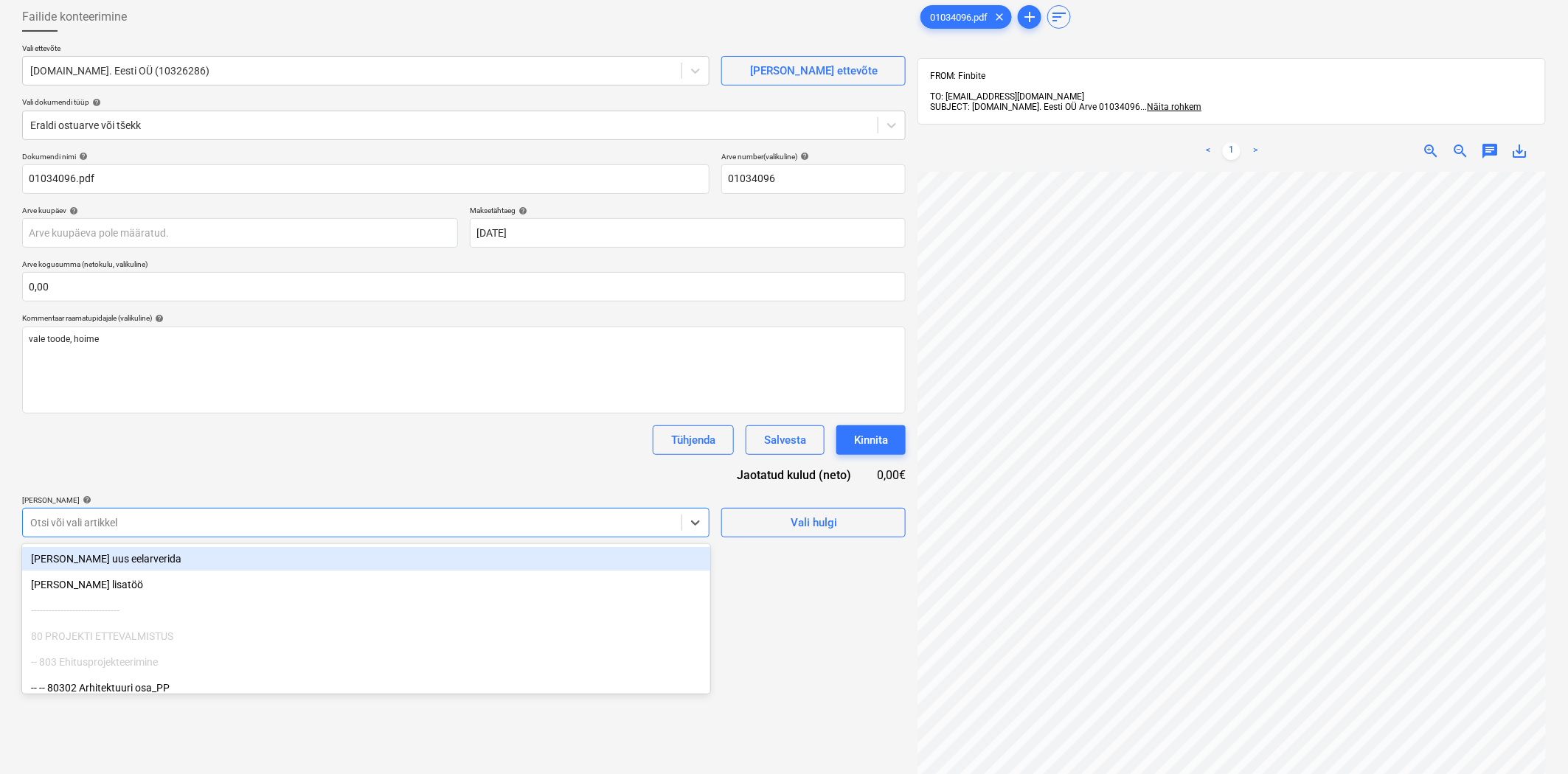
click at [481, 455] on div "Dokumendi nimi help 01034096.pdf Arve number (valikuline) help 01034096 Arve ku…" at bounding box center [464, 345] width 883 height 385
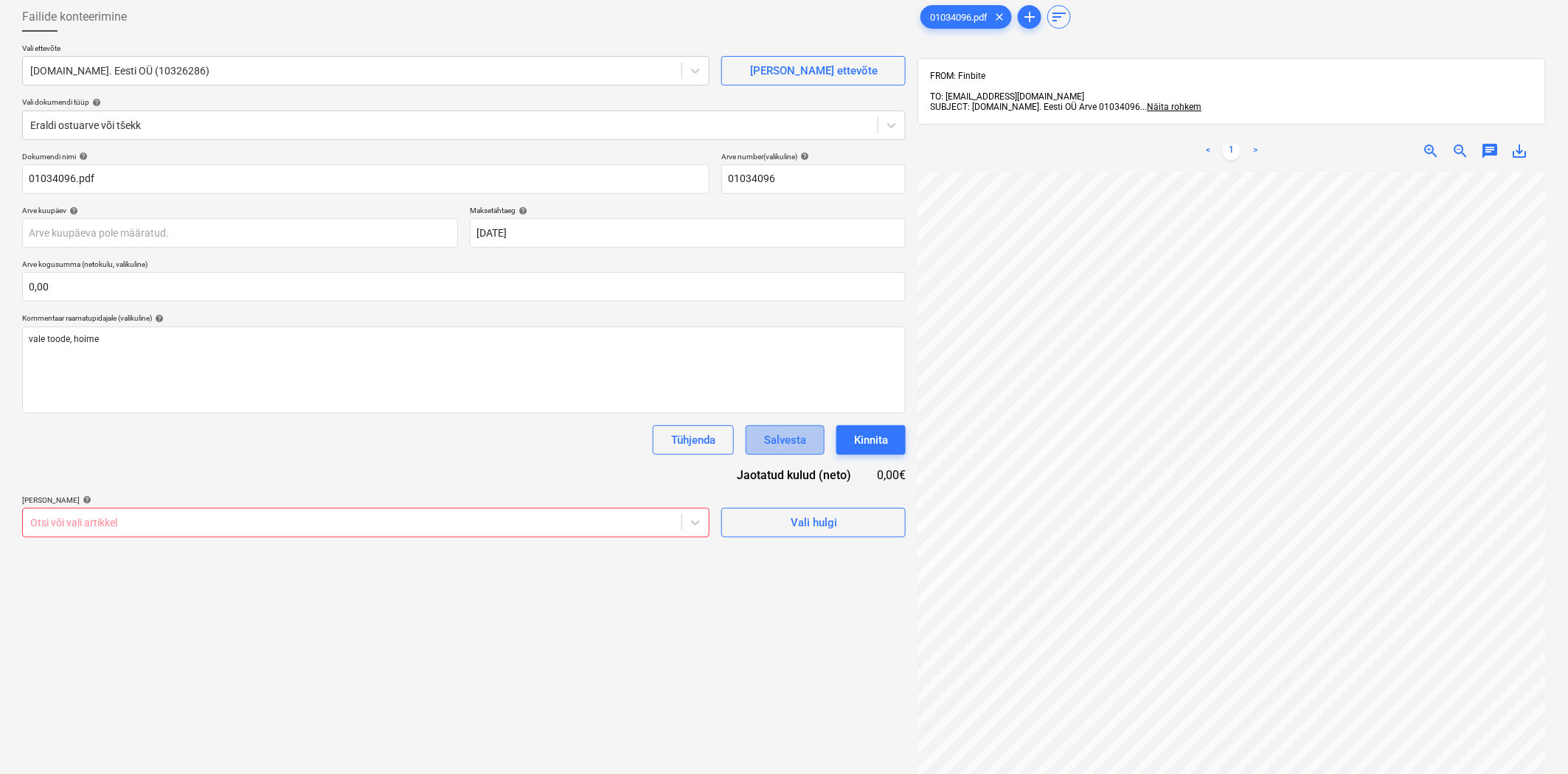
click at [772, 440] on div "Salvesta" at bounding box center [785, 440] width 42 height 19
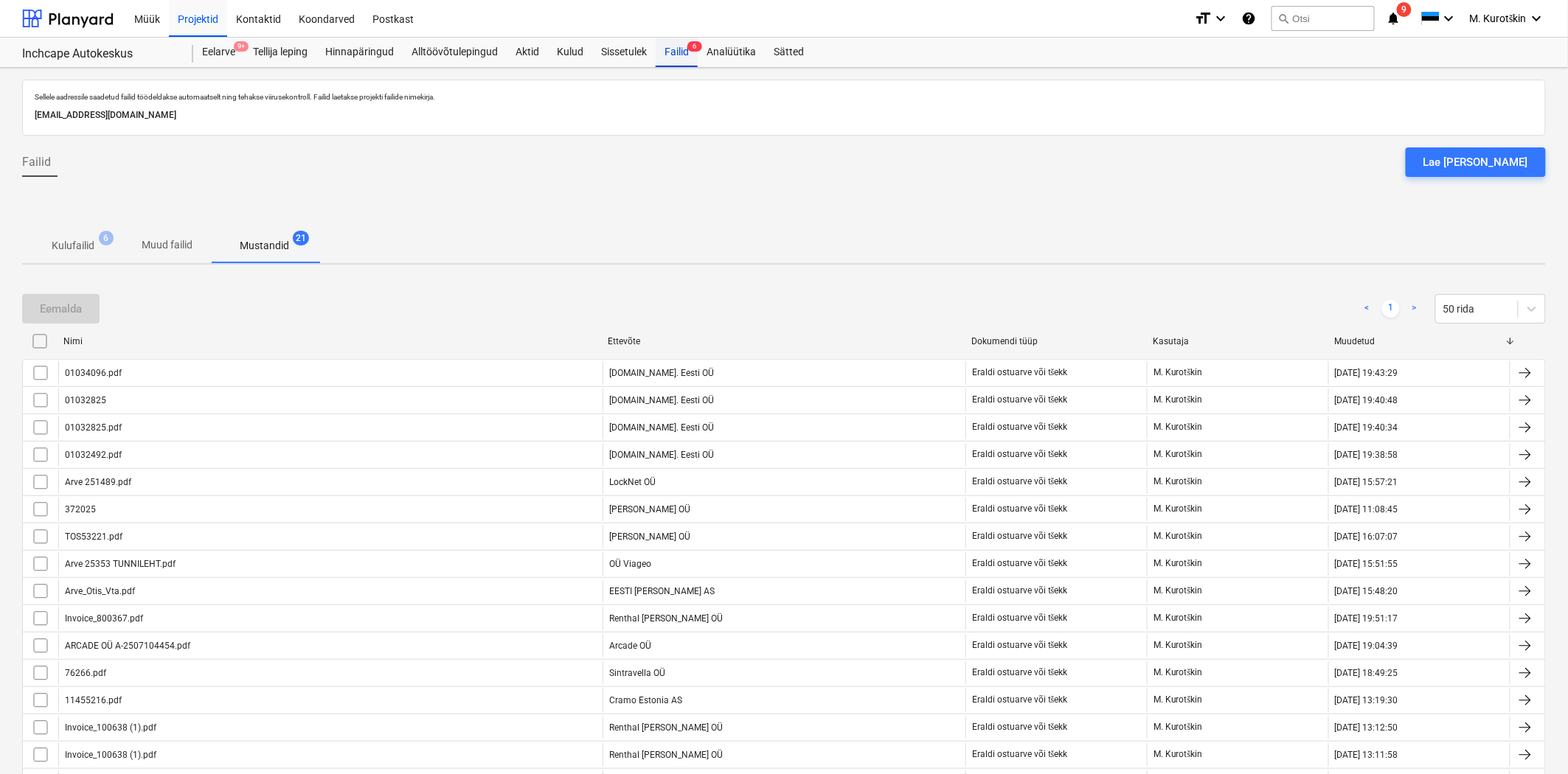
click at [689, 41] on div "Failid 6" at bounding box center [677, 53] width 42 height 29
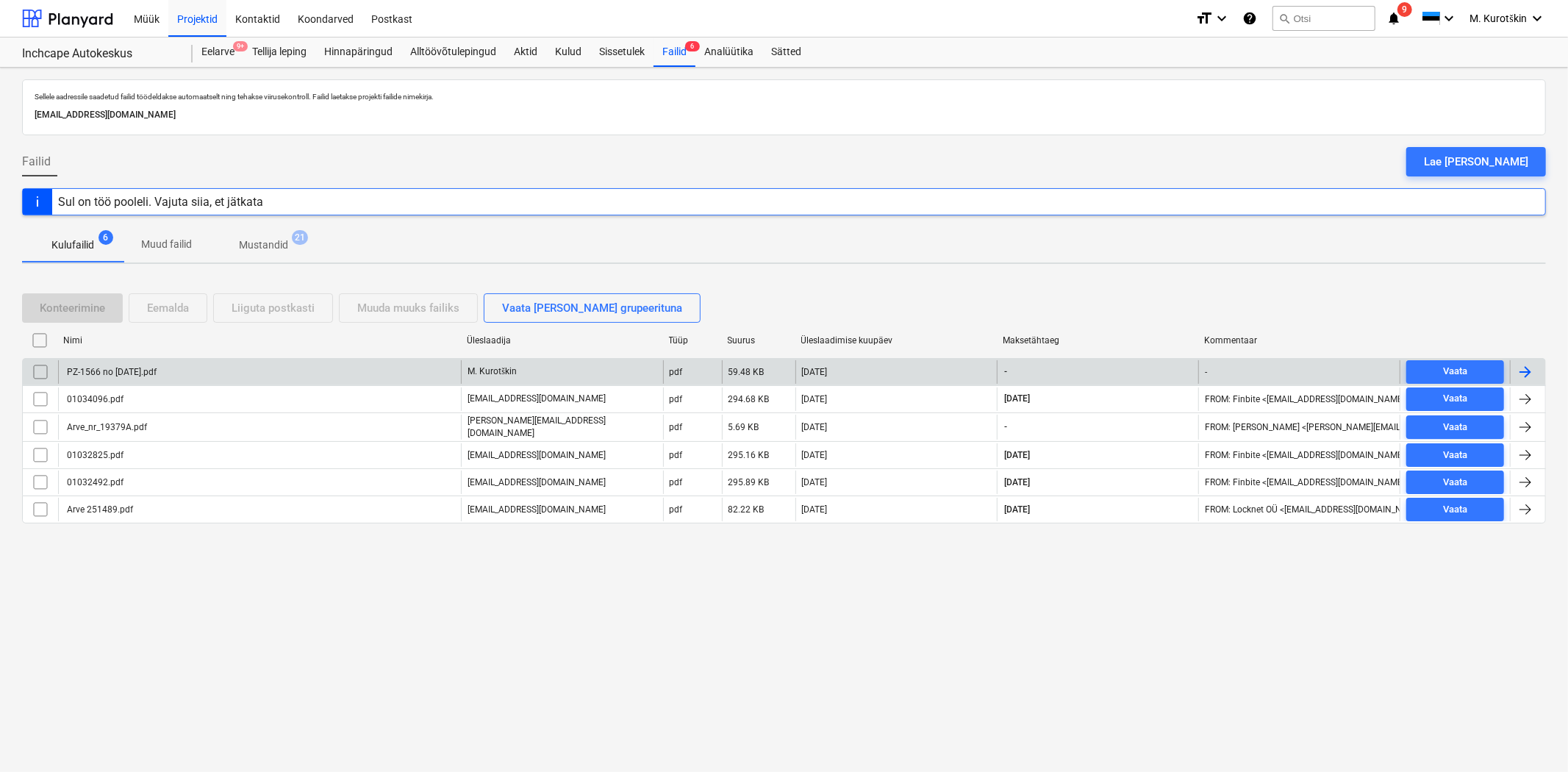
click at [129, 377] on div "PZ-1566 no [DATE].pdf" at bounding box center [110, 372] width 92 height 10
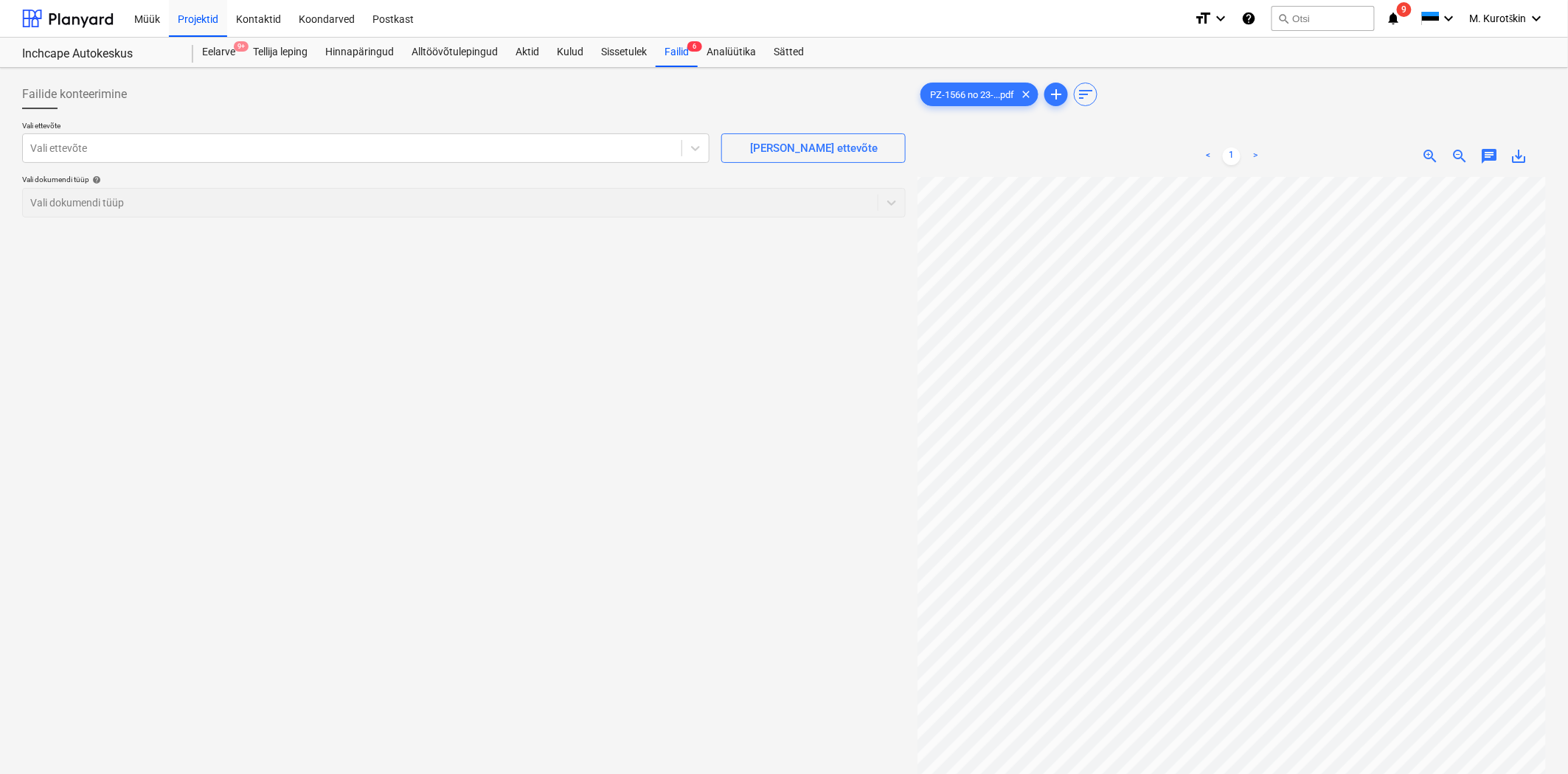
scroll to position [0, 23]
click at [1316, 26] on button "search Otsi" at bounding box center [1323, 18] width 103 height 25
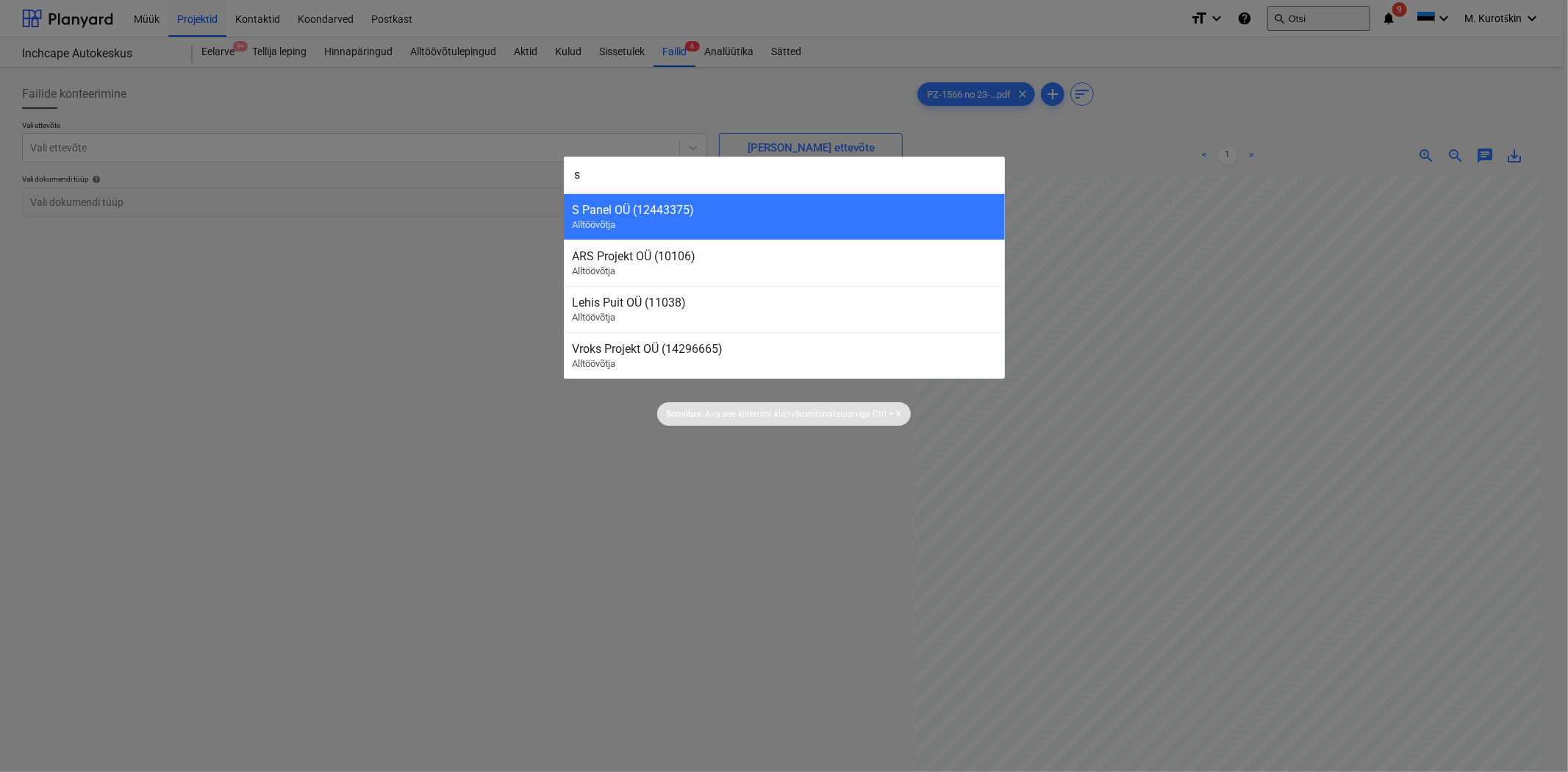
type input "s p"
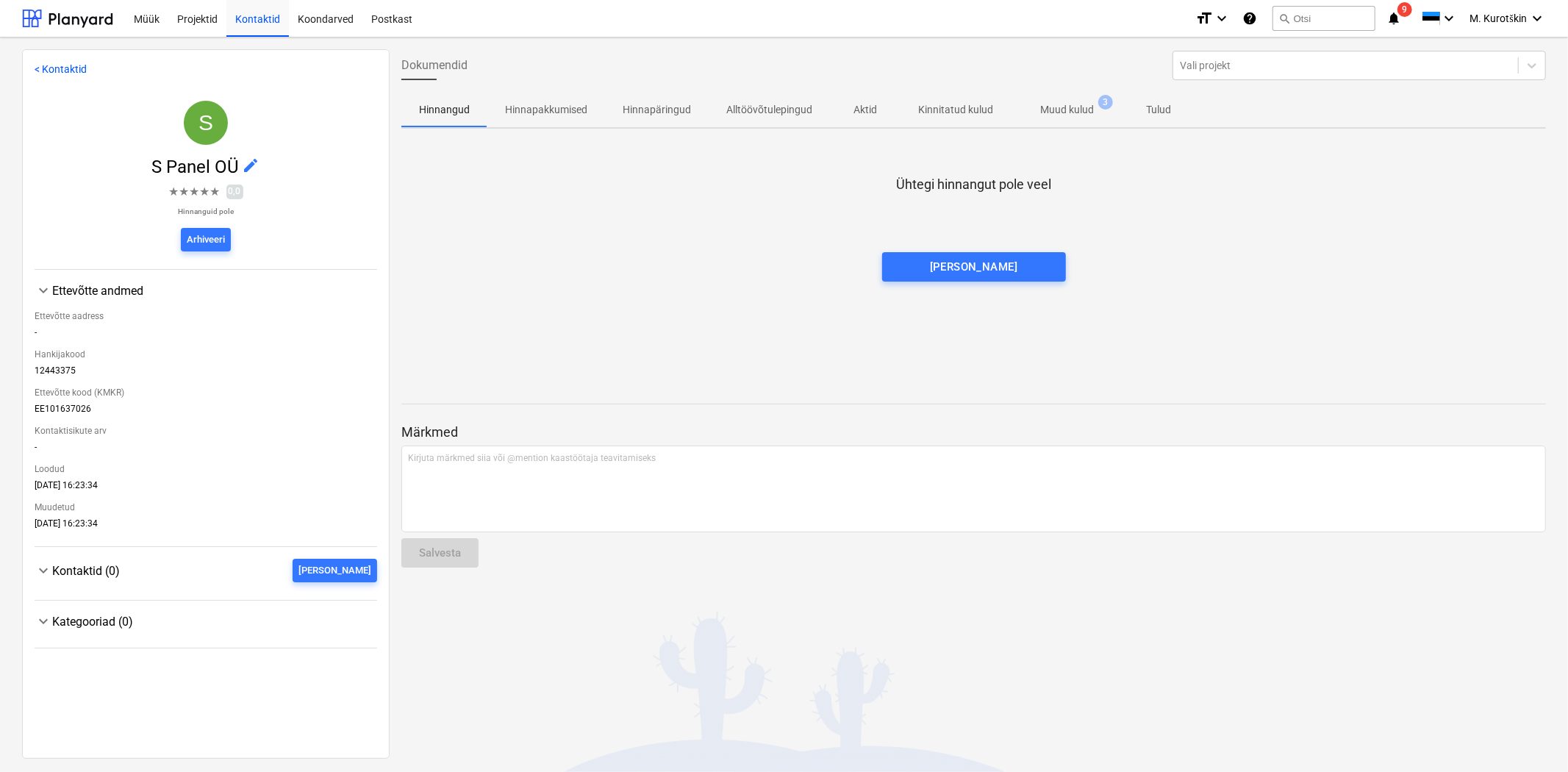
click at [1074, 103] on p "Muud kulud" at bounding box center [1067, 110] width 53 height 16
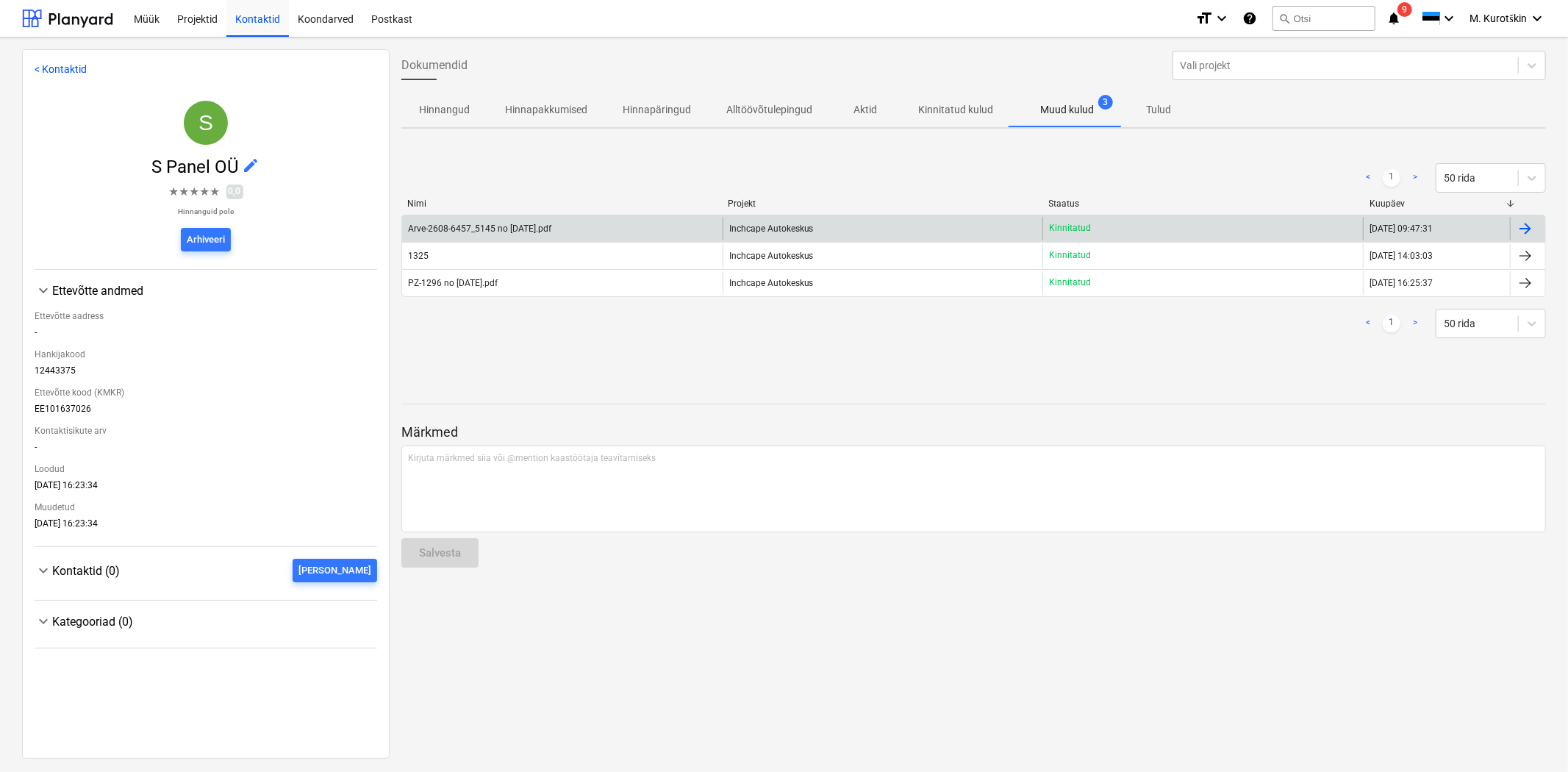
click at [787, 223] on span "Inchcape Autokeskus" at bounding box center [772, 228] width 84 height 10
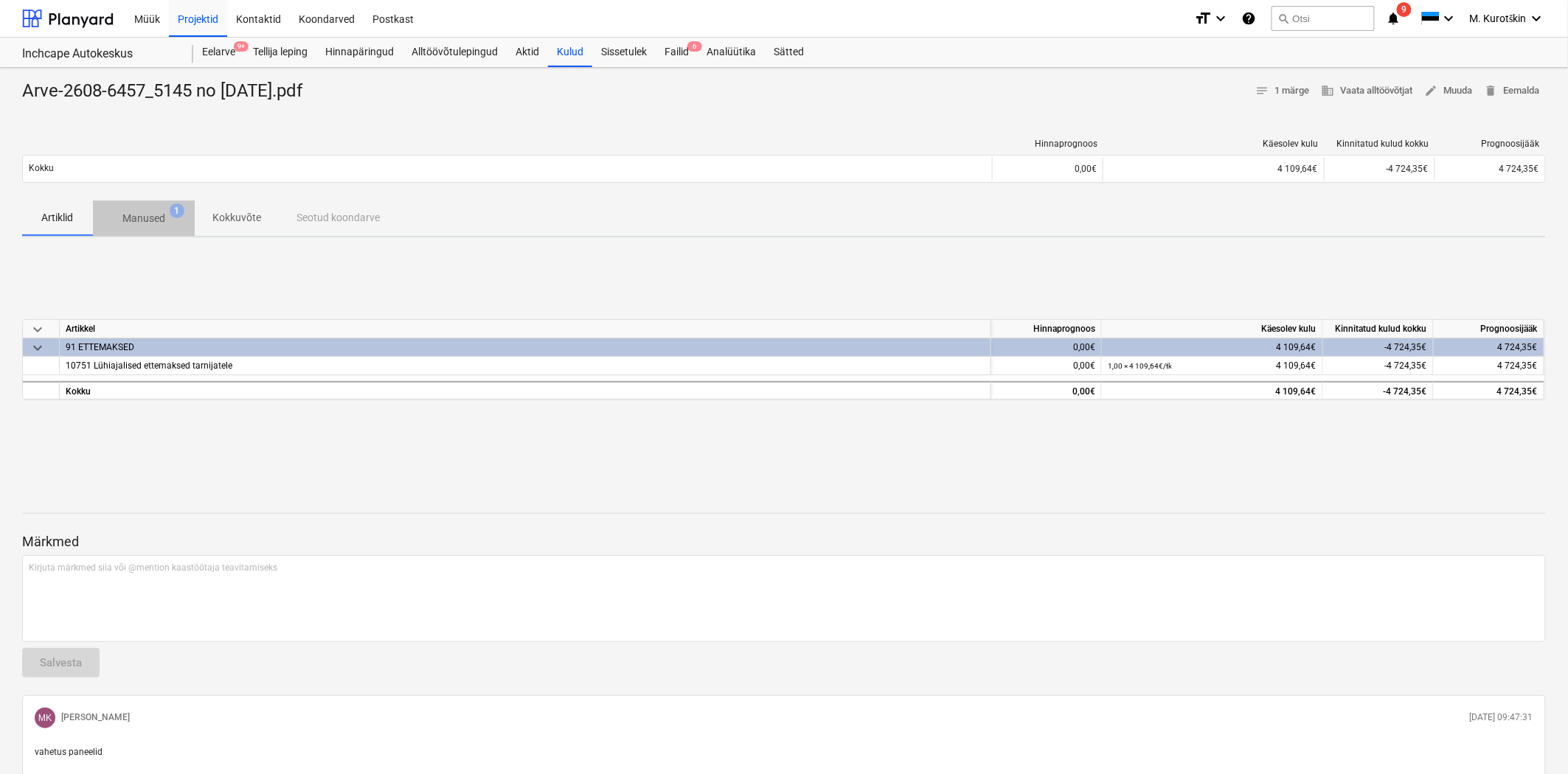
click at [131, 226] on span "Manused 1" at bounding box center [144, 218] width 102 height 27
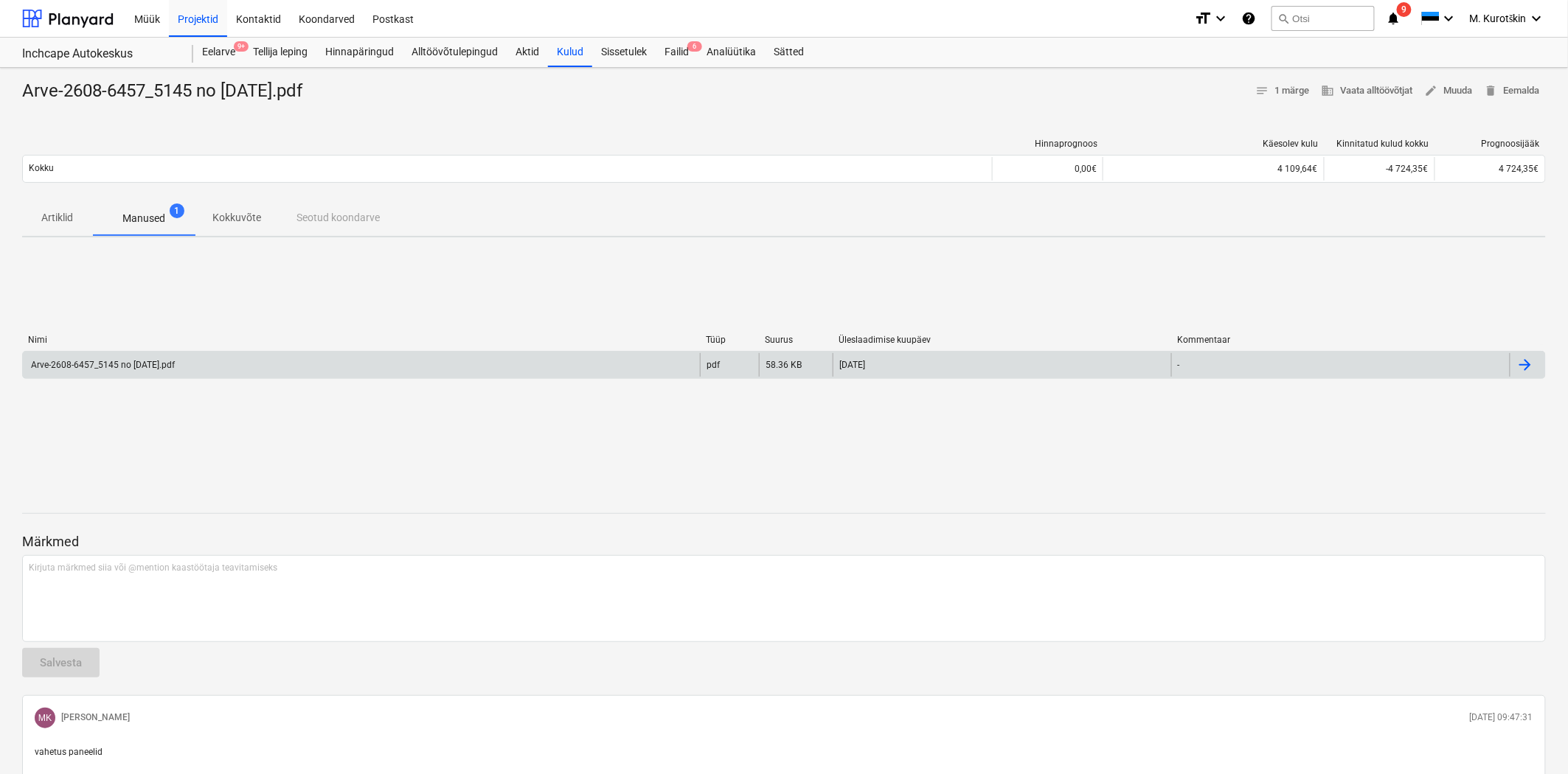
click at [166, 365] on div "Arve-2608-6457_5145 no [DATE].pdf" at bounding box center [101, 365] width 146 height 10
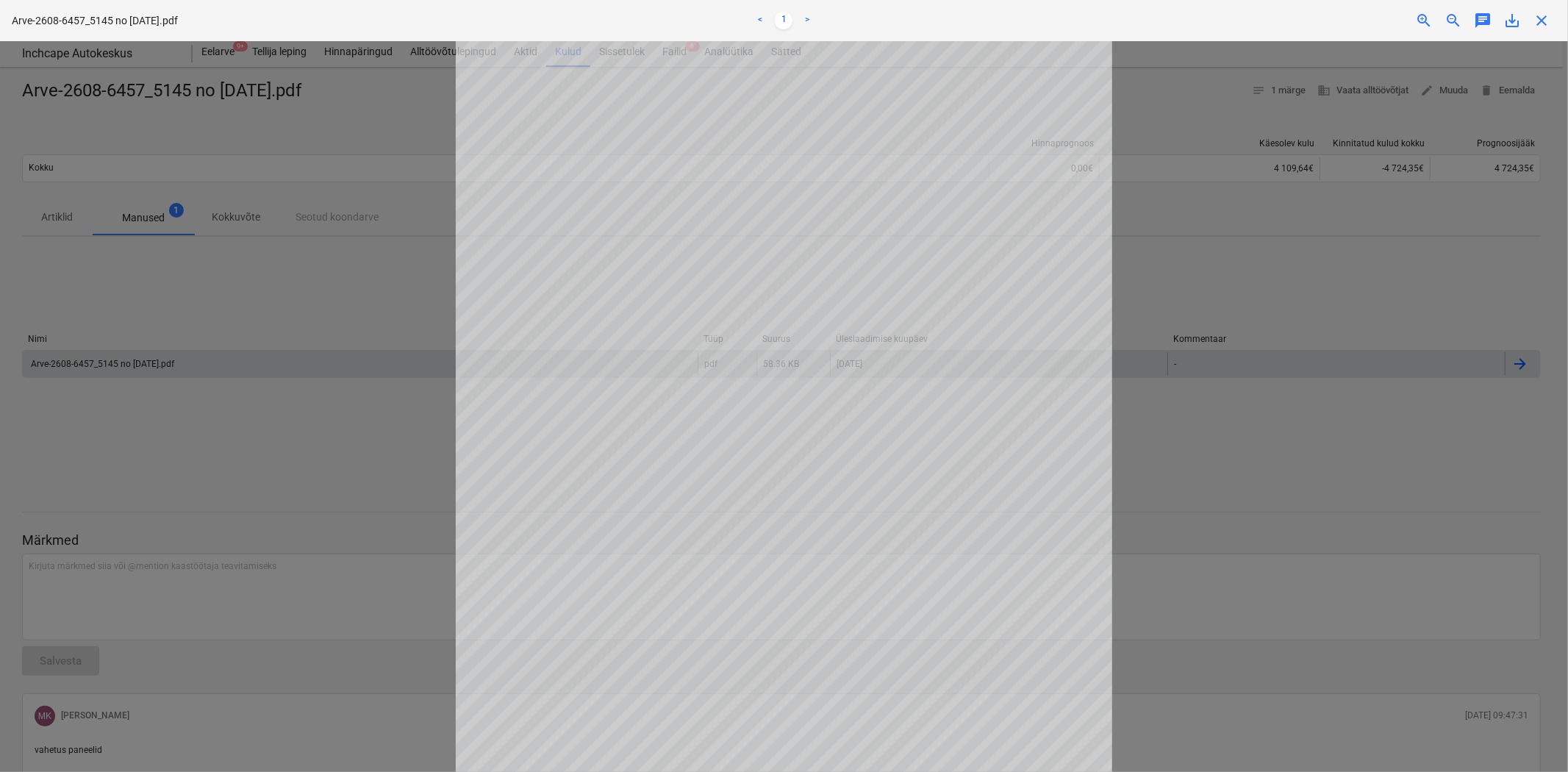
click at [288, 270] on div at bounding box center [784, 407] width 1568 height 731
click at [428, 130] on div at bounding box center [784, 407] width 1568 height 731
click at [1254, 314] on div at bounding box center [784, 407] width 1568 height 731
click at [1557, 9] on div "Arve-2608-6457_5145 no [DATE].pdf < 1 > zoom_in zoom_out chat 0 save_alt close" at bounding box center [784, 21] width 1568 height 41
click at [1552, 16] on div "close" at bounding box center [1541, 21] width 29 height 17
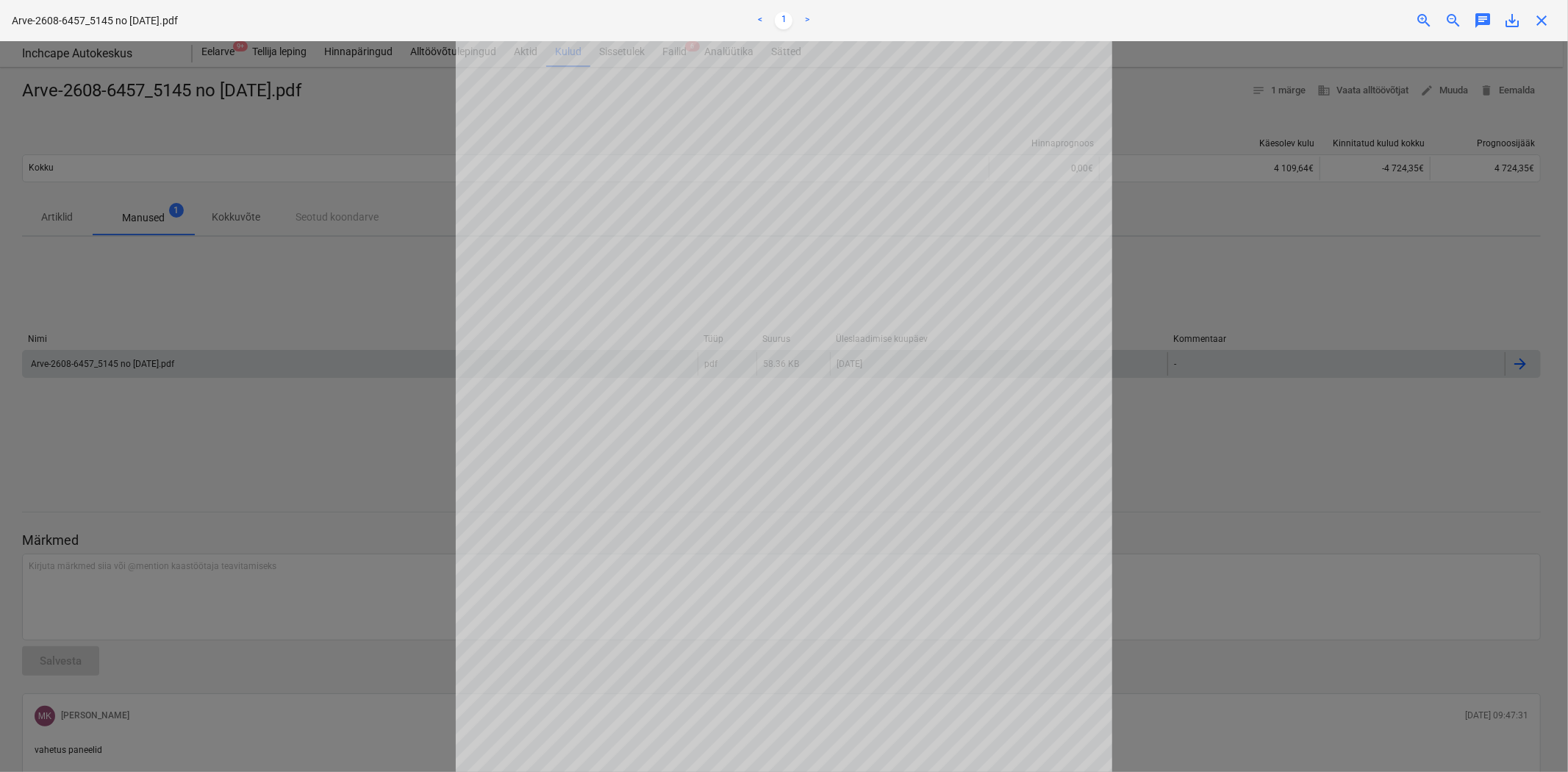
click at [1550, 17] on span "close" at bounding box center [1541, 21] width 17 height 17
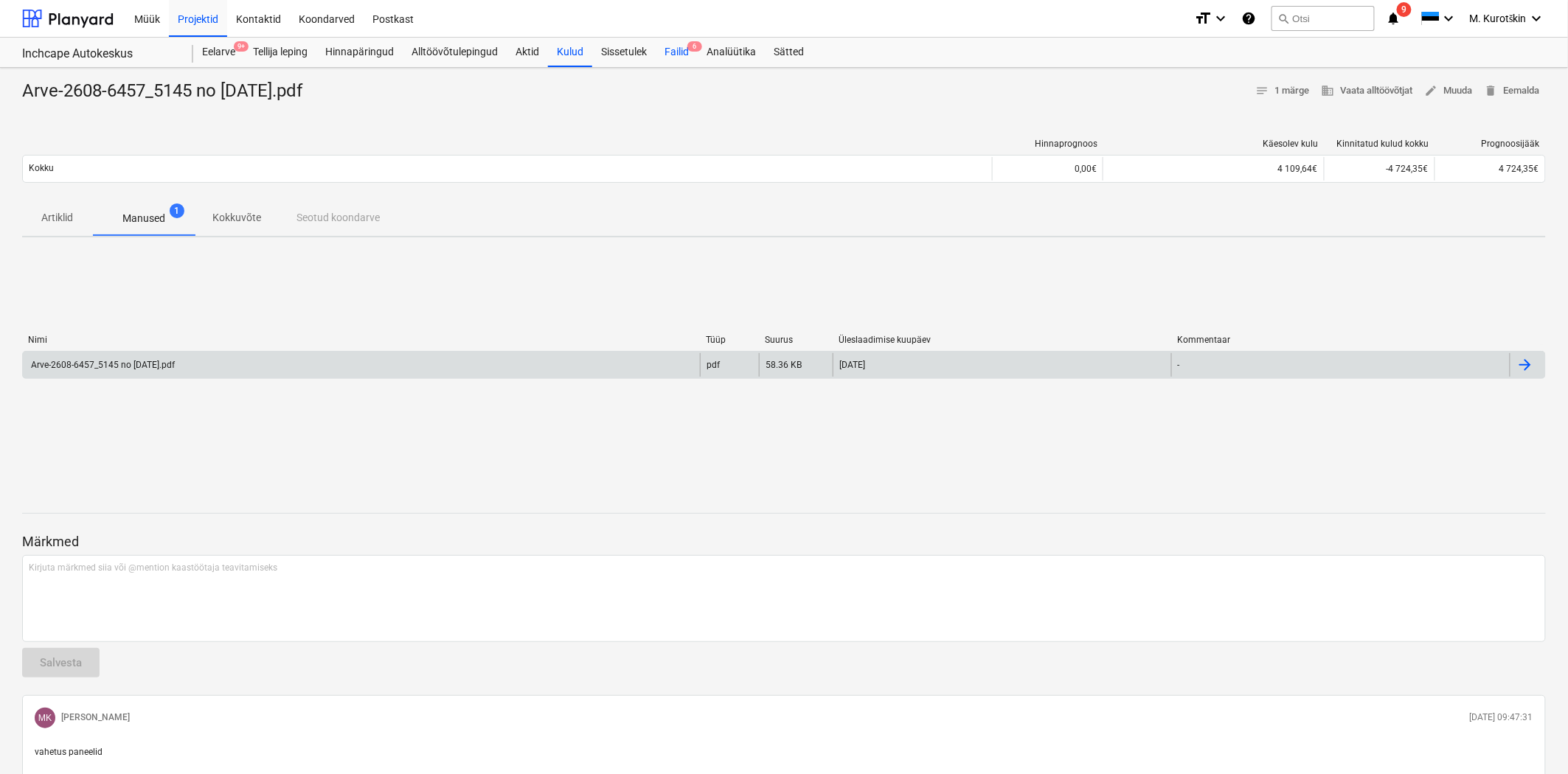
click at [698, 59] on div "Failid 6" at bounding box center [677, 53] width 42 height 29
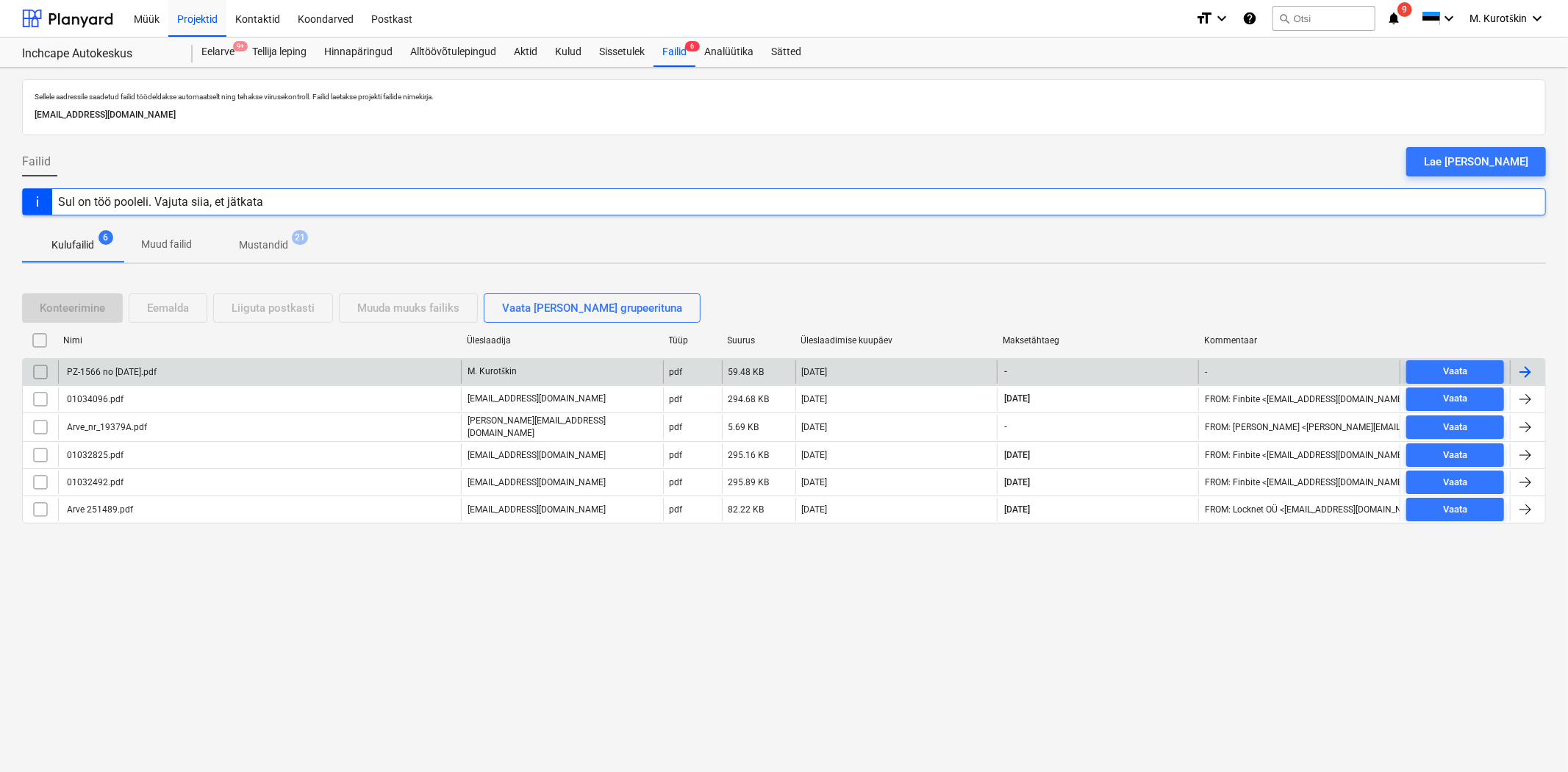
click at [133, 372] on div "PZ-1566 no [DATE].pdf" at bounding box center [110, 372] width 92 height 10
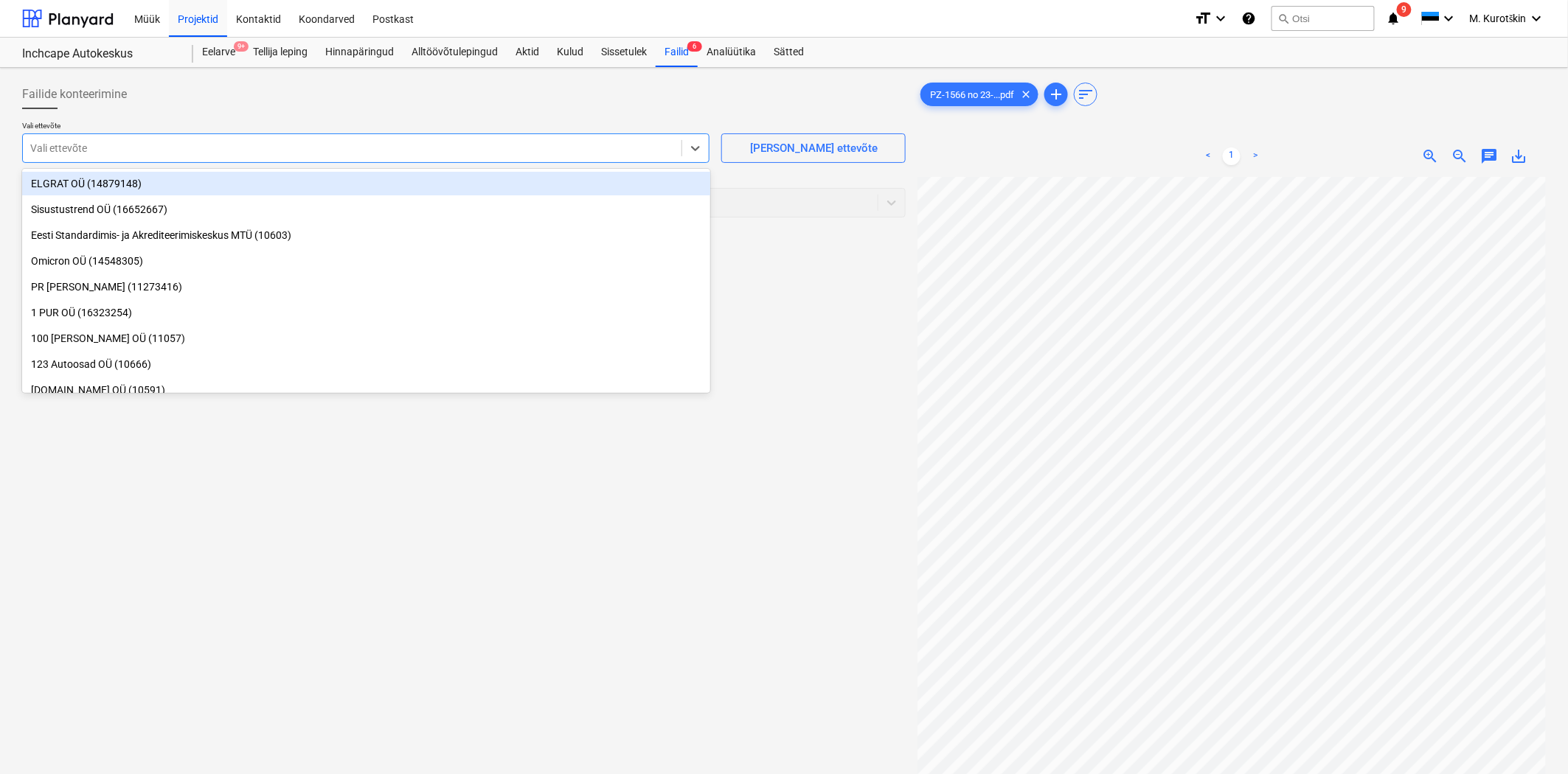
click at [563, 144] on div at bounding box center [352, 148] width 644 height 15
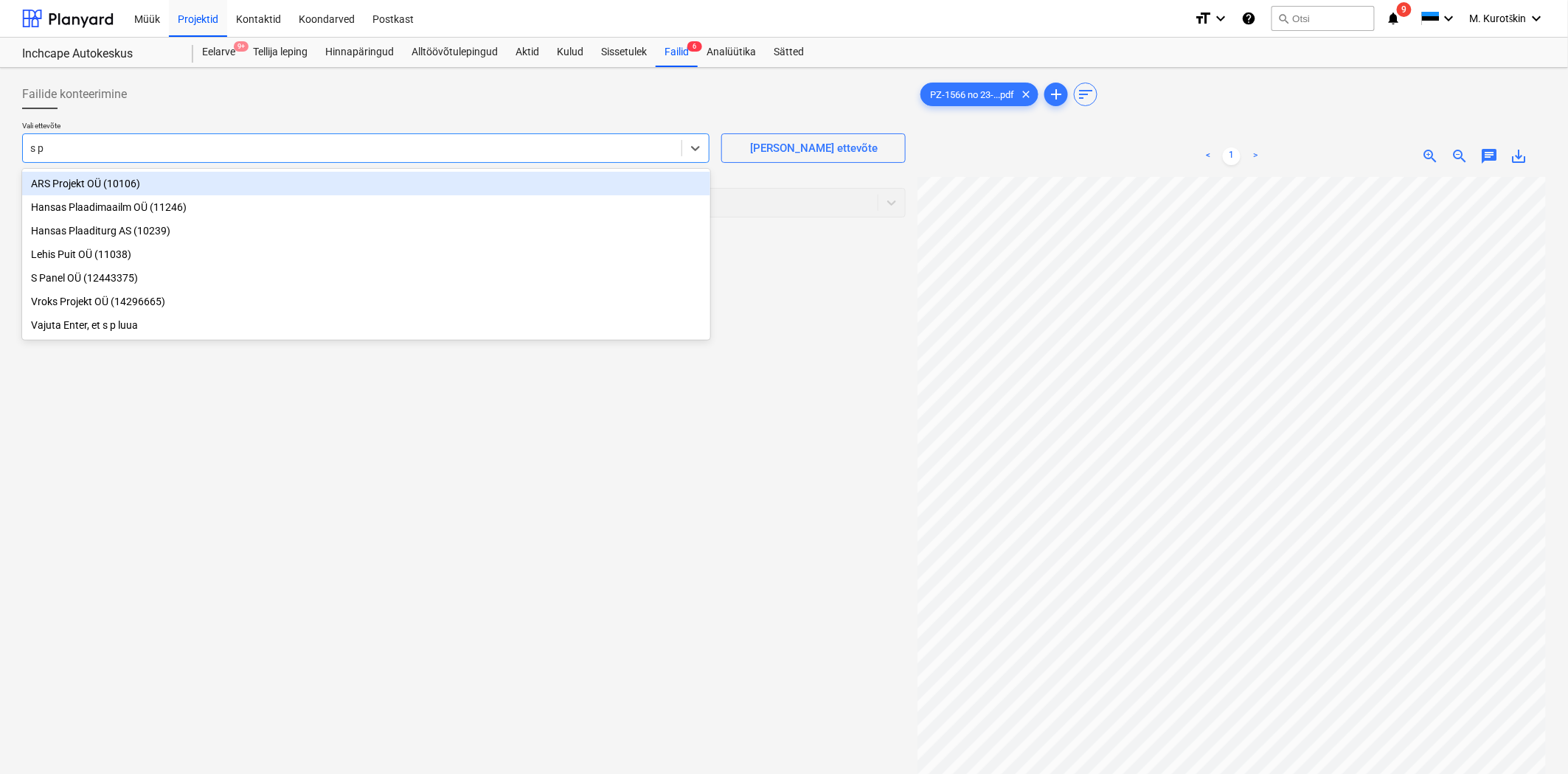
type input "s pa"
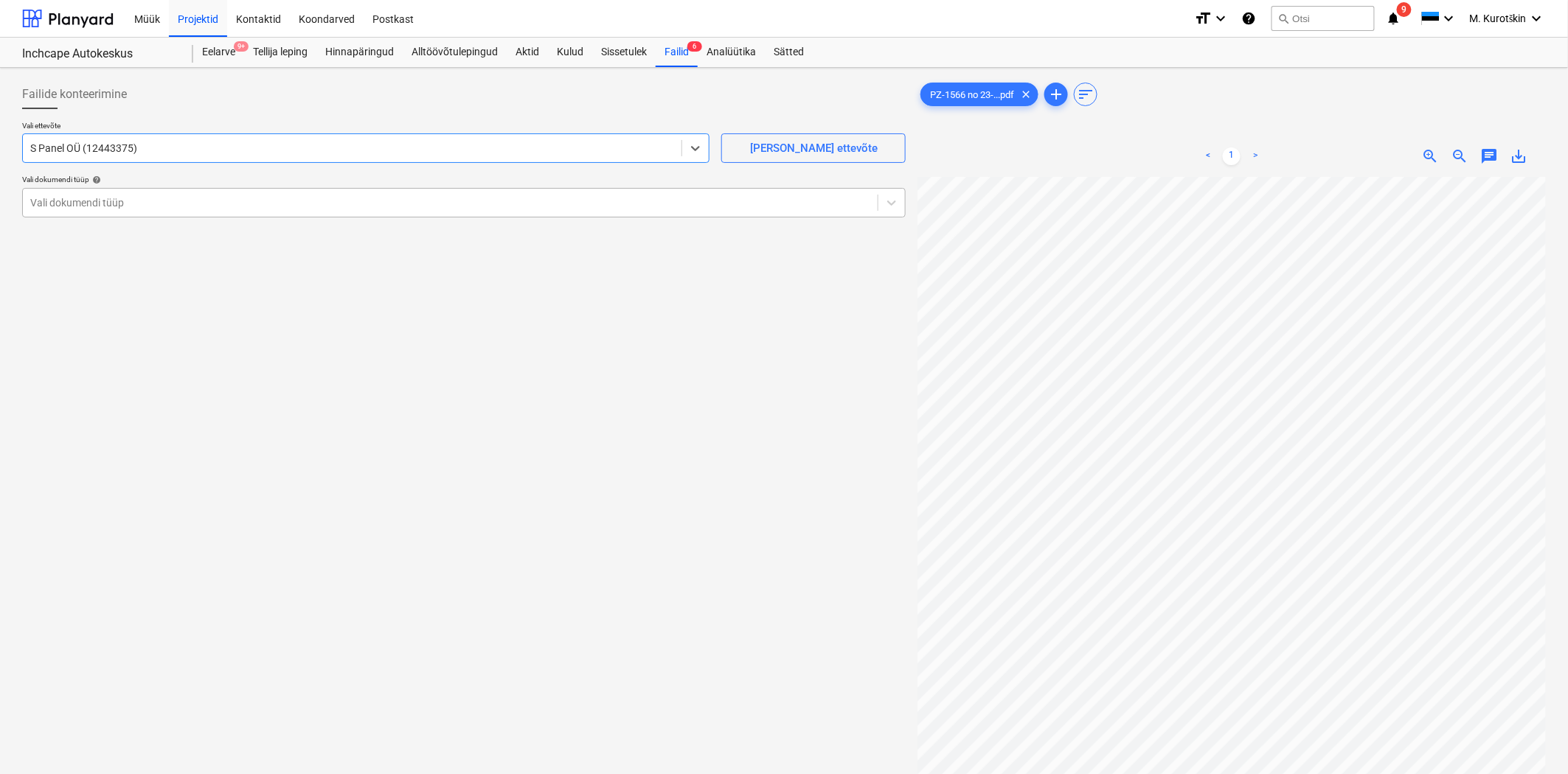
click at [400, 204] on div at bounding box center [450, 202] width 840 height 15
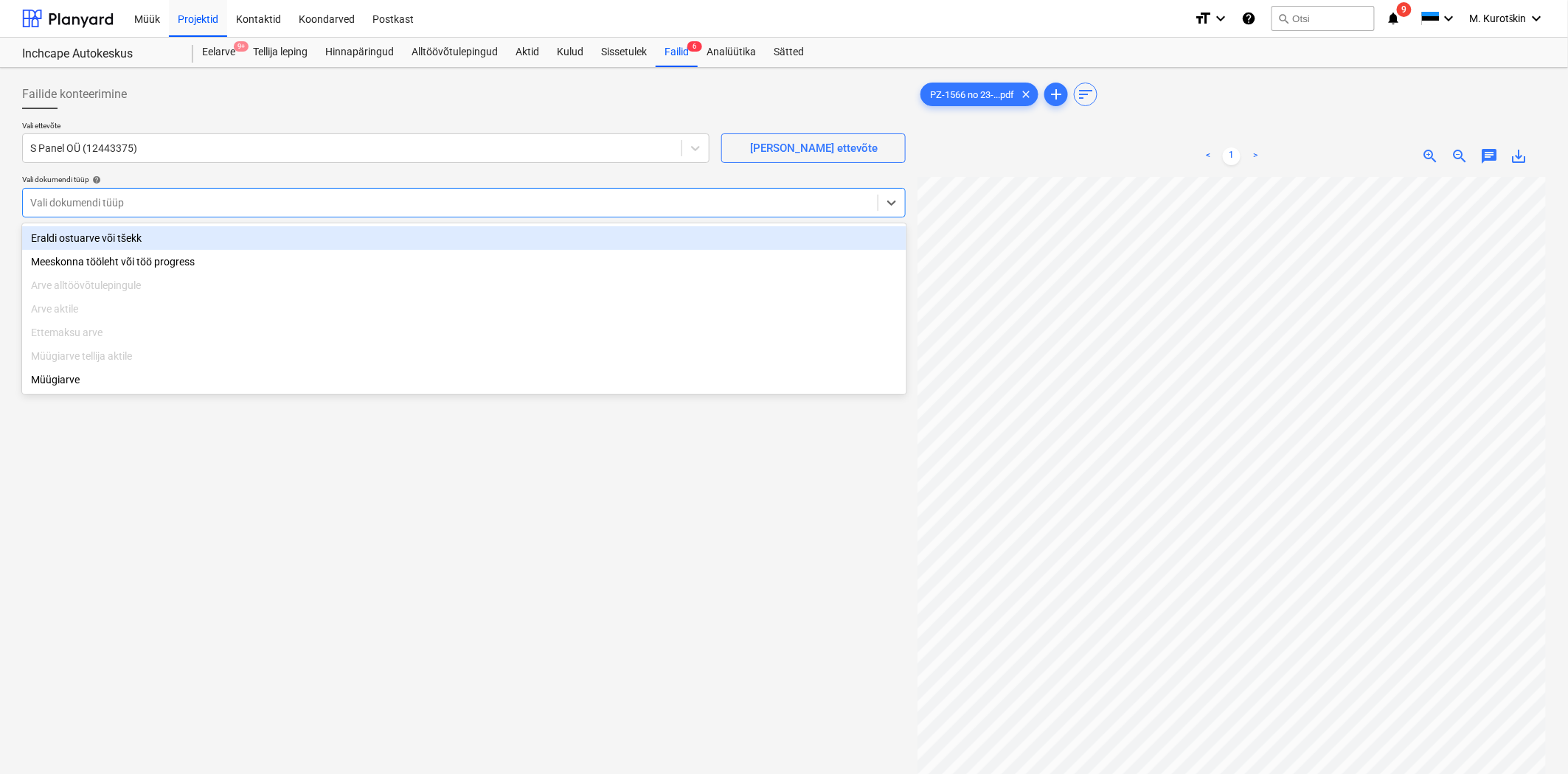
click at [385, 242] on div "Eraldi ostuarve või tšekk" at bounding box center [464, 238] width 884 height 23
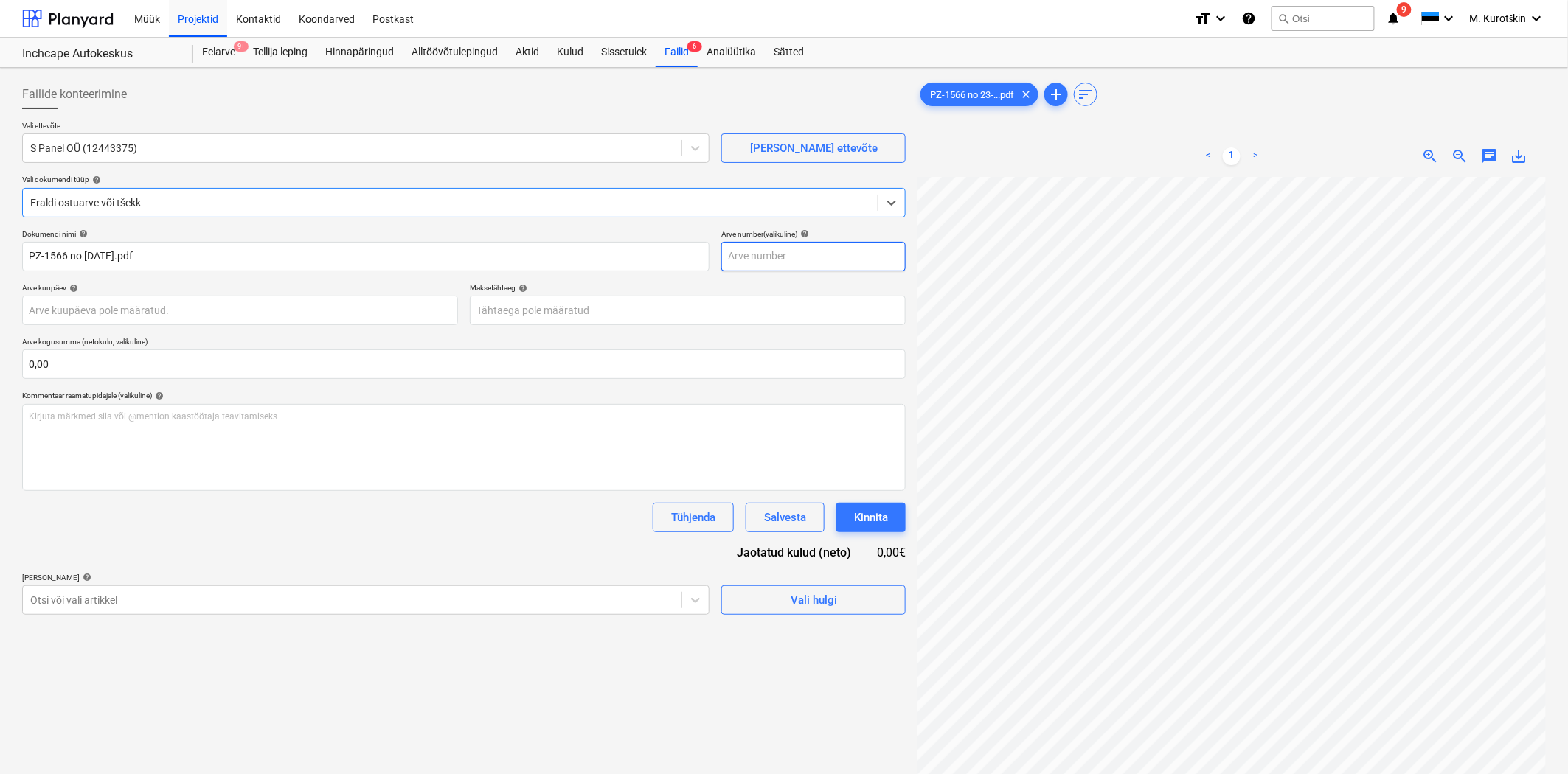
click at [813, 260] on input "text" at bounding box center [813, 257] width 184 height 29
type input "1566"
click at [714, 304] on body "Müük Projektid Kontaktid Koondarved Postkast format_size keyboard_arrow_down he…" at bounding box center [784, 387] width 1568 height 774
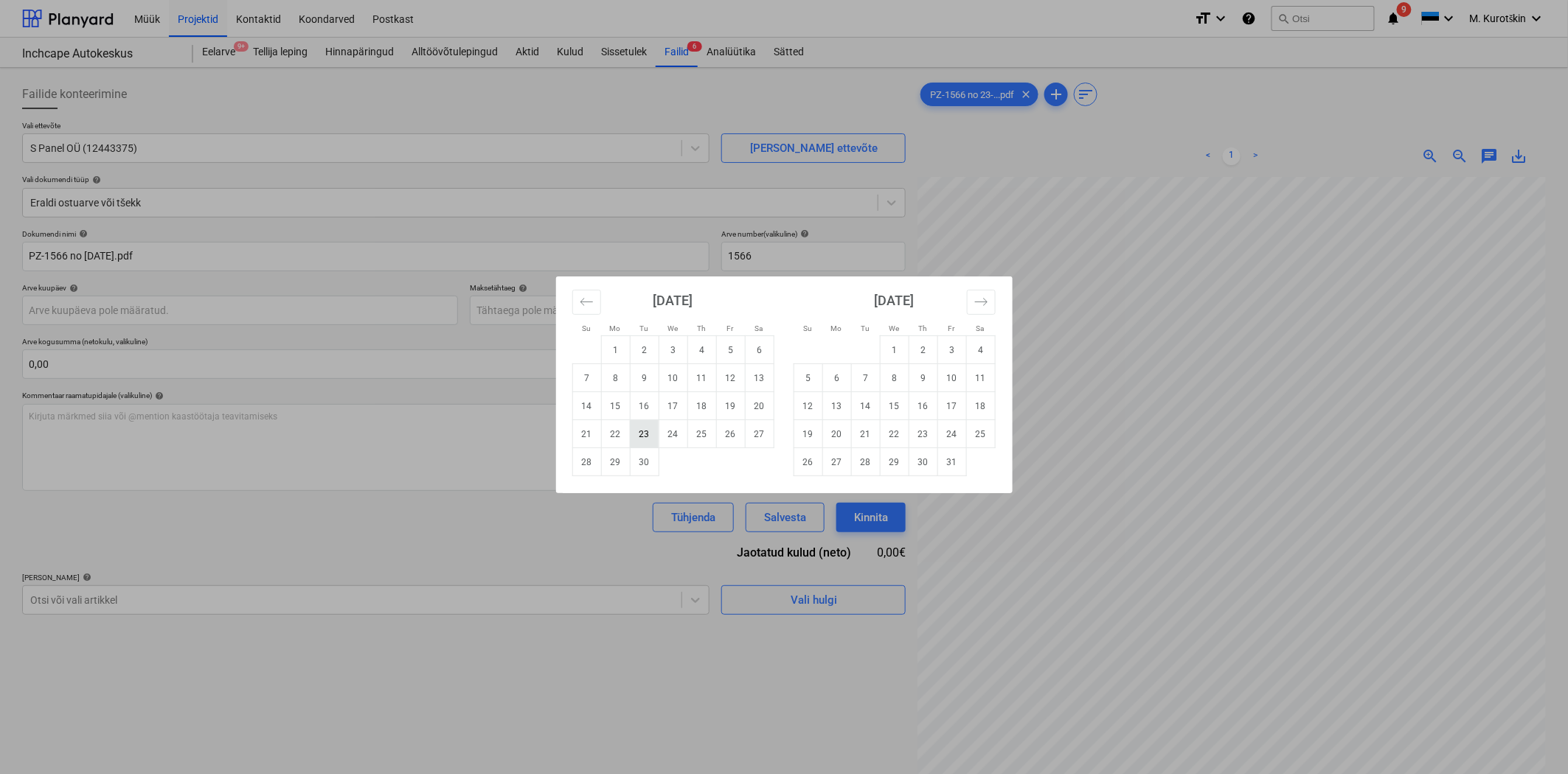
click at [651, 440] on td "23" at bounding box center [644, 434] width 29 height 28
type input "[DATE]"
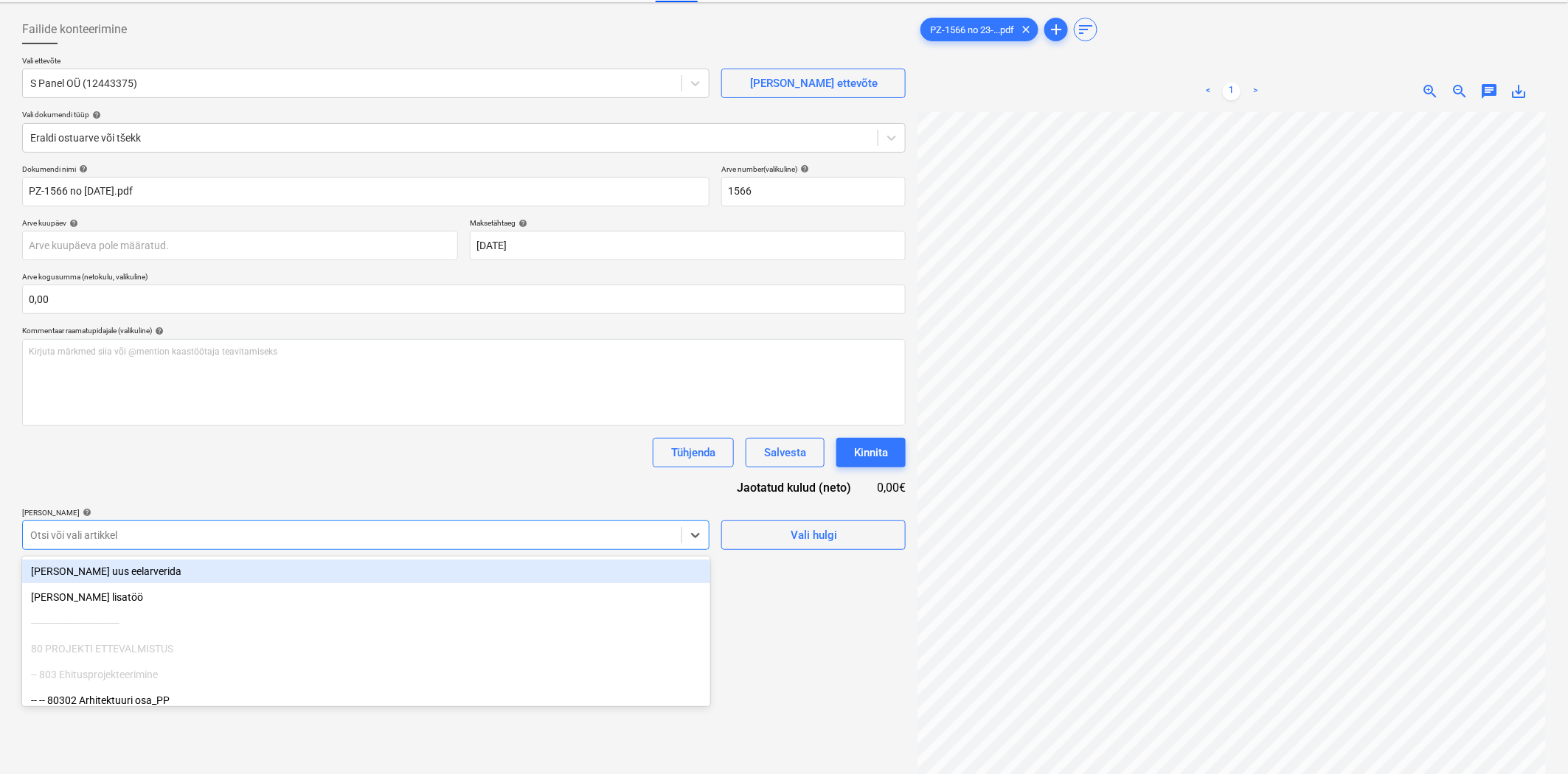
click at [504, 610] on body "Müük Projektid Kontaktid Koondarved Postkast format_size keyboard_arrow_down he…" at bounding box center [784, 322] width 1568 height 774
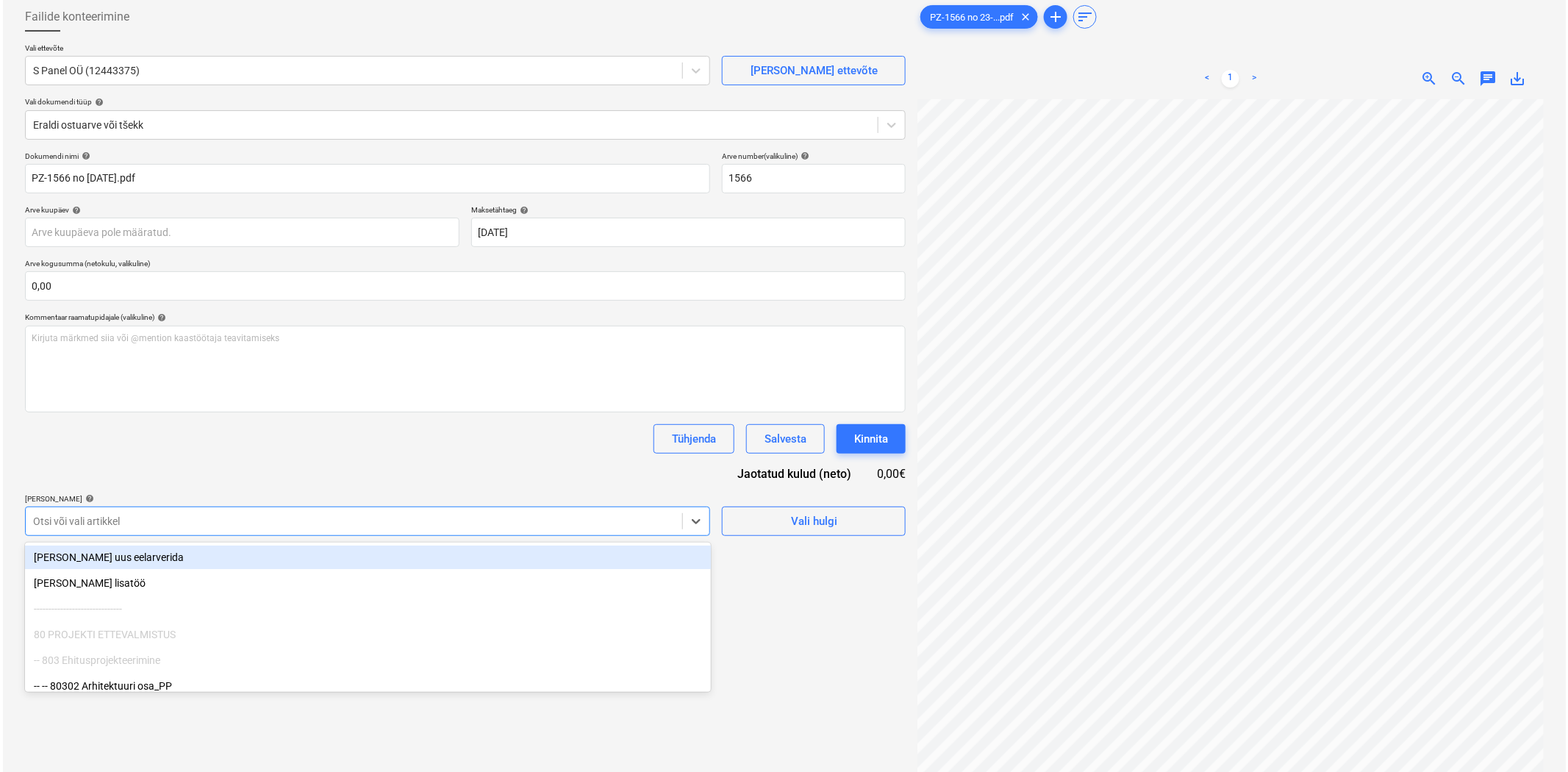
scroll to position [147, 0]
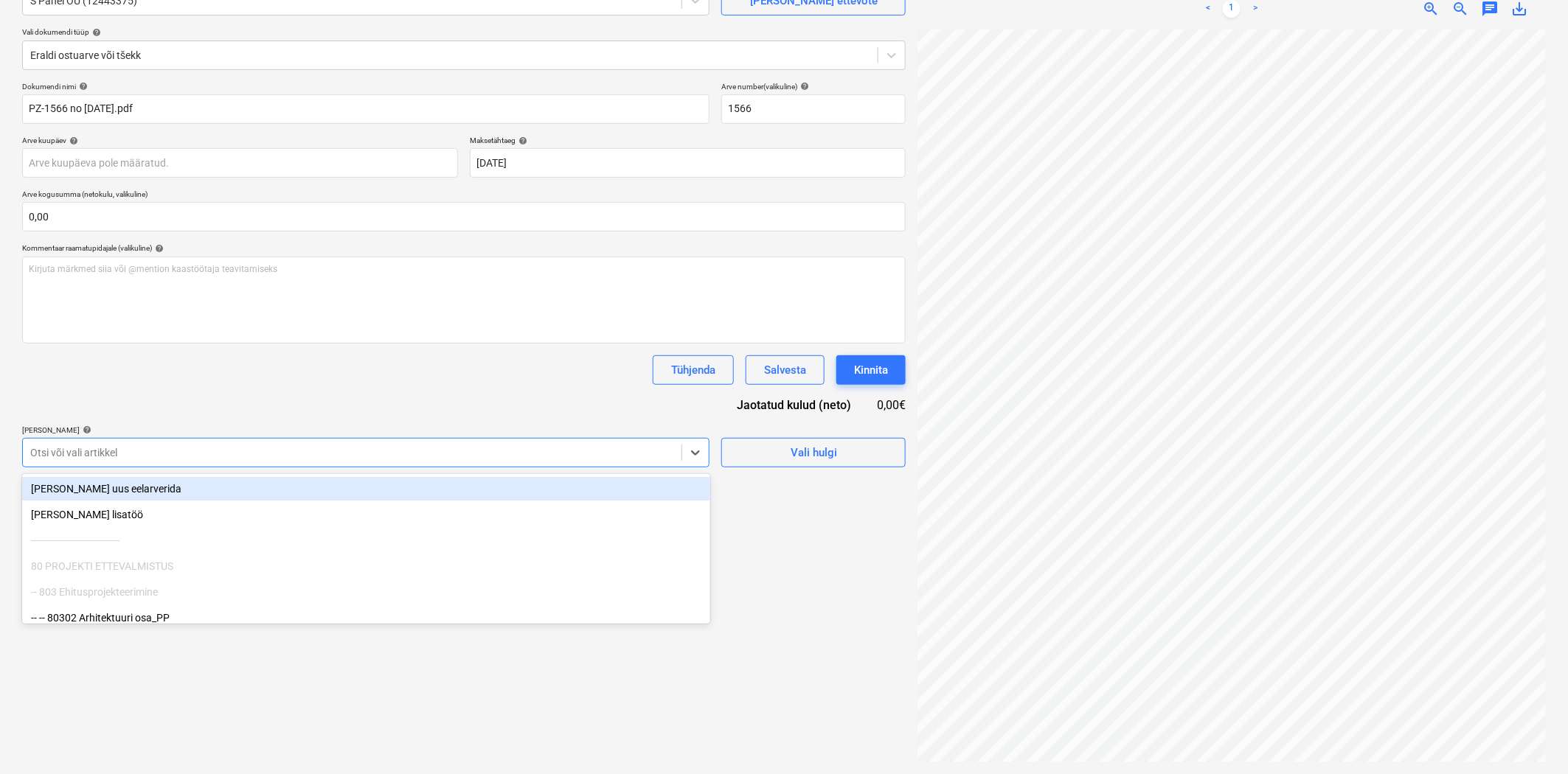
click at [590, 460] on div at bounding box center [352, 452] width 644 height 15
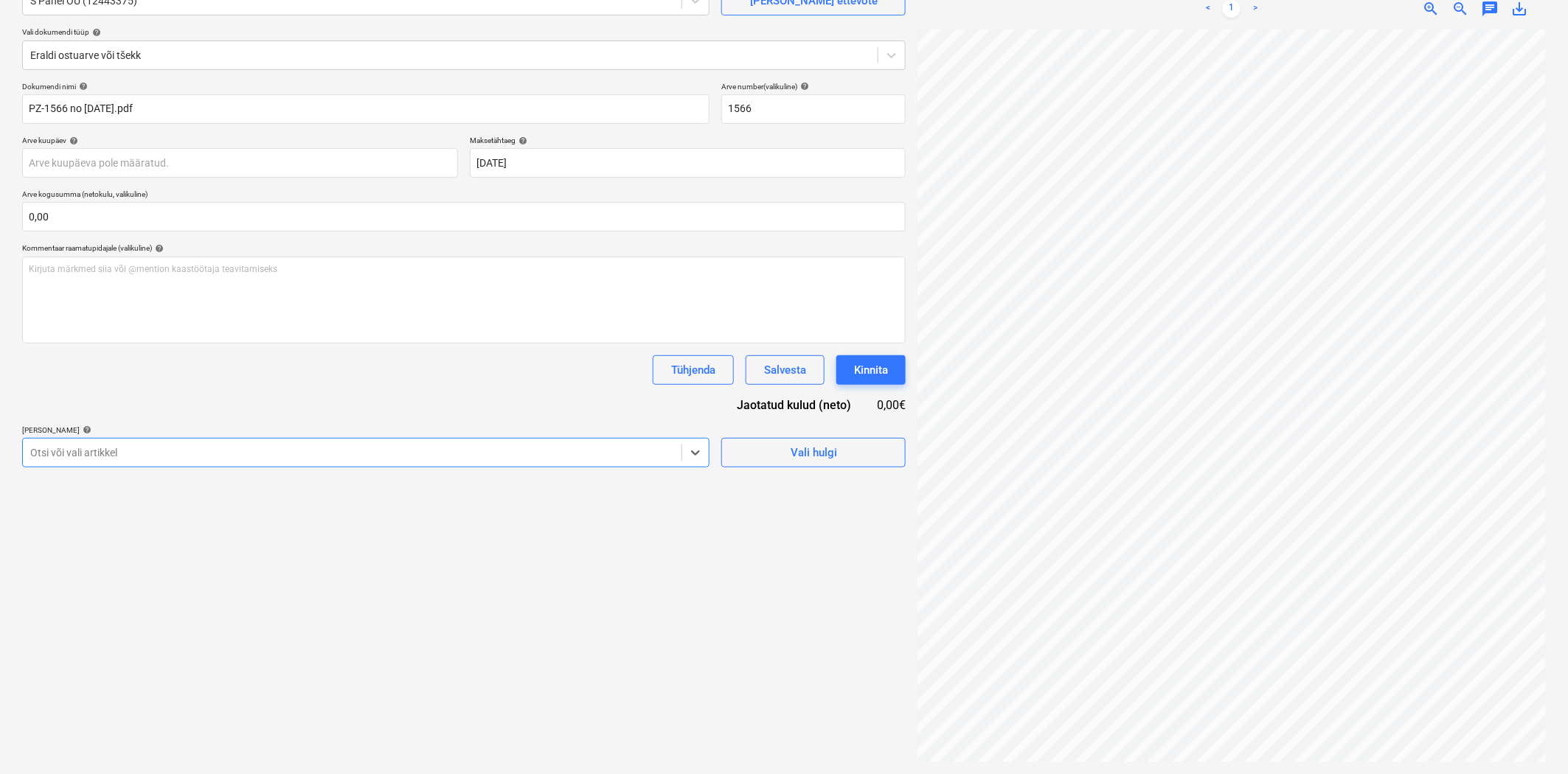
click at [820, 468] on div "Failide konteerimine Vali ettevõte S Panel OÜ (12443375) [PERSON_NAME] uus ette…" at bounding box center [464, 347] width 896 height 842
click at [784, 460] on span "Vali hulgi" at bounding box center [813, 453] width 148 height 19
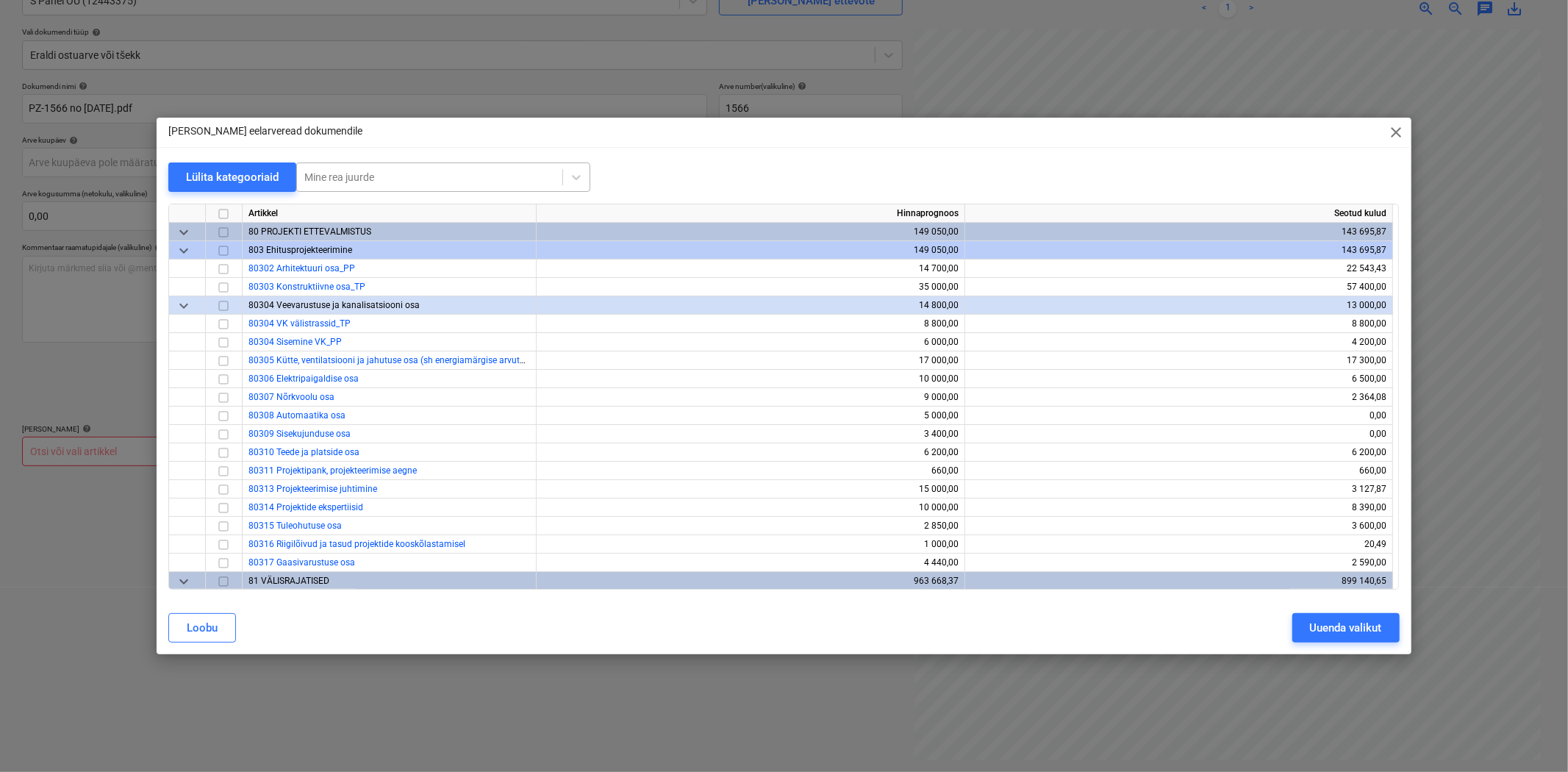
click at [363, 173] on div at bounding box center [429, 177] width 251 height 15
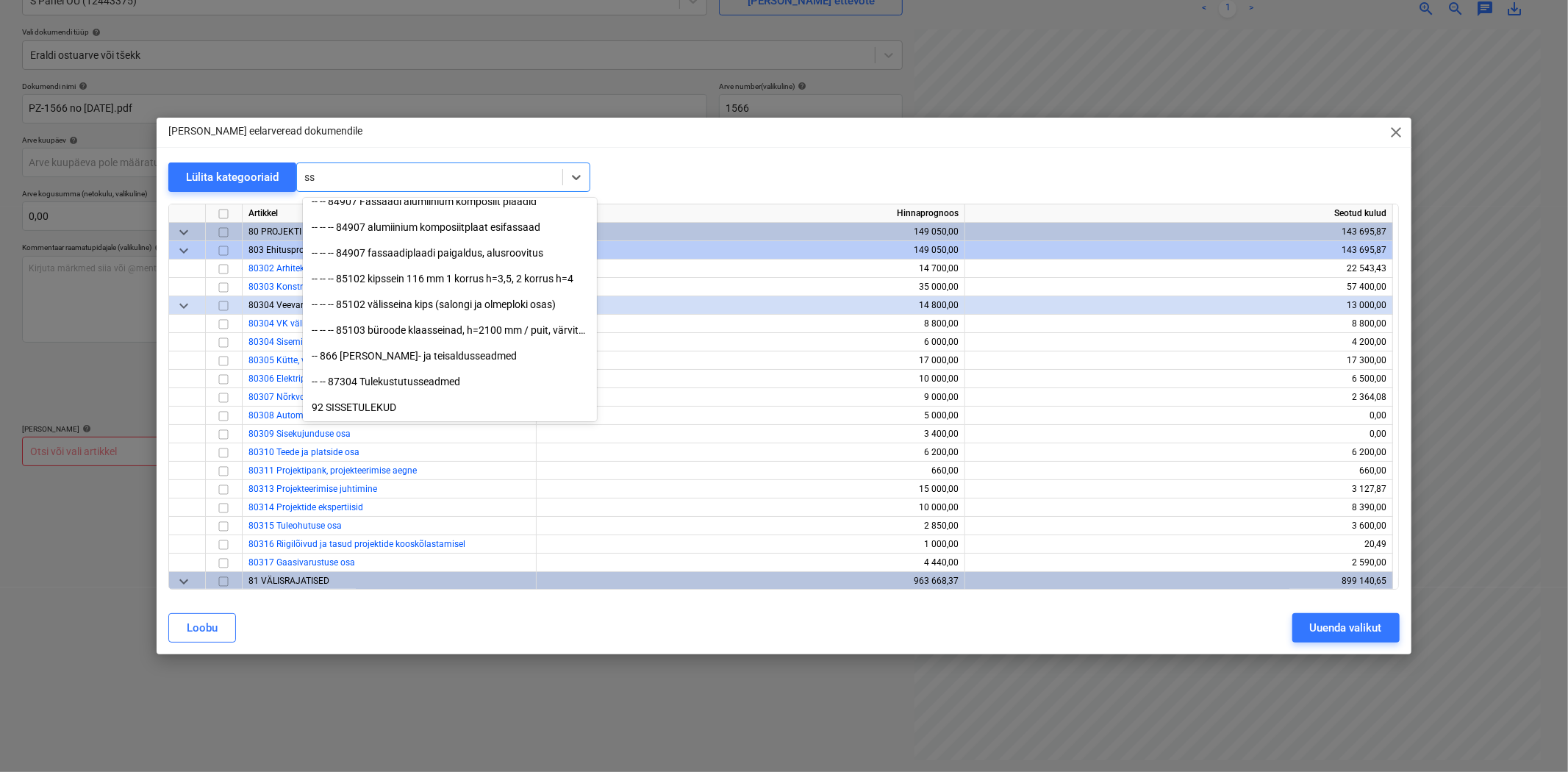
scroll to position [346, 0]
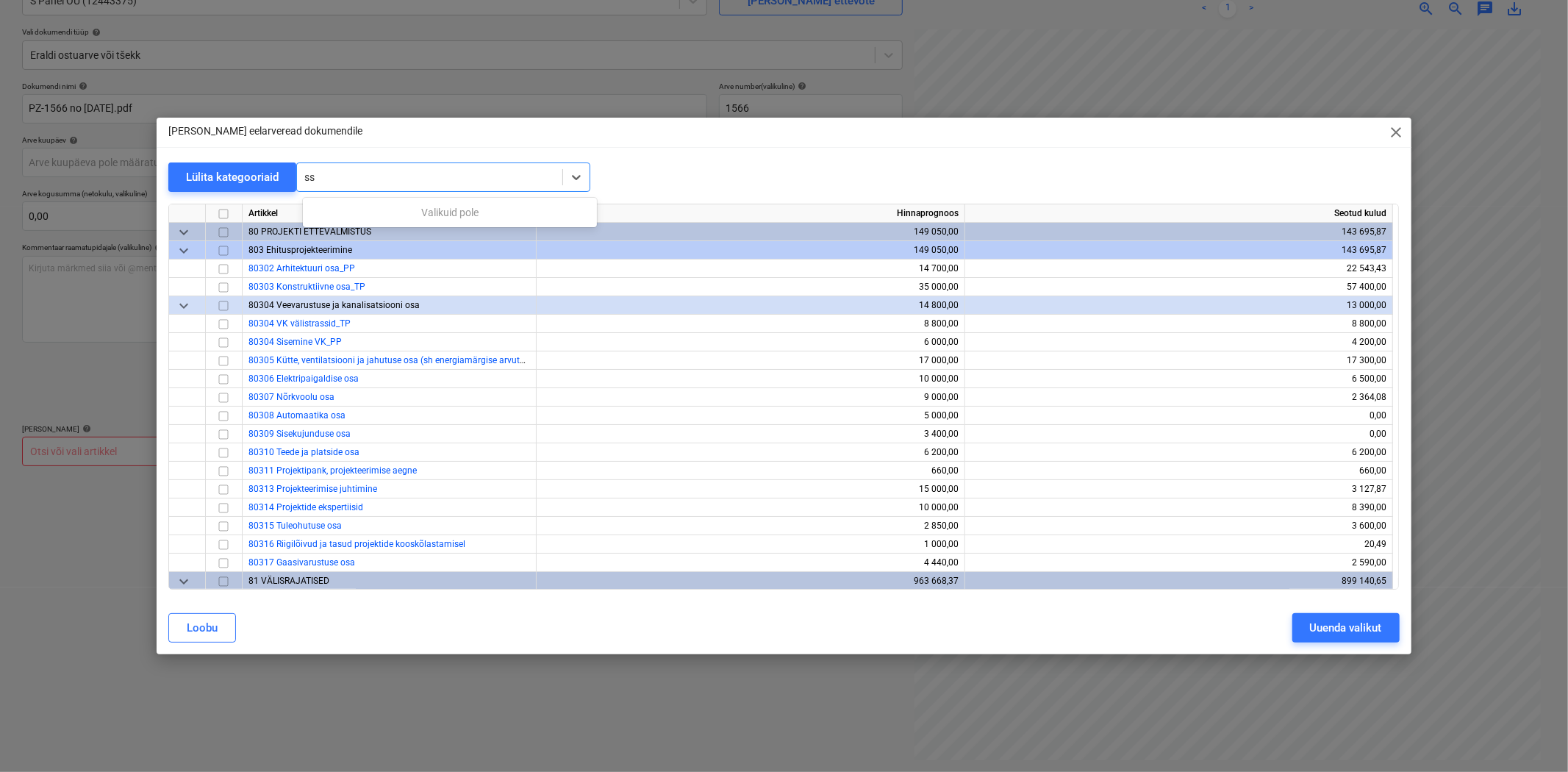
type input "s"
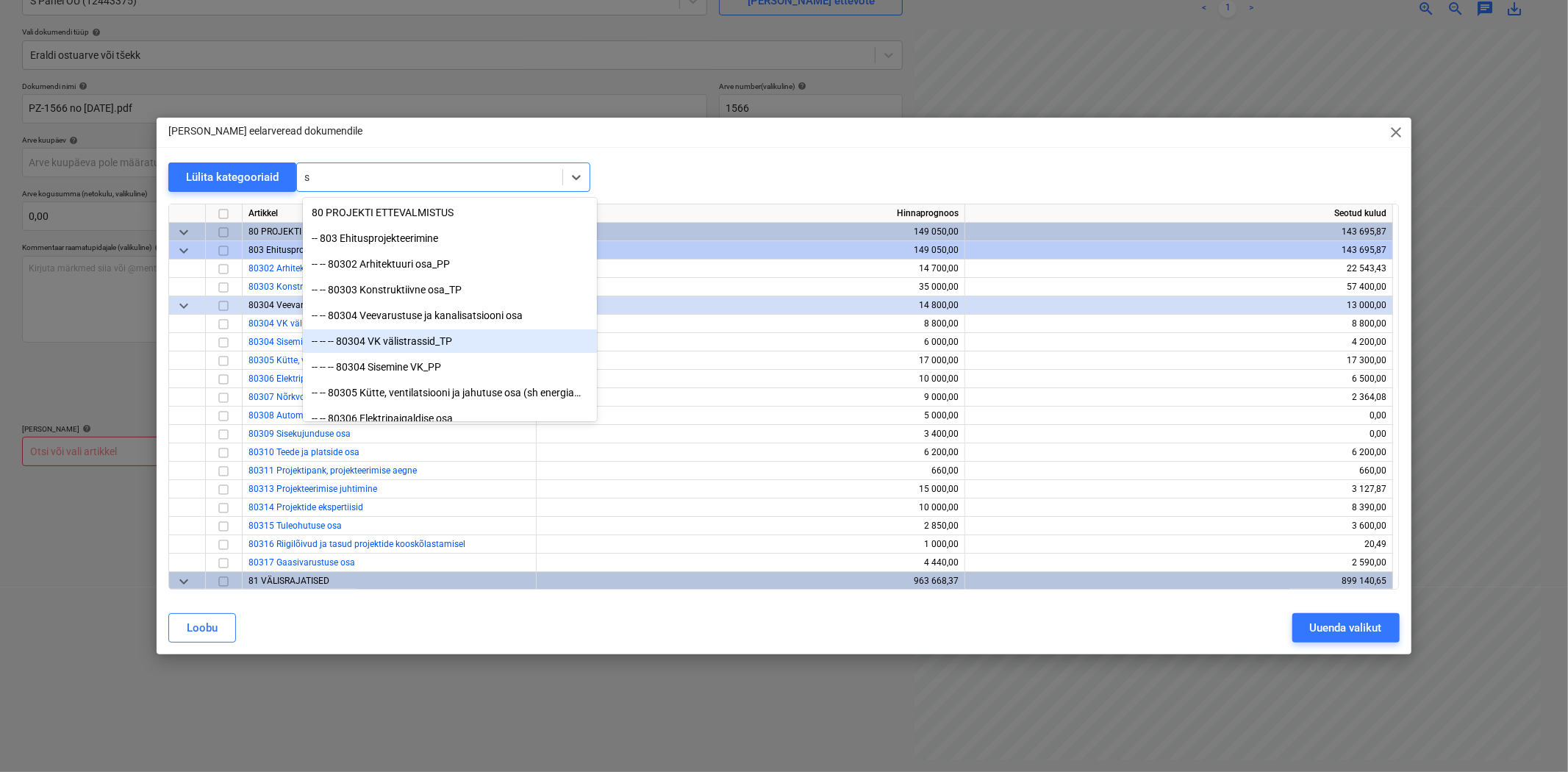
type input "sw"
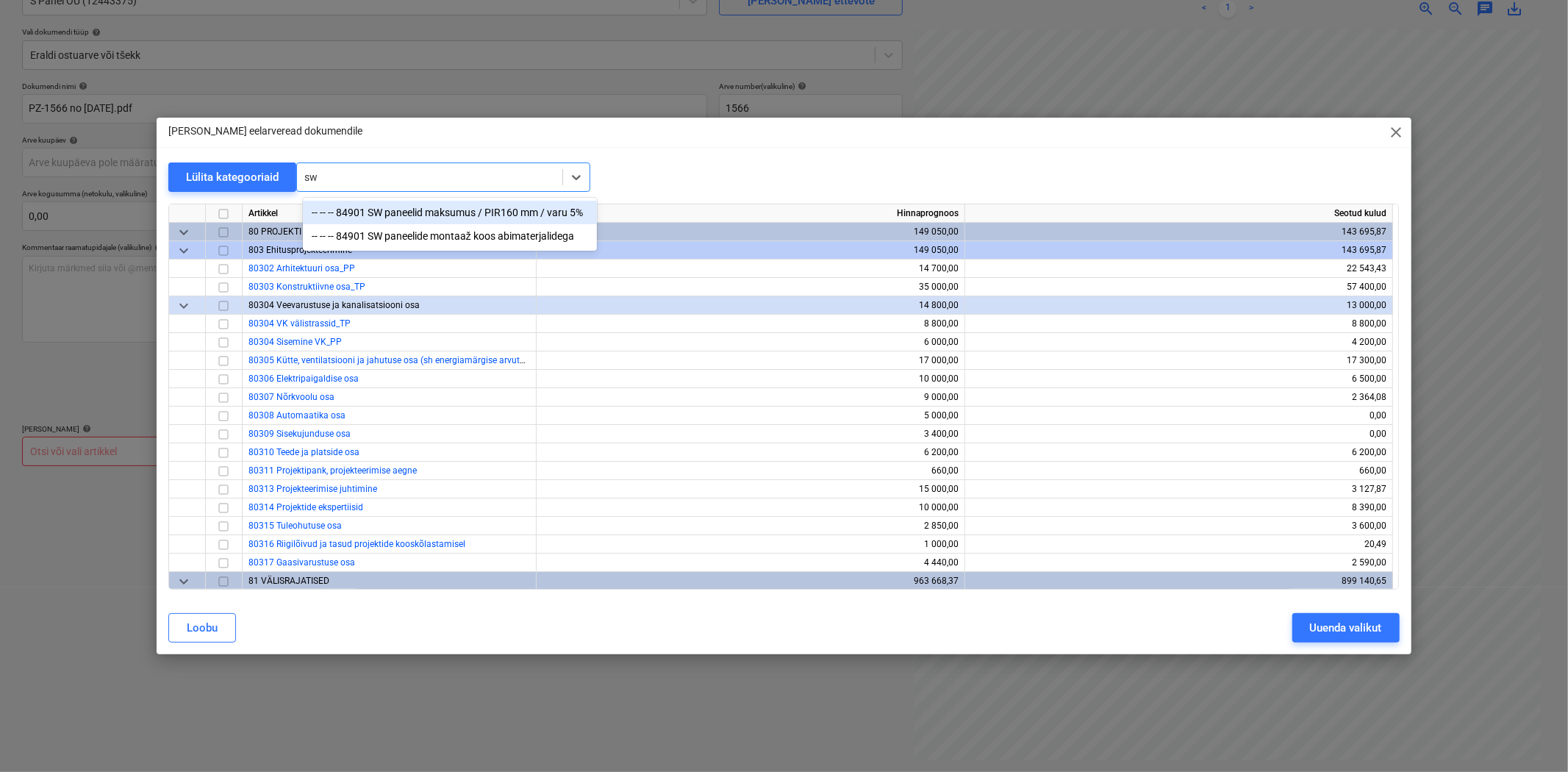
click at [474, 214] on div "-- -- -- 84901 SW paneelid maksumus / PIR160 mm / varu 5%" at bounding box center [450, 212] width 294 height 23
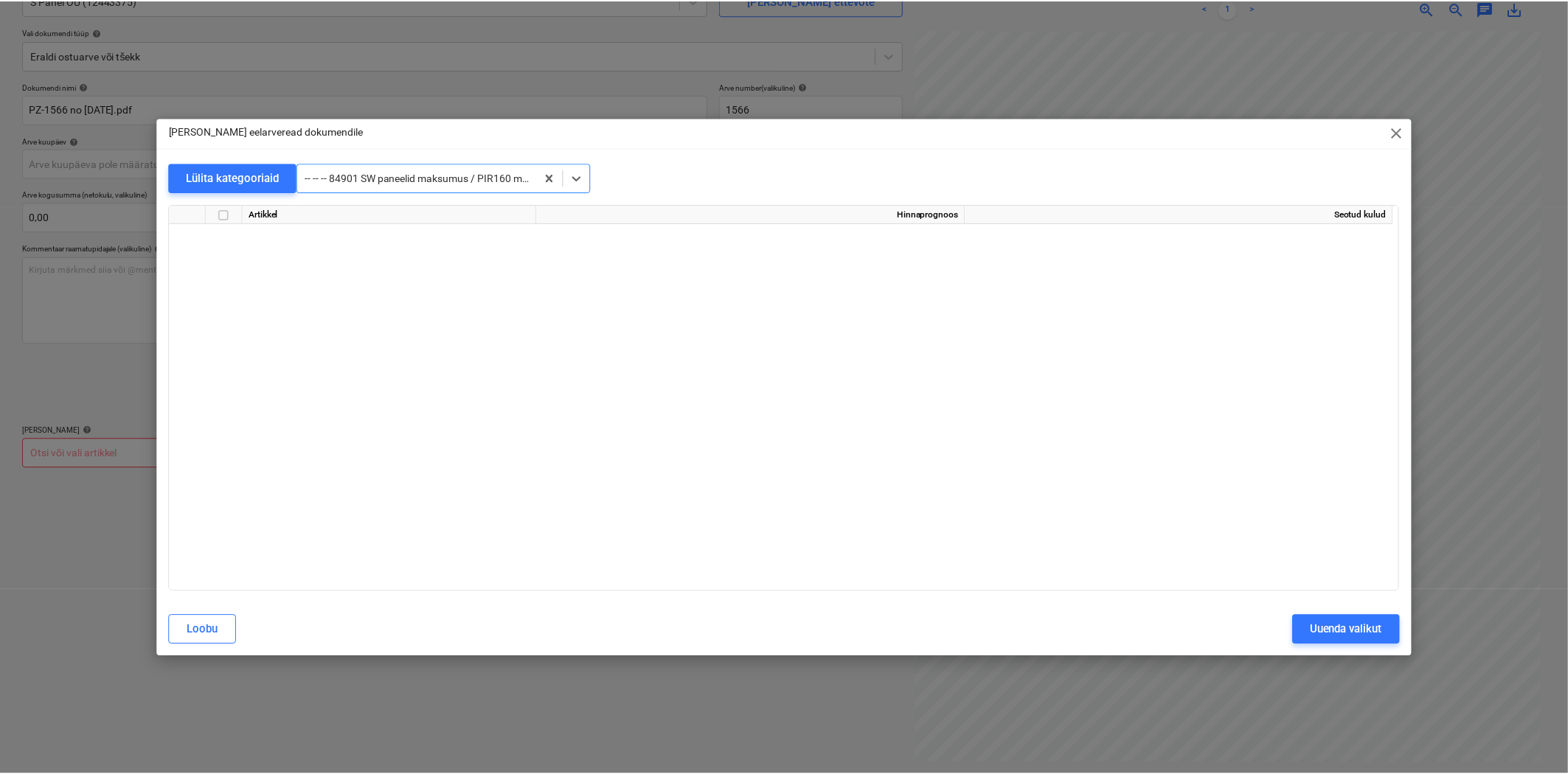
scroll to position [3649, 0]
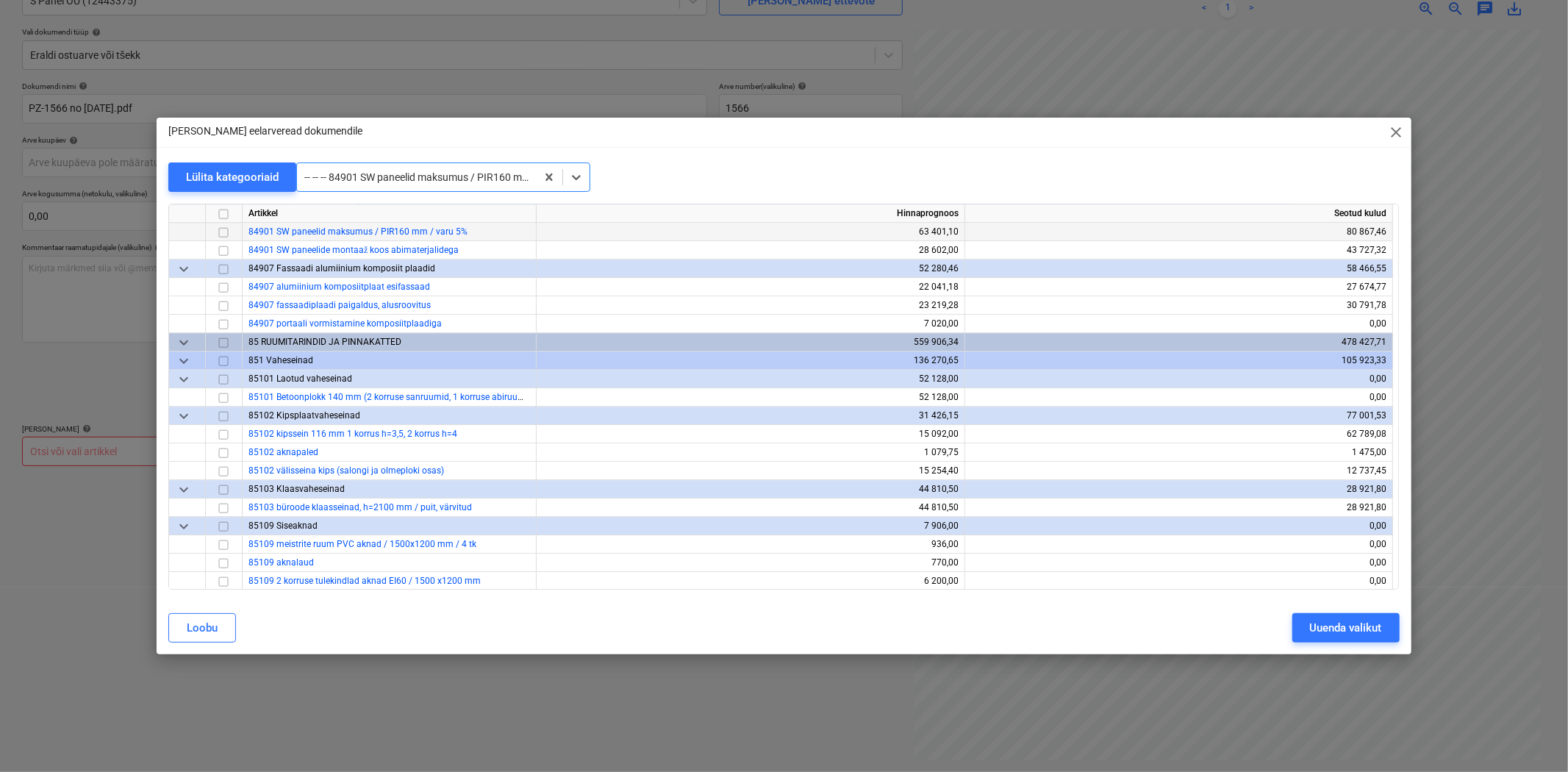
click at [226, 233] on input "checkbox" at bounding box center [223, 232] width 17 height 17
click at [1336, 619] on div "Uuenda valikut" at bounding box center [1347, 628] width 72 height 19
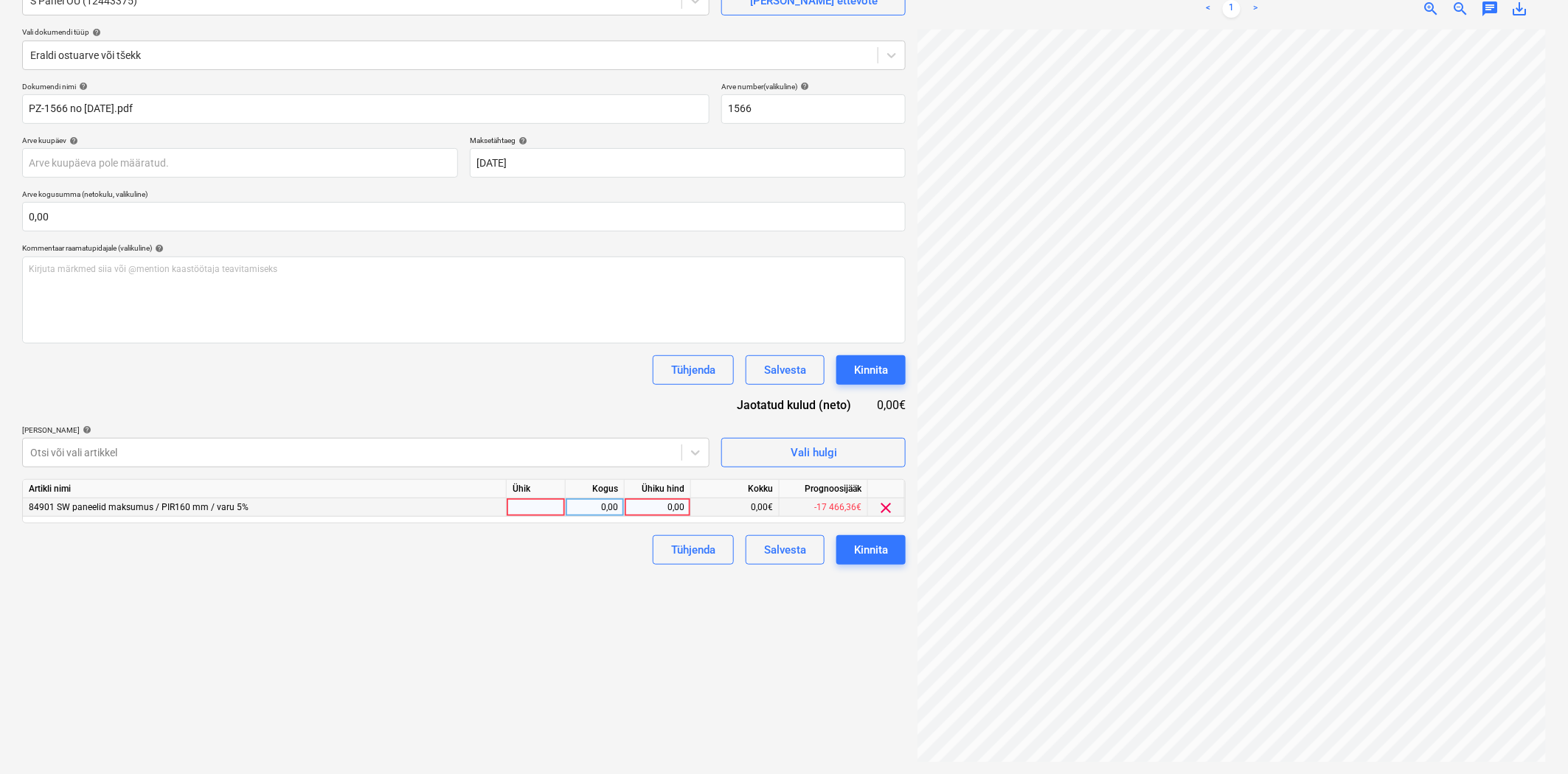
click at [646, 511] on div "0,00" at bounding box center [658, 507] width 54 height 18
type input "4109,64"
click at [570, 688] on div "Failide konteerimine Vali ettevõte S Panel OÜ (12443375) [PERSON_NAME] uus ette…" at bounding box center [464, 347] width 896 height 842
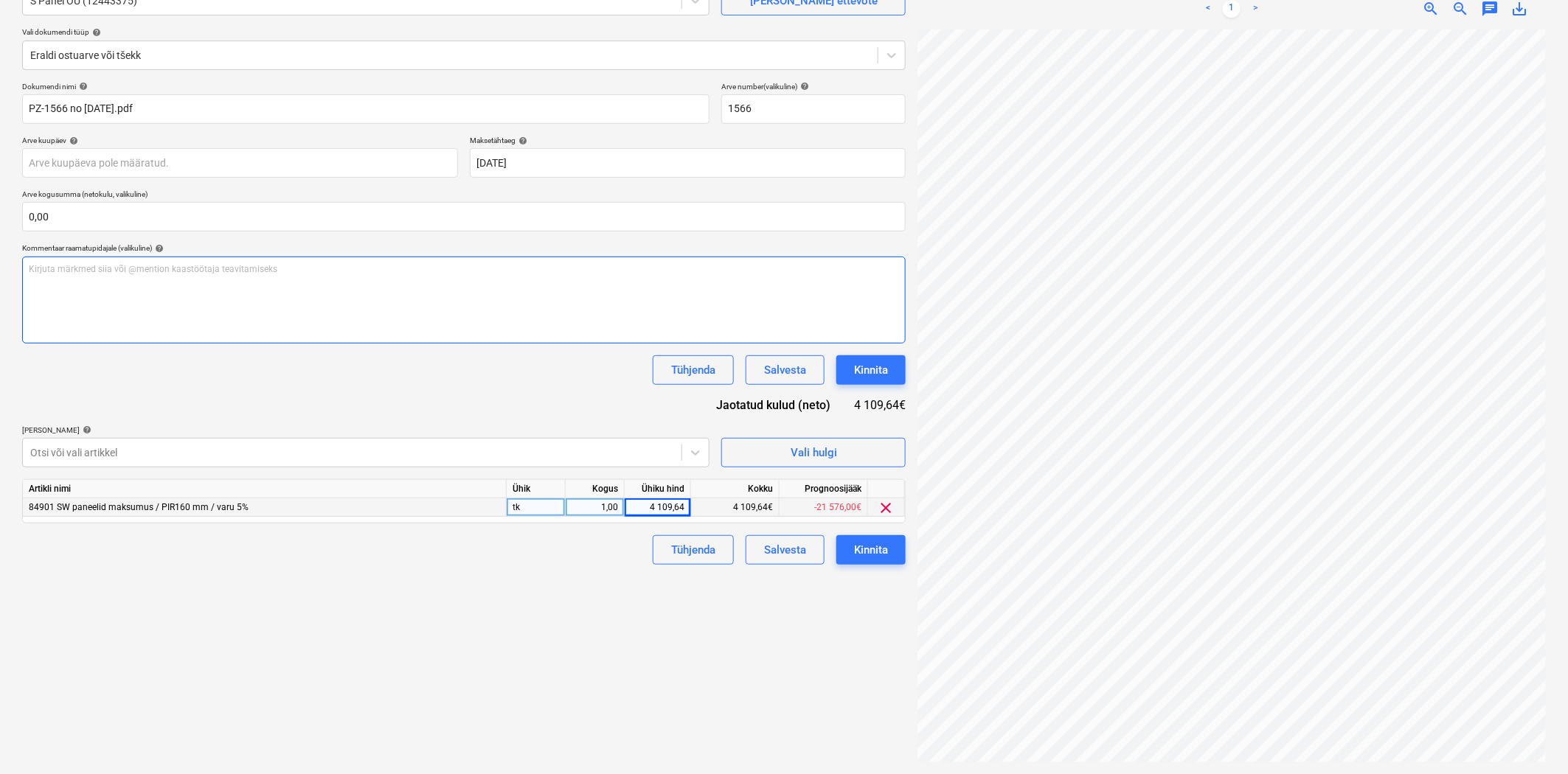
click at [380, 274] on p "Kirjuta märkmed siia või @mention kaastöötaja teavitamiseks ﻿" at bounding box center [463, 270] width 870 height 13
click at [314, 282] on div "Kirjuta märkmed siia või @mention kaastöötaja teavitamiseks ﻿" at bounding box center [464, 300] width 883 height 87
paste div
click at [274, 284] on p "2608-6457 arve" at bounding box center [463, 282] width 870 height 13
click at [273, 271] on p "﻿" at bounding box center [463, 270] width 870 height 13
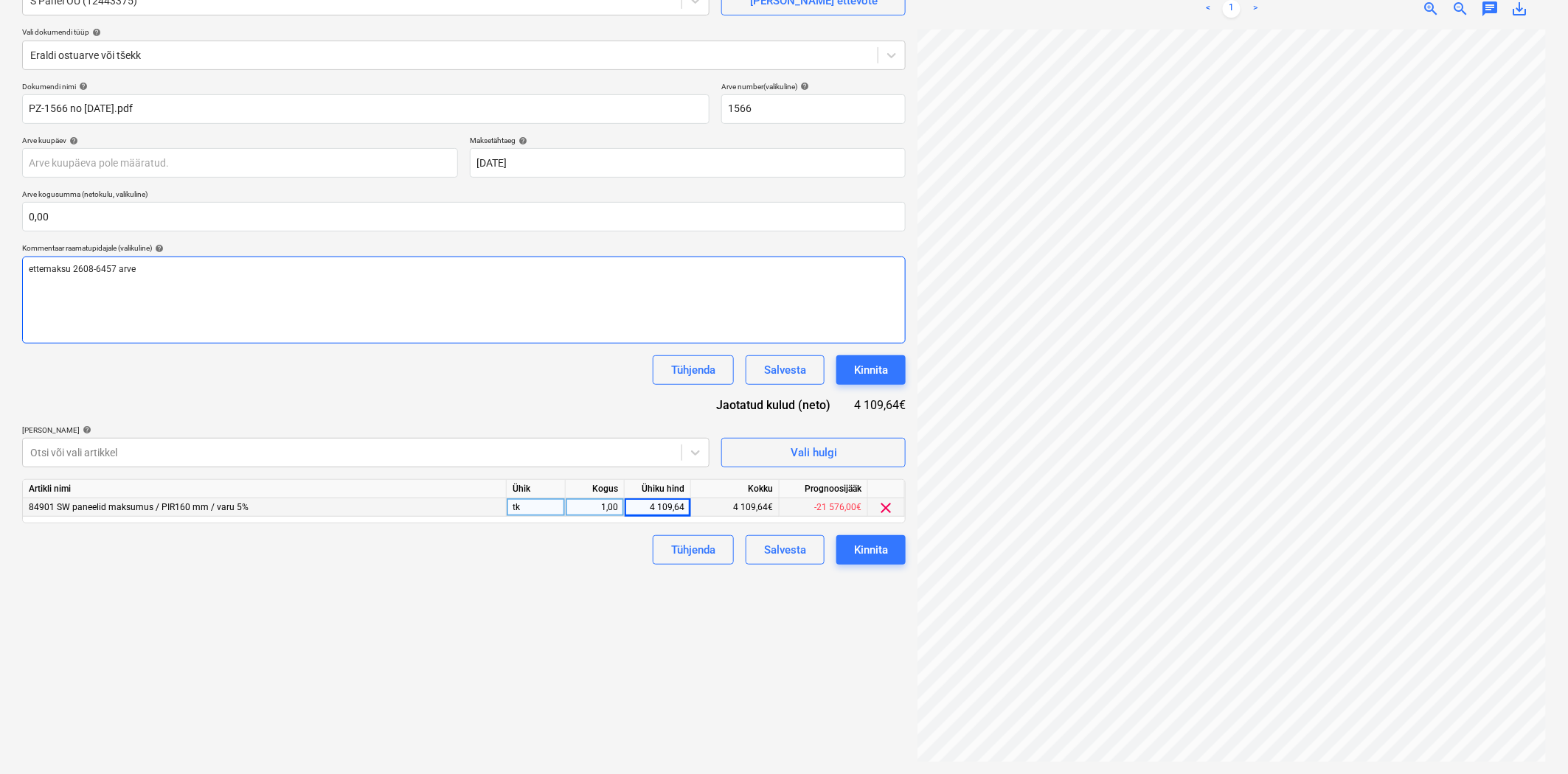
click at [189, 279] on div "ettemaksu 2608-6457 arve" at bounding box center [464, 300] width 883 height 87
click at [244, 270] on p "ettemaksule 2608-6457 arve ," at bounding box center [463, 270] width 870 height 13
drag, startPoint x: 83, startPoint y: 267, endPoint x: 84, endPoint y: 276, distance: 9.1
click at [84, 271] on span "ettemaksule 2608-6457 arve ," at bounding box center [87, 269] width 118 height 10
click at [172, 276] on div "ettemaksule 2608-6457 arve ," at bounding box center [464, 300] width 883 height 87
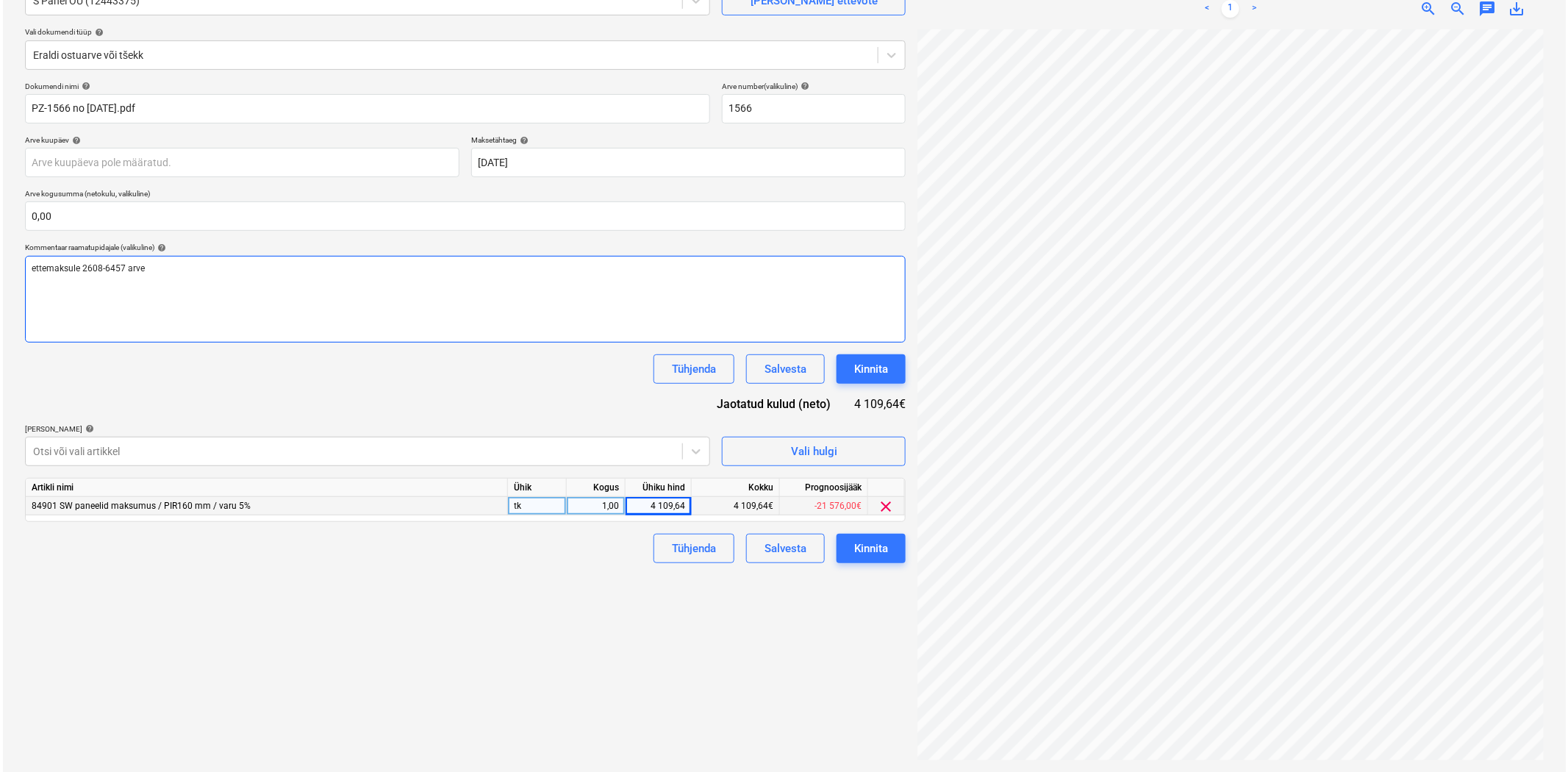
scroll to position [0, 0]
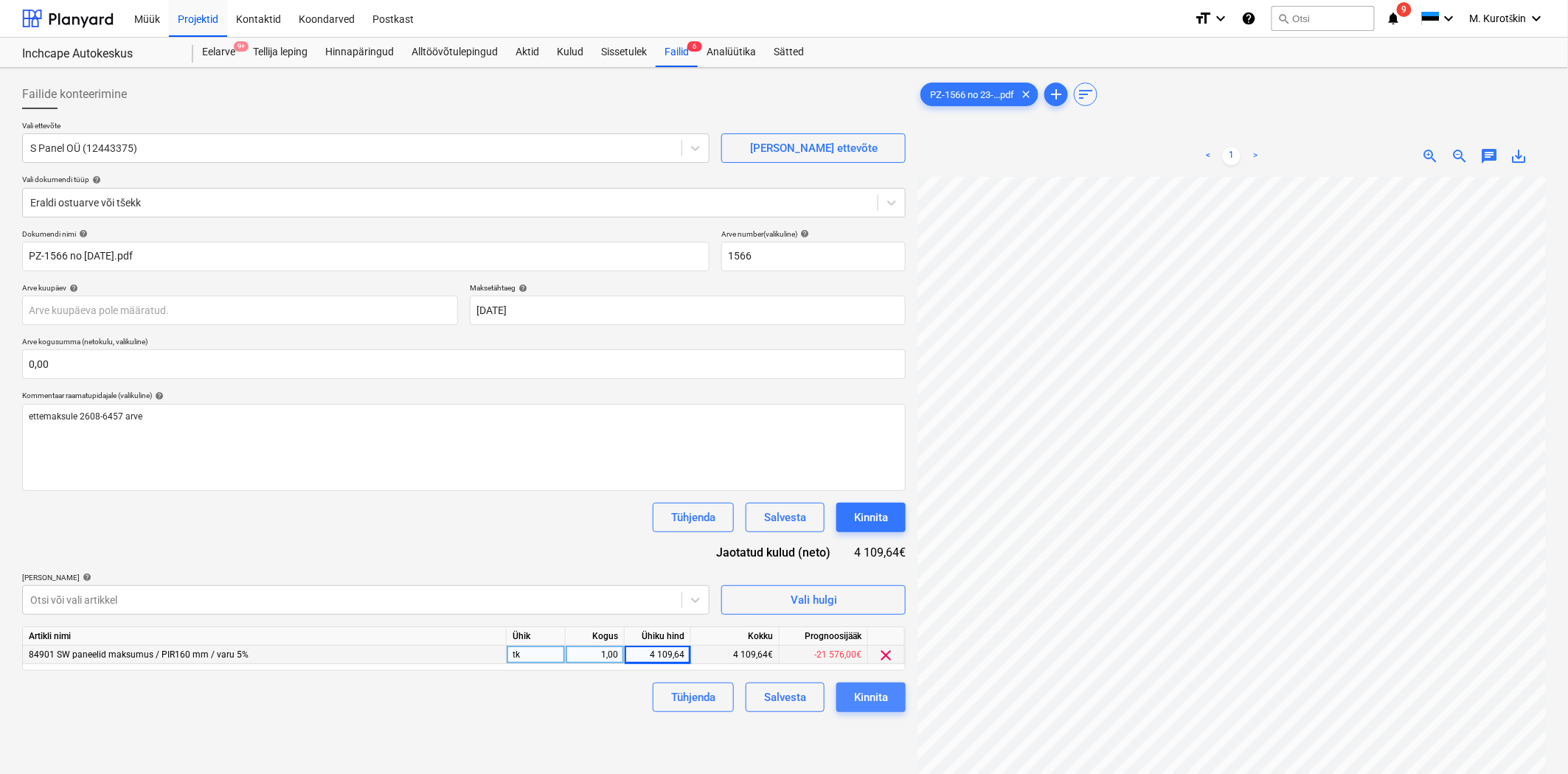
click at [885, 710] on button "Kinnita" at bounding box center [871, 697] width 69 height 29
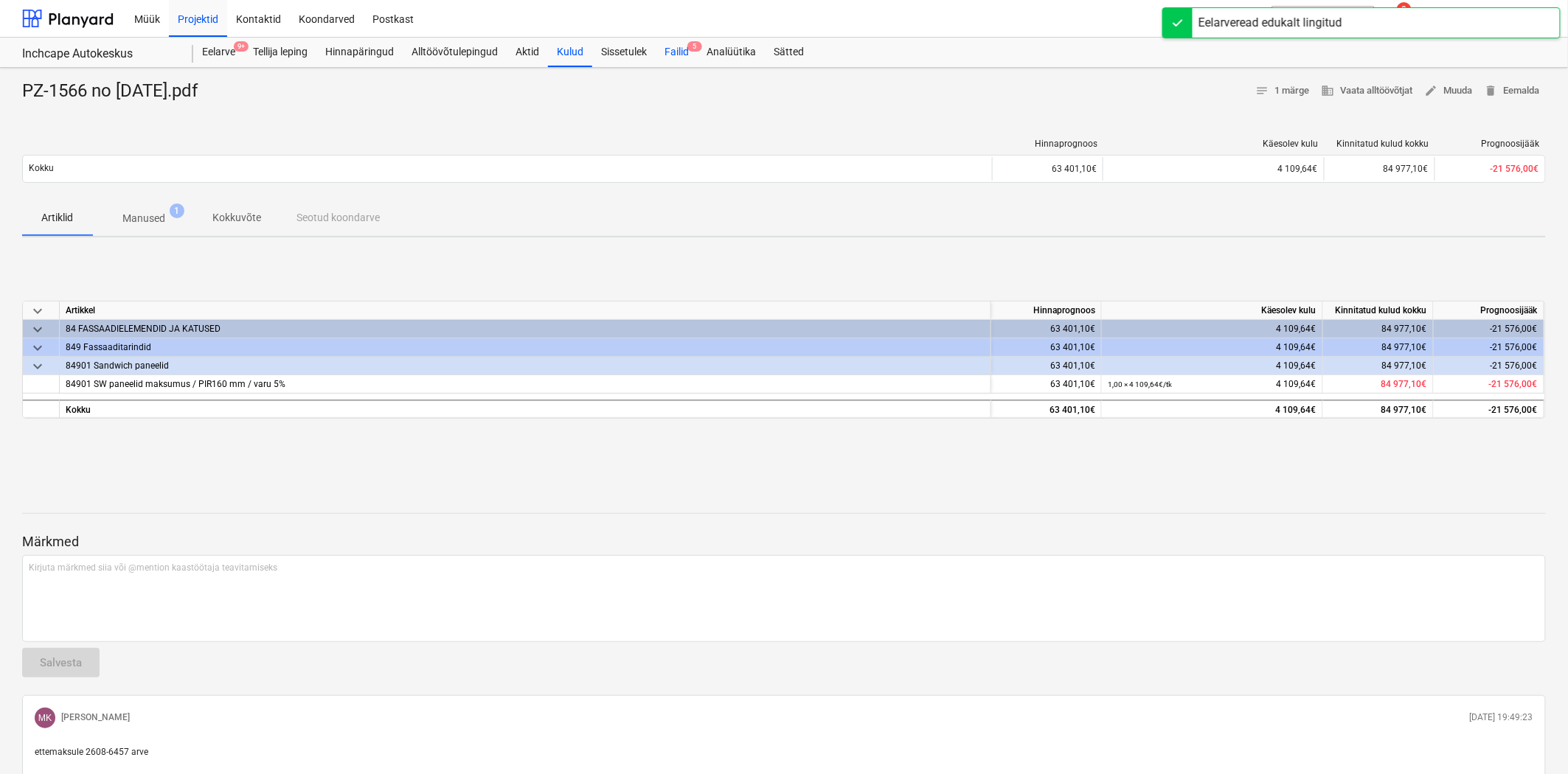
click at [693, 54] on div "Failid 5" at bounding box center [677, 53] width 42 height 29
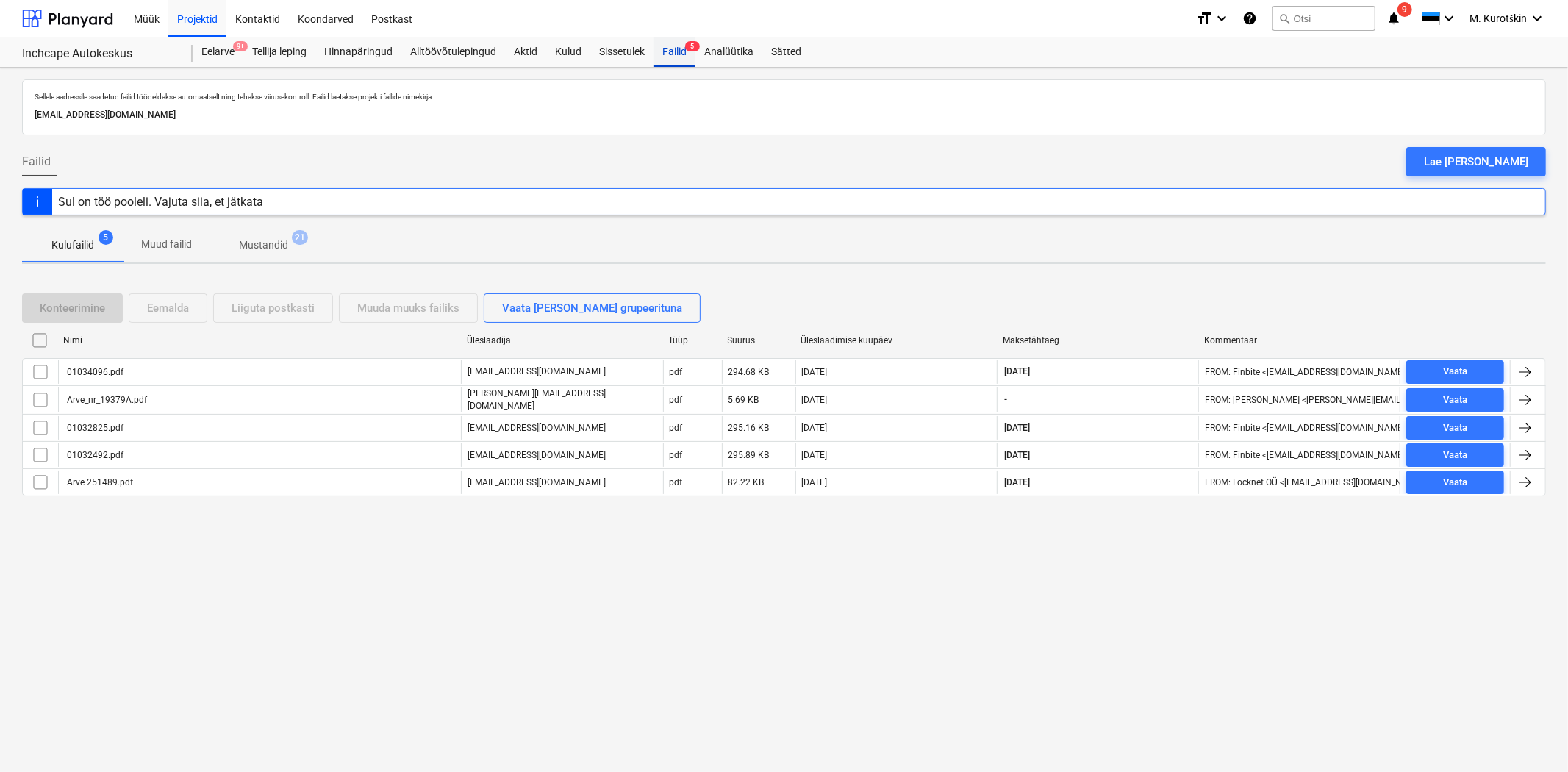
click at [691, 54] on div "Failid 5" at bounding box center [675, 53] width 42 height 29
click at [640, 50] on div "Sissetulek" at bounding box center [621, 53] width 63 height 29
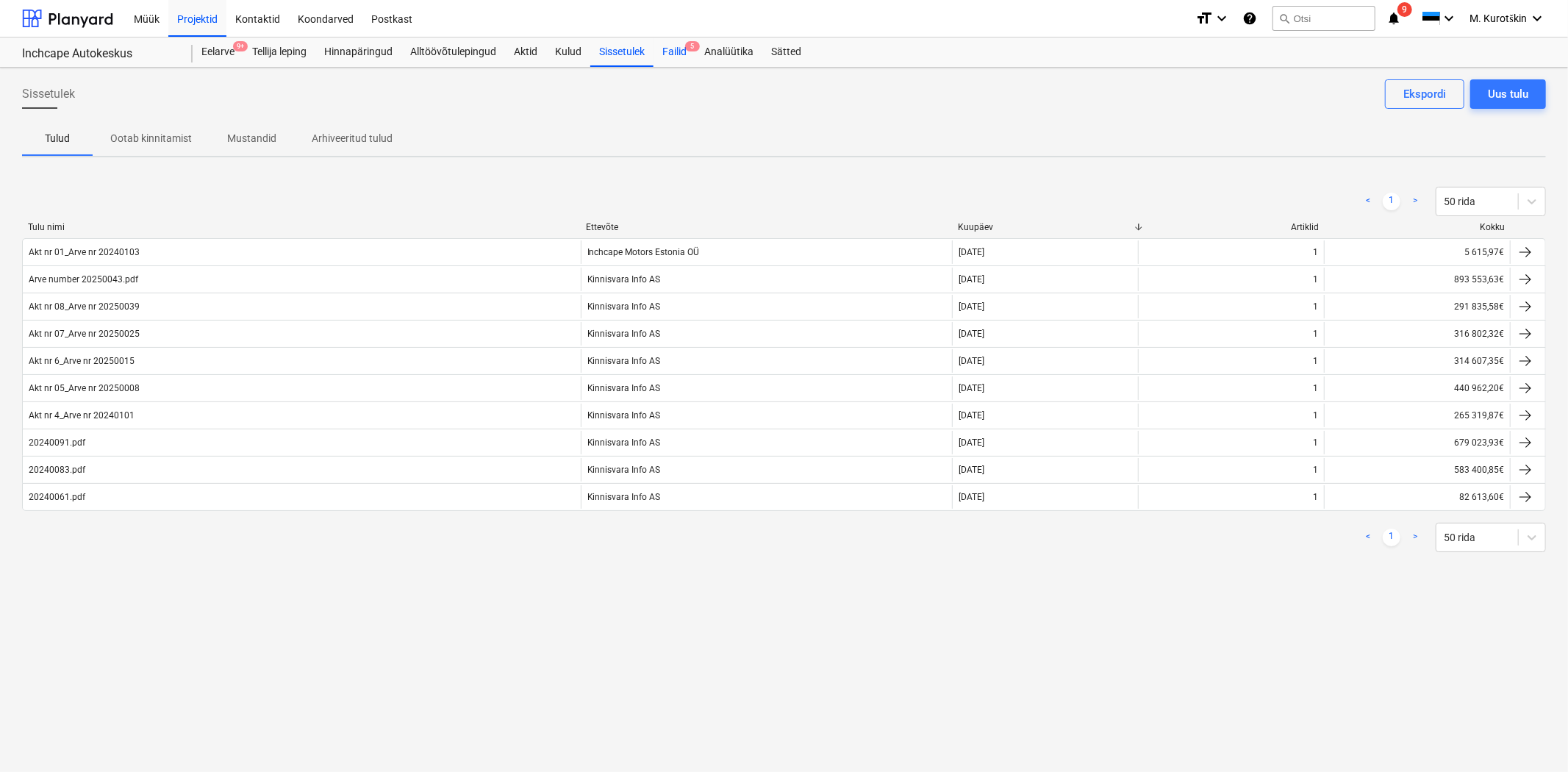
click at [677, 57] on div "Failid 5" at bounding box center [675, 53] width 42 height 29
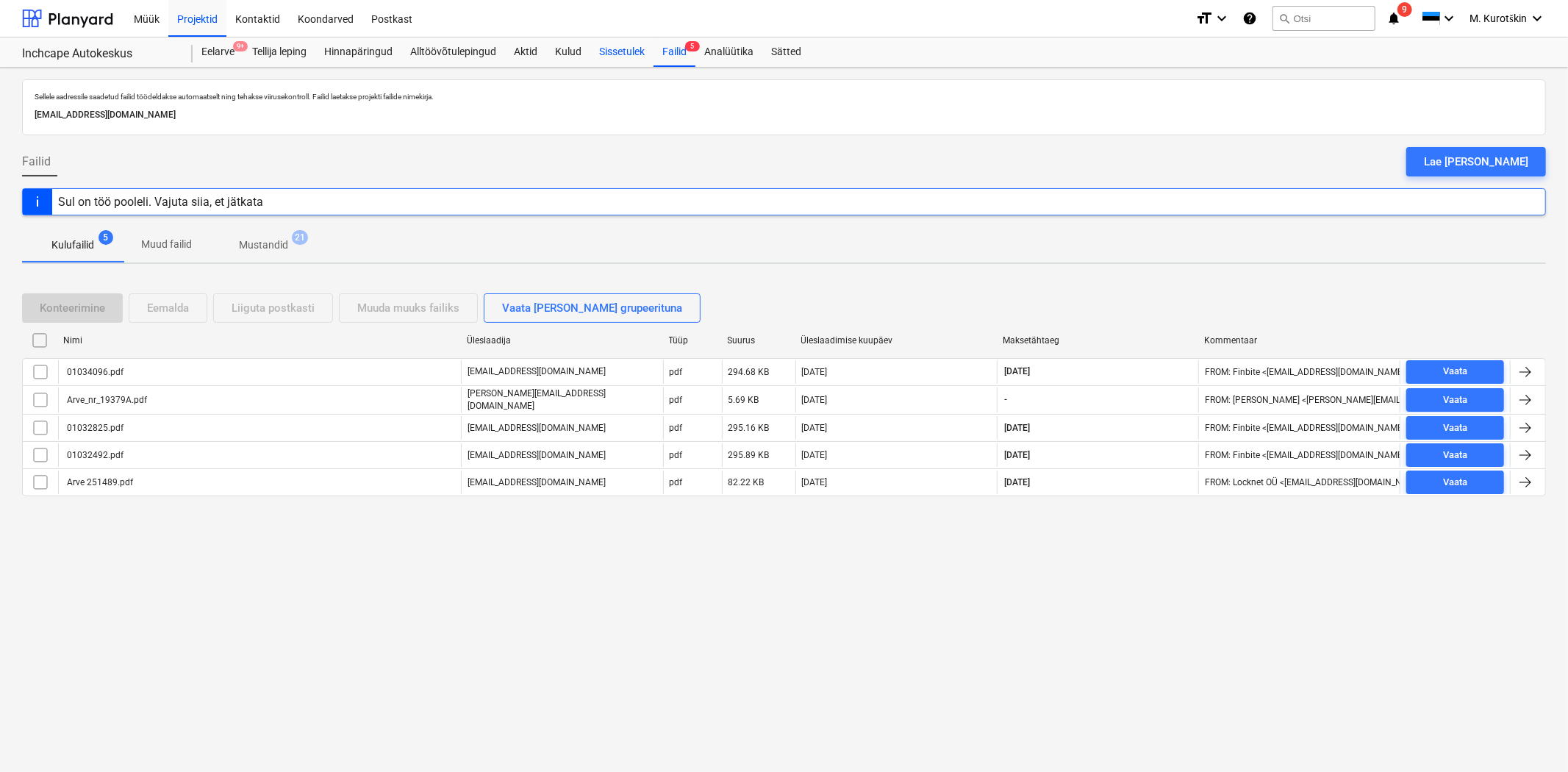
click at [609, 50] on div "Sissetulek" at bounding box center [621, 53] width 63 height 29
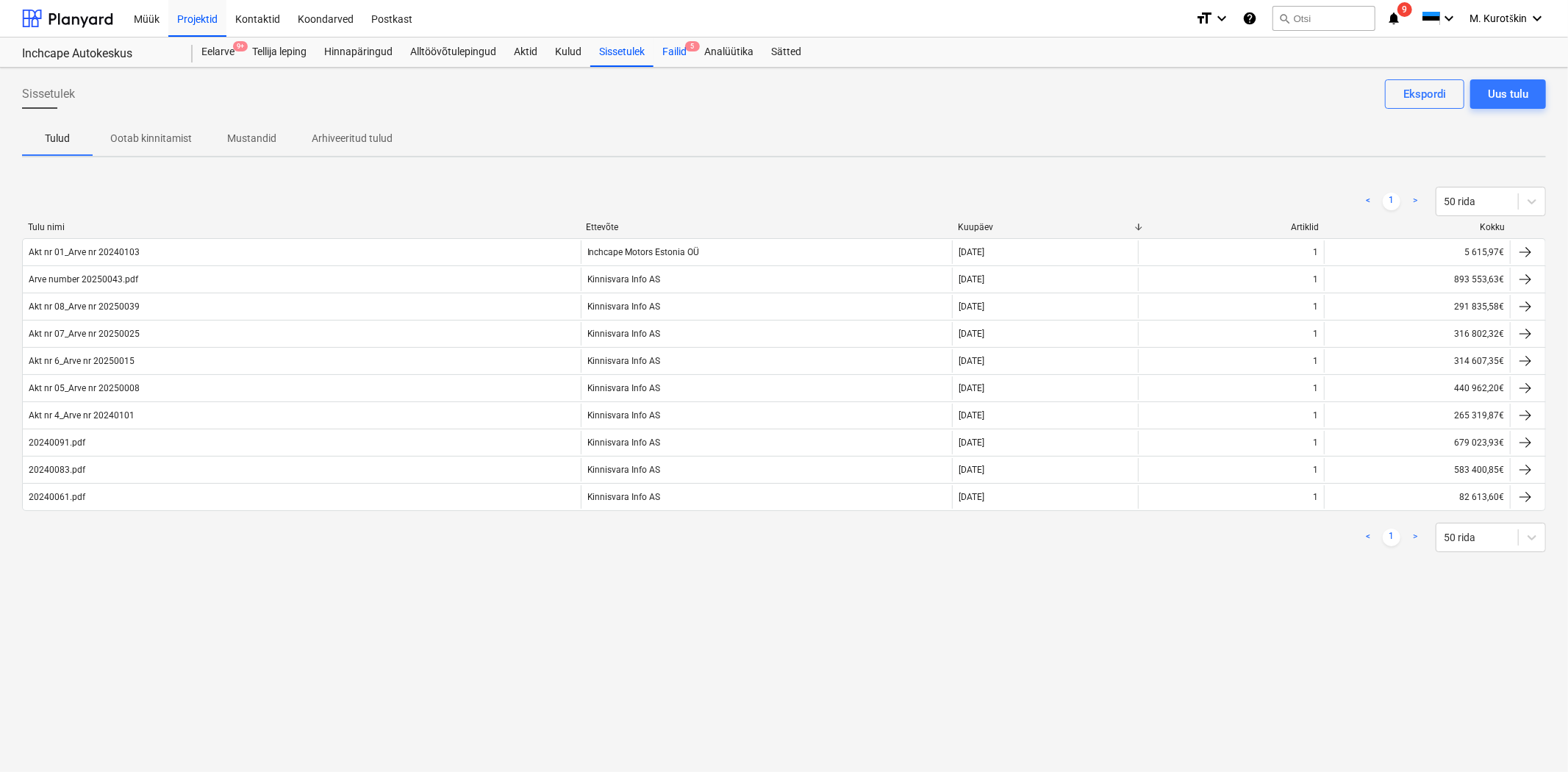
click at [694, 53] on div "Failid 5" at bounding box center [675, 53] width 42 height 29
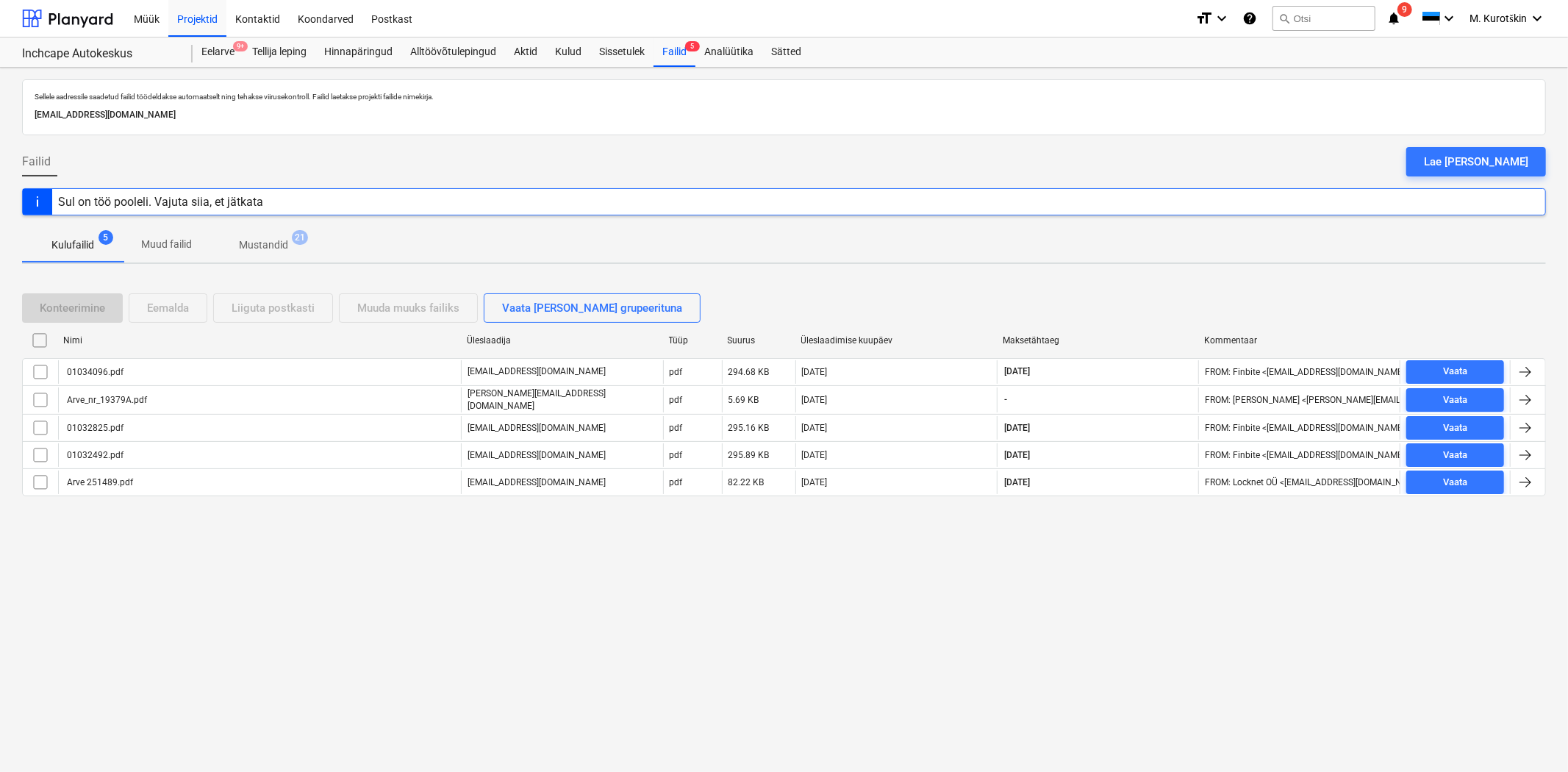
click at [252, 243] on p "Mustandid" at bounding box center [263, 246] width 49 height 16
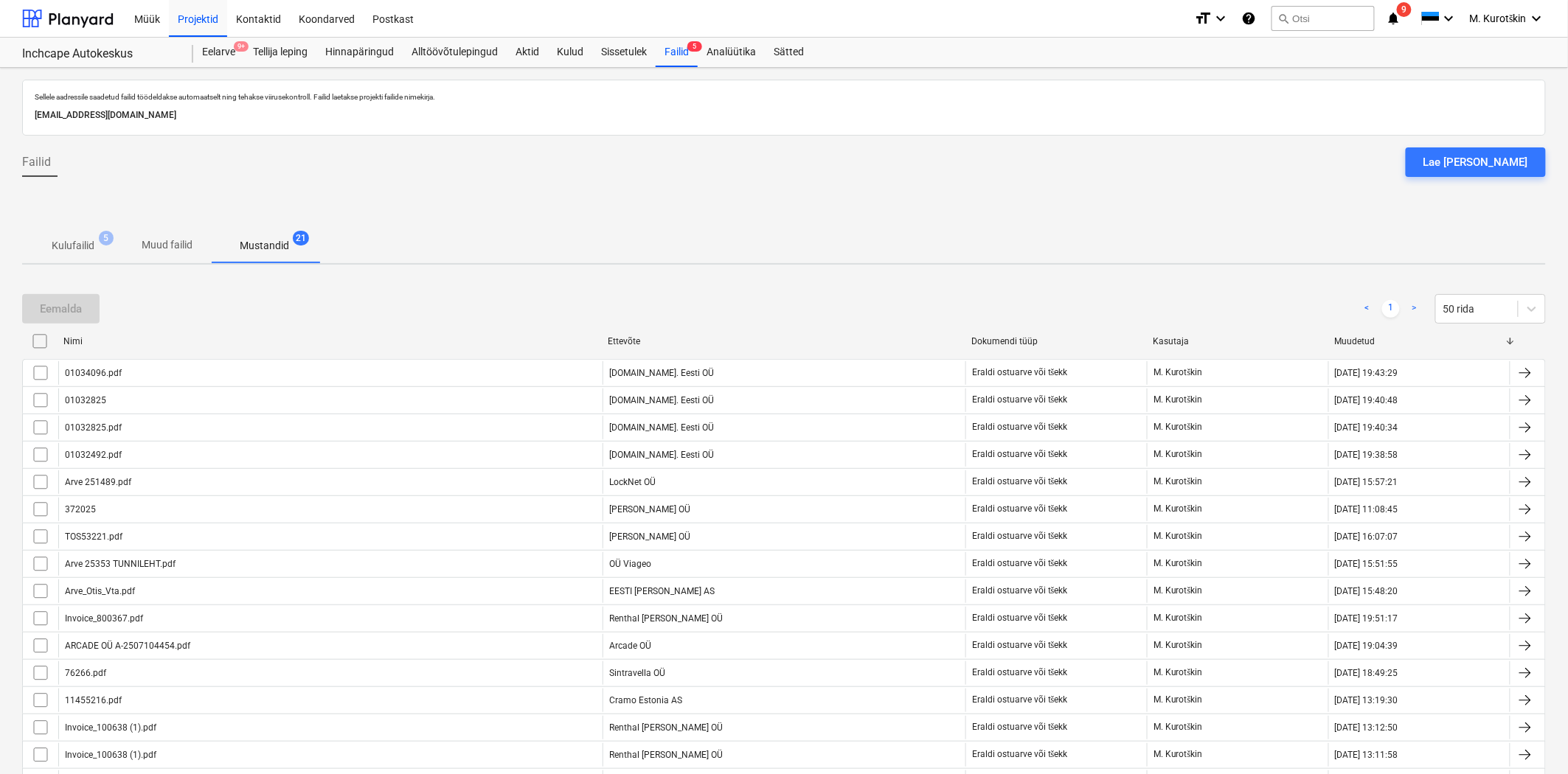
click at [93, 245] on p "Kulufailid" at bounding box center [73, 246] width 42 height 16
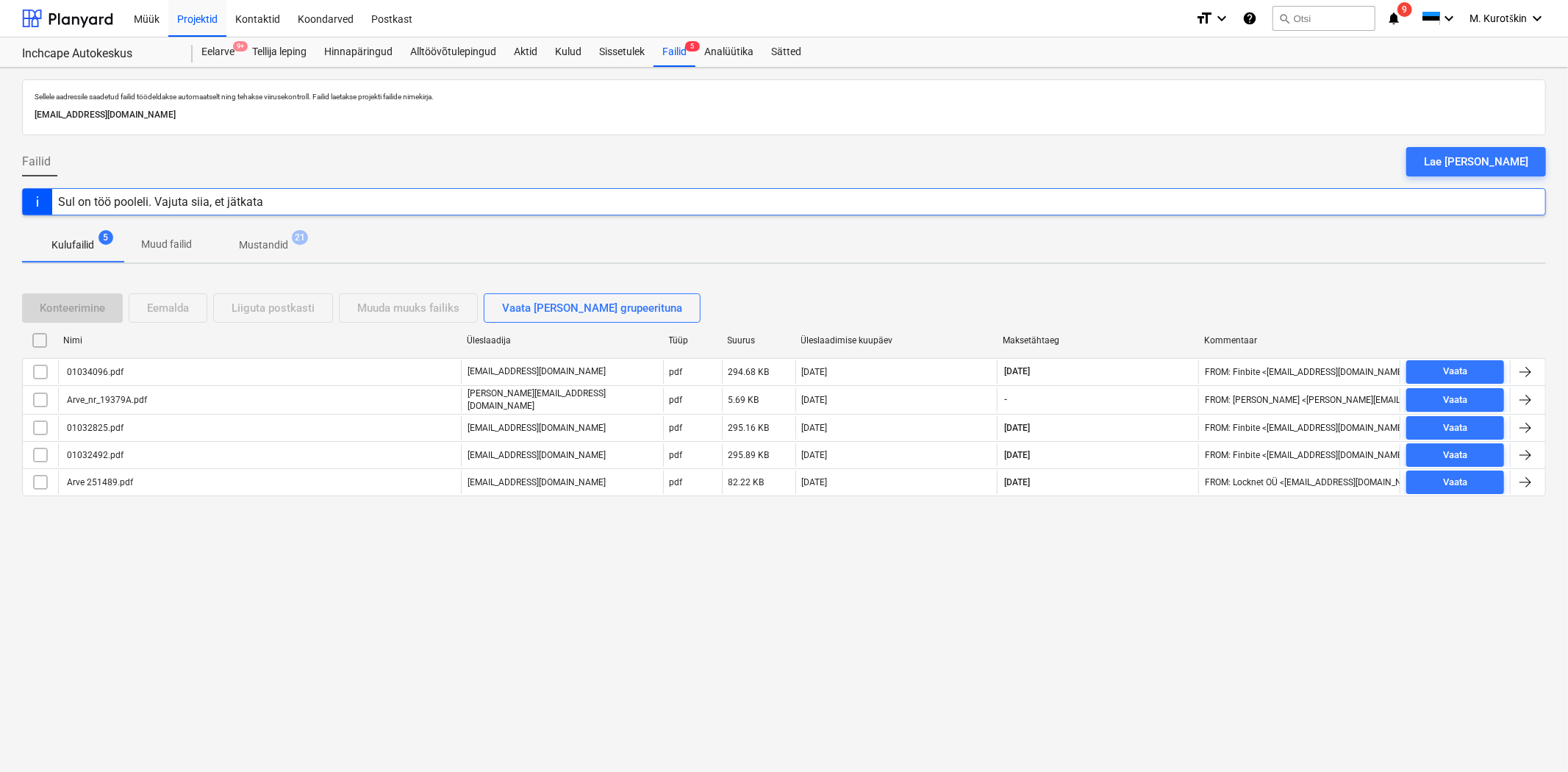
click at [250, 248] on p "Mustandid" at bounding box center [263, 246] width 49 height 16
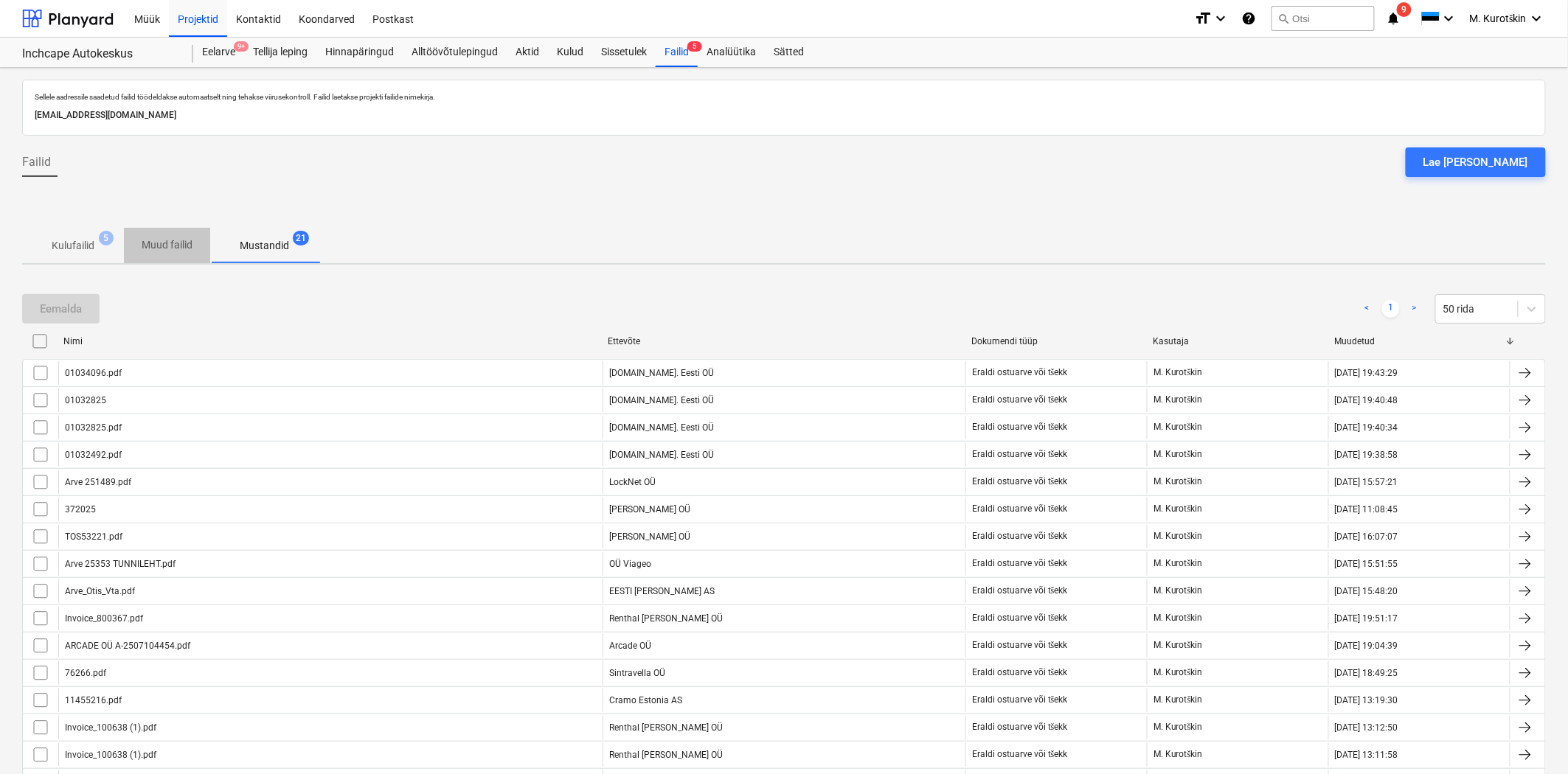
click at [172, 248] on p "Muud failid" at bounding box center [167, 245] width 51 height 16
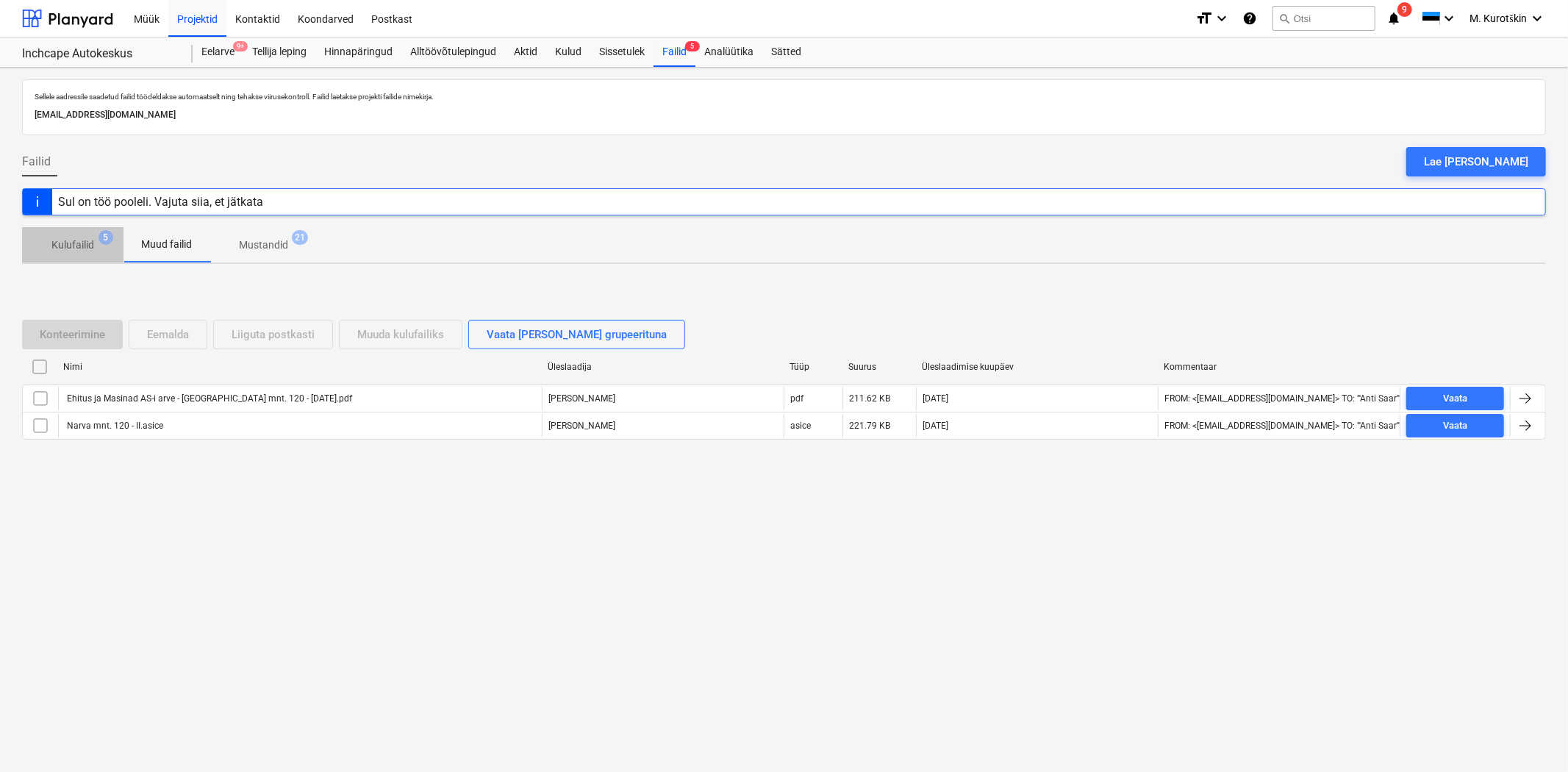
click at [79, 247] on p "Kulufailid" at bounding box center [72, 246] width 42 height 16
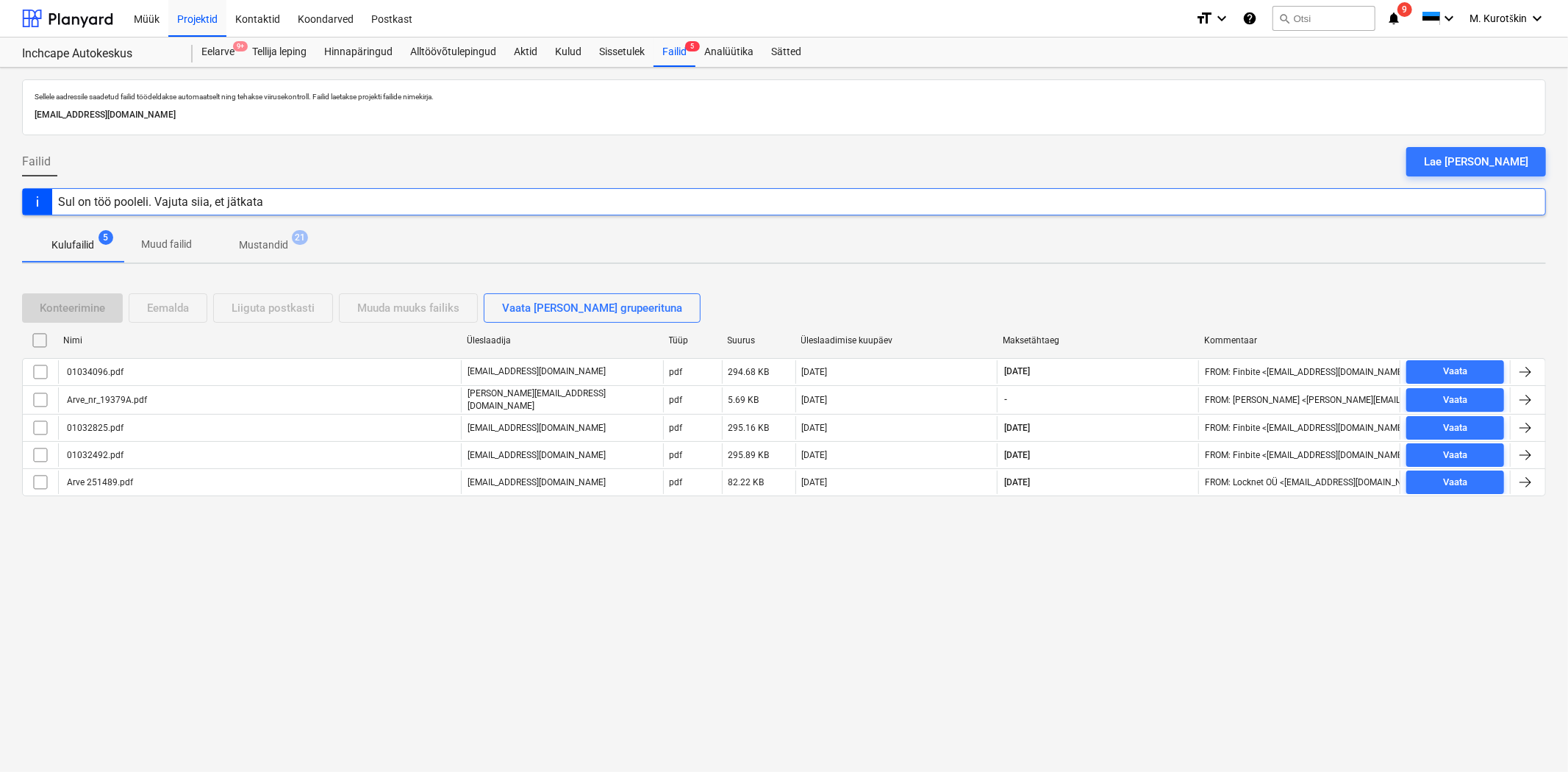
click at [393, 245] on div "Kulufailid 5 Muud failid Mustandid 21" at bounding box center [784, 245] width 1524 height 35
click at [277, 245] on p "Mustandid" at bounding box center [263, 246] width 49 height 16
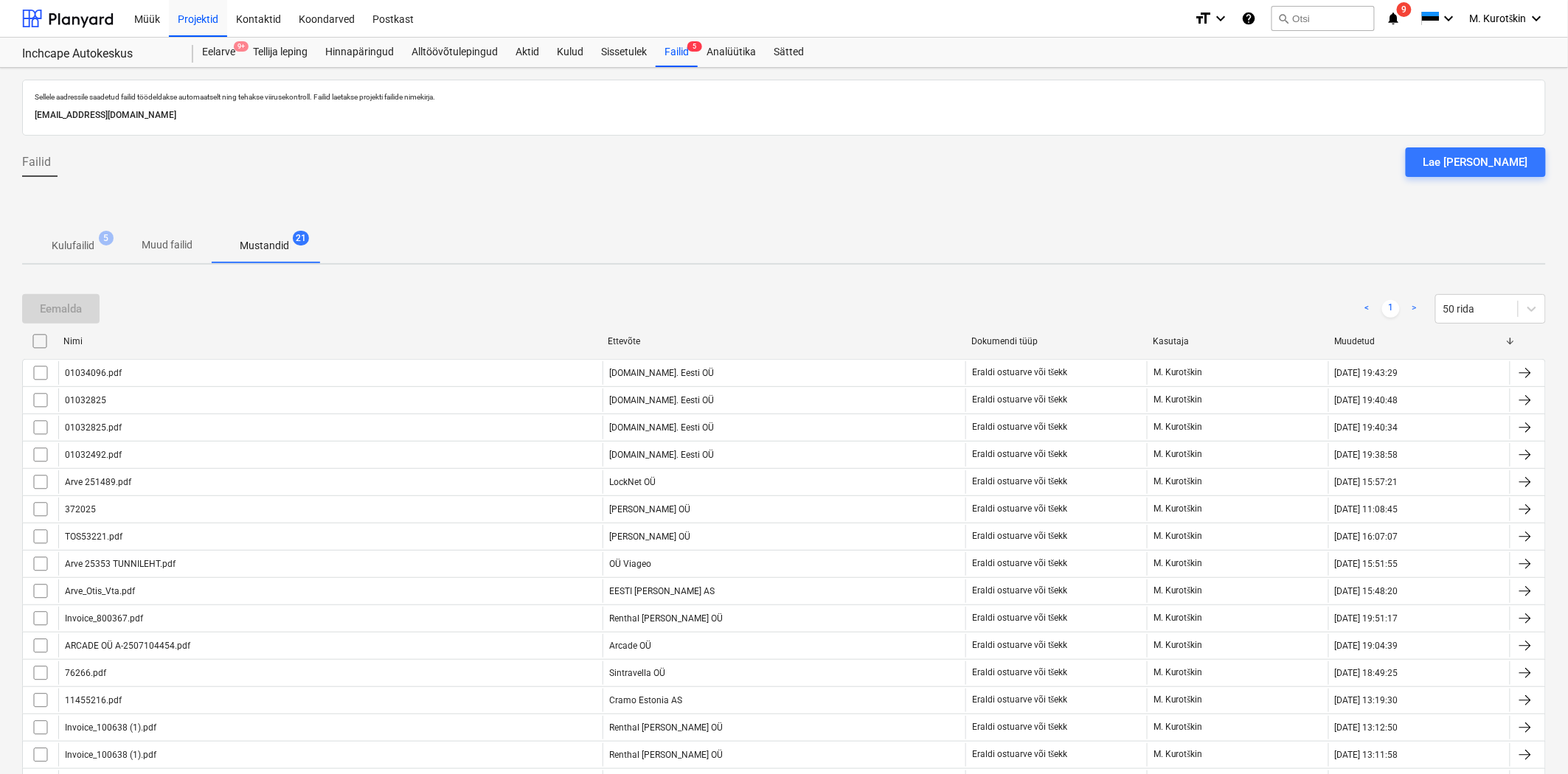
click at [188, 244] on p "Muud failid" at bounding box center [167, 245] width 51 height 16
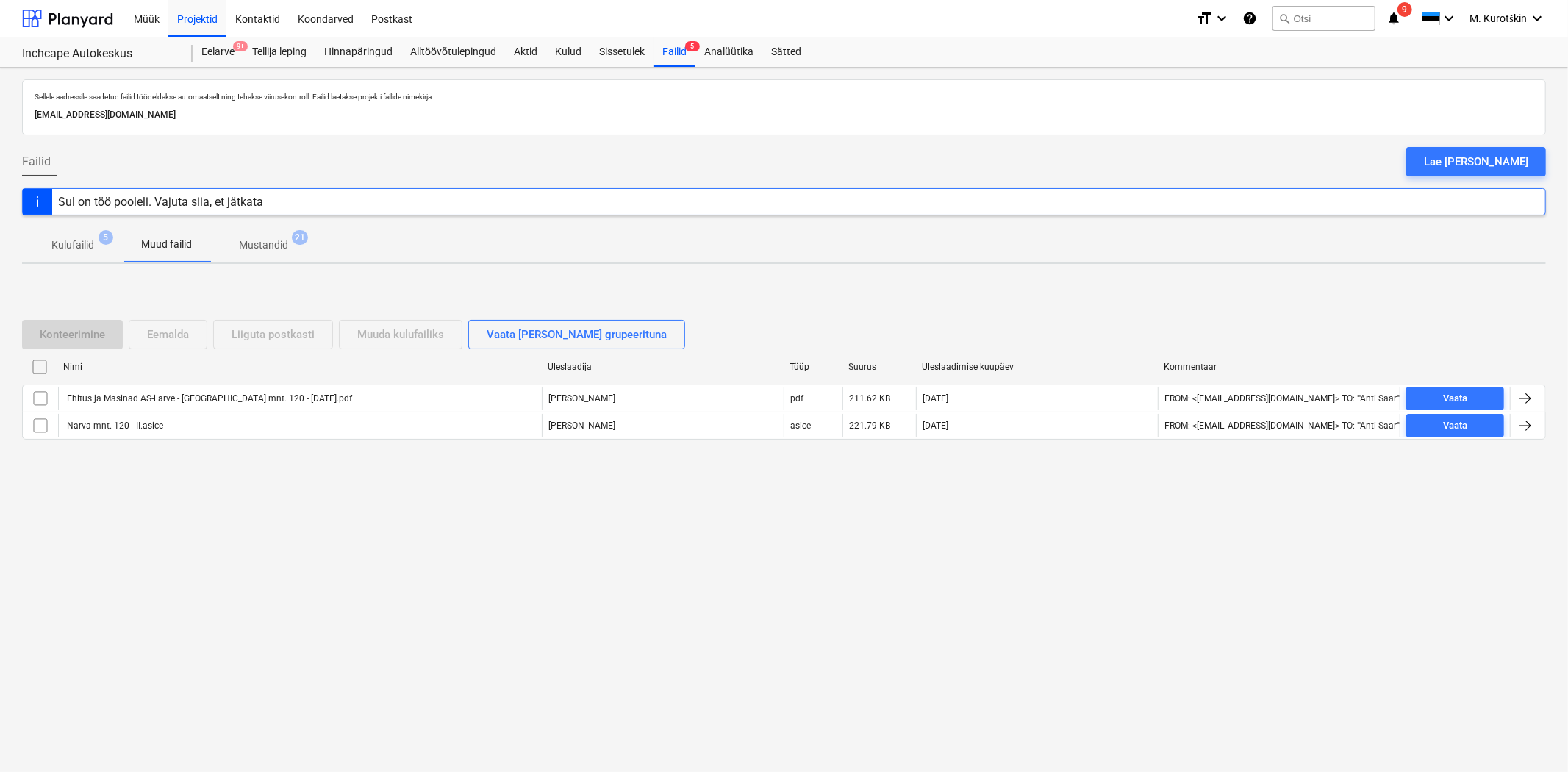
click at [78, 248] on p "Kulufailid" at bounding box center [72, 246] width 42 height 16
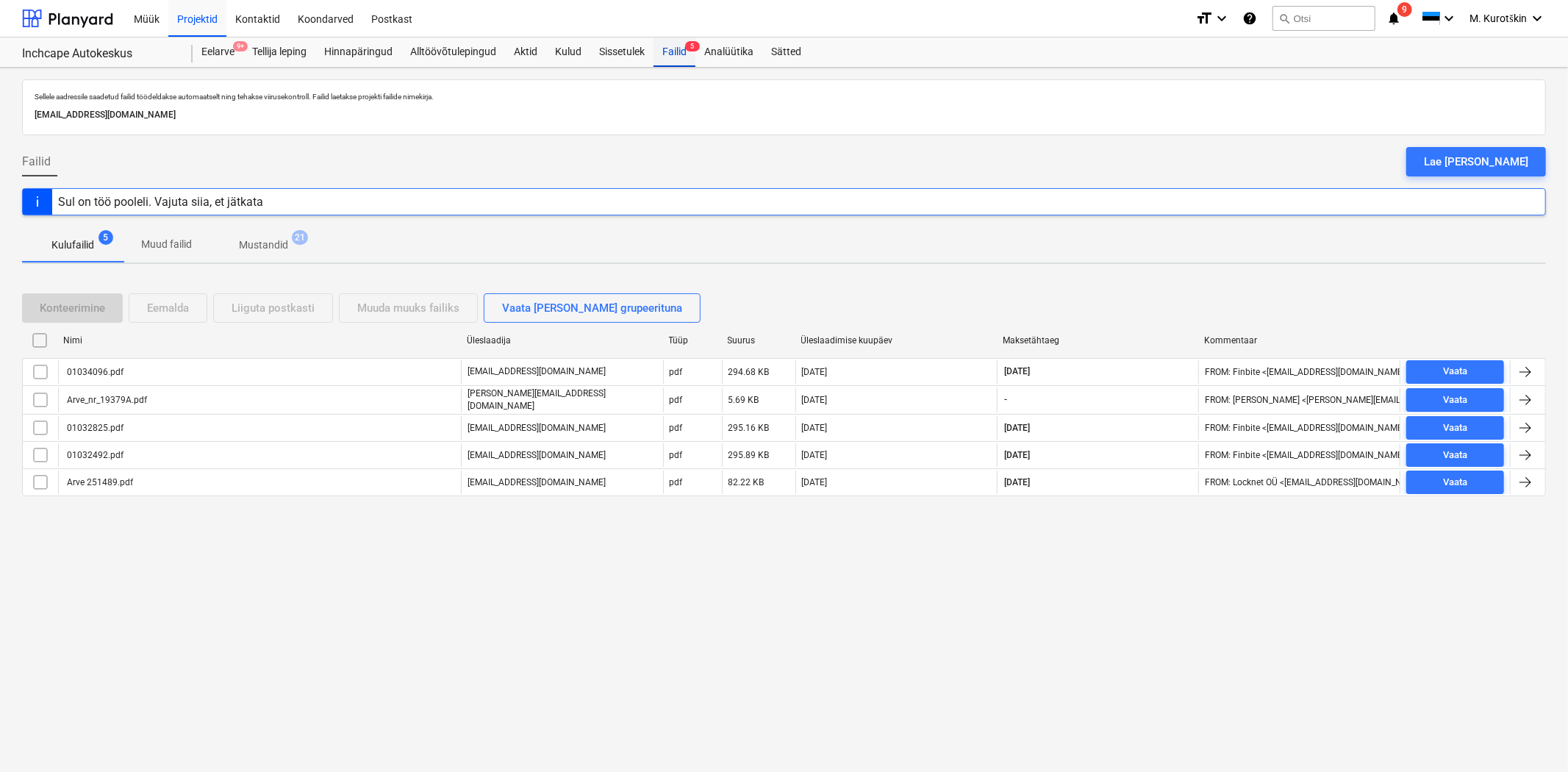
click at [684, 60] on div "Failid 5" at bounding box center [675, 53] width 42 height 29
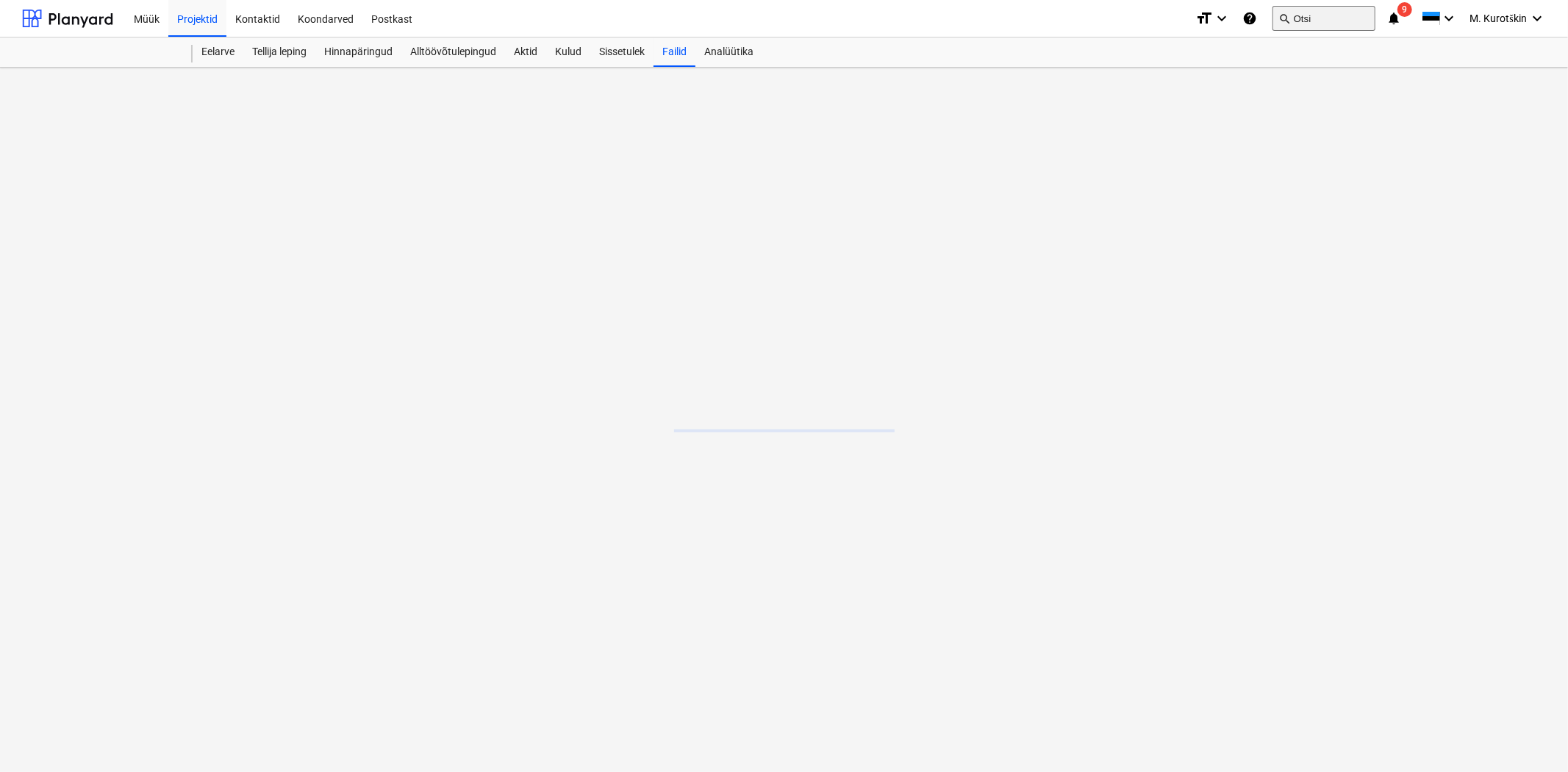
click at [1312, 21] on button "search Otsi" at bounding box center [1323, 18] width 103 height 25
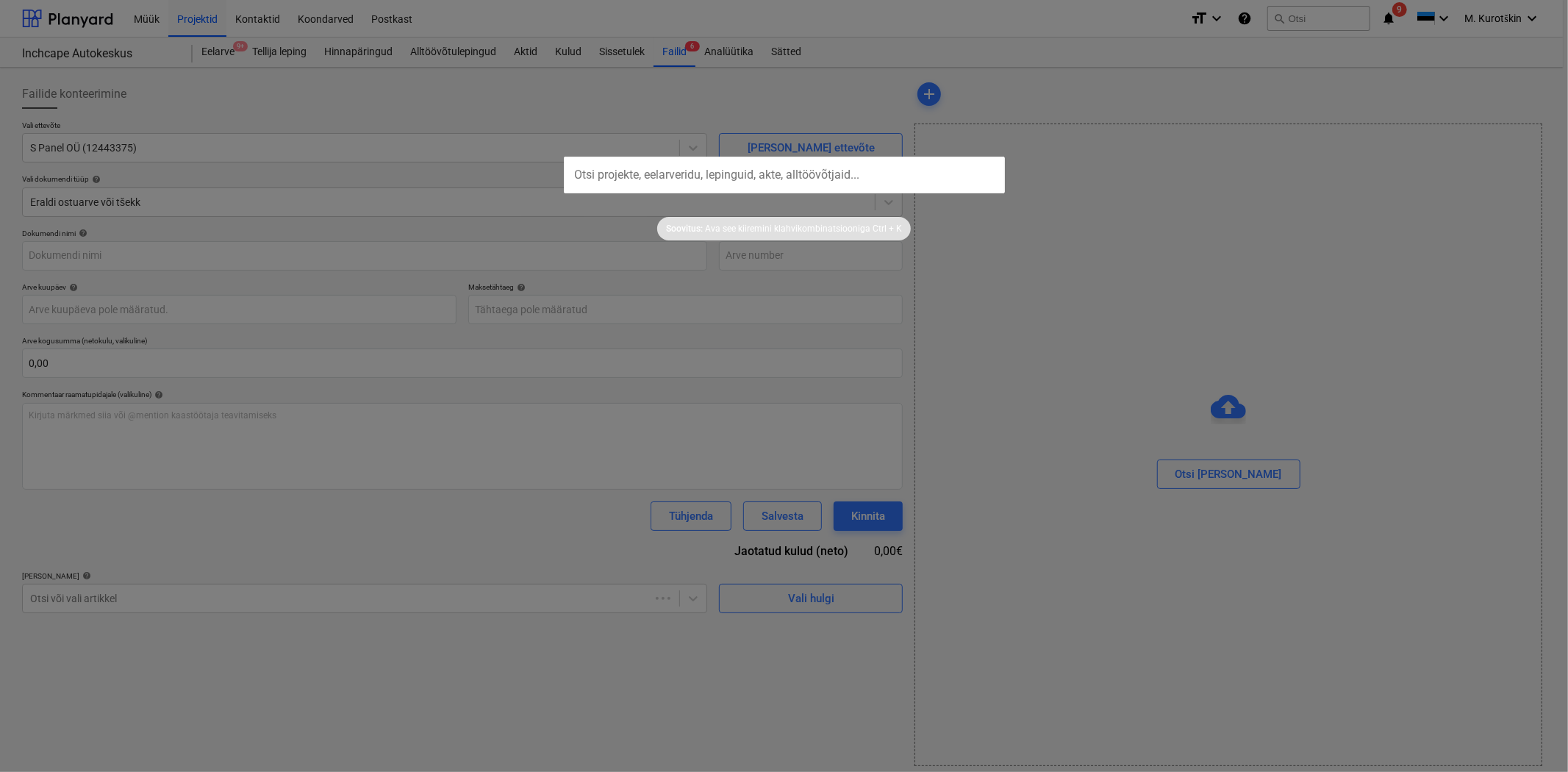
type input "PZ-1566 no [DATE].pdf"
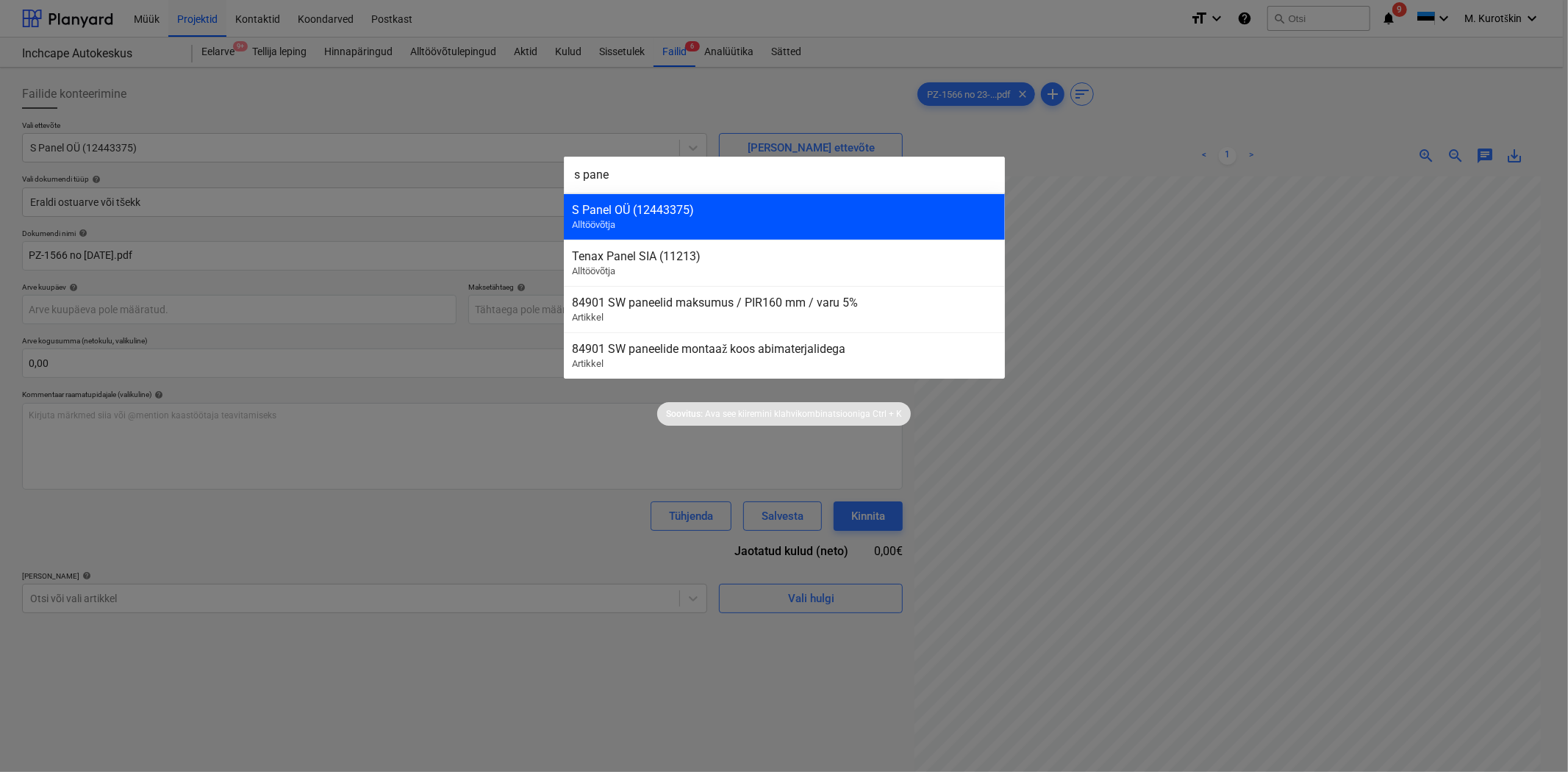
type input "s pane"
click at [772, 222] on div "S Panel OÜ (12443375) Alltöövõtja" at bounding box center [785, 216] width 441 height 47
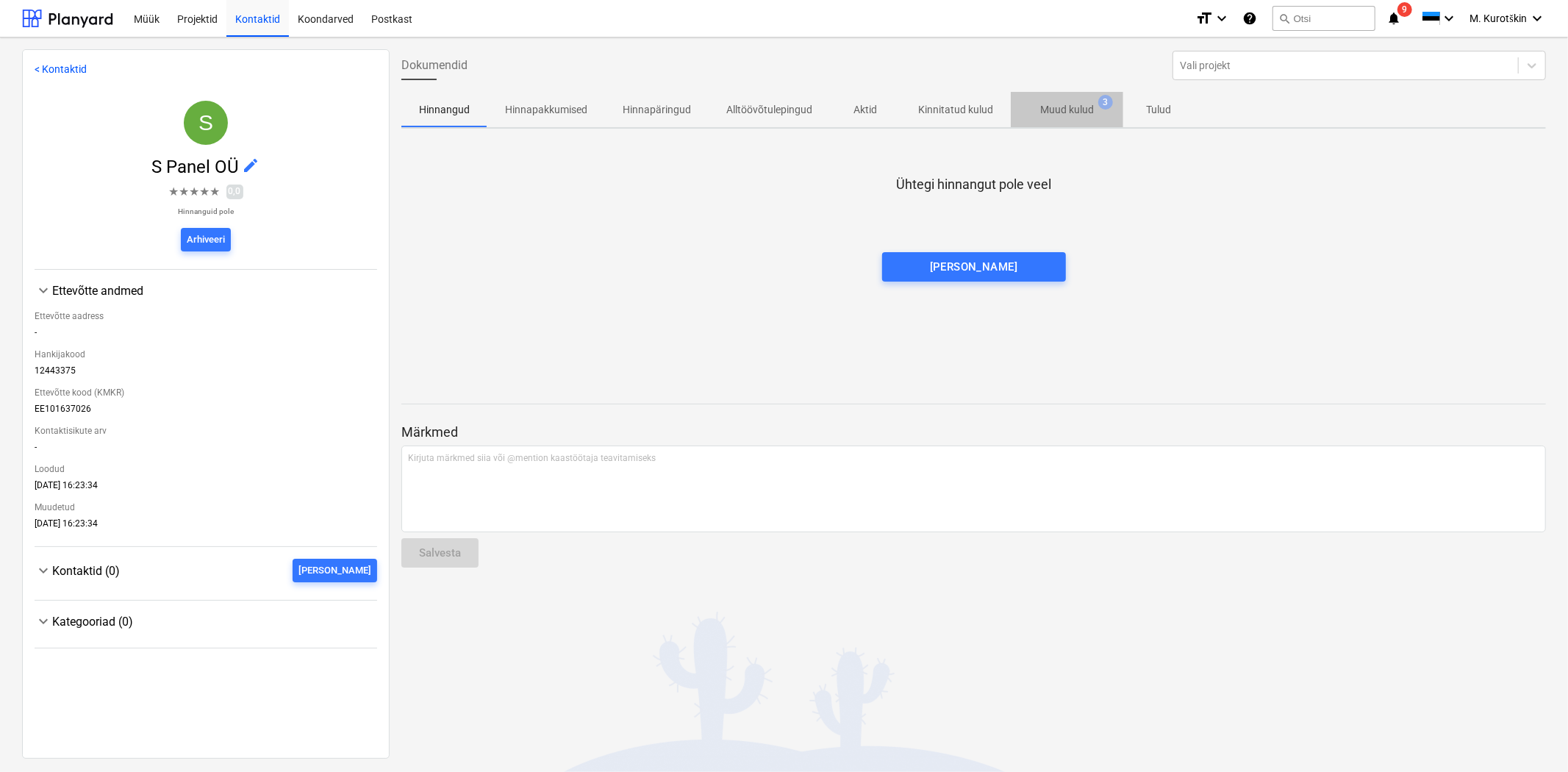
click at [1085, 103] on p "Muud kulud" at bounding box center [1067, 110] width 53 height 16
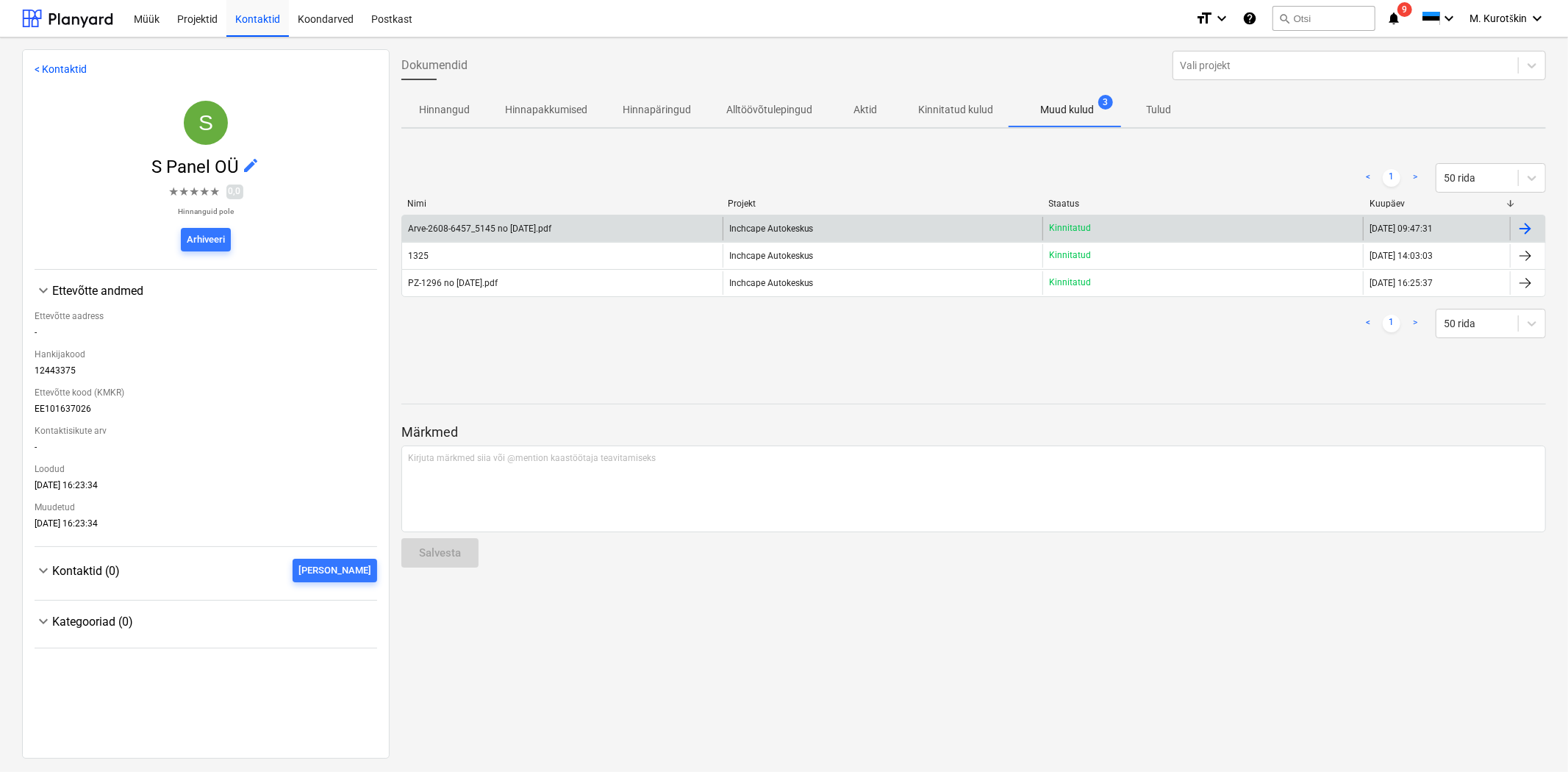
click at [518, 232] on div "Arve-2608-6457_5145 no [DATE].pdf" at bounding box center [480, 228] width 143 height 10
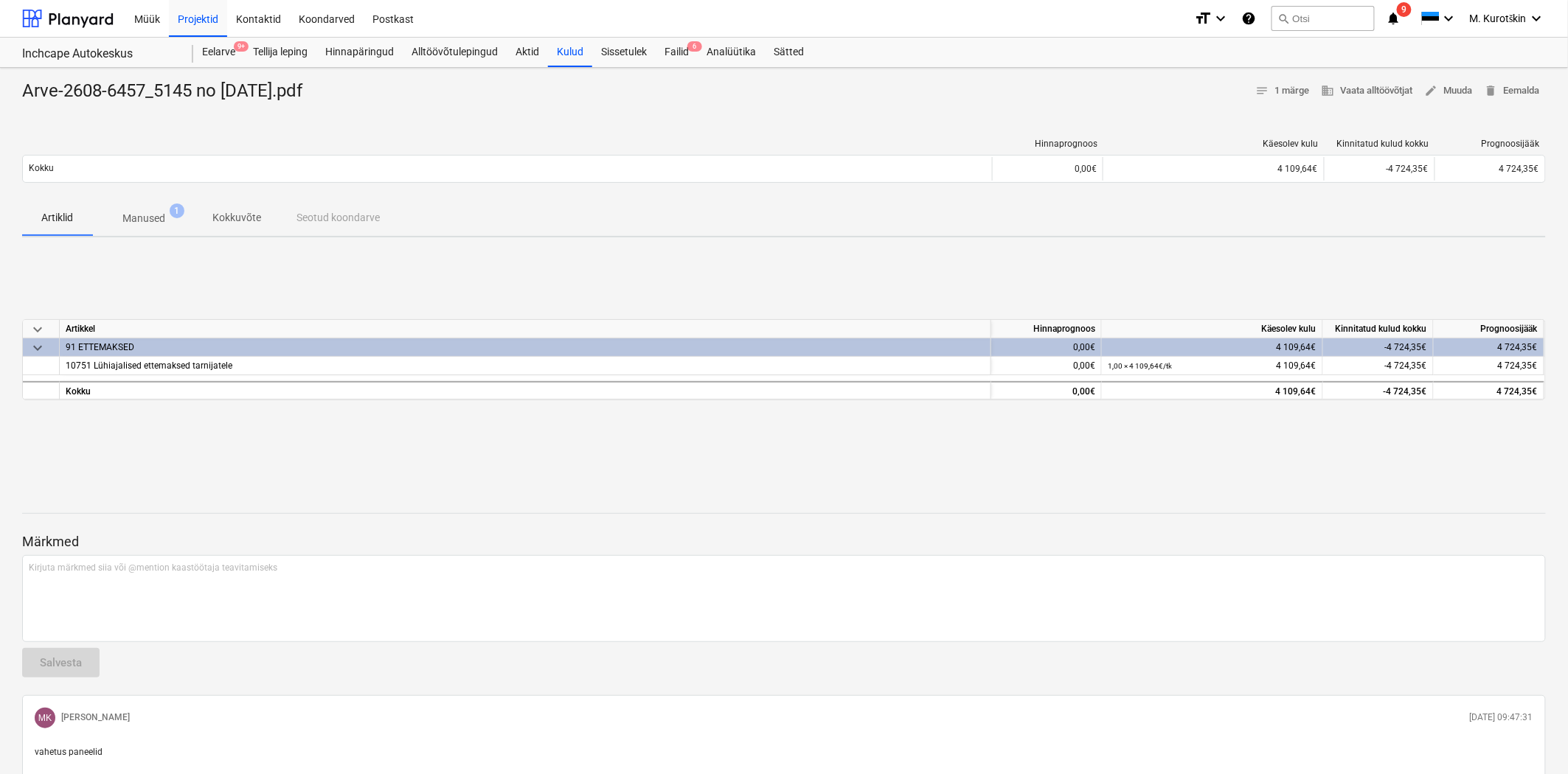
click at [125, 345] on div "91 ETTEMAKSED" at bounding box center [525, 347] width 919 height 17
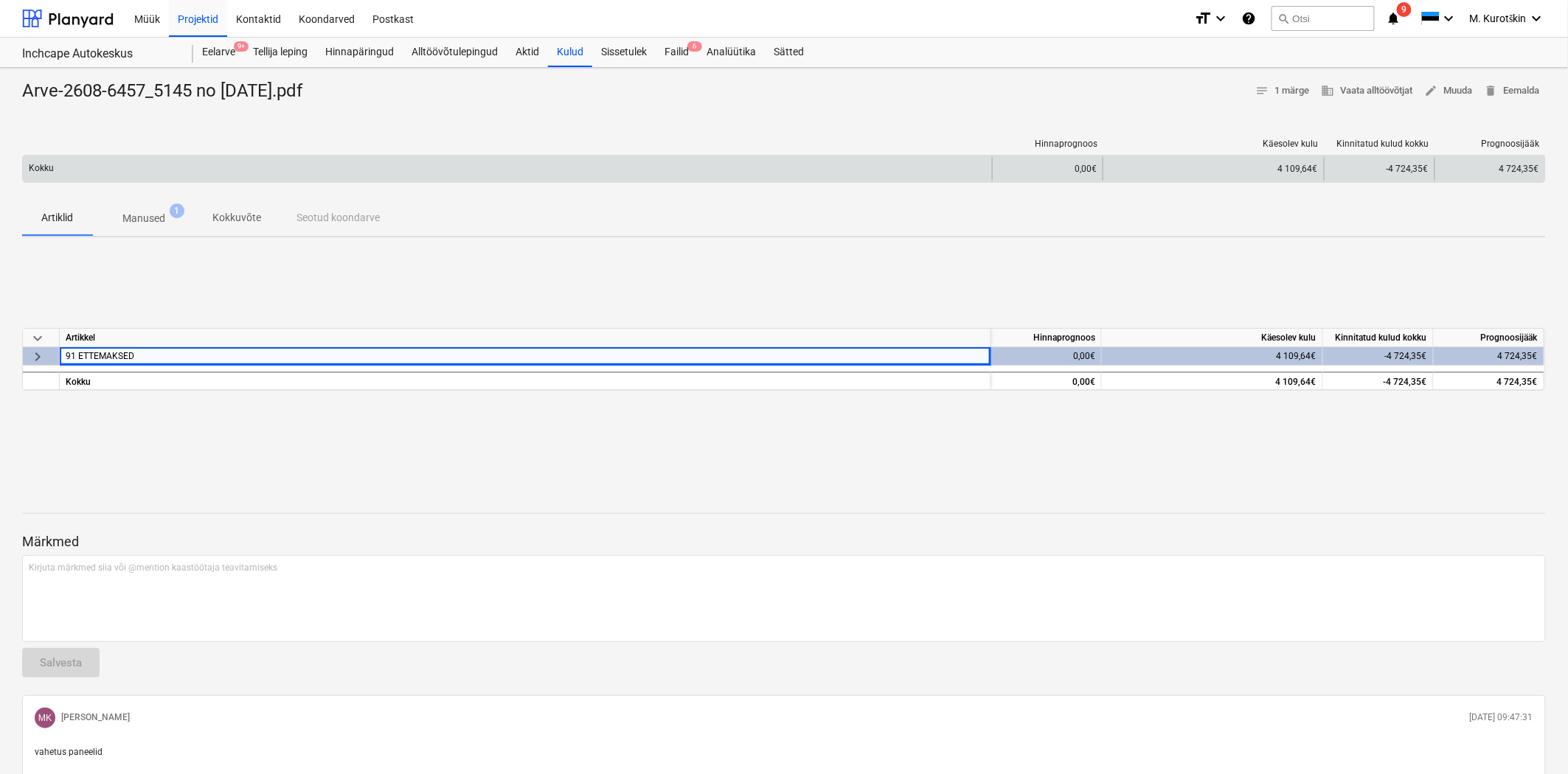
click at [1411, 174] on div "-4 724,35€" at bounding box center [1380, 168] width 111 height 23
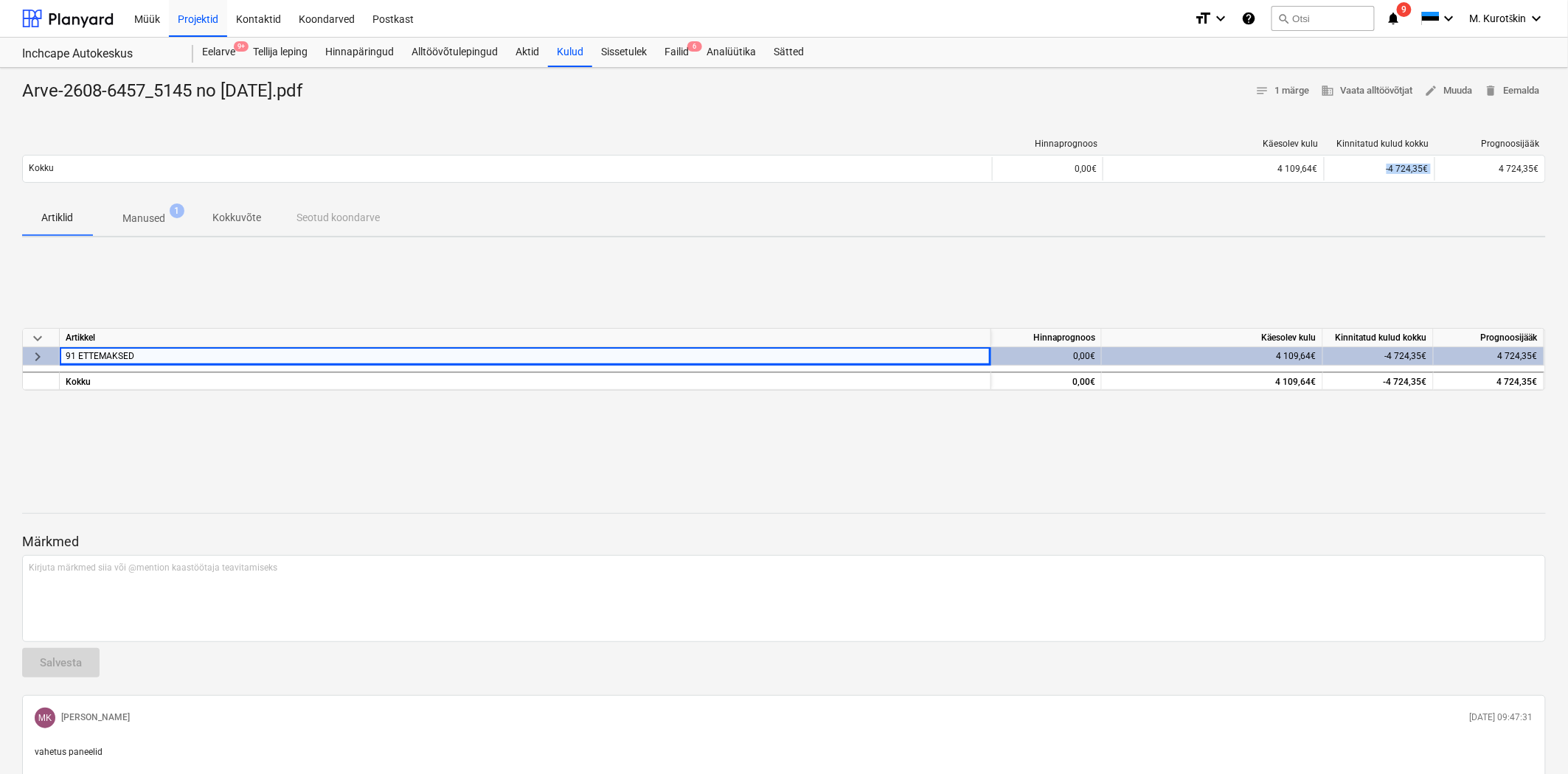
click at [157, 219] on p "Manused" at bounding box center [143, 219] width 42 height 16
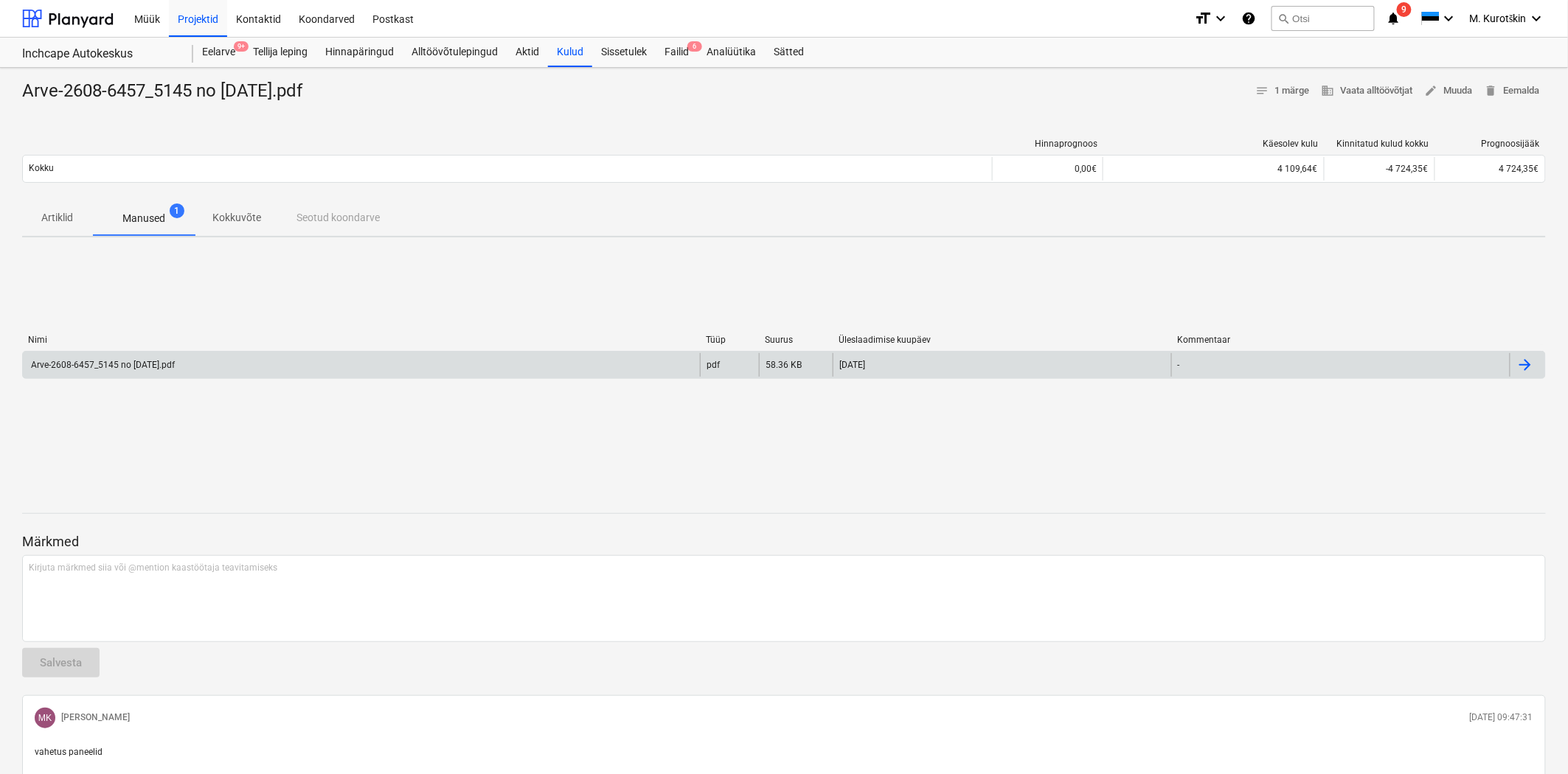
click at [159, 365] on div "Arve-2608-6457_5145 no [DATE].pdf" at bounding box center [101, 365] width 146 height 10
click at [68, 219] on p "Artiklid" at bounding box center [57, 218] width 35 height 16
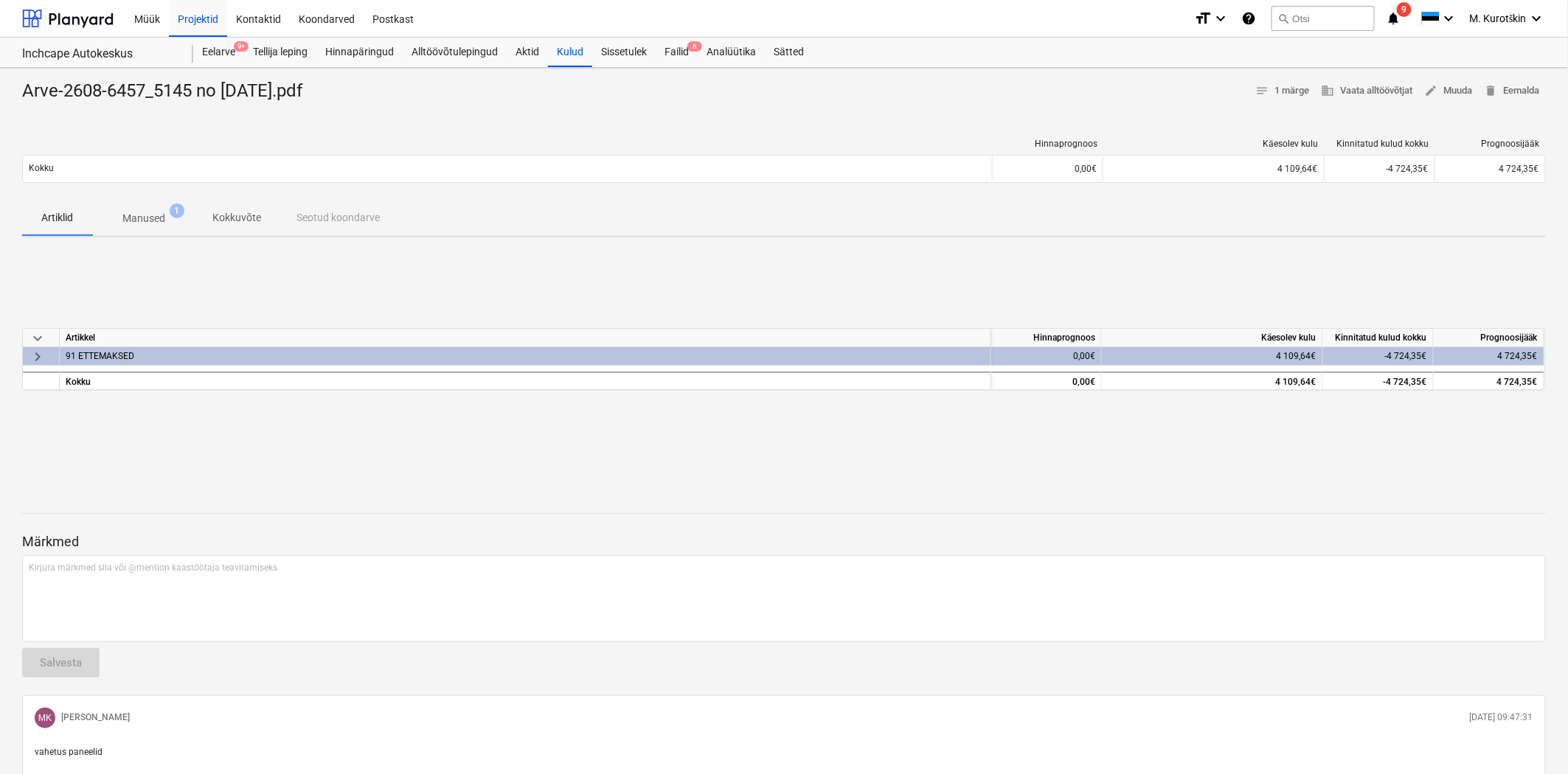
click at [201, 218] on span "Kokkuvõte" at bounding box center [236, 218] width 84 height 24
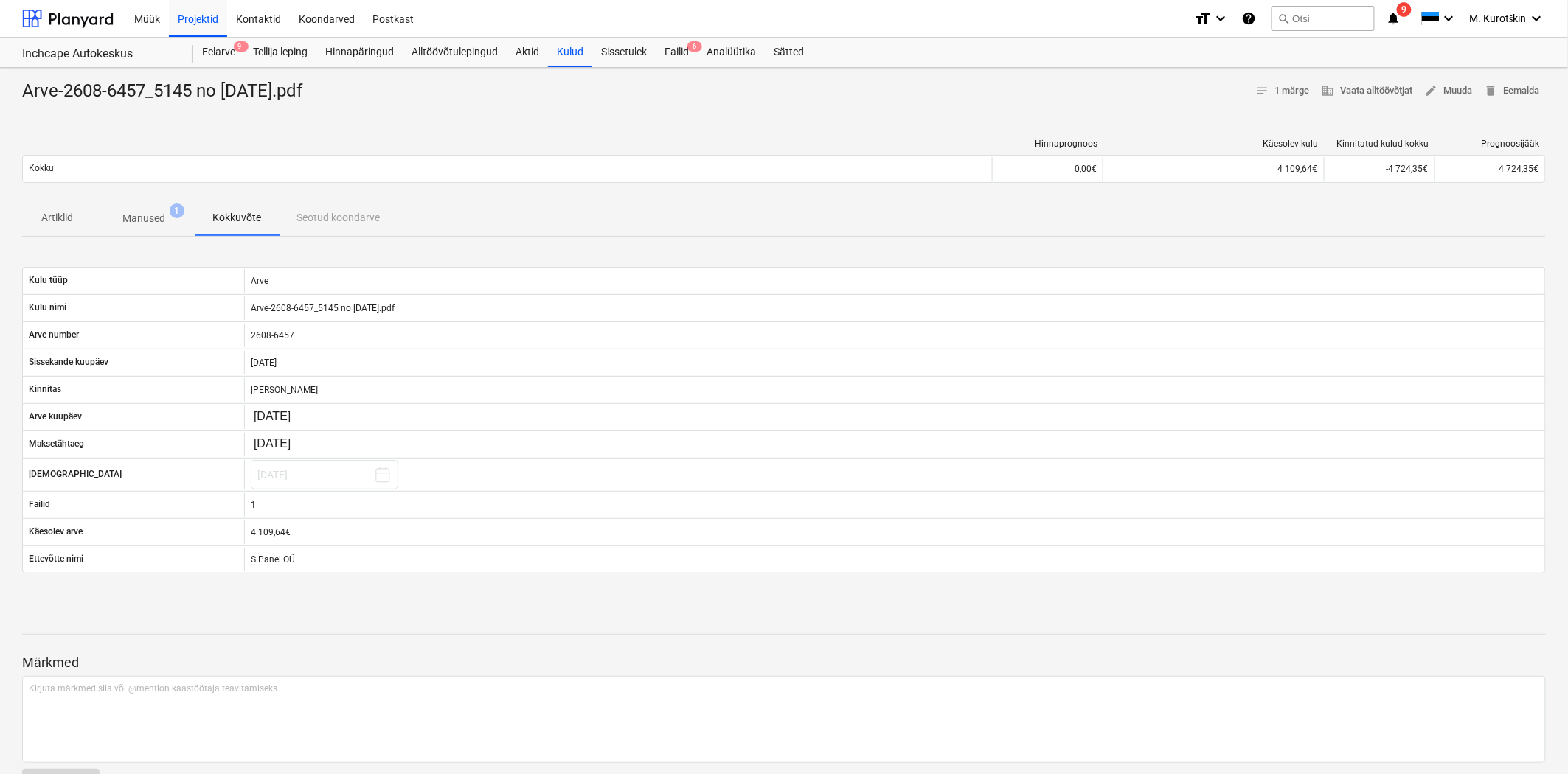
click at [257, 217] on p "Kokkuvõte" at bounding box center [237, 218] width 48 height 16
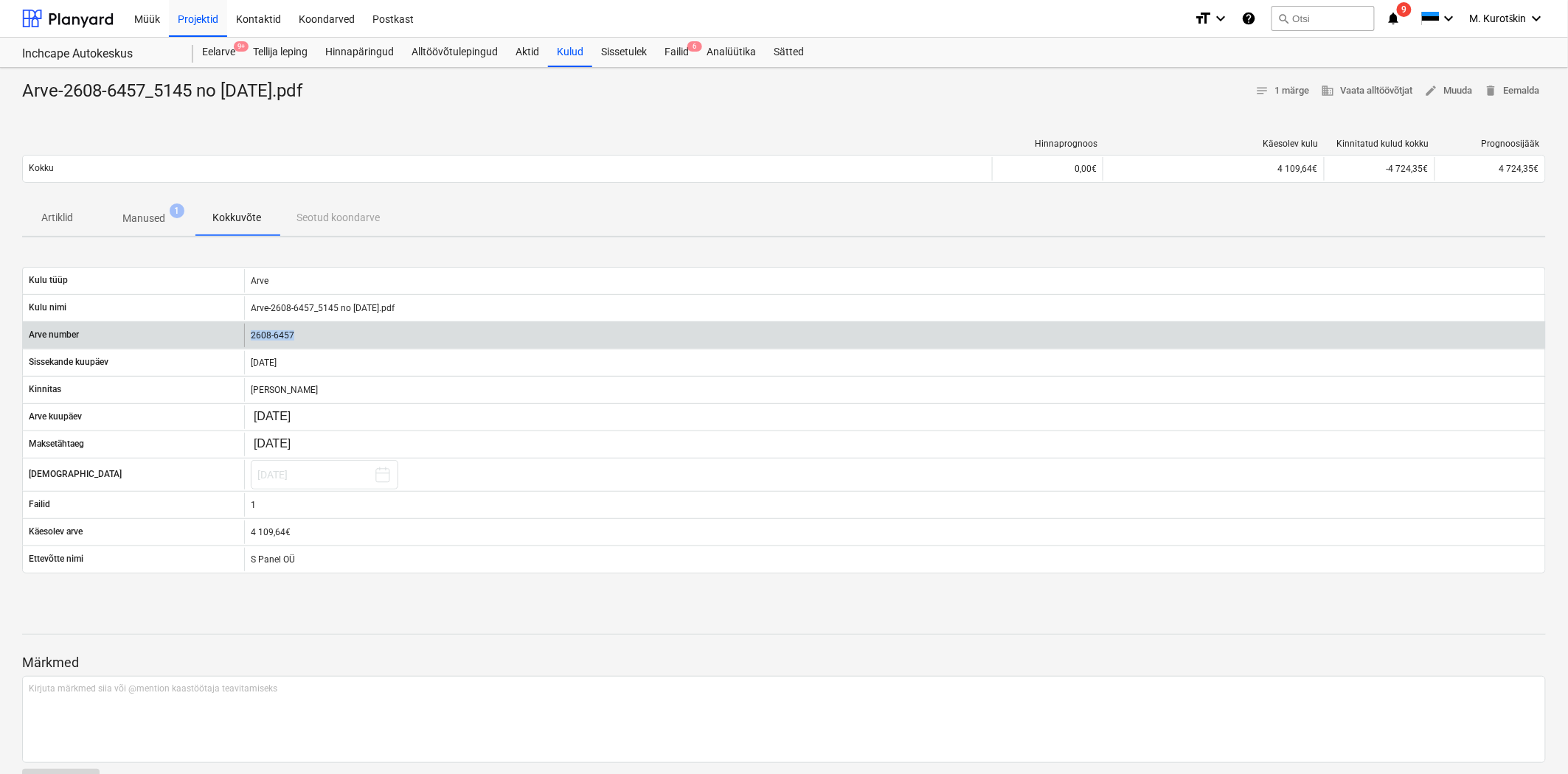
drag, startPoint x: 304, startPoint y: 334, endPoint x: 241, endPoint y: 339, distance: 63.2
click at [241, 339] on div "Arve number 2608-6457" at bounding box center [783, 335] width 1522 height 23
copy div "2608-6457"
